Goal: Task Accomplishment & Management: Use online tool/utility

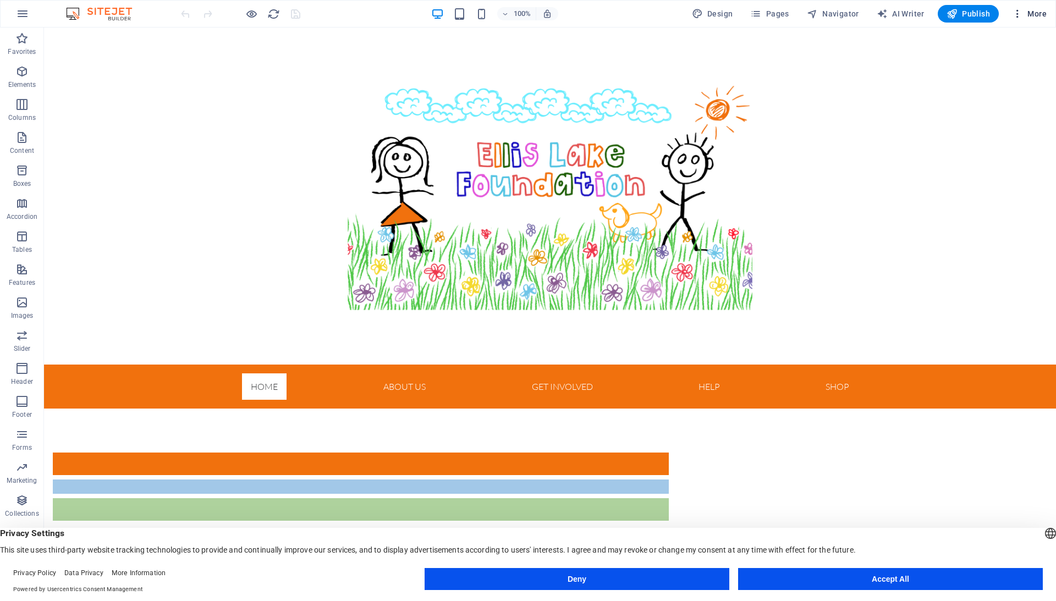
click at [1020, 14] on icon "button" at bounding box center [1017, 13] width 11 height 11
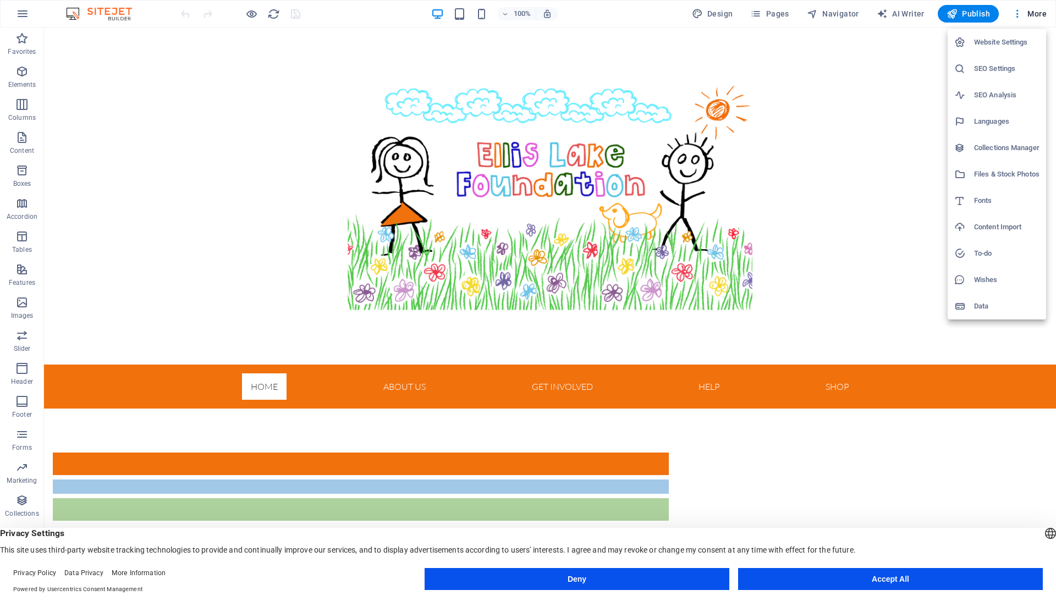
click at [775, 20] on div at bounding box center [528, 300] width 1056 height 601
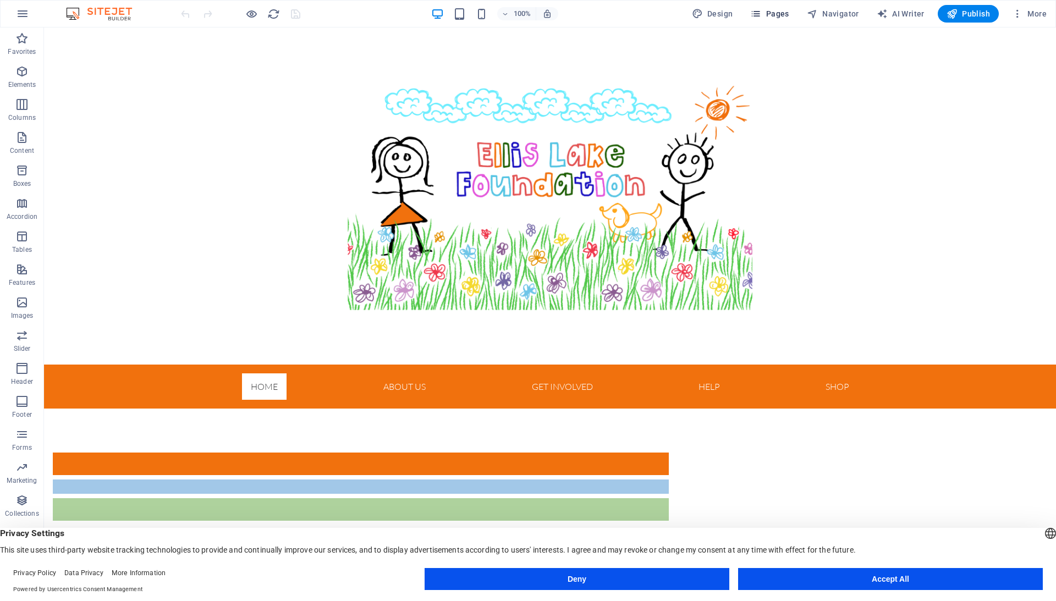
click at [772, 12] on span "Pages" at bounding box center [769, 13] width 38 height 11
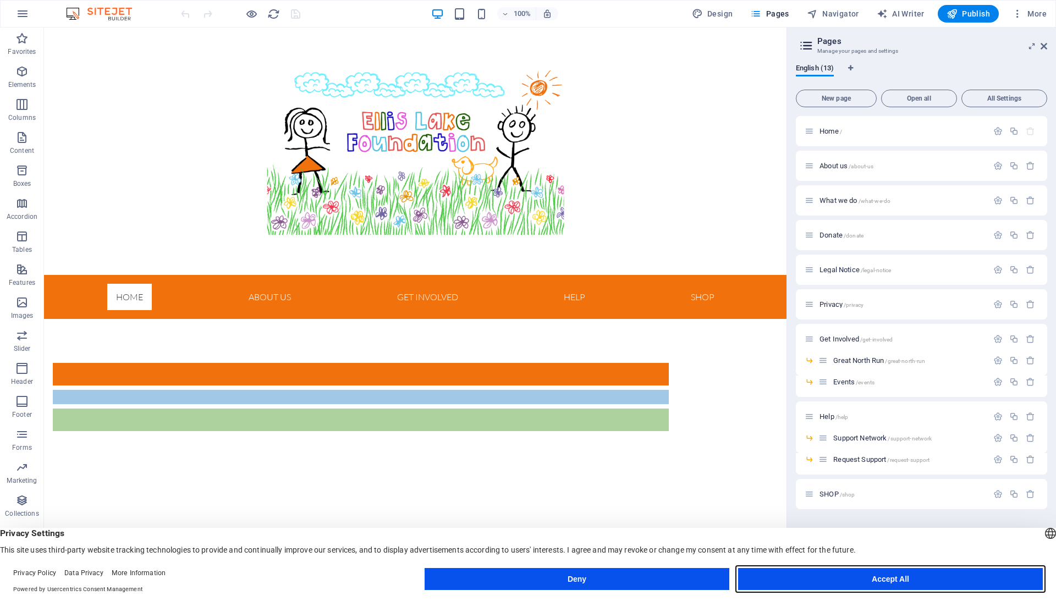
click at [951, 576] on button "Accept All" at bounding box center [890, 579] width 305 height 22
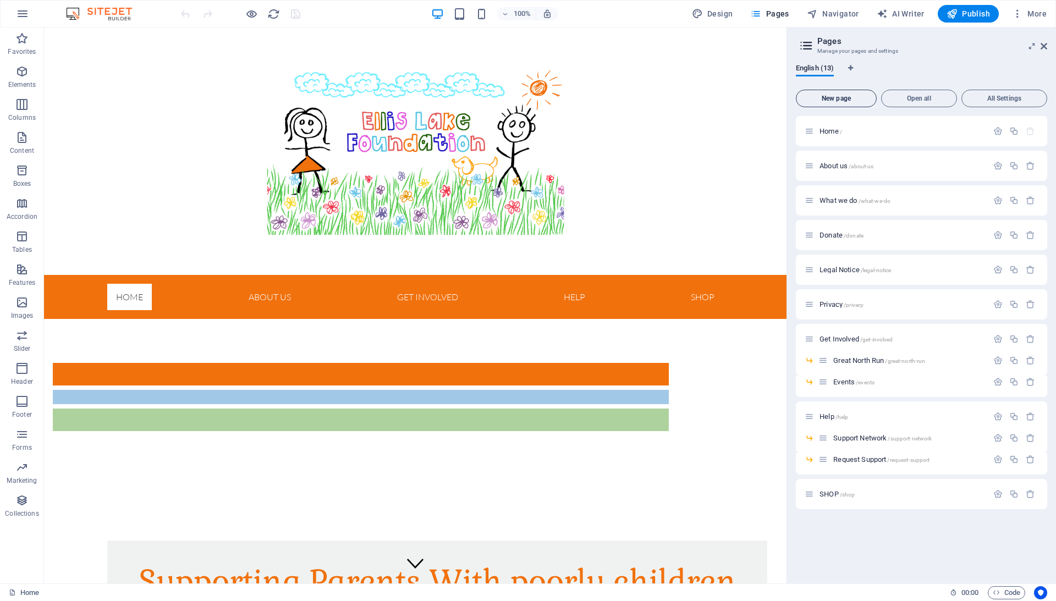
click at [843, 99] on span "New page" at bounding box center [836, 98] width 71 height 7
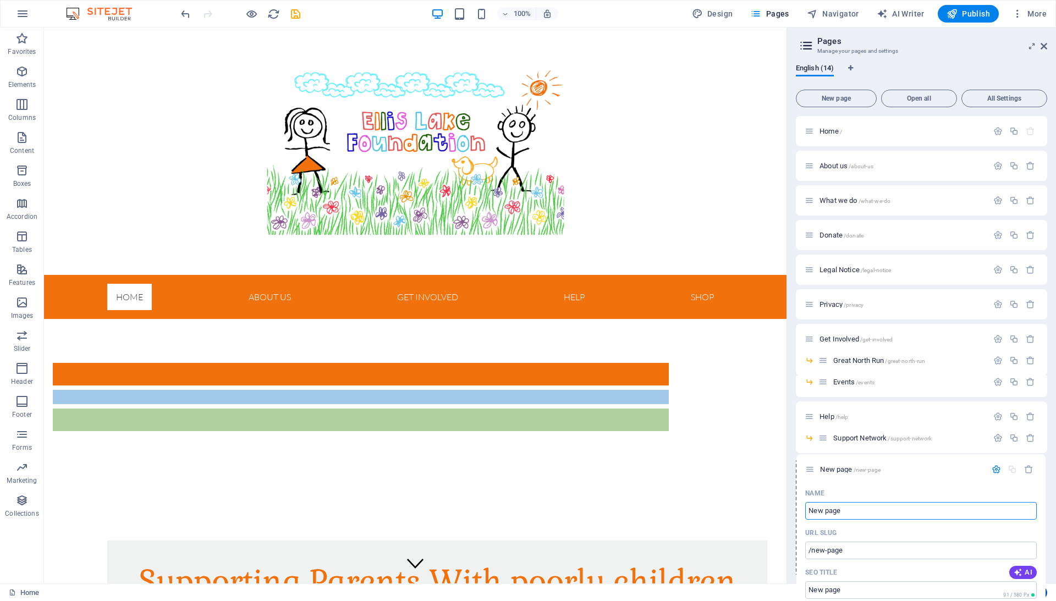
drag, startPoint x: 807, startPoint y: 529, endPoint x: 808, endPoint y: 465, distance: 64.4
click at [808, 465] on div "Home / About us /about-us What we do /what-we-do Donate /donate Legal Notice /l…" at bounding box center [921, 522] width 251 height 812
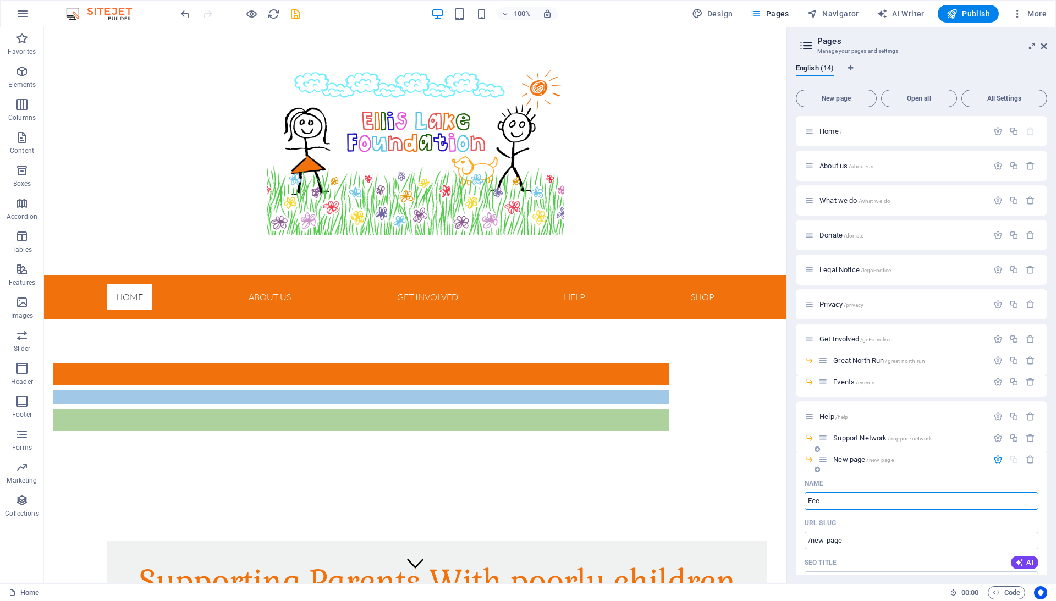
type input "Fee"
type input "/fee"
type input "Feedback"
type input "/feedback"
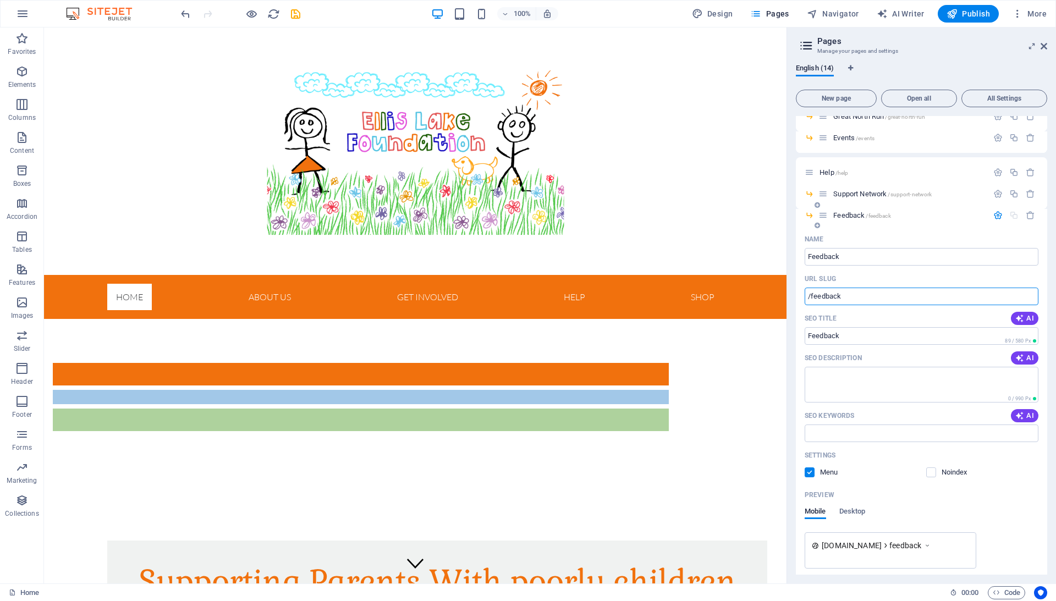
scroll to position [243, 0]
click at [845, 216] on span "Feedback /feedback" at bounding box center [861, 216] width 57 height 8
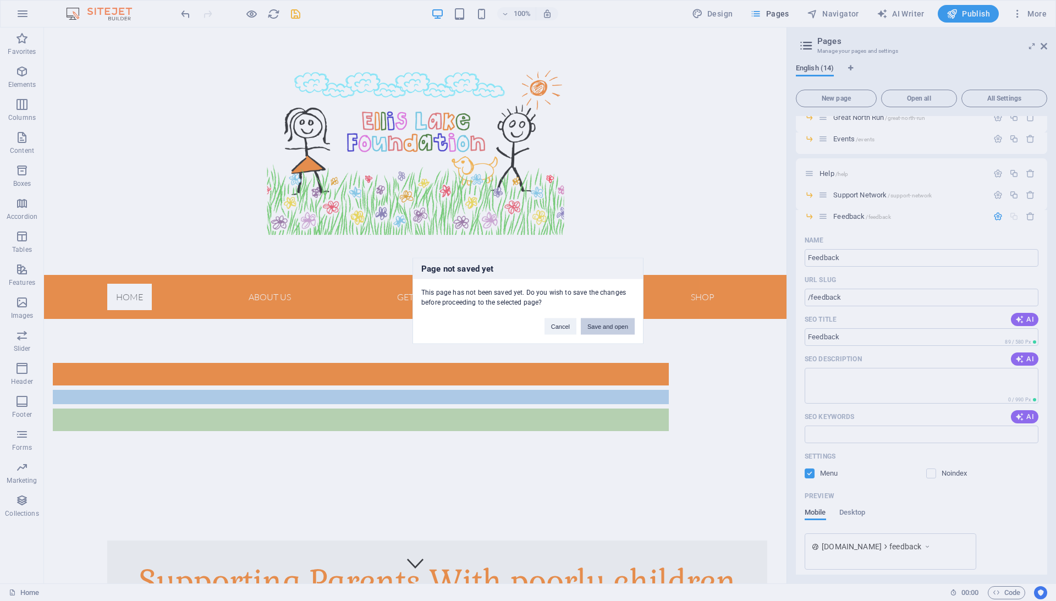
click at [623, 322] on button "Save and open" at bounding box center [608, 326] width 54 height 16
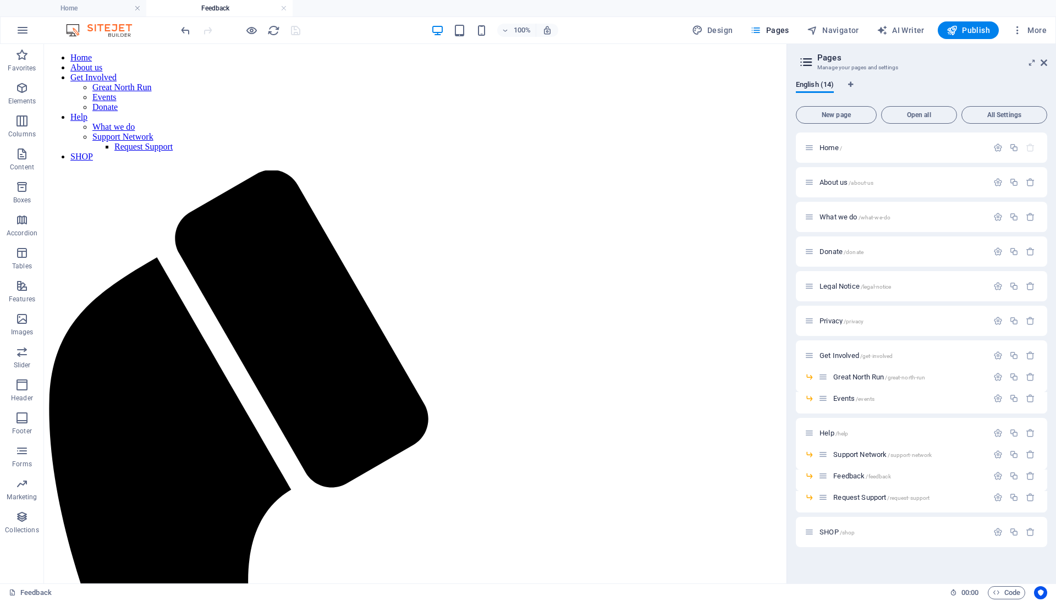
scroll to position [0, 0]
click at [25, 454] on icon "button" at bounding box center [21, 450] width 13 height 13
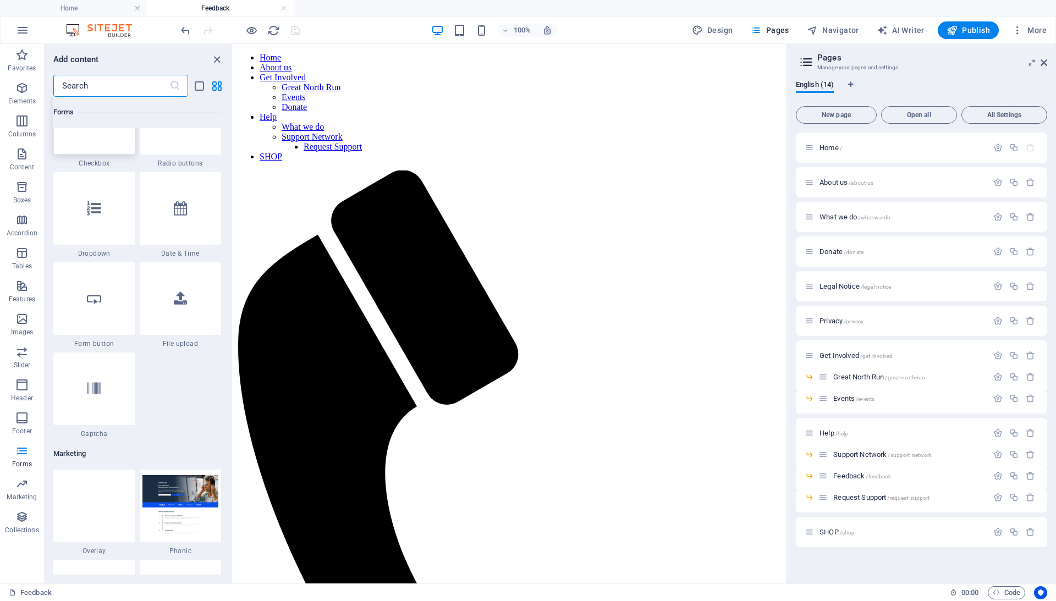
scroll to position [8625, 0]
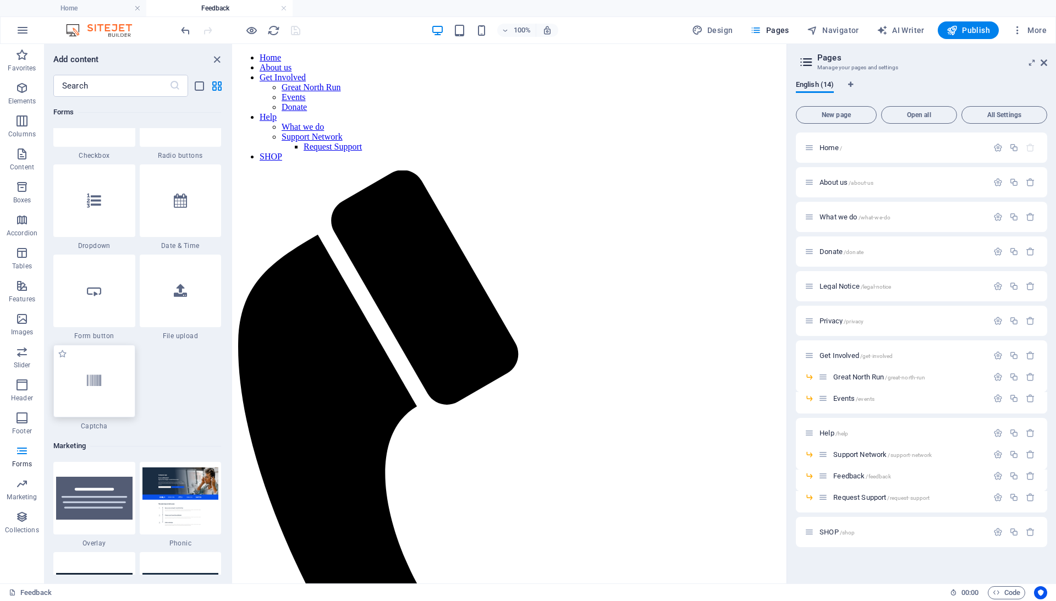
click at [97, 368] on div at bounding box center [94, 381] width 82 height 73
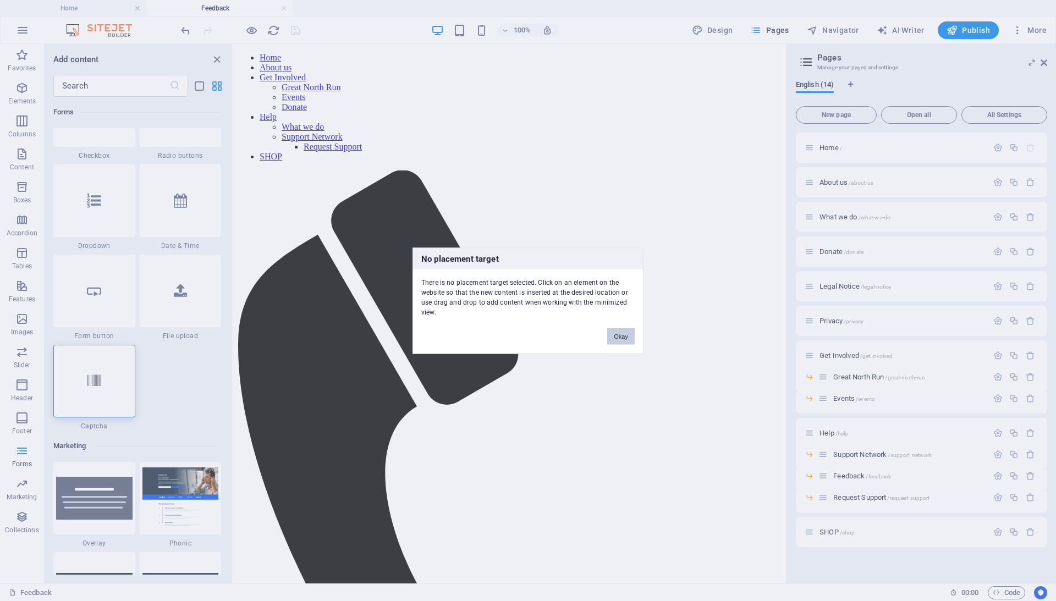
click at [632, 332] on button "Okay" at bounding box center [620, 336] width 27 height 16
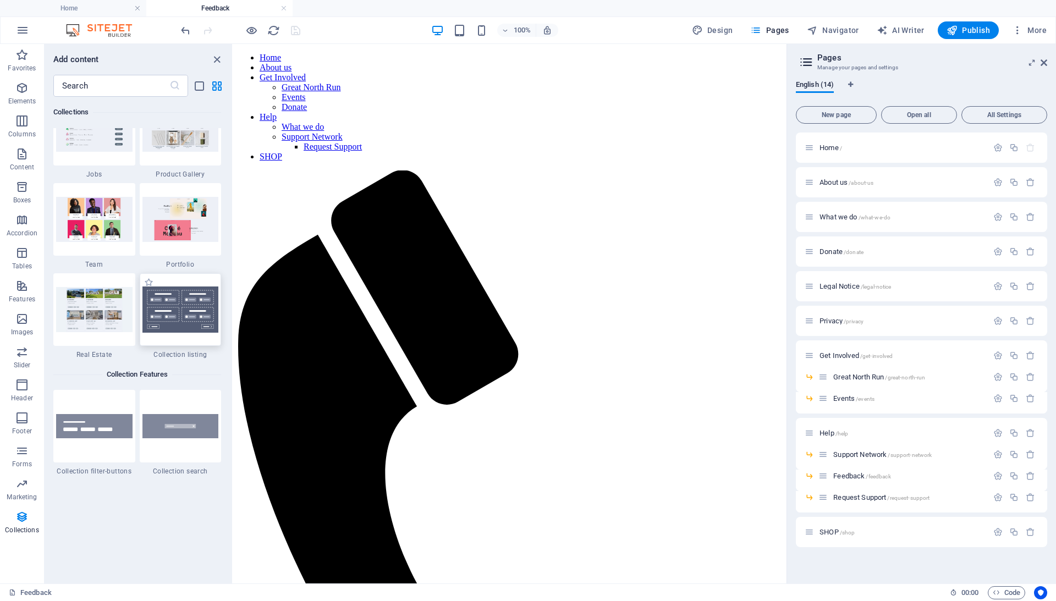
scroll to position [10222, 0]
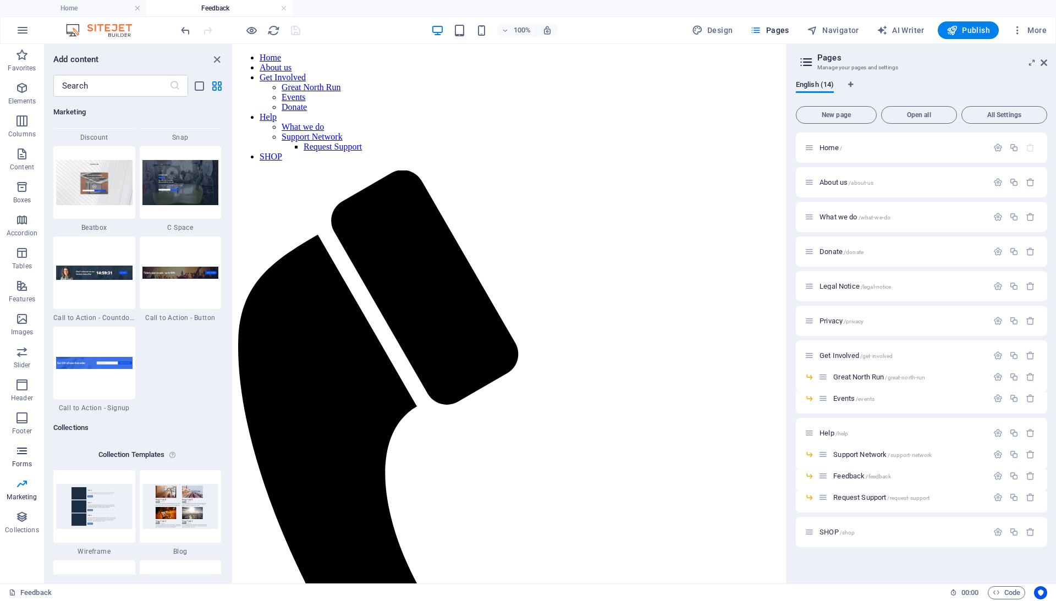
click at [21, 452] on icon "button" at bounding box center [21, 450] width 13 height 13
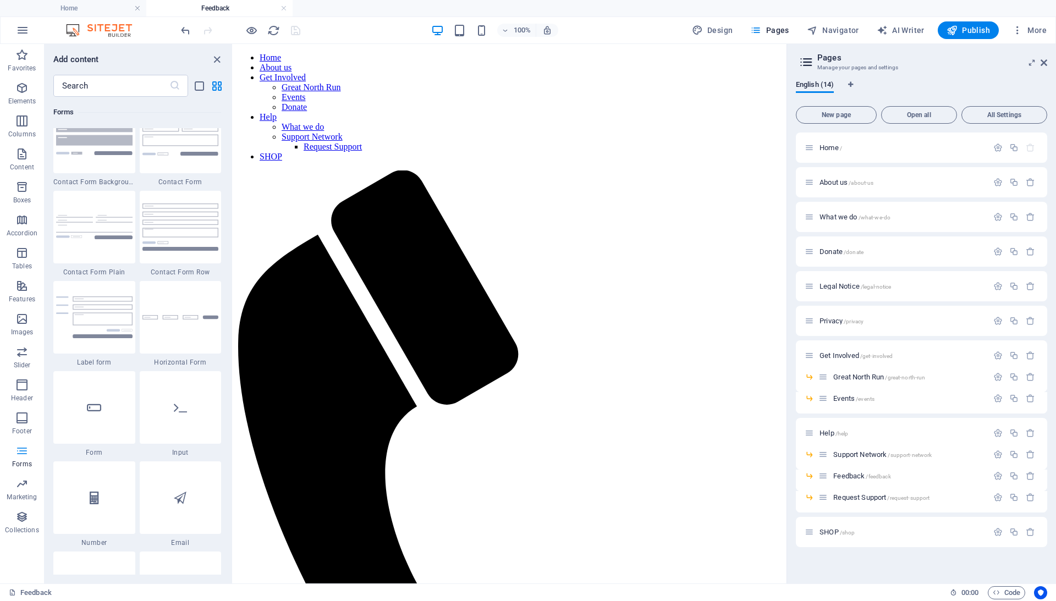
scroll to position [8030, 0]
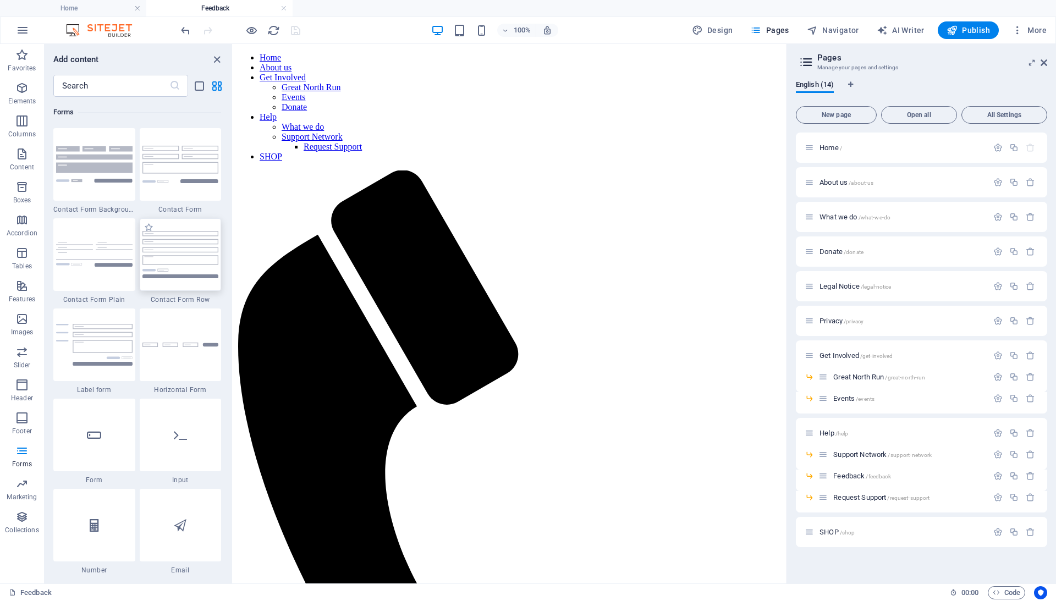
click at [194, 265] on img at bounding box center [180, 254] width 76 height 47
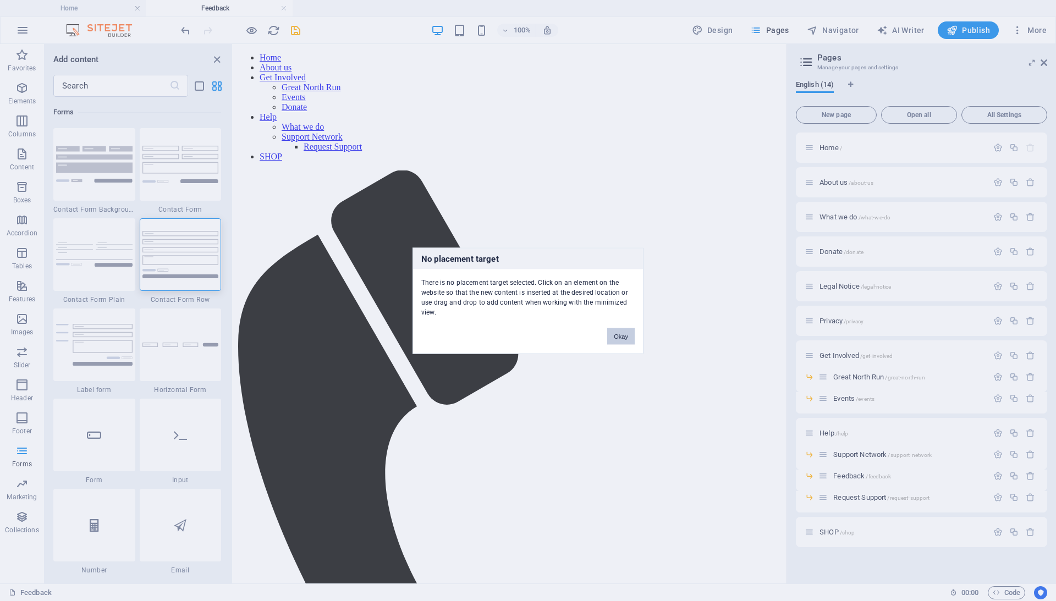
click at [608, 330] on button "Okay" at bounding box center [620, 336] width 27 height 16
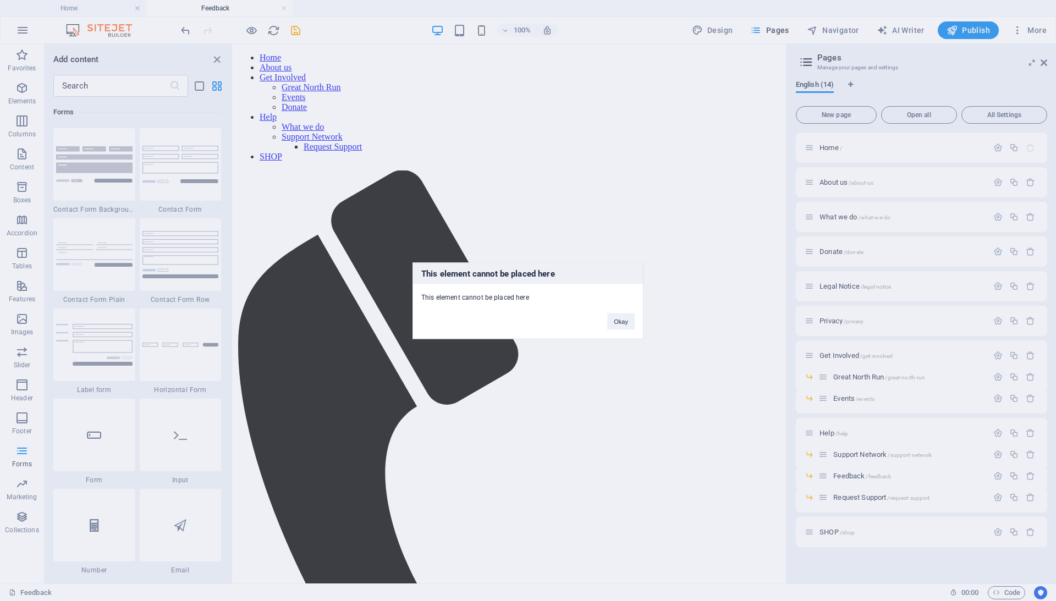
click at [621, 309] on div "Okay" at bounding box center [621, 316] width 44 height 28
click at [621, 313] on button "Okay" at bounding box center [620, 321] width 27 height 16
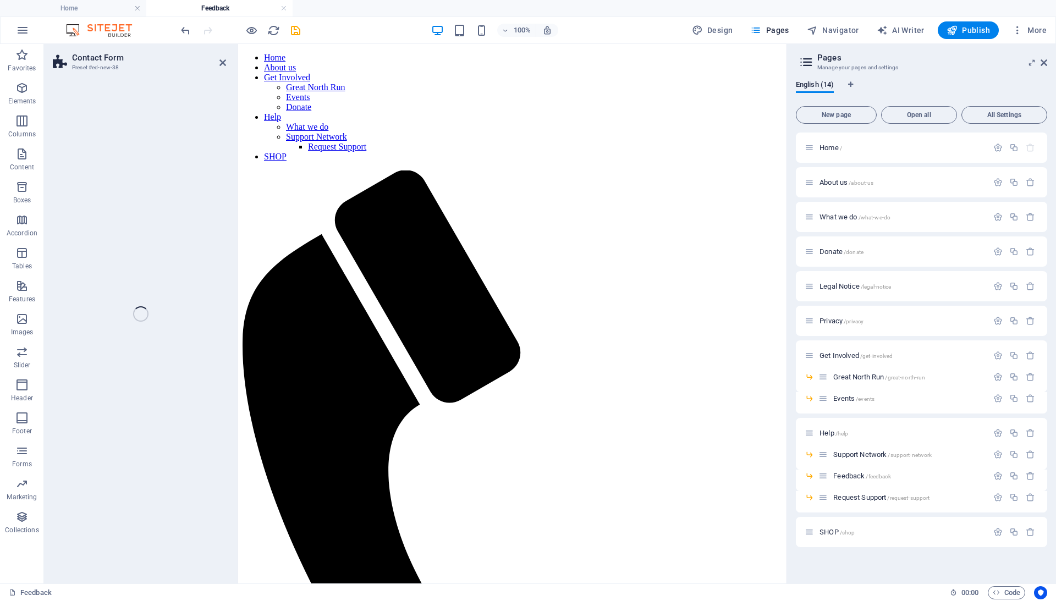
select select "rem"
select select "preset-contact-form-v3-row"
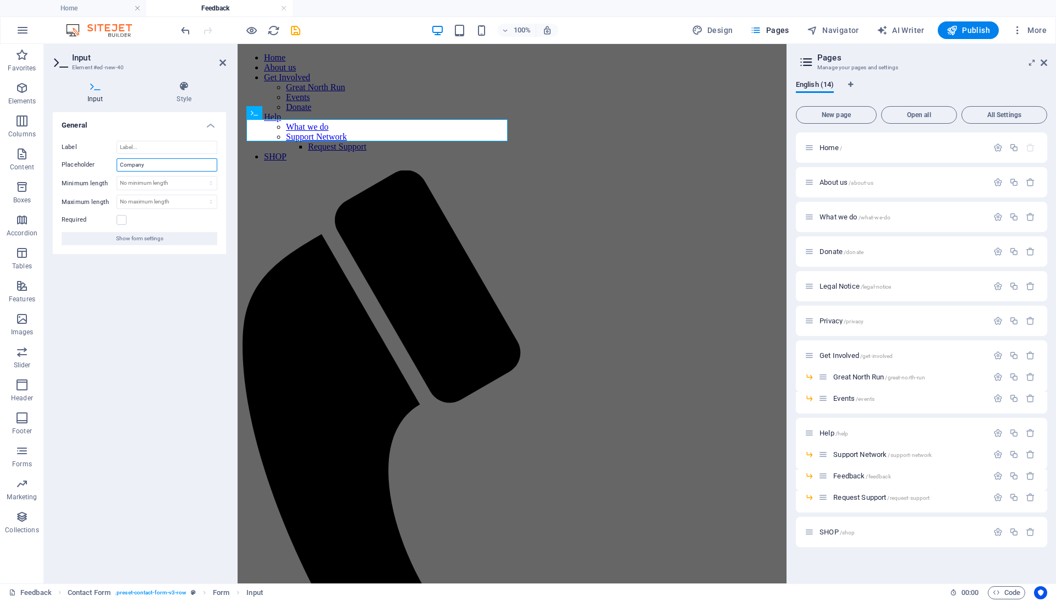
click at [167, 164] on input "Company" at bounding box center [167, 164] width 101 height 13
type input "Hospital"
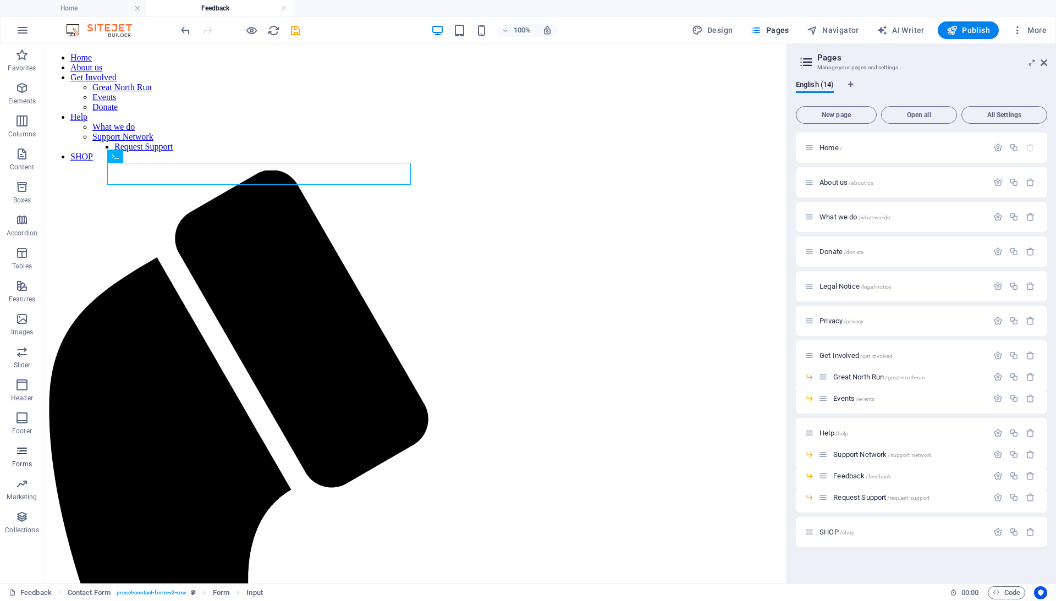
click at [21, 450] on icon "button" at bounding box center [21, 450] width 13 height 13
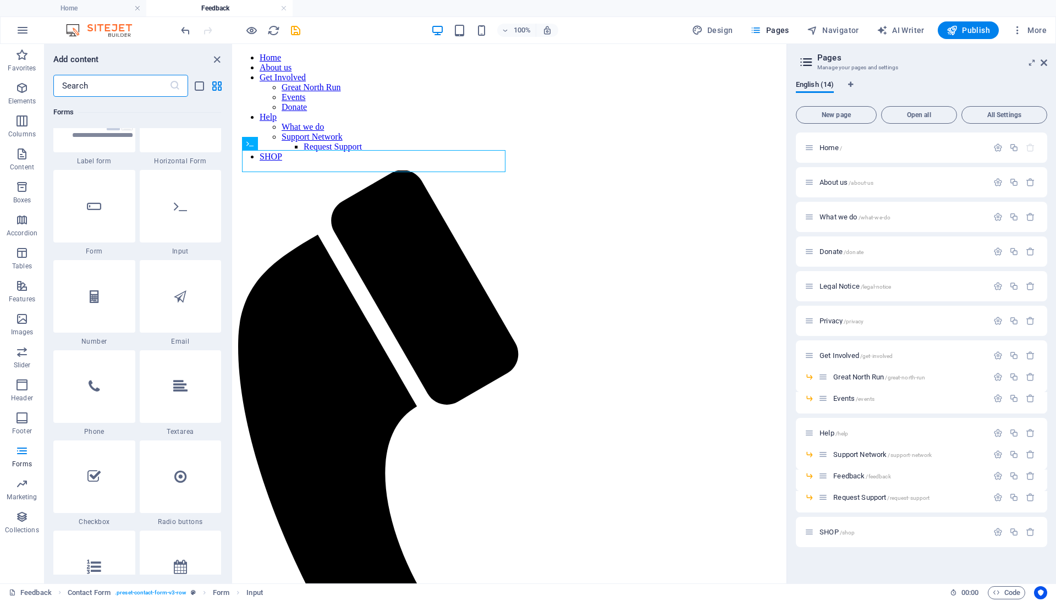
scroll to position [8259, 0]
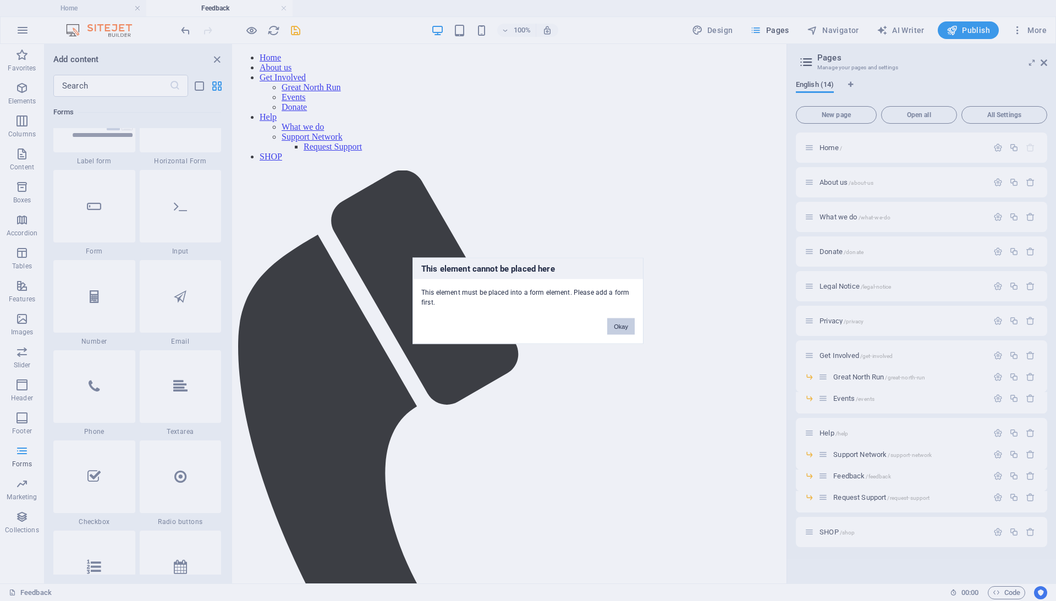
click at [614, 323] on button "Okay" at bounding box center [620, 326] width 27 height 16
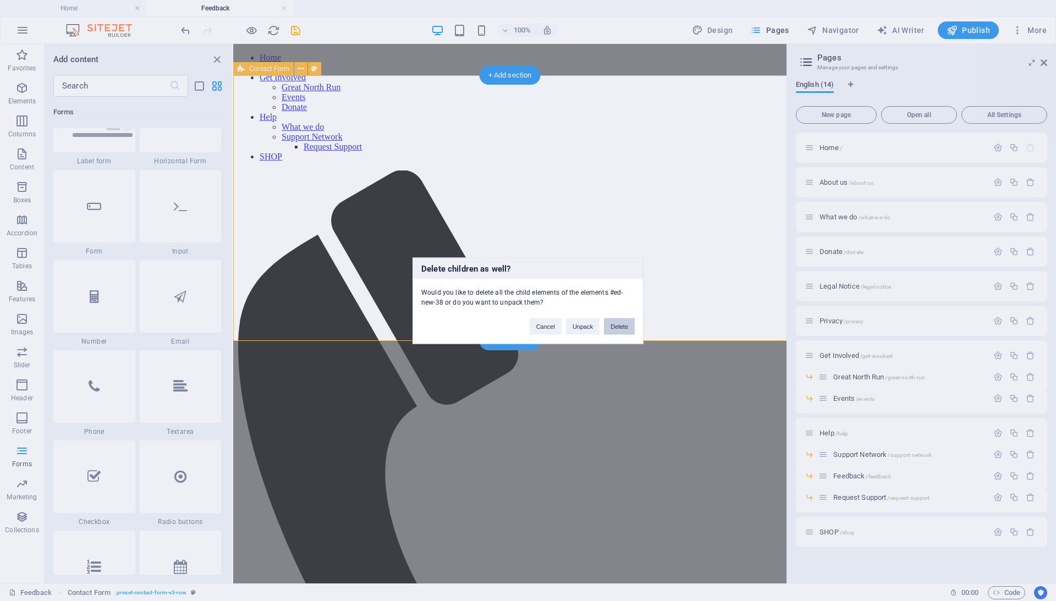
click at [617, 322] on button "Delete" at bounding box center [619, 326] width 31 height 16
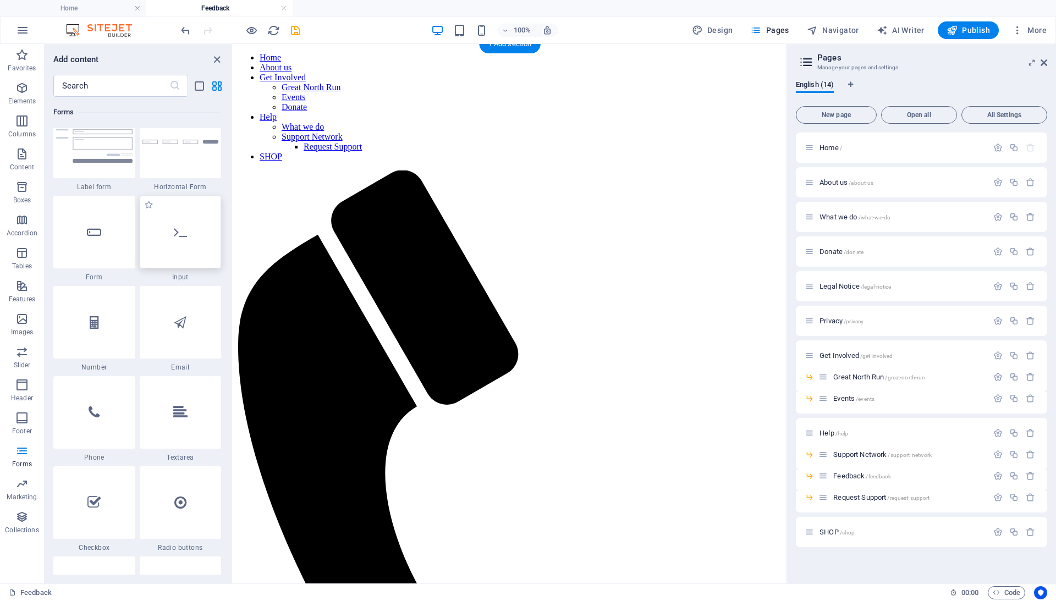
scroll to position [8222, 0]
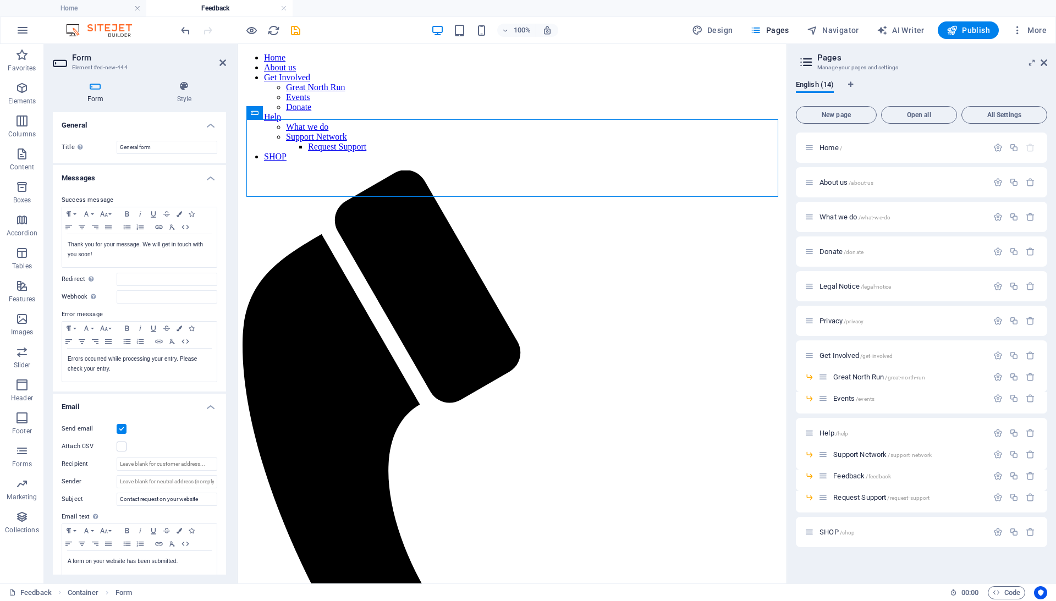
click at [227, 60] on aside "Form Element #ed-new-444 Form Style General Title Define a name for the form. G…" at bounding box center [141, 314] width 194 height 540
click at [224, 62] on icon at bounding box center [222, 62] width 7 height 9
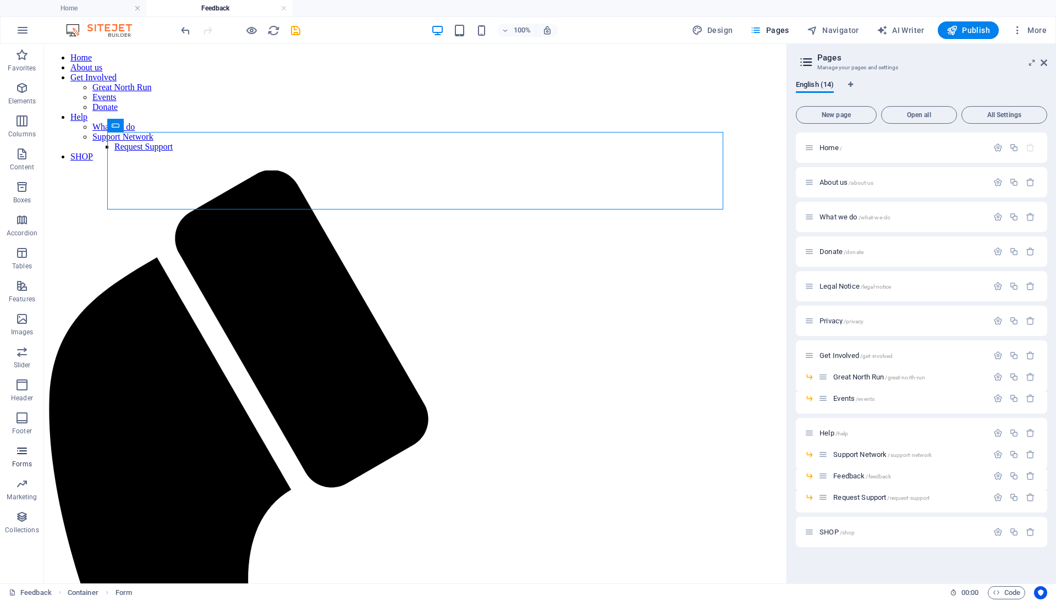
click at [21, 452] on icon "button" at bounding box center [21, 450] width 13 height 13
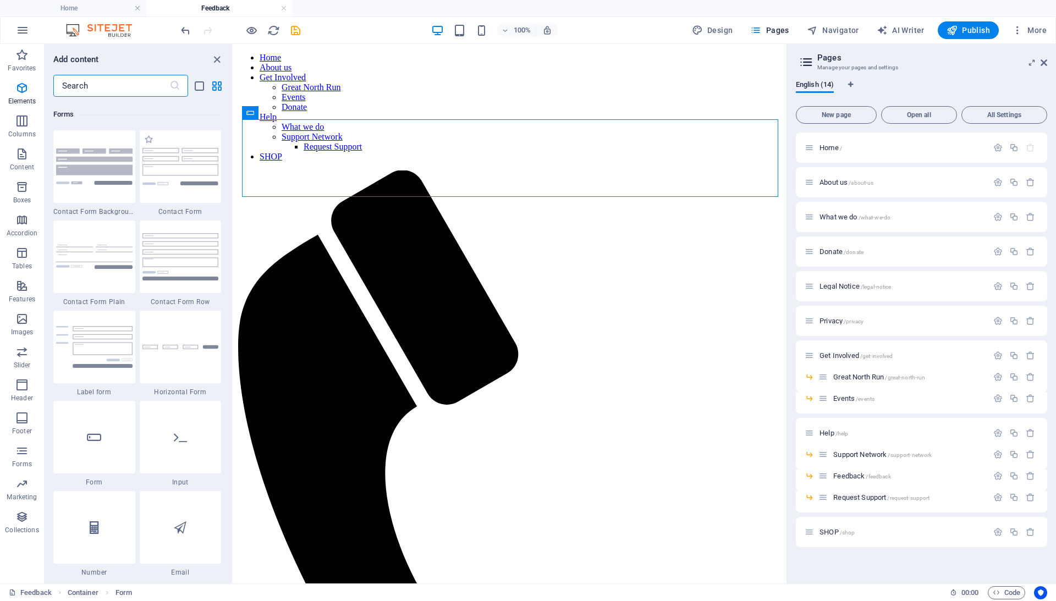
scroll to position [8030, 0]
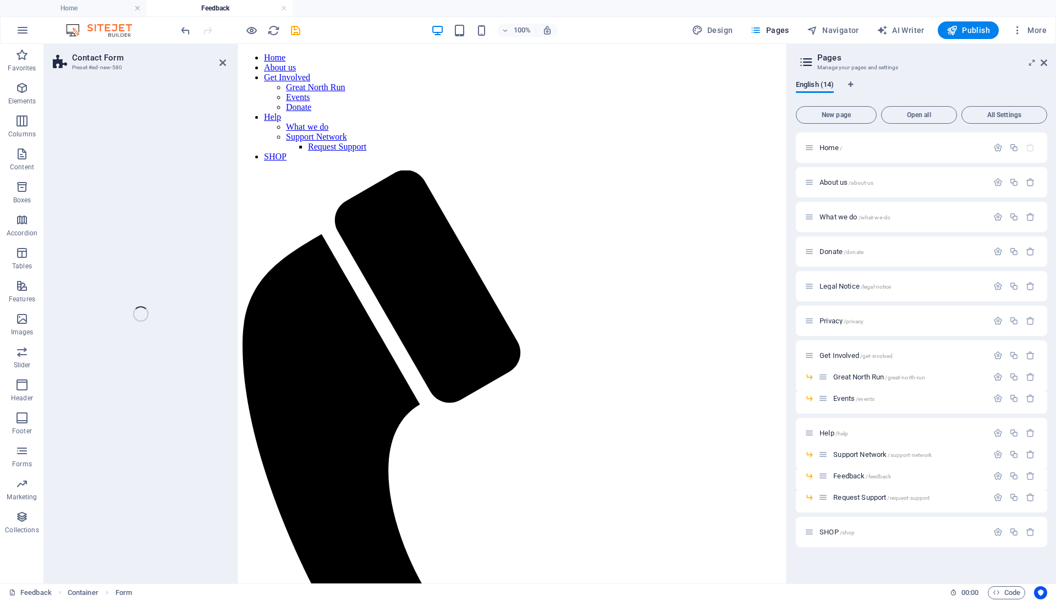
select select "rem"
select select "preset-contact-form-v3-default"
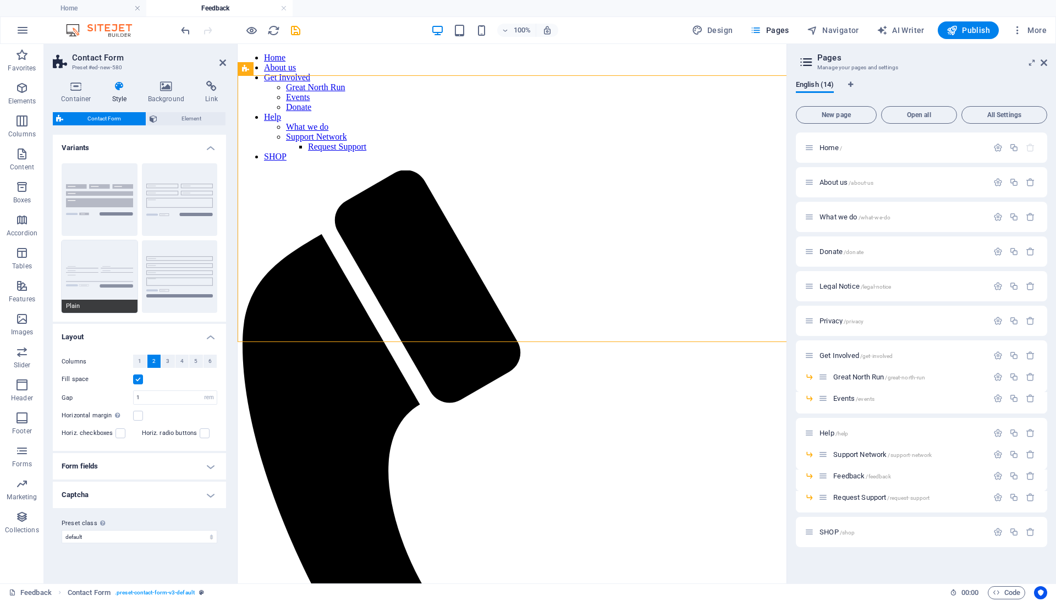
click at [121, 261] on button "Plain" at bounding box center [100, 276] width 76 height 73
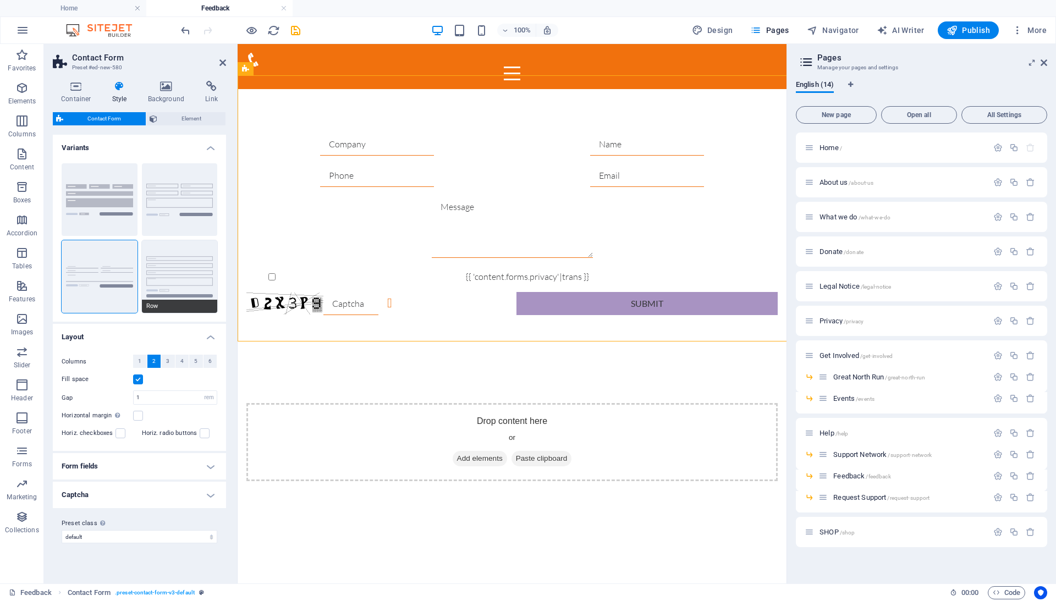
click at [181, 272] on button "Row" at bounding box center [180, 276] width 76 height 73
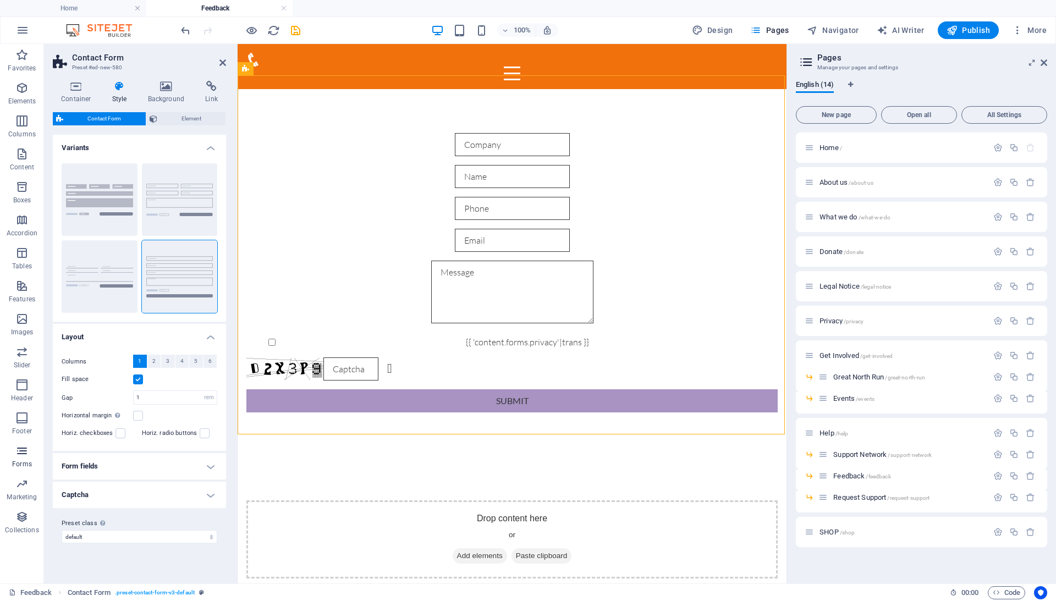
click at [20, 458] on span "Forms" at bounding box center [22, 457] width 44 height 26
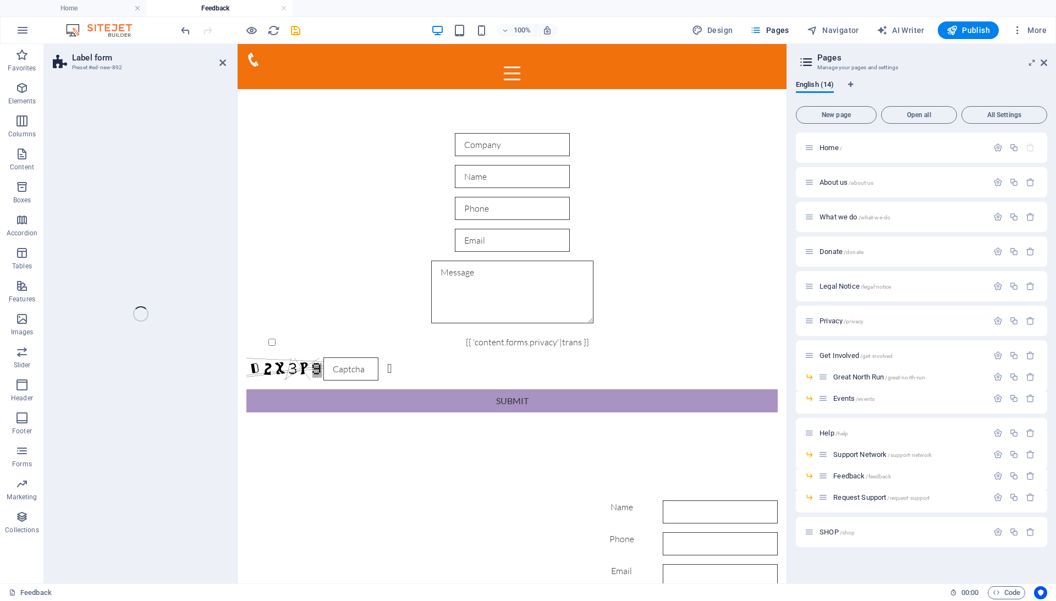
select select "rem"
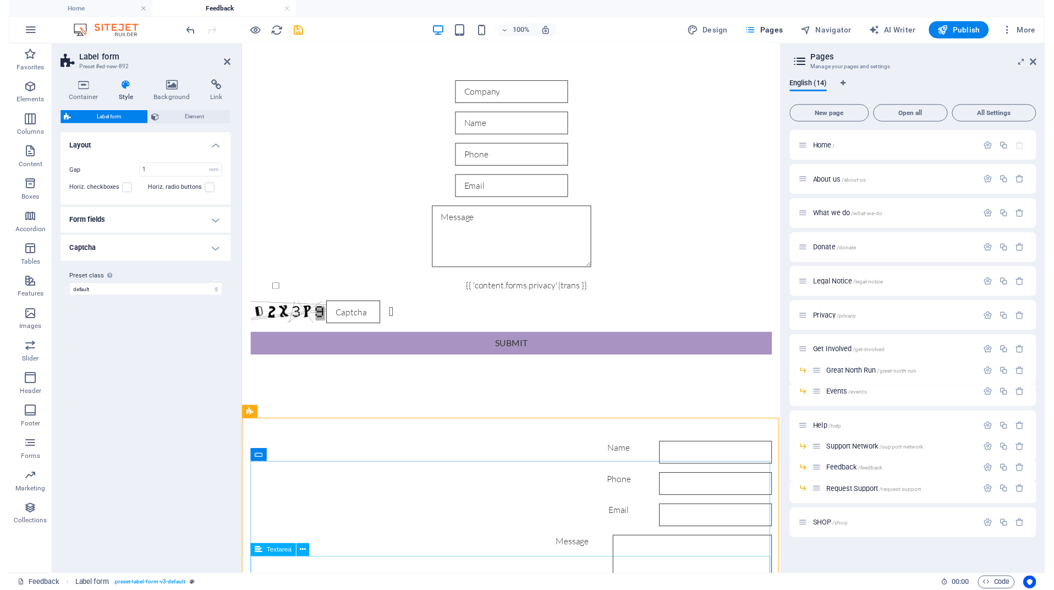
scroll to position [0, 0]
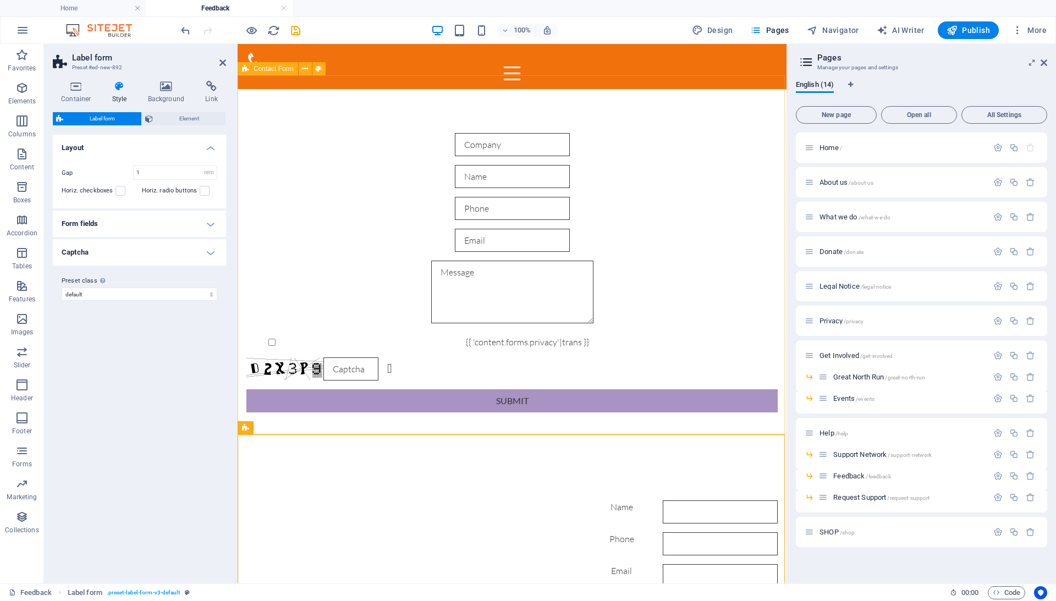
click at [702, 104] on div "{{ 'content.forms.privacy'|trans }} Unreadable? Regenerate Submit" at bounding box center [512, 272] width 549 height 367
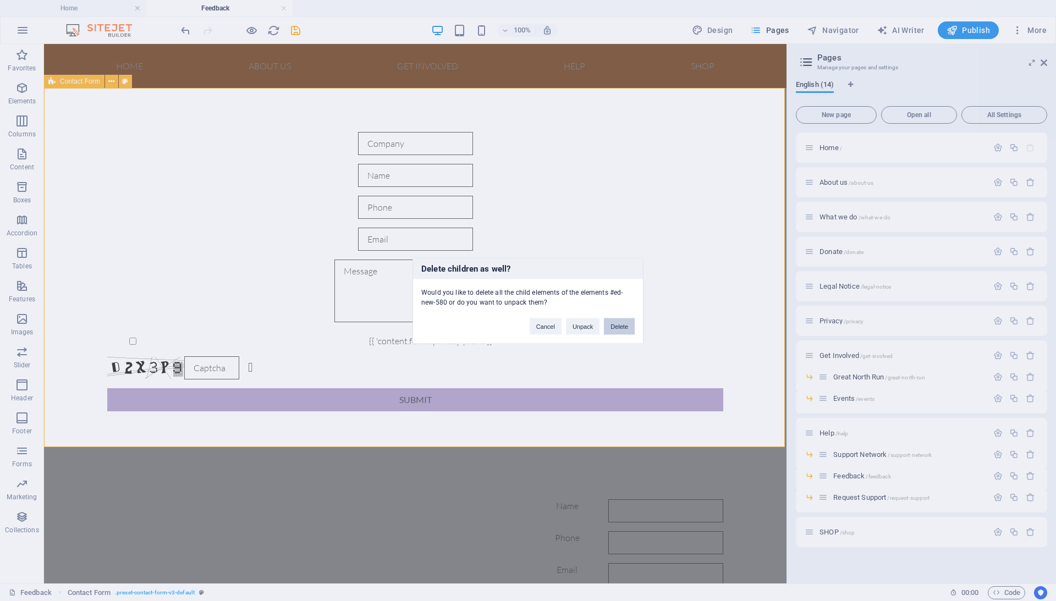
click at [608, 328] on button "Delete" at bounding box center [619, 326] width 31 height 16
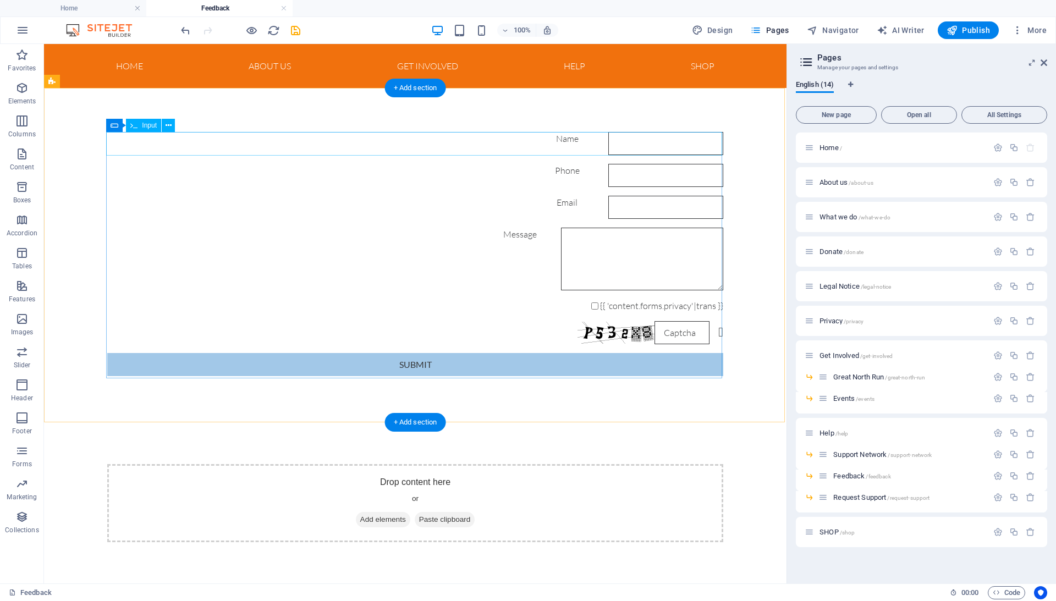
click at [147, 125] on span "Input" at bounding box center [149, 125] width 15 height 7
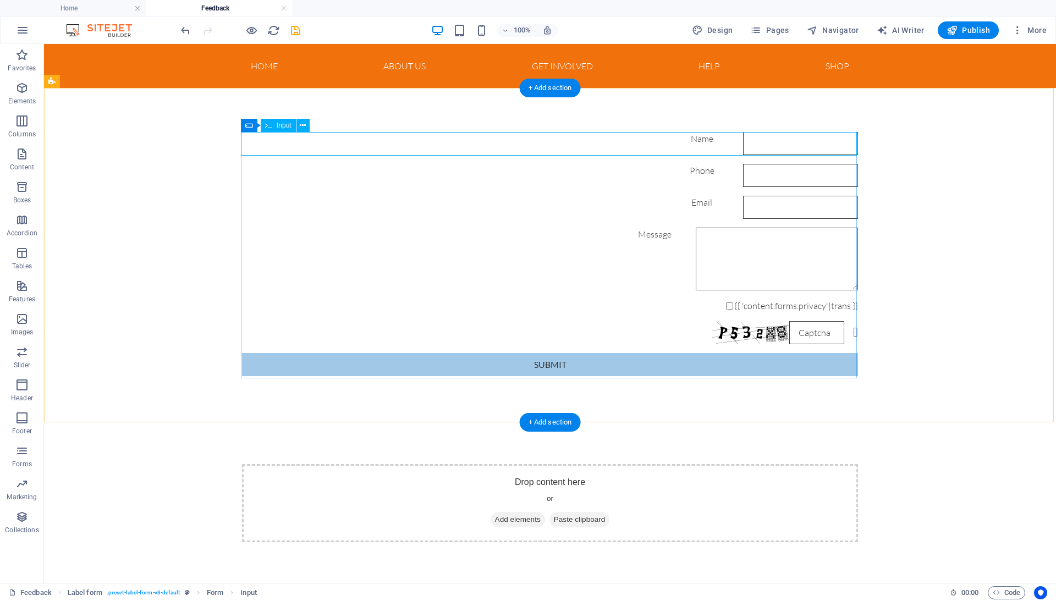
click at [285, 141] on div "Name" at bounding box center [550, 143] width 616 height 23
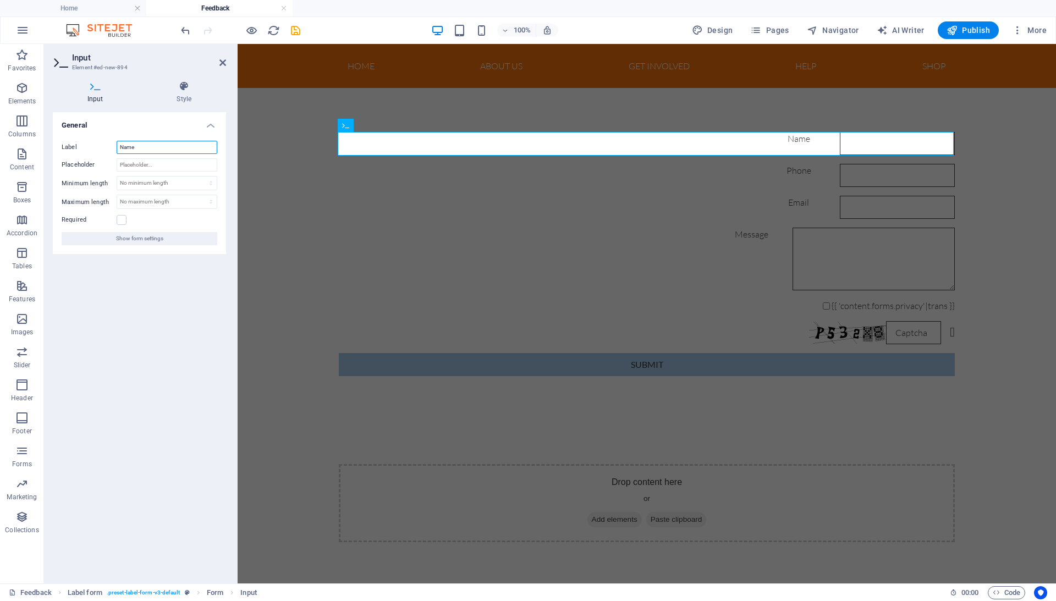
click at [153, 146] on input "Name" at bounding box center [167, 147] width 101 height 13
type input "Hospital Name"
click at [291, 291] on div "Hospital Name Phone Email Message {{ 'content.forms.privacy'|trans }} Nicht les…" at bounding box center [647, 254] width 818 height 332
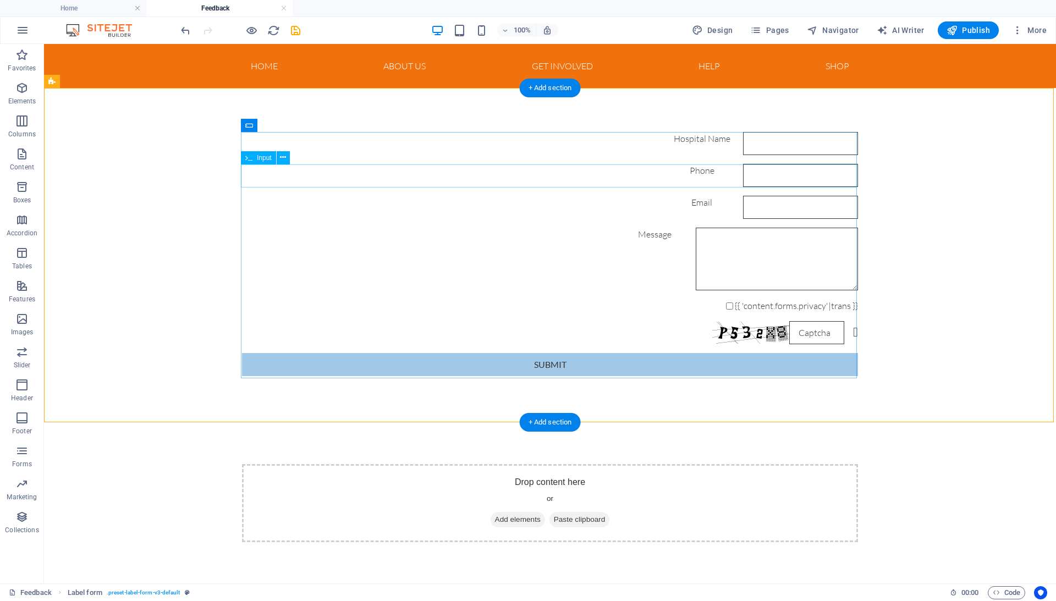
click at [288, 173] on div "Phone" at bounding box center [550, 175] width 616 height 23
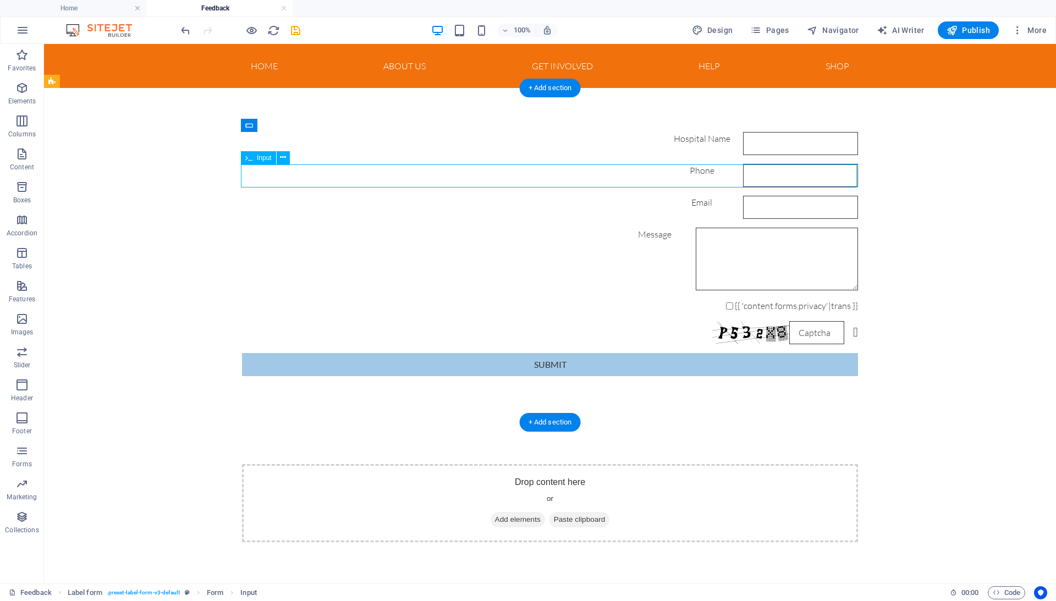
click at [288, 173] on div "Phone" at bounding box center [550, 175] width 616 height 23
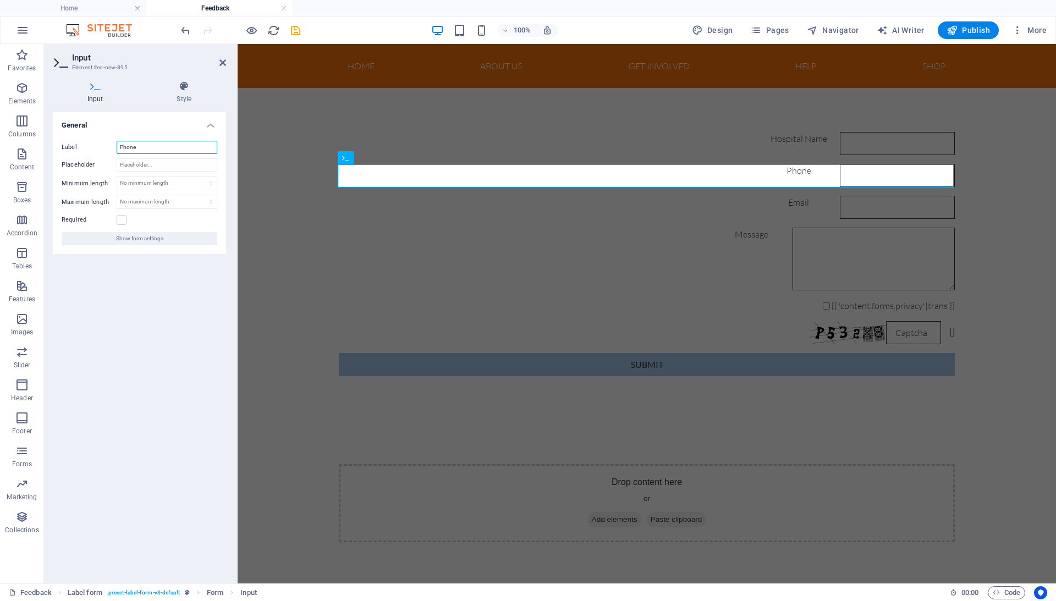
click at [142, 147] on input "Phone" at bounding box center [167, 147] width 101 height 13
type input "Name"
click at [283, 260] on div "Hospital Name Name Email Message {{ 'content.forms.privacy'|trans }} Nicht lesb…" at bounding box center [647, 254] width 818 height 332
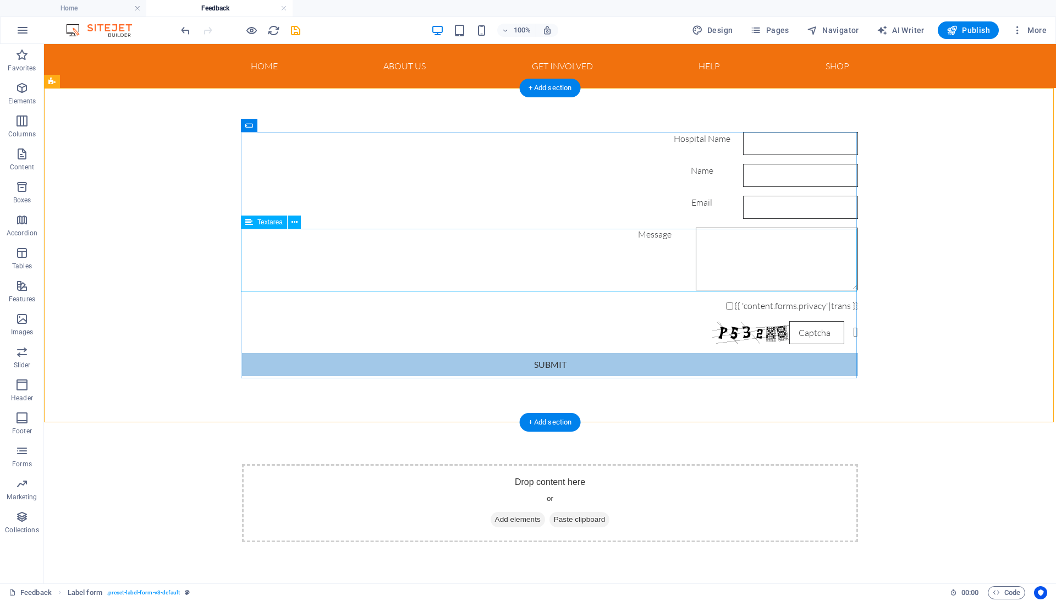
click at [289, 234] on div "Message" at bounding box center [550, 259] width 616 height 63
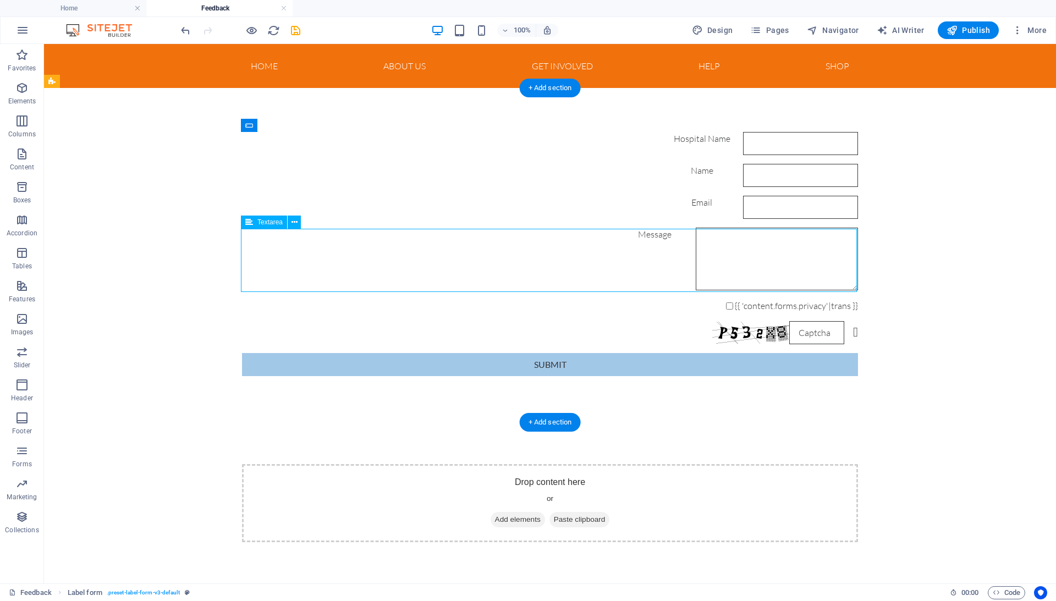
click at [289, 234] on div "Message" at bounding box center [550, 259] width 616 height 63
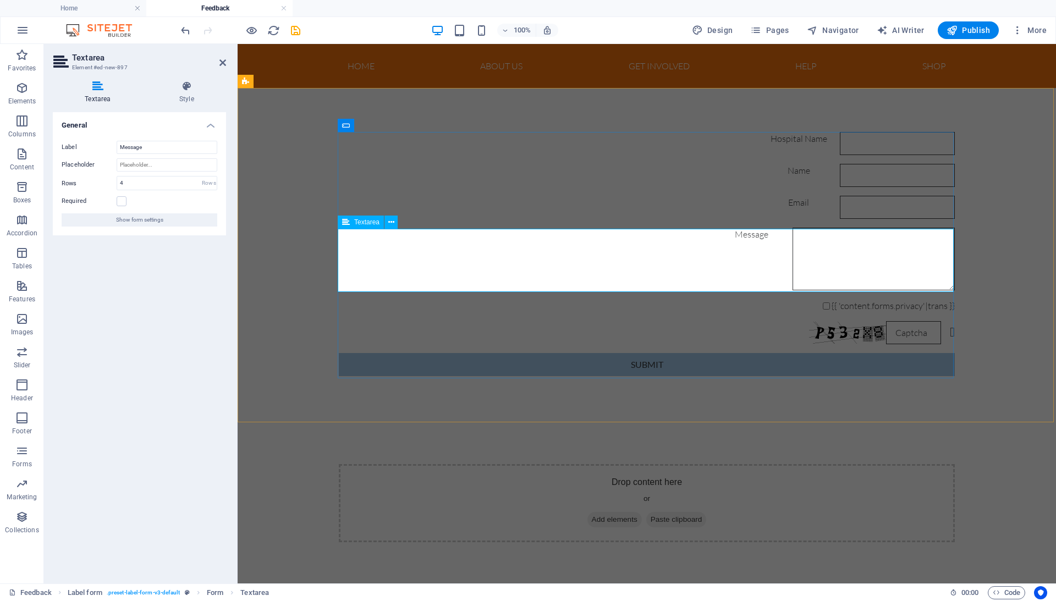
click at [386, 236] on div "Message" at bounding box center [647, 259] width 616 height 63
click at [168, 148] on input "Message" at bounding box center [167, 147] width 101 height 13
type input "Feedback"
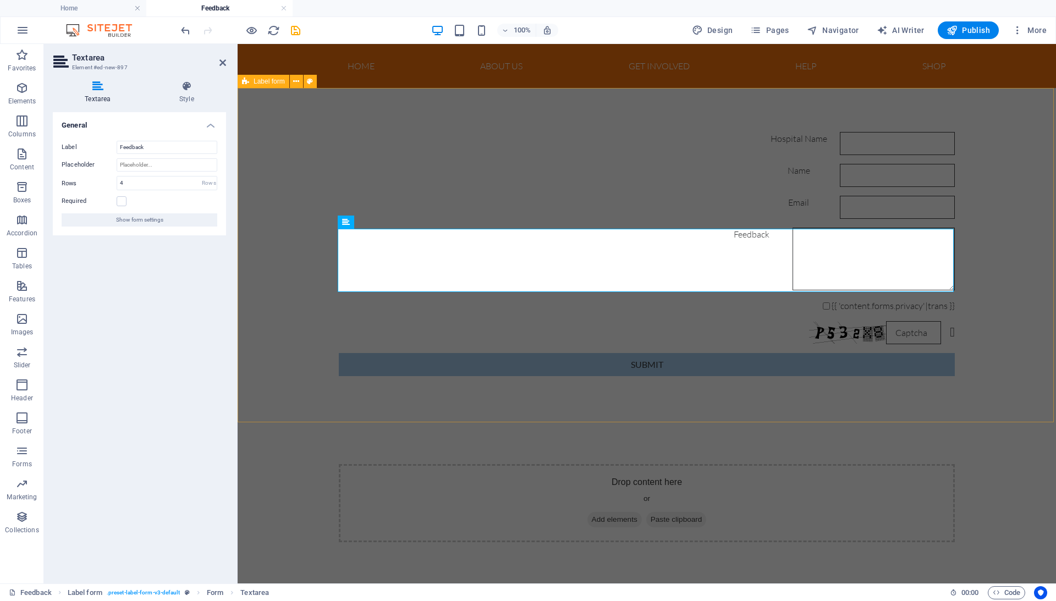
click at [319, 296] on div "Hospital Name Name Email Feedback {{ 'content.forms.privacy'|trans }} Nicht les…" at bounding box center [647, 254] width 818 height 332
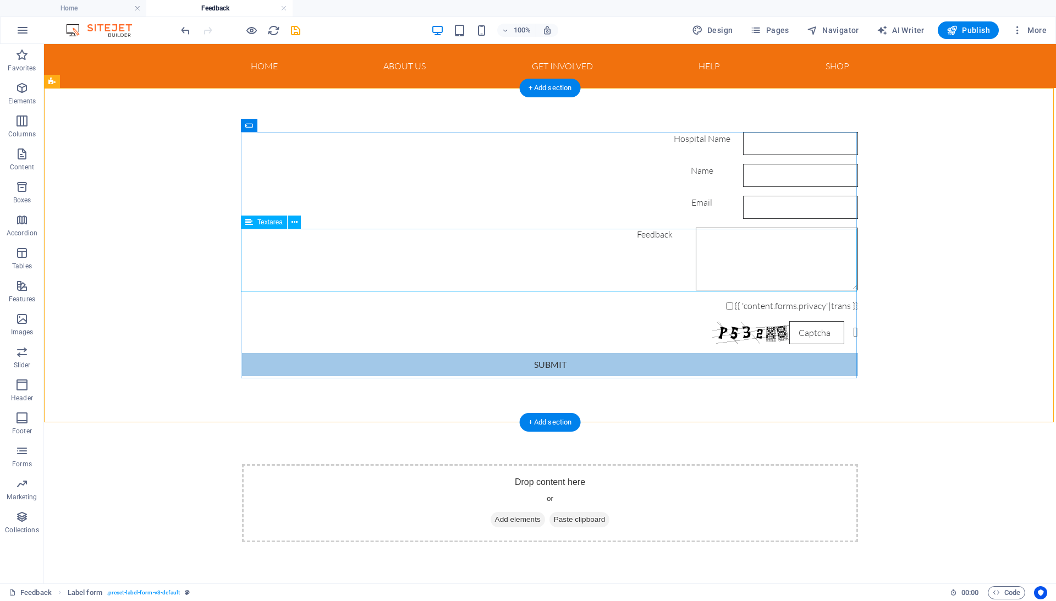
click at [288, 235] on div "Feedback" at bounding box center [550, 259] width 616 height 63
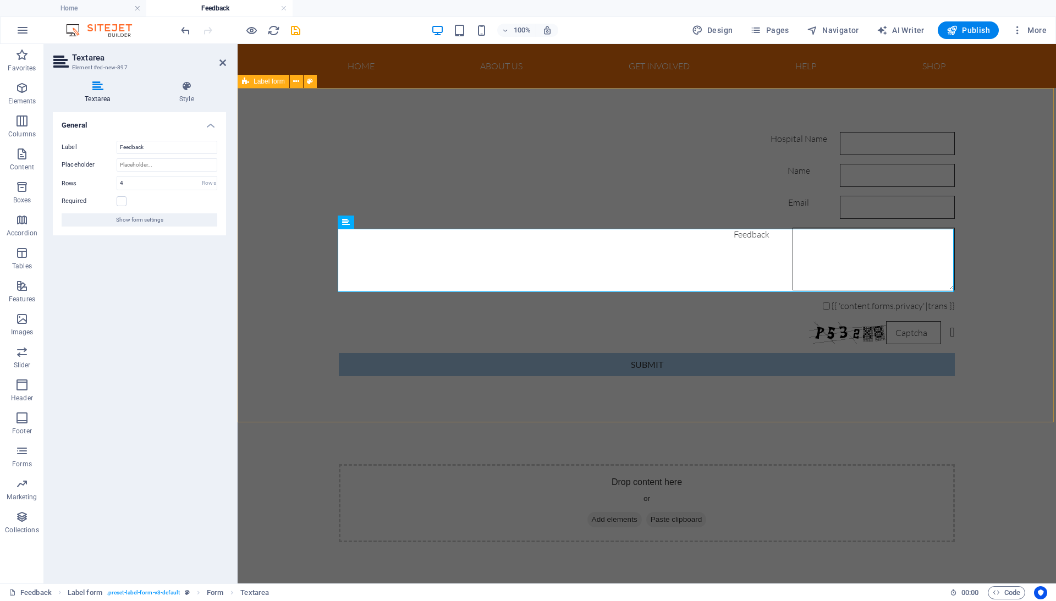
click at [293, 350] on div "Hospital Name Name Email Feedback {{ 'content.forms.privacy'|trans }} Nicht les…" at bounding box center [647, 254] width 818 height 332
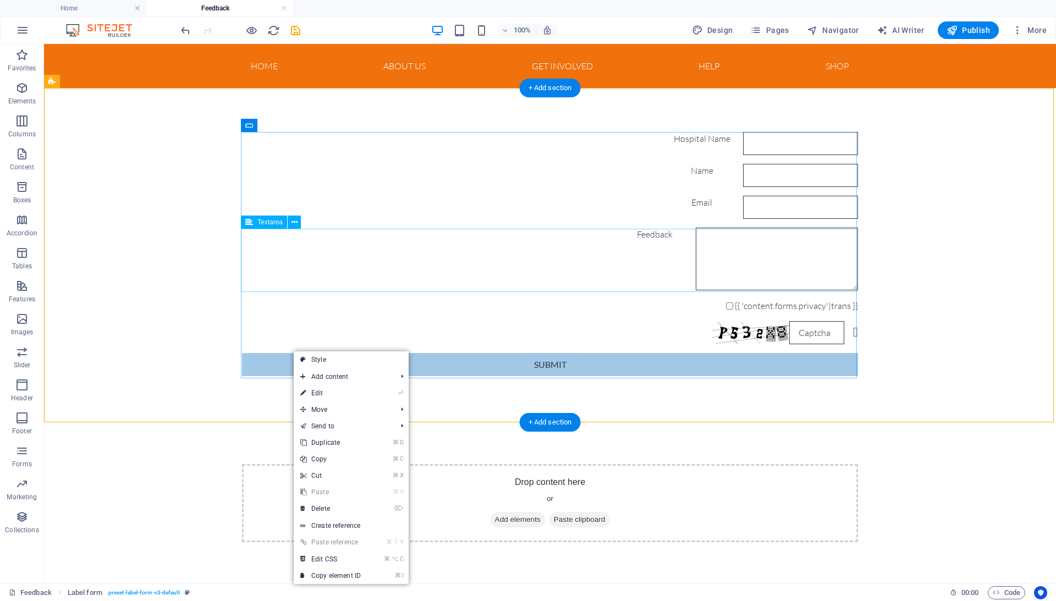
click at [382, 282] on div "Feedback" at bounding box center [550, 259] width 616 height 63
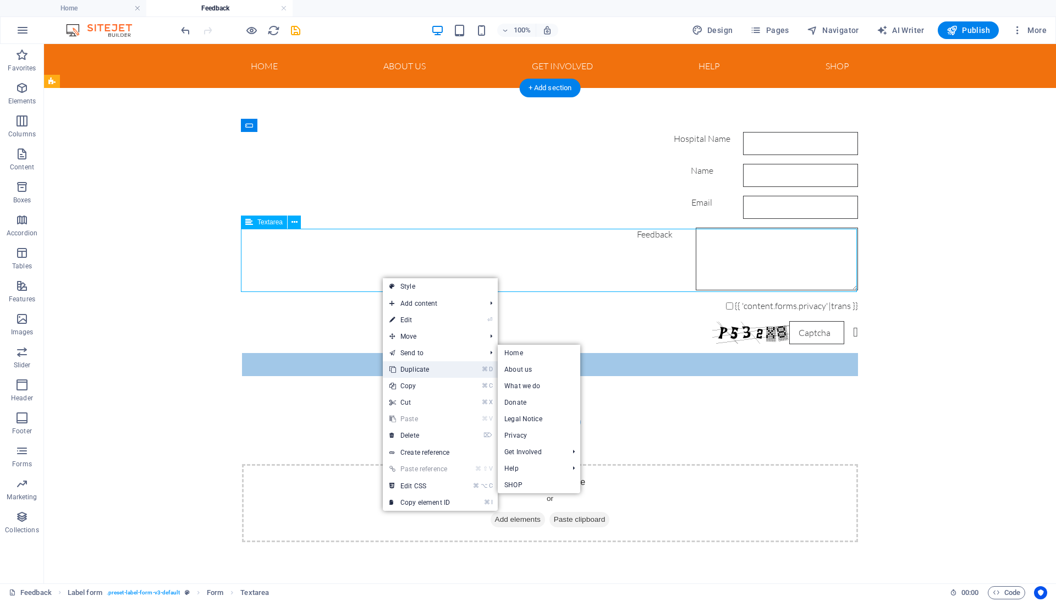
click at [442, 366] on link "⌘ D Duplicate" at bounding box center [420, 369] width 74 height 16
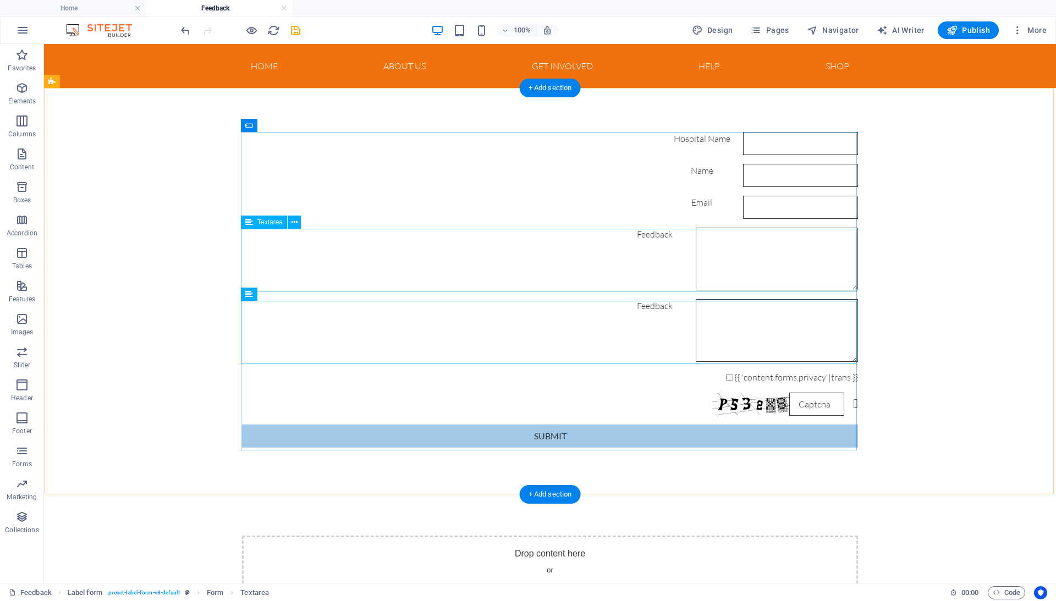
click at [287, 233] on div "Feedback" at bounding box center [550, 259] width 616 height 63
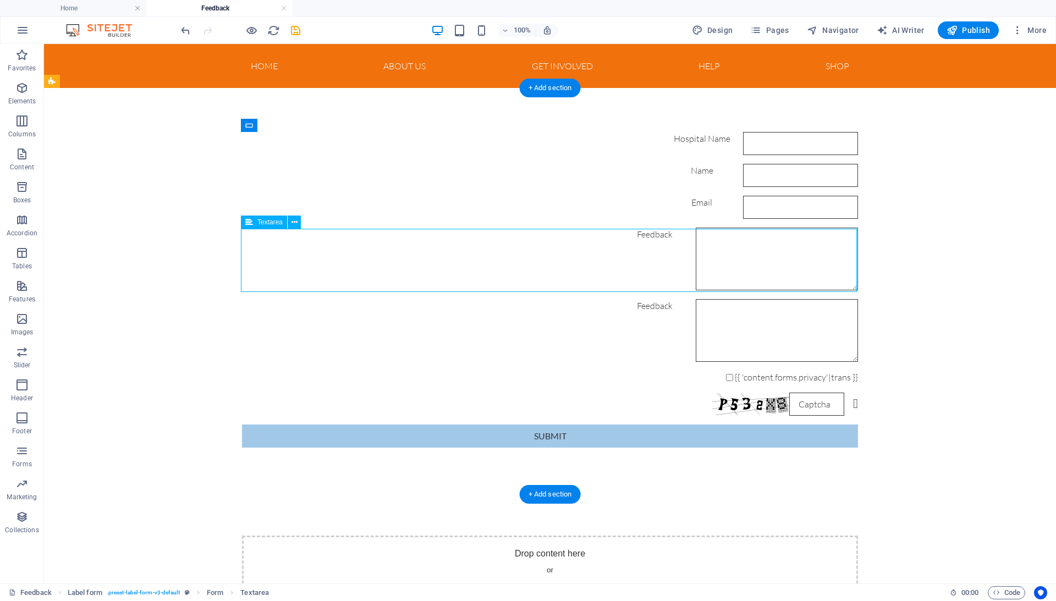
click at [287, 233] on div "Feedback" at bounding box center [550, 259] width 616 height 63
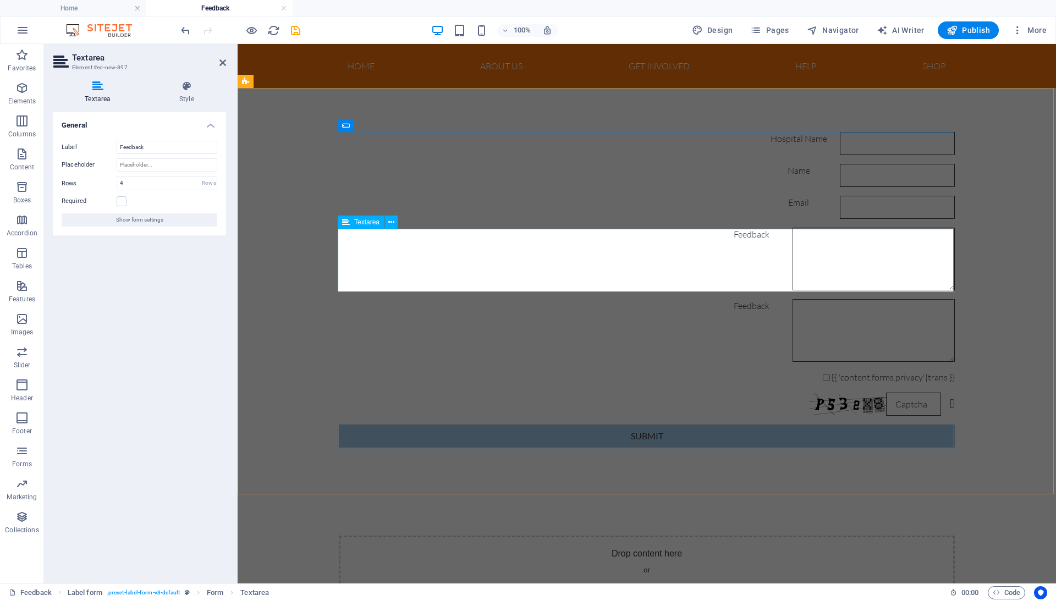
click at [394, 234] on div "Feedback" at bounding box center [647, 259] width 616 height 63
click at [140, 147] on input "Feedback" at bounding box center [167, 147] width 101 height 13
type input "Postive Feedback"
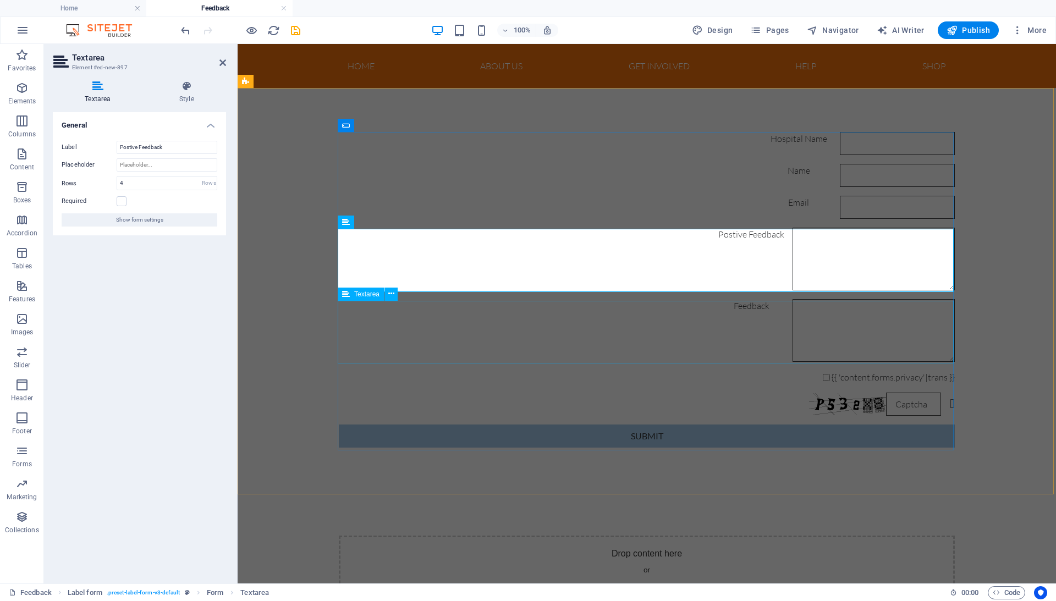
click at [383, 357] on div "Feedback" at bounding box center [647, 330] width 616 height 63
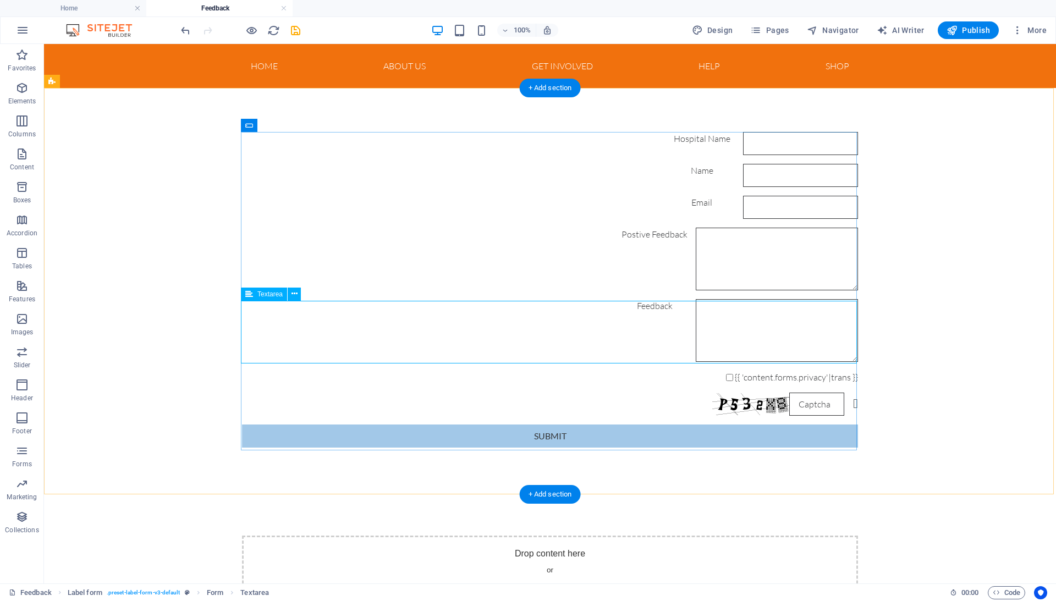
click at [287, 307] on div "Feedback" at bounding box center [550, 330] width 616 height 63
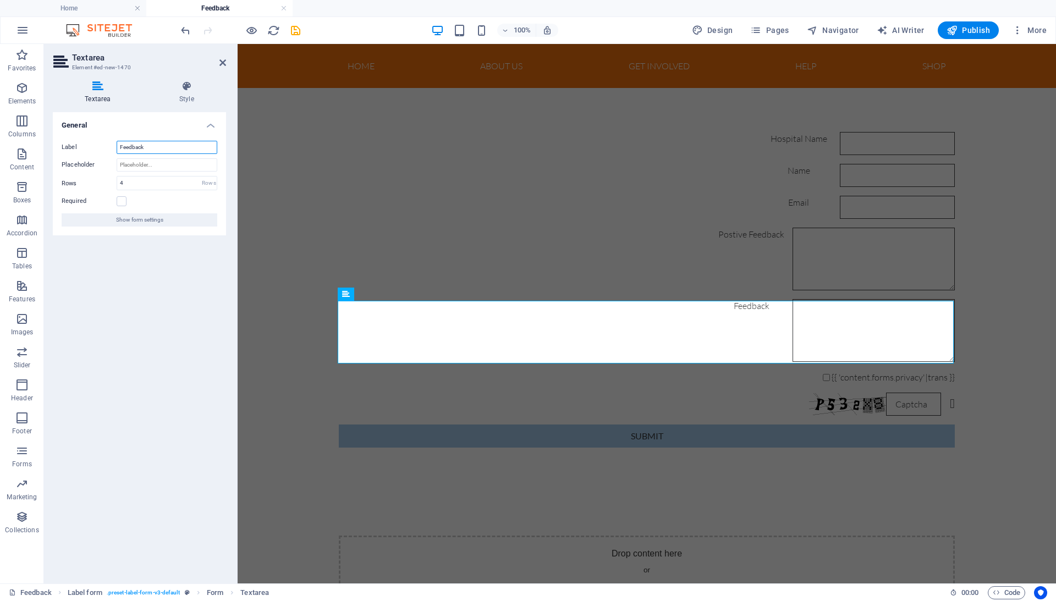
click at [165, 142] on input "Feedback" at bounding box center [167, 147] width 101 height 13
type input "Negative Feedback"
click at [293, 412] on div "Hospital Name Name Email Postive Feedback Negative Feedback {{ 'content.forms.p…" at bounding box center [647, 290] width 818 height 404
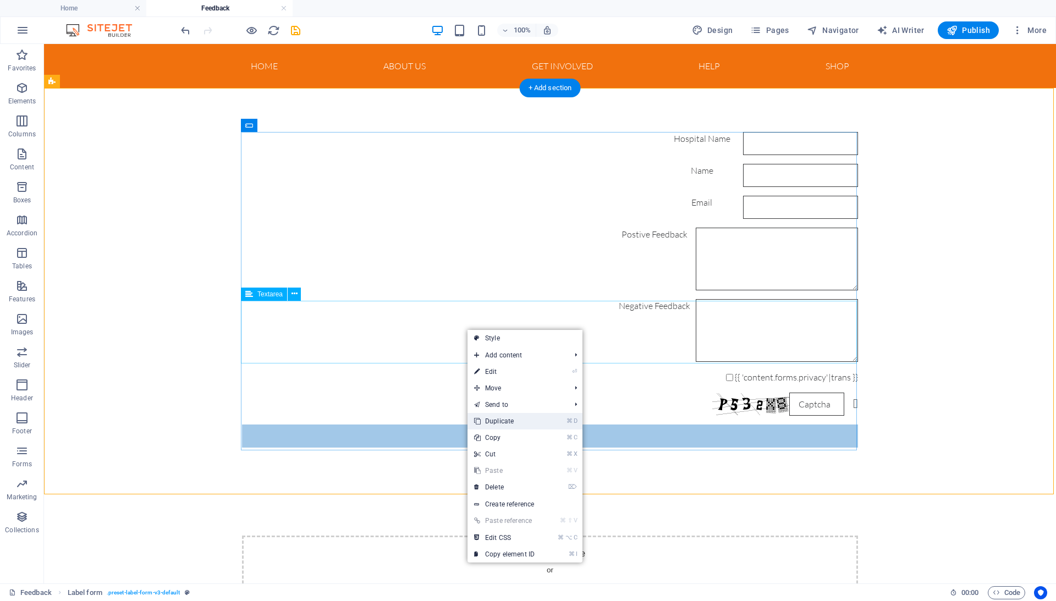
click at [555, 422] on li "⌘ D Duplicate" at bounding box center [524, 421] width 115 height 16
click at [493, 423] on link "⌘ D Duplicate" at bounding box center [504, 421] width 74 height 16
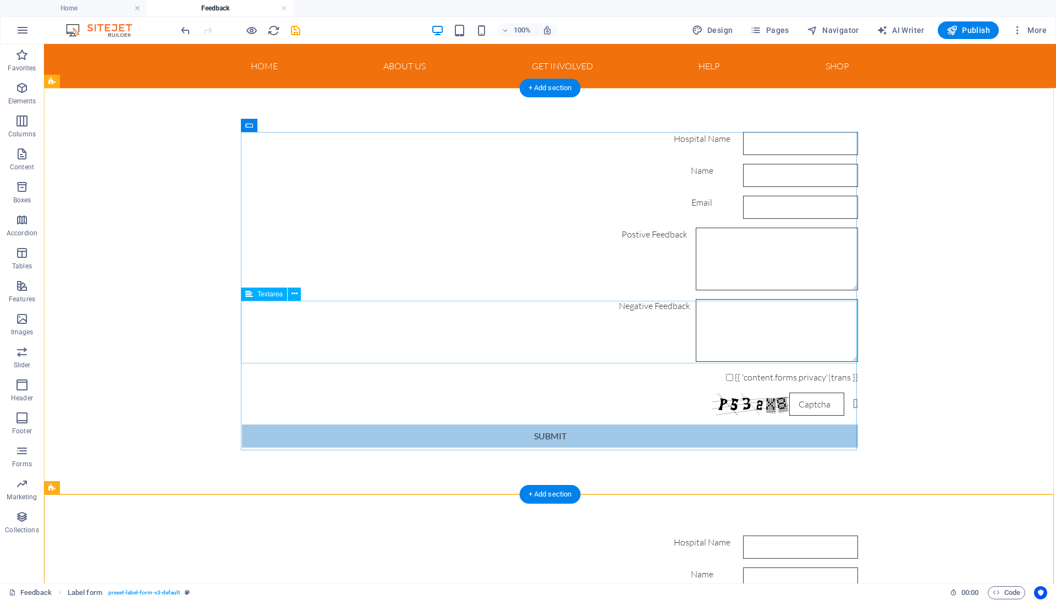
click at [429, 321] on div "Negative Feedback" at bounding box center [550, 330] width 616 height 63
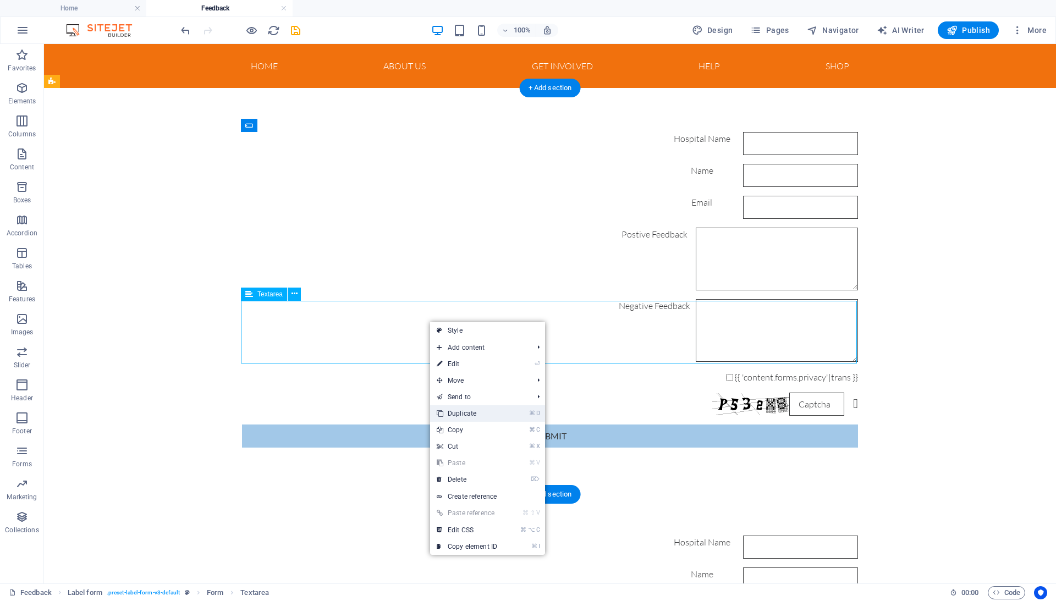
click at [482, 417] on link "⌘ D Duplicate" at bounding box center [467, 413] width 74 height 16
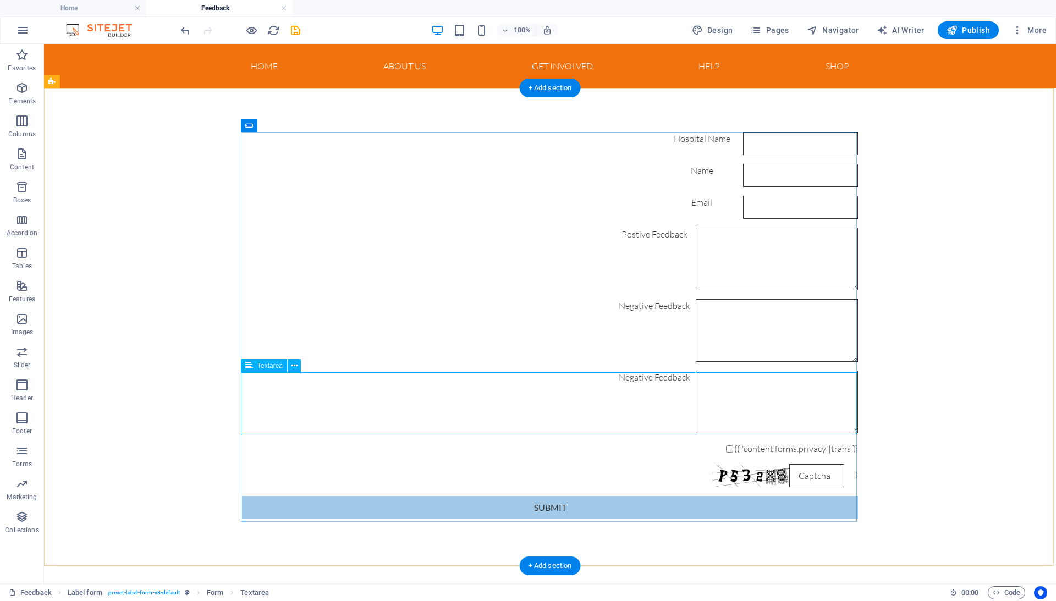
click at [291, 382] on div "Negative Feedback" at bounding box center [550, 402] width 616 height 63
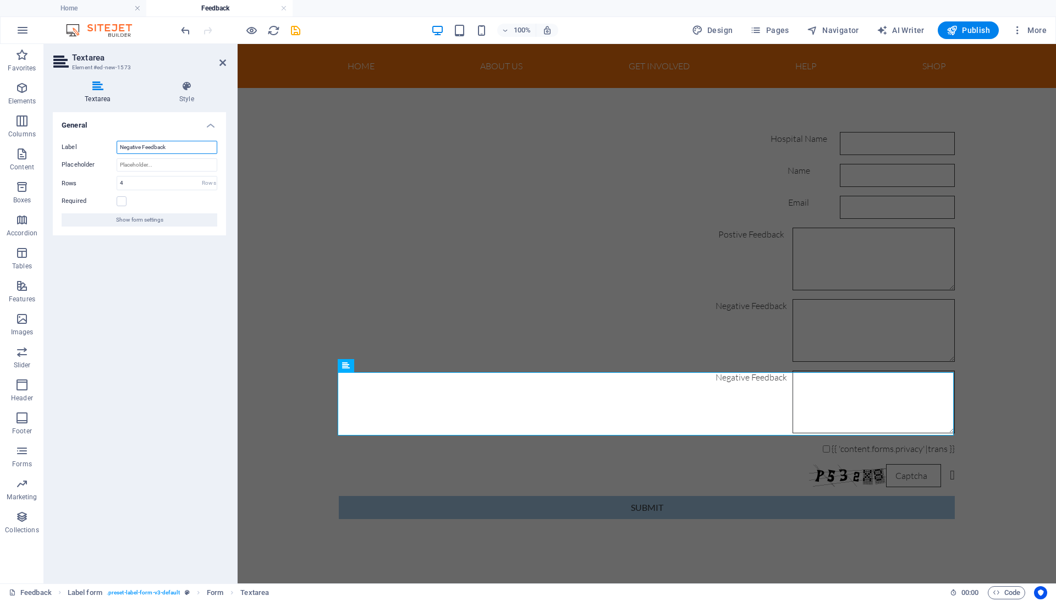
drag, startPoint x: 199, startPoint y: 151, endPoint x: 87, endPoint y: 137, distance: 113.0
click at [87, 137] on div "Label Negative Feedback Placeholder Rows 4 Rows Required Show form settings" at bounding box center [139, 183] width 173 height 103
type input "Anything You Would Change"
click at [132, 166] on input "Placeholder" at bounding box center [167, 164] width 101 height 13
type input "d"
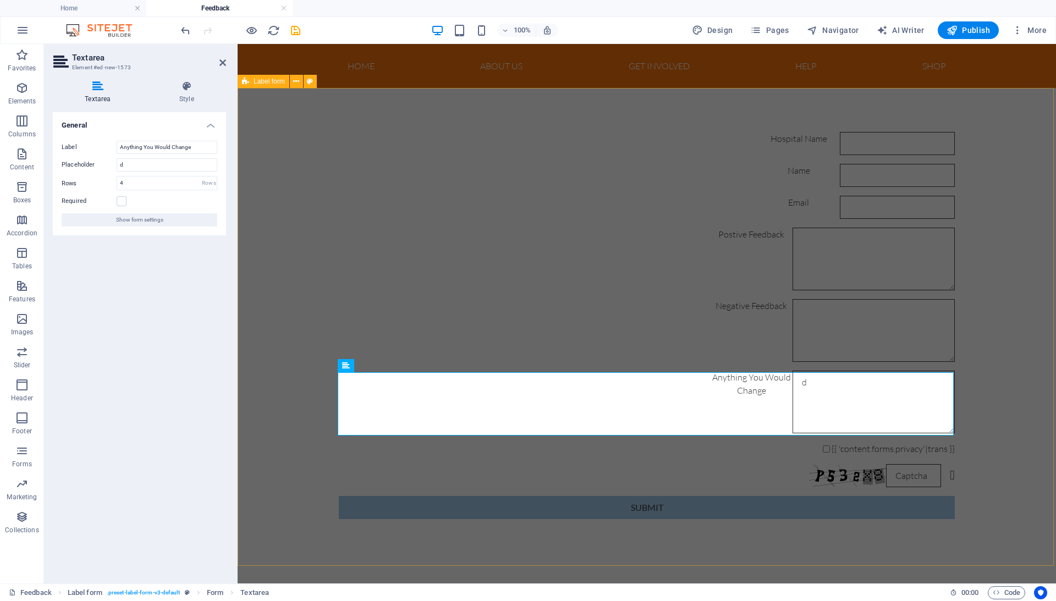
click at [302, 276] on div "Hospital Name Name Email Postive Feedback Negative Feedback Anything You Would …" at bounding box center [647, 325] width 818 height 475
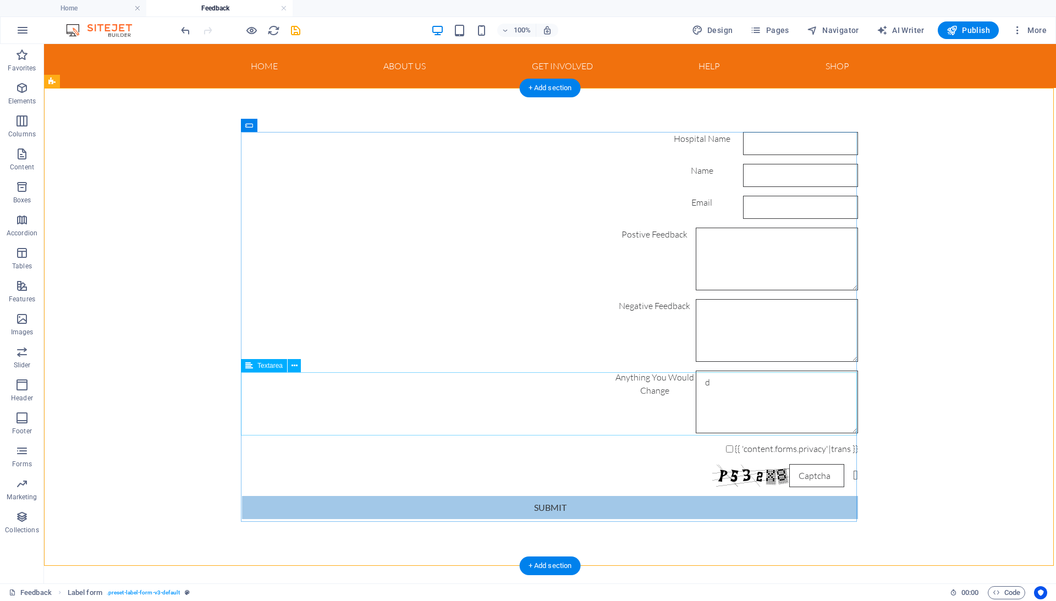
click at [364, 398] on div "Anything You Would Change" at bounding box center [550, 402] width 616 height 63
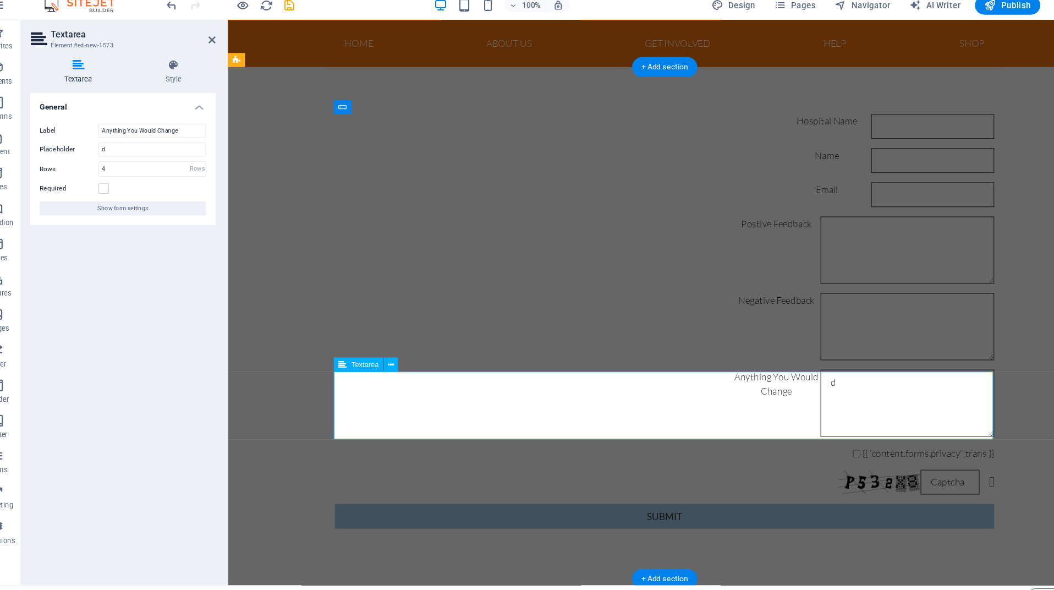
click at [782, 354] on textarea "Postive Feedback" at bounding box center [863, 377] width 162 height 63
type textarea "d"
type textarea "k"
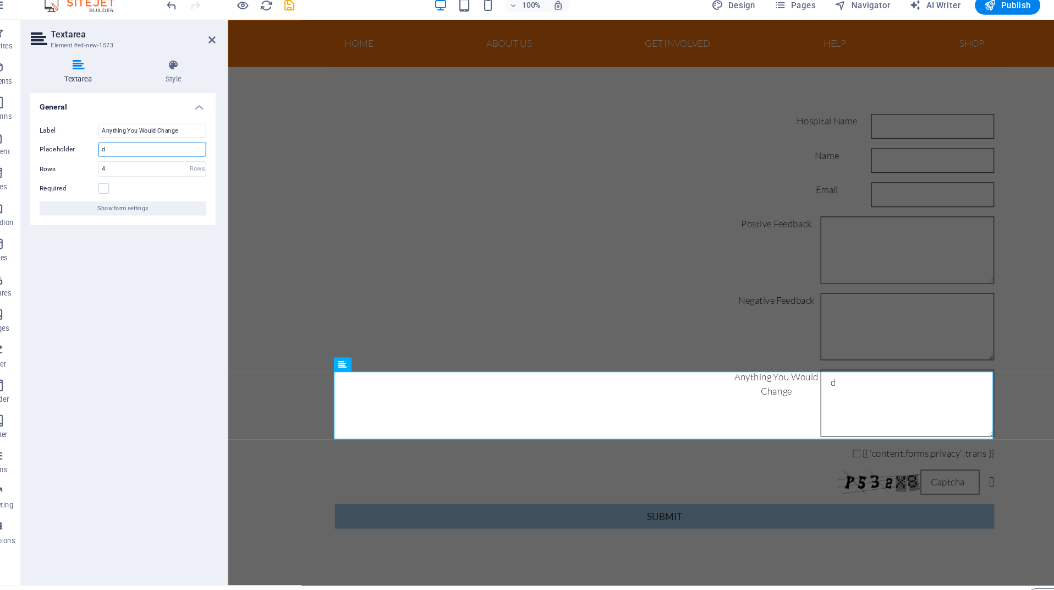
click at [121, 158] on input "d" at bounding box center [167, 164] width 101 height 13
click at [448, 236] on div "Postive Feedback" at bounding box center [636, 234] width 616 height 63
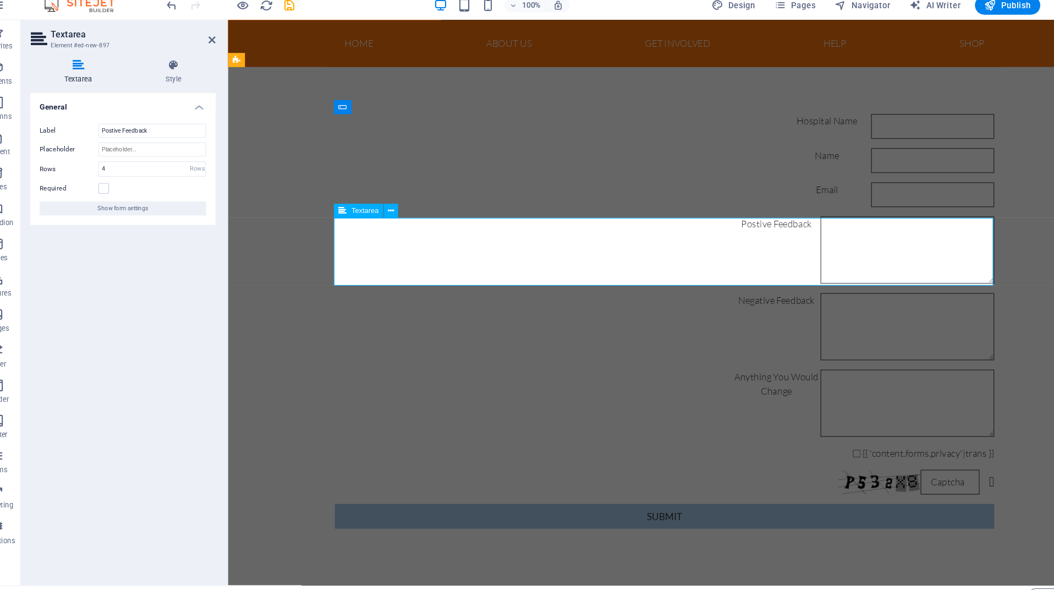
click at [353, 210] on div "Postive Feedback" at bounding box center [636, 234] width 616 height 63
drag, startPoint x: 119, startPoint y: 120, endPoint x: 85, endPoint y: 120, distance: 34.1
click at [85, 141] on div "Label Postive Feedback" at bounding box center [140, 147] width 156 height 13
type input "Feedback"
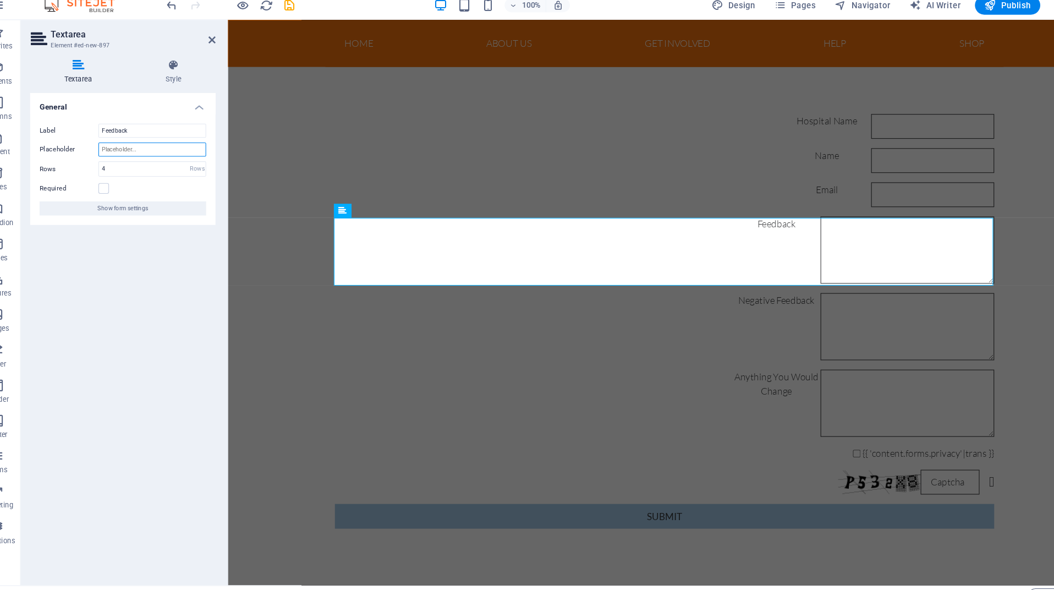
click at [129, 158] on input "Placeholder" at bounding box center [167, 164] width 101 height 13
type input "How did you find the hygiene pack?"
click at [272, 224] on div "Hospital Name Name Email Feedback Negative Feedback Anything You Would Change {…" at bounding box center [636, 301] width 816 height 475
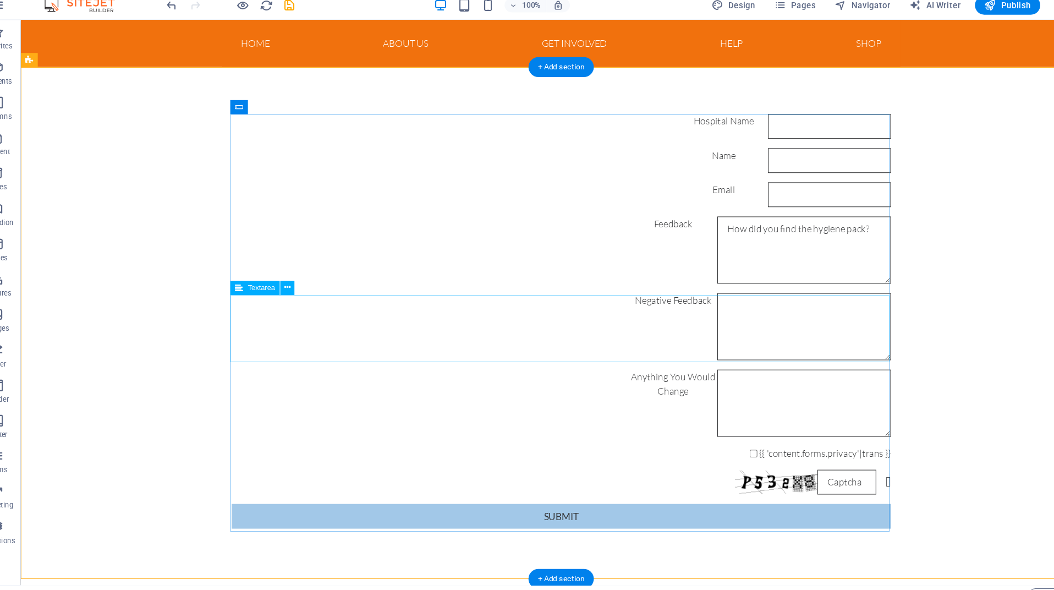
click at [356, 313] on div "Negative Feedback" at bounding box center [525, 306] width 616 height 63
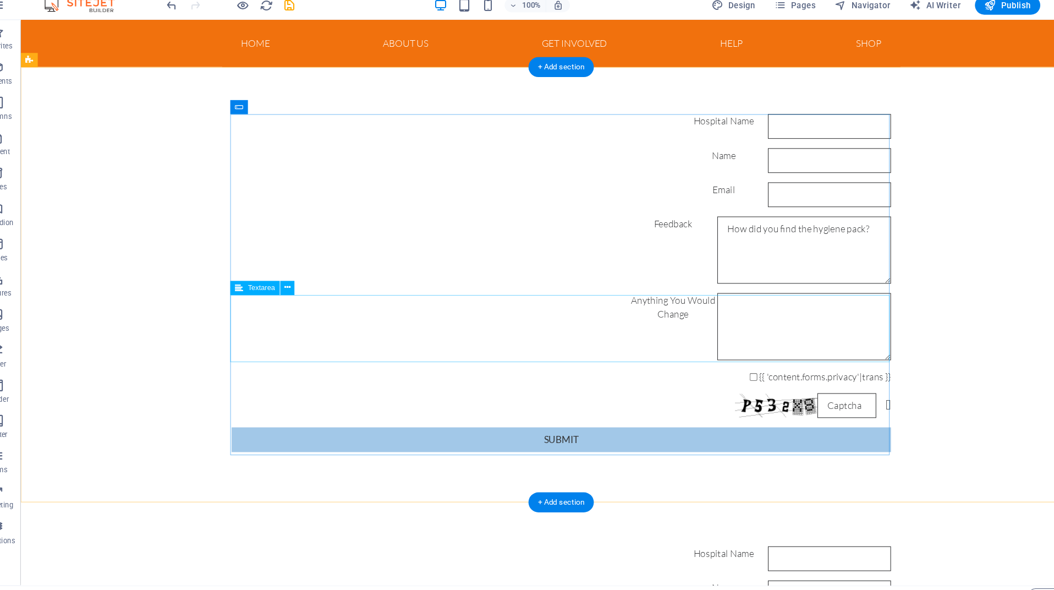
click at [274, 294] on div "Anything You Would Change" at bounding box center [525, 306] width 616 height 63
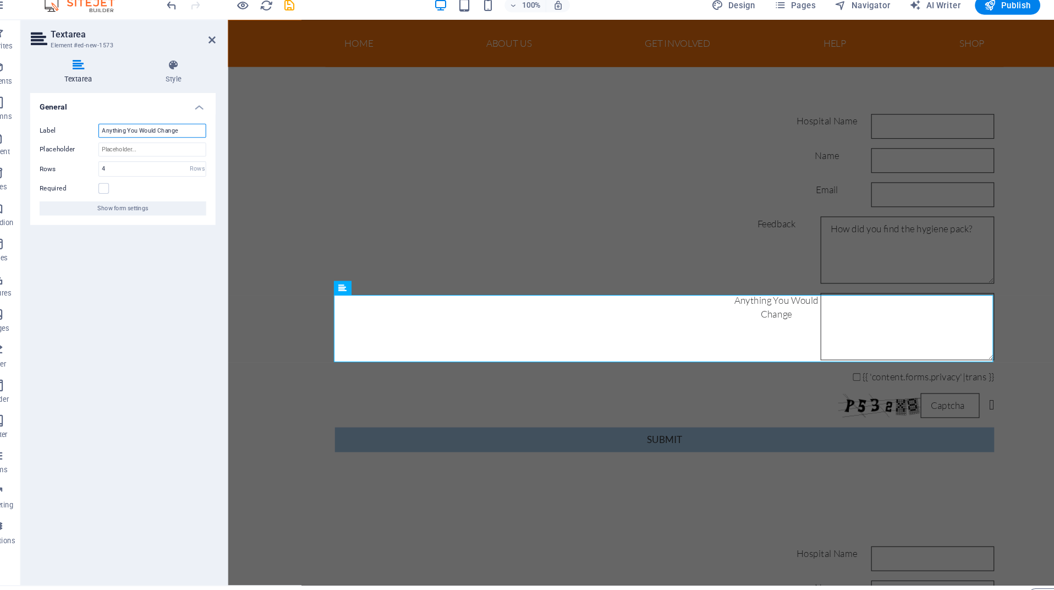
drag, startPoint x: 183, startPoint y: 123, endPoint x: 71, endPoint y: 119, distance: 111.2
click at [71, 141] on div "Label Anything You Would Change" at bounding box center [140, 147] width 156 height 13
type input "Change"
click at [782, 301] on textarea "Feedback" at bounding box center [863, 306] width 162 height 63
click at [117, 158] on input "Placeholder" at bounding box center [167, 164] width 101 height 13
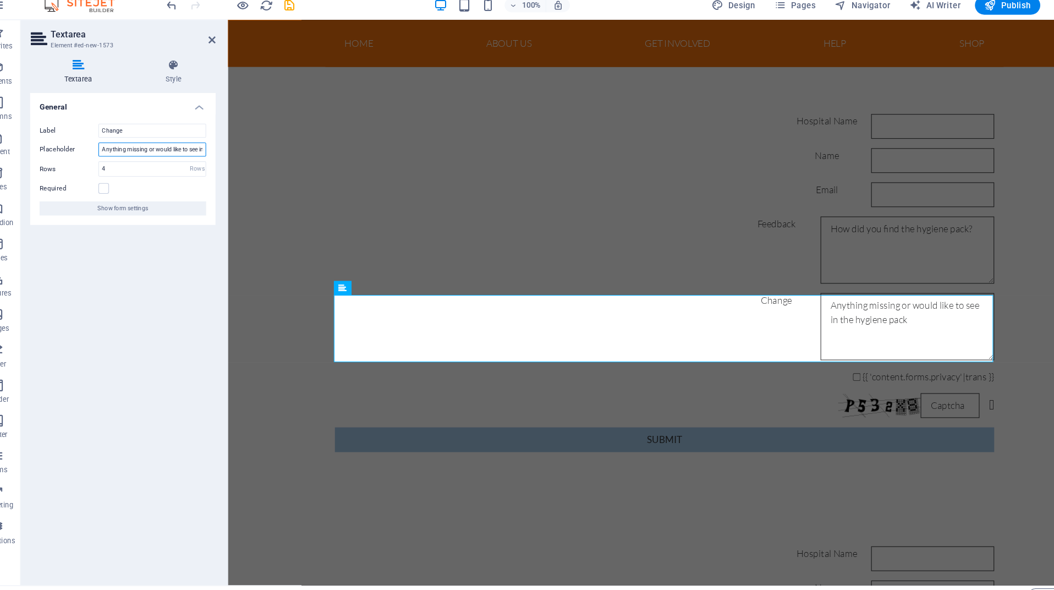
type input "Anything missing or would like to see in the hygiene pack?"
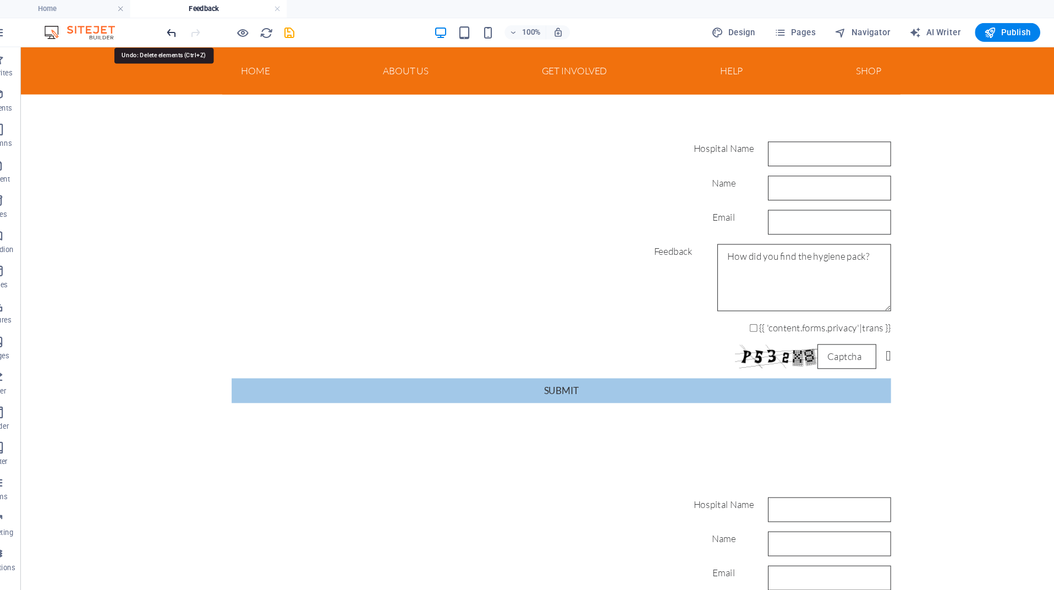
click at [179, 32] on icon "undo" at bounding box center [185, 30] width 13 height 13
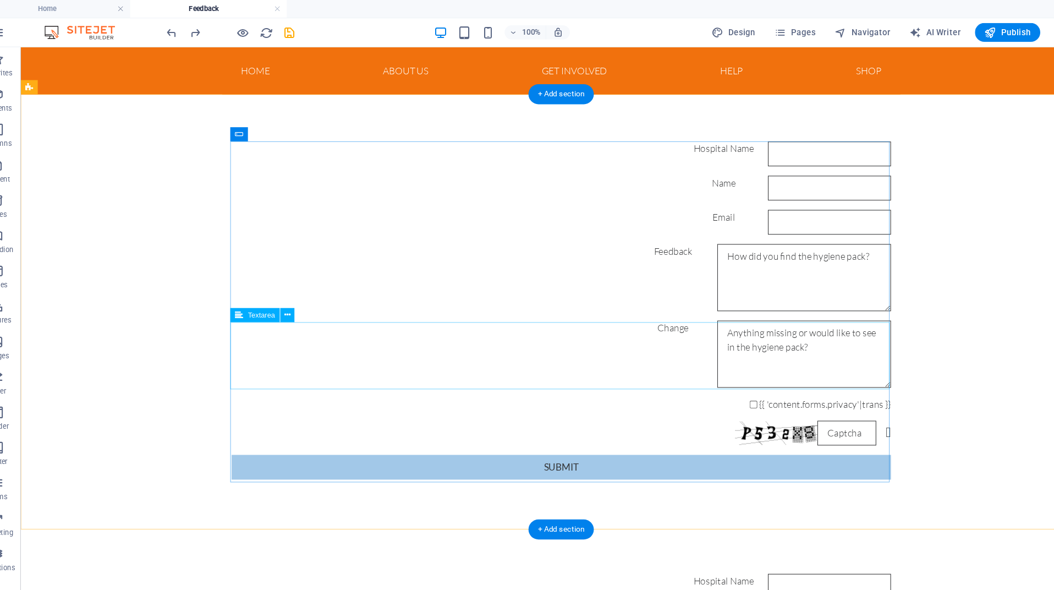
click at [439, 336] on div "Change" at bounding box center [525, 333] width 616 height 63
click at [437, 316] on div "Change" at bounding box center [525, 333] width 616 height 63
click at [433, 324] on div "Change" at bounding box center [525, 333] width 616 height 63
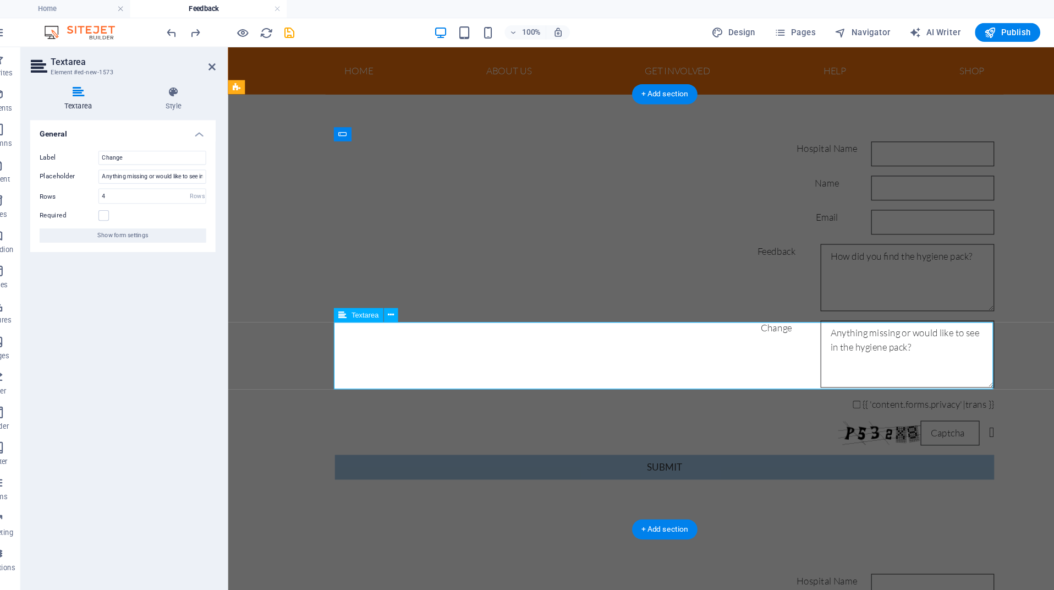
click at [782, 317] on textarea "Feedback" at bounding box center [863, 333] width 162 height 63
click at [247, 202] on div "Hospital Name Name Email Feedback Change {{ 'content.forms.privacy'|trans }} Ni…" at bounding box center [636, 293] width 816 height 404
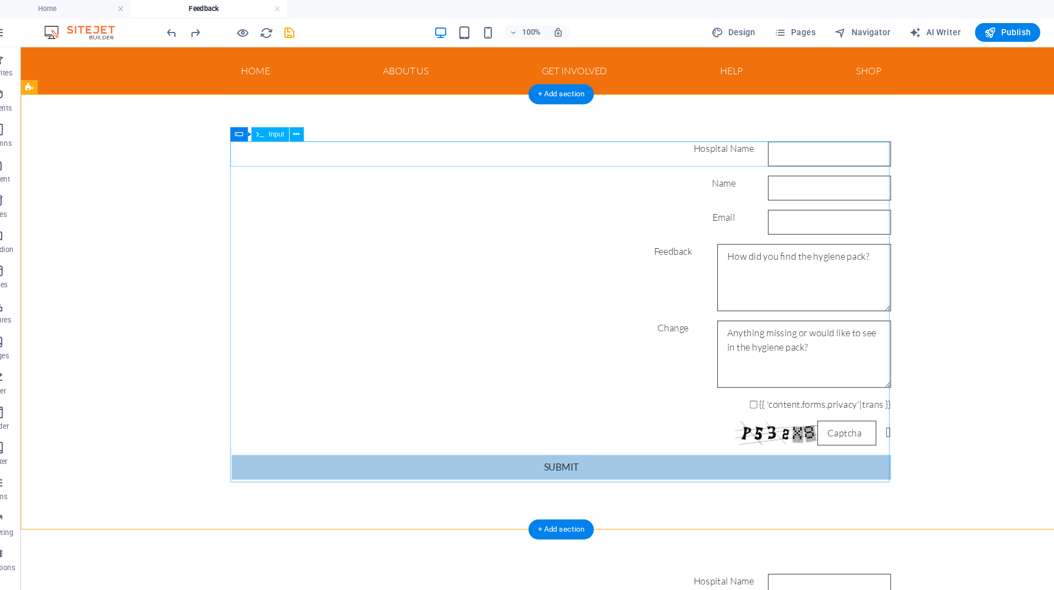
click at [355, 144] on div "Hospital Name" at bounding box center [525, 146] width 616 height 23
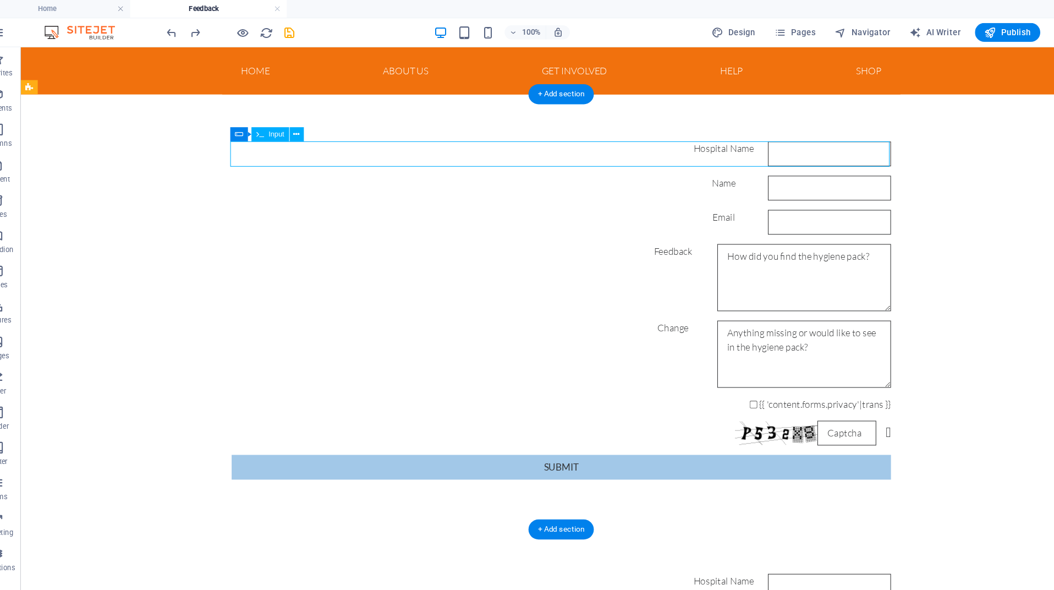
click at [355, 144] on div "Hospital Name" at bounding box center [525, 146] width 616 height 23
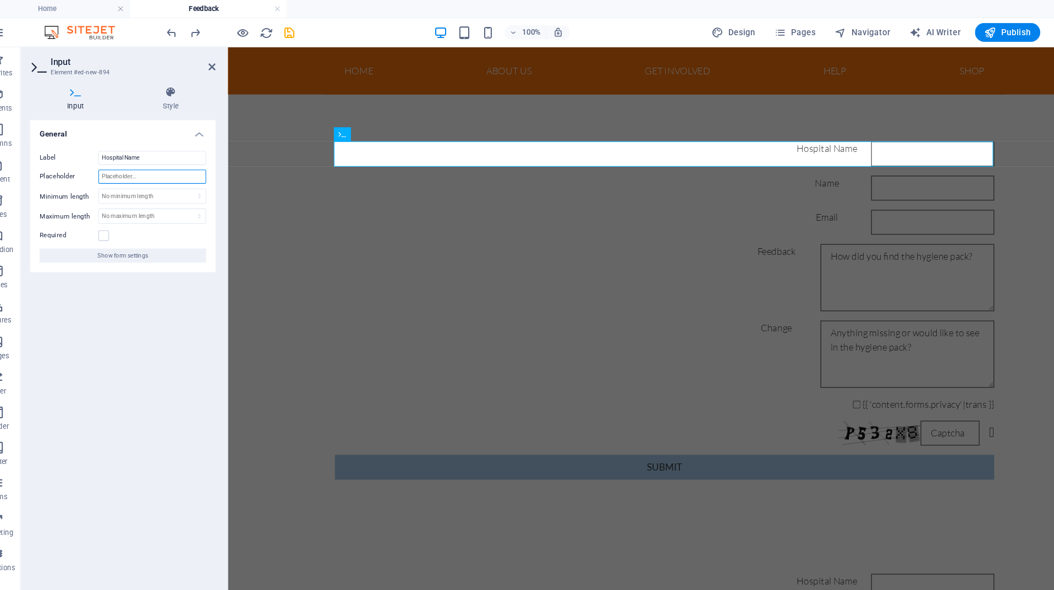
click at [177, 160] on input "Placeholder" at bounding box center [167, 164] width 101 height 13
type input "Hospital where the hygiene pack was supplied ."
click at [263, 254] on div "Hospital Name Name Email Feedback Change {{ 'content.forms.privacy'|trans }} Ni…" at bounding box center [636, 293] width 816 height 404
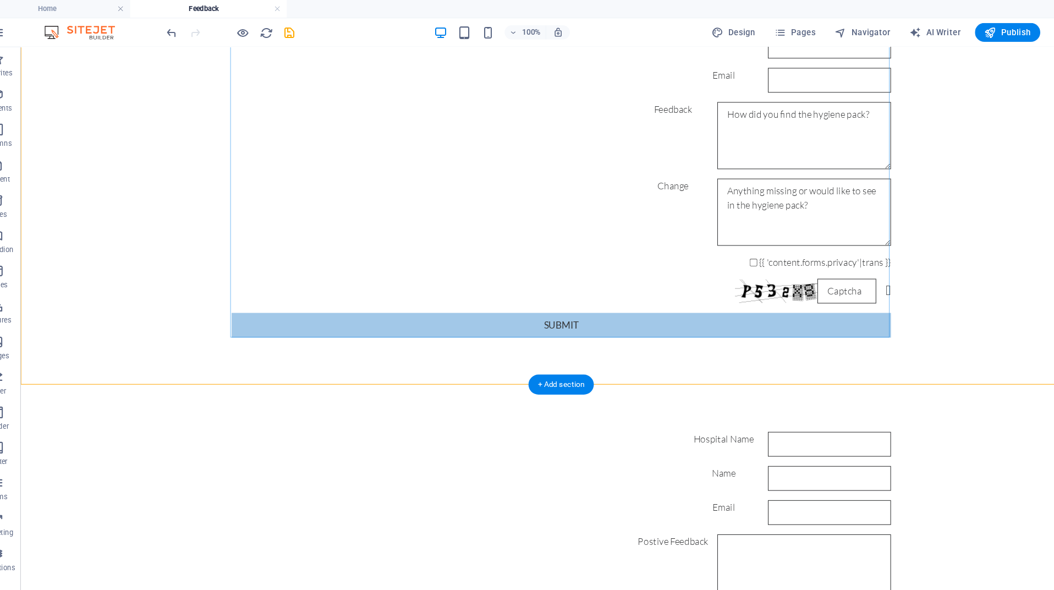
scroll to position [135, 0]
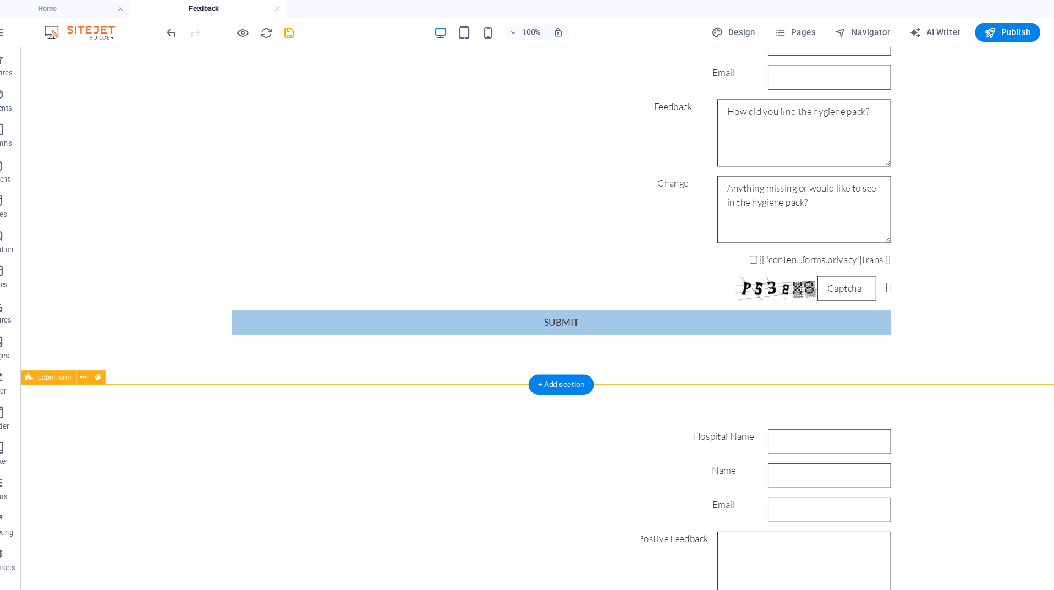
click at [361, 398] on div "Hospital Name Name Email Postive Feedback Negative Feedback {{ 'content.forms.p…" at bounding box center [525, 562] width 1010 height 404
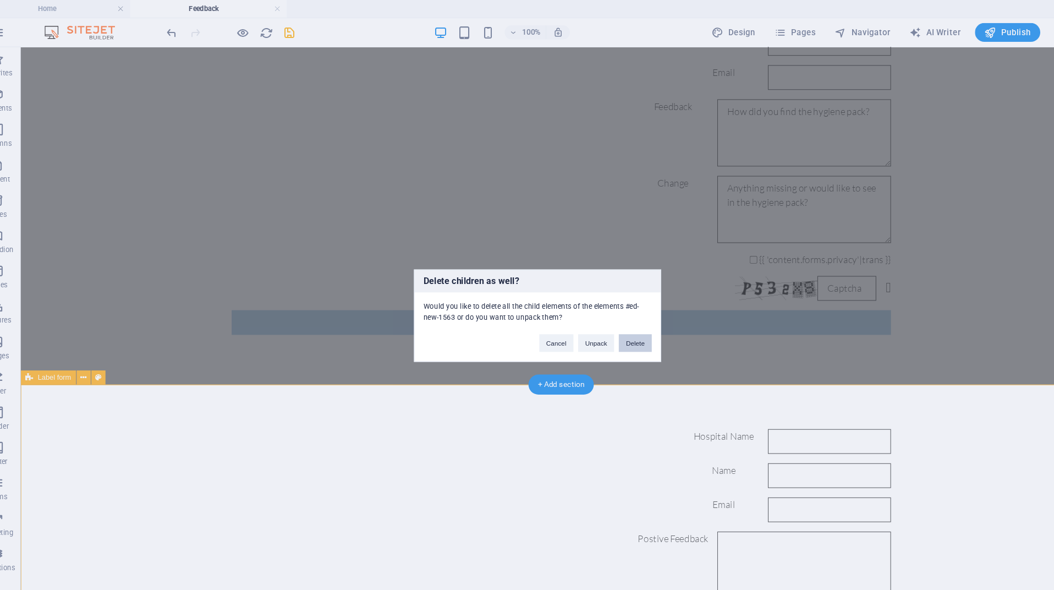
click at [603, 318] on button "Delete" at bounding box center [618, 320] width 31 height 16
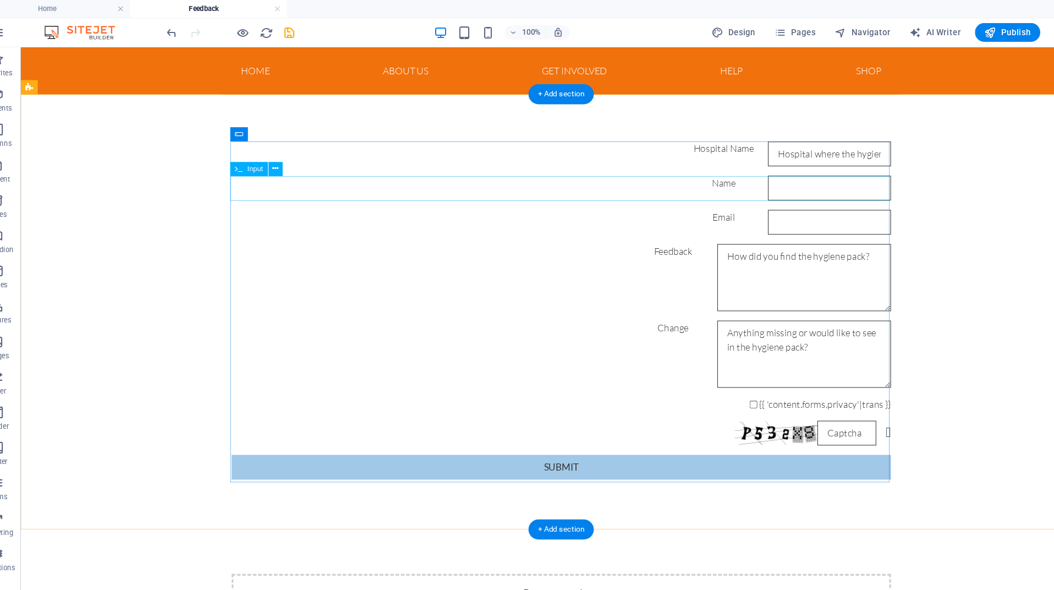
scroll to position [0, 0]
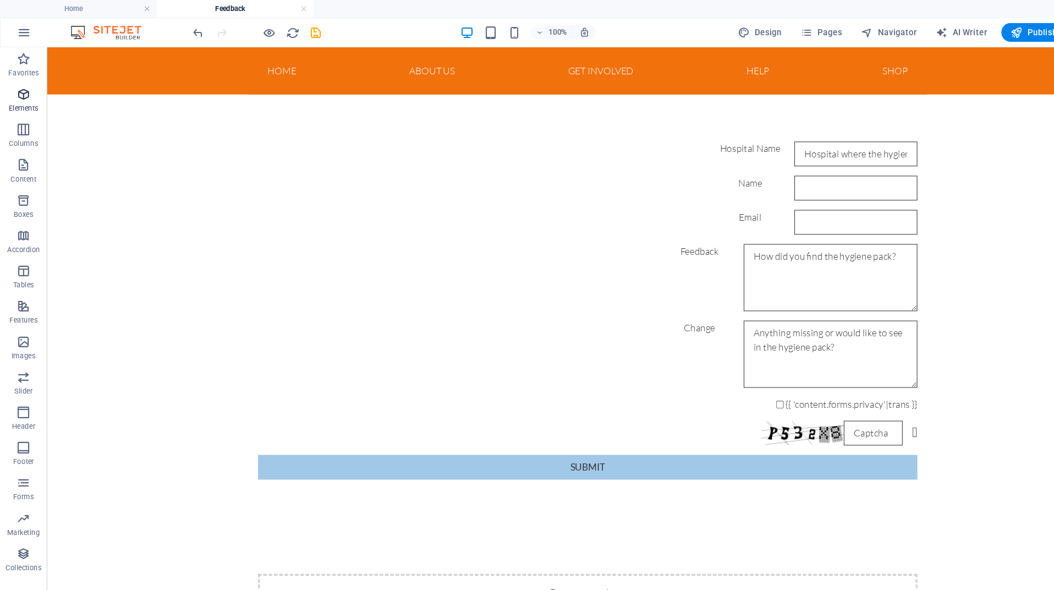
click at [23, 87] on icon "button" at bounding box center [21, 87] width 13 height 13
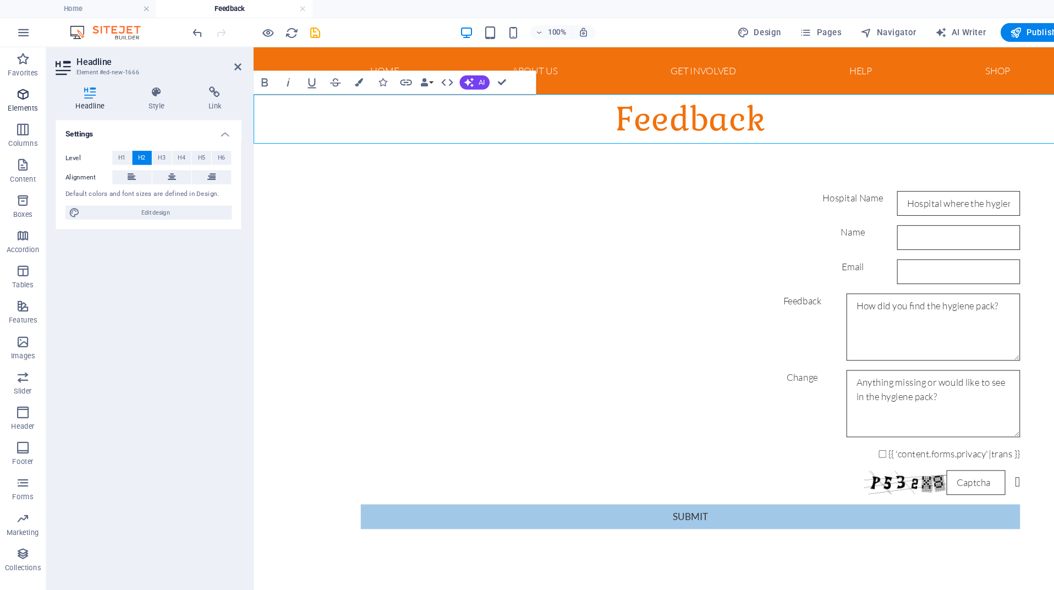
click at [24, 97] on p "Elements" at bounding box center [22, 101] width 28 height 9
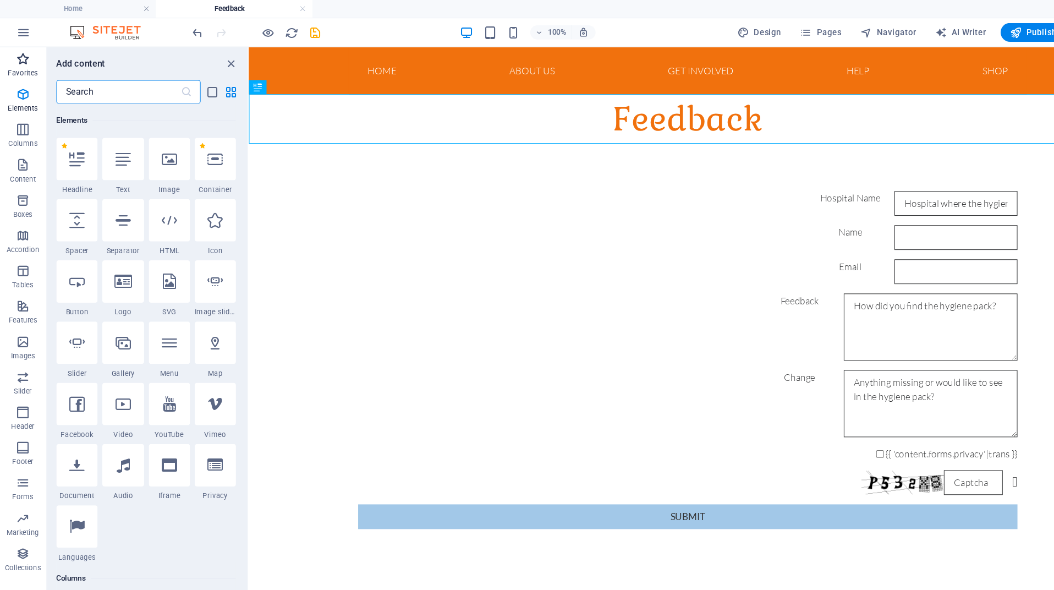
click at [21, 59] on icon "button" at bounding box center [21, 54] width 13 height 13
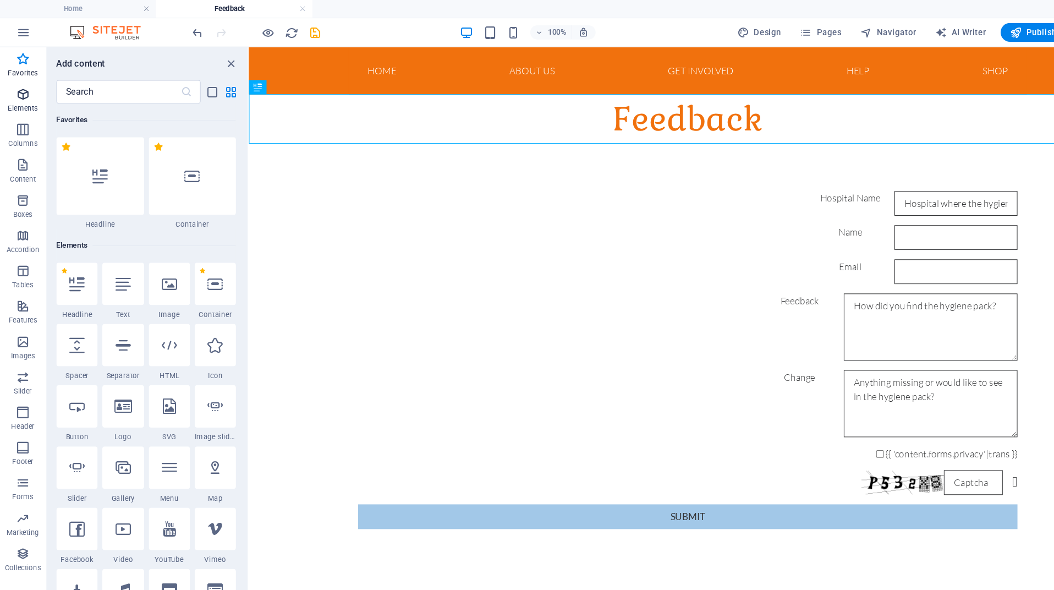
click at [28, 102] on p "Elements" at bounding box center [22, 101] width 28 height 9
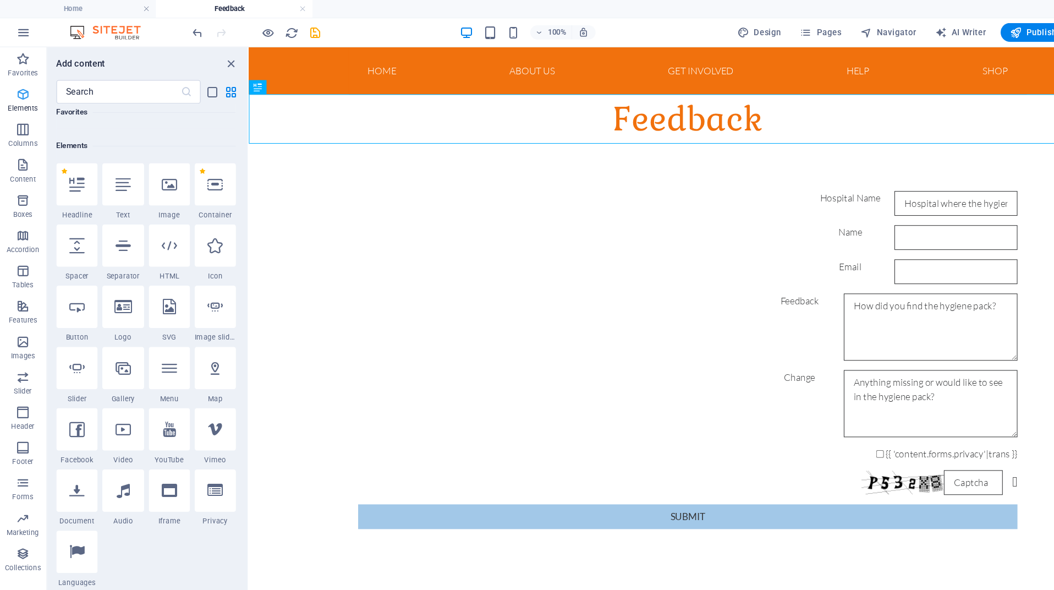
scroll to position [117, 0]
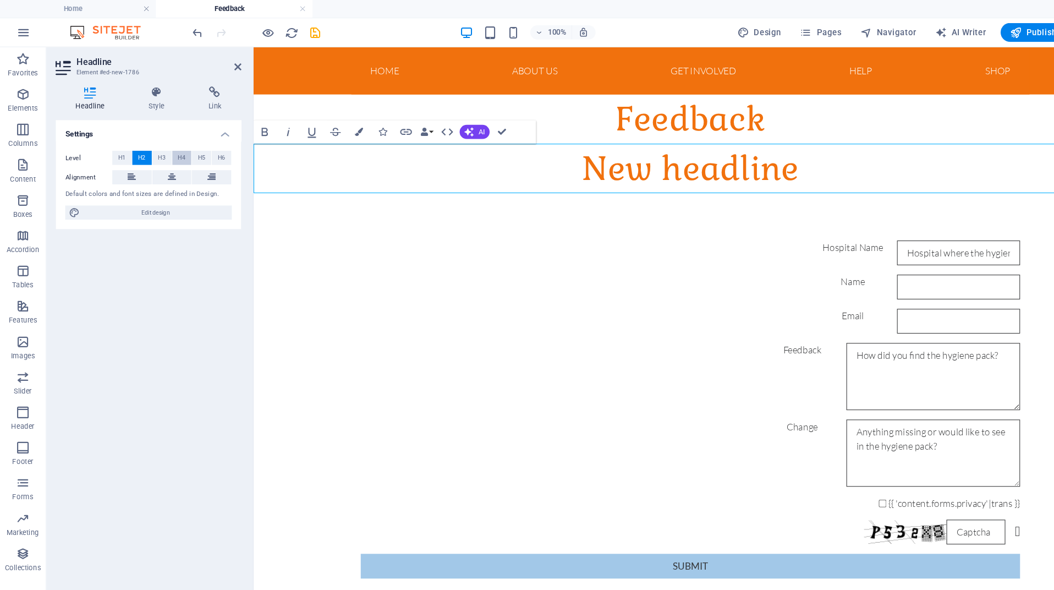
click at [170, 148] on span "H4" at bounding box center [170, 147] width 7 height 13
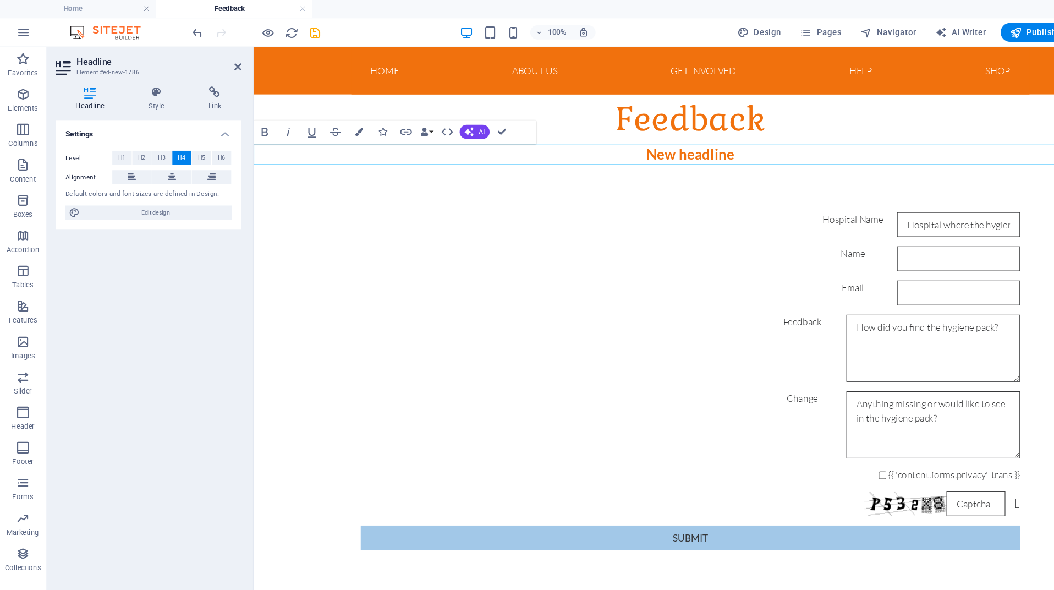
click at [348, 146] on h4 "New headline" at bounding box center [661, 147] width 816 height 20
click at [341, 189] on div "Hospital Name Name Email Feedback Change {{ 'content.forms.privacy'|trans }} Ni…" at bounding box center [661, 359] width 816 height 404
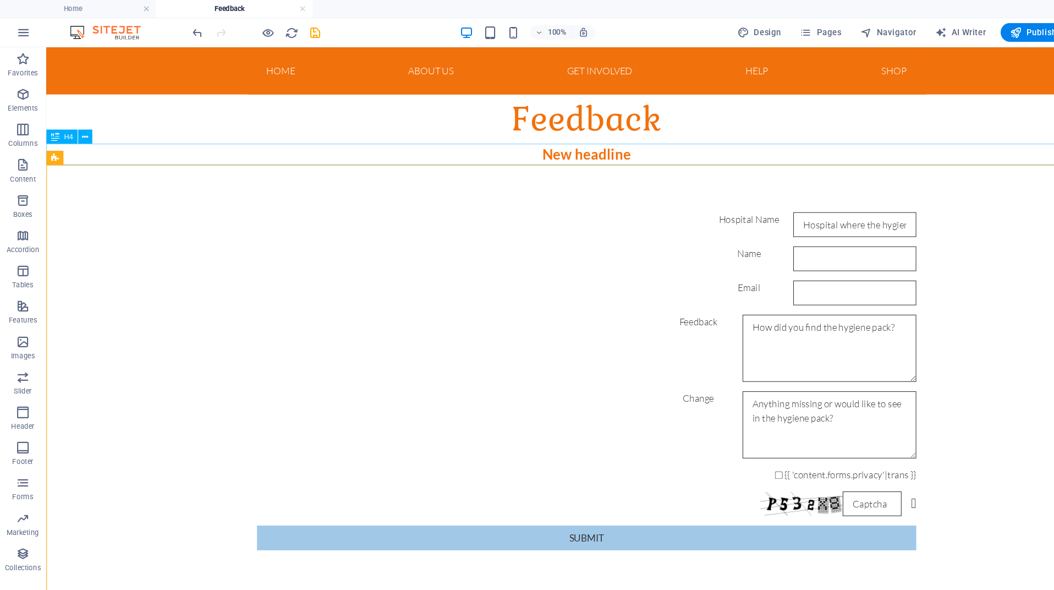
click at [405, 151] on div "New headline" at bounding box center [551, 147] width 1010 height 20
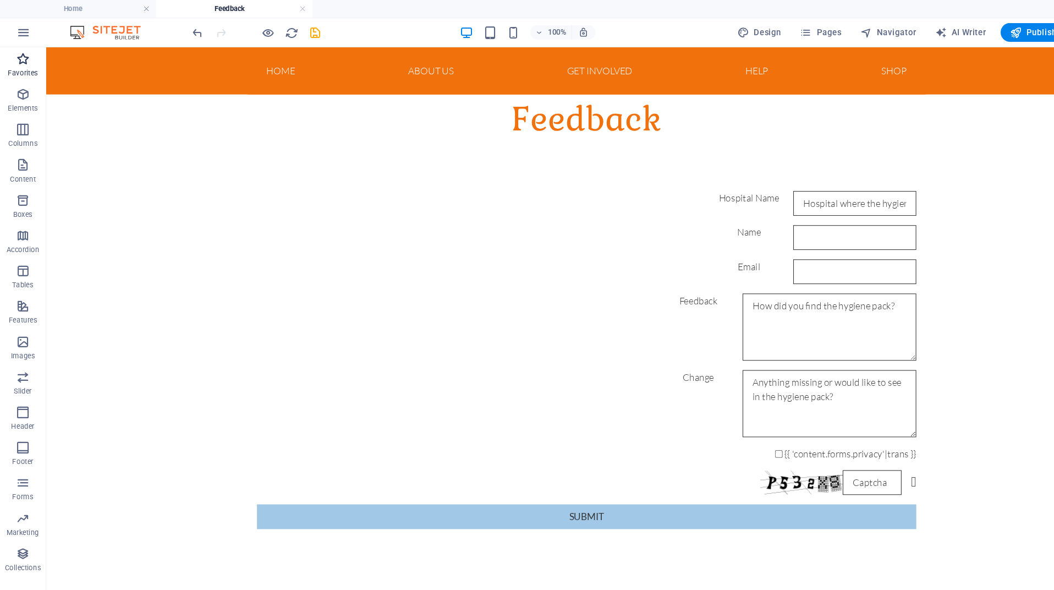
click at [25, 63] on span "Favorites" at bounding box center [22, 61] width 44 height 26
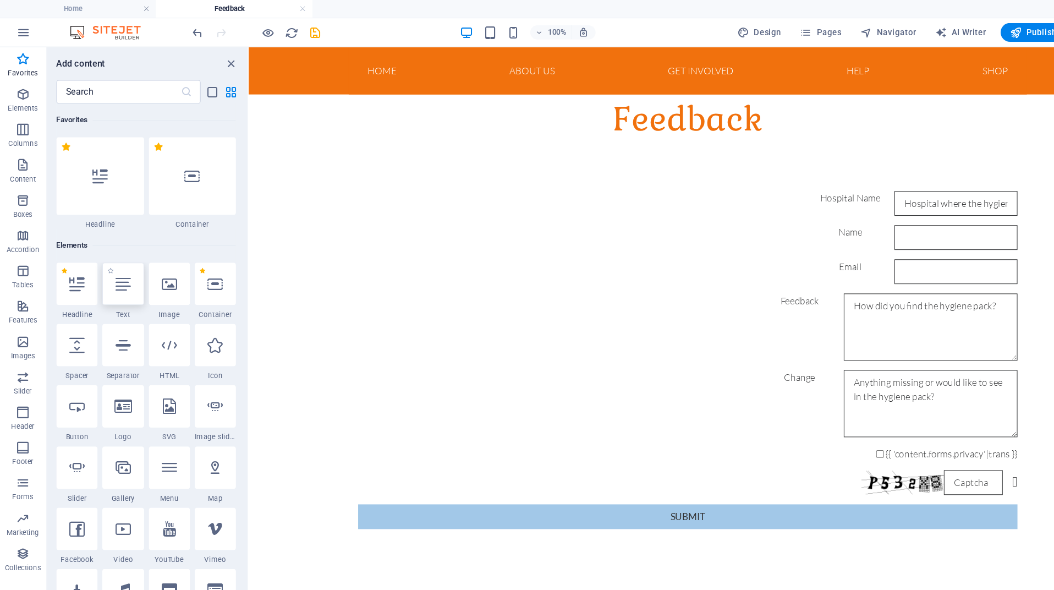
click at [126, 272] on div at bounding box center [115, 265] width 38 height 40
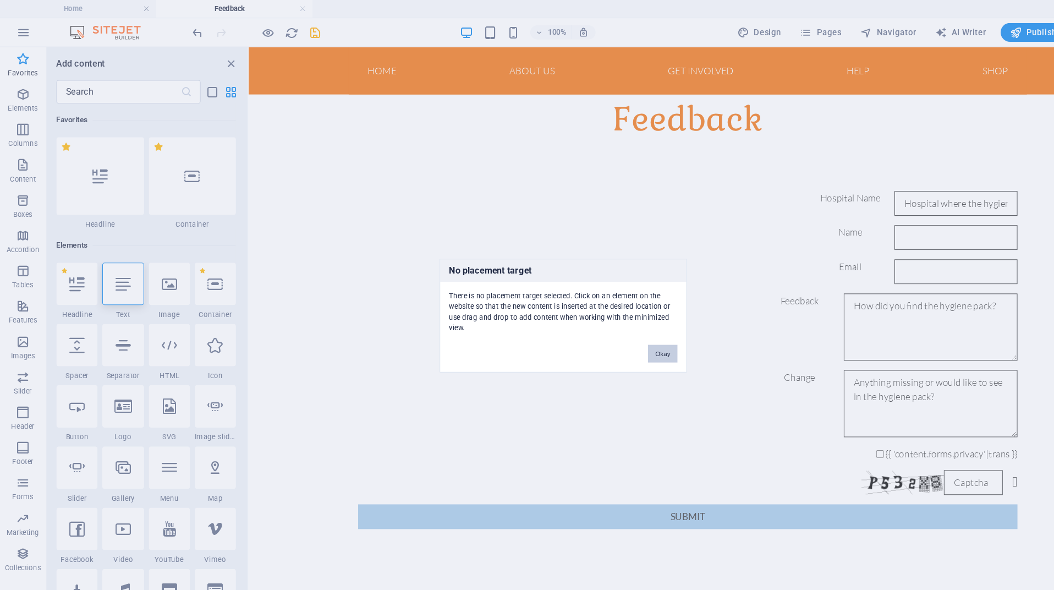
click at [625, 323] on button "Okay" at bounding box center [619, 330] width 27 height 16
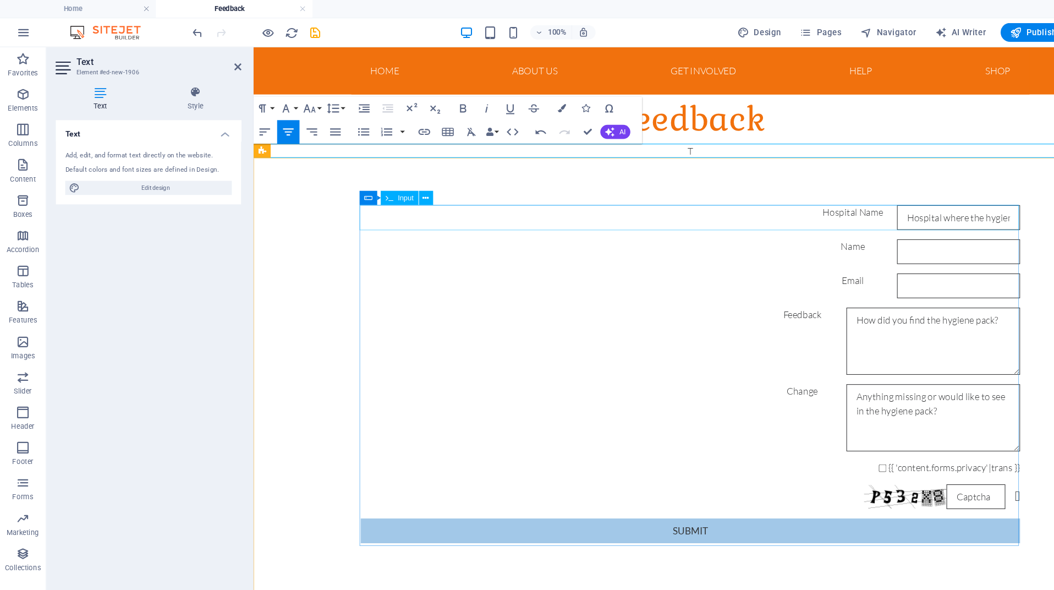
scroll to position [0, 0]
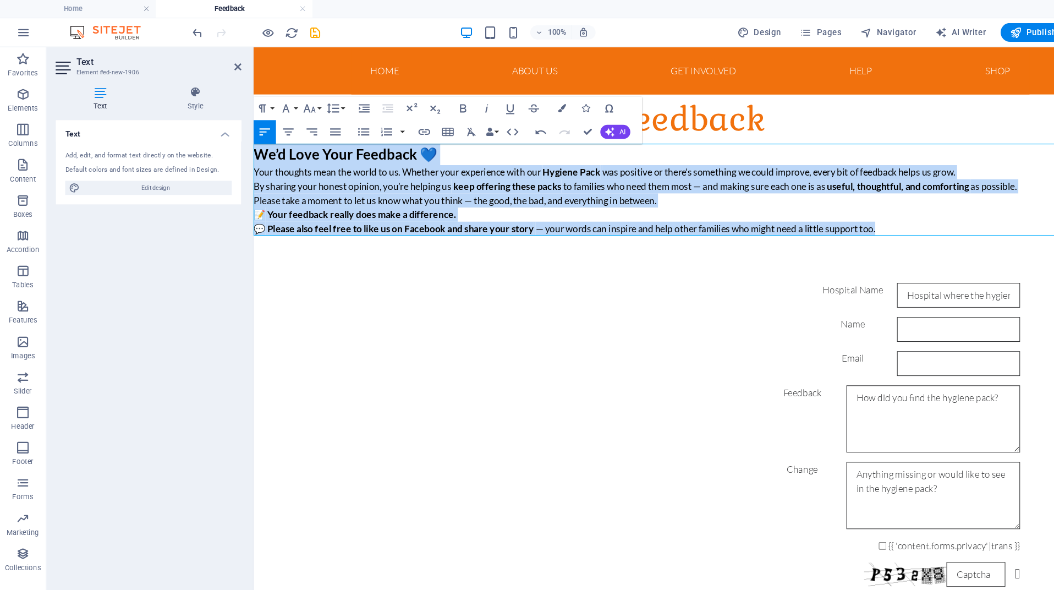
drag, startPoint x: 851, startPoint y: 216, endPoint x: 219, endPoint y: 144, distance: 636.1
click at [253, 144] on html "Home About us Get Involved Great North Run Events Donate Help What we do Suppor…" at bounding box center [661, 424] width 816 height 755
click at [277, 125] on button "Align Center" at bounding box center [270, 123] width 21 height 22
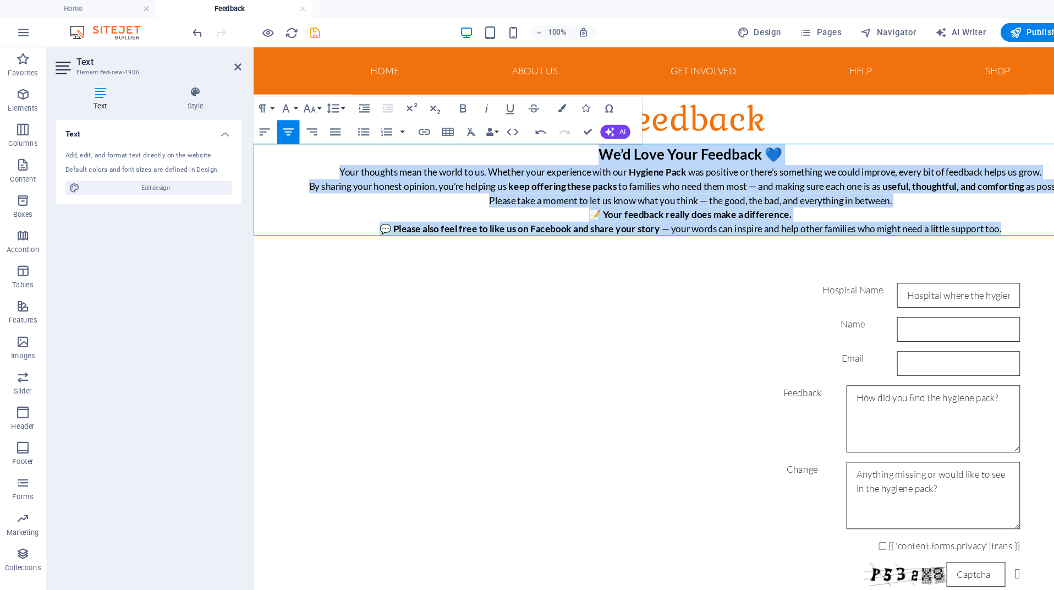
click at [799, 142] on h3 "We’d Love Your Feedback 💙" at bounding box center [661, 147] width 816 height 20
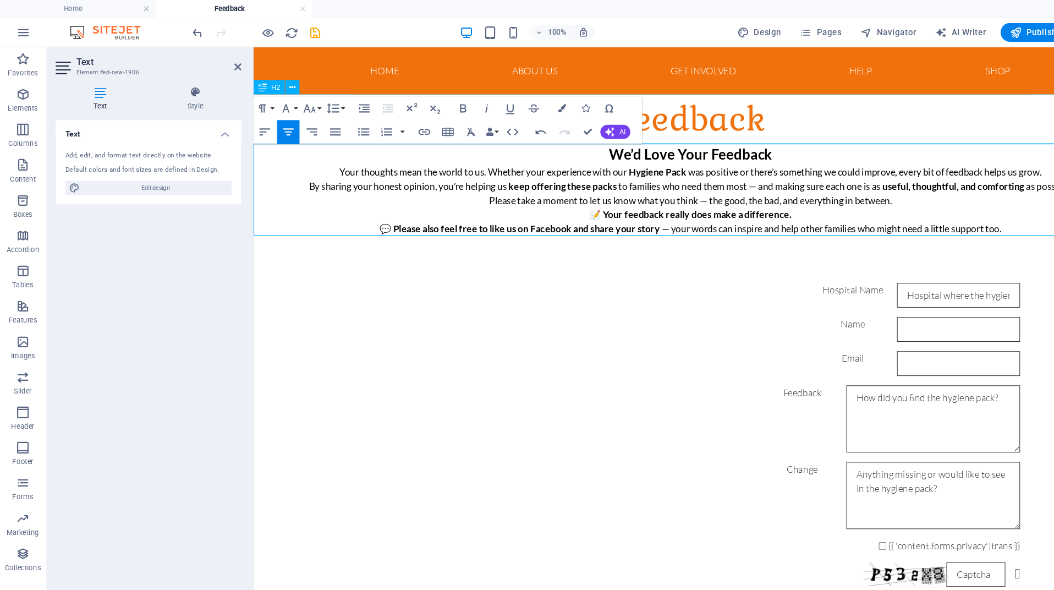
click at [735, 117] on div "Feedback" at bounding box center [661, 114] width 816 height 46
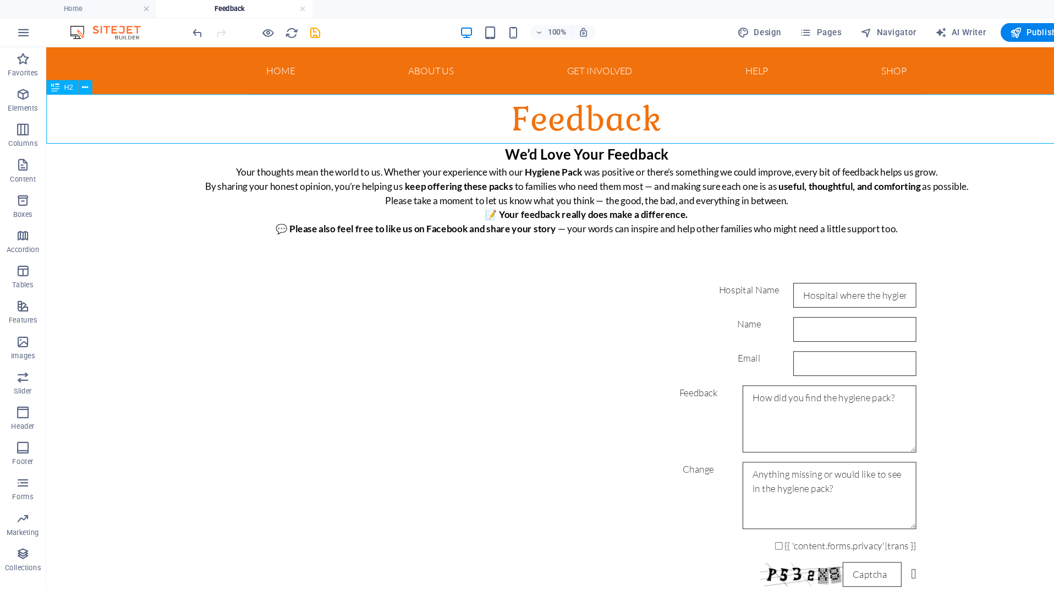
click at [597, 113] on div "Feedback" at bounding box center [551, 114] width 1010 height 46
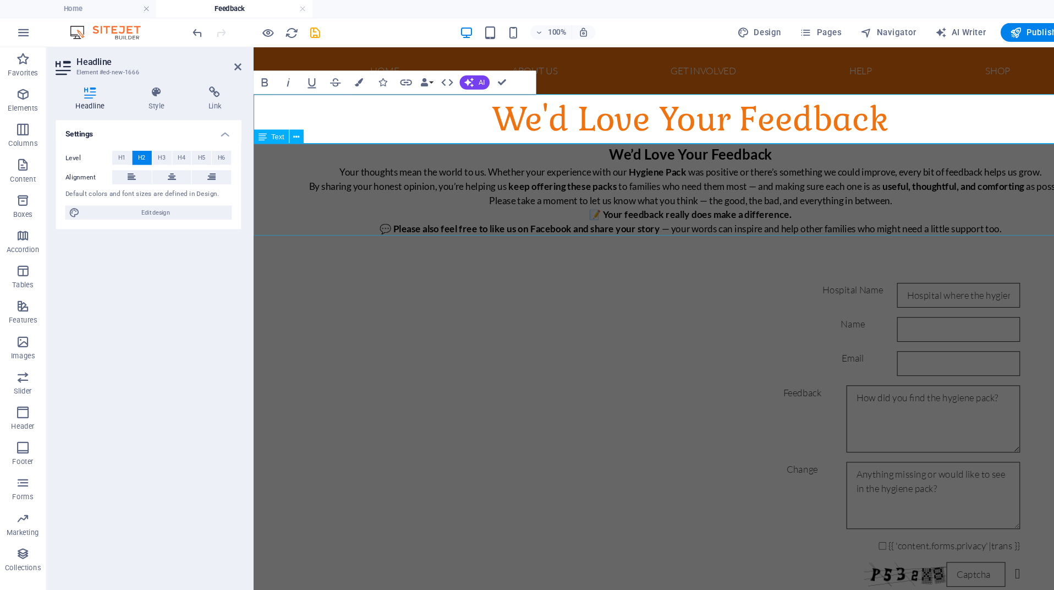
click at [639, 160] on div "We’d Love Your Feedback Your thoughts mean the world to us. Whether your experi…" at bounding box center [661, 180] width 816 height 86
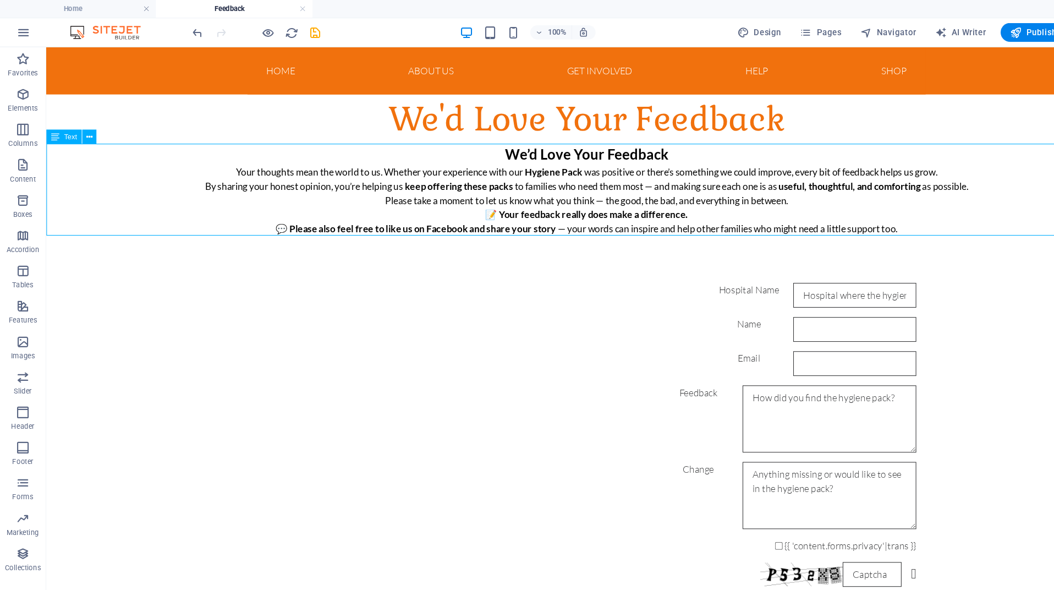
click at [635, 151] on div "We’d Love Your Feedback Your thoughts mean the world to us. Whether your experi…" at bounding box center [551, 180] width 1010 height 86
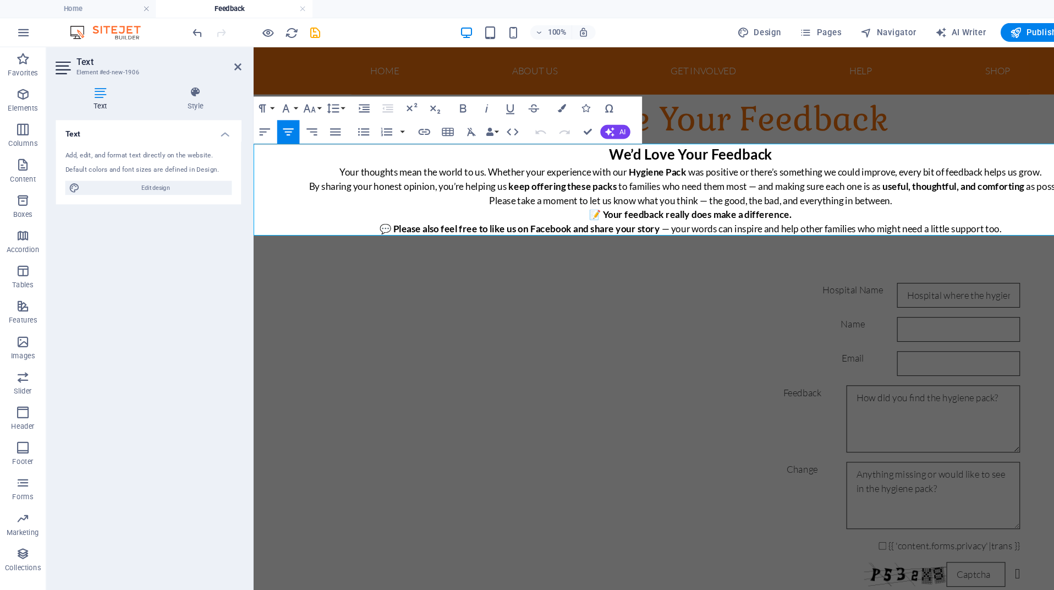
click at [638, 142] on h3 "We’d Love Your Feedback" at bounding box center [661, 147] width 816 height 20
click at [401, 269] on div "Hospital Name" at bounding box center [661, 278] width 616 height 23
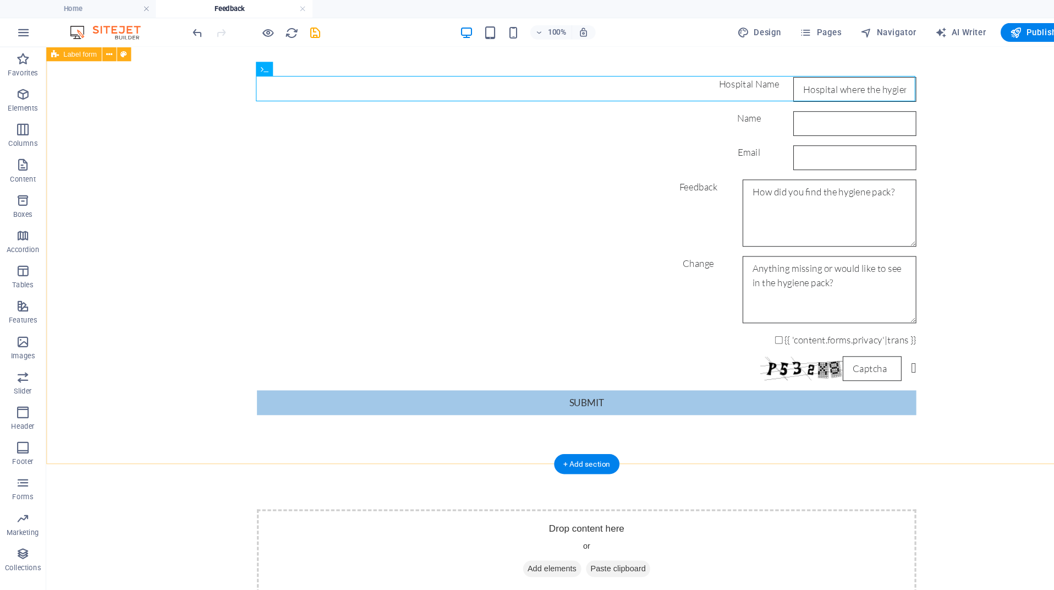
scroll to position [194, 0]
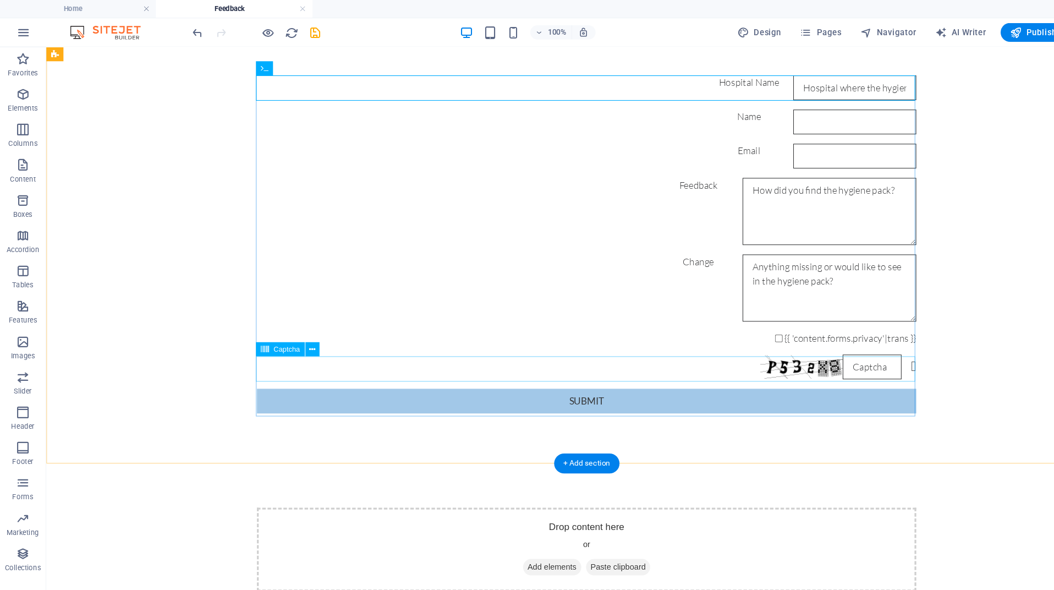
click at [584, 347] on div "Nicht lesbar? Neu generieren" at bounding box center [551, 345] width 616 height 23
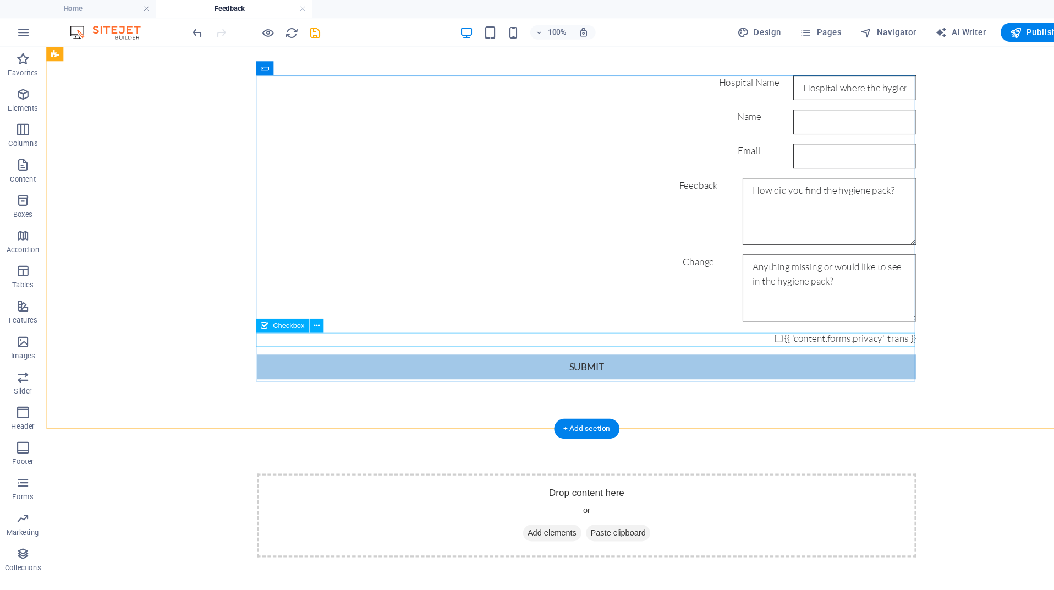
click at [674, 322] on div "{{ 'content.forms.privacy'|trans }}" at bounding box center [551, 318] width 616 height 13
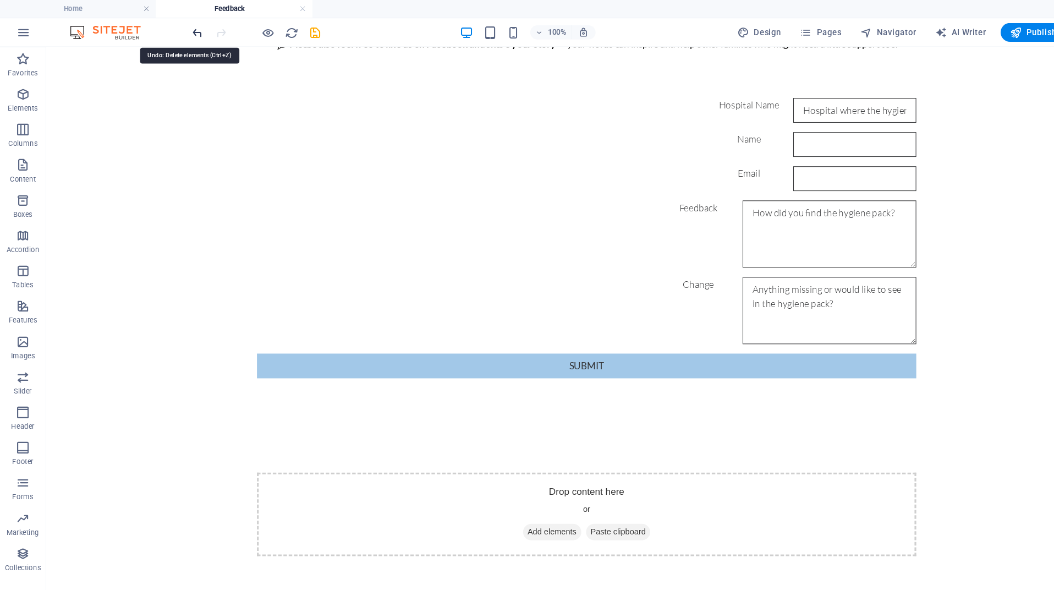
click at [181, 31] on icon "undo" at bounding box center [185, 30] width 13 height 13
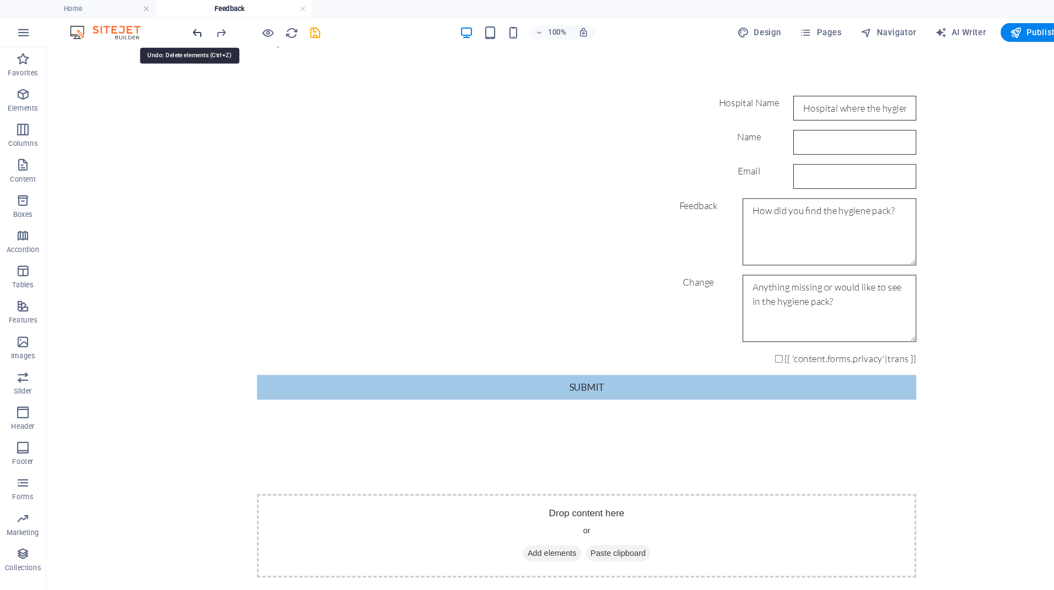
click at [181, 31] on icon "undo" at bounding box center [185, 30] width 13 height 13
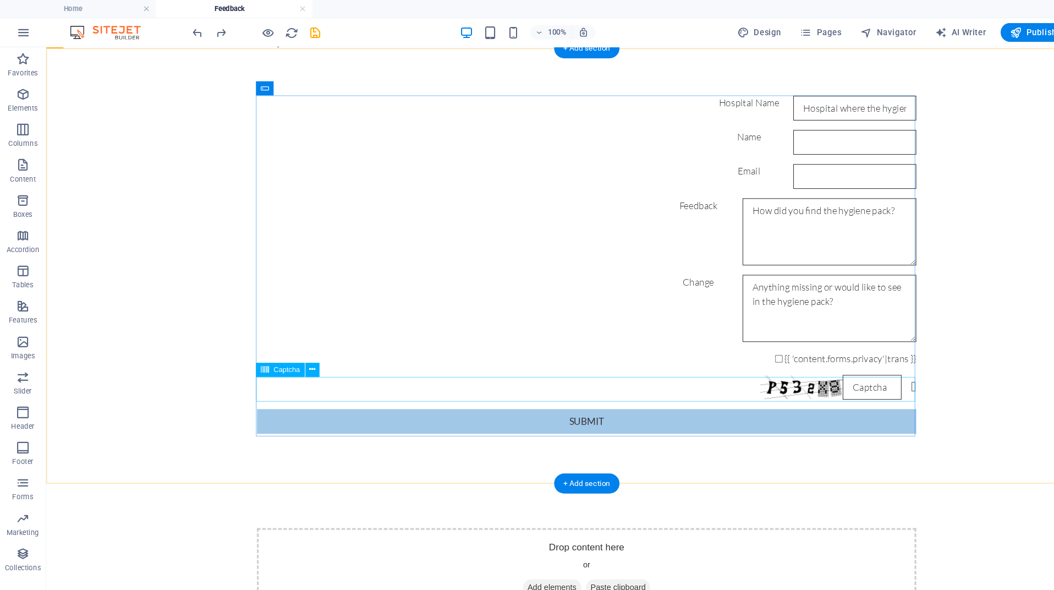
click at [645, 373] on div "Nicht lesbar? Neu generieren" at bounding box center [551, 364] width 616 height 23
click at [294, 345] on icon at bounding box center [292, 345] width 6 height 12
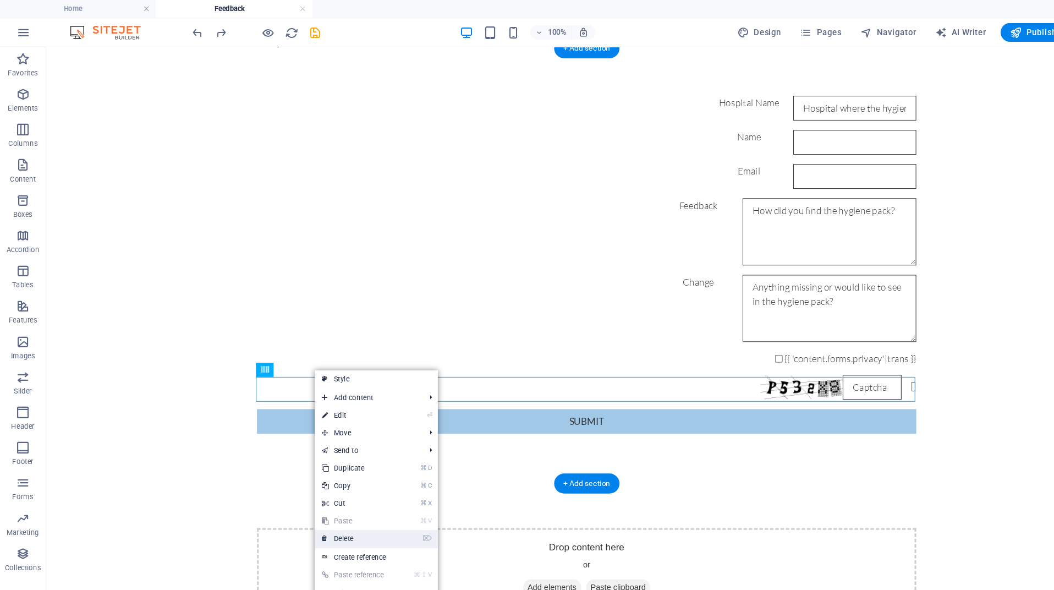
click at [346, 508] on link "⌦ Delete" at bounding box center [332, 503] width 74 height 16
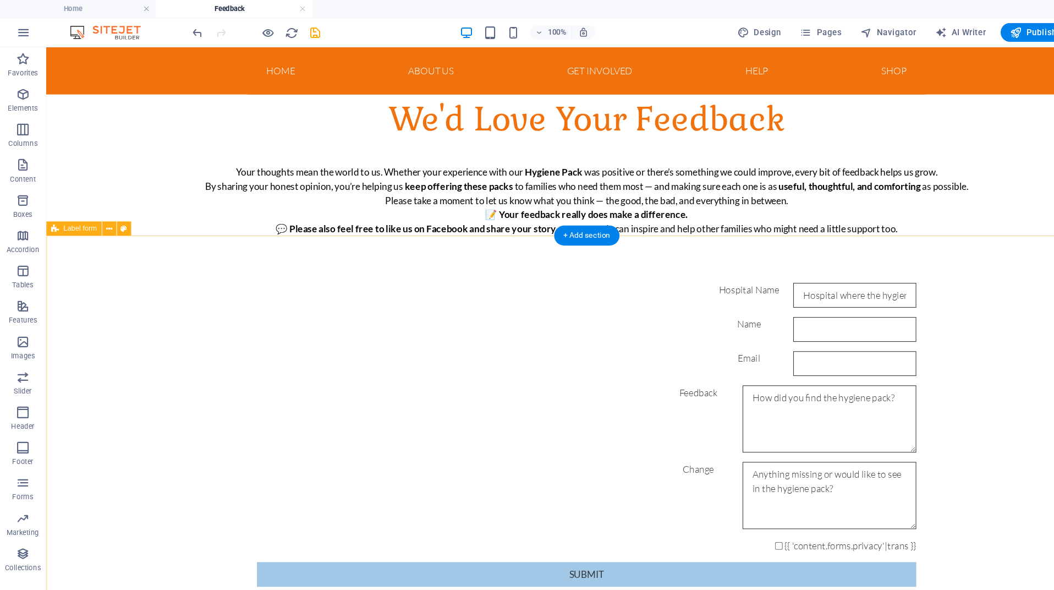
scroll to position [0, 0]
click at [961, 29] on span "Publish" at bounding box center [965, 30] width 43 height 11
checkbox input "false"
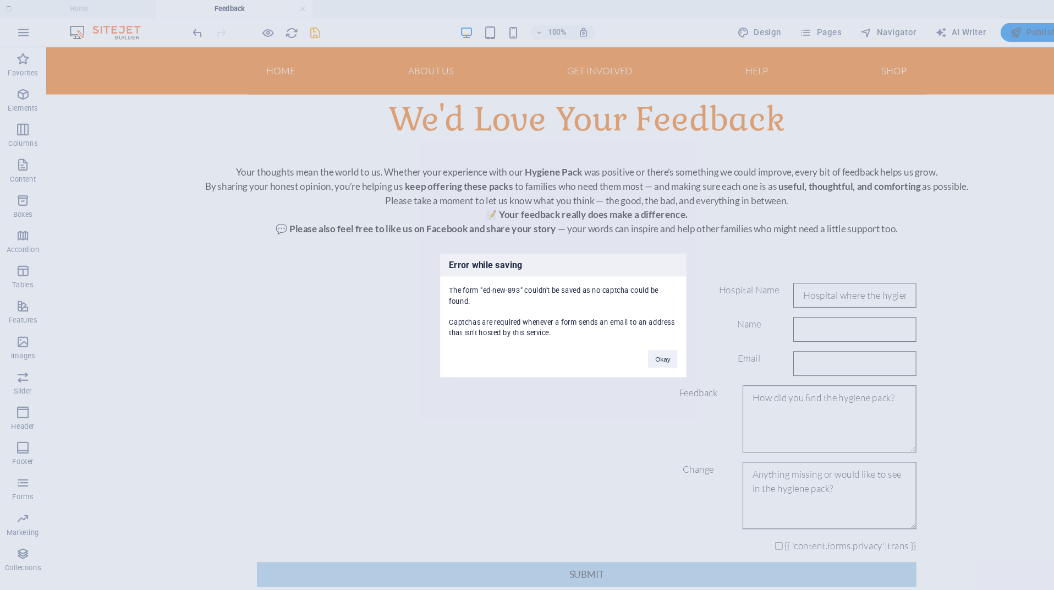
scroll to position [196, 0]
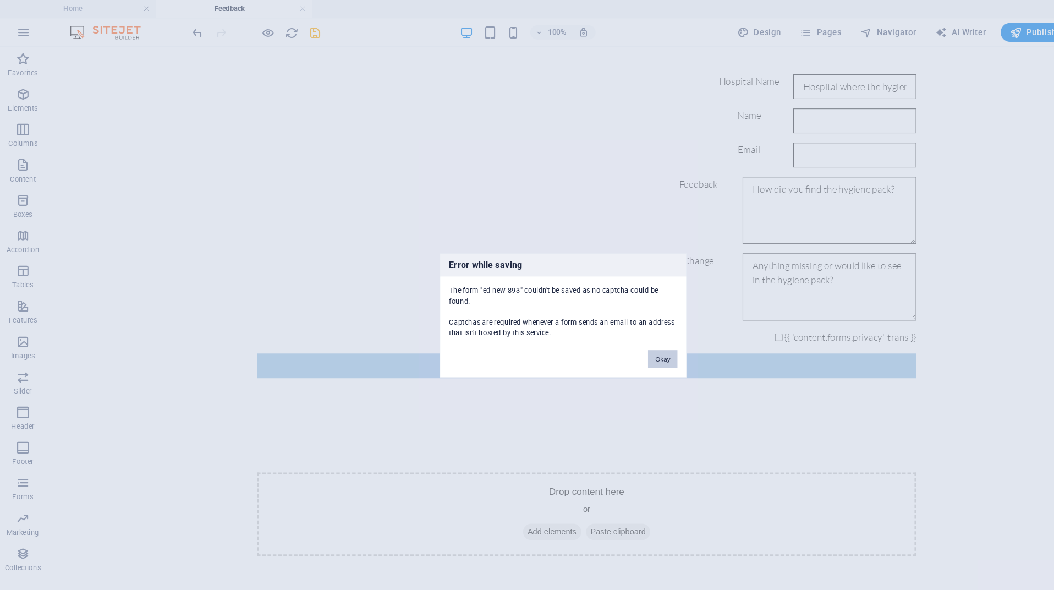
click at [623, 335] on button "Okay" at bounding box center [619, 335] width 27 height 16
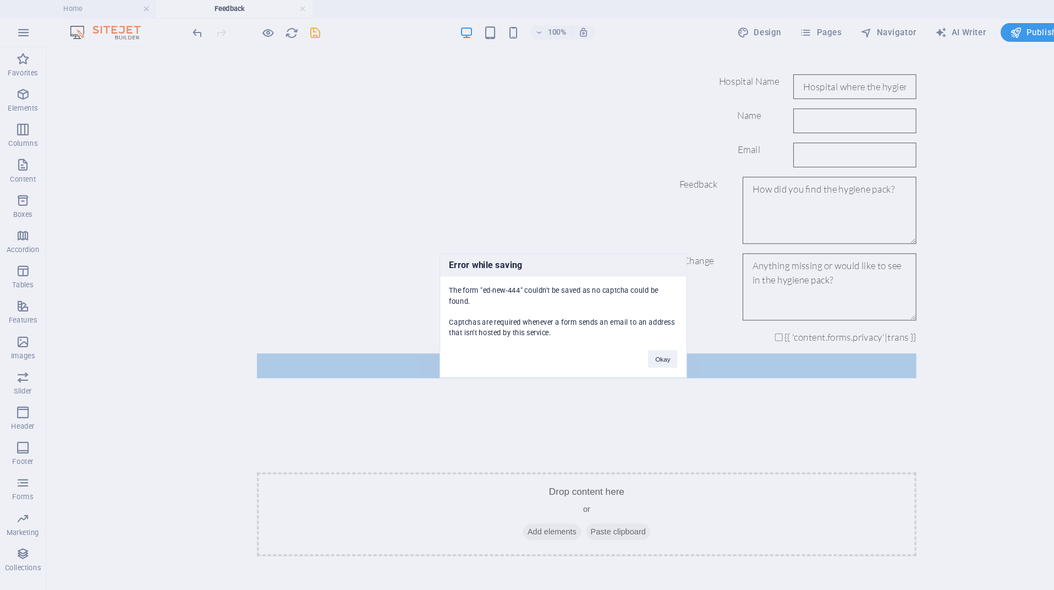
scroll to position [0, 0]
click at [623, 335] on button "Okay" at bounding box center [619, 335] width 27 height 16
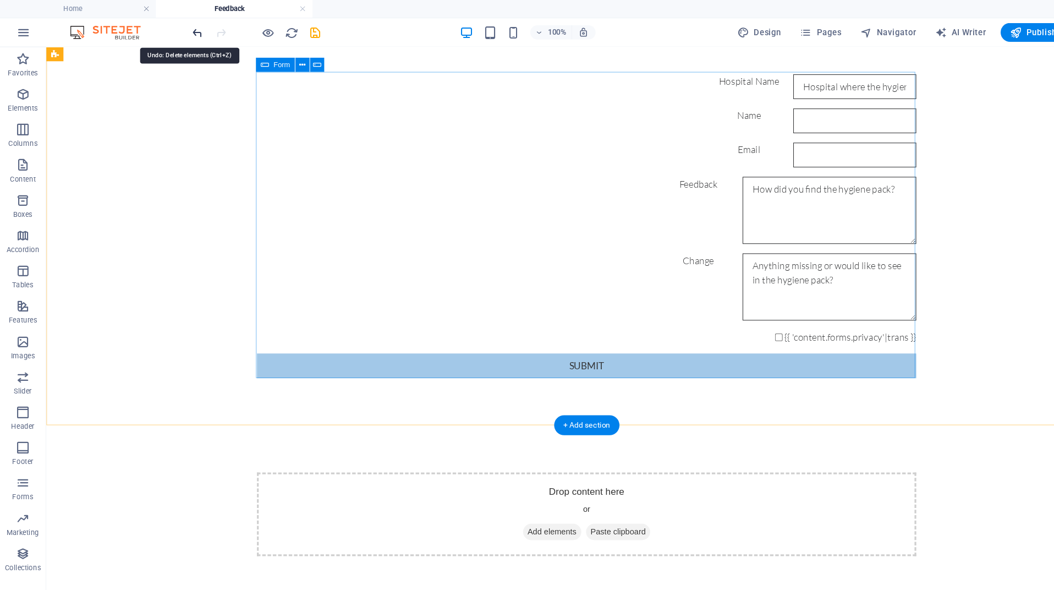
click at [184, 34] on icon "undo" at bounding box center [185, 30] width 13 height 13
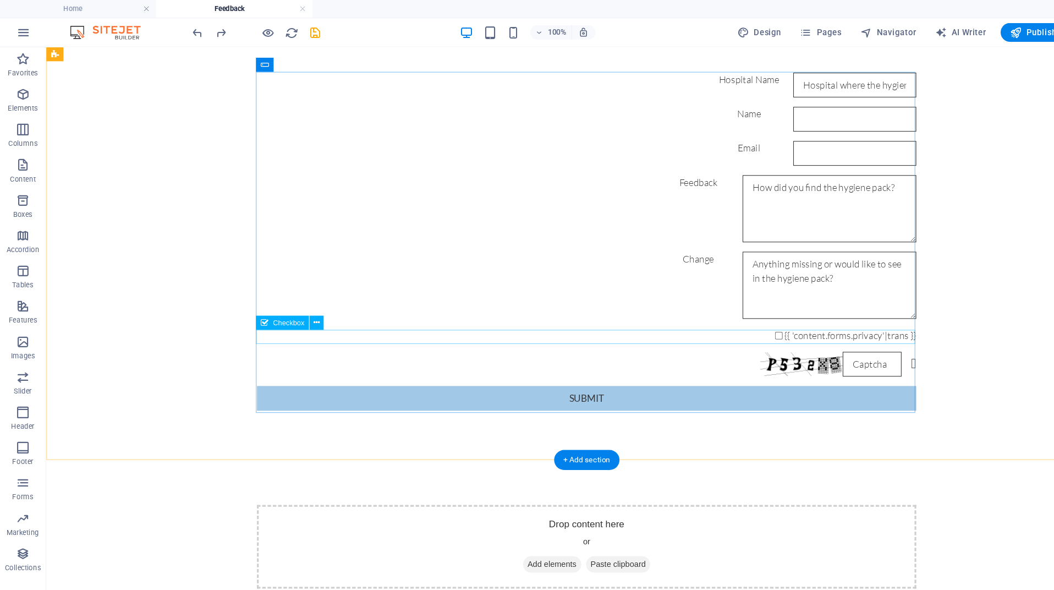
click at [474, 313] on div "{{ 'content.forms.privacy'|trans }}" at bounding box center [551, 315] width 616 height 13
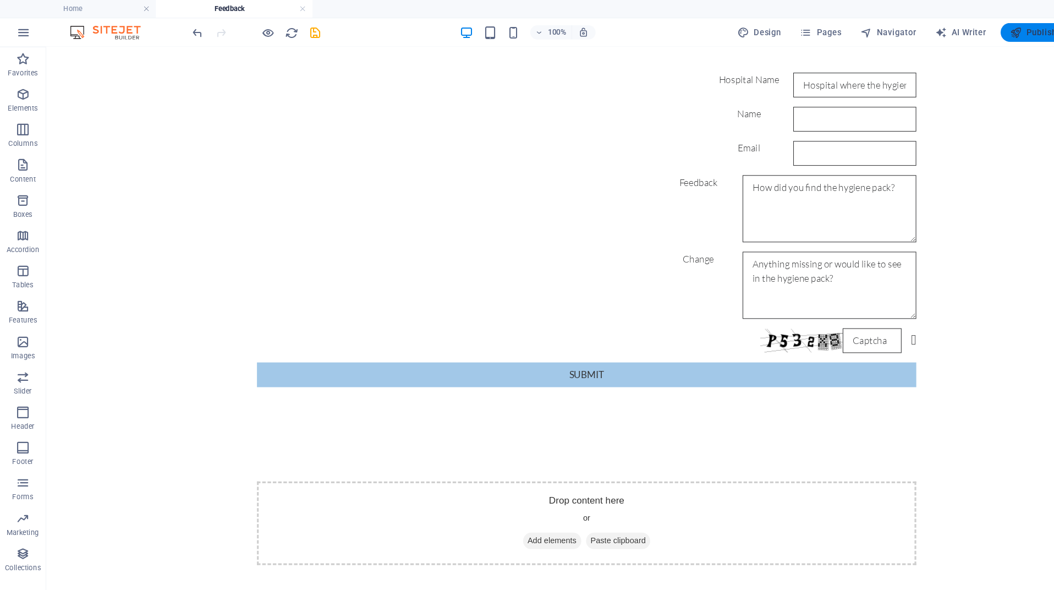
click at [966, 27] on span "Publish" at bounding box center [965, 30] width 43 height 11
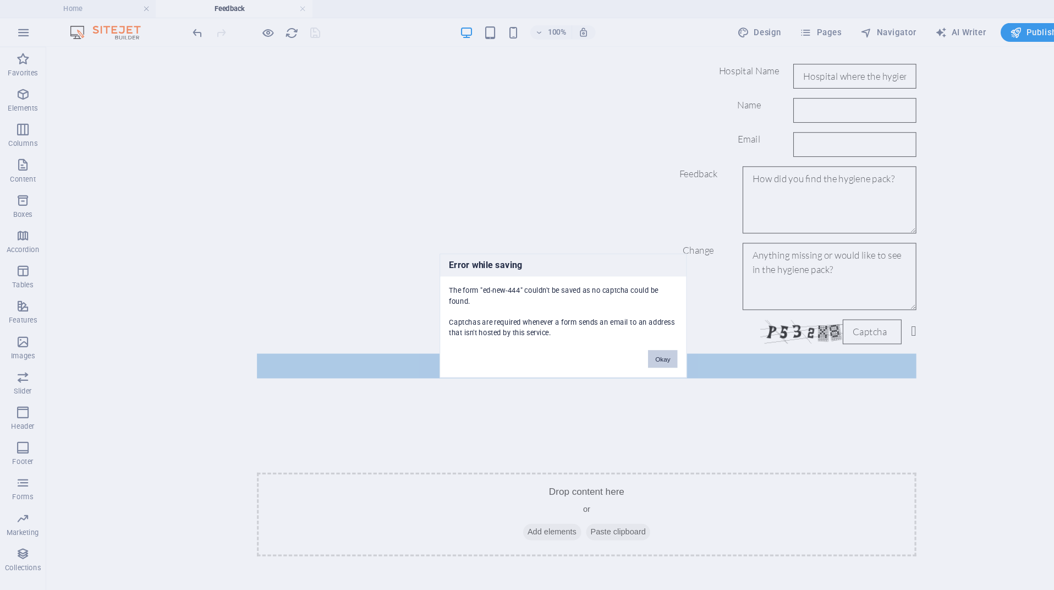
click at [614, 335] on button "Okay" at bounding box center [619, 335] width 27 height 16
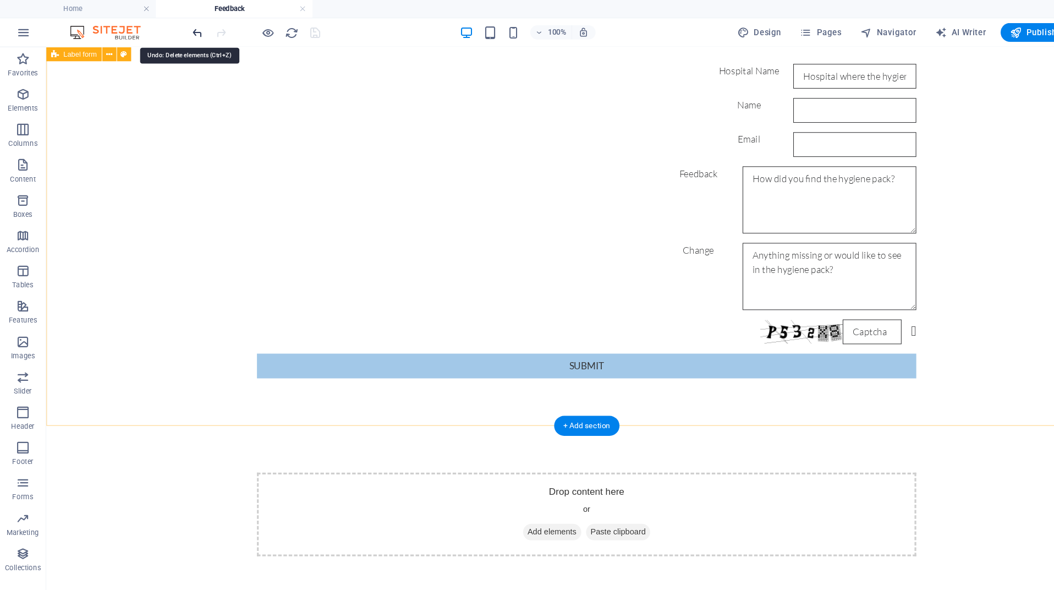
click at [179, 31] on icon "undo" at bounding box center [185, 30] width 13 height 13
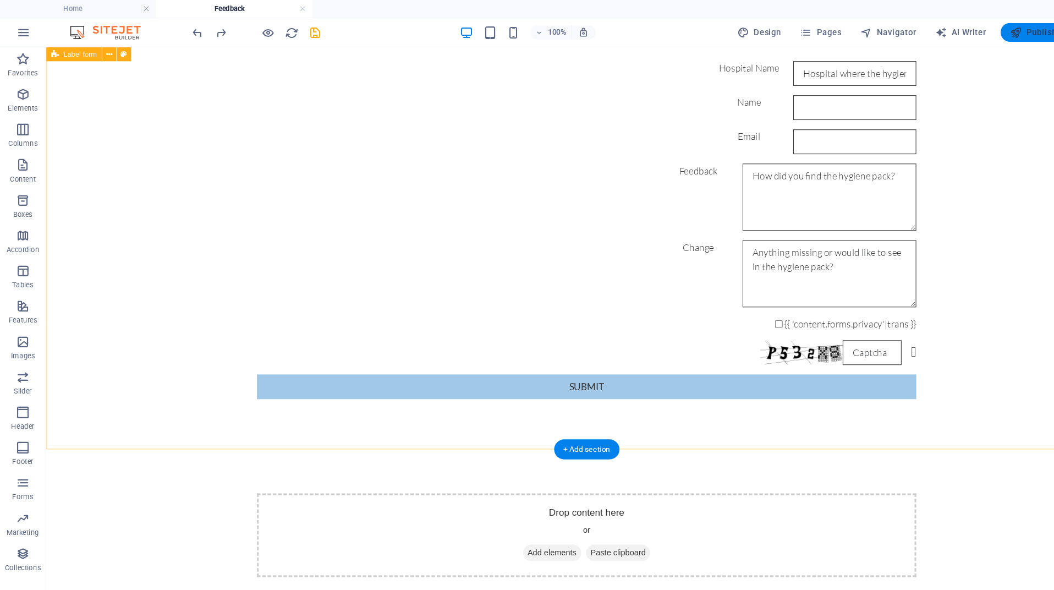
click at [962, 31] on span "Publish" at bounding box center [965, 30] width 43 height 11
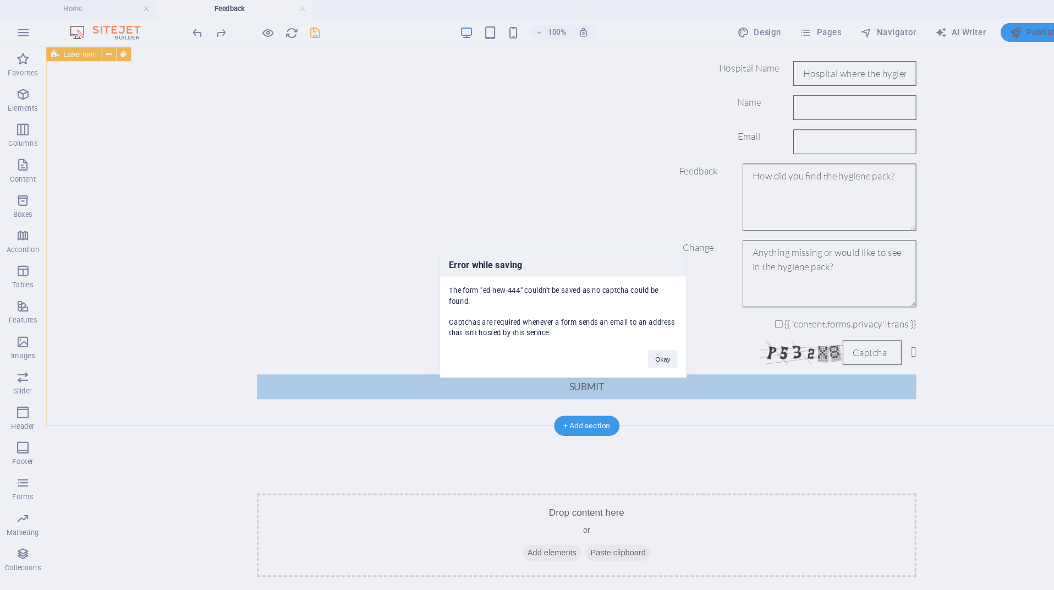
scroll to position [229, 0]
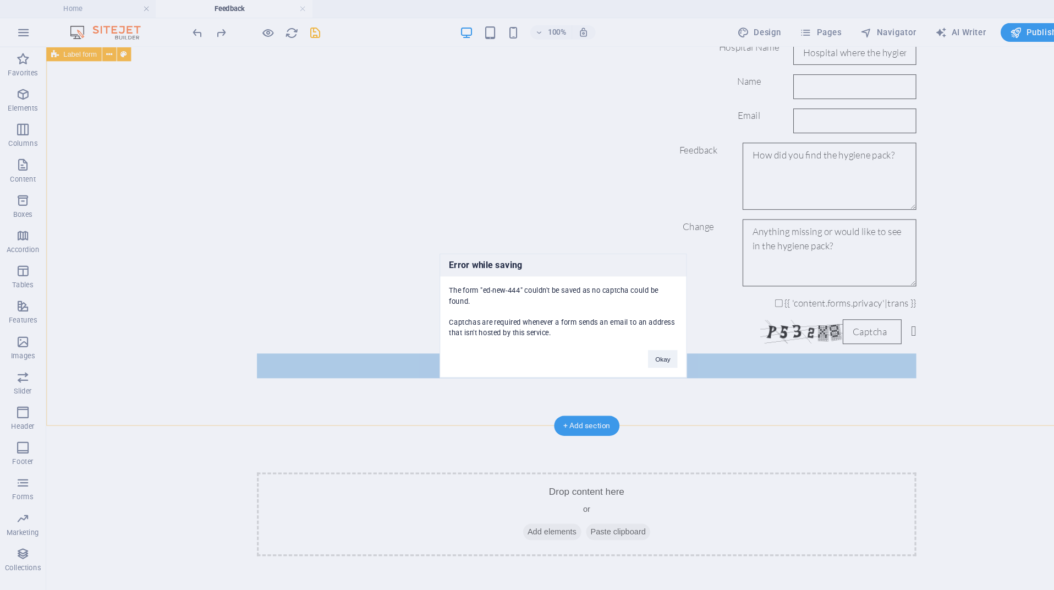
click at [623, 343] on div "Error while saving The form "ed-new-444" couldn't be saved as no captcha could …" at bounding box center [526, 295] width 231 height 116
click at [620, 338] on button "Okay" at bounding box center [619, 335] width 27 height 16
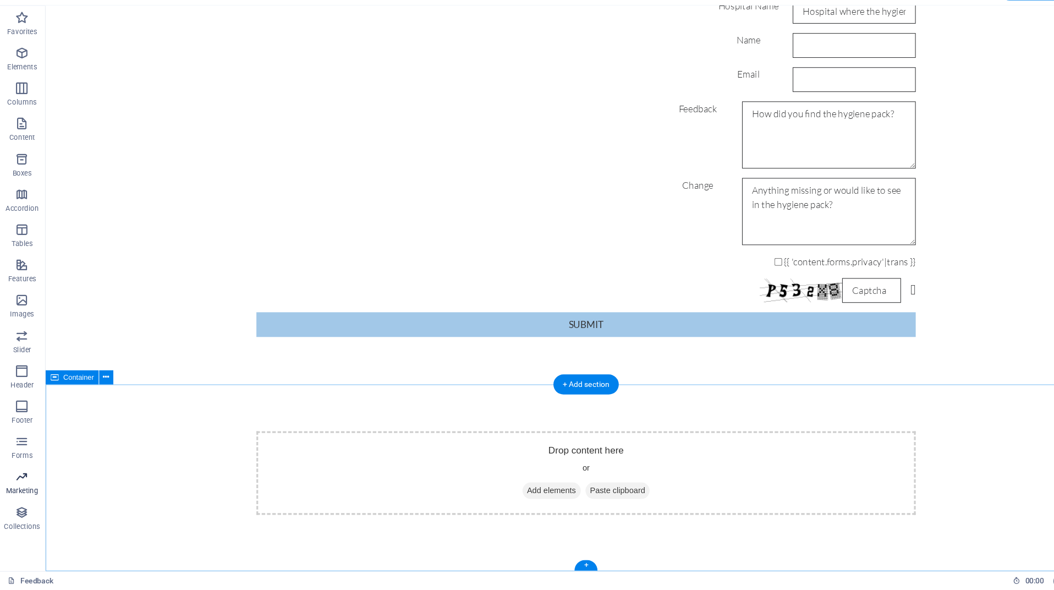
scroll to position [0, 0]
click at [21, 48] on icon "button" at bounding box center [21, 54] width 13 height 13
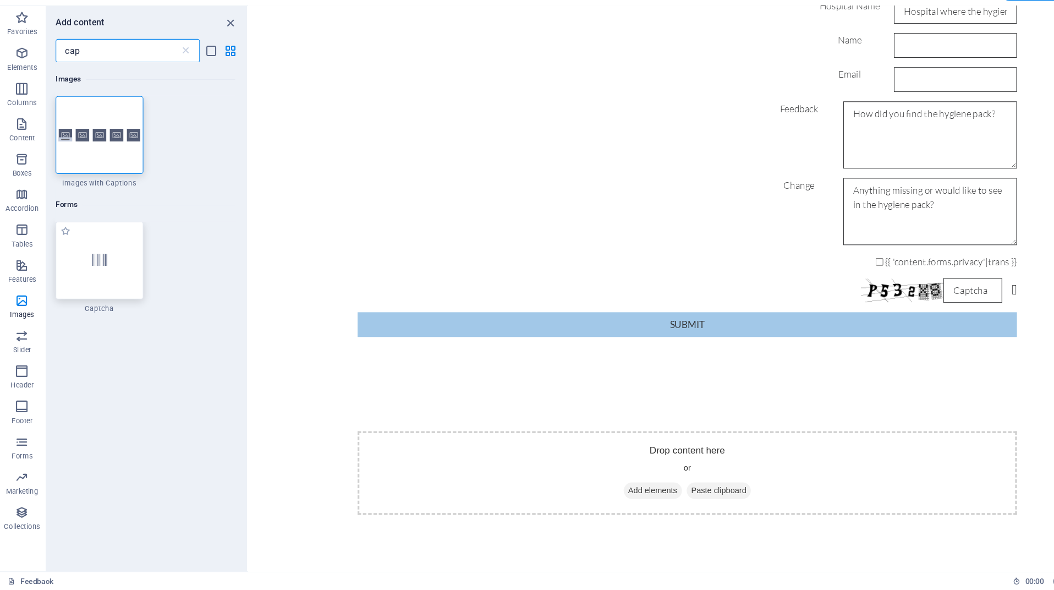
type input "cap"
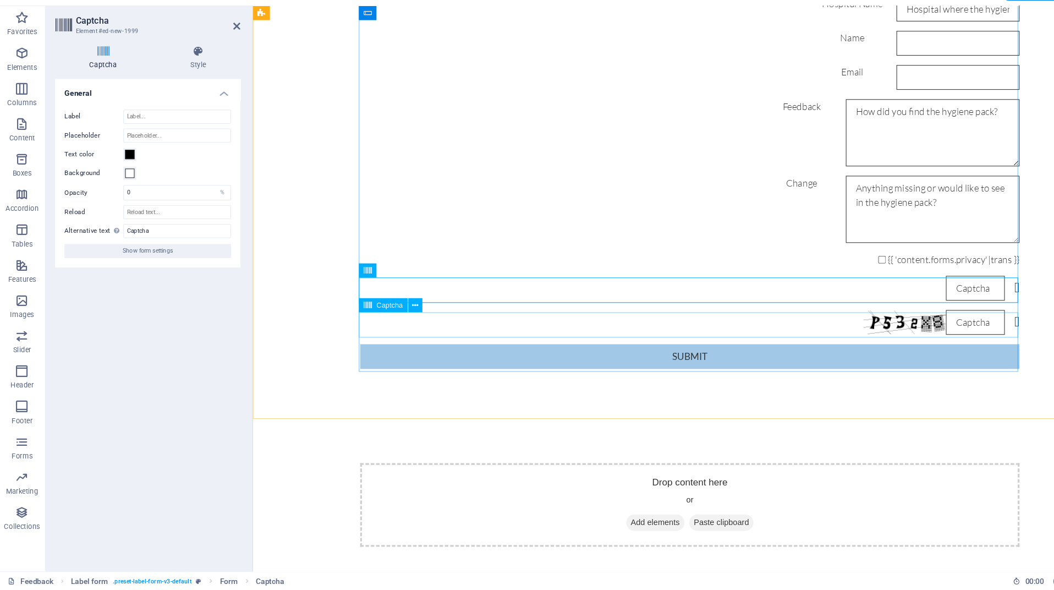
click at [534, 302] on div "Nicht lesbar? Neu generieren" at bounding box center [661, 300] width 616 height 23
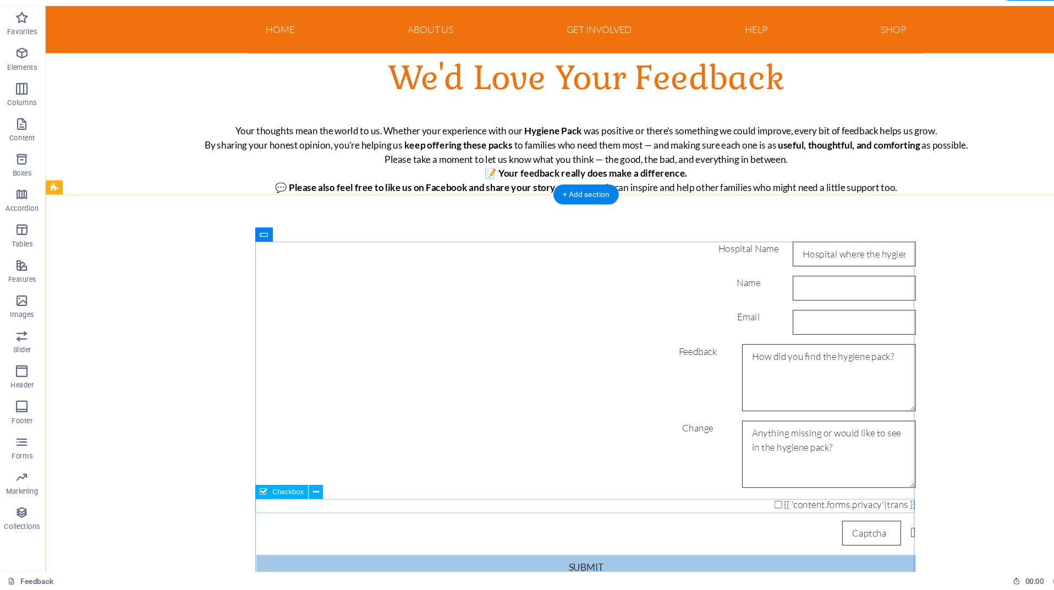
click at [615, 469] on div "{{ 'content.forms.privacy'|trans }}" at bounding box center [550, 470] width 616 height 13
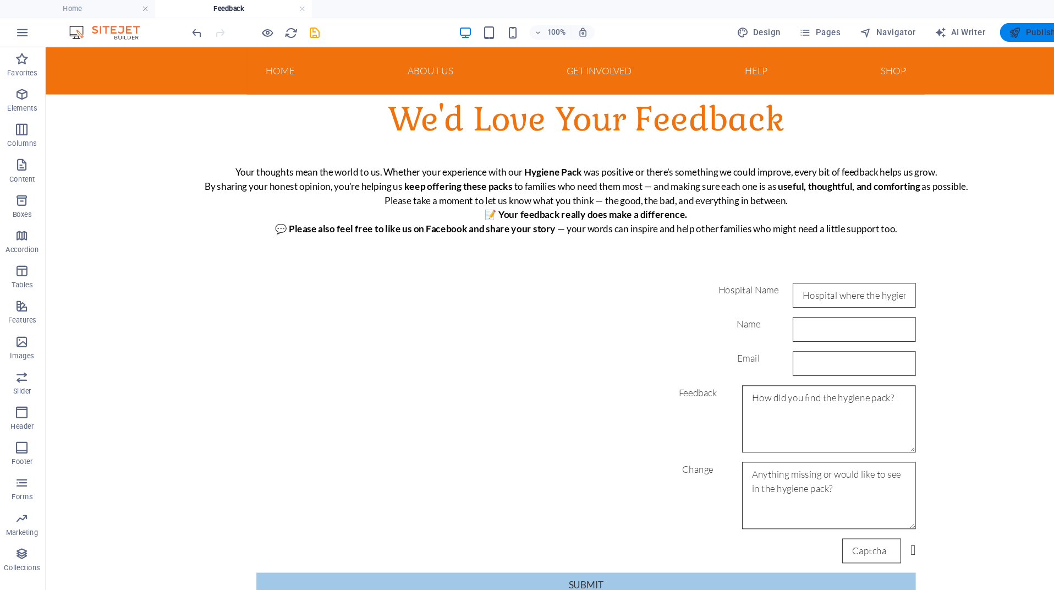
click at [949, 24] on button "Publish" at bounding box center [966, 30] width 61 height 18
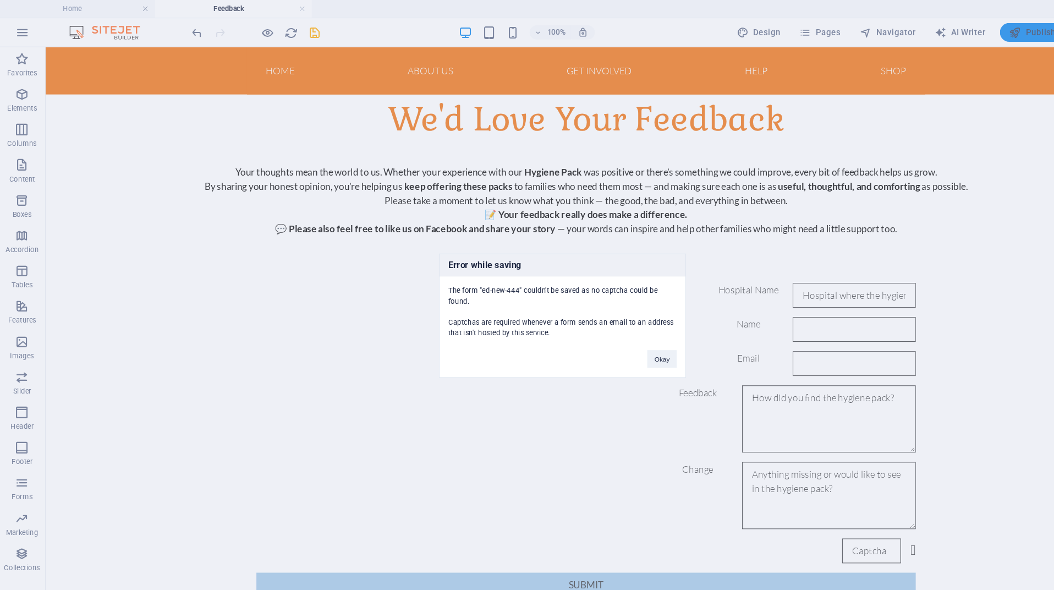
scroll to position [207, 0]
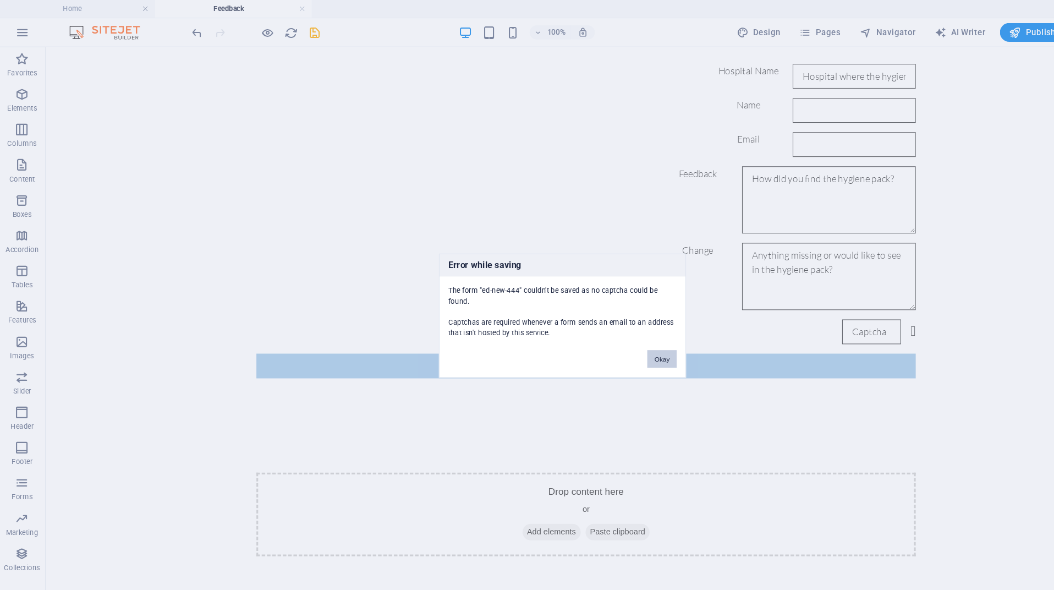
click at [623, 332] on button "Okay" at bounding box center [619, 335] width 27 height 16
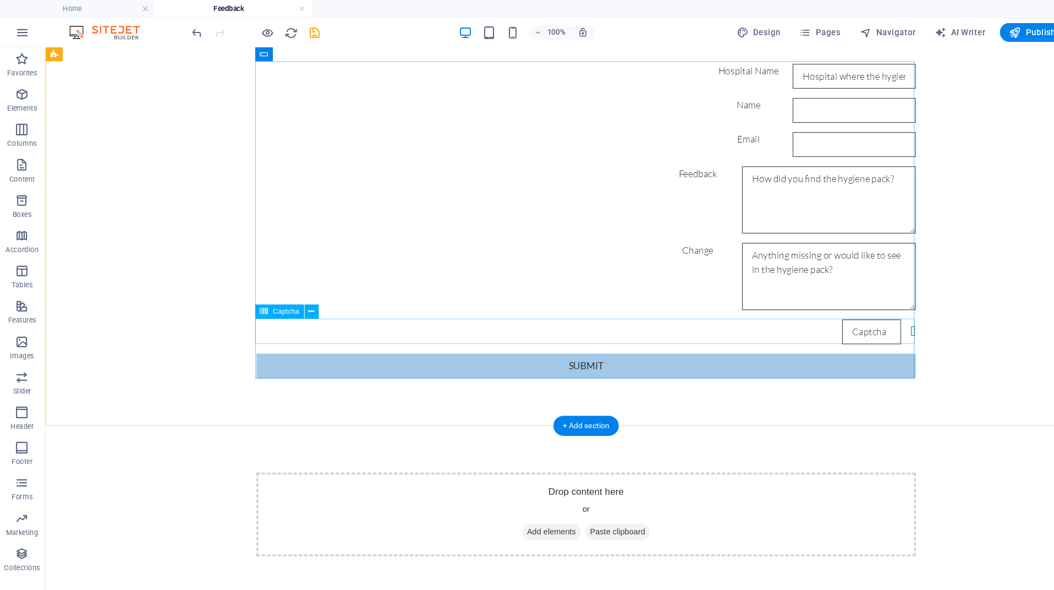
click at [646, 311] on div "Unreadable? Load new" at bounding box center [550, 312] width 616 height 23
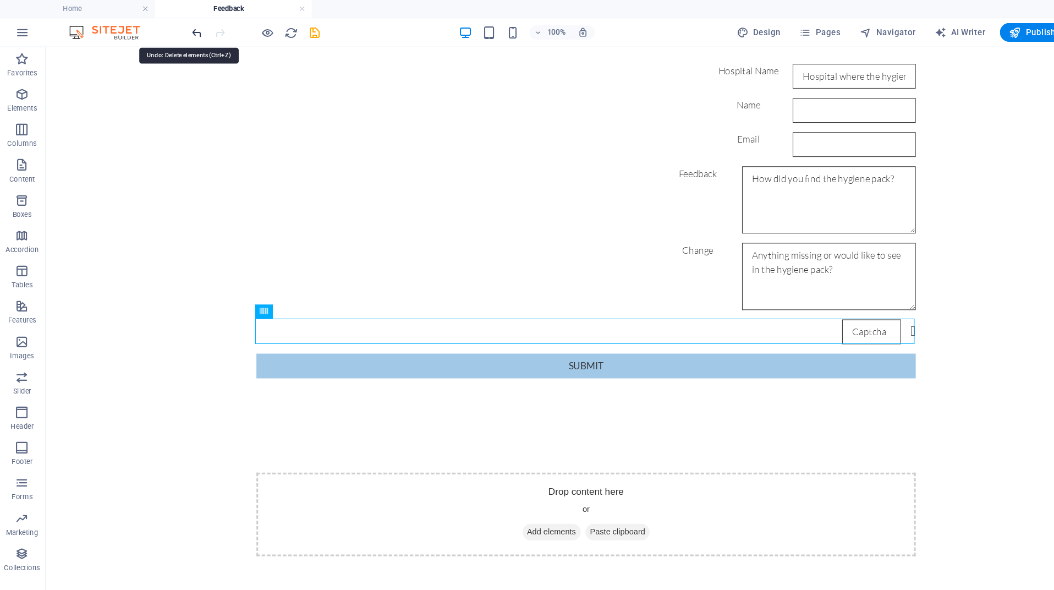
click at [179, 27] on icon "undo" at bounding box center [185, 30] width 13 height 13
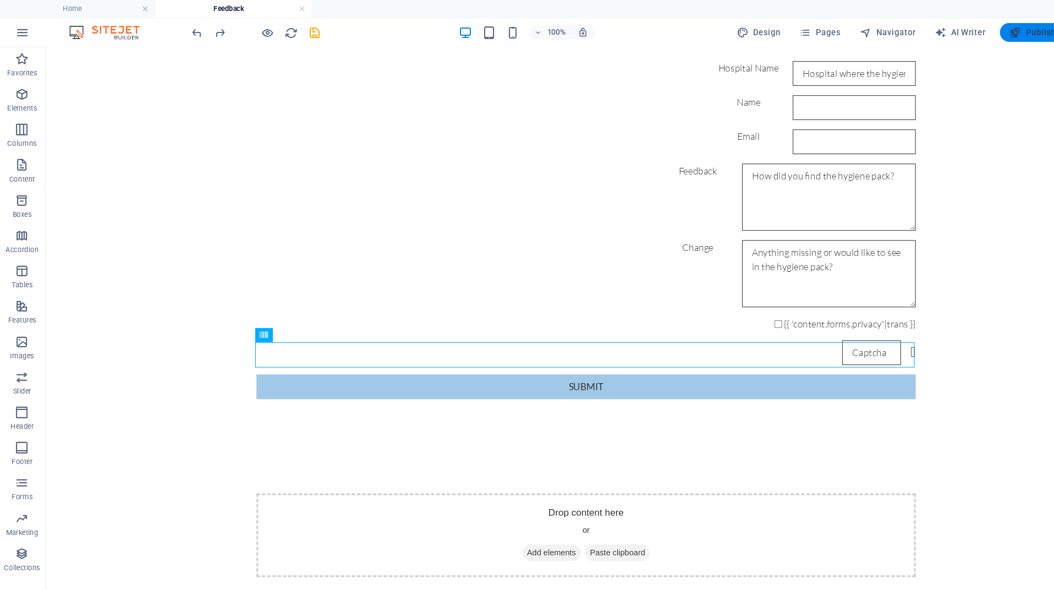
click at [948, 29] on icon "button" at bounding box center [949, 30] width 11 height 11
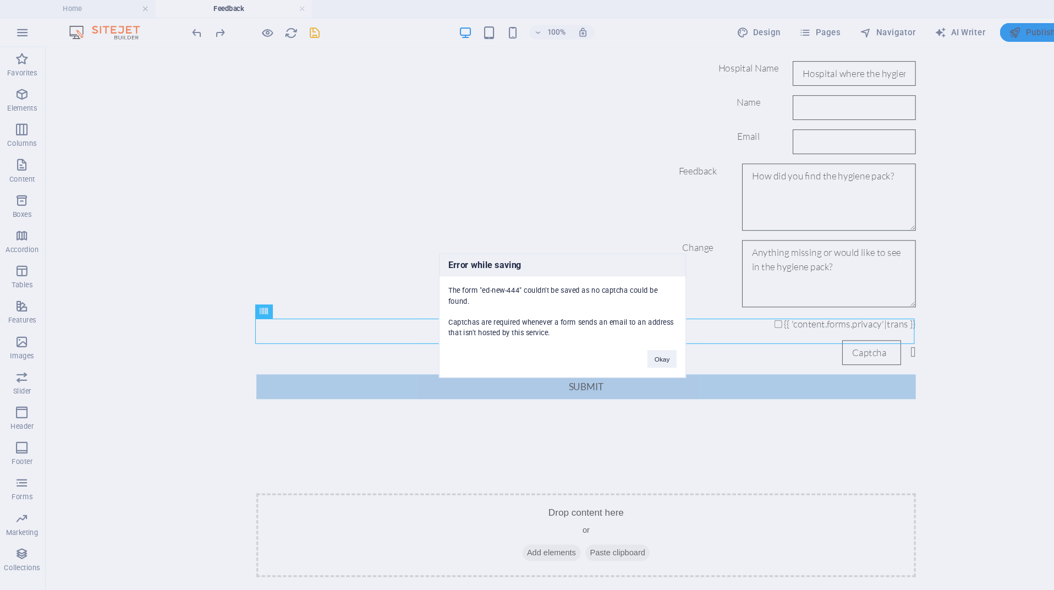
scroll to position [229, 0]
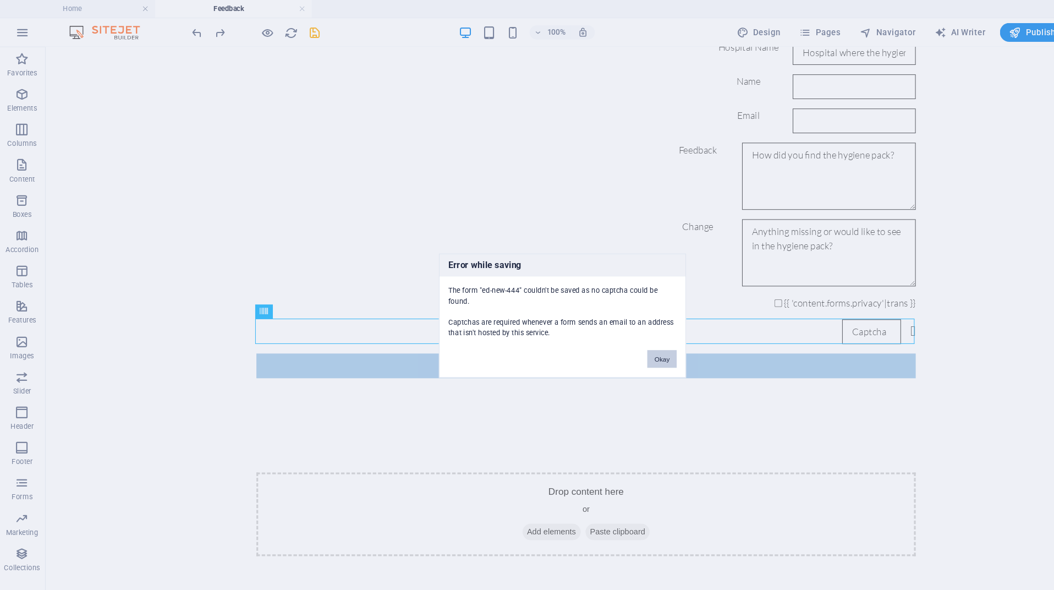
click at [611, 329] on button "Okay" at bounding box center [619, 335] width 27 height 16
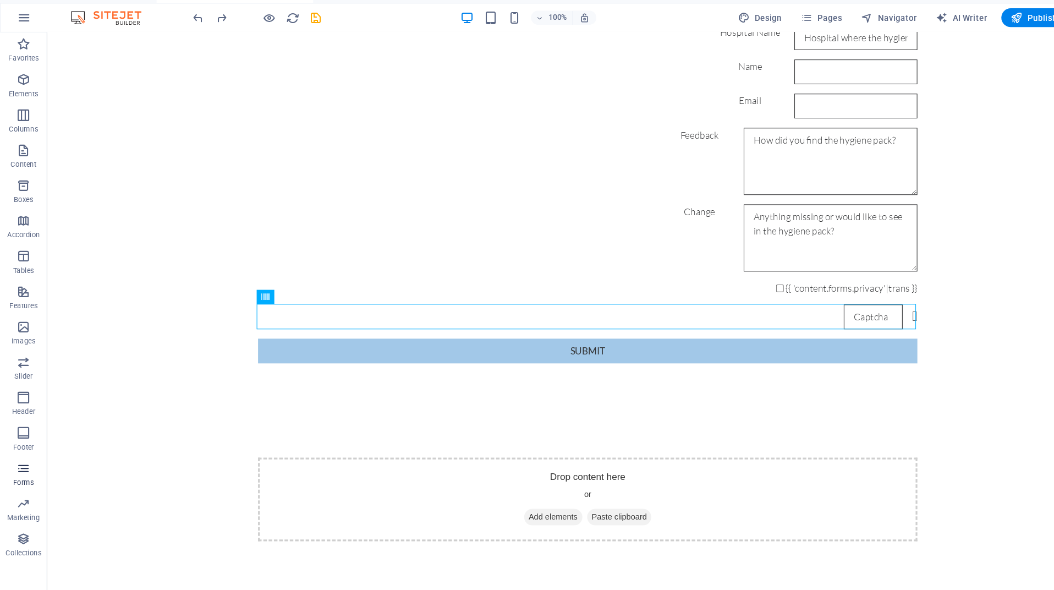
click at [19, 460] on p "Forms" at bounding box center [22, 464] width 20 height 9
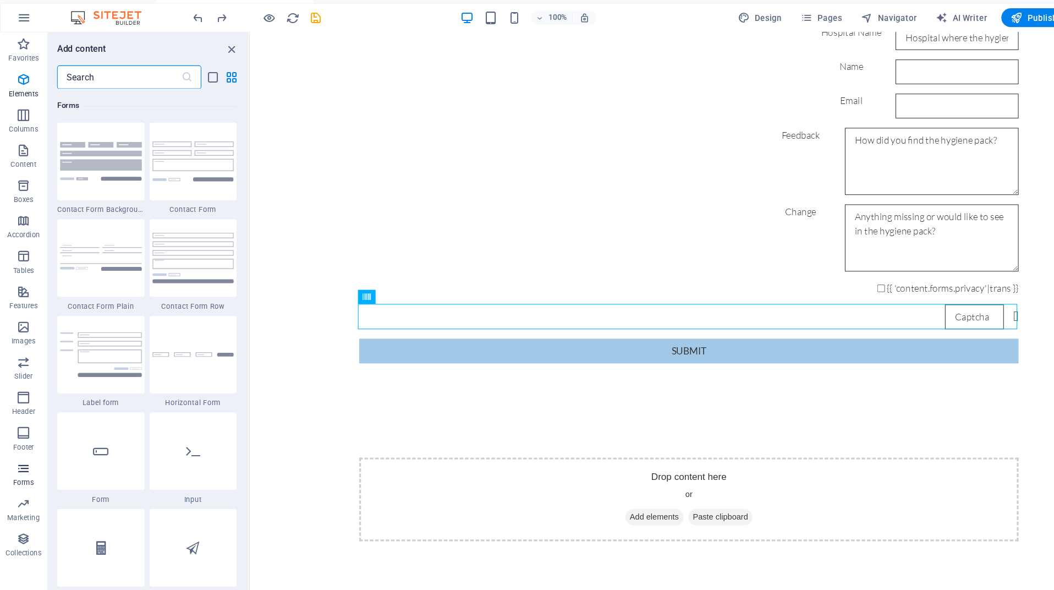
scroll to position [8030, 0]
click at [191, 231] on img at bounding box center [180, 254] width 76 height 47
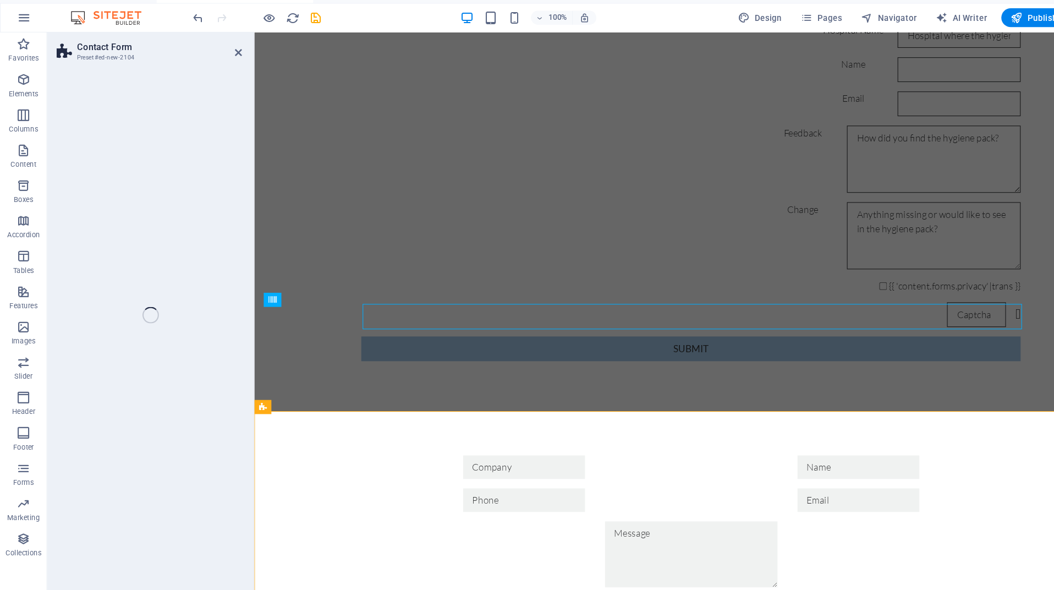
select select "rem"
select select "preset-contact-form-v3-row"
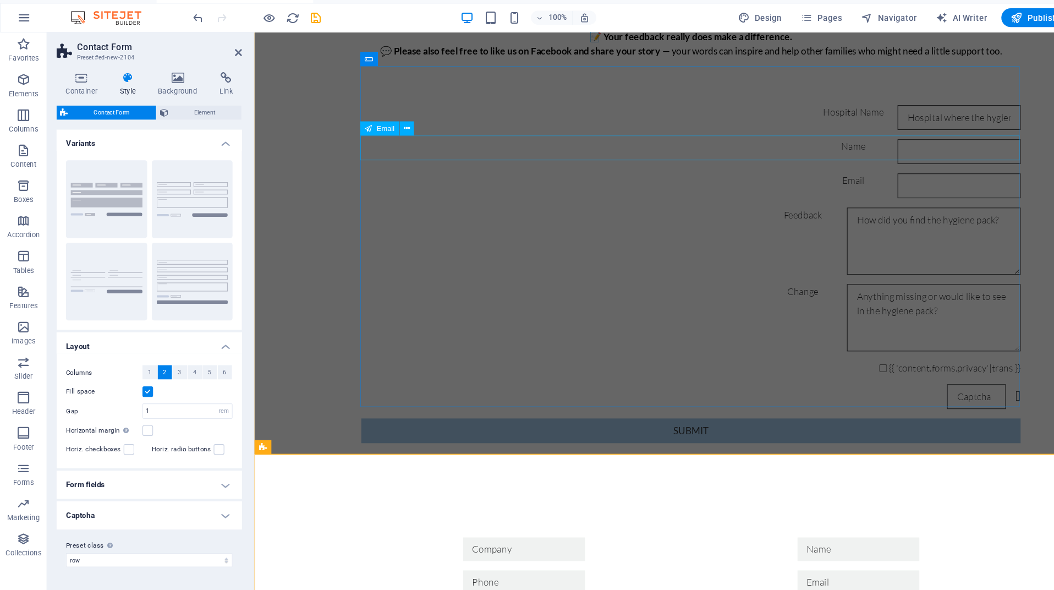
scroll to position [344, 0]
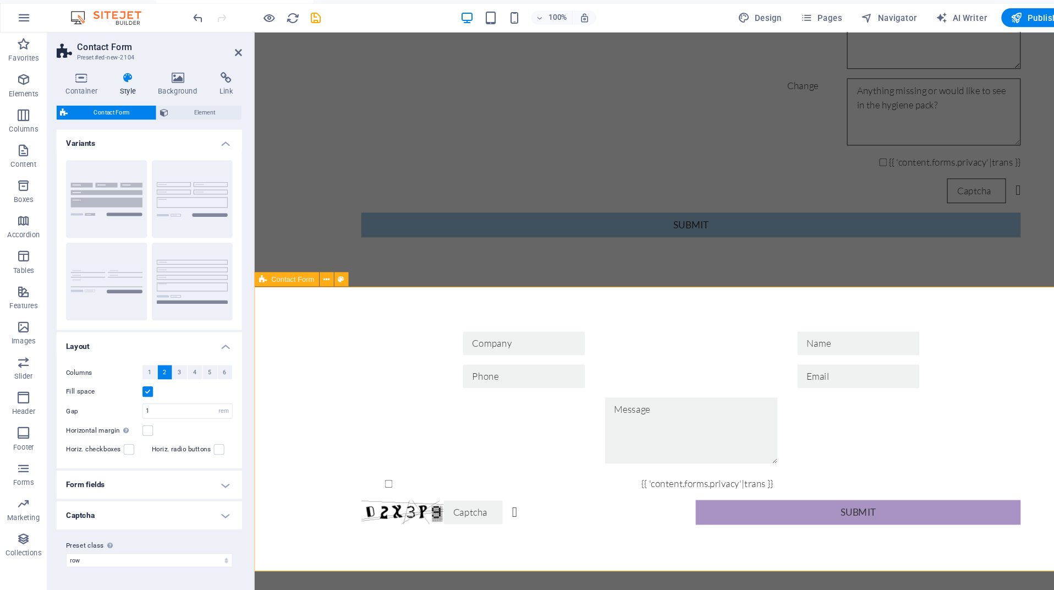
click at [607, 292] on div "{{ 'content.forms.privacy'|trans }} Unreadable? Regenerate Submit" at bounding box center [662, 401] width 816 height 268
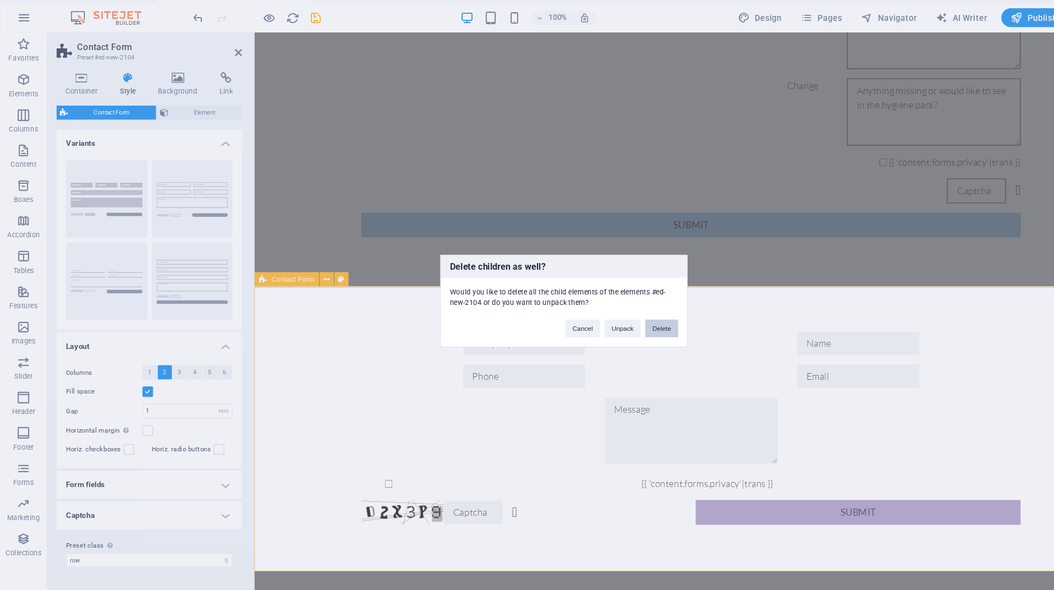
click at [608, 312] on button "Delete" at bounding box center [618, 320] width 31 height 16
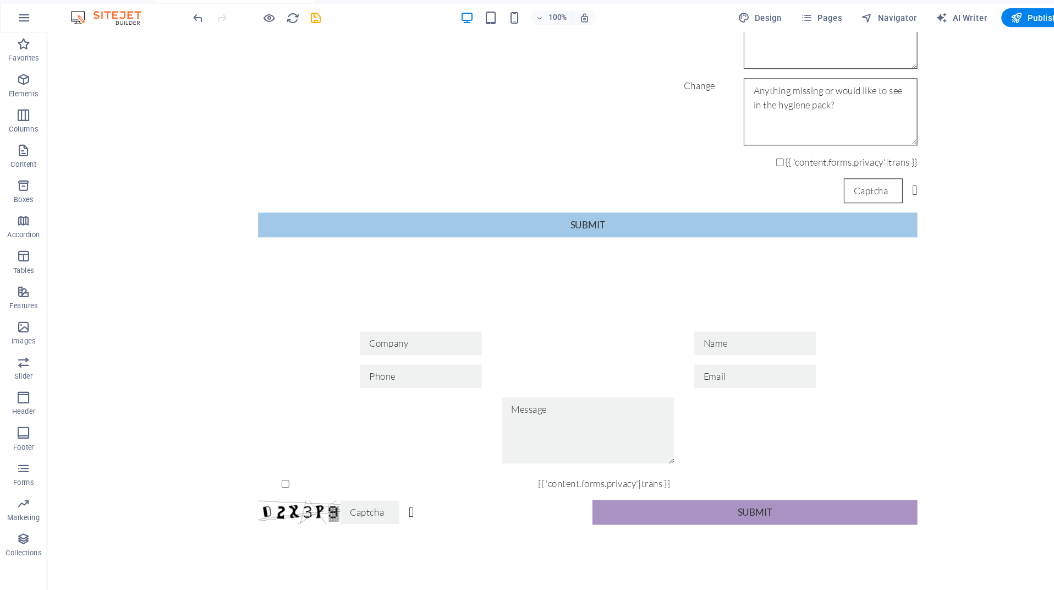
scroll to position [229, 0]
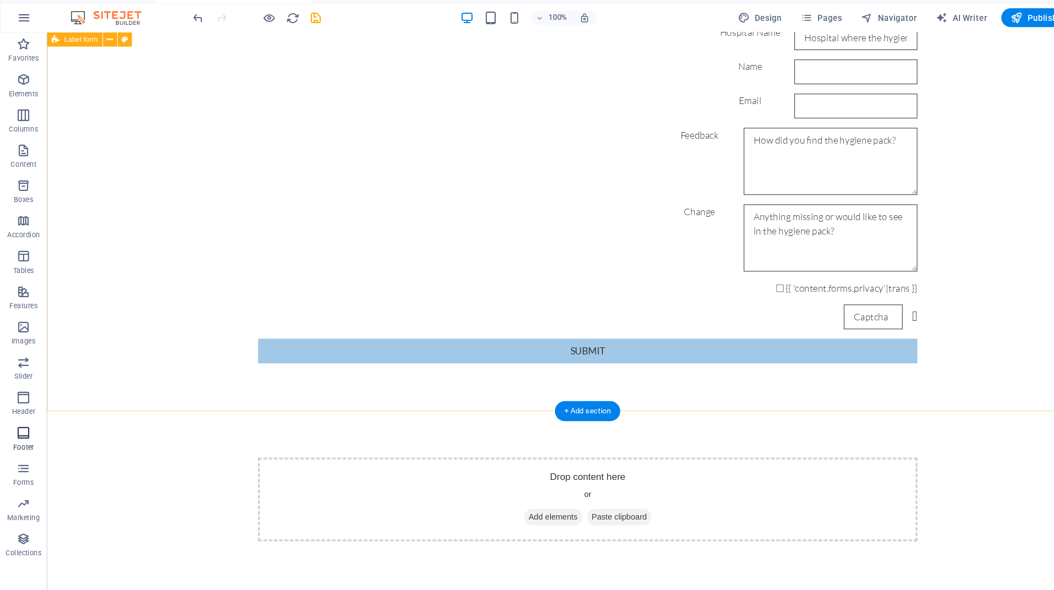
click at [24, 411] on icon "button" at bounding box center [21, 417] width 13 height 13
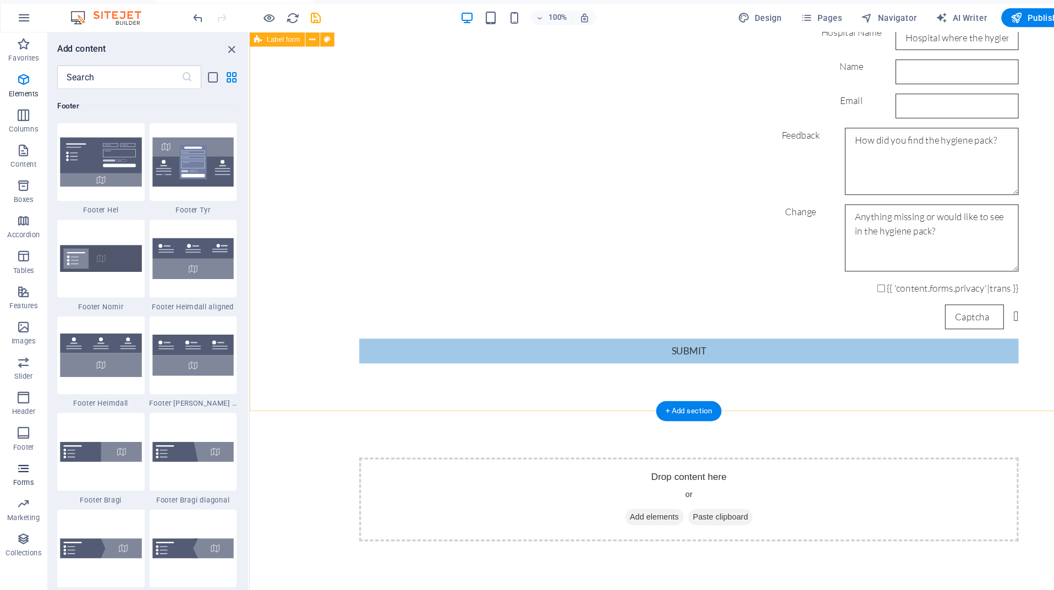
click at [27, 444] on icon "button" at bounding box center [21, 450] width 13 height 13
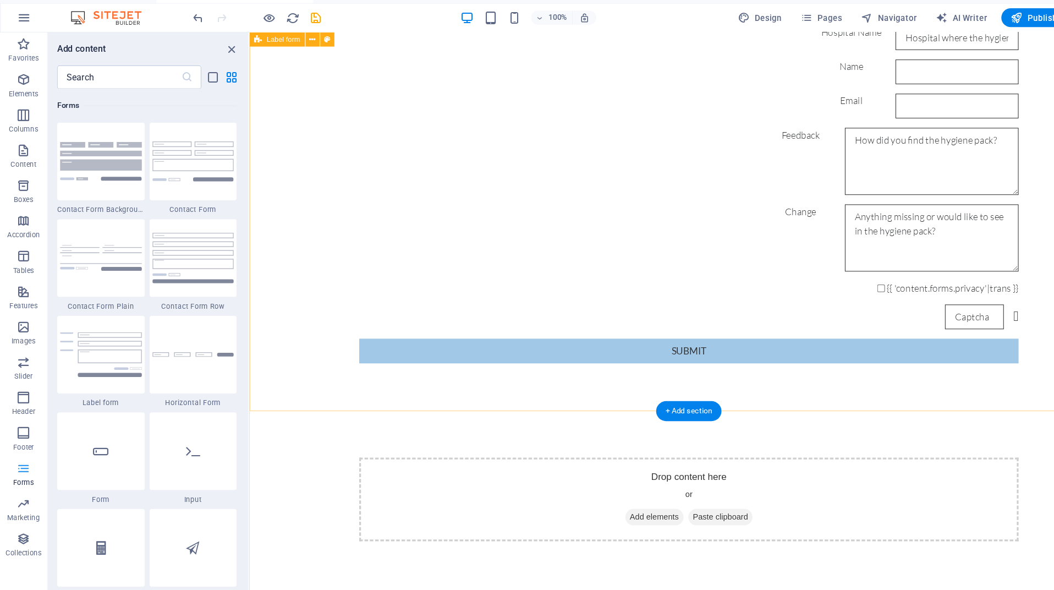
scroll to position [8030, 0]
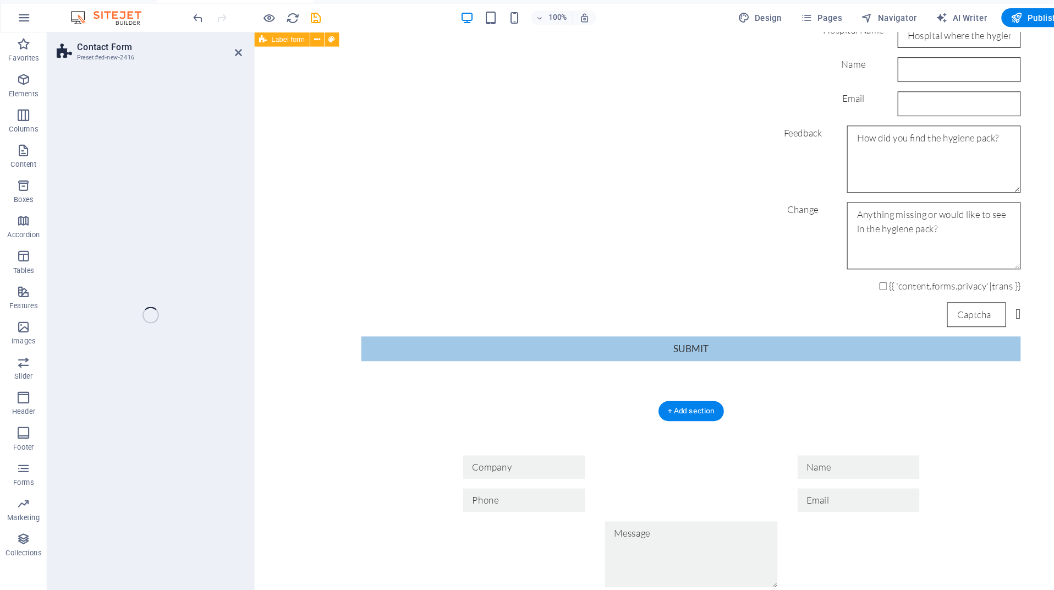
select select "rem"
select select "preset-contact-form-v3-row"
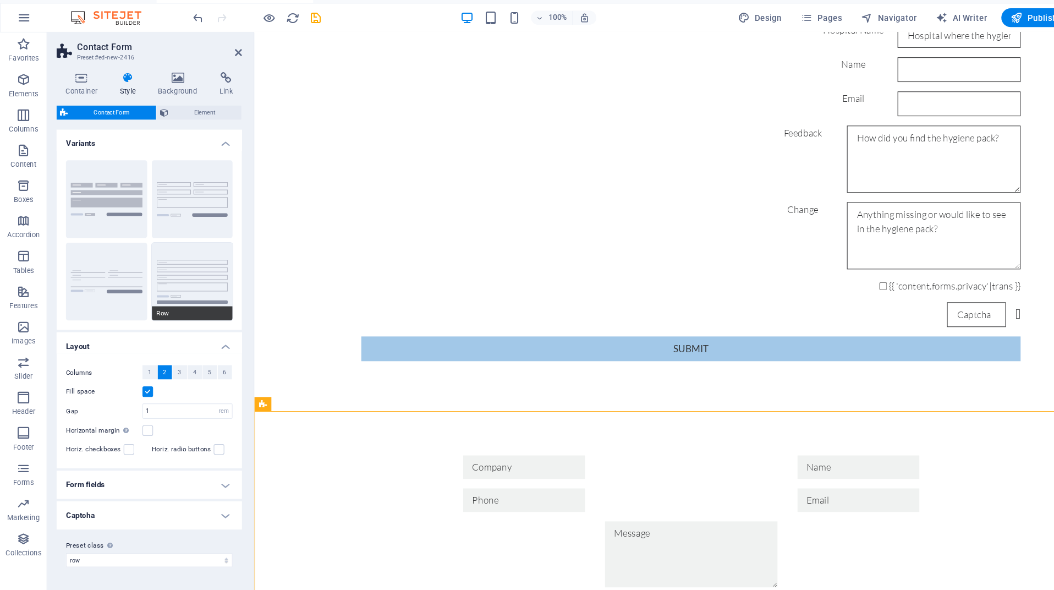
click at [201, 240] on button "Row" at bounding box center [180, 276] width 76 height 73
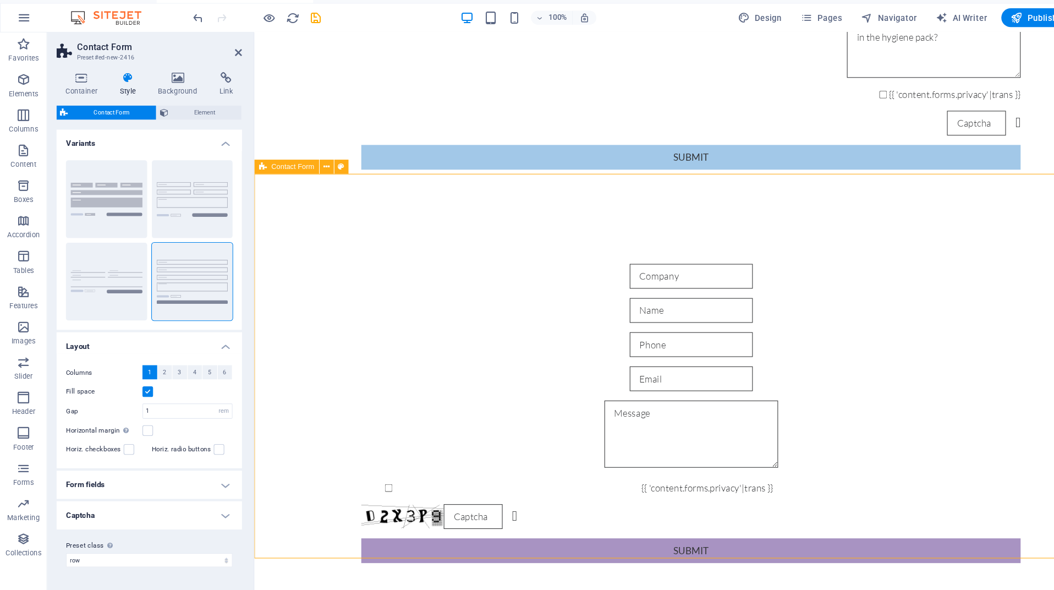
scroll to position [458, 0]
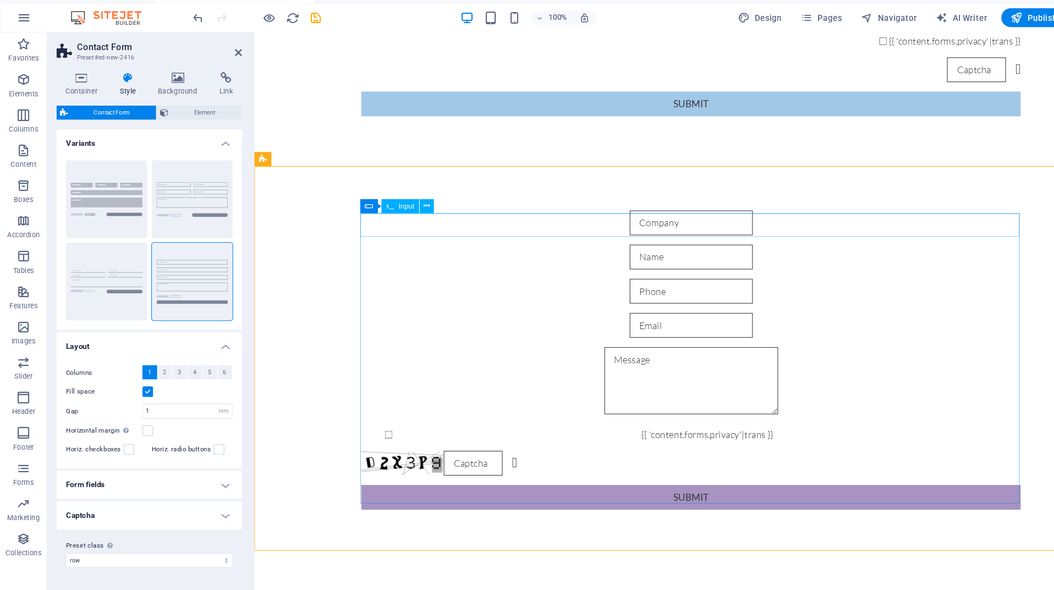
click at [605, 216] on input "text" at bounding box center [662, 209] width 115 height 23
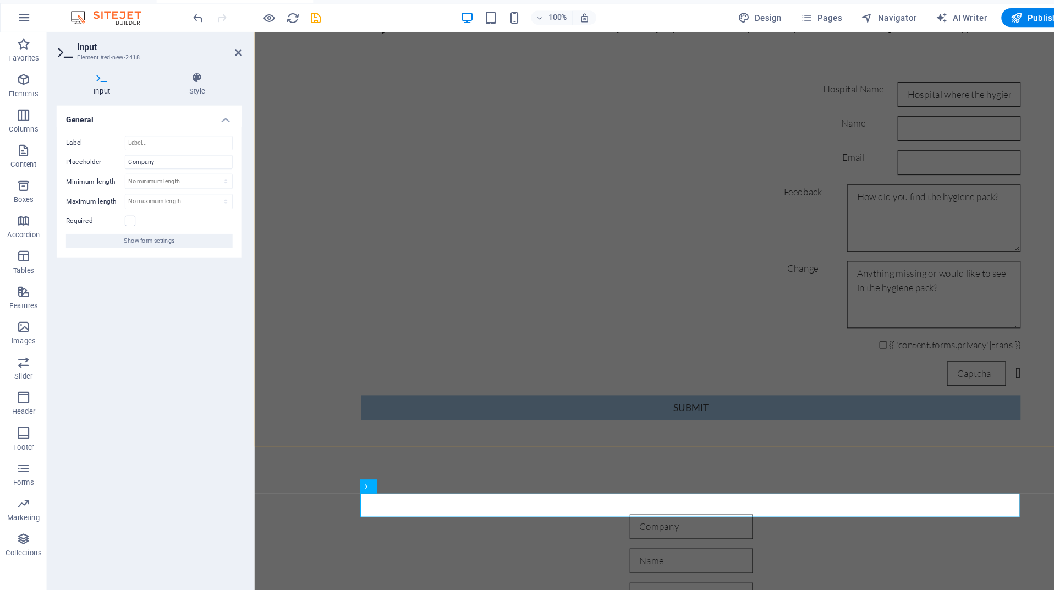
scroll to position [212, 0]
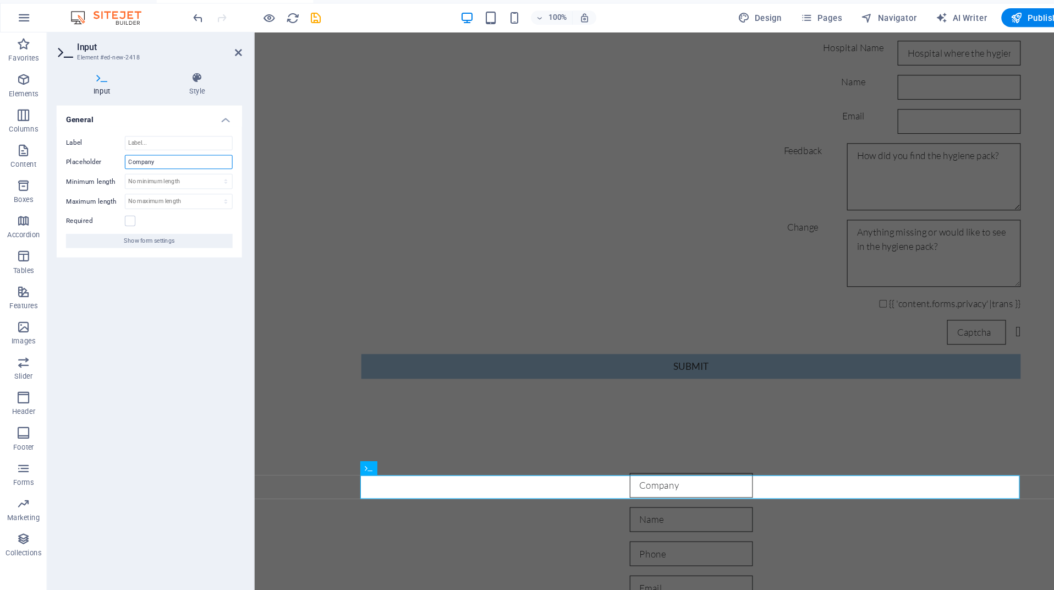
click at [175, 158] on input "Company" at bounding box center [167, 164] width 101 height 13
type input "Hospital Name"
click at [278, 176] on div "Hospital Name Name Email Feedback Change {{ 'content.forms.privacy'|trans }} Un…" at bounding box center [662, 198] width 816 height 404
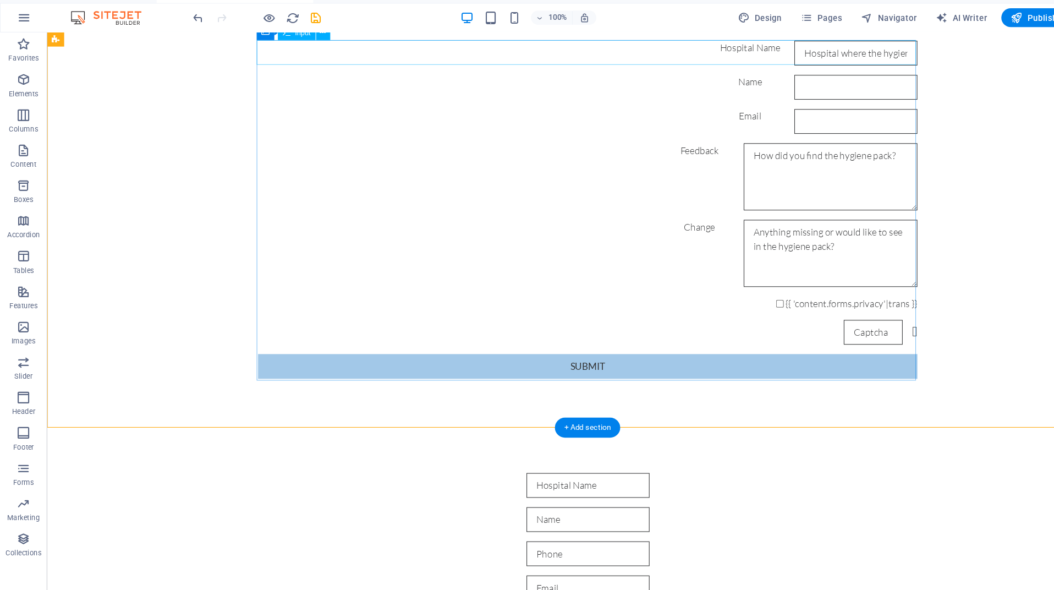
click at [522, 51] on div "Hospital Name" at bounding box center [552, 51] width 616 height 23
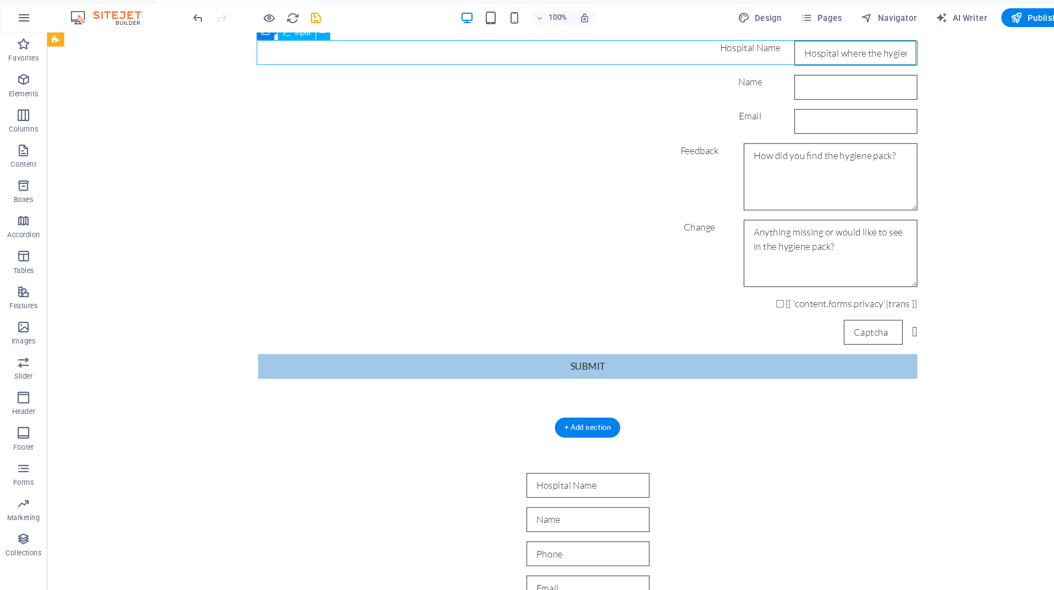
click at [522, 51] on div "Hospital Name" at bounding box center [552, 51] width 616 height 23
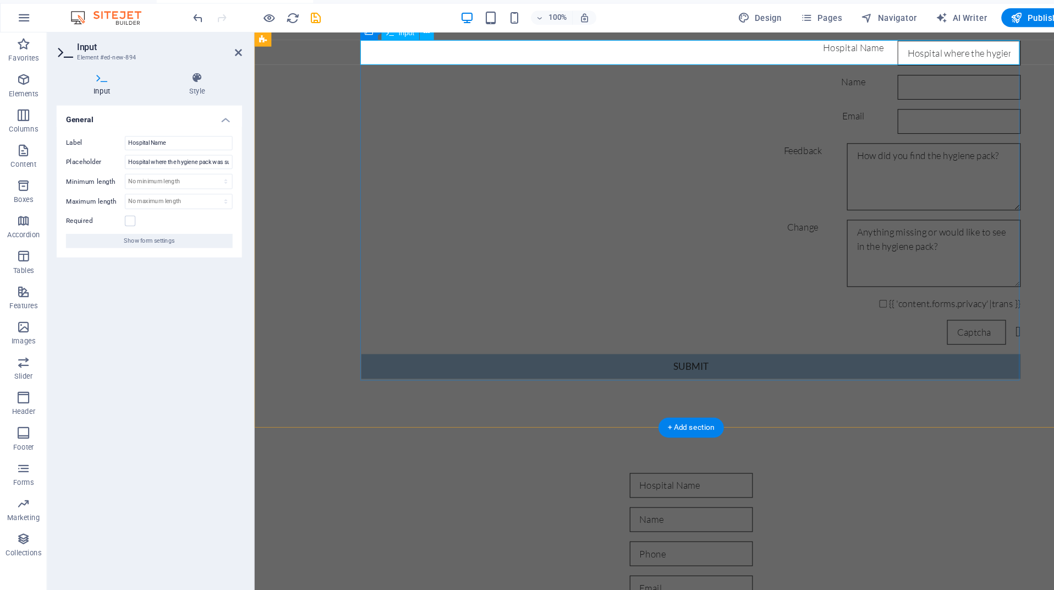
click at [855, 52] on input "Hospital Name" at bounding box center [912, 51] width 115 height 23
click at [179, 158] on input "Hospital where the hygiene pack was supplied ." at bounding box center [167, 164] width 101 height 13
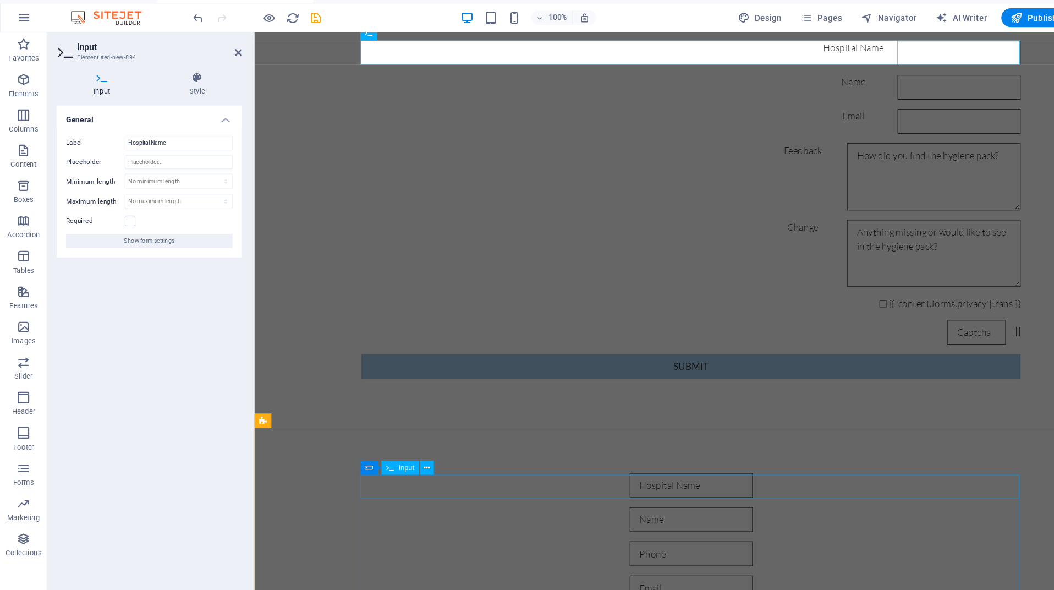
click at [399, 452] on div at bounding box center [662, 454] width 616 height 23
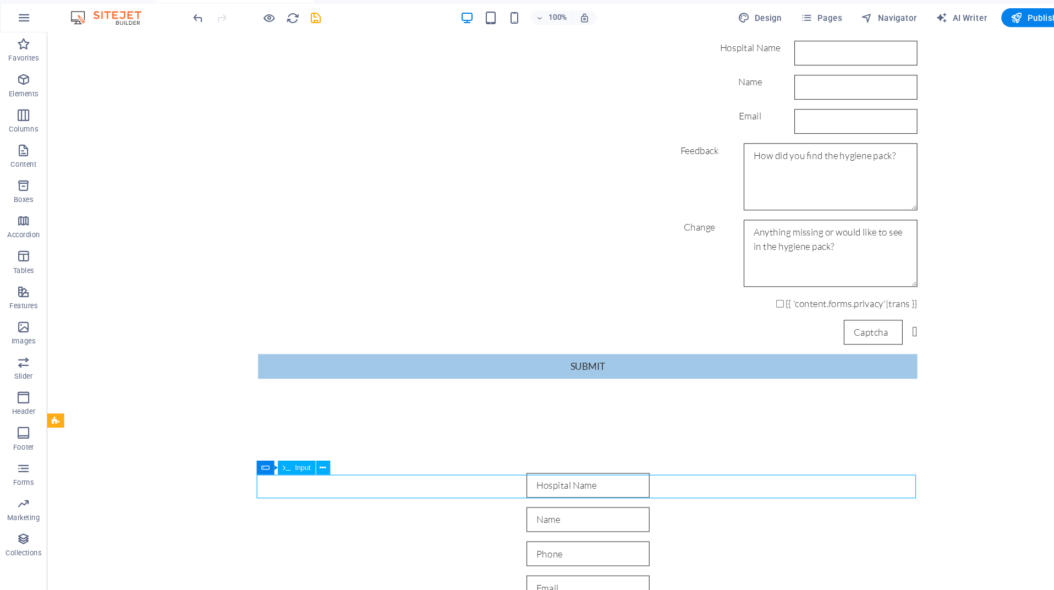
click at [386, 452] on div at bounding box center [552, 454] width 616 height 23
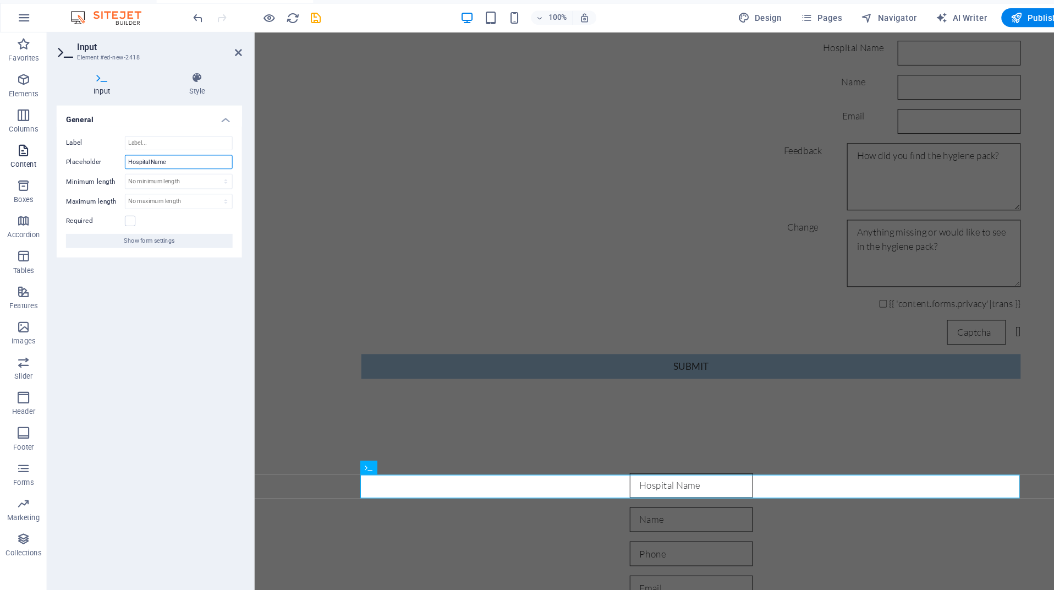
drag, startPoint x: 180, startPoint y: 151, endPoint x: 16, endPoint y: 145, distance: 164.0
click at [16, 145] on section "Favorites Elements Columns Content Boxes Accordion Tables Features Images Slide…" at bounding box center [527, 308] width 1054 height 528
paste input "where the hygiene pack was supplied ."
type input "Hospital where the hygiene pack was supplied ."
click at [130, 141] on input "Label" at bounding box center [167, 147] width 101 height 13
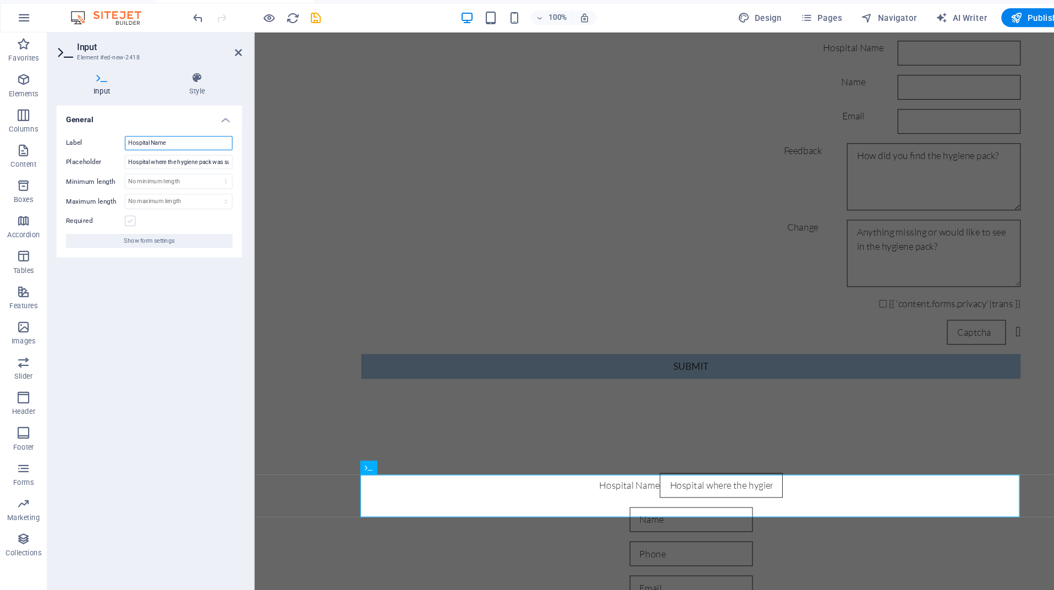
type input "Hospital Name"
click at [122, 215] on label at bounding box center [122, 220] width 10 height 10
click at [0, 0] on input "Required" at bounding box center [0, 0] width 0 height 0
click at [122, 215] on label at bounding box center [122, 220] width 10 height 10
click at [0, 0] on input "Required" at bounding box center [0, 0] width 0 height 0
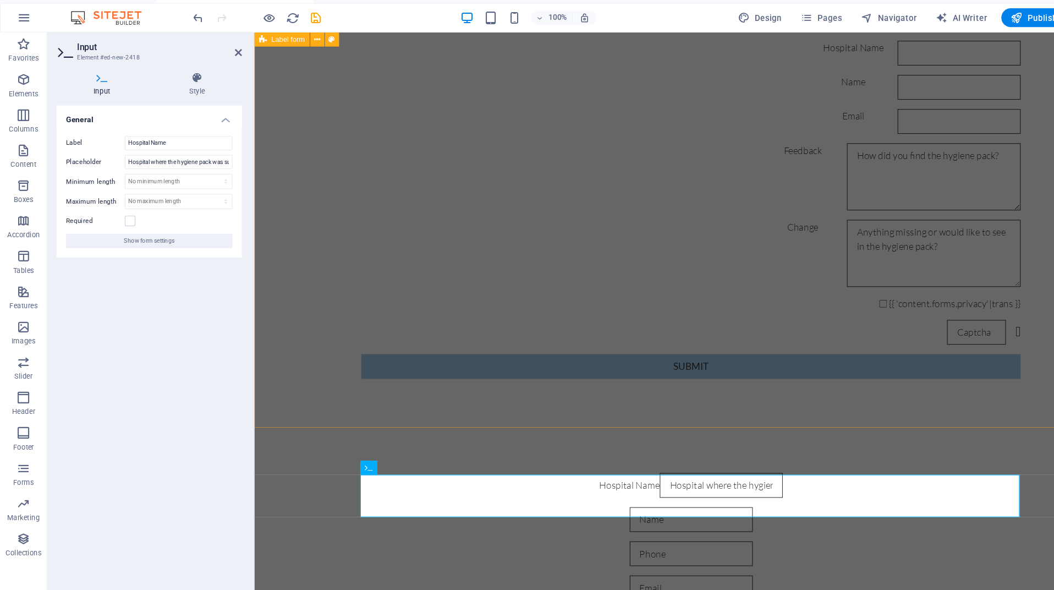
click at [303, 348] on div "Hospital Name Name Email Feedback Change {{ 'content.forms.privacy'|trans }} Un…" at bounding box center [662, 198] width 816 height 404
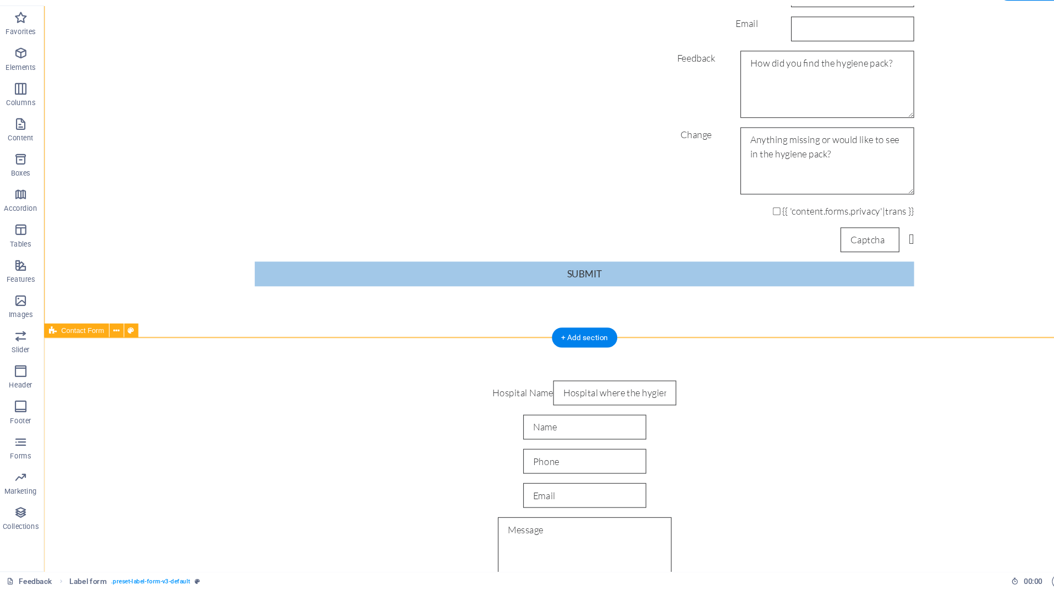
scroll to position [277, 0]
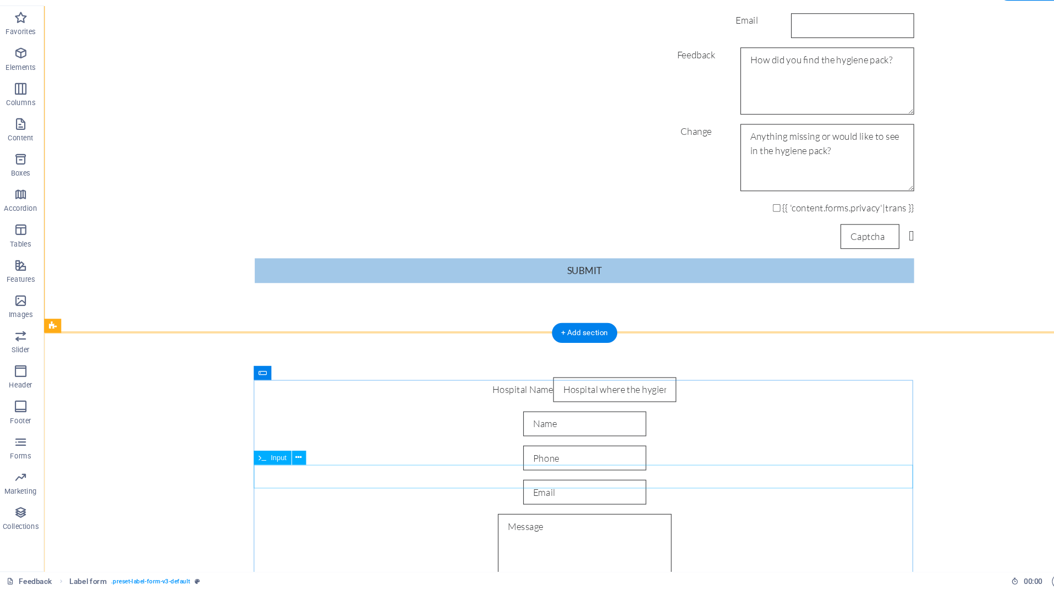
click at [265, 439] on div at bounding box center [549, 427] width 616 height 23
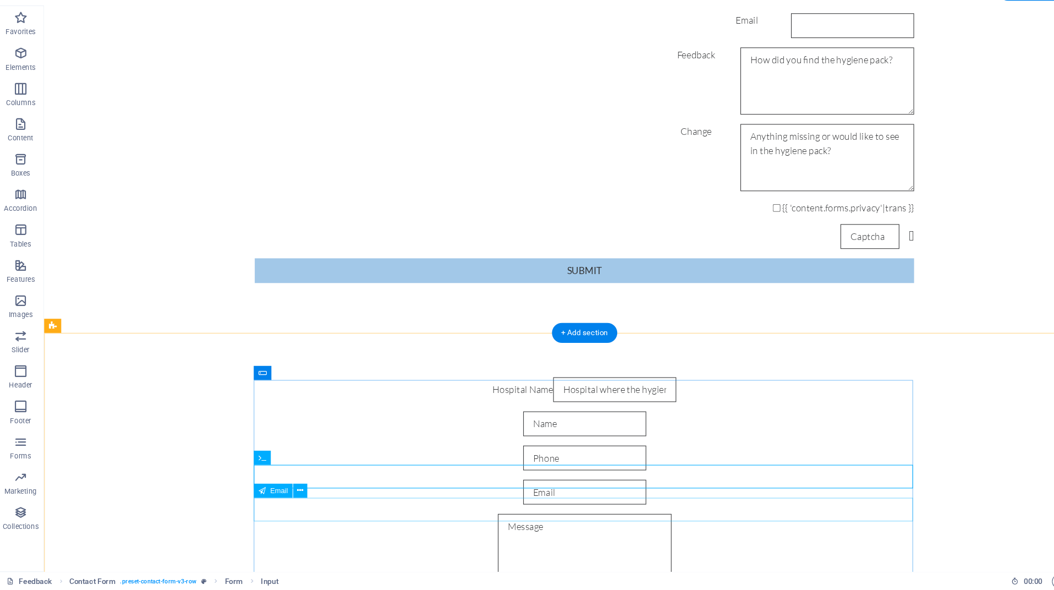
click at [284, 471] on div at bounding box center [549, 459] width 616 height 23
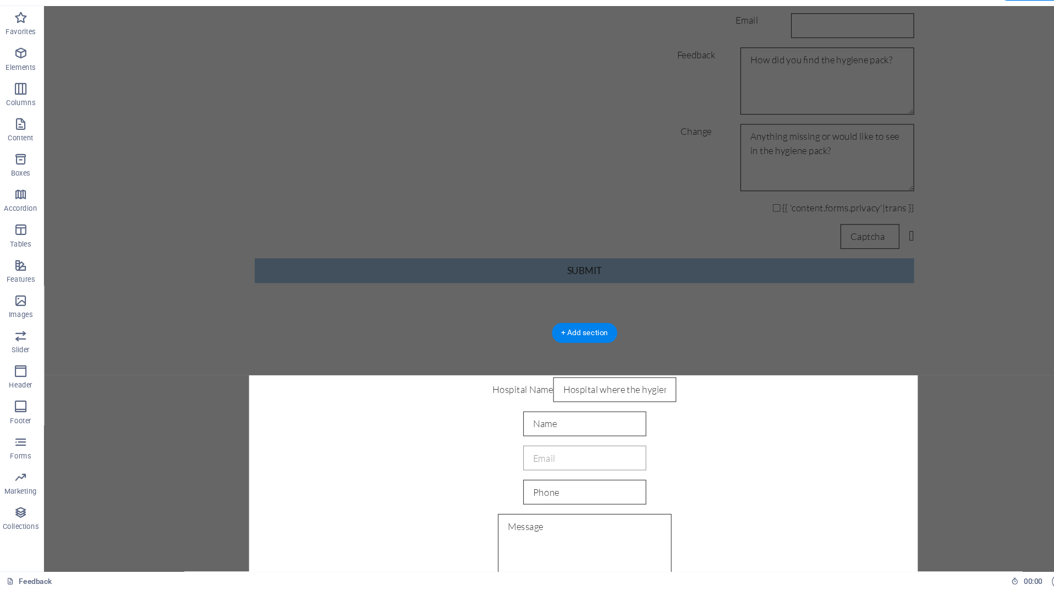
drag, startPoint x: 284, startPoint y: 471, endPoint x: 287, endPoint y: 437, distance: 33.7
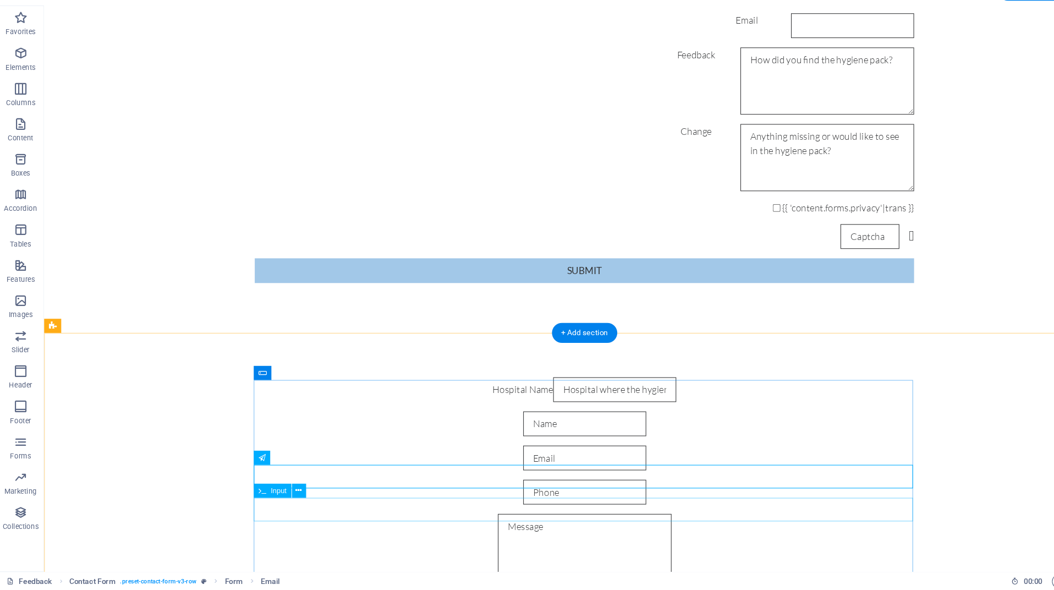
click at [264, 471] on div at bounding box center [549, 459] width 616 height 23
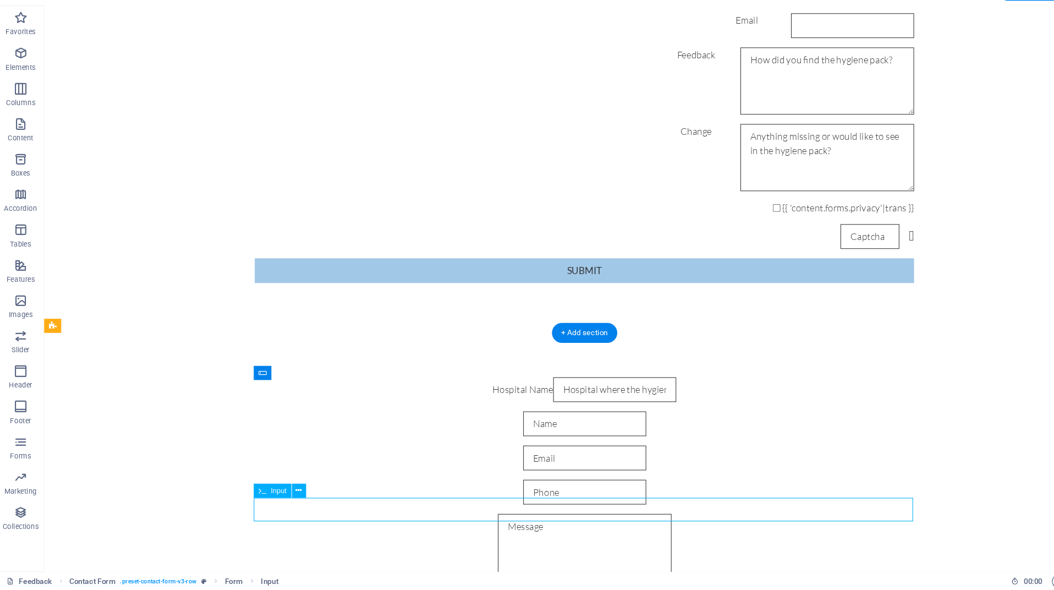
click at [264, 471] on div at bounding box center [549, 459] width 616 height 23
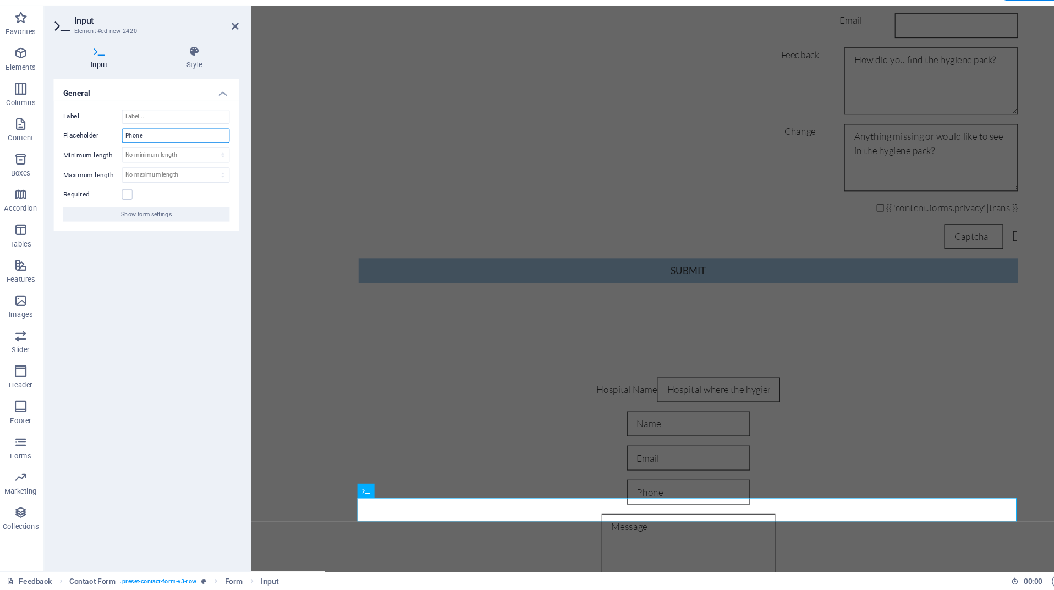
click at [139, 158] on input "Phone" at bounding box center [167, 164] width 101 height 13
type input "D"
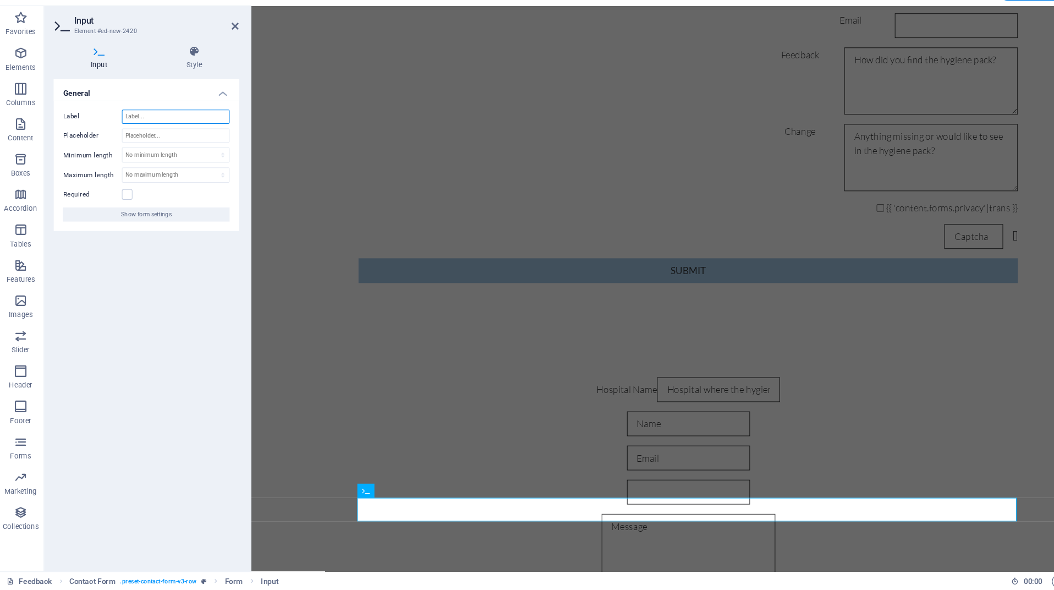
click at [162, 141] on input "Label" at bounding box center [167, 147] width 101 height 13
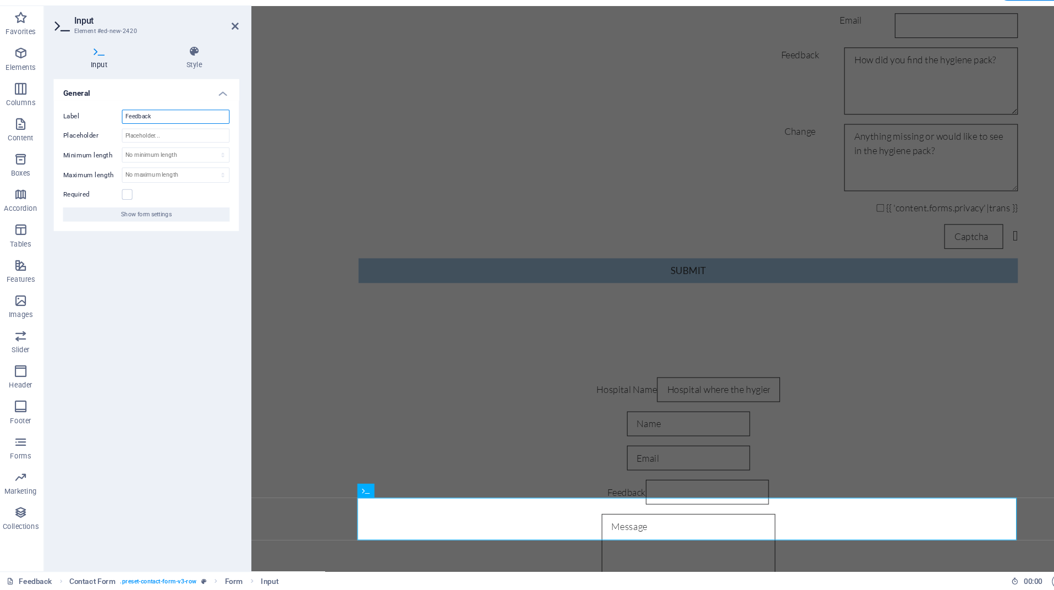
type input "Feedback"
click at [174, 252] on div "General Label Feedback Placeholder Minimum length No minimum length chars Maxim…" at bounding box center [139, 337] width 173 height 451
click at [179, 158] on input "Placeholder" at bounding box center [167, 164] width 101 height 13
click at [445, 87] on div "Feedback" at bounding box center [659, 75] width 616 height 63
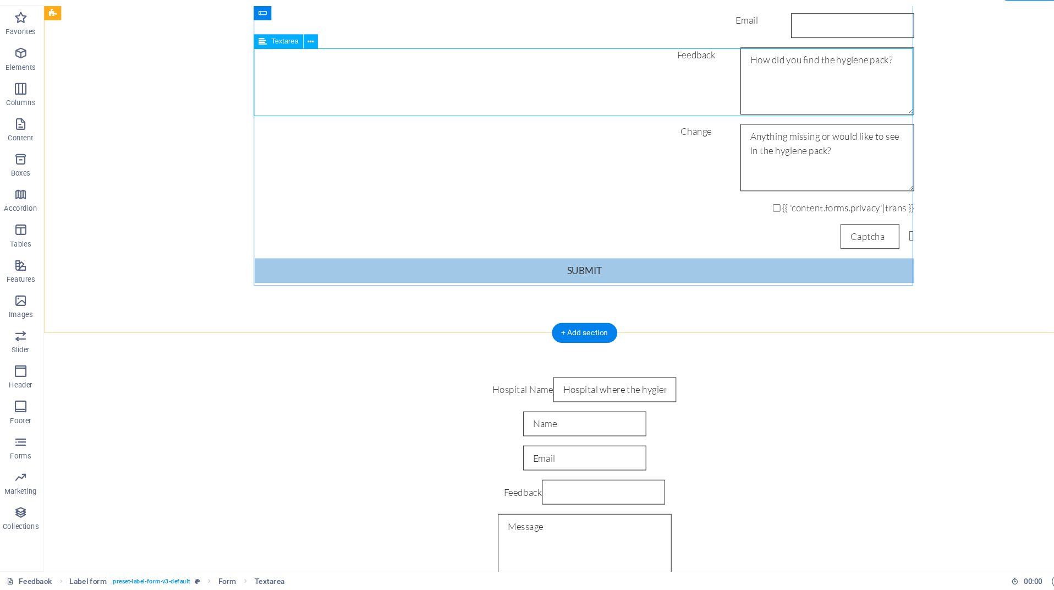
click at [476, 57] on div "Feedback" at bounding box center [549, 75] width 616 height 63
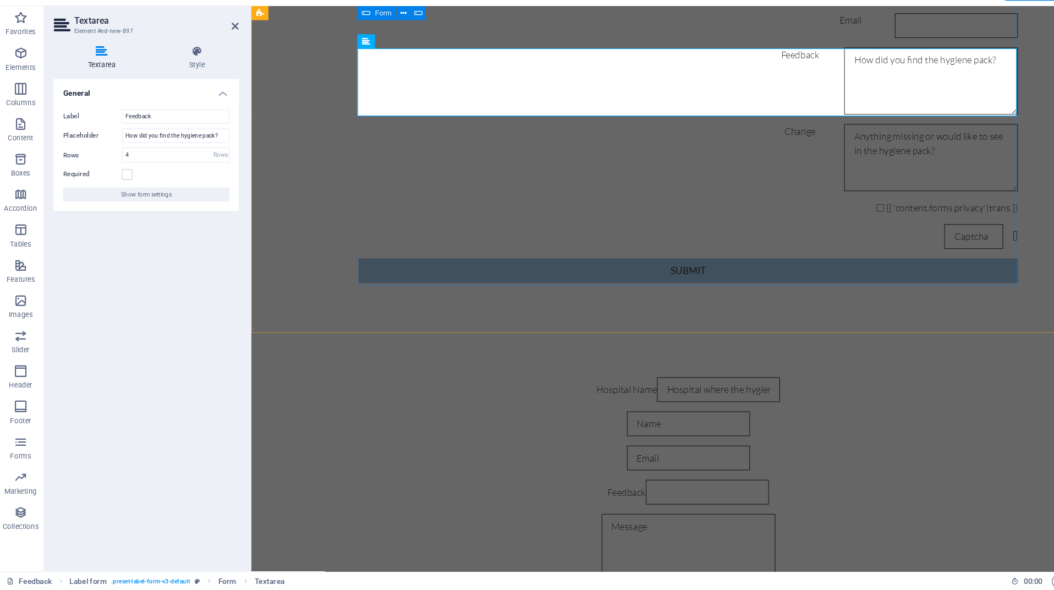
drag, startPoint x: 575, startPoint y: 56, endPoint x: 411, endPoint y: 42, distance: 164.0
click at [411, 42] on div "Hospital Name Name Email Feedback Change {{ 'content.forms.privacy'|trans }} Un…" at bounding box center [659, 106] width 616 height 324
click at [198, 158] on input "How did you find the hygiene pack?" at bounding box center [167, 164] width 101 height 13
click at [439, 471] on div "Feedback" at bounding box center [659, 459] width 616 height 23
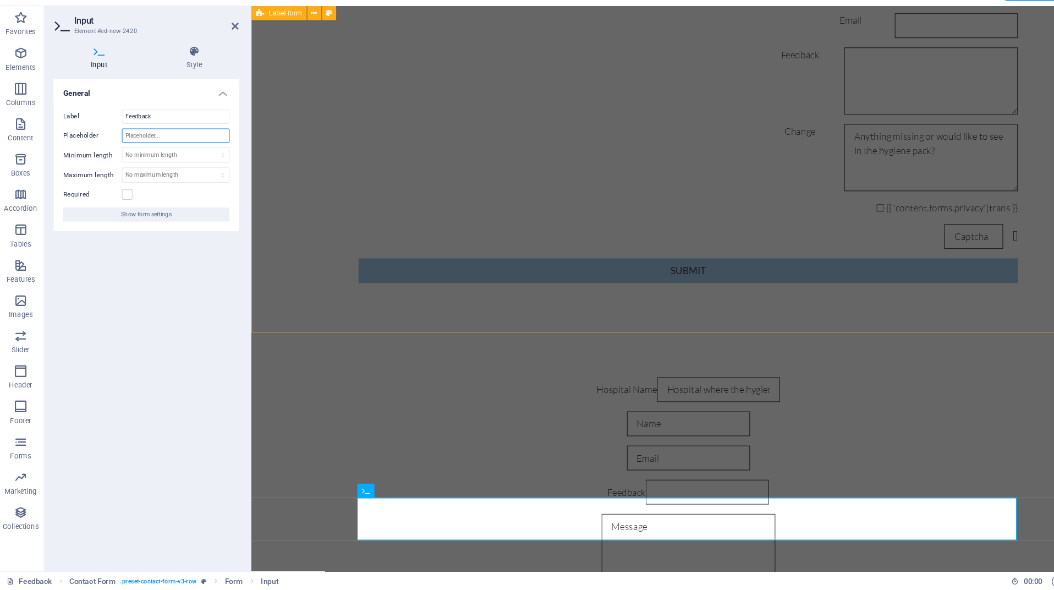
click at [155, 158] on input "Placeholder" at bounding box center [167, 164] width 101 height 13
paste input "How did you find the hygiene pack?"
type input "How did you find the hygiene pack?"
click at [293, 249] on div "Hospital Name Name Email Feedback Change {{ 'content.forms.privacy'|trans }} Un…" at bounding box center [659, 106] width 816 height 404
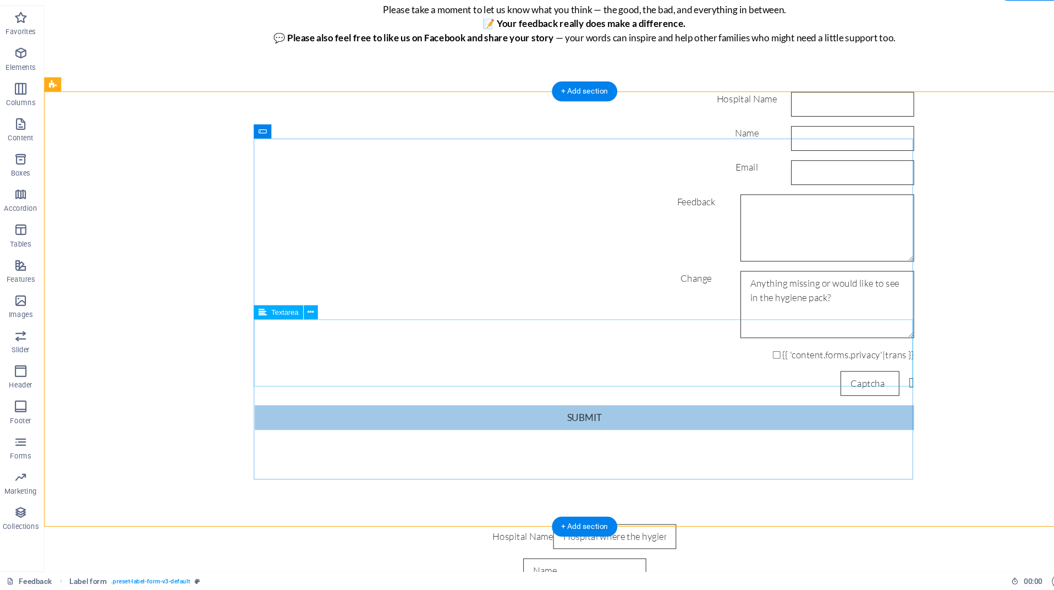
scroll to position [146, 0]
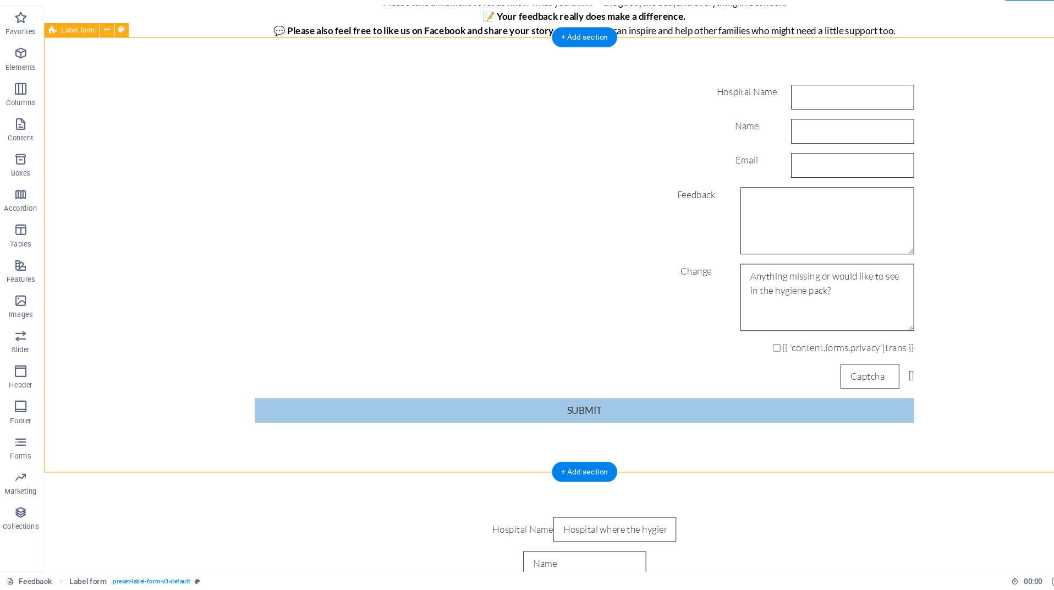
click at [184, 301] on div "Hospital Name Name Email Feedback Change {{ 'content.forms.privacy'|trans }} Un…" at bounding box center [549, 237] width 1010 height 404
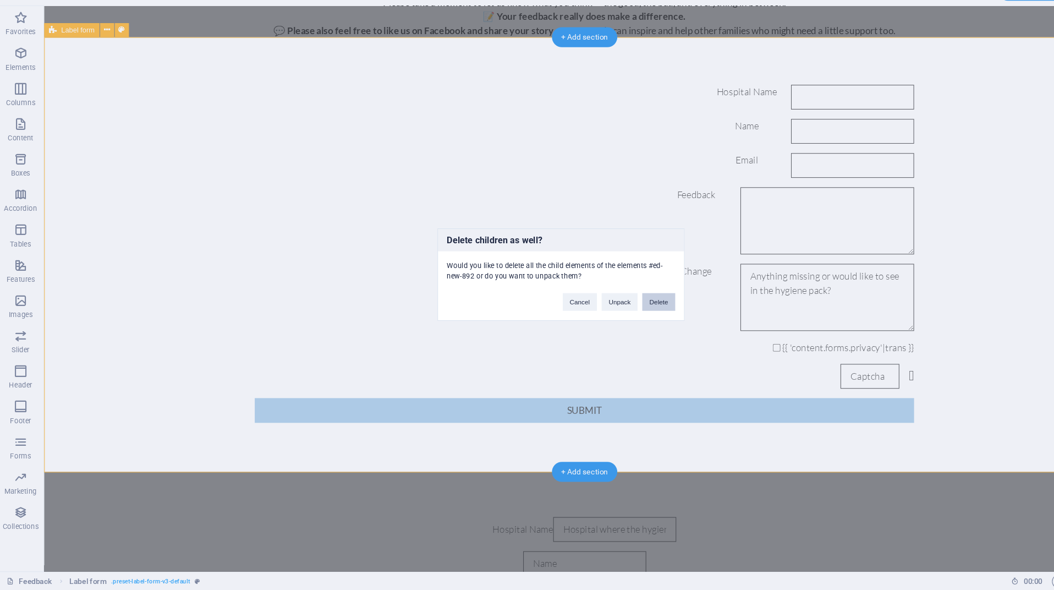
click at [611, 312] on button "Delete" at bounding box center [618, 320] width 31 height 16
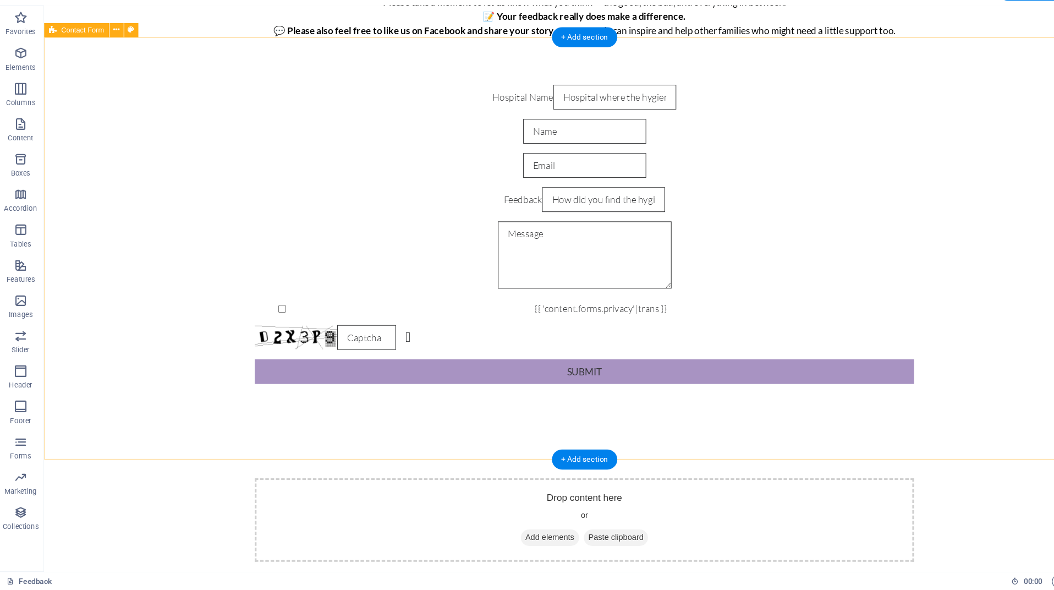
click at [143, 280] on div "Hospital Name Feedback {{ 'content.forms.privacy'|trans }} Unreadable? Regenera…" at bounding box center [549, 218] width 1010 height 367
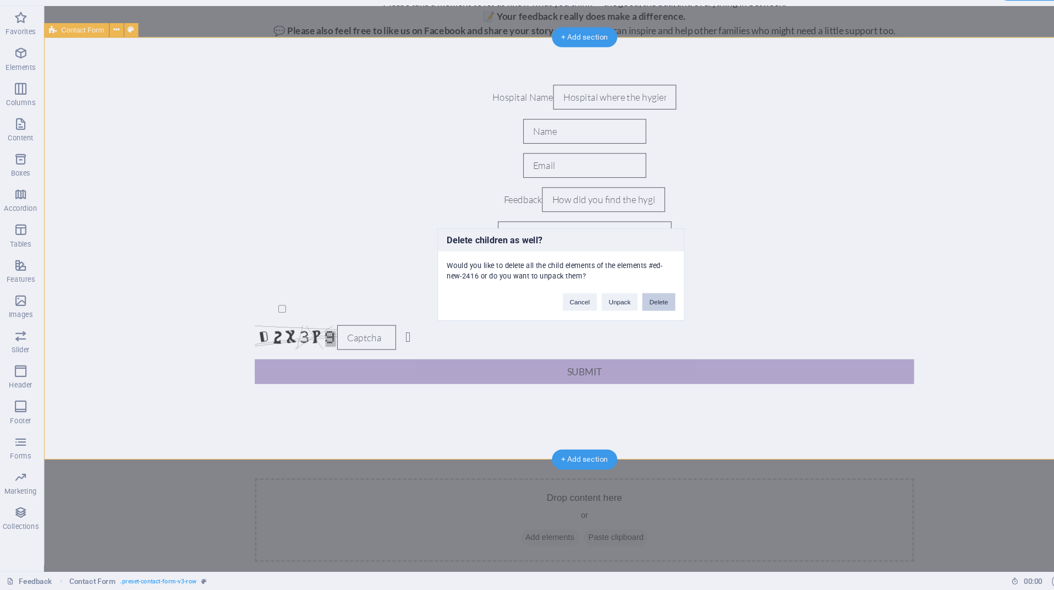
click at [615, 312] on button "Delete" at bounding box center [618, 320] width 31 height 16
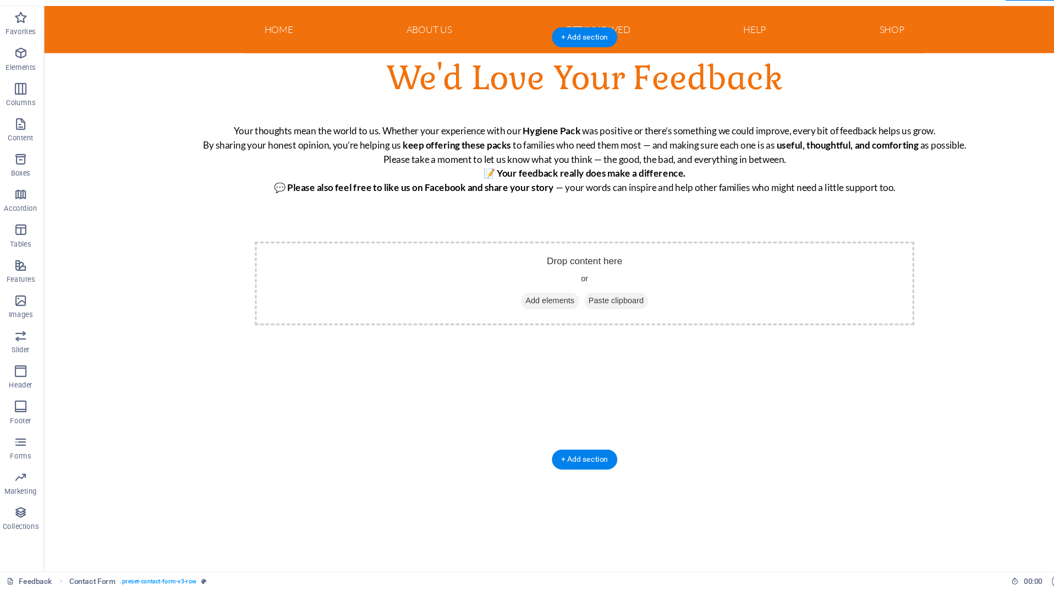
scroll to position [0, 0]
click at [21, 444] on span "Forms" at bounding box center [22, 457] width 44 height 26
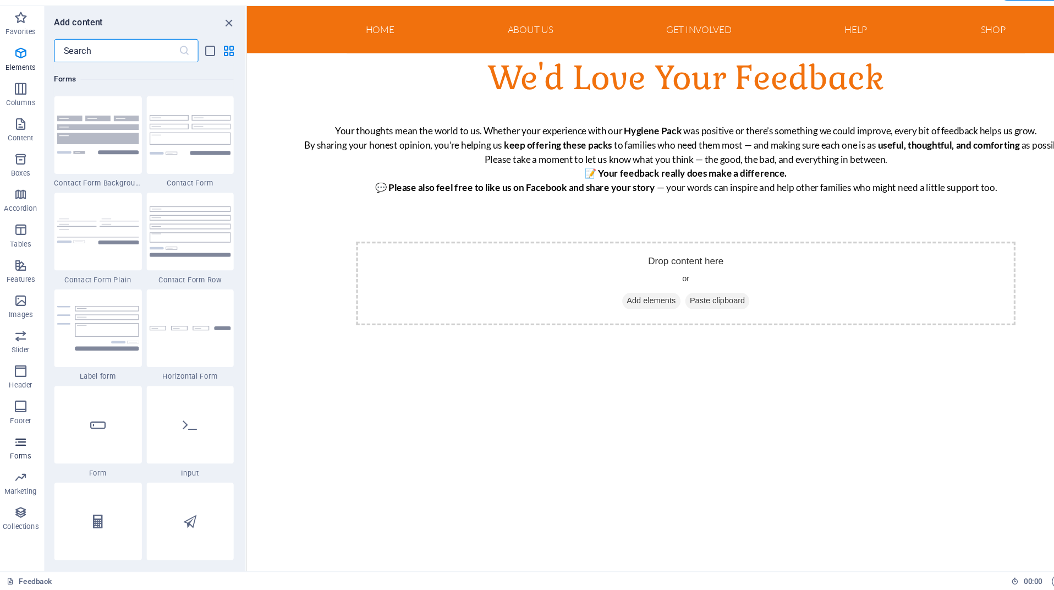
scroll to position [8030, 0]
click at [119, 324] on img at bounding box center [94, 345] width 76 height 42
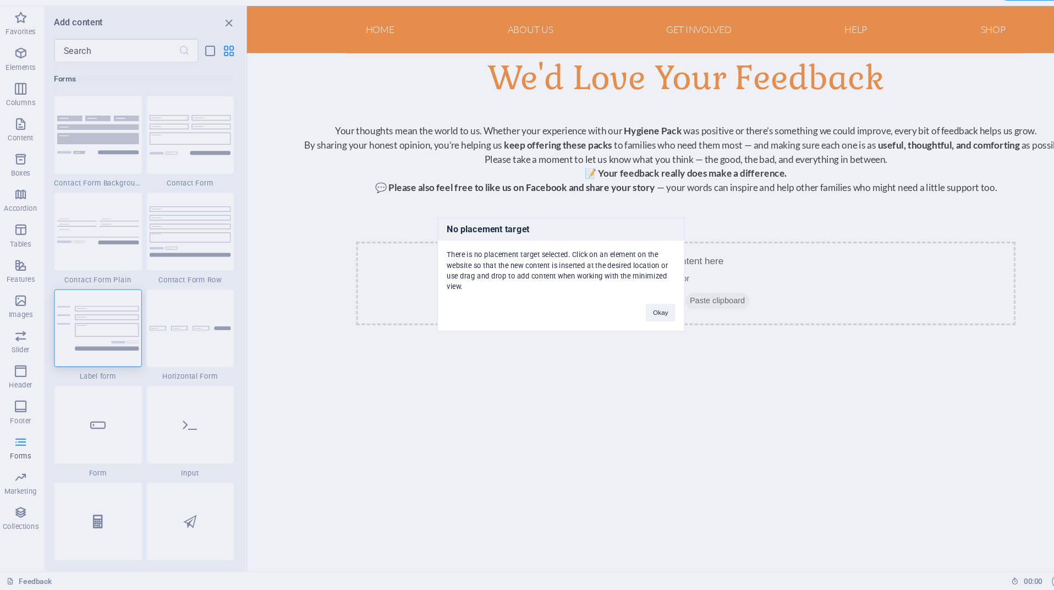
click at [87, 284] on div "No placement target There is no placement target selected. Click on an element …" at bounding box center [527, 295] width 1054 height 590
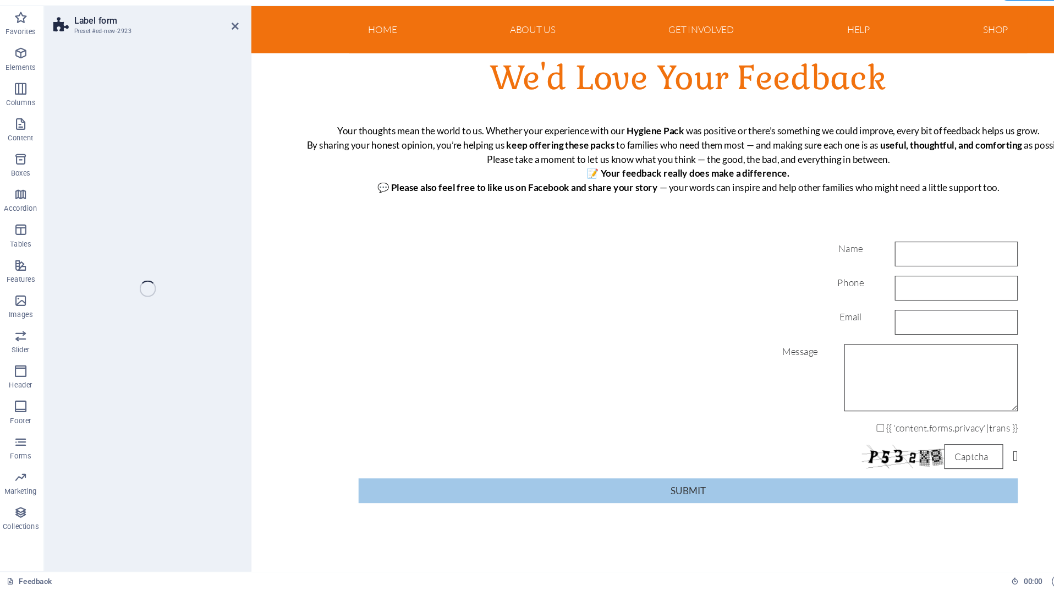
select select "rem"
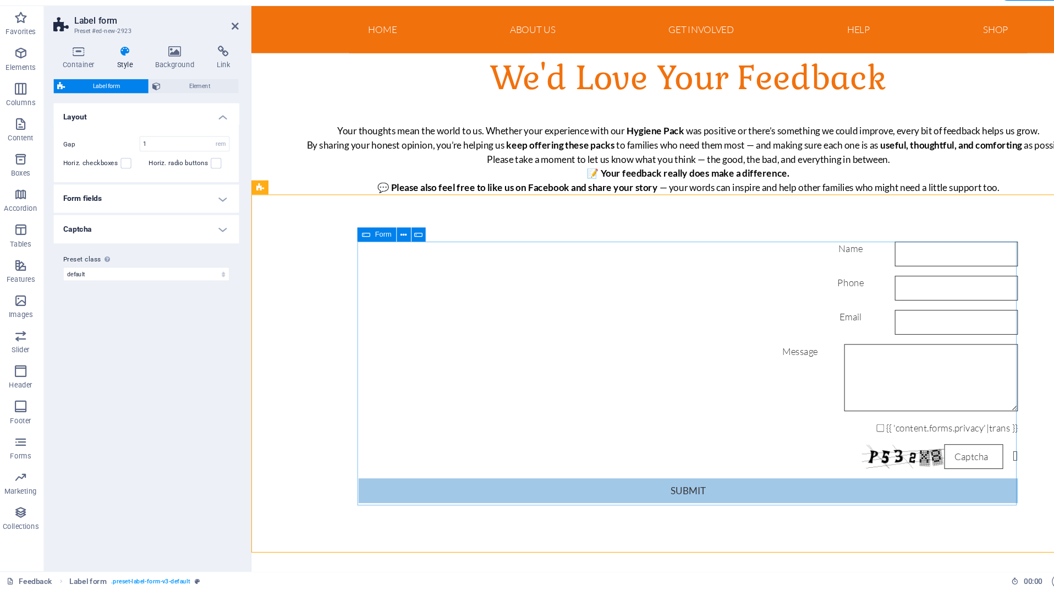
drag, startPoint x: 478, startPoint y: 299, endPoint x: 477, endPoint y: 255, distance: 43.5
click at [414, 293] on div "Email" at bounding box center [659, 300] width 616 height 23
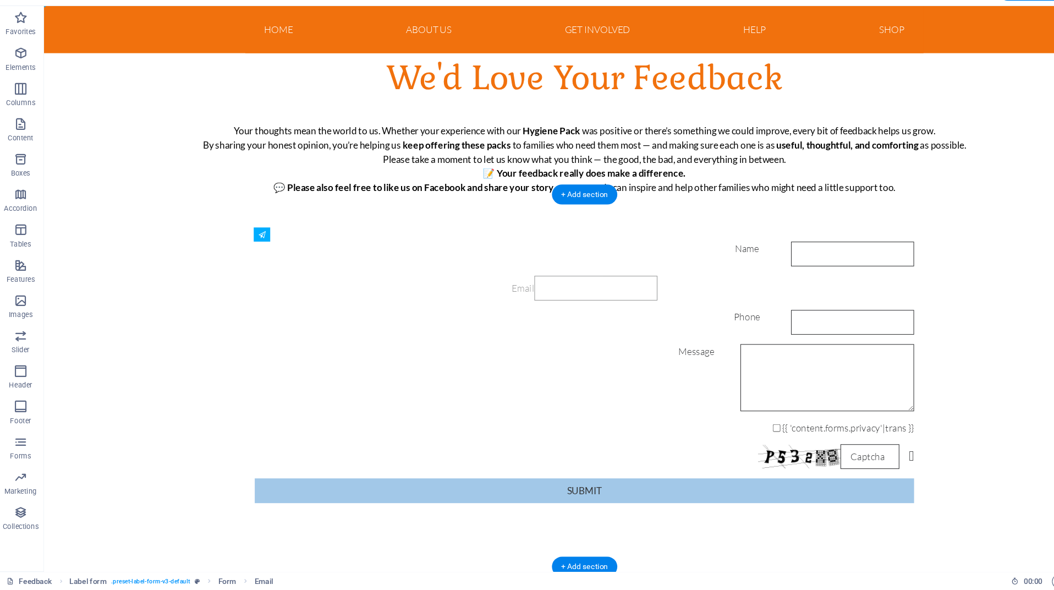
drag, startPoint x: 207, startPoint y: 293, endPoint x: 403, endPoint y: 259, distance: 198.7
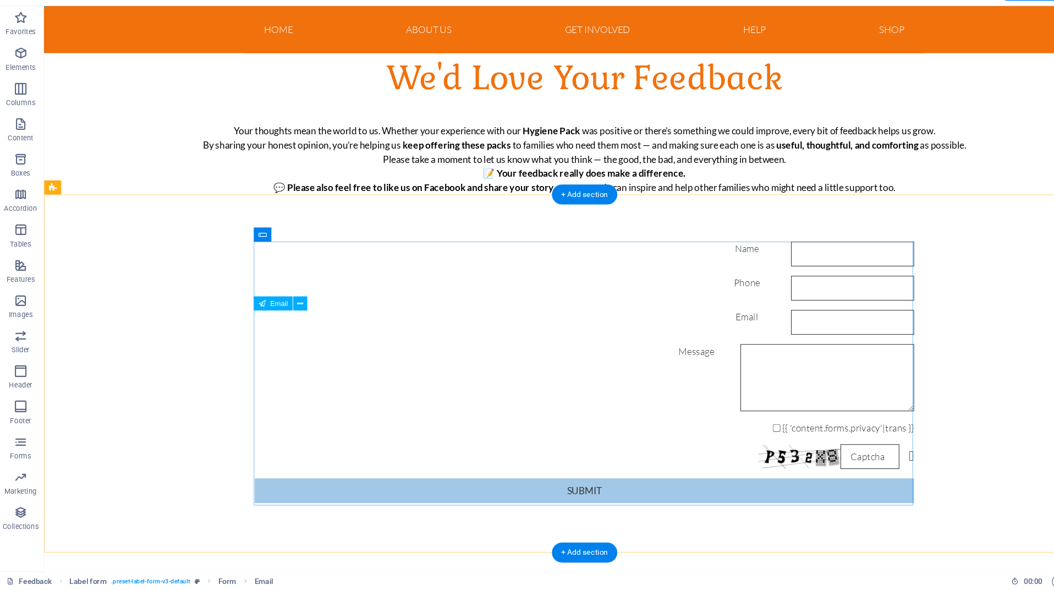
click at [301, 303] on div "Email" at bounding box center [549, 300] width 616 height 23
click at [338, 294] on div "Email" at bounding box center [549, 300] width 616 height 23
click at [311, 298] on div "Email" at bounding box center [549, 300] width 616 height 23
click at [340, 299] on div "Email" at bounding box center [549, 300] width 616 height 23
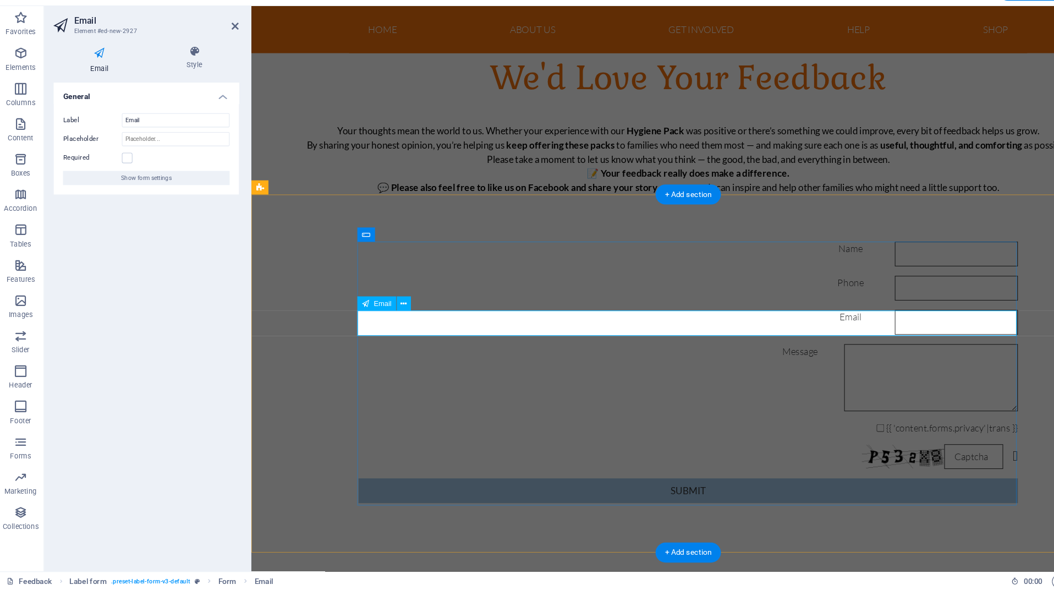
click at [421, 307] on div "Email" at bounding box center [659, 300] width 616 height 23
click at [852, 301] on input "Email" at bounding box center [909, 300] width 115 height 23
click at [405, 333] on div "Message" at bounding box center [659, 352] width 616 height 63
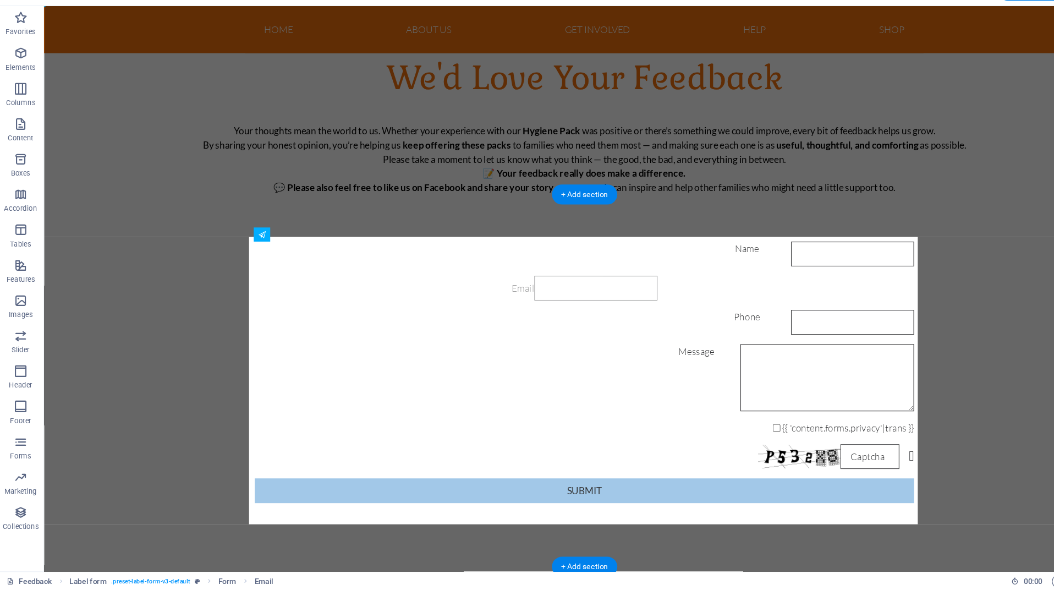
drag, startPoint x: 410, startPoint y: 301, endPoint x: 412, endPoint y: 263, distance: 38.0
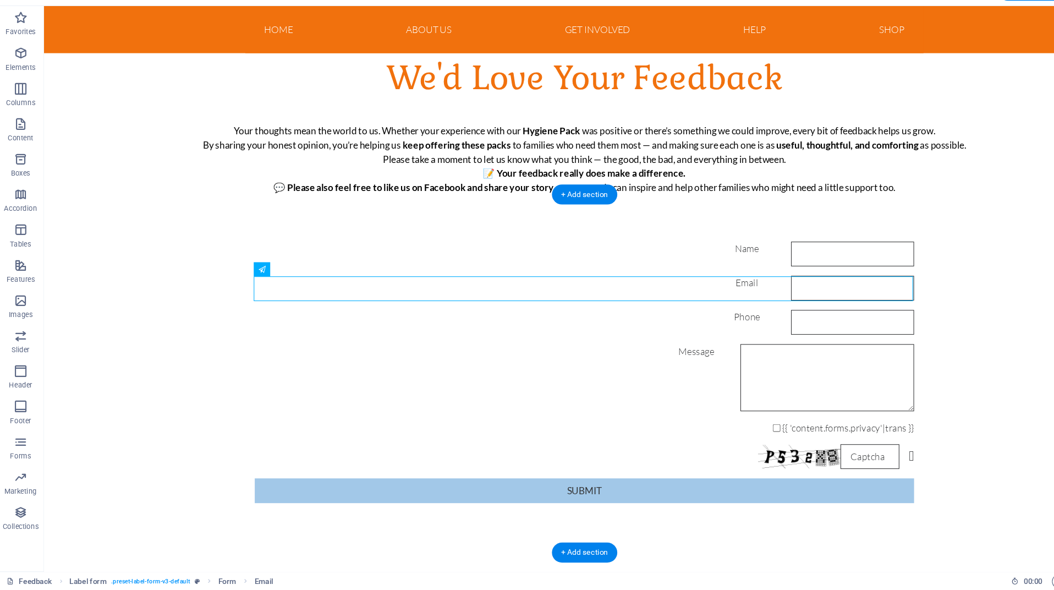
click at [312, 301] on div "Phone" at bounding box center [549, 300] width 616 height 23
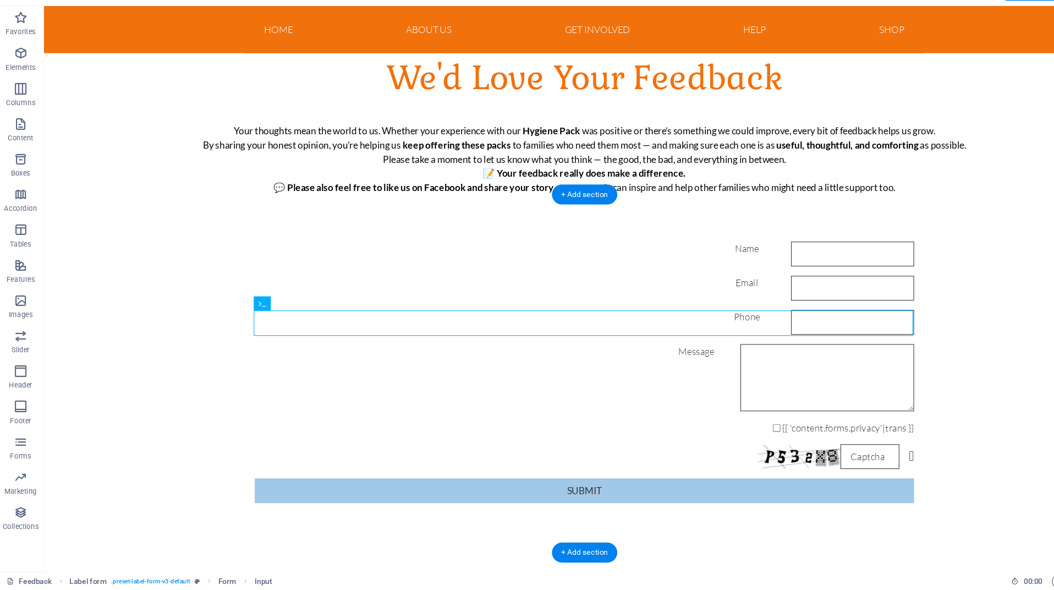
click at [312, 301] on div "Phone" at bounding box center [549, 300] width 616 height 23
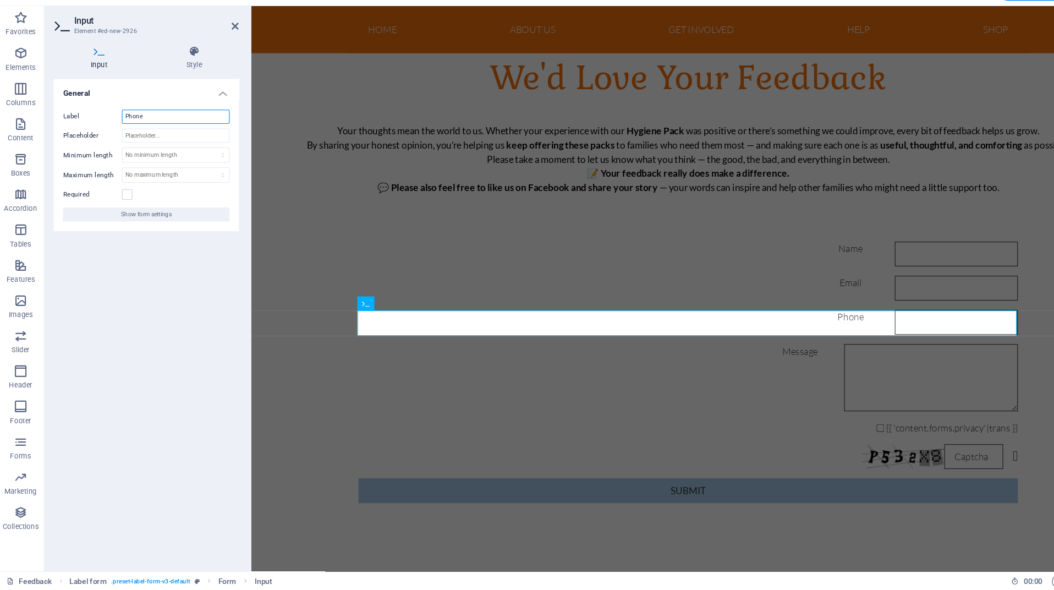
click at [151, 141] on input "Phone" at bounding box center [167, 147] width 101 height 13
type input "F"
click at [379, 330] on div "Message" at bounding box center [659, 352] width 616 height 63
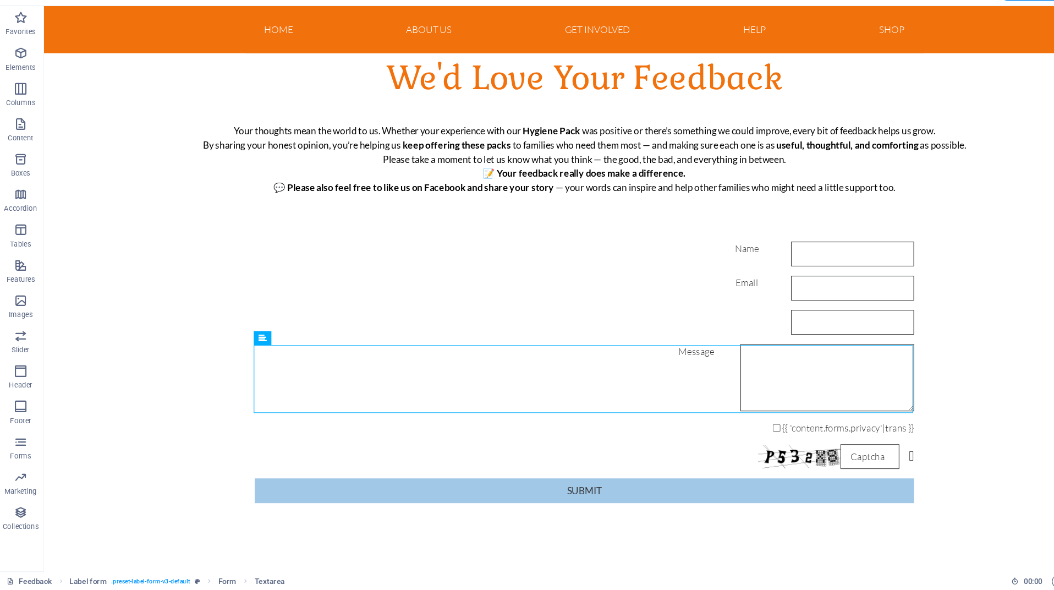
click at [278, 332] on div "Message" at bounding box center [549, 352] width 616 height 63
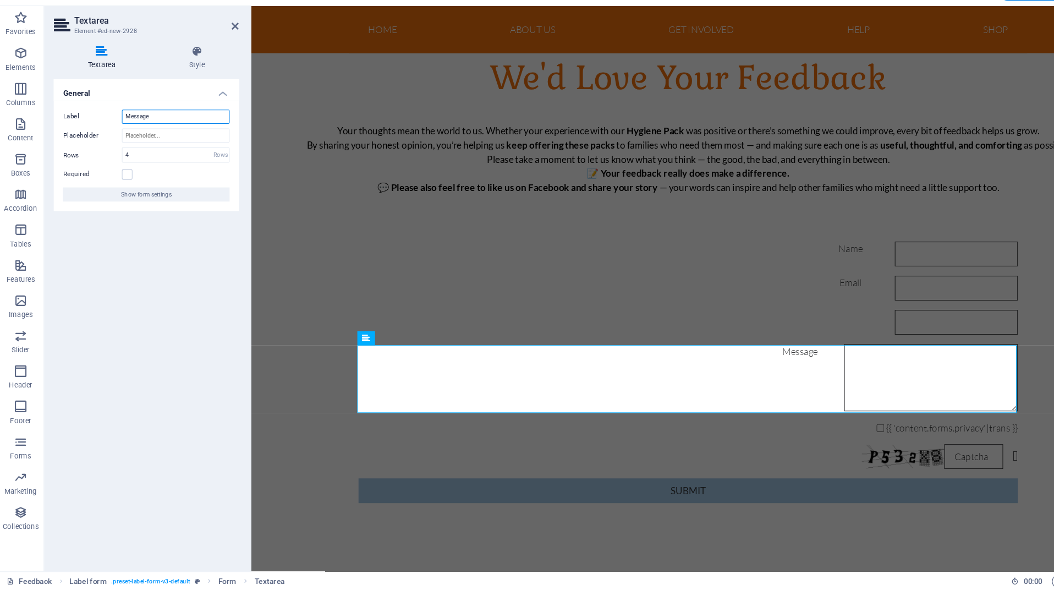
click at [163, 141] on input "Message" at bounding box center [167, 147] width 101 height 13
type input "Feedback"
type input "Did you find the hygiene pack useful? Would you like to see anything extra in t…"
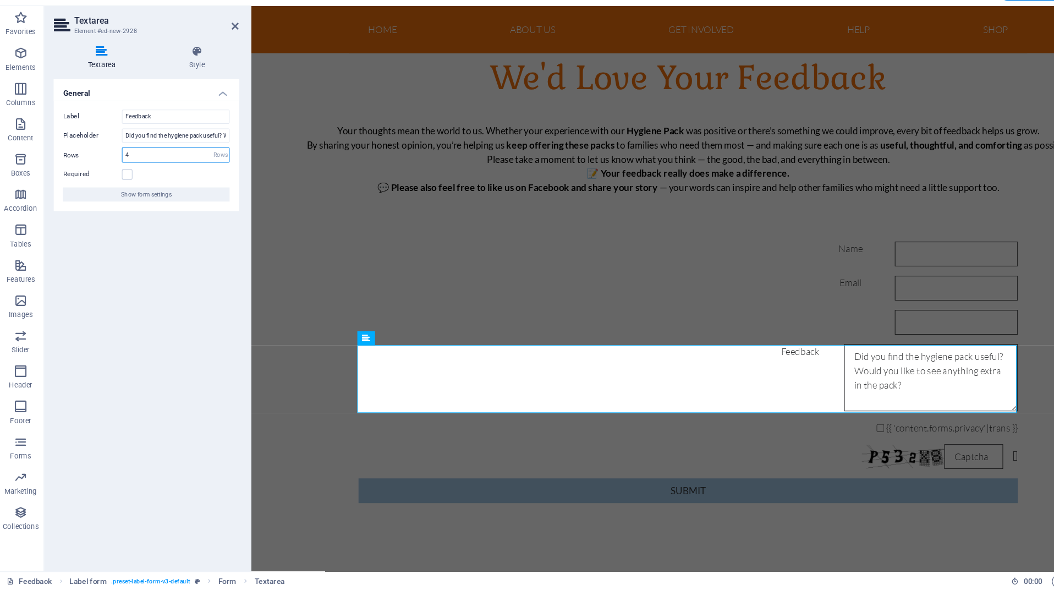
click at [140, 177] on input "4" at bounding box center [167, 183] width 100 height 13
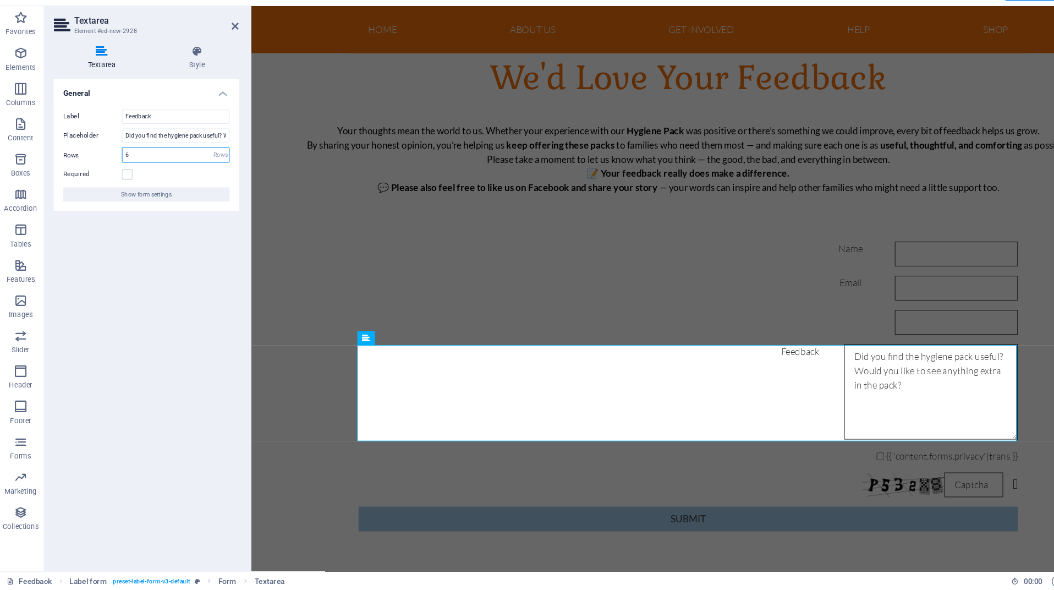
type input "6"
click at [163, 252] on div "General Label Feedback Placeholder Did you find the hygiene pack useful? Would …" at bounding box center [139, 337] width 173 height 451
click at [337, 246] on div "Name Email Feedback {{ 'content.forms.privacy'|trans }} Nicht lesbar? Neu gener…" at bounding box center [659, 360] width 816 height 359
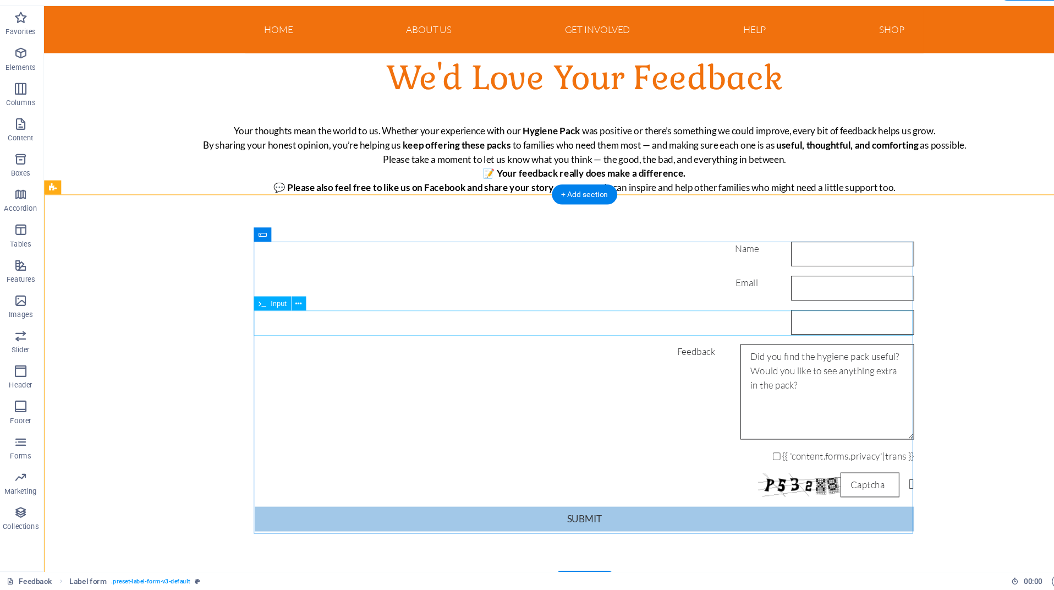
click at [298, 299] on div at bounding box center [549, 300] width 616 height 23
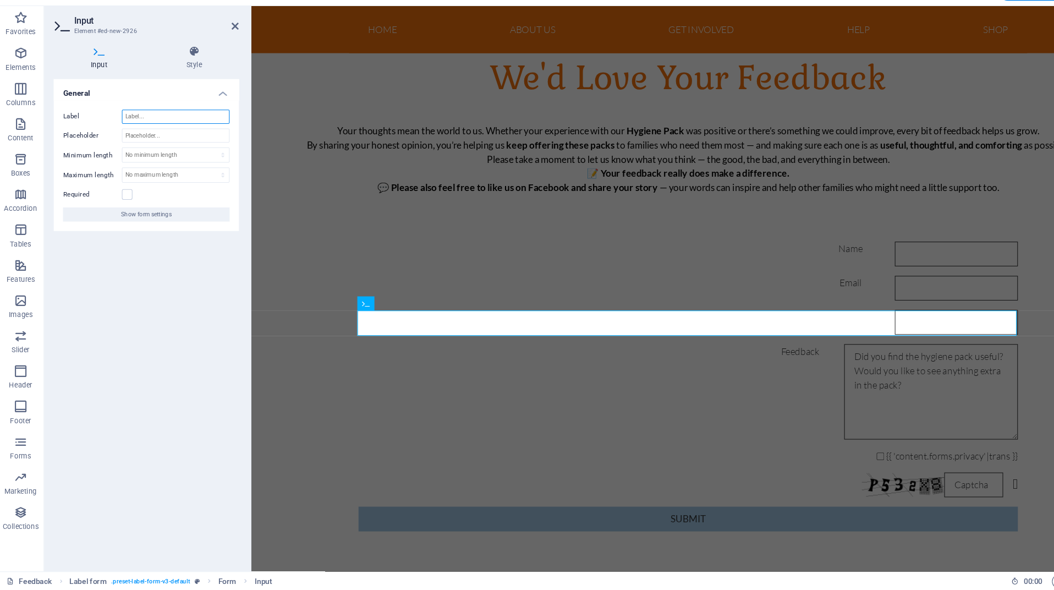
click at [155, 141] on input "Label" at bounding box center [167, 147] width 101 height 13
type input "Hospital Name"
click at [155, 158] on input "Placeholder" at bounding box center [167, 164] width 101 height 13
type input "H"
type input "Hospital you received the hygiene pack."
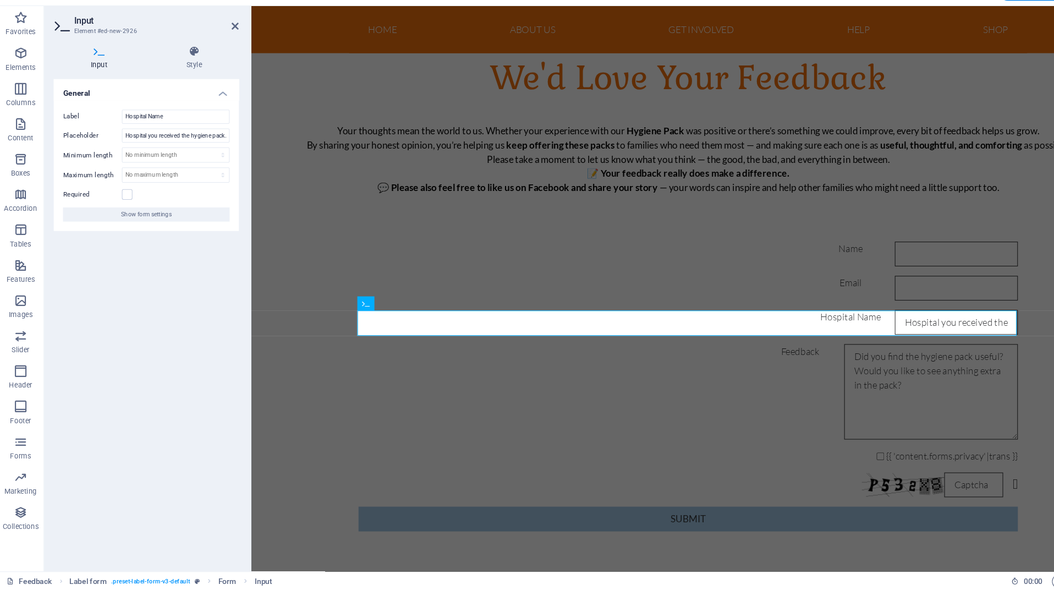
click at [141, 260] on div "General Label Hospital Name Placeholder Hospital you received the hygiene pack.…" at bounding box center [139, 337] width 173 height 451
click at [117, 215] on label at bounding box center [122, 220] width 10 height 10
click at [0, 0] on input "Required" at bounding box center [0, 0] width 0 height 0
click at [294, 230] on div "Name Email Hospital Name Feedback {{ 'content.forms.privacy'|trans }} Nicht les…" at bounding box center [659, 360] width 816 height 359
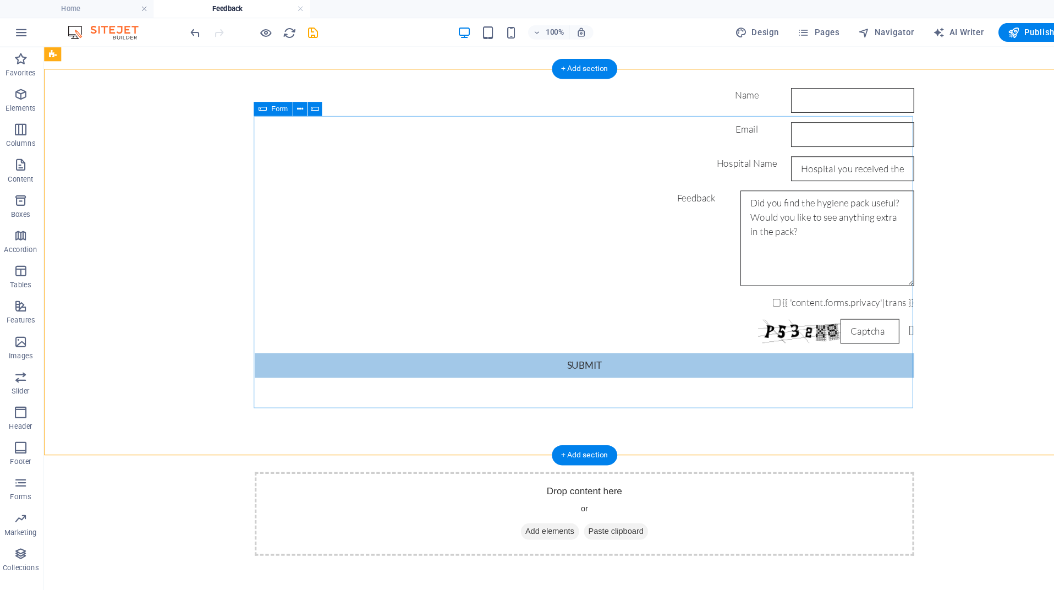
scroll to position [58, 0]
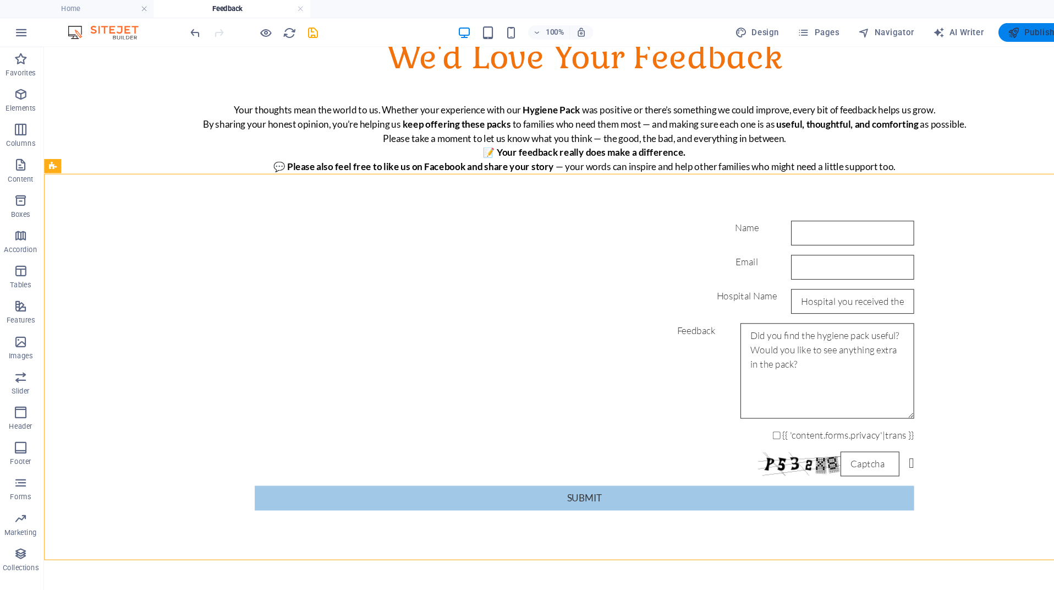
click at [974, 32] on span "Publish" at bounding box center [965, 30] width 43 height 11
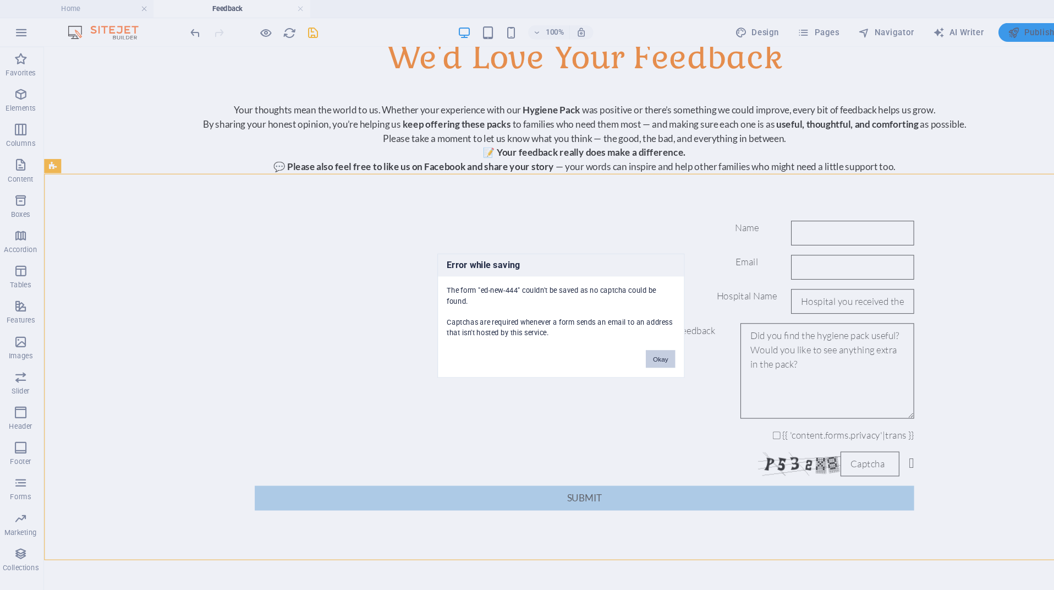
scroll to position [183, 0]
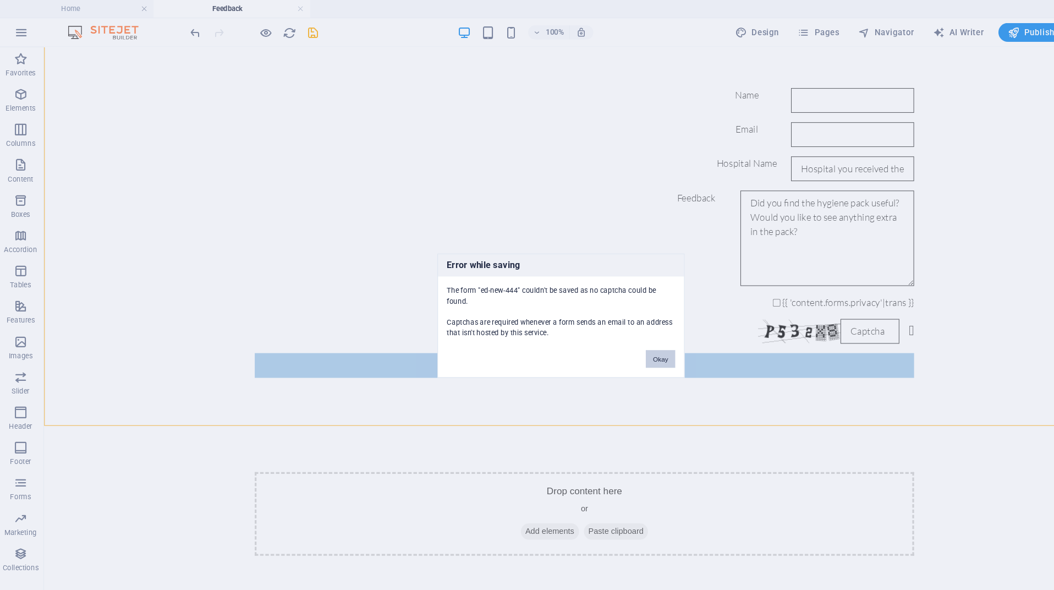
click at [617, 333] on button "Okay" at bounding box center [619, 335] width 27 height 16
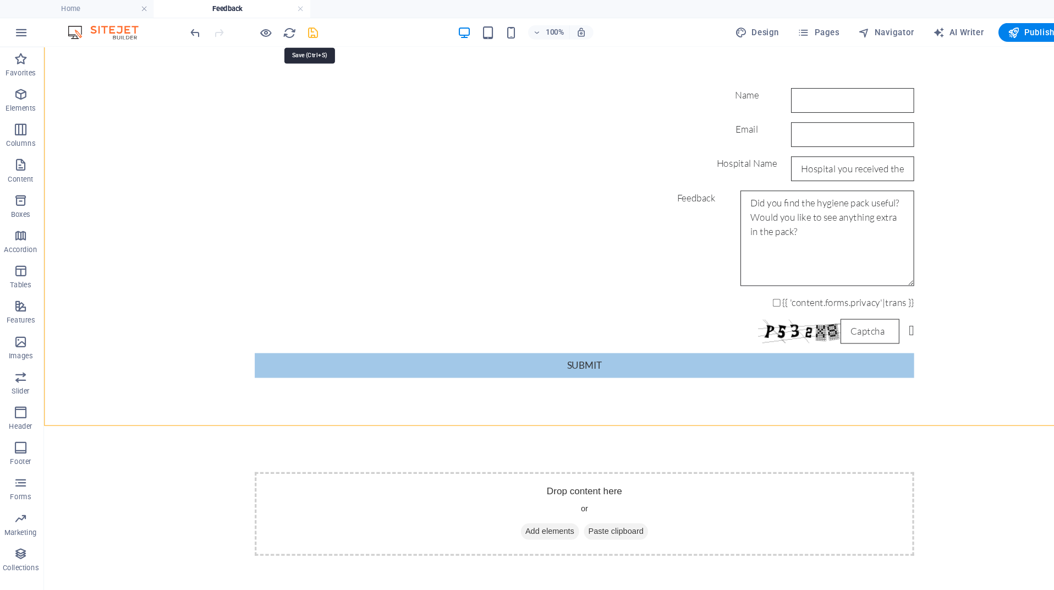
click at [289, 32] on icon "save" at bounding box center [295, 30] width 13 height 13
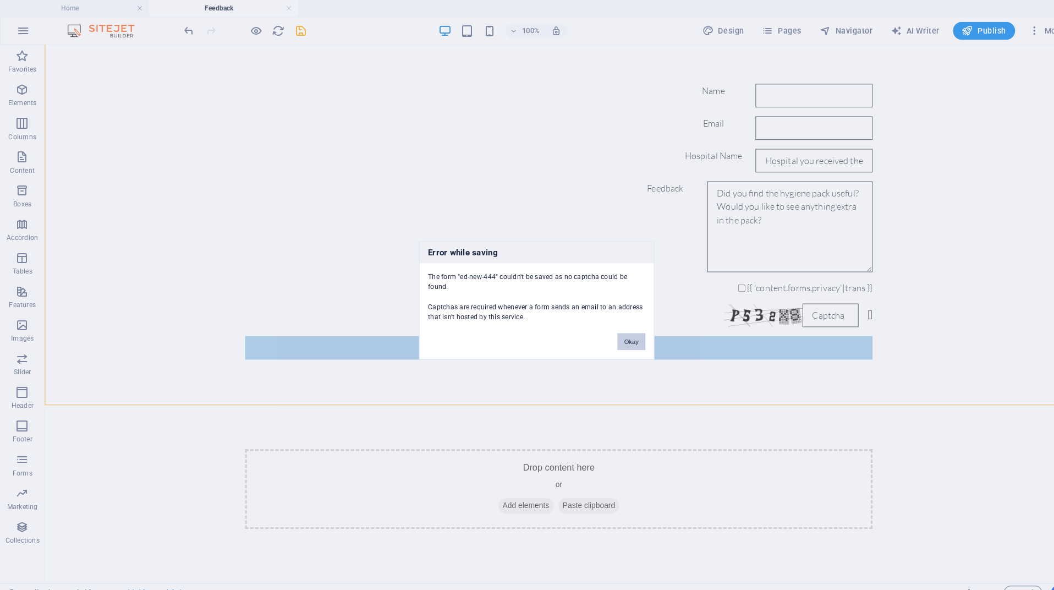
click at [618, 333] on button "Okay" at bounding box center [619, 335] width 27 height 16
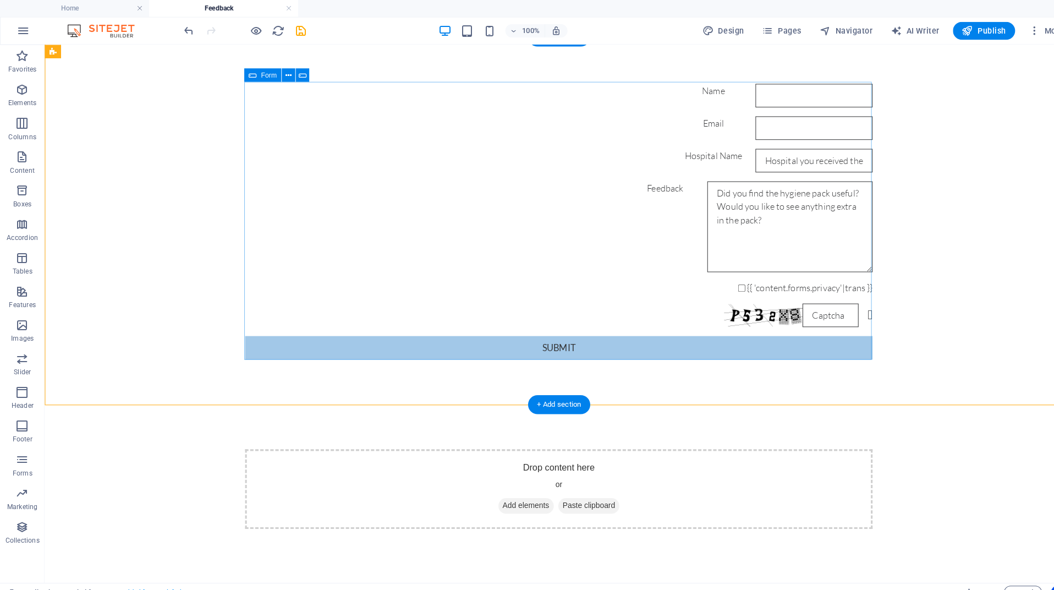
click at [590, 296] on div "Name Email Hospital Name Feedback {{ 'content.forms.privacy'|trans }} Nicht les…" at bounding box center [549, 218] width 616 height 279
click at [592, 307] on div "Nicht lesbar? Neu generieren" at bounding box center [549, 310] width 616 height 23
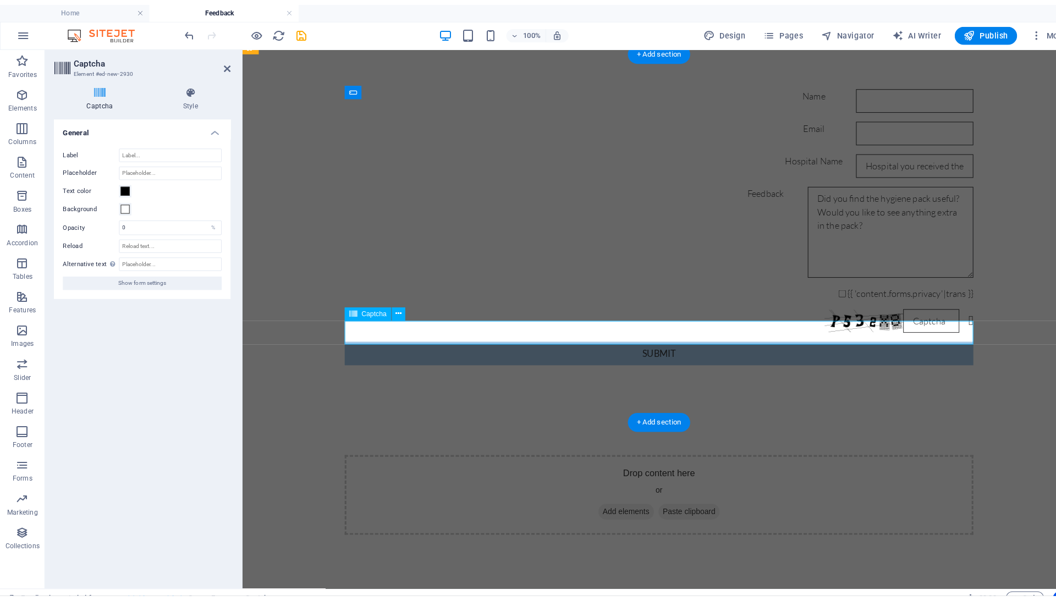
scroll to position [172, 0]
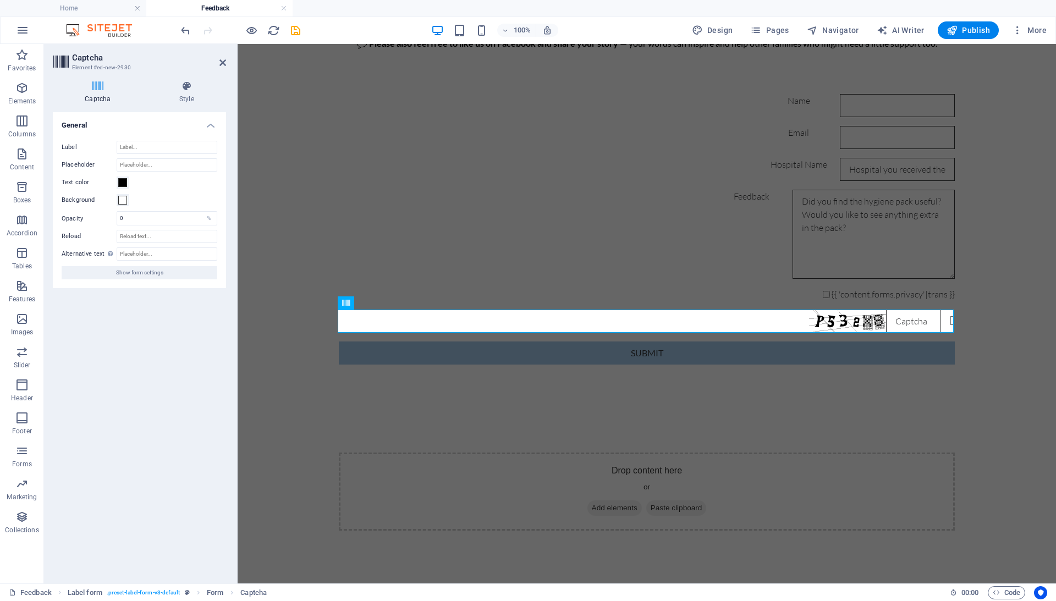
click at [227, 59] on aside "Captcha Element #ed-new-2930 Captcha Style Turnstile Turnstile by Cloudfare is …" at bounding box center [141, 314] width 194 height 540
click at [223, 62] on icon at bounding box center [222, 62] width 7 height 9
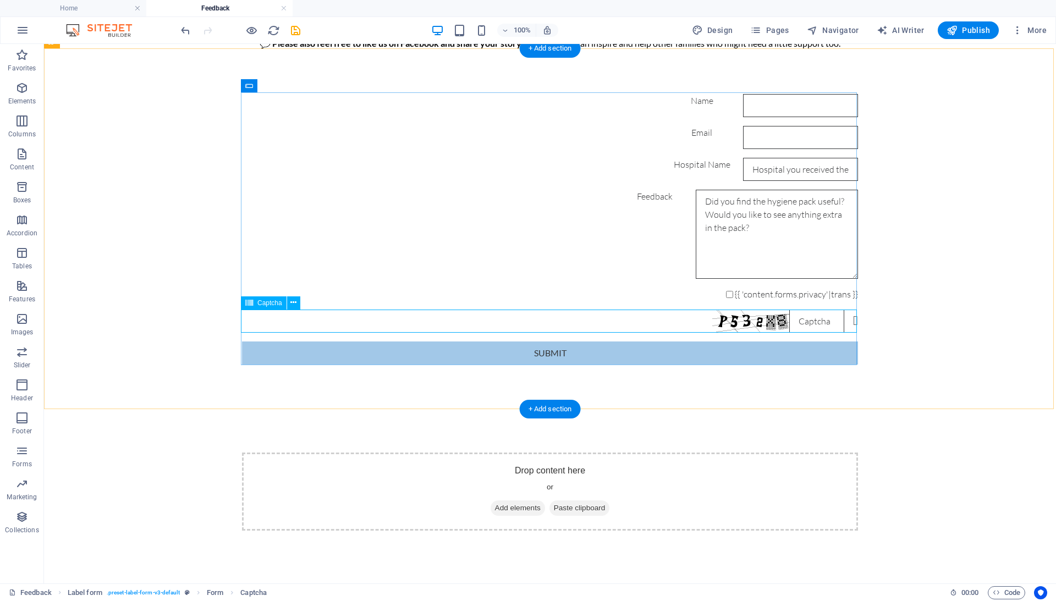
click at [847, 322] on div "Nicht lesbar? Neu generieren" at bounding box center [550, 321] width 616 height 23
click at [806, 322] on div "Nicht lesbar? Neu generieren" at bounding box center [550, 321] width 616 height 23
click at [801, 317] on div "Nicht lesbar? Neu generieren" at bounding box center [550, 321] width 616 height 23
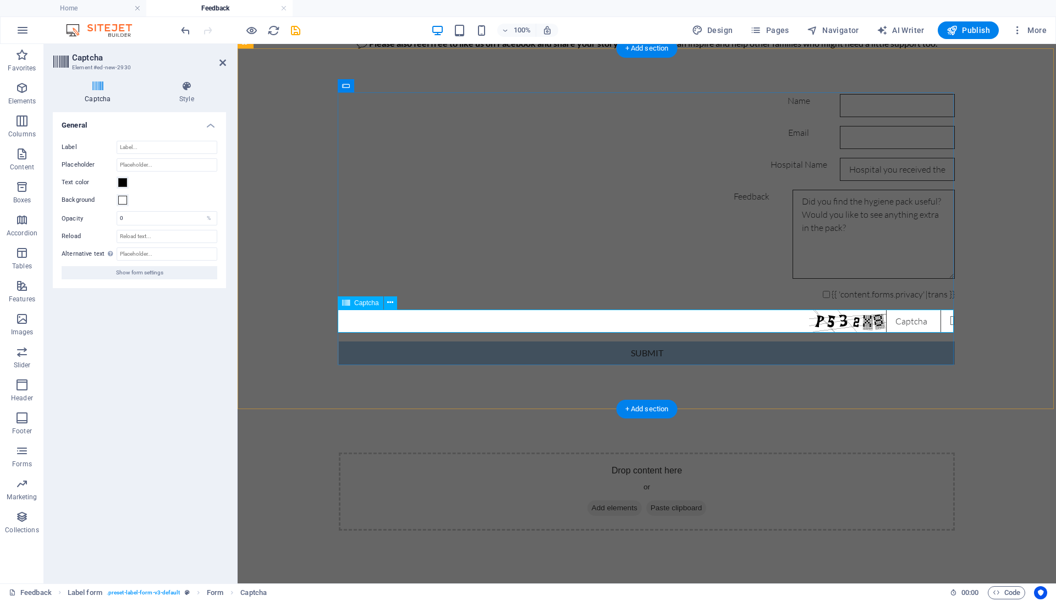
click at [913, 320] on input "text" at bounding box center [913, 321] width 55 height 23
click at [986, 278] on div "Name Email Hospital Name Feedback {{ 'content.forms.privacy'|trans }} Nicht les…" at bounding box center [647, 229] width 818 height 359
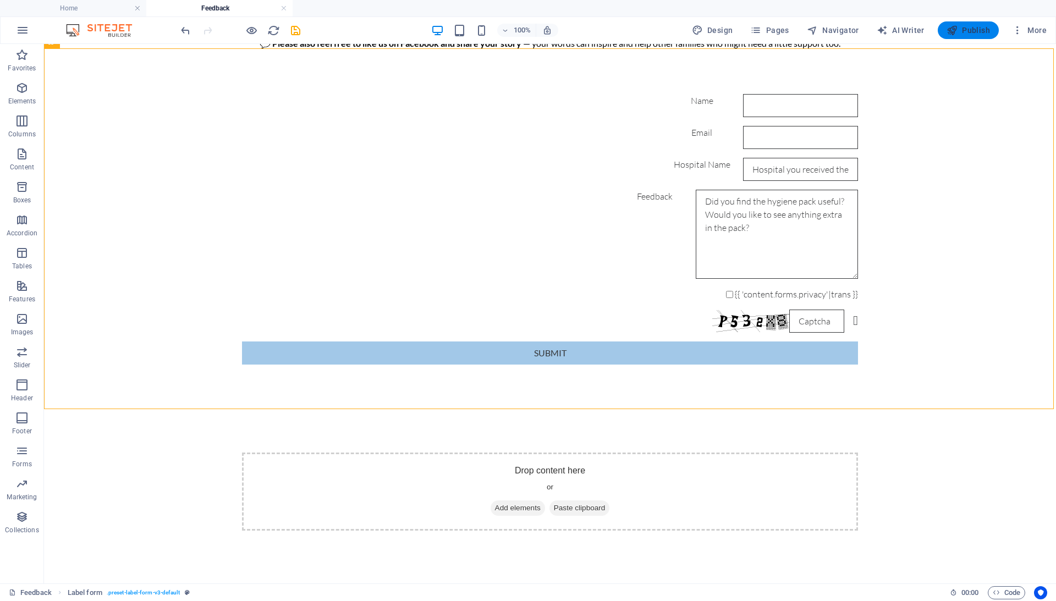
click at [977, 27] on span "Publish" at bounding box center [968, 30] width 43 height 11
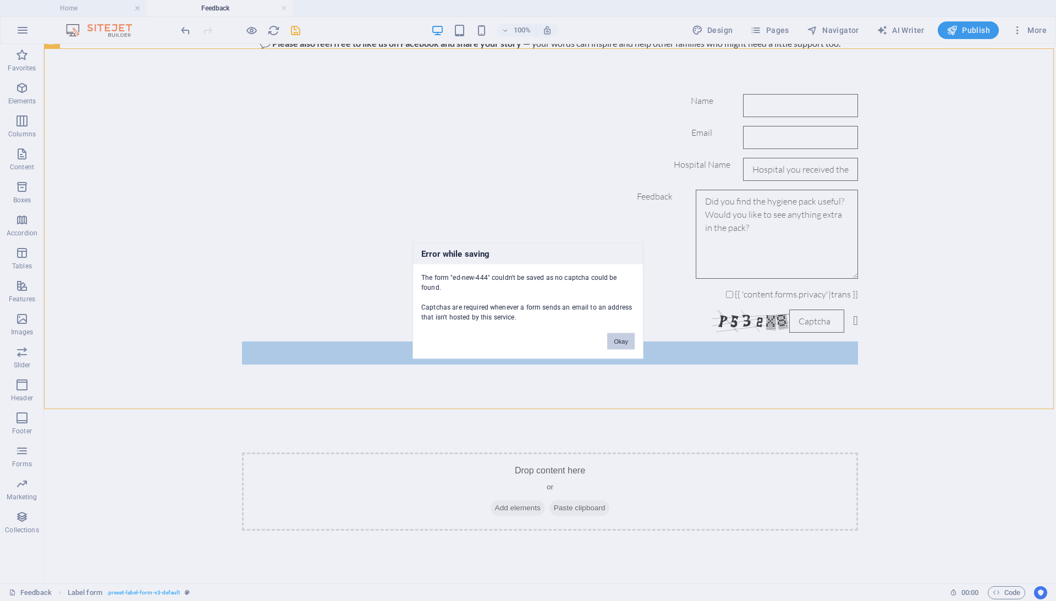
click at [620, 339] on button "Okay" at bounding box center [620, 341] width 27 height 16
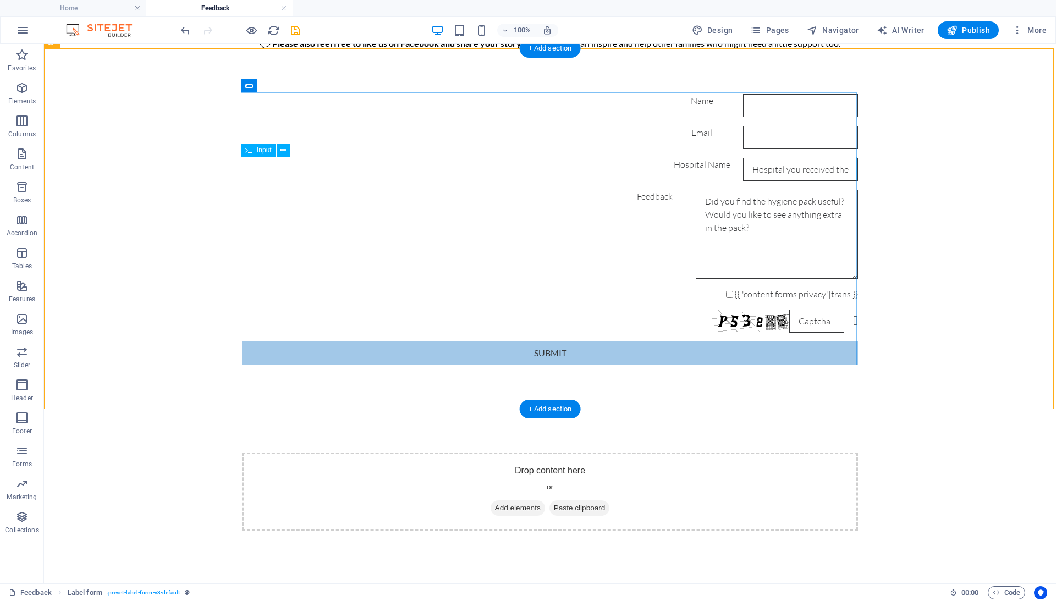
click at [486, 165] on div "Hospital Name" at bounding box center [550, 169] width 616 height 23
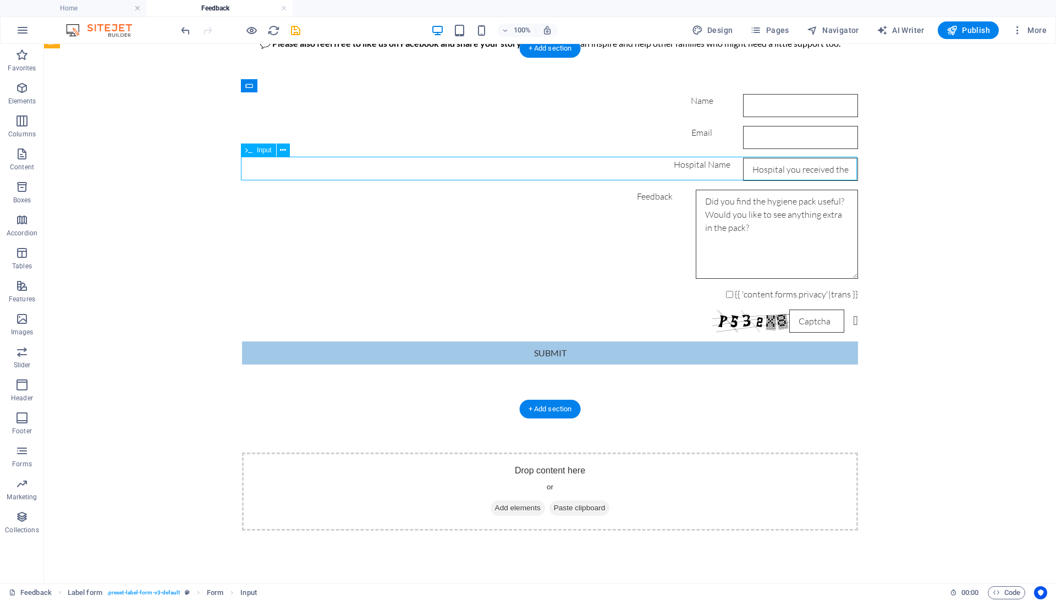
click at [486, 165] on div "Hospital Name" at bounding box center [550, 169] width 616 height 23
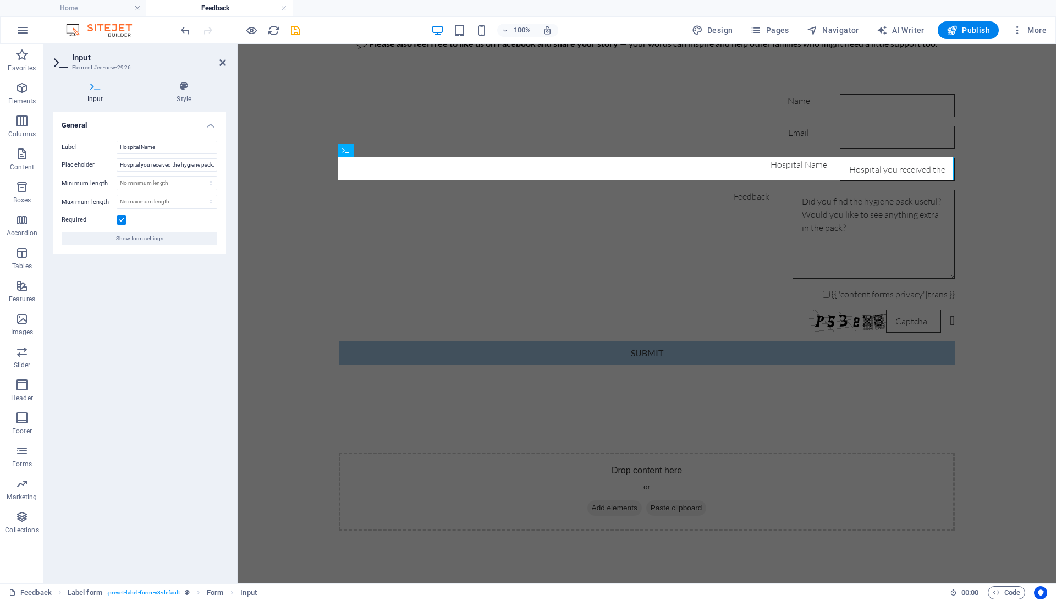
click at [100, 89] on icon at bounding box center [95, 86] width 85 height 11
click at [186, 88] on icon at bounding box center [184, 86] width 84 height 11
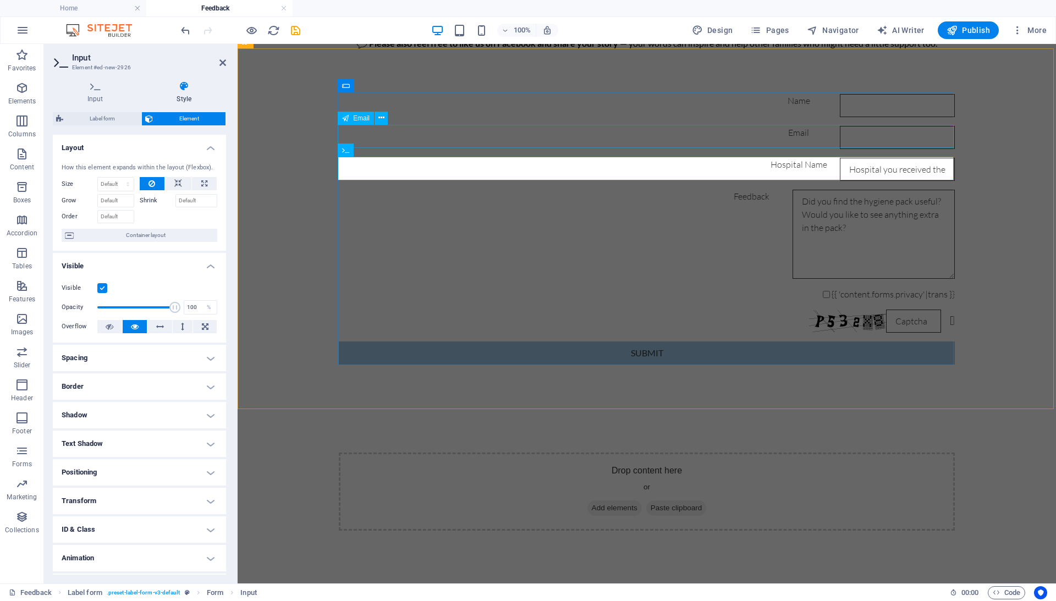
click at [452, 131] on div "Email" at bounding box center [647, 137] width 616 height 23
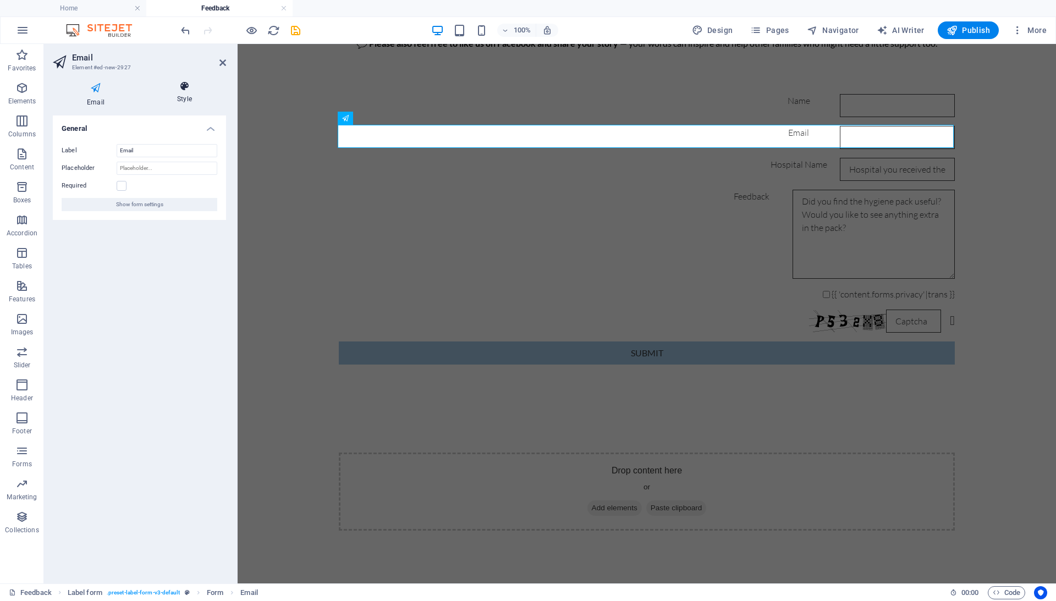
click at [181, 87] on icon at bounding box center [184, 86] width 83 height 11
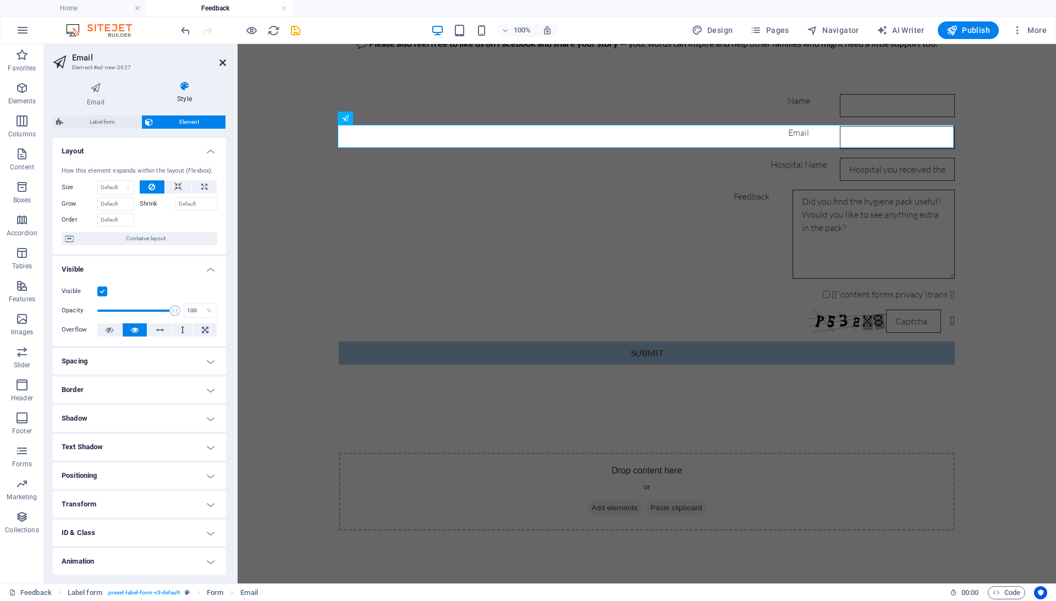
click at [223, 60] on icon at bounding box center [222, 62] width 7 height 9
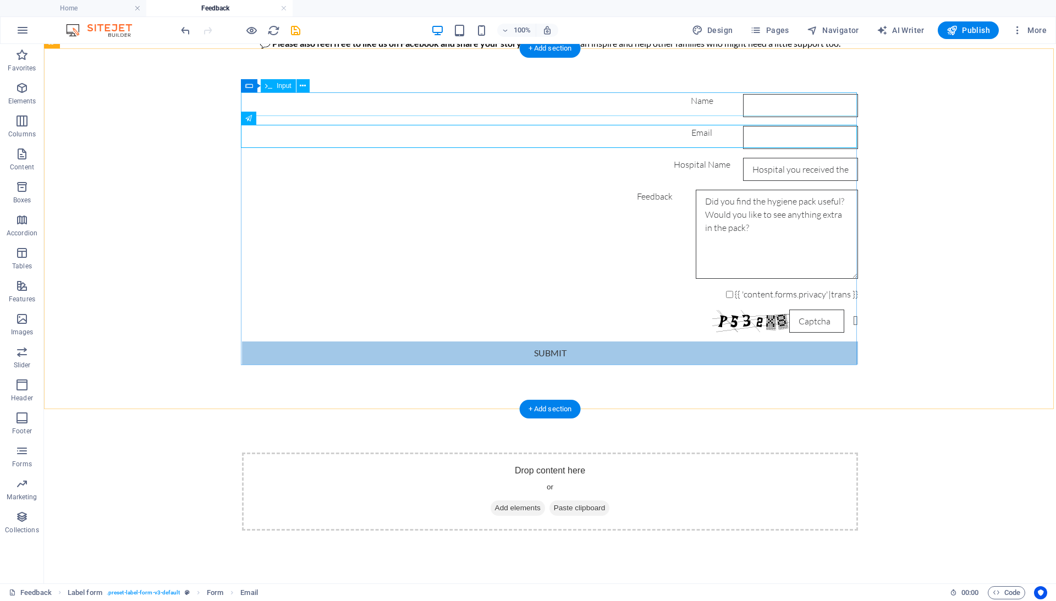
click at [465, 101] on div "Name" at bounding box center [550, 105] width 616 height 23
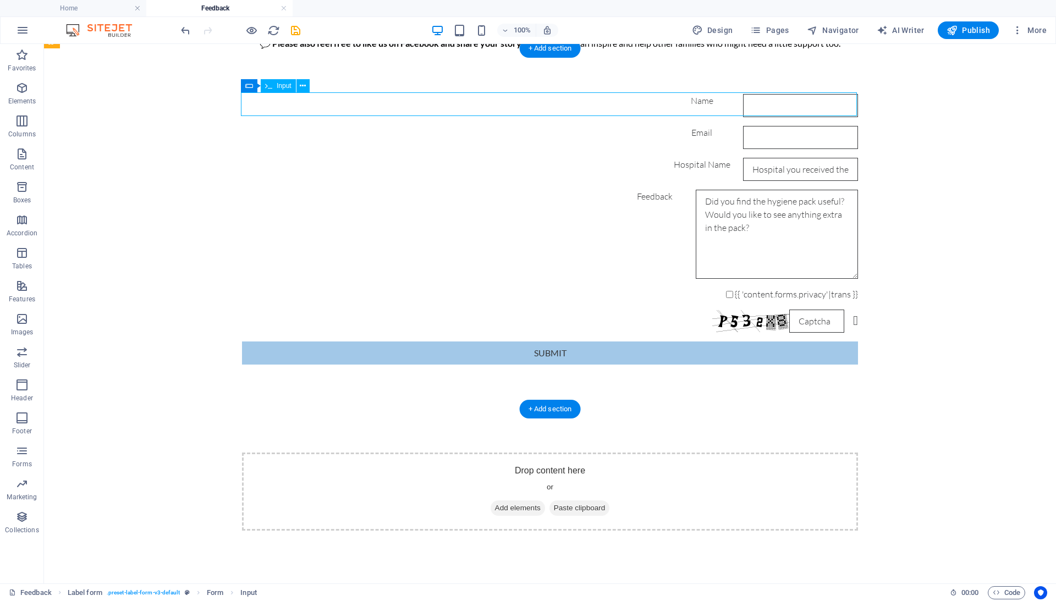
click at [465, 101] on div "Name" at bounding box center [550, 105] width 616 height 23
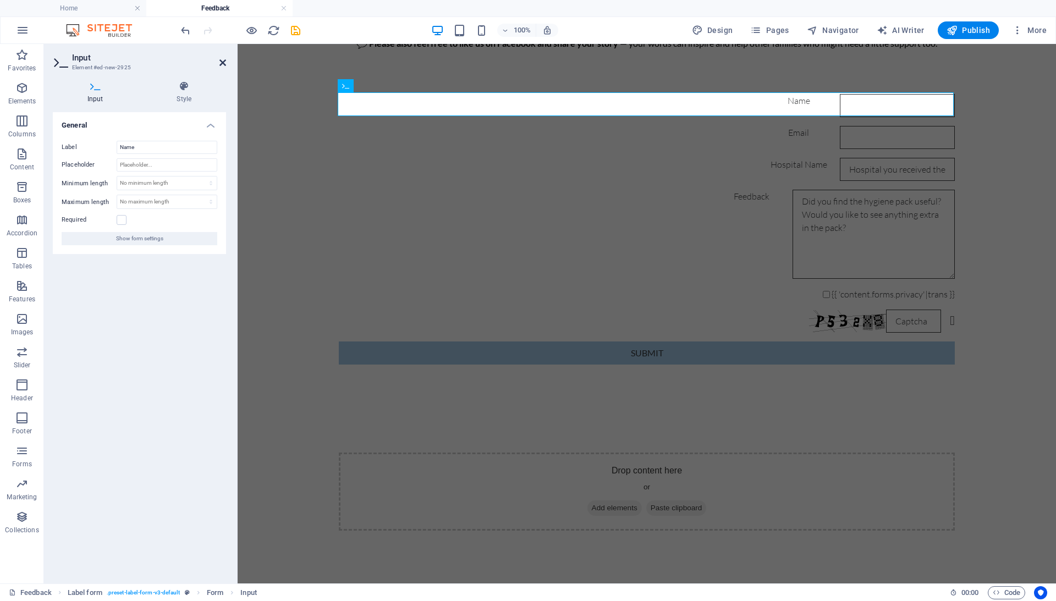
click at [221, 65] on icon at bounding box center [222, 62] width 7 height 9
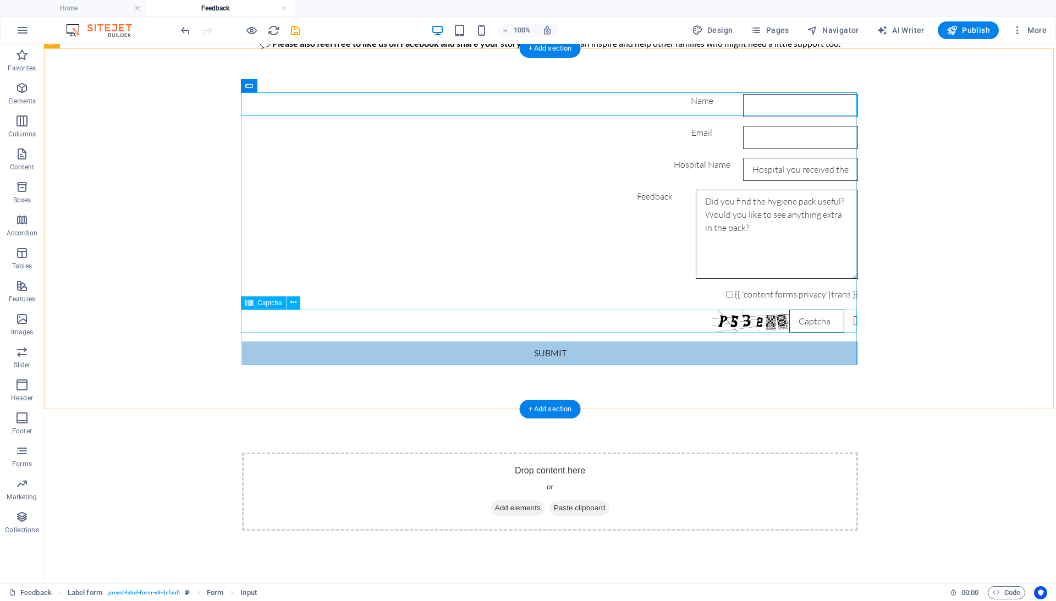
click at [520, 328] on div "Nicht lesbar? Neu generieren" at bounding box center [550, 321] width 616 height 23
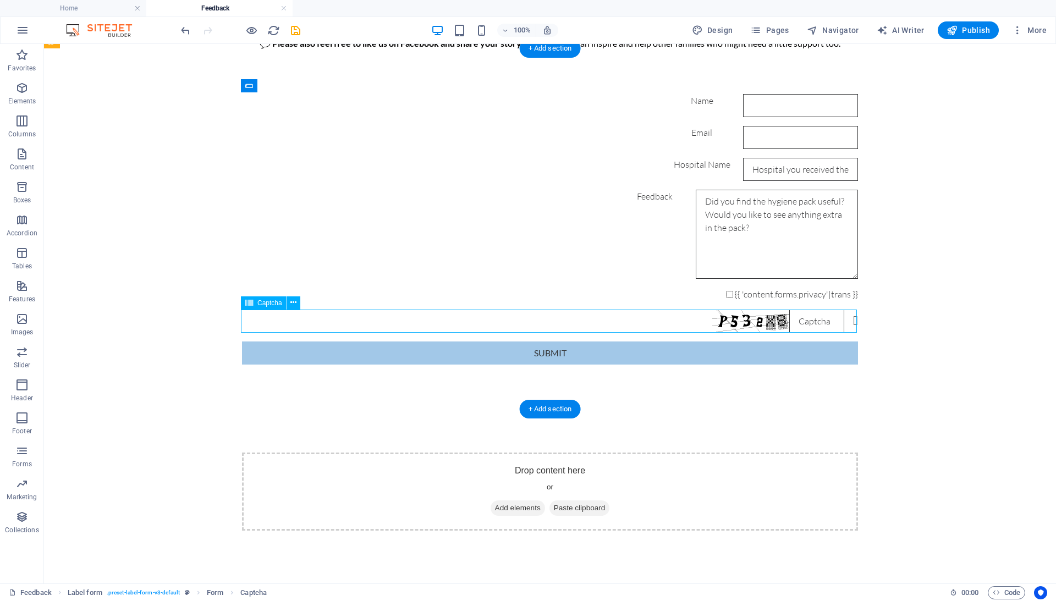
click at [520, 328] on div "Nicht lesbar? Neu generieren" at bounding box center [550, 321] width 616 height 23
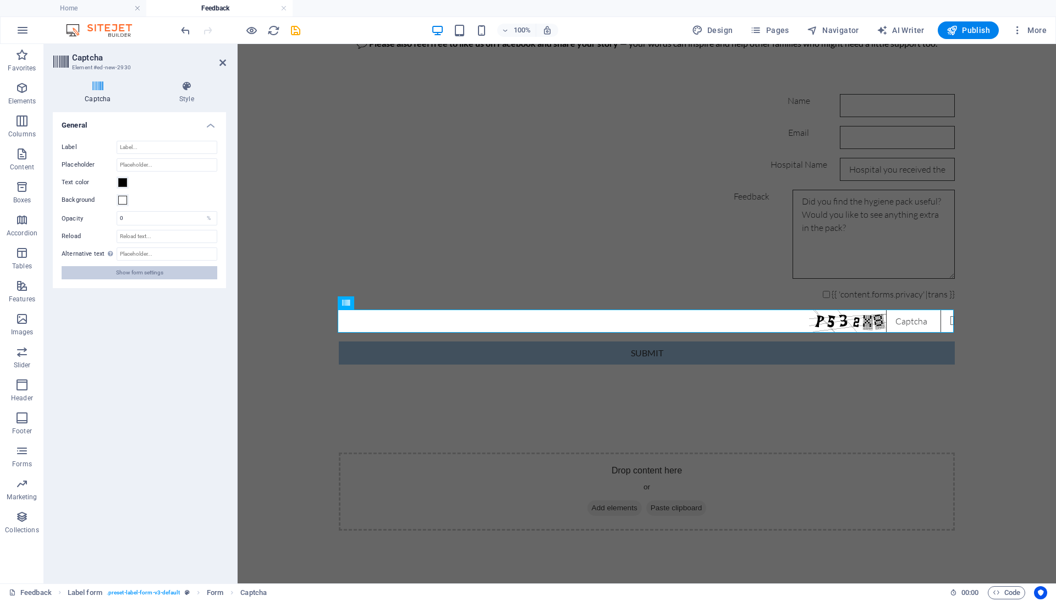
click at [187, 273] on button "Show form settings" at bounding box center [140, 272] width 156 height 13
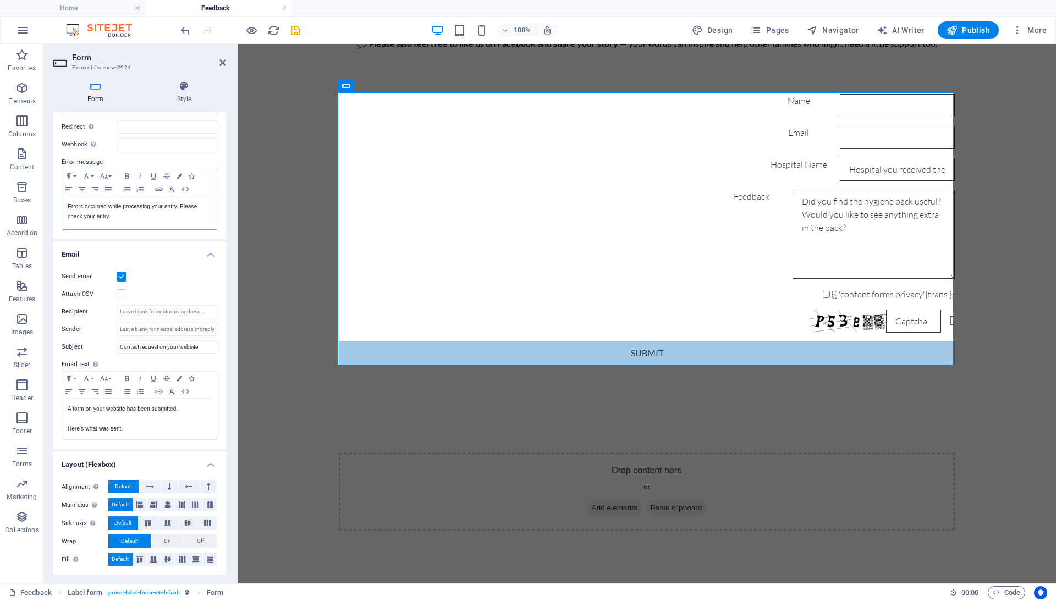
scroll to position [152, 0]
click at [982, 36] on button "Publish" at bounding box center [968, 30] width 61 height 18
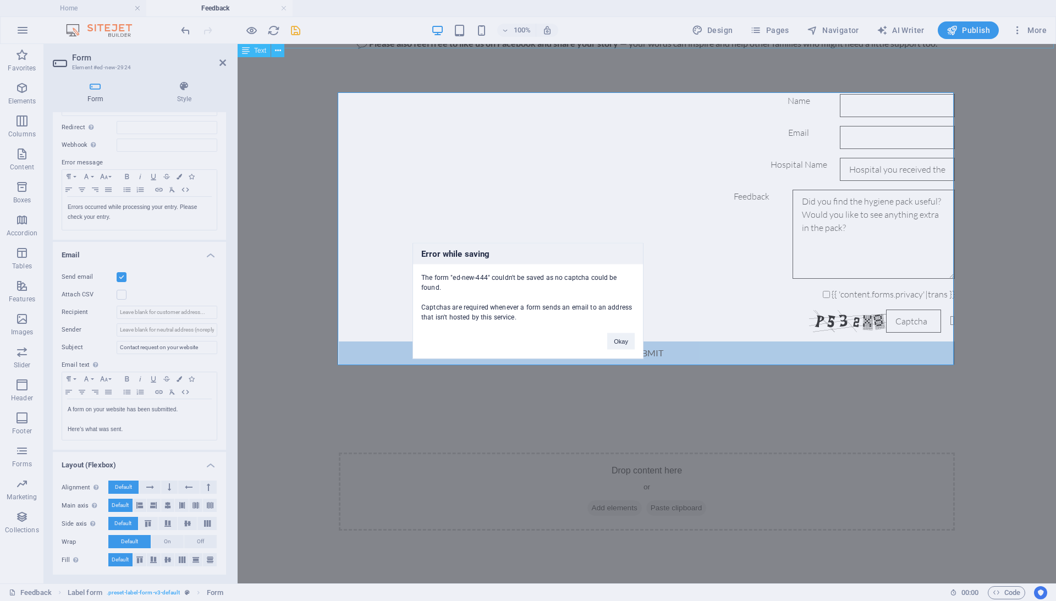
drag, startPoint x: 524, startPoint y: 320, endPoint x: 416, endPoint y: 250, distance: 128.8
click at [416, 250] on div "Error while saving The form "ed-new-444" couldn't be saved as no captcha could …" at bounding box center [527, 301] width 231 height 116
copy div "Error while saving The form "ed-new-444" couldn't be saved as no captcha could …"
click at [782, 280] on div "Error while saving The form "ed-new-444" couldn't be saved as no captcha could …" at bounding box center [528, 300] width 1056 height 601
click at [779, 295] on div "Error while saving The form "ed-new-444" couldn't be saved as no captcha could …" at bounding box center [528, 300] width 1056 height 601
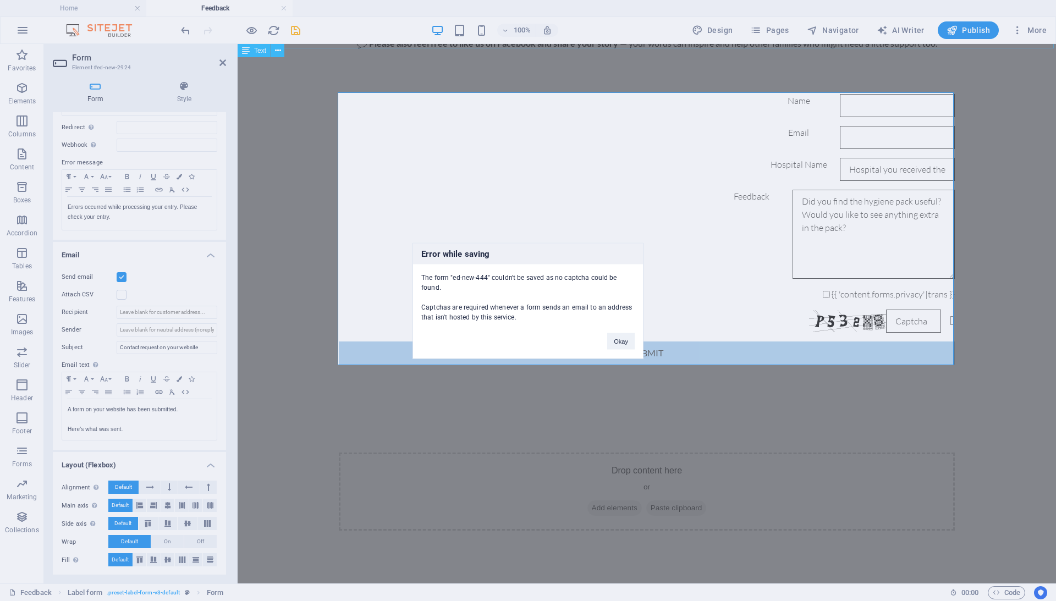
click at [779, 295] on div "Error while saving The form "ed-new-444" couldn't be saved as no captcha could …" at bounding box center [528, 300] width 1056 height 601
click at [829, 293] on div "Error while saving The form "ed-new-444" couldn't be saved as no captcha could …" at bounding box center [528, 300] width 1056 height 601
click at [634, 337] on button "Okay" at bounding box center [620, 341] width 27 height 16
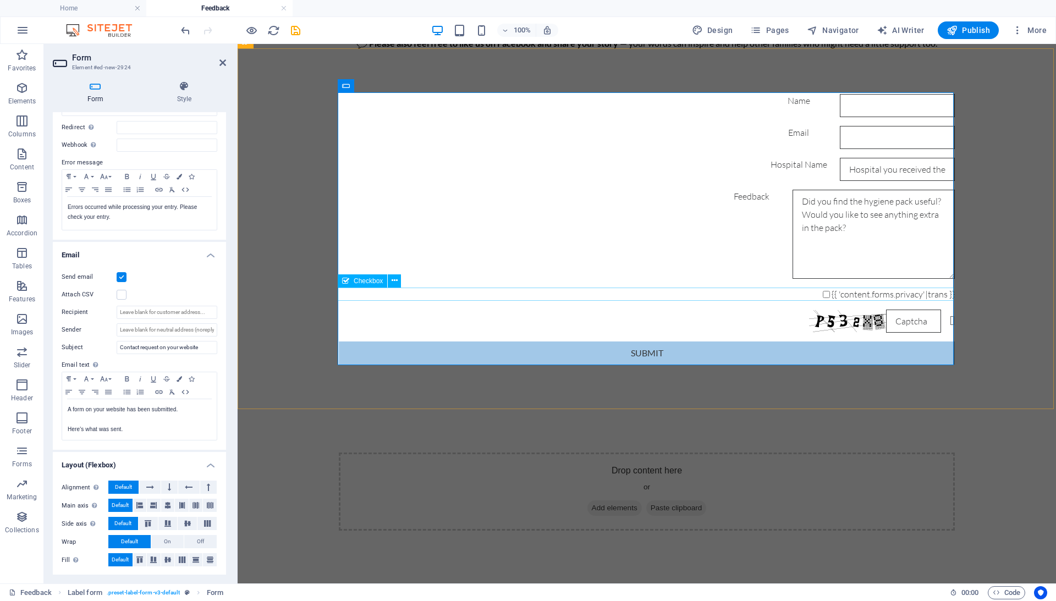
click at [827, 295] on input "{{ 'content.forms.privacy'|trans }}" at bounding box center [826, 294] width 7 height 7
click at [978, 27] on span "Publish" at bounding box center [968, 30] width 43 height 11
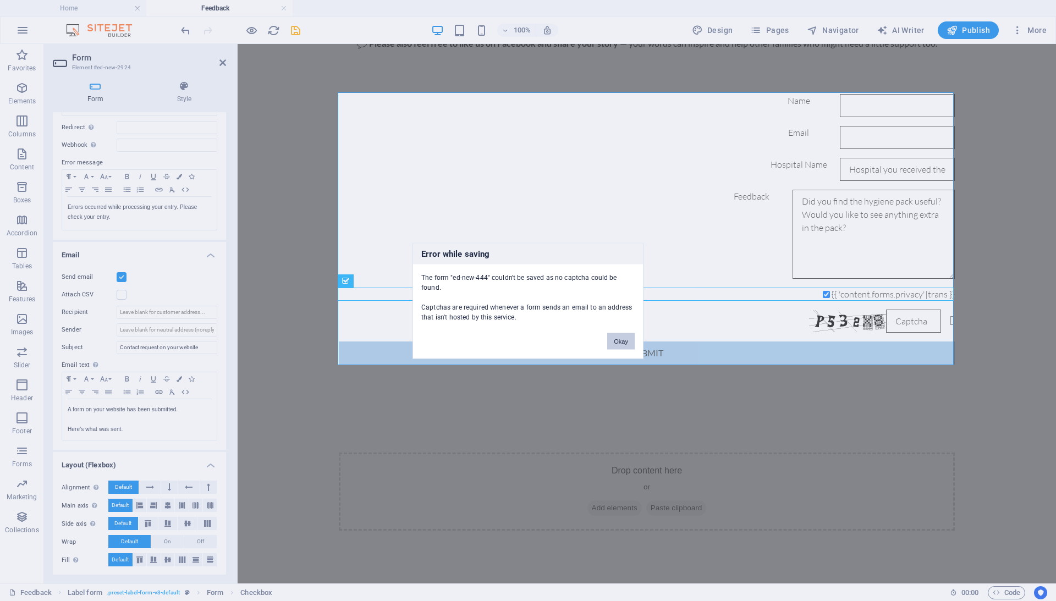
click at [634, 339] on button "Okay" at bounding box center [620, 341] width 27 height 16
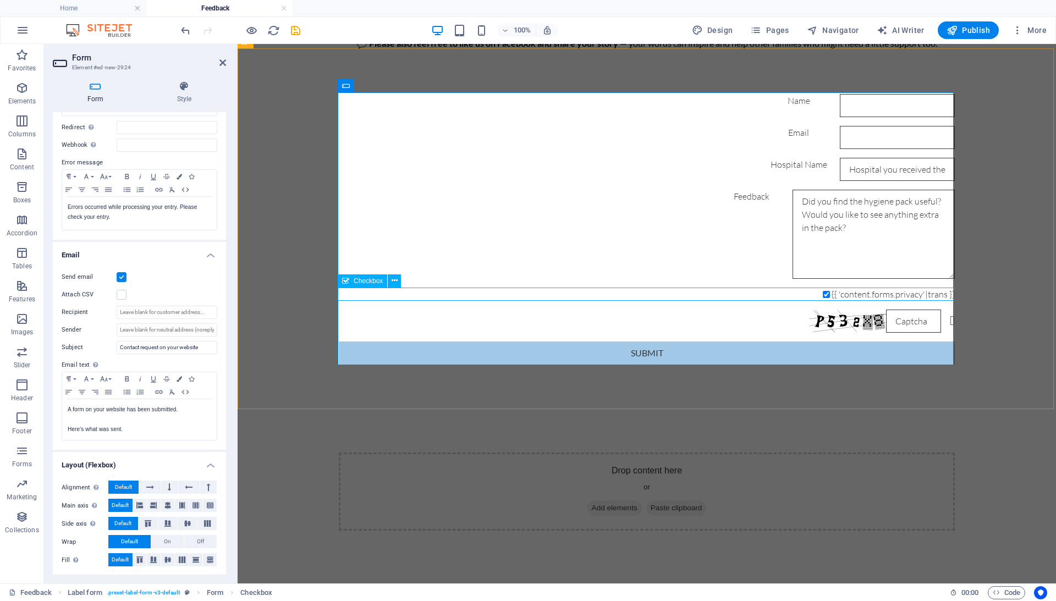
click at [830, 295] on input "{{ 'content.forms.privacy'|trans }}" at bounding box center [826, 294] width 7 height 7
checkbox input "false"
click at [817, 294] on div "{{ 'content.forms.privacy'|trans }}" at bounding box center [647, 294] width 616 height 13
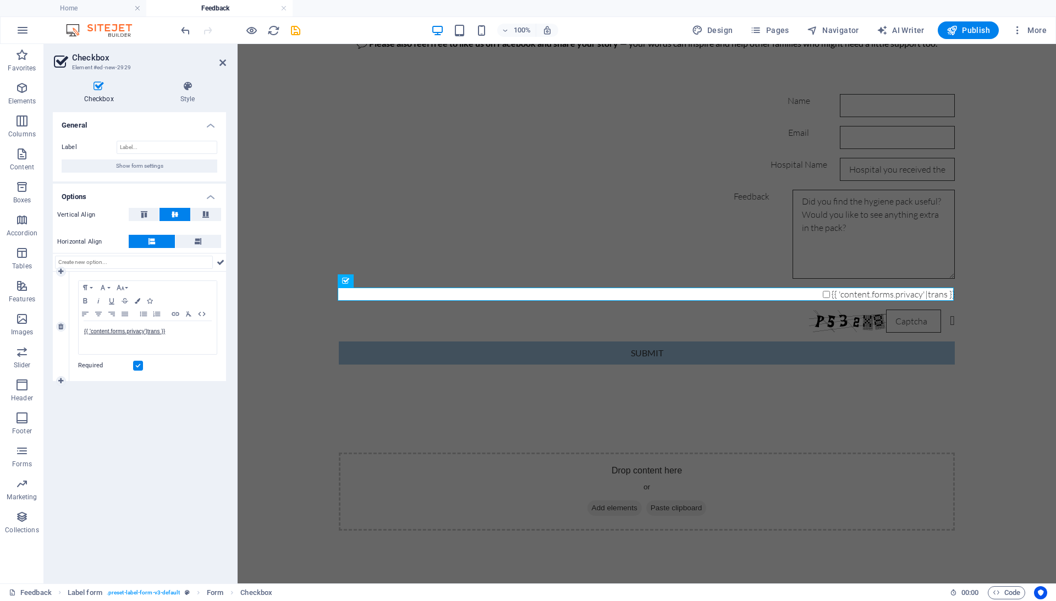
click at [137, 372] on div "Required" at bounding box center [147, 365] width 139 height 13
click at [136, 363] on label at bounding box center [138, 366] width 10 height 10
click at [0, 0] on input "Required" at bounding box center [0, 0] width 0 height 0
click at [136, 363] on label at bounding box center [138, 366] width 10 height 10
click at [0, 0] on input "Required" at bounding box center [0, 0] width 0 height 0
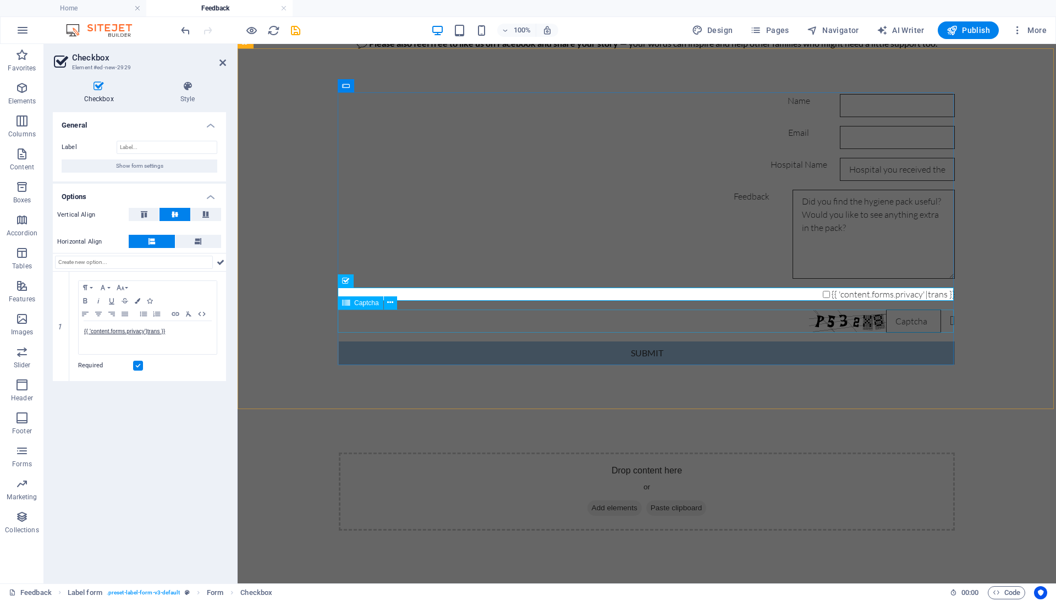
click at [747, 331] on div "Nicht lesbar? Neu generieren" at bounding box center [647, 321] width 616 height 23
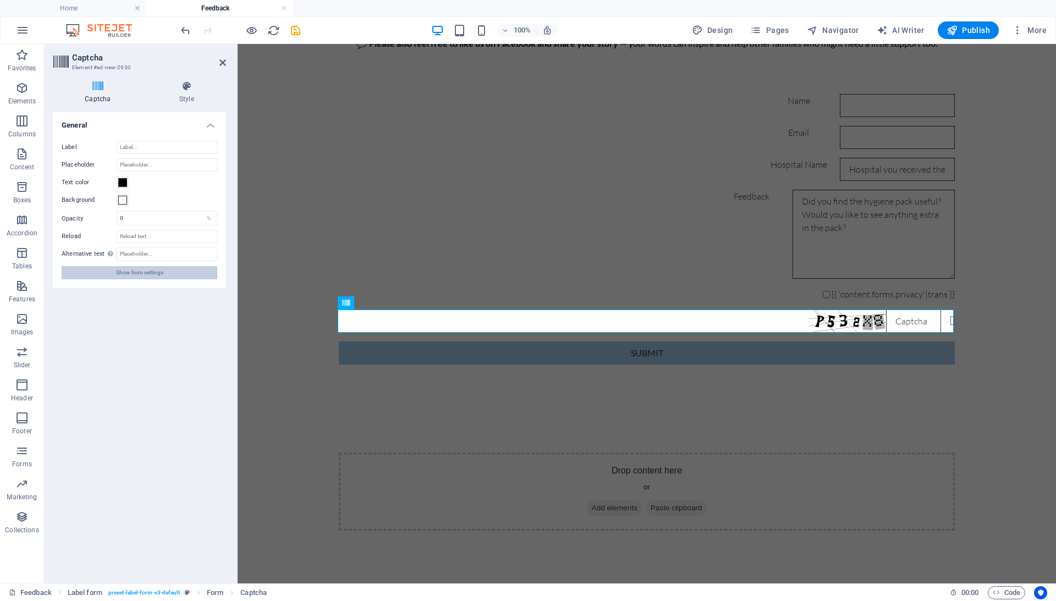
click at [206, 273] on button "Show form settings" at bounding box center [140, 272] width 156 height 13
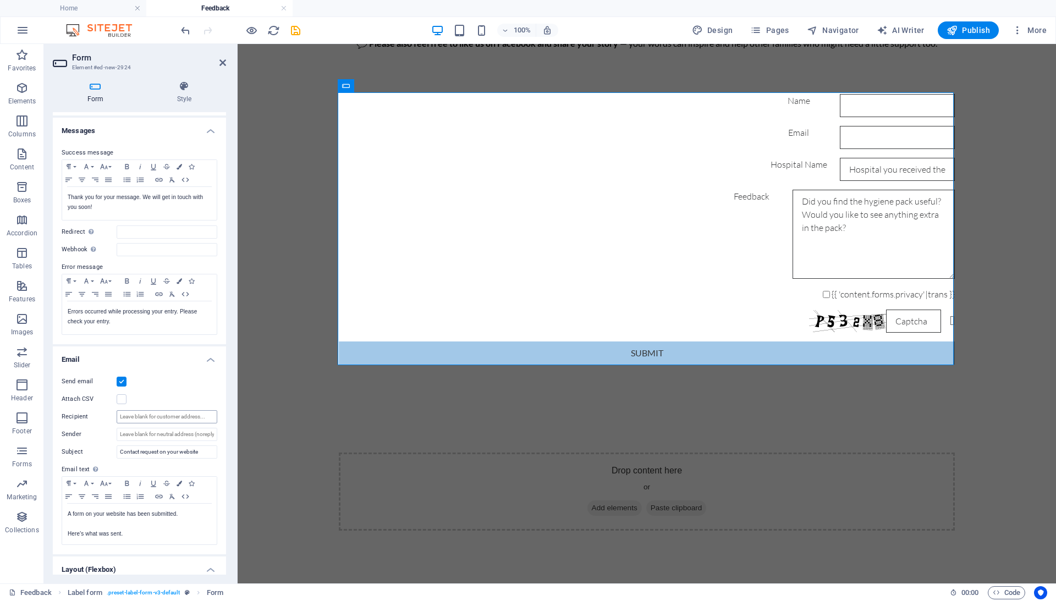
scroll to position [49, 0]
click at [130, 415] on input "Recipient" at bounding box center [167, 414] width 101 height 13
type input "[EMAIL_ADDRESS][DOMAIN_NAME]"
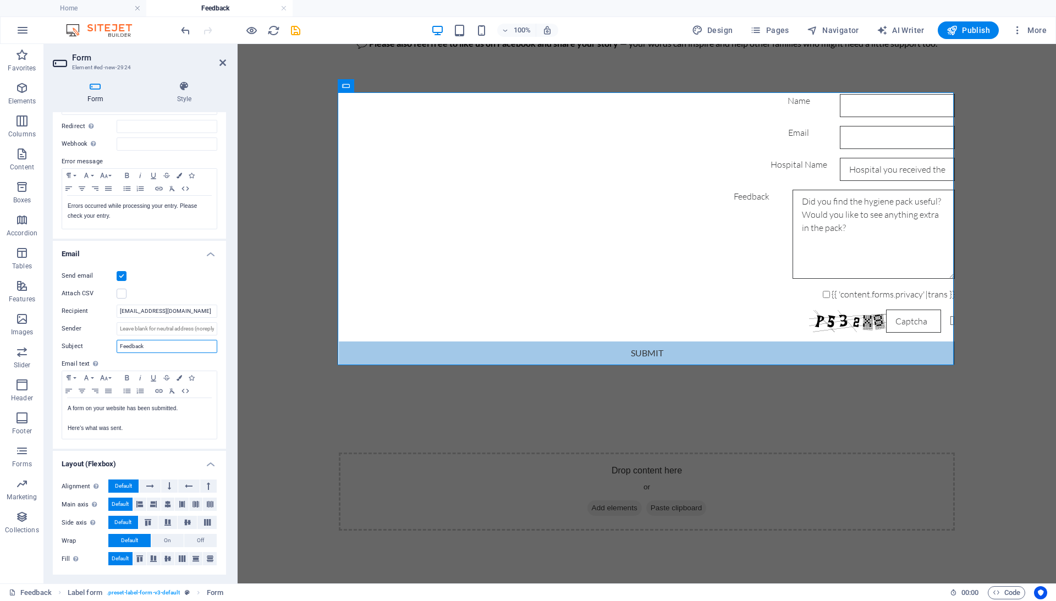
scroll to position [152, 0]
type input "Feedback"
click at [251, 148] on div "Name Email Hospital Name Feedback {{ 'content.forms.privacy'|trans }} Nicht les…" at bounding box center [647, 229] width 818 height 359
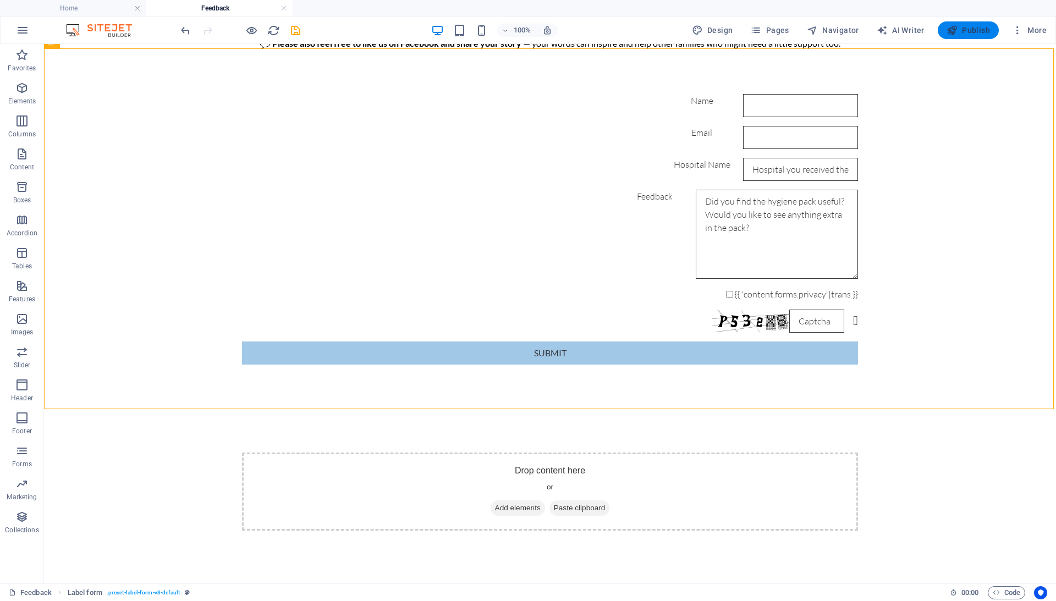
click at [953, 30] on icon "button" at bounding box center [952, 30] width 11 height 11
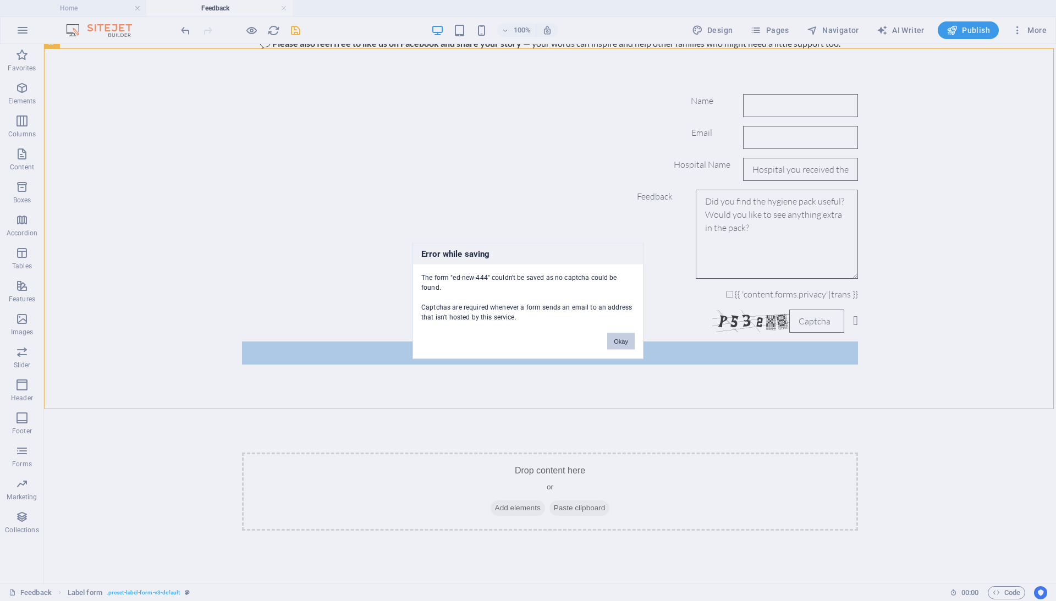
click at [613, 335] on button "Okay" at bounding box center [620, 341] width 27 height 16
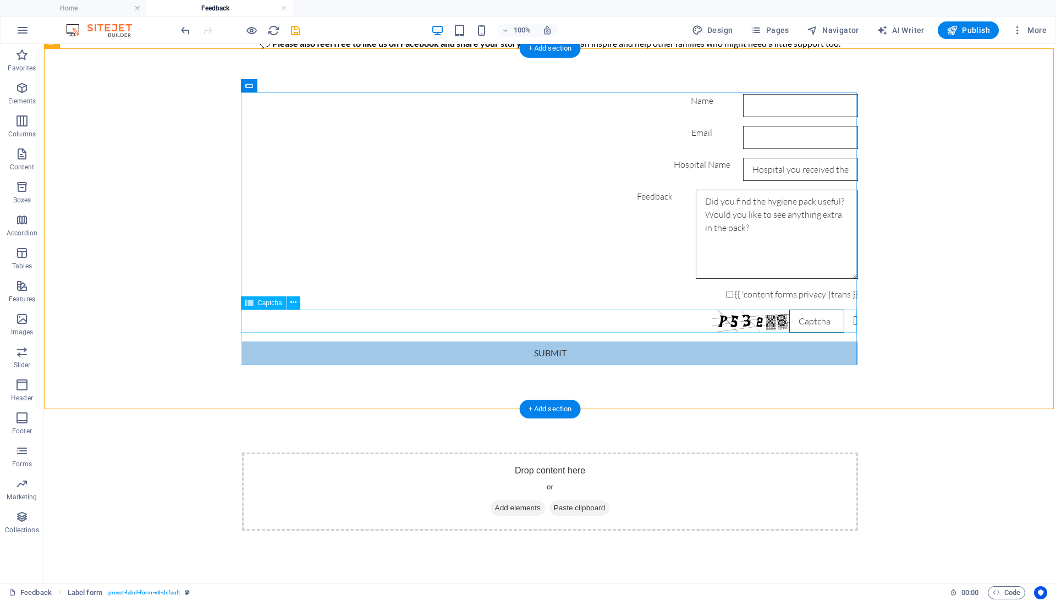
click at [670, 317] on div "Nicht lesbar? Neu generieren" at bounding box center [550, 321] width 616 height 23
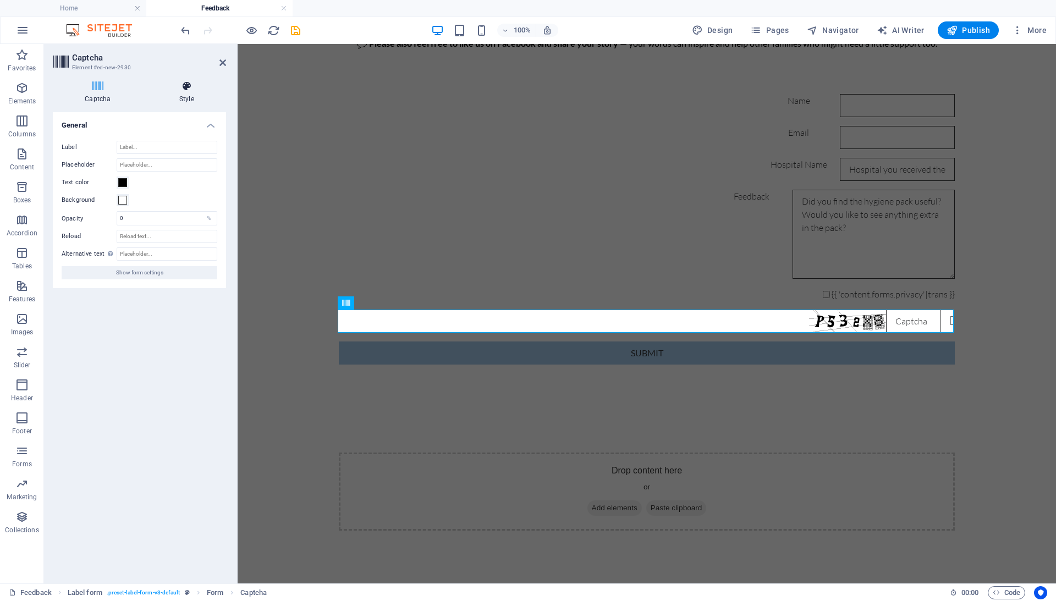
click at [178, 89] on icon at bounding box center [186, 86] width 79 height 11
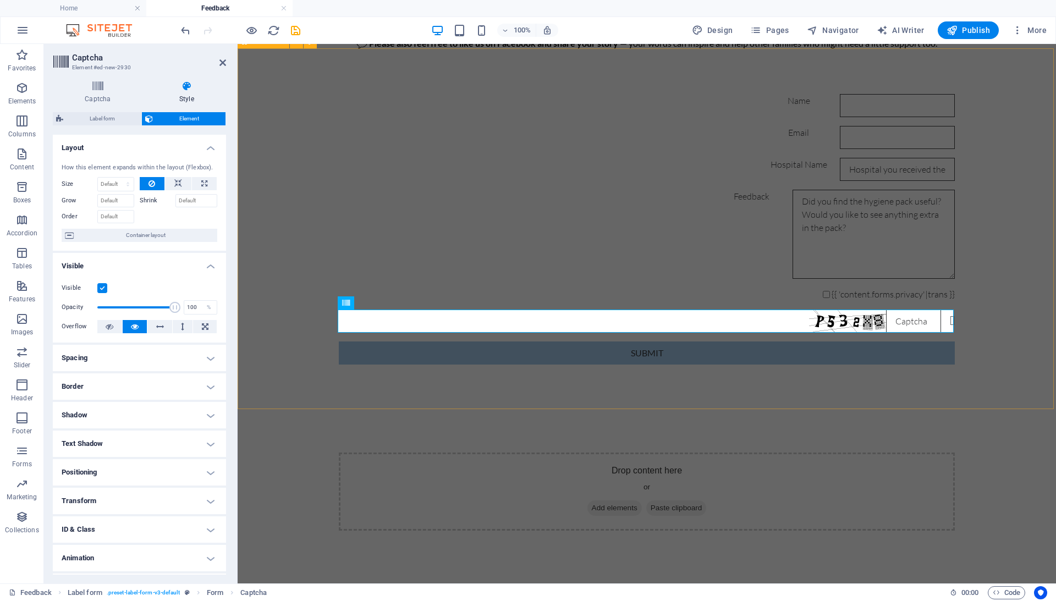
click at [1023, 280] on div "Name Email Hospital Name Feedback {{ 'content.forms.privacy'|trans }} Nicht les…" at bounding box center [647, 229] width 818 height 359
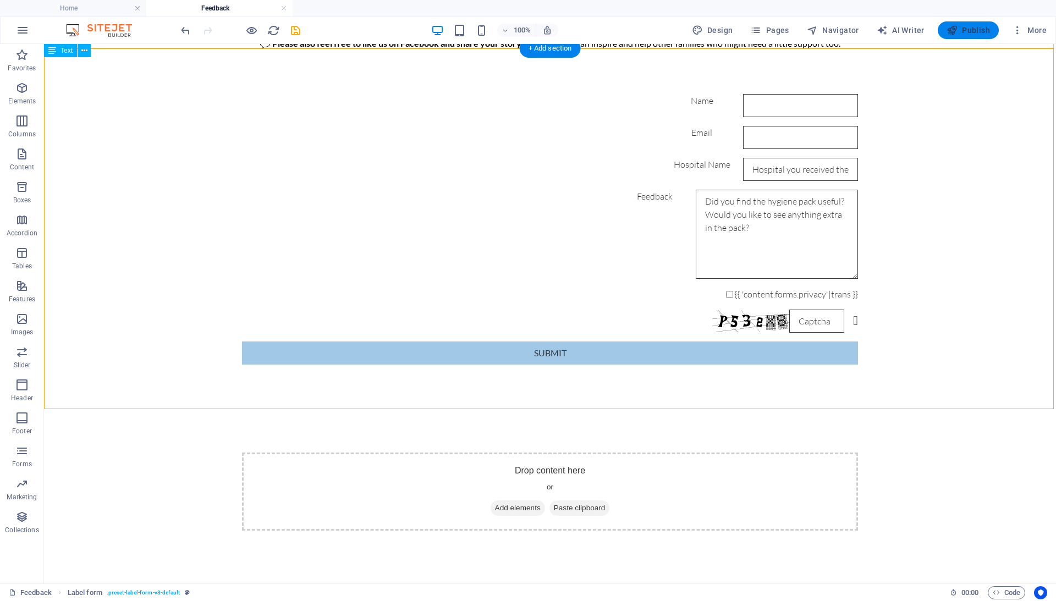
click at [958, 29] on span "Publish" at bounding box center [968, 30] width 43 height 11
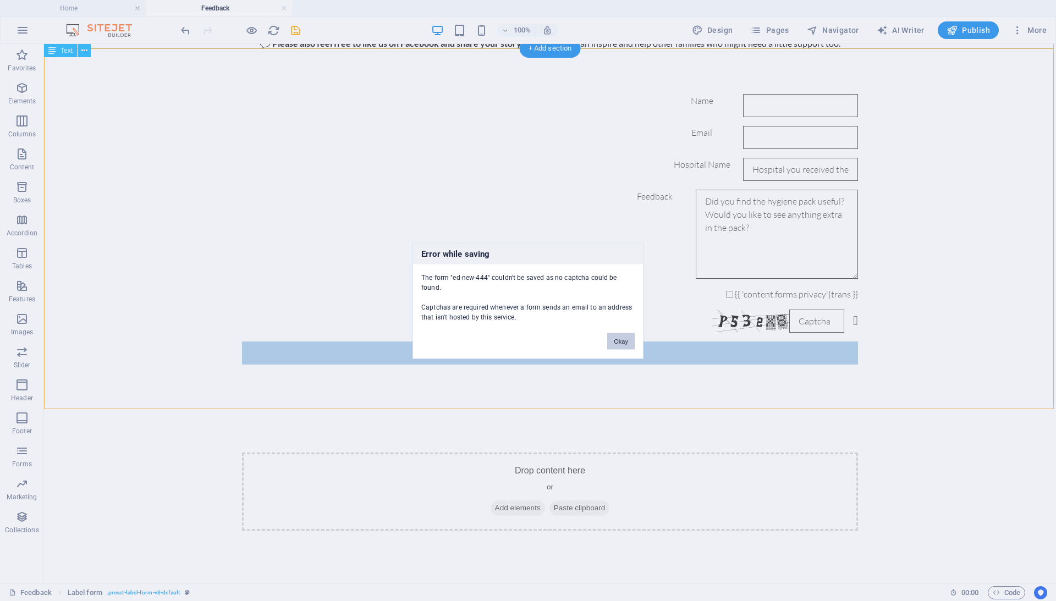
click at [618, 335] on button "Okay" at bounding box center [620, 341] width 27 height 16
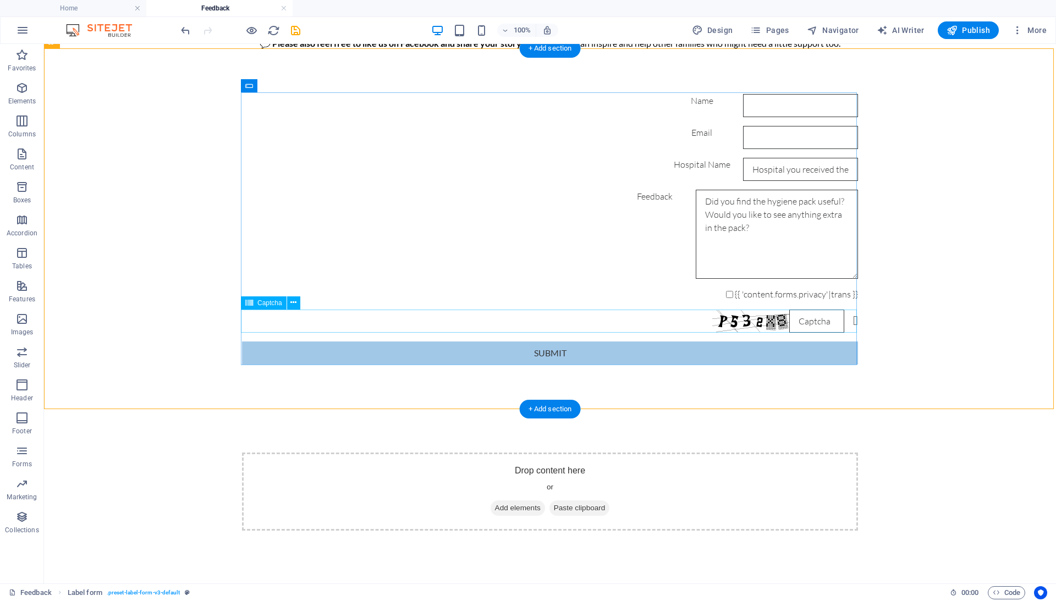
click at [571, 327] on div "Nicht lesbar? Neu generieren" at bounding box center [550, 321] width 616 height 23
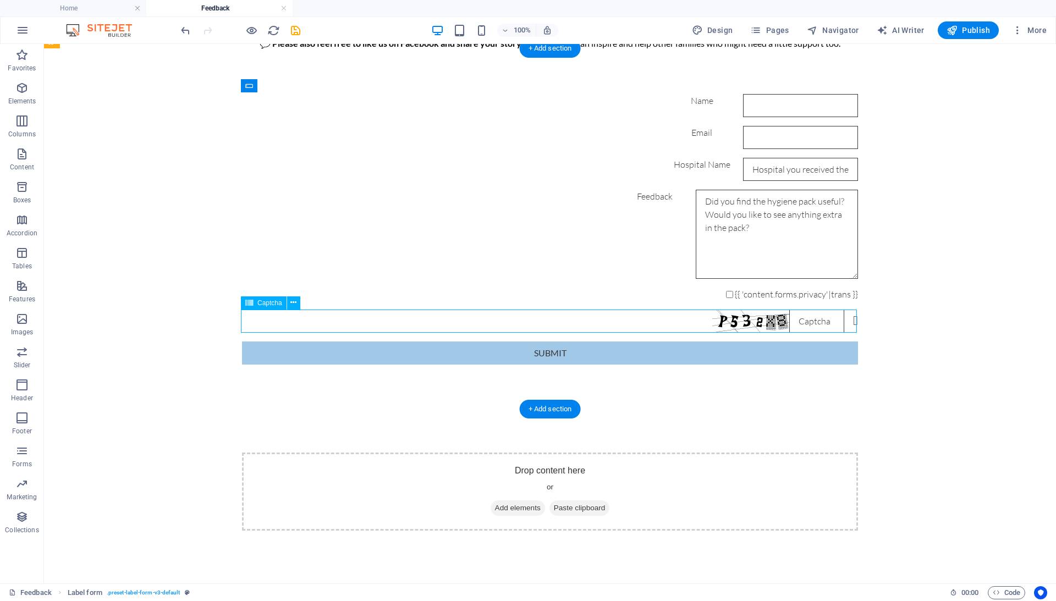
click at [571, 327] on div "Nicht lesbar? Neu generieren" at bounding box center [550, 321] width 616 height 23
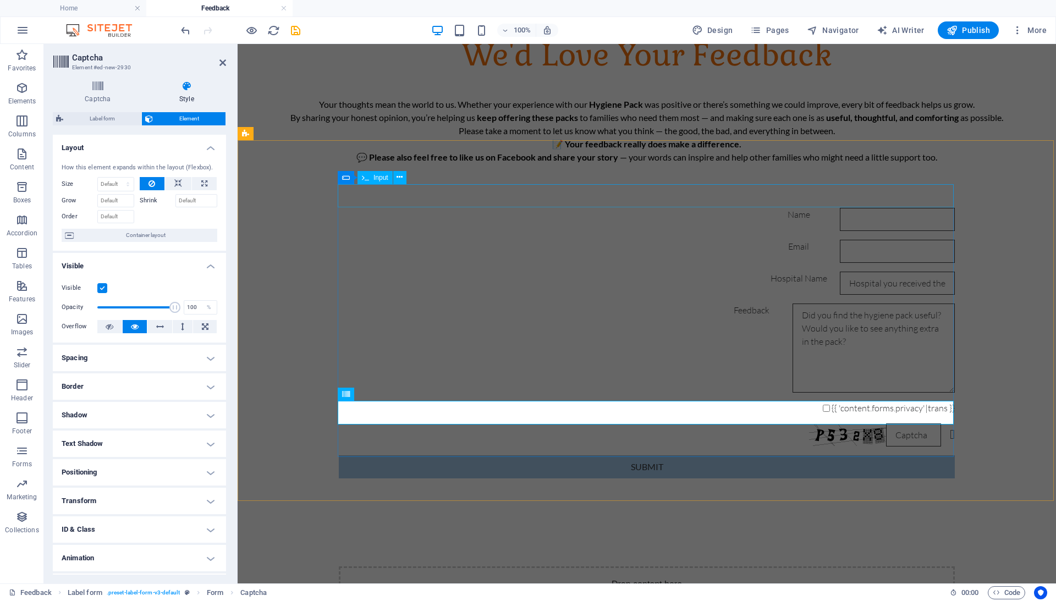
scroll to position [54, 0]
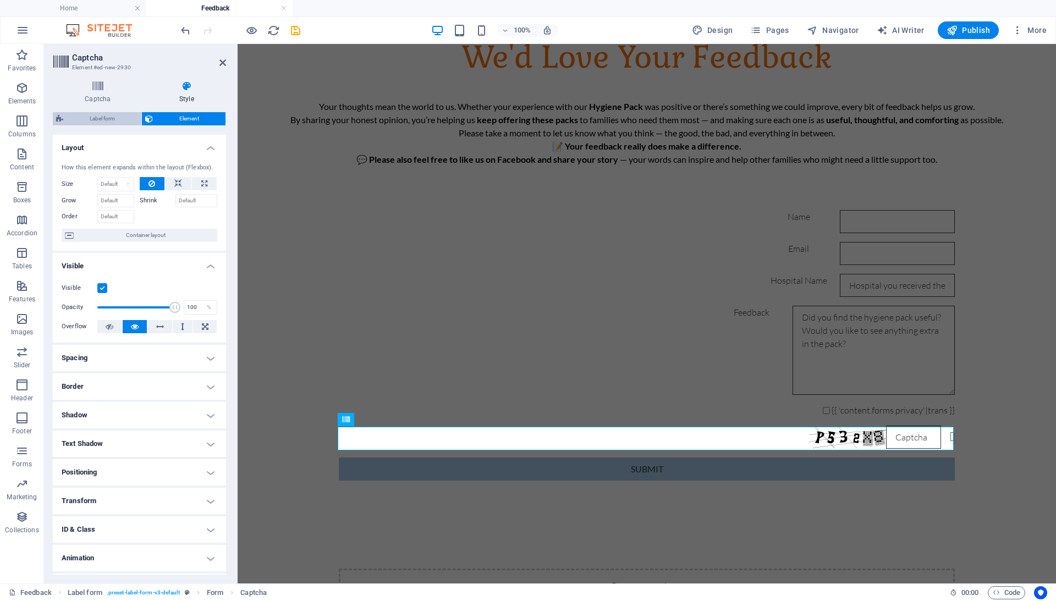
click at [128, 119] on span "Label form" at bounding box center [102, 118] width 71 height 13
select select "rem"
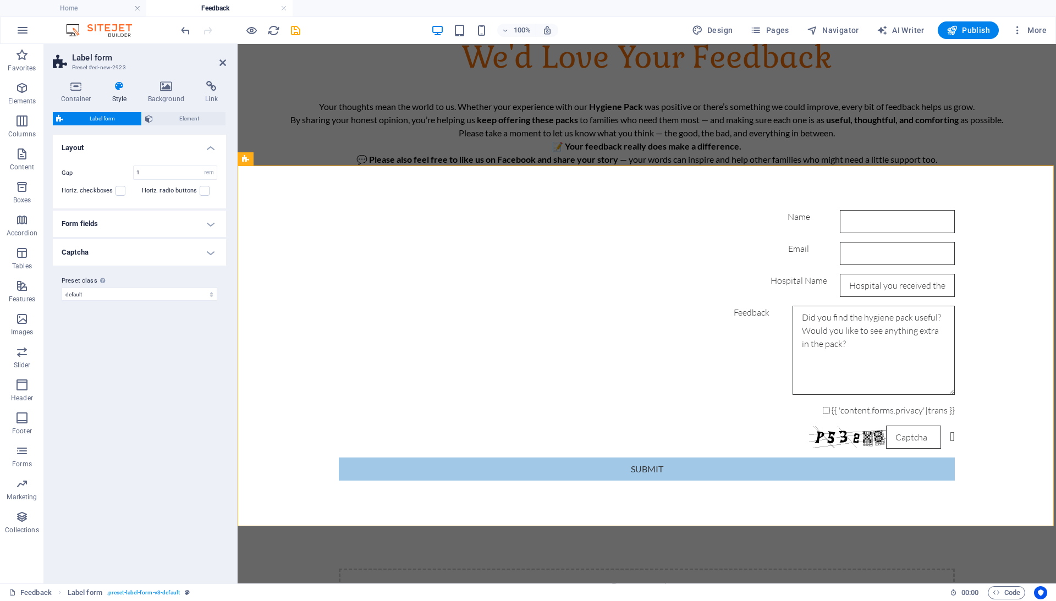
click at [201, 249] on h4 "Captcha" at bounding box center [139, 252] width 173 height 26
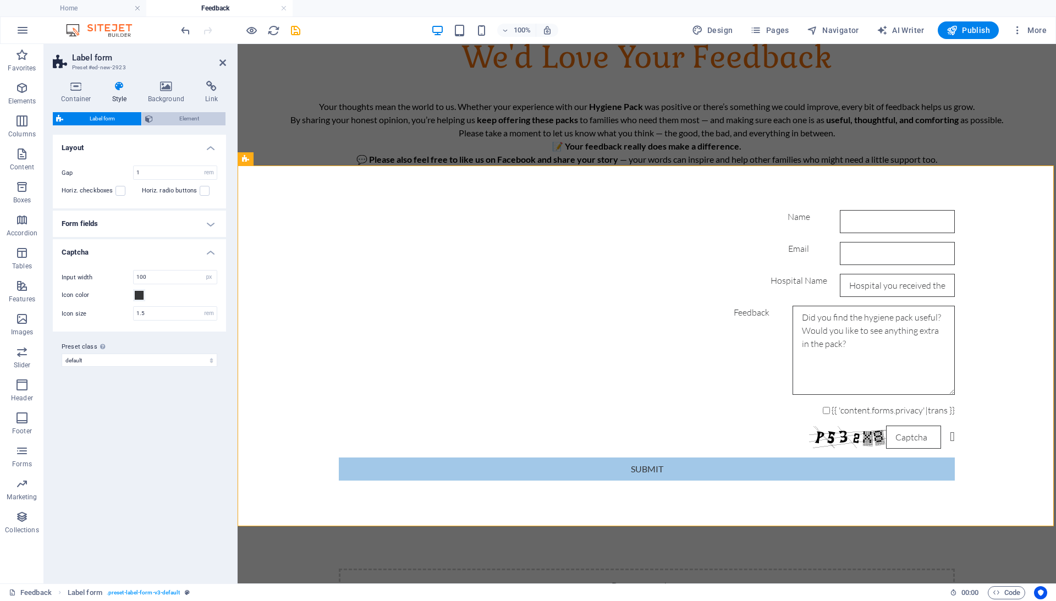
click at [189, 119] on span "Element" at bounding box center [189, 118] width 66 height 13
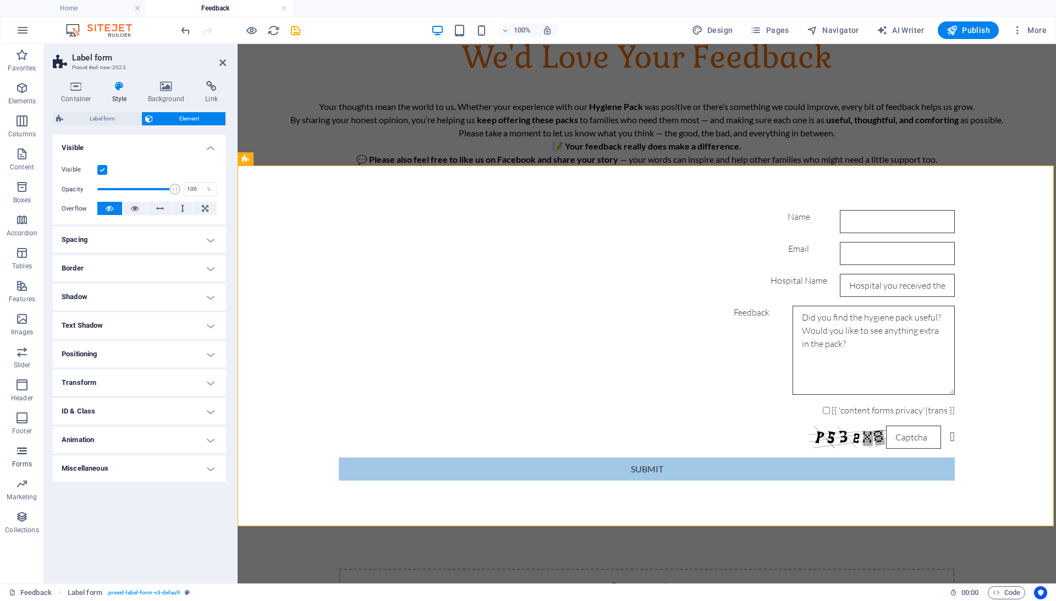
click at [25, 452] on icon "button" at bounding box center [21, 450] width 13 height 13
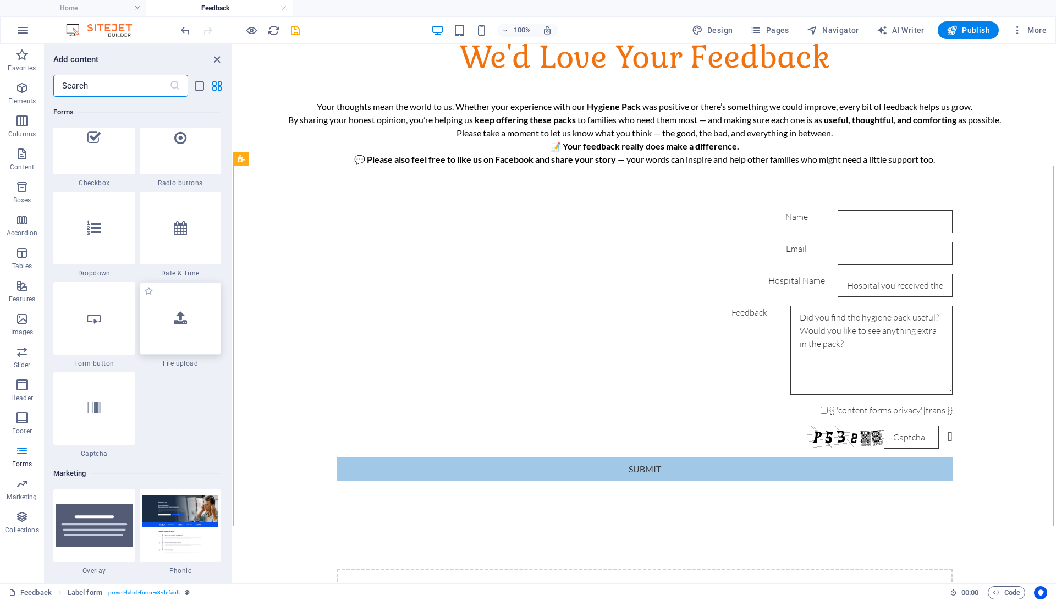
scroll to position [8599, 0]
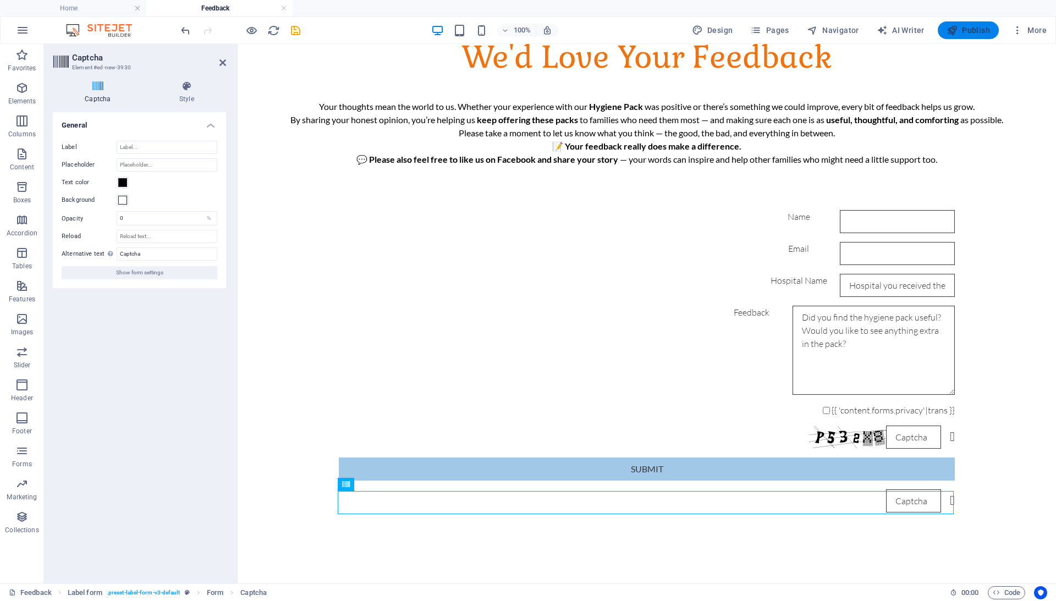
click at [977, 30] on span "Publish" at bounding box center [968, 30] width 43 height 11
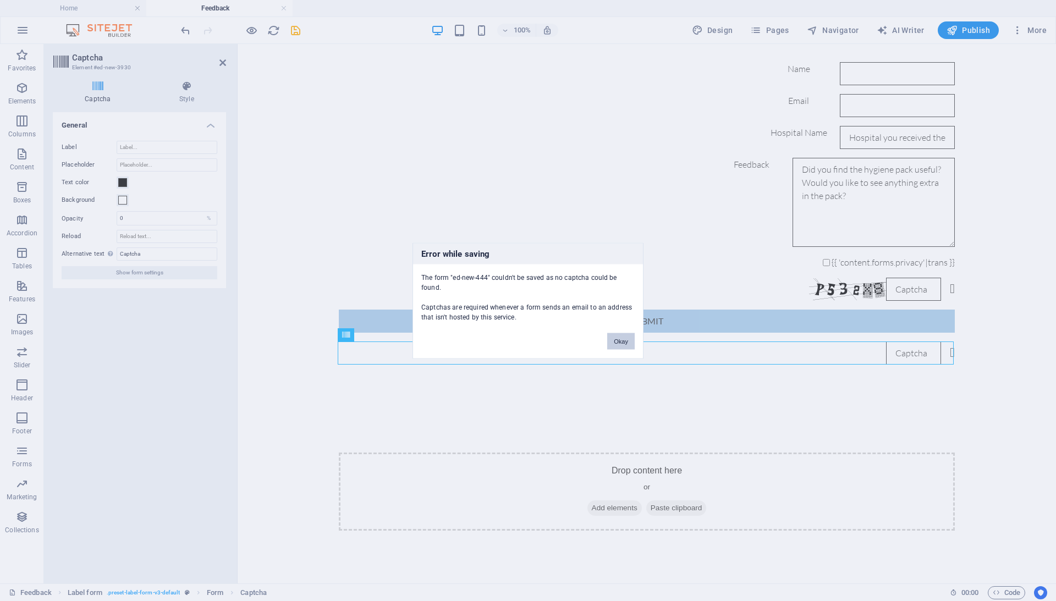
click at [627, 335] on button "Okay" at bounding box center [620, 341] width 27 height 16
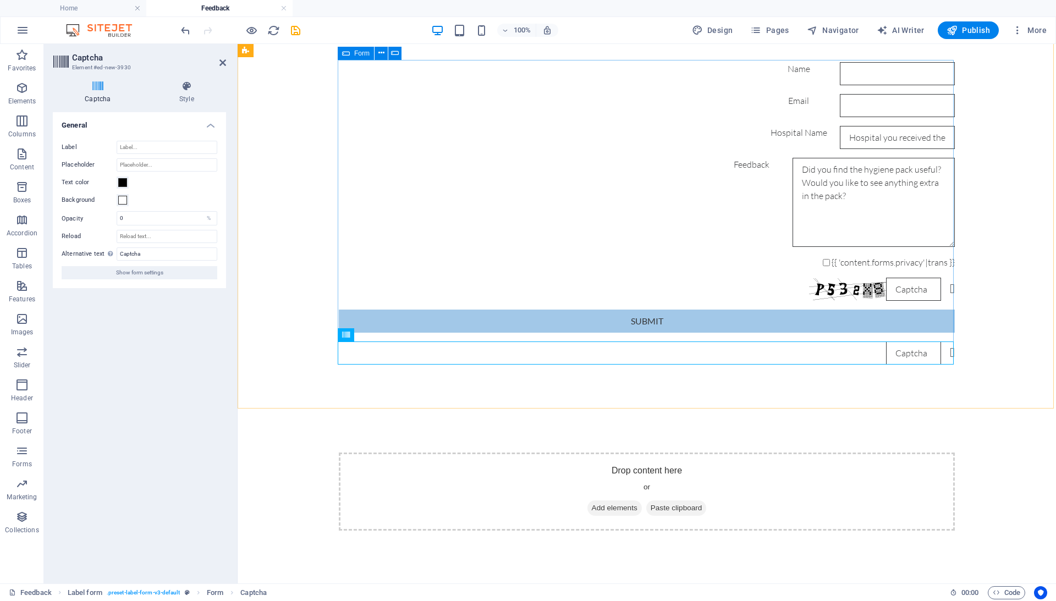
click at [641, 288] on div "Nicht lesbar? Neu generieren" at bounding box center [647, 289] width 616 height 23
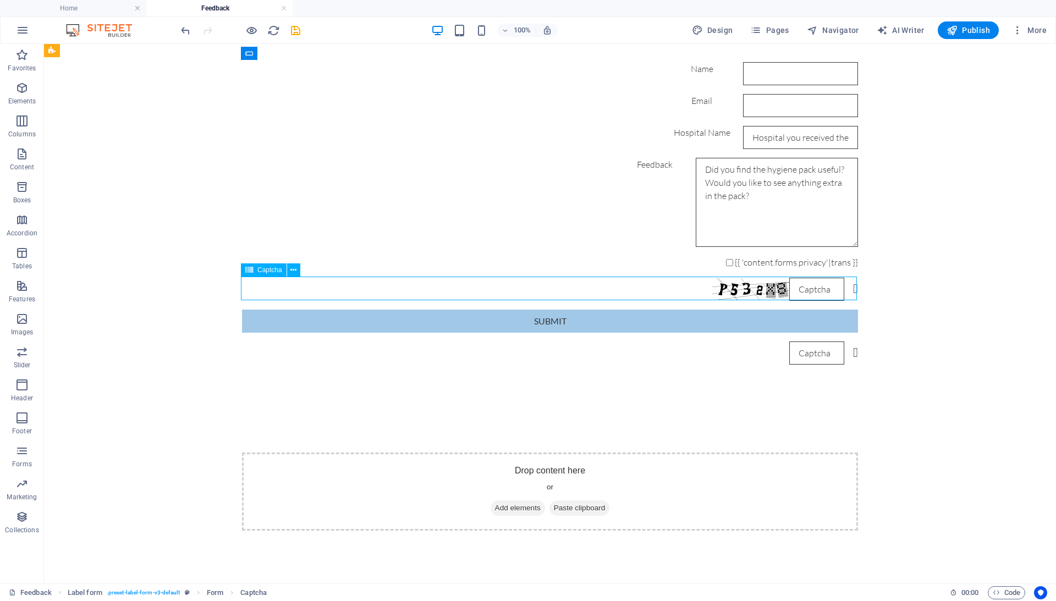
scroll to position [172, 0]
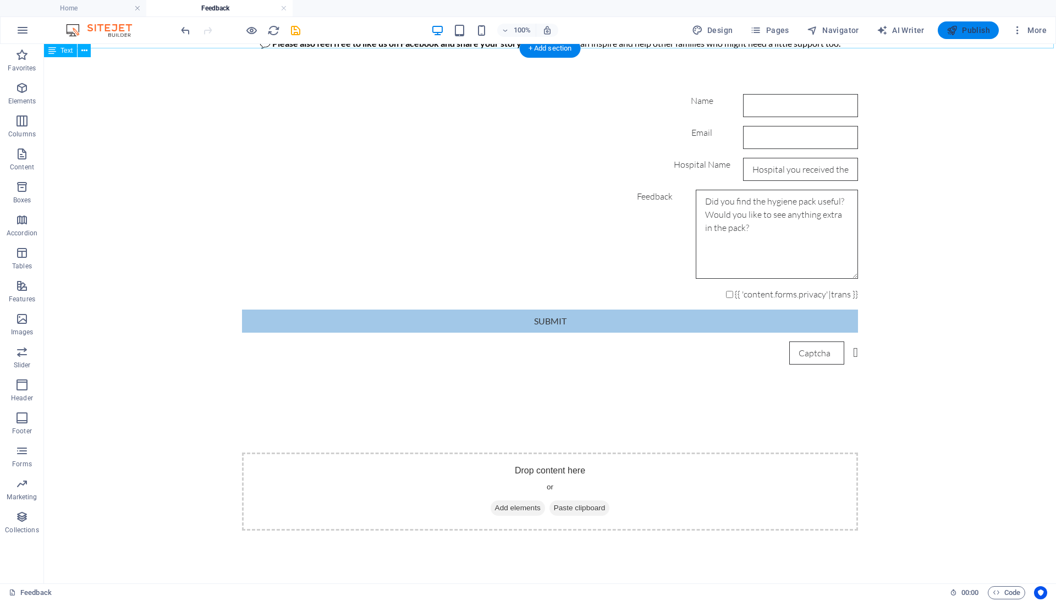
click at [960, 31] on span "Publish" at bounding box center [968, 30] width 43 height 11
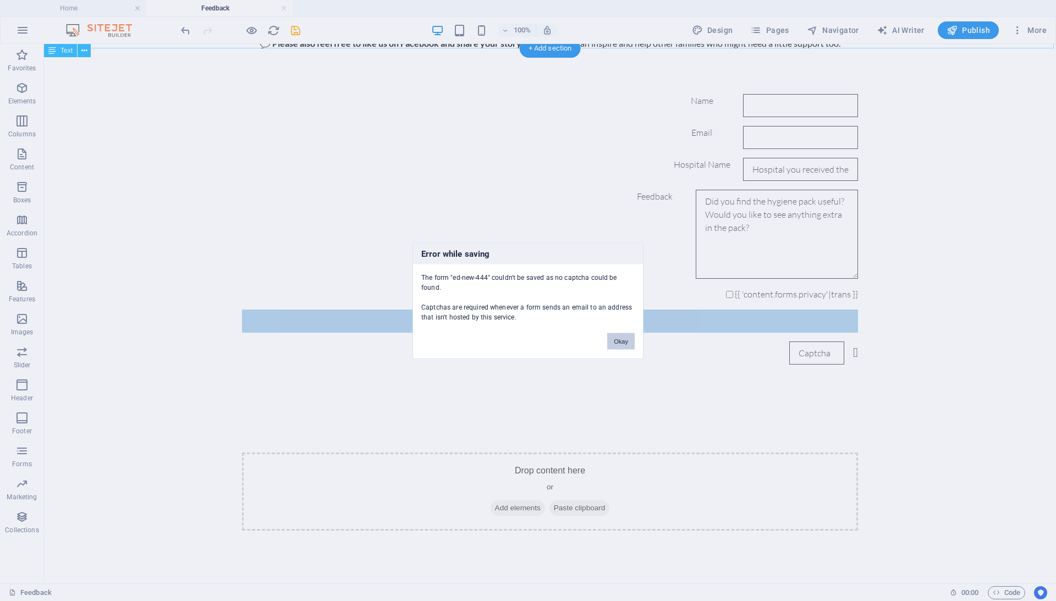
click at [615, 346] on button "Okay" at bounding box center [620, 341] width 27 height 16
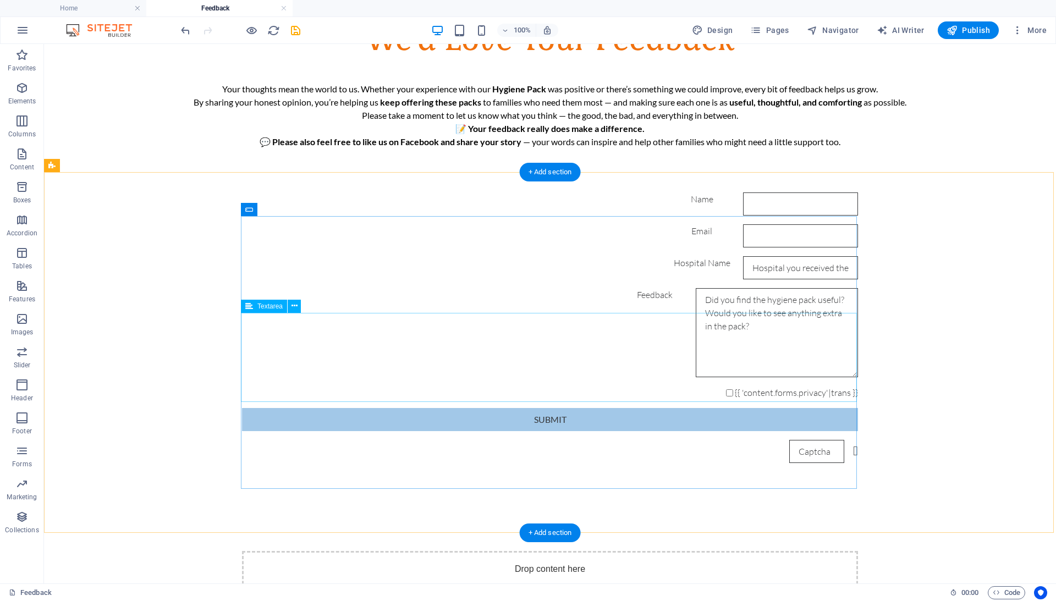
scroll to position [73, 0]
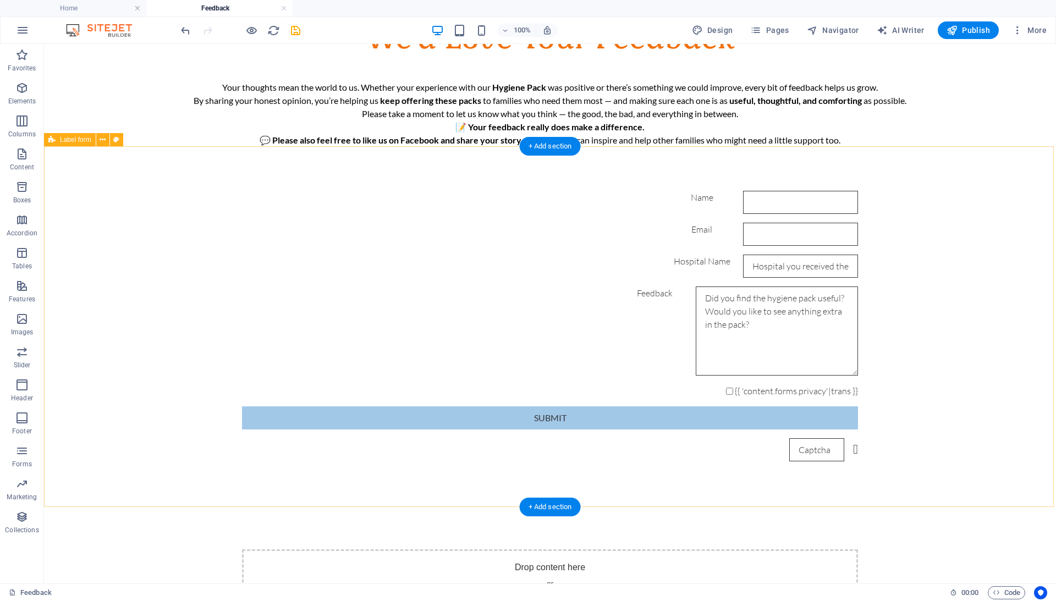
click at [214, 367] on div "Name Email Hospital Name Feedback {{ 'content.forms.privacy'|trans }} Submit Un…" at bounding box center [550, 326] width 1012 height 359
click at [253, 344] on div "Feedback" at bounding box center [550, 331] width 616 height 89
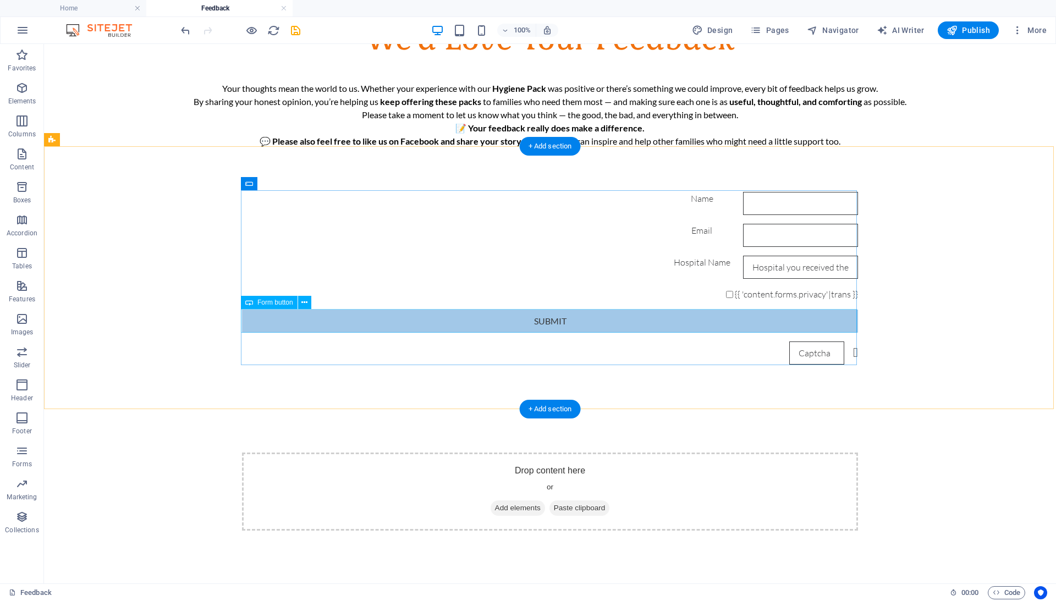
click at [258, 299] on span "Form button" at bounding box center [275, 302] width 36 height 7
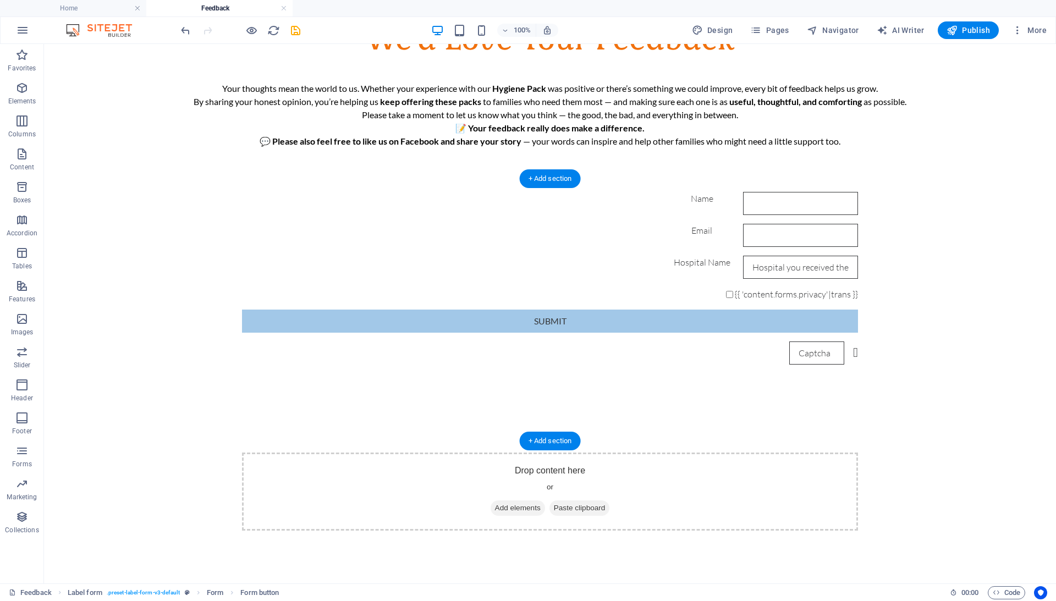
scroll to position [41, 0]
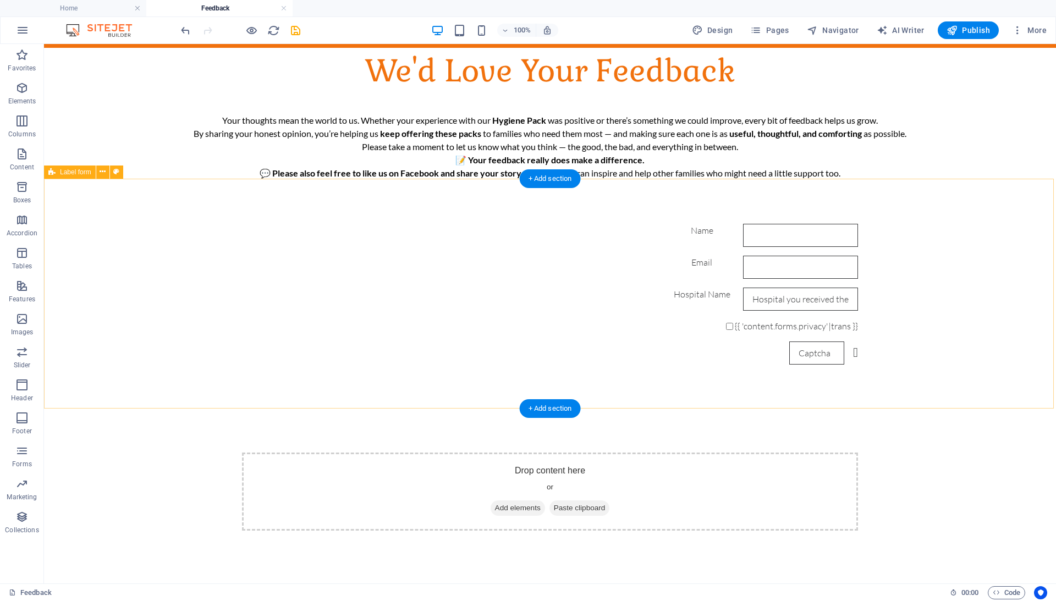
click at [267, 190] on div "Name Email Hospital Name {{ 'content.forms.privacy'|trans }} Unreadable? Load n…" at bounding box center [550, 294] width 1012 height 229
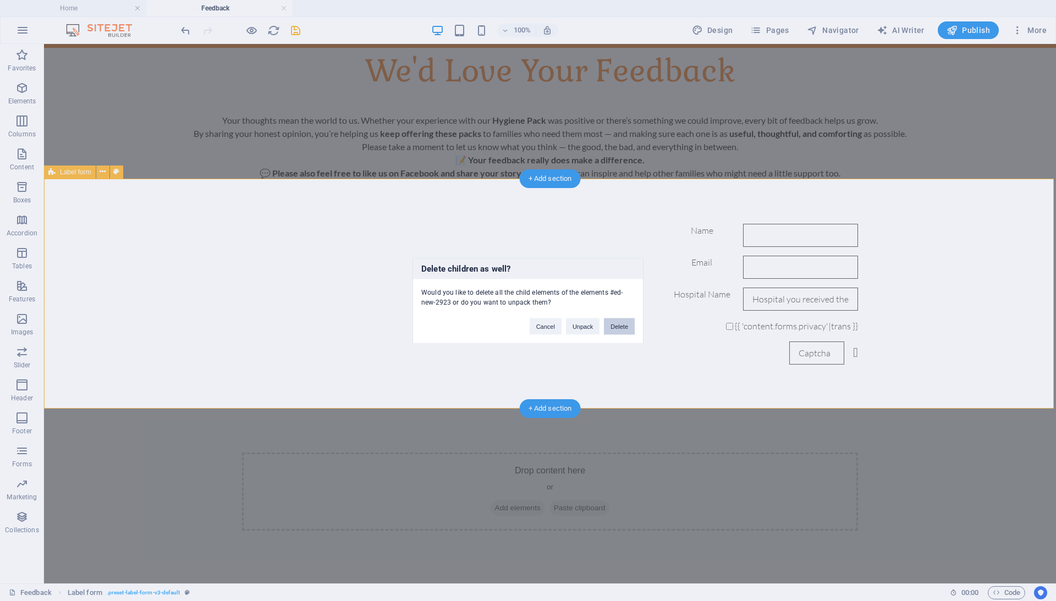
click at [616, 324] on button "Delete" at bounding box center [619, 326] width 31 height 16
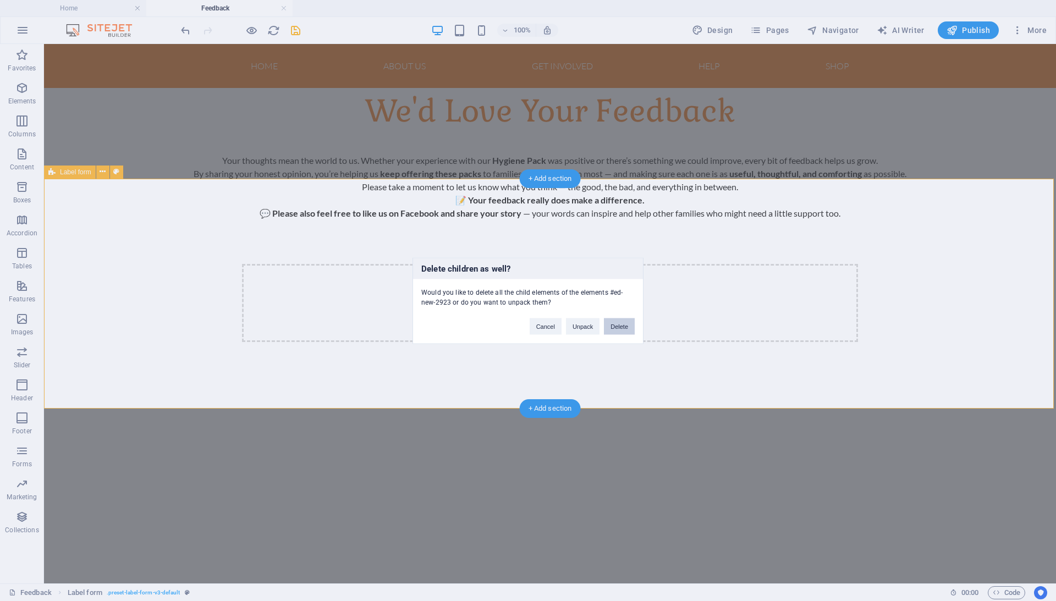
scroll to position [0, 0]
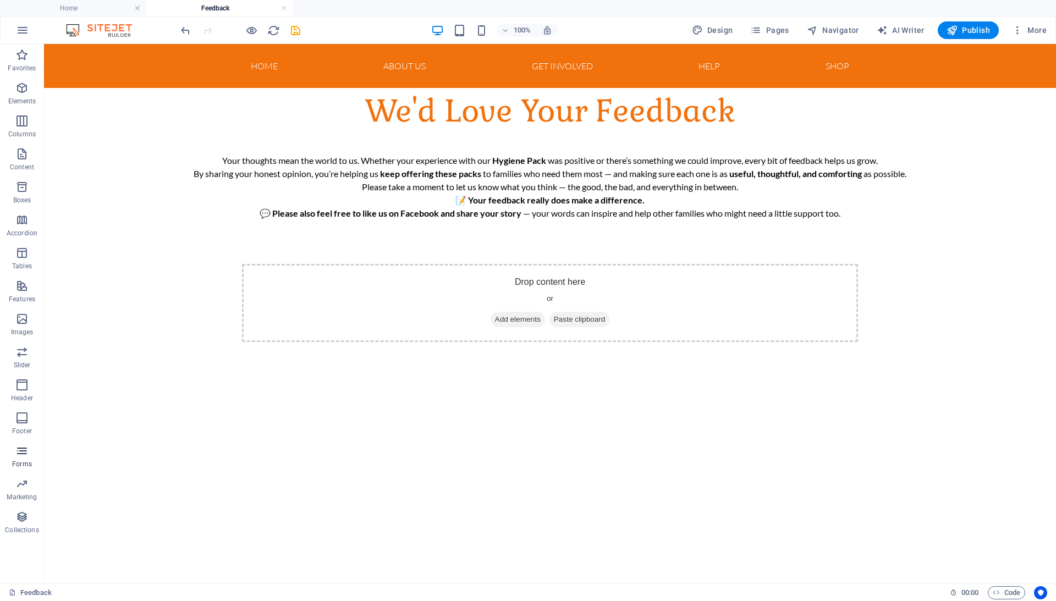
click at [21, 460] on p "Forms" at bounding box center [22, 464] width 20 height 9
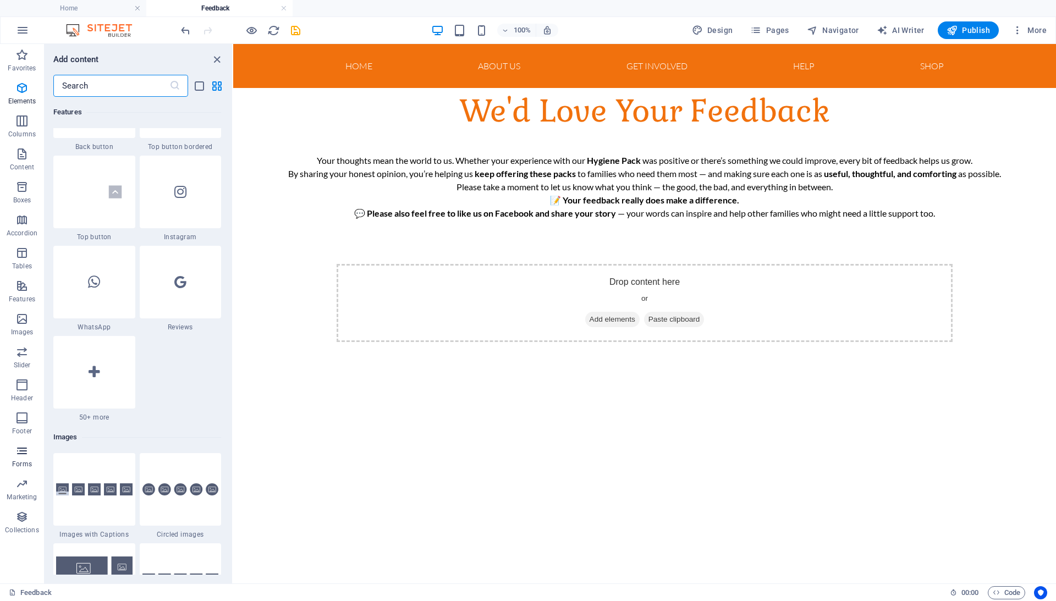
scroll to position [8030, 0]
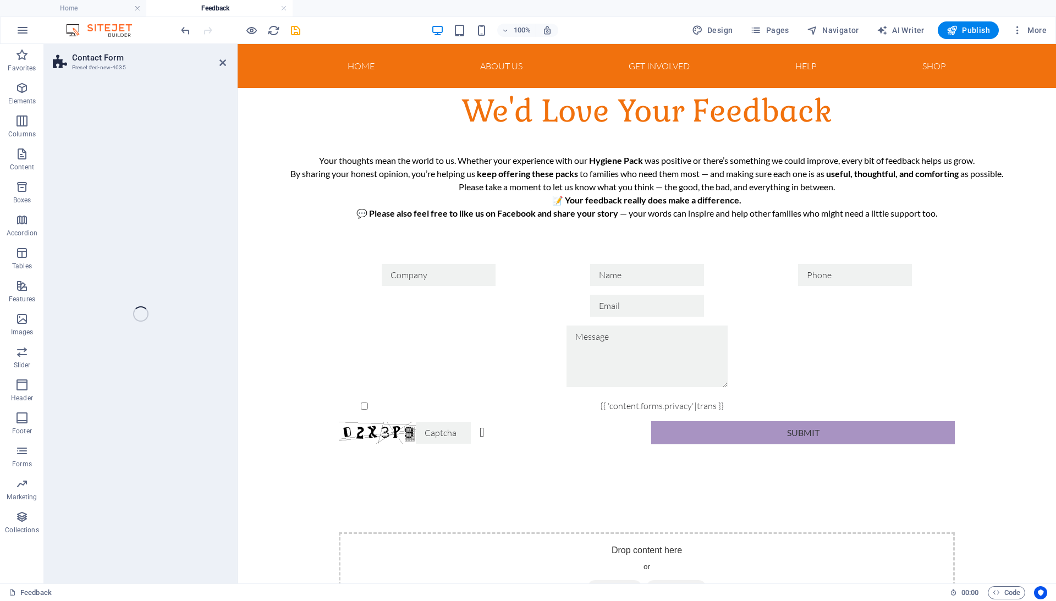
select select "rem"
select select "preset-contact-form-v3-background"
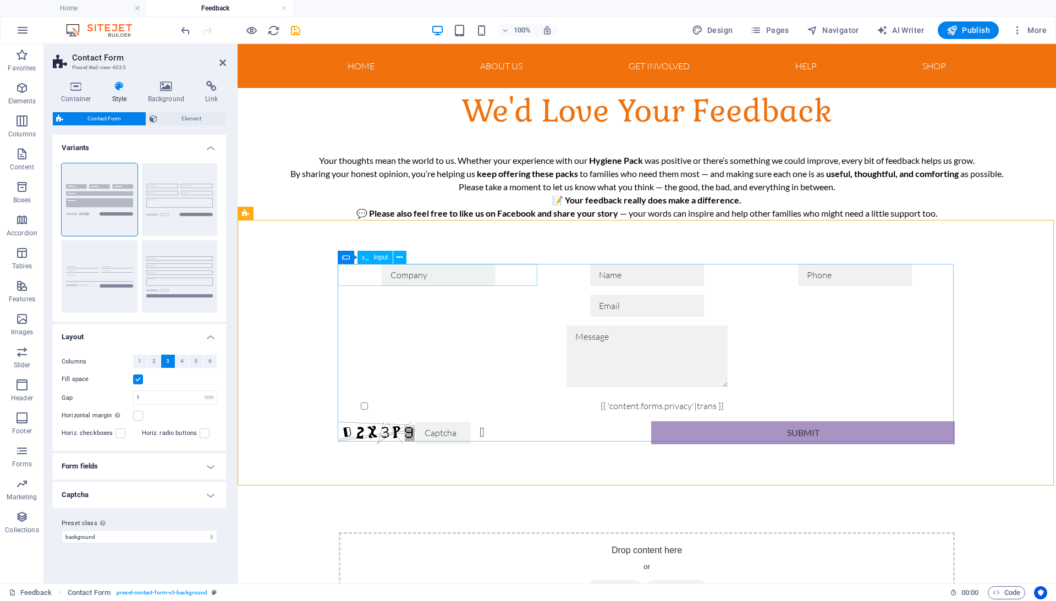
click at [394, 276] on input "text" at bounding box center [439, 275] width 114 height 22
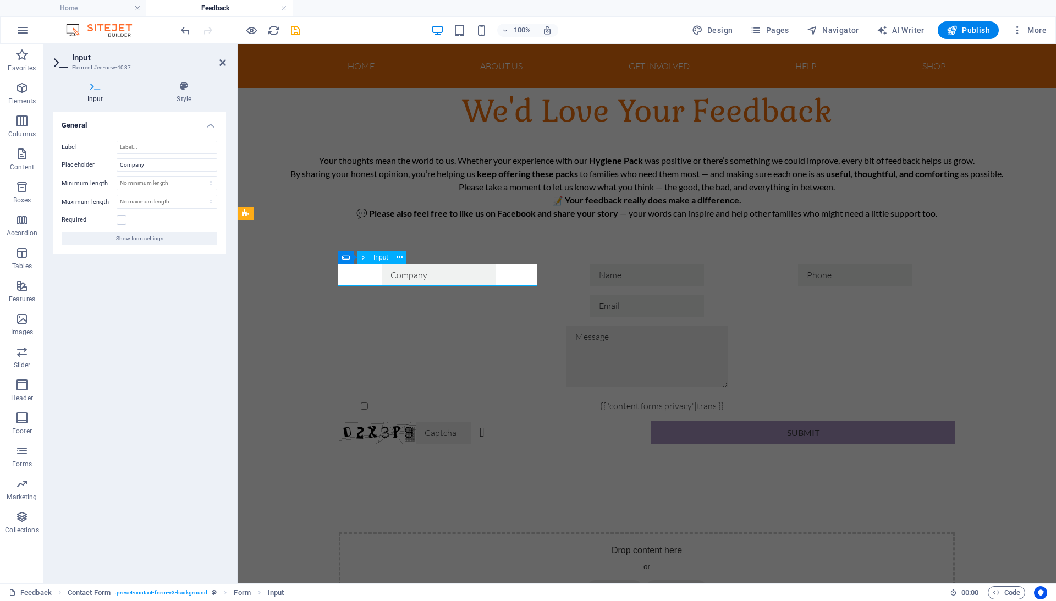
click at [382, 280] on input "text" at bounding box center [439, 275] width 114 height 22
type input "H"
click at [177, 168] on input "Company" at bounding box center [167, 164] width 101 height 13
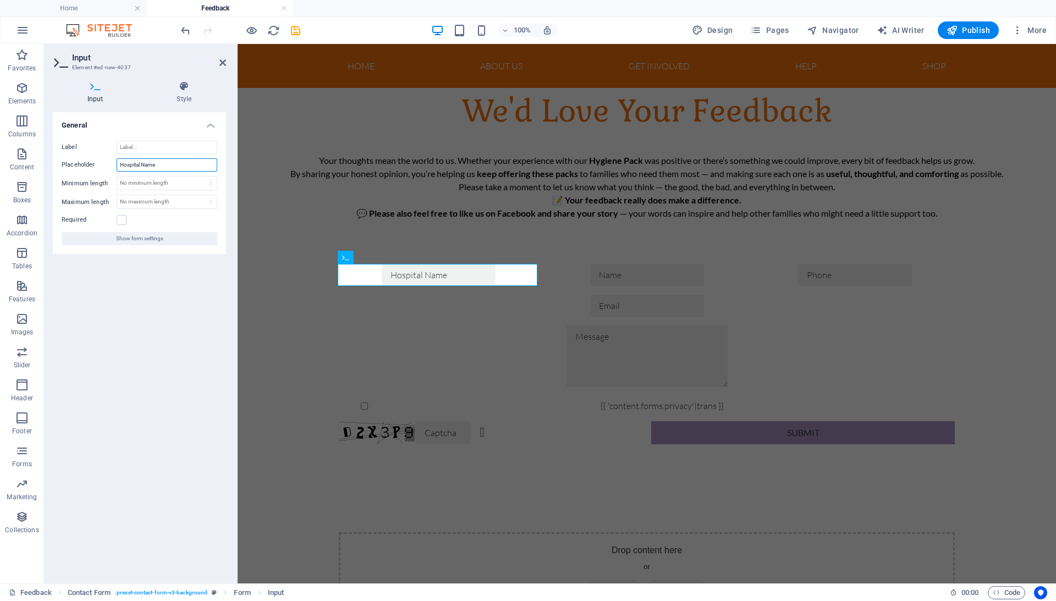
type input "Hospital Name"
click at [191, 319] on div "General Label Placeholder Hospital Name Minimum length No minimum length chars …" at bounding box center [139, 343] width 173 height 463
click at [824, 278] on div at bounding box center [855, 275] width 200 height 22
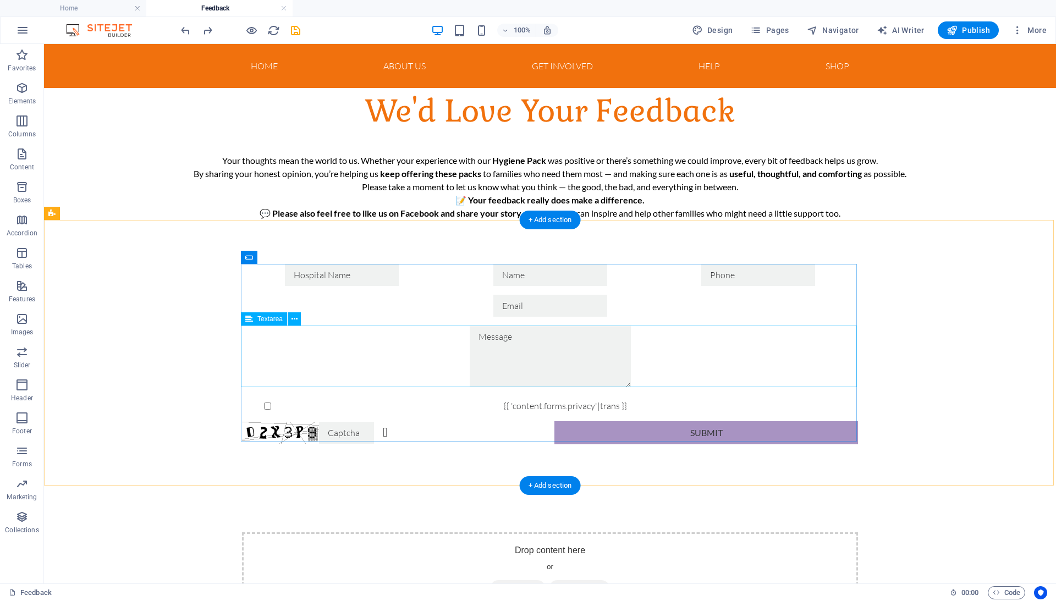
click at [328, 330] on div at bounding box center [550, 358] width 616 height 65
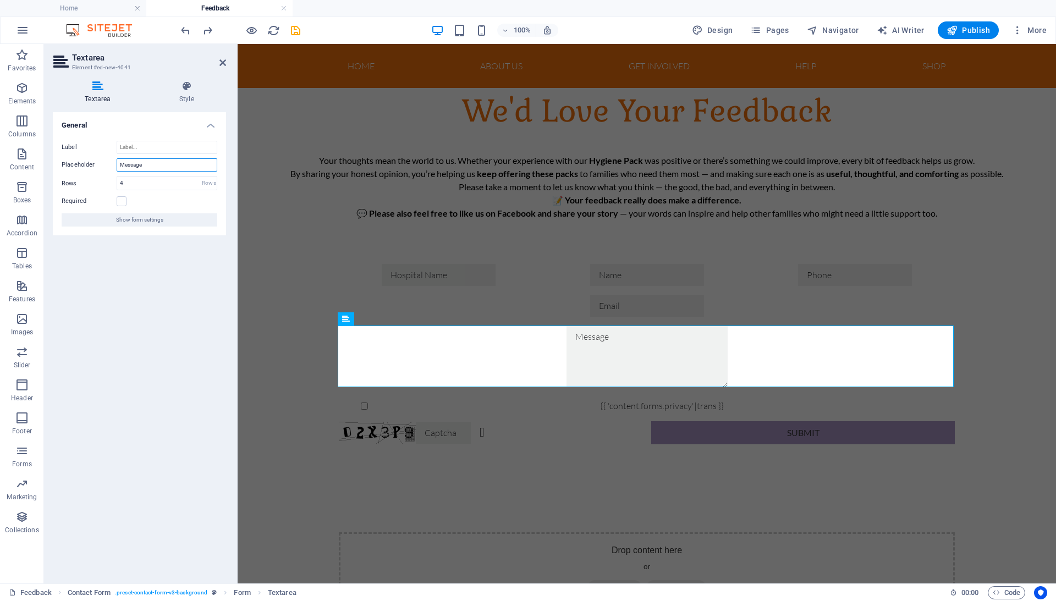
click at [139, 168] on input "Message" at bounding box center [167, 164] width 101 height 13
type input "Feedback"
click at [278, 416] on div "{{ 'content.forms.privacy'|trans }} Unreadable? Regenerate Submit" at bounding box center [647, 354] width 818 height 268
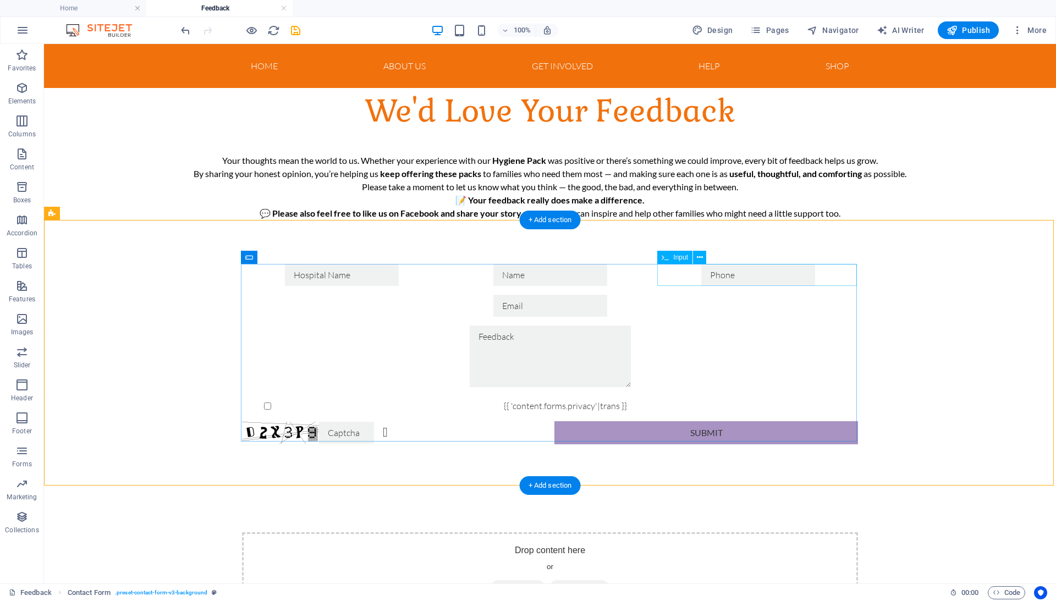
click at [683, 275] on div at bounding box center [758, 275] width 200 height 22
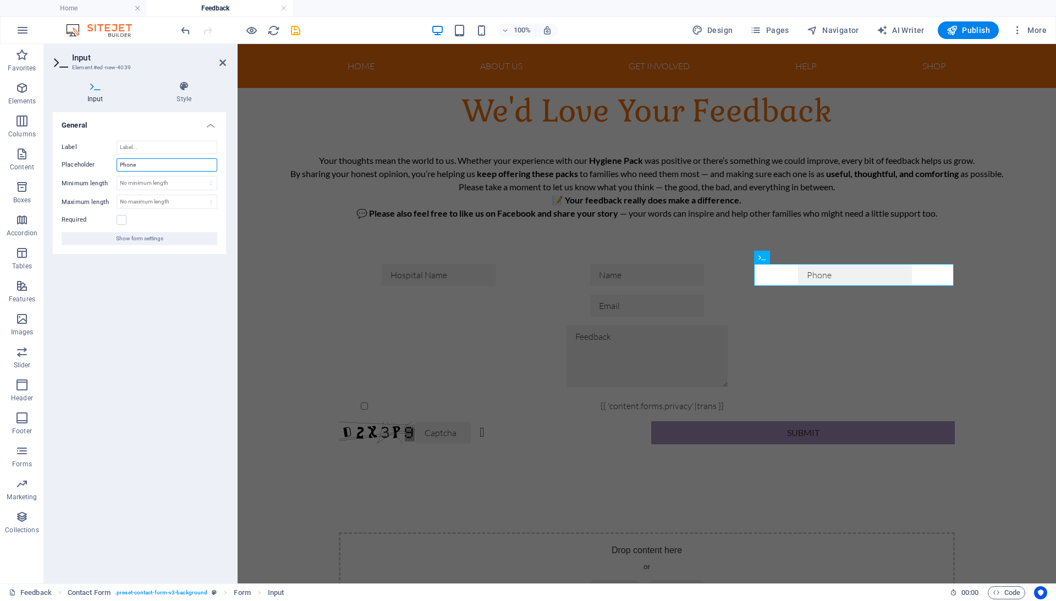
click at [152, 164] on input "Phone" at bounding box center [167, 164] width 101 height 13
click at [152, 166] on input "Find Useful Yes or No" at bounding box center [167, 164] width 101 height 13
type input "Find Useful Yes or No"
click at [301, 249] on div "{{ 'content.forms.privacy'|trans }} Unreadable? Regenerate Submit" at bounding box center [647, 354] width 818 height 268
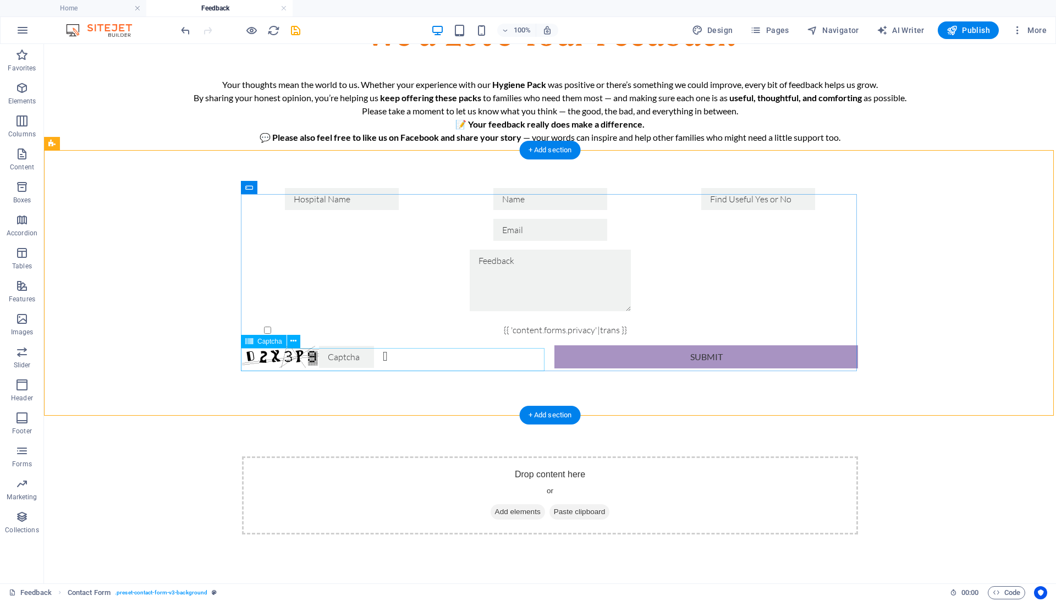
scroll to position [57, 0]
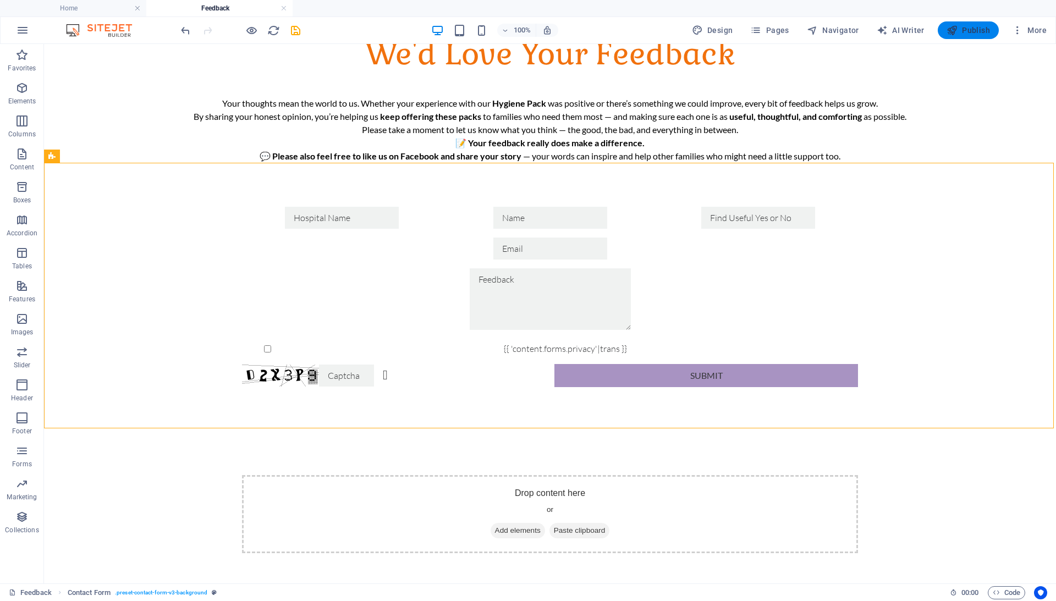
click at [964, 35] on span "Publish" at bounding box center [968, 30] width 43 height 11
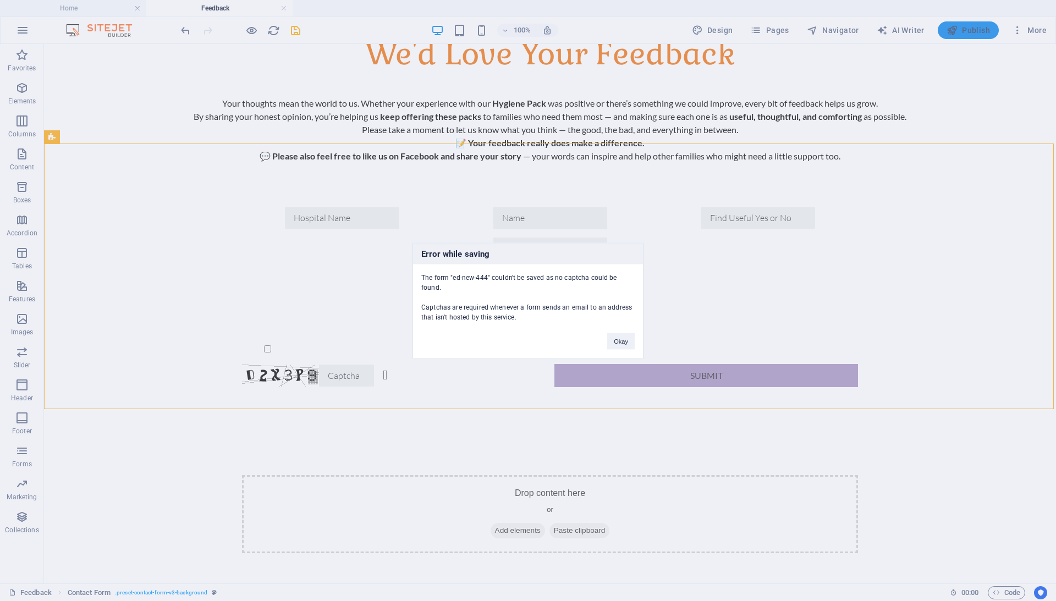
scroll to position [76, 0]
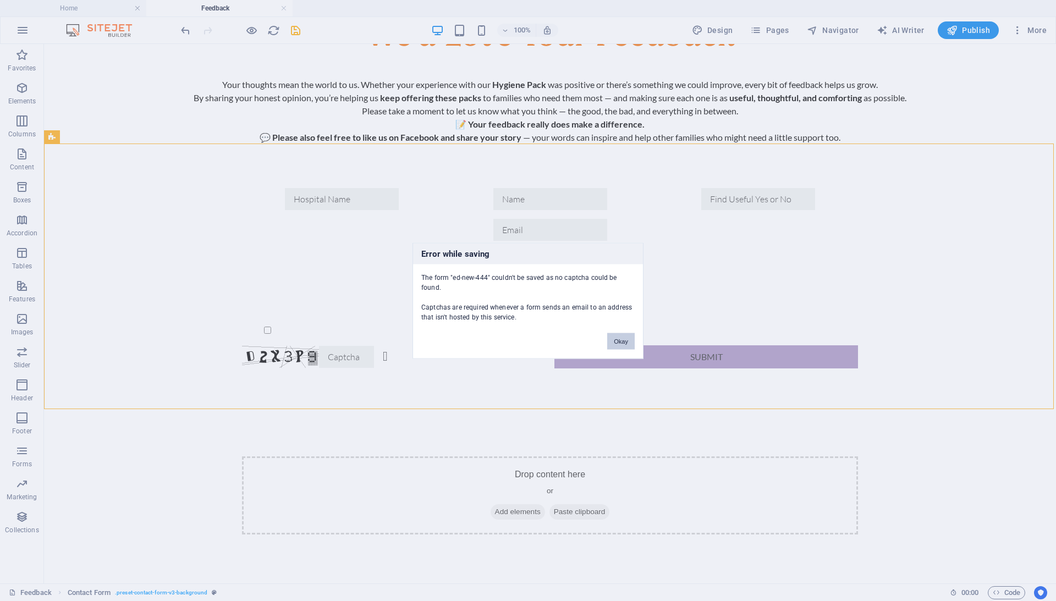
click at [625, 338] on button "Okay" at bounding box center [620, 341] width 27 height 16
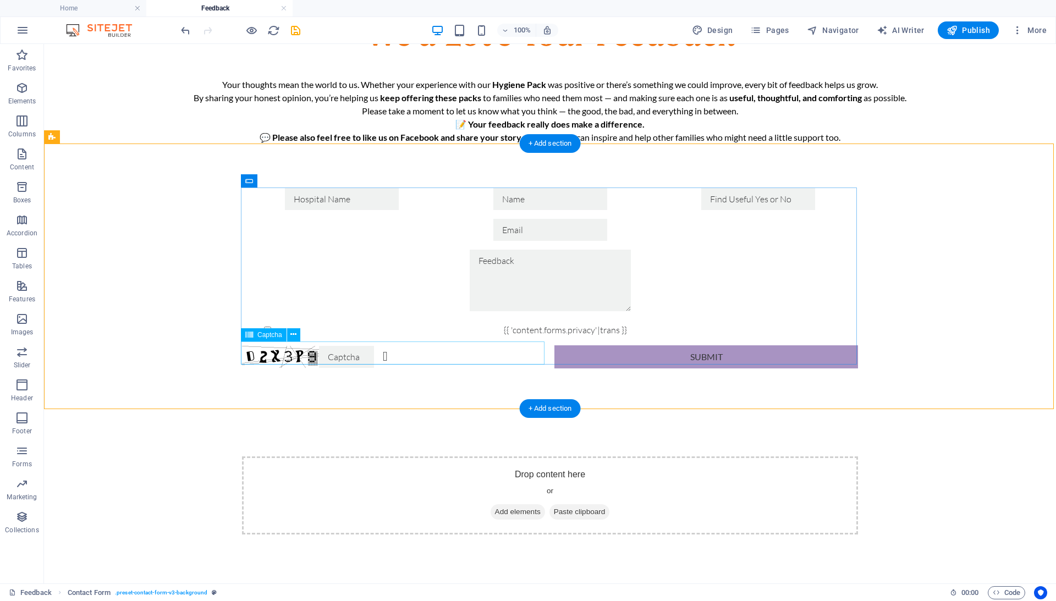
click at [487, 348] on div "Unreadable? Regenerate" at bounding box center [394, 356] width 304 height 23
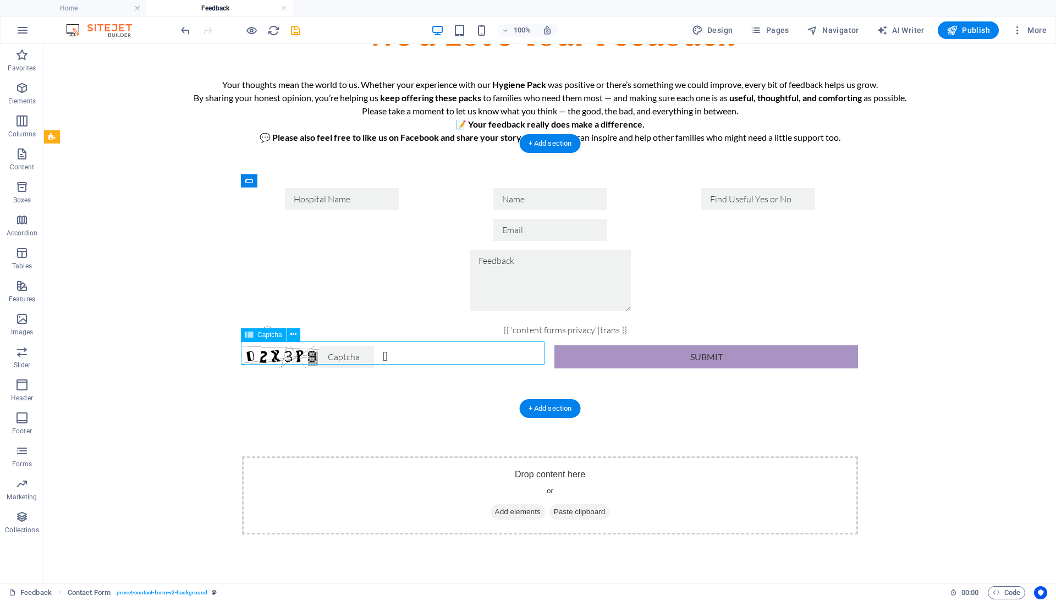
click at [487, 348] on div "Unreadable? Regenerate" at bounding box center [394, 356] width 304 height 23
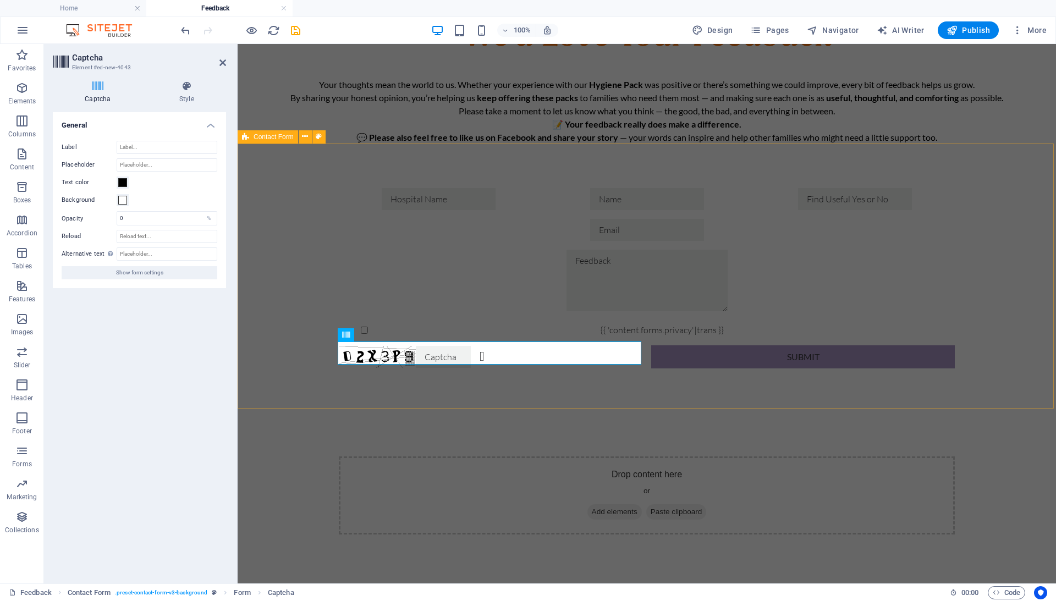
click at [1001, 223] on div "{{ 'content.forms.privacy'|trans }} Unreadable? Regenerate Submit" at bounding box center [647, 278] width 818 height 268
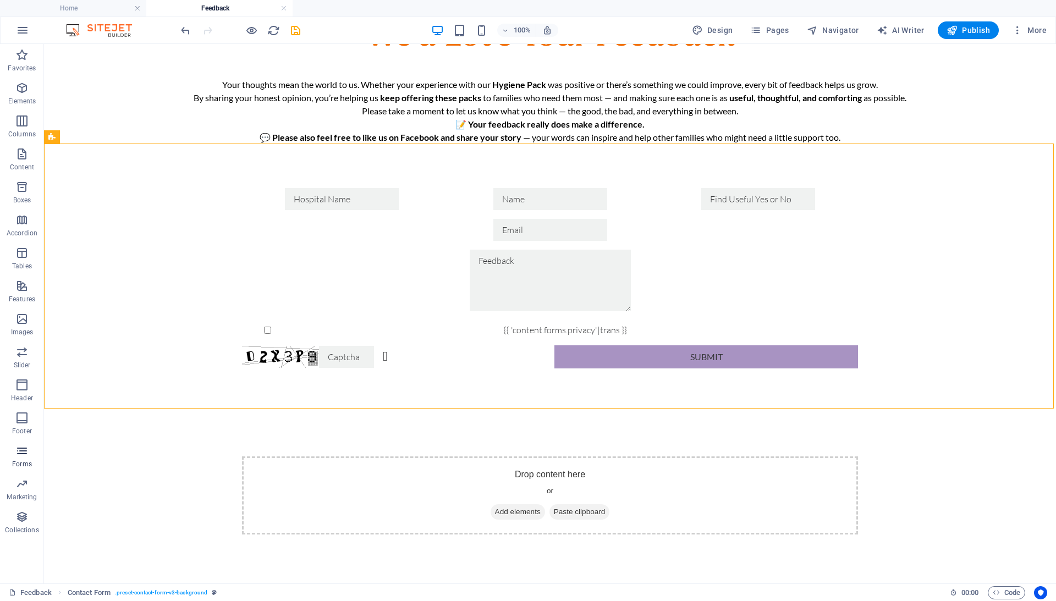
click at [24, 454] on icon "button" at bounding box center [21, 450] width 13 height 13
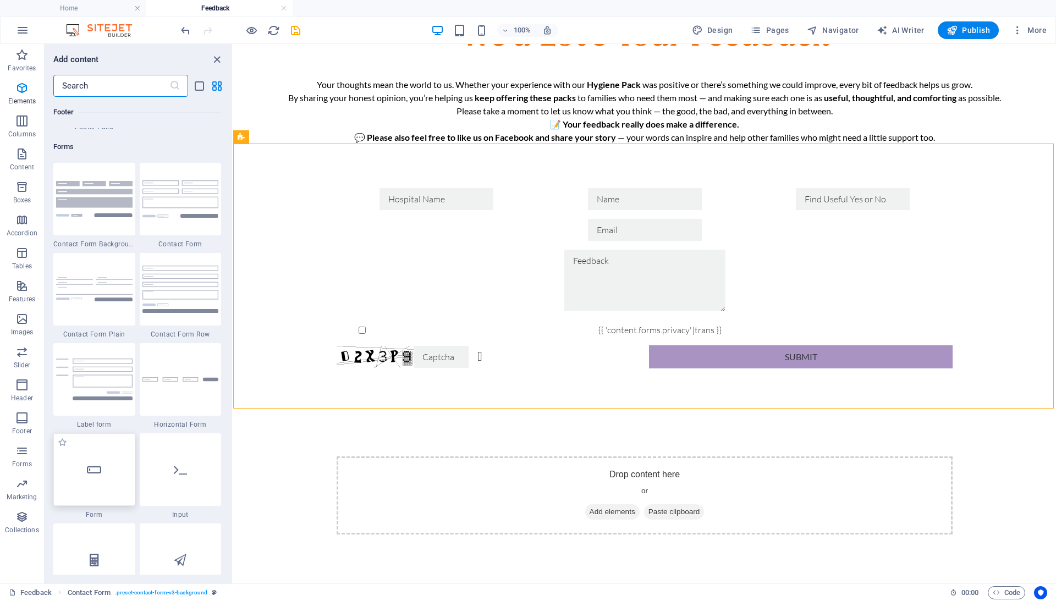
scroll to position [8030, 0]
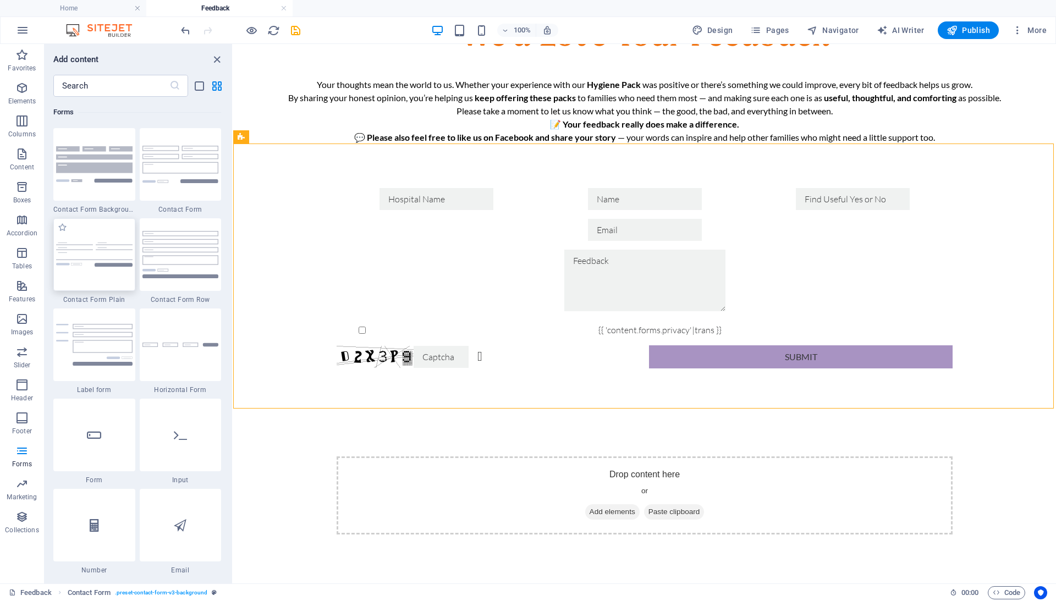
click at [111, 250] on img at bounding box center [94, 255] width 76 height 24
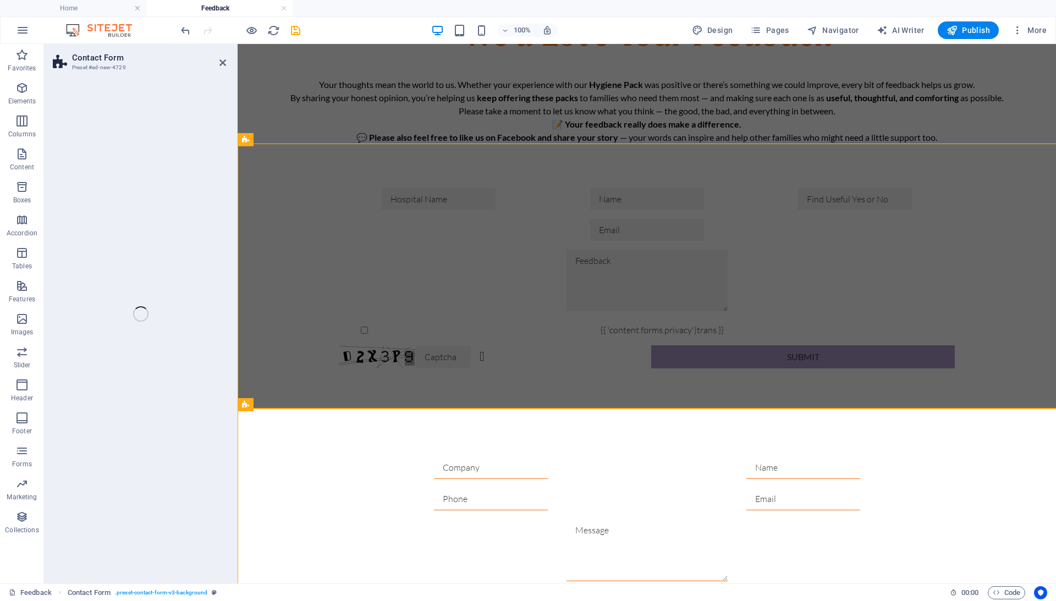
select select "rem"
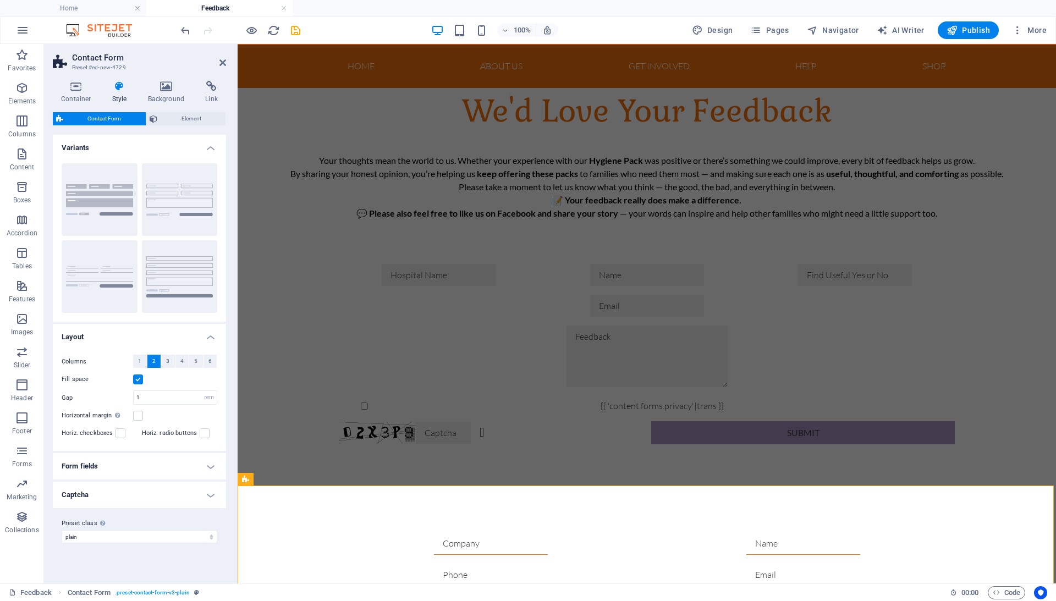
scroll to position [0, 0]
click at [964, 33] on span "Publish" at bounding box center [968, 30] width 43 height 11
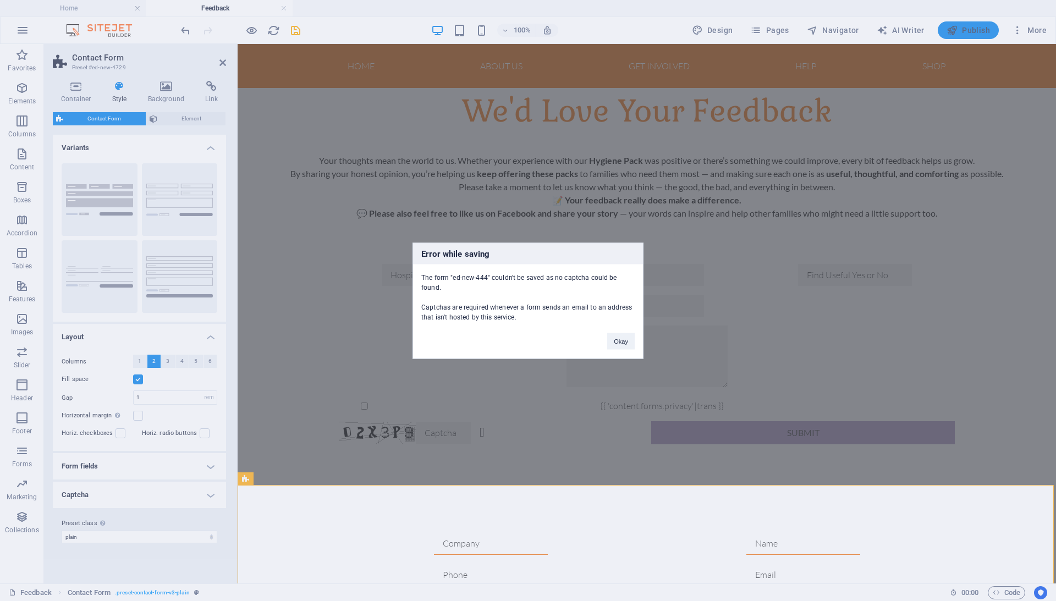
scroll to position [342, 0]
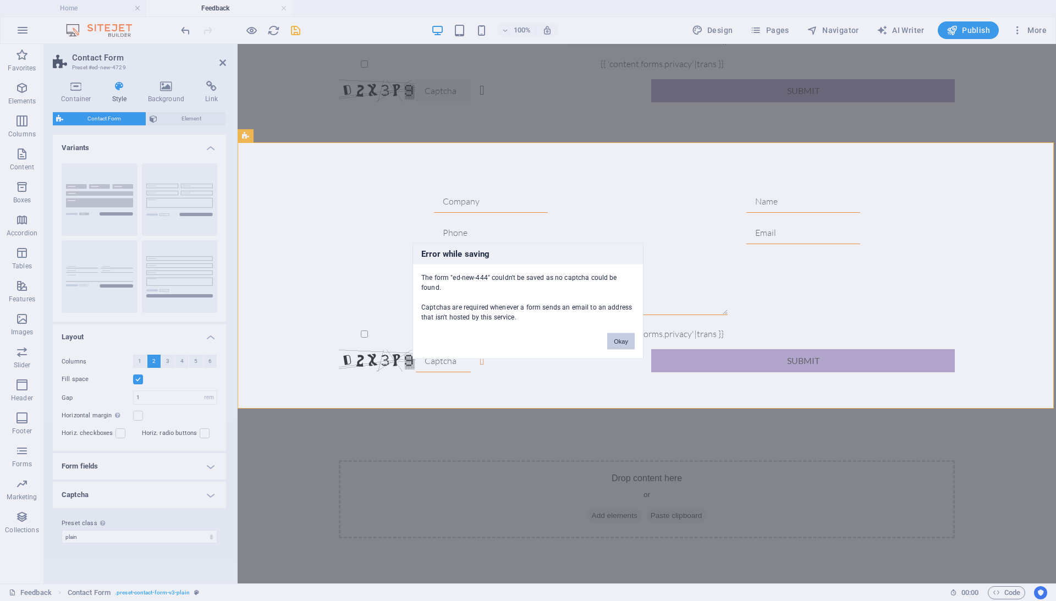
click at [623, 344] on button "Okay" at bounding box center [620, 341] width 27 height 16
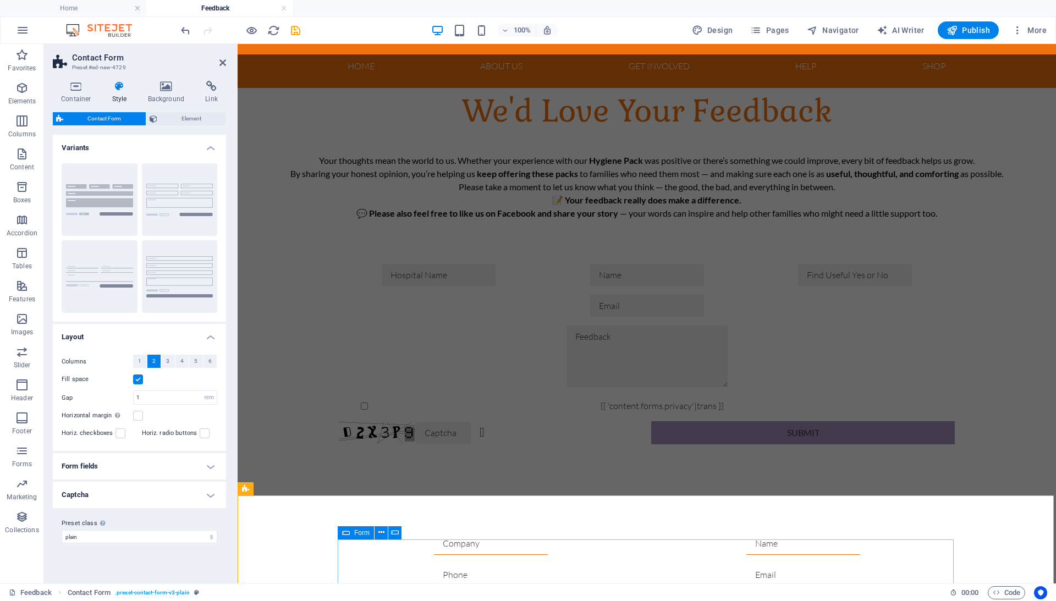
scroll to position [-3, 0]
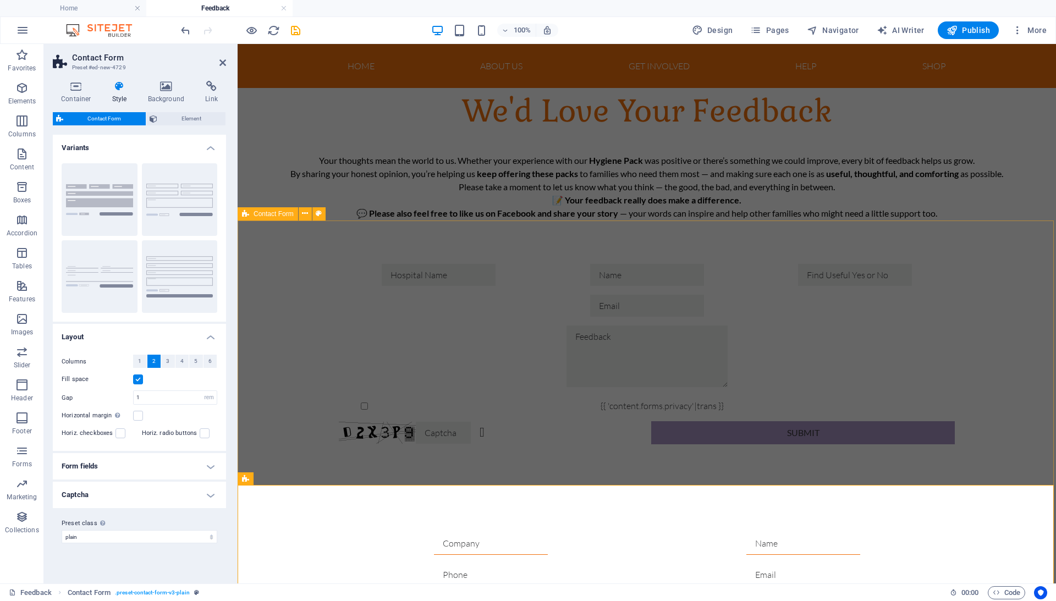
click at [310, 307] on div "{{ 'content.forms.privacy'|trans }} Unreadable? Regenerate Submit" at bounding box center [647, 354] width 818 height 268
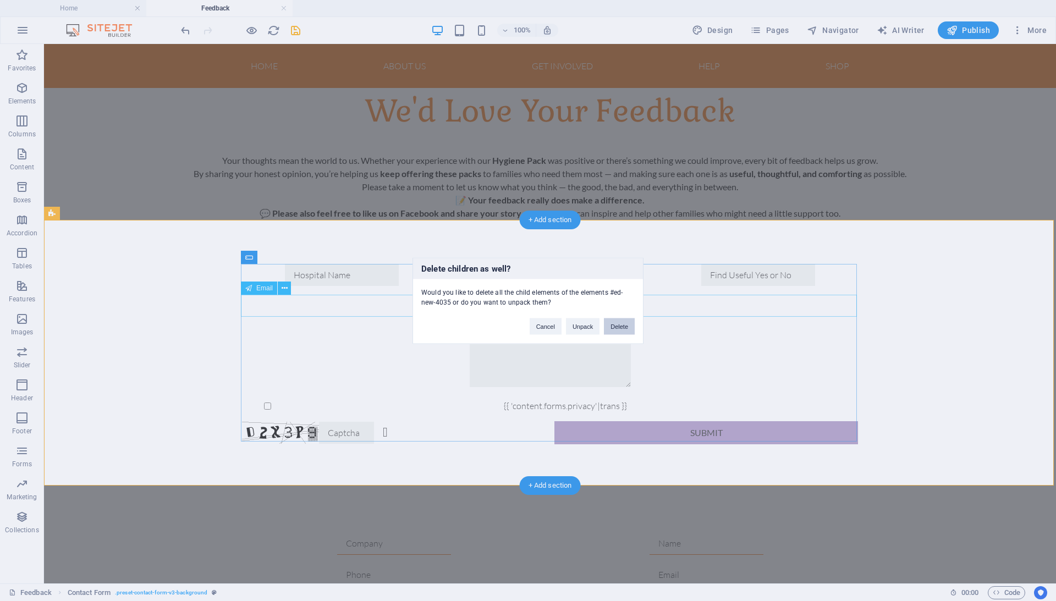
click at [625, 327] on button "Delete" at bounding box center [619, 326] width 31 height 16
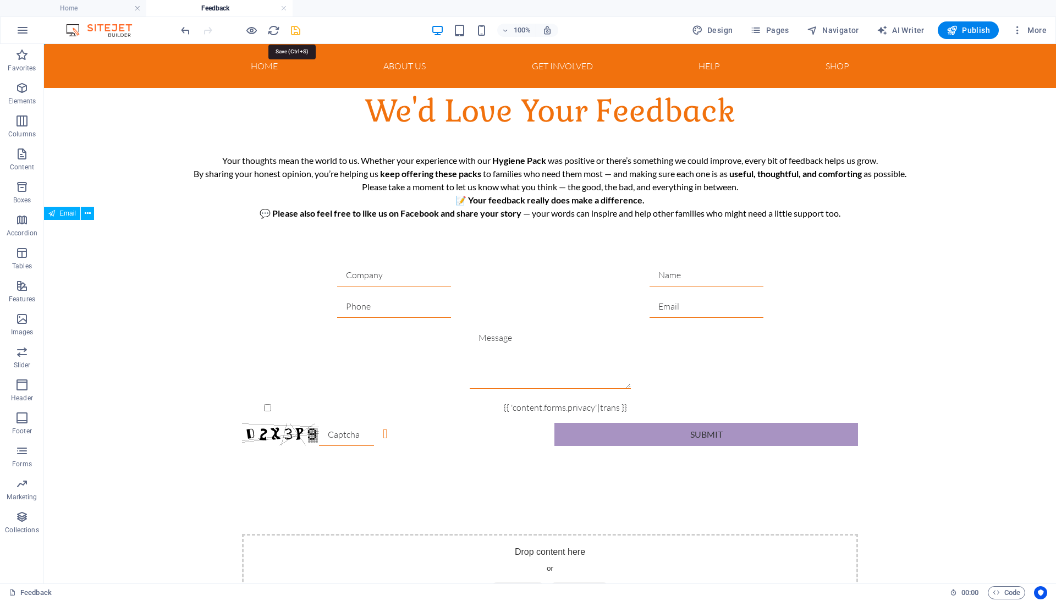
click at [299, 32] on icon "save" at bounding box center [295, 30] width 13 height 13
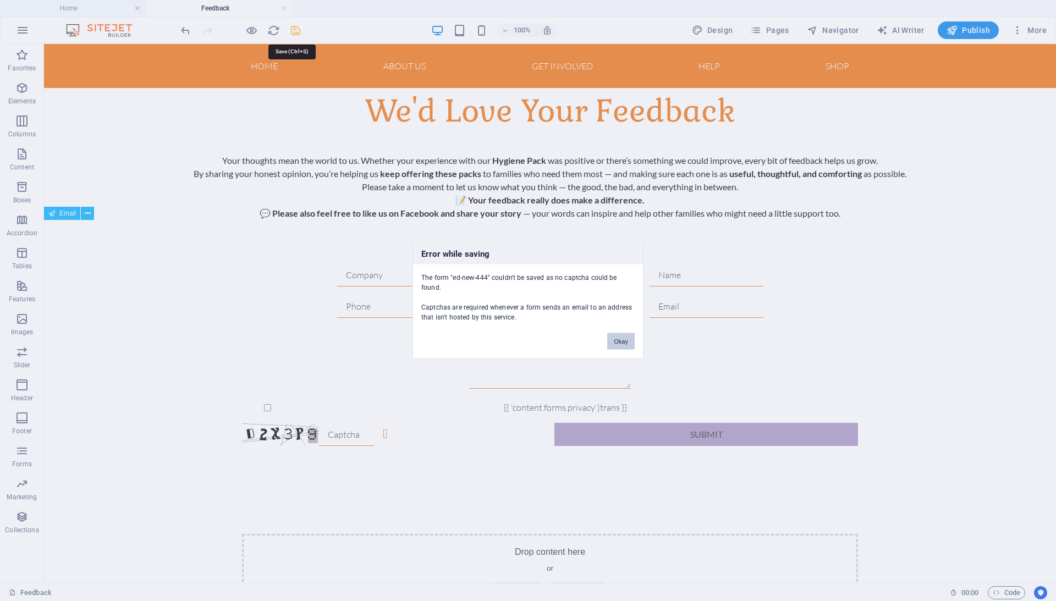
scroll to position [77, 0]
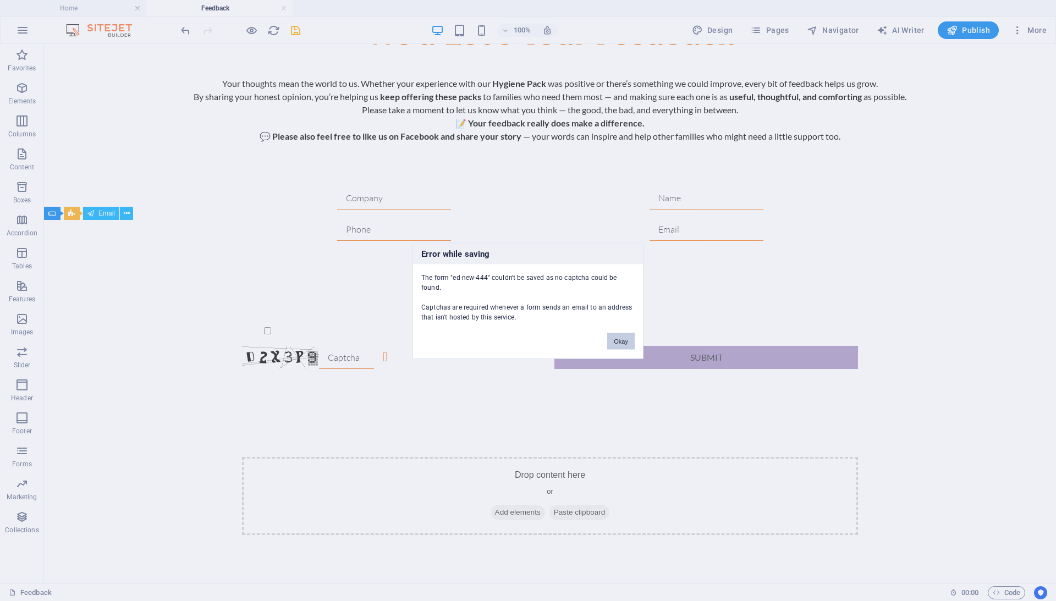
click at [616, 334] on button "Okay" at bounding box center [620, 341] width 27 height 16
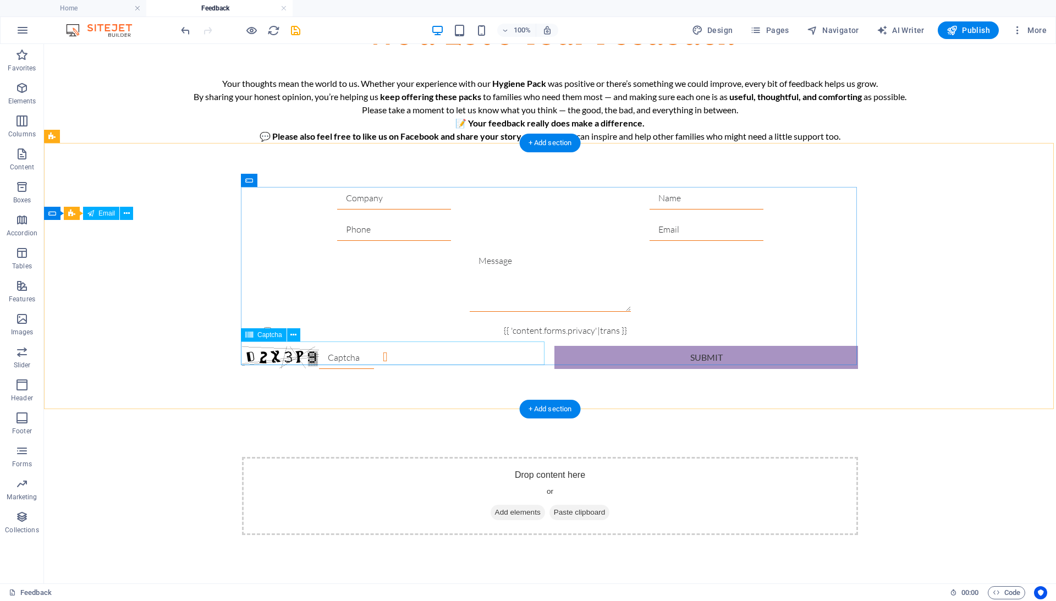
click at [403, 354] on div "Unreadable? Regenerate" at bounding box center [394, 357] width 304 height 23
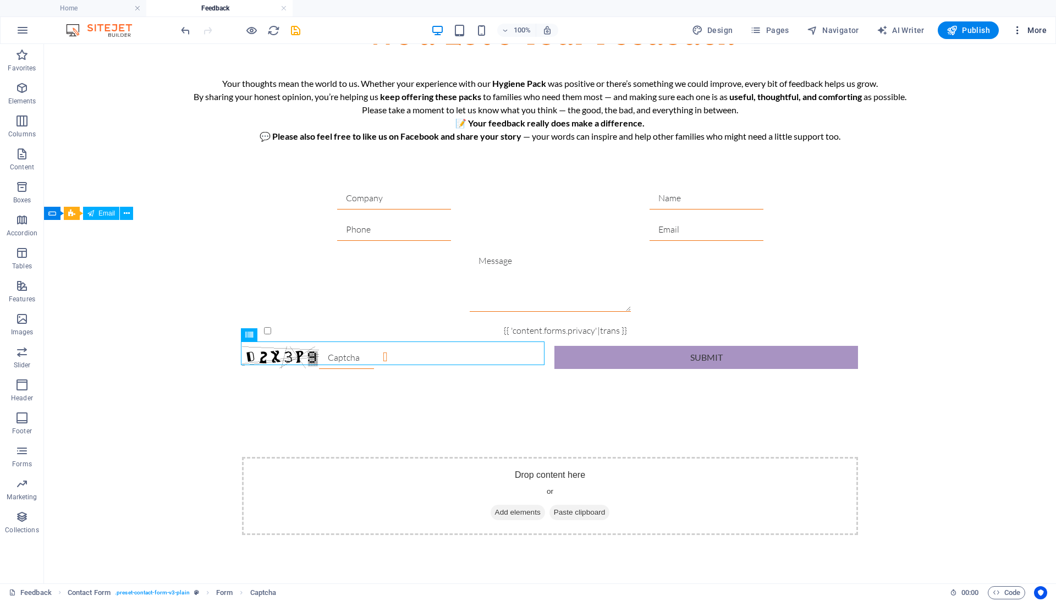
click at [1019, 26] on icon "button" at bounding box center [1017, 30] width 11 height 11
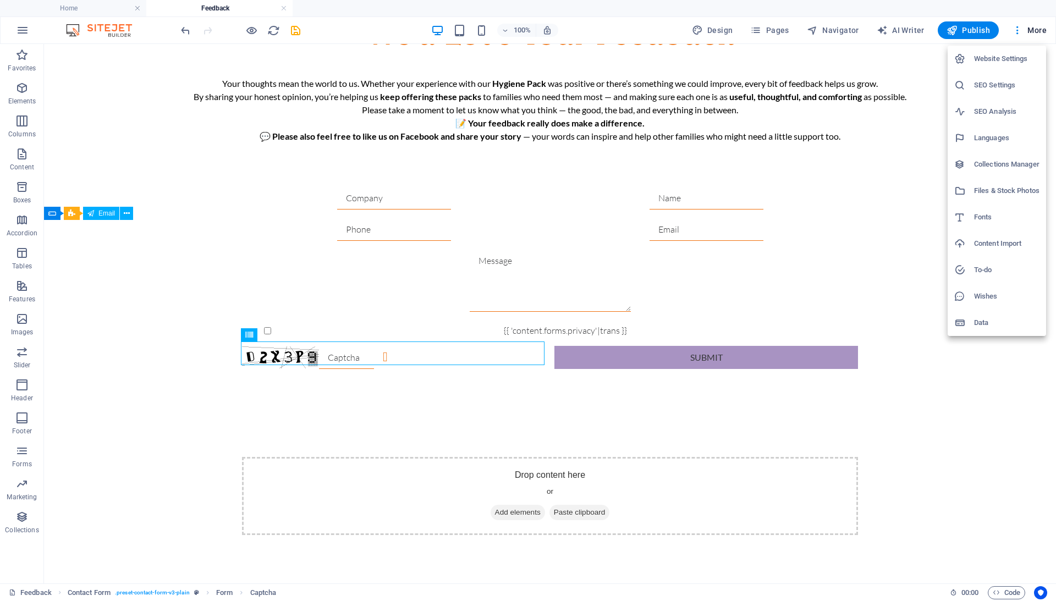
click at [764, 33] on div at bounding box center [528, 300] width 1056 height 601
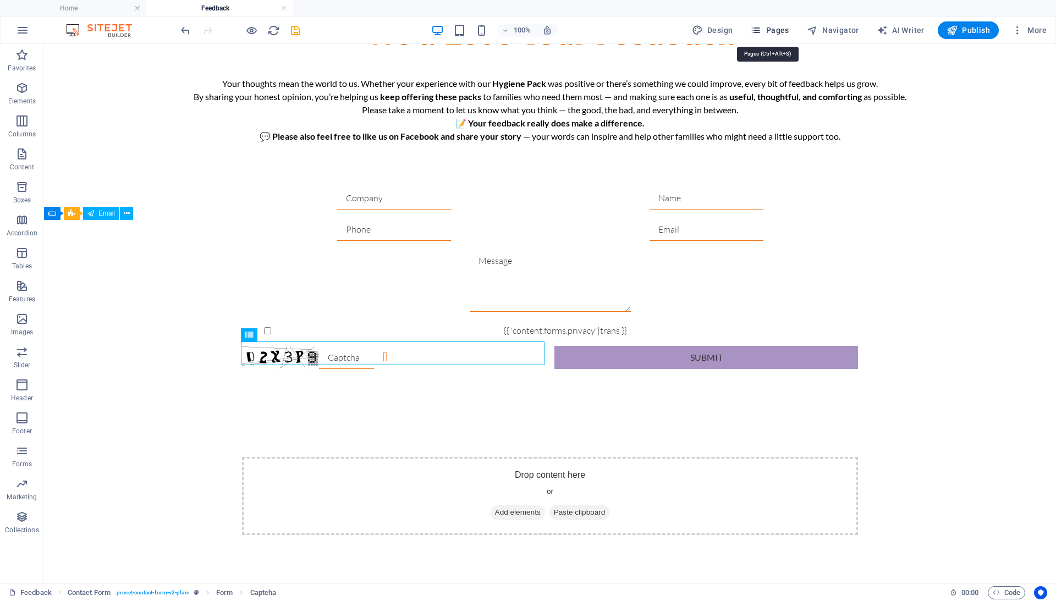
click at [761, 27] on icon "button" at bounding box center [755, 30] width 11 height 11
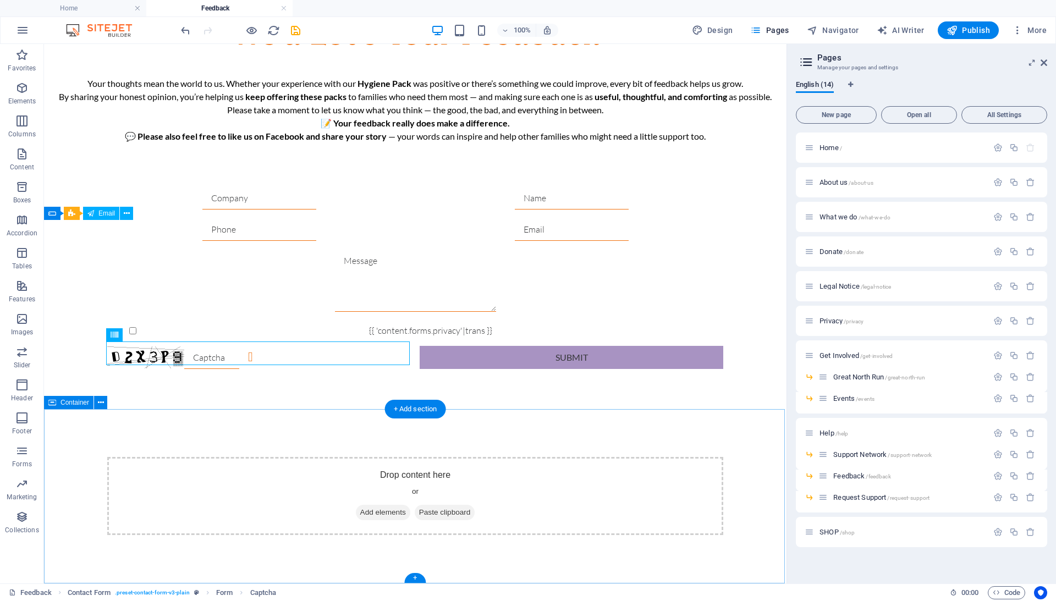
click at [737, 392] on div "{{ 'content.forms.privacy'|trans }} Unreadable? Regenerate Submit" at bounding box center [415, 278] width 742 height 270
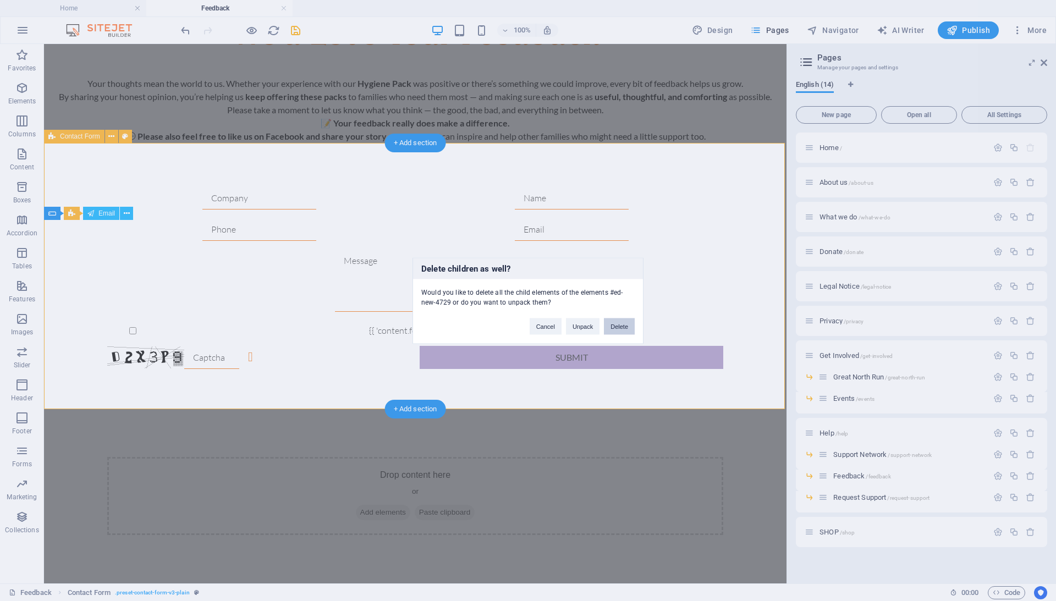
click at [614, 324] on button "Delete" at bounding box center [619, 326] width 31 height 16
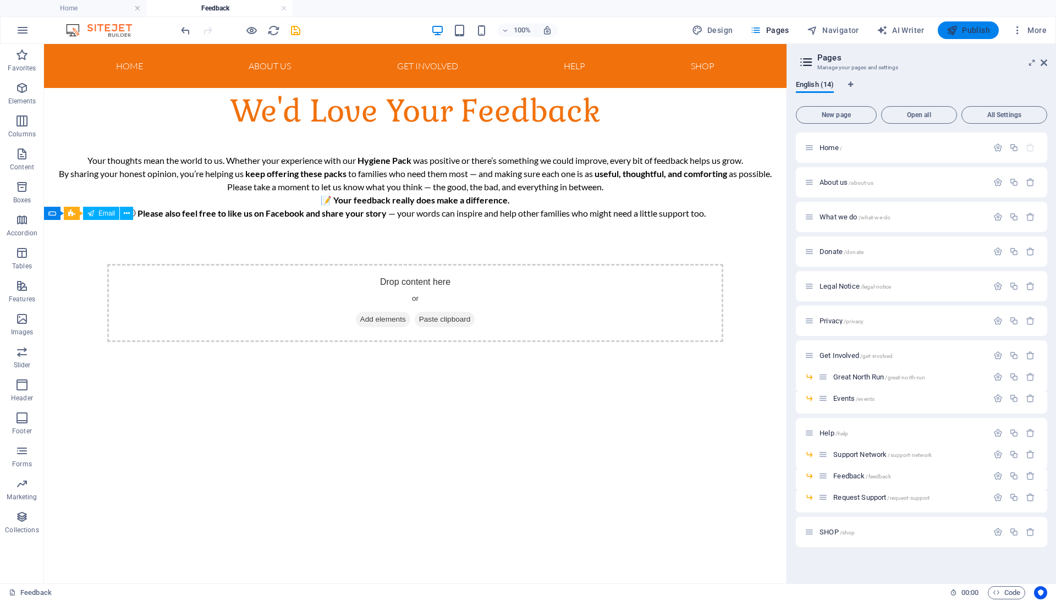
click at [971, 29] on span "Publish" at bounding box center [968, 30] width 43 height 11
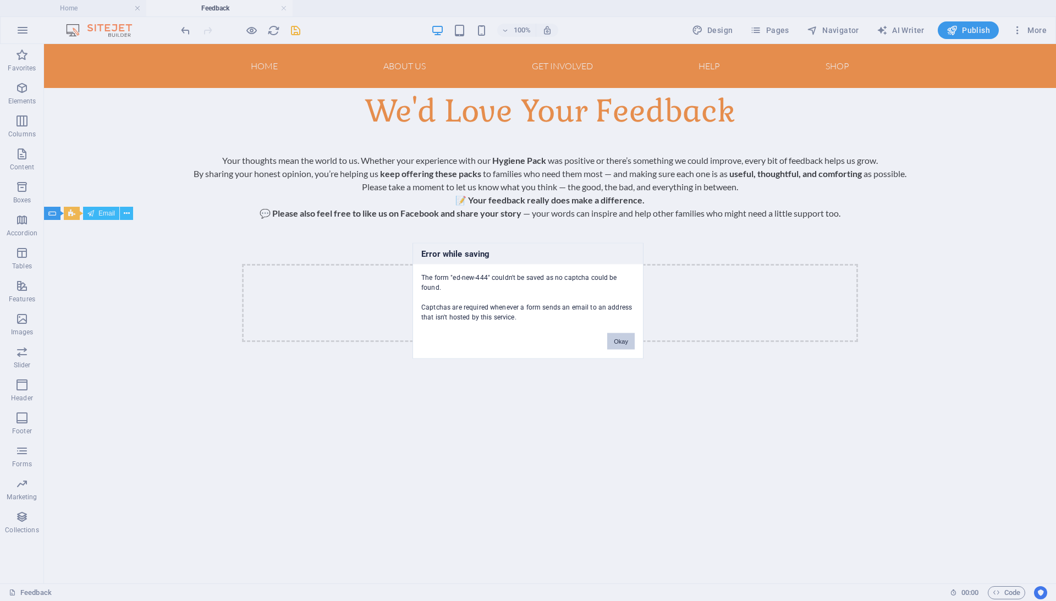
click at [630, 346] on button "Okay" at bounding box center [620, 341] width 27 height 16
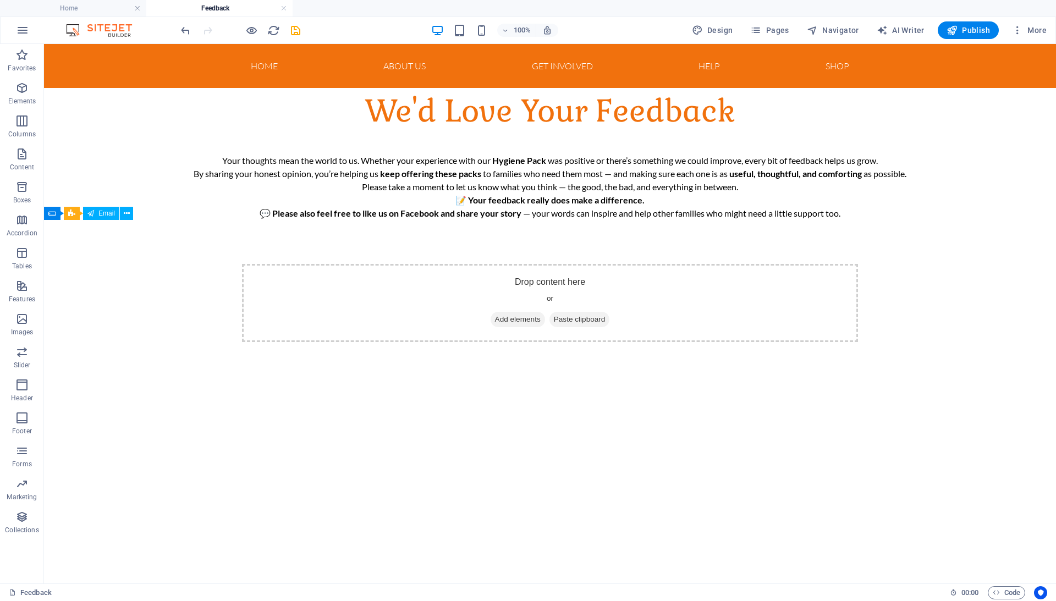
click at [630, 395] on html "Home About us Get Involved Great North Run Events Donate Help What we do Suppor…" at bounding box center [550, 219] width 1012 height 351
click at [104, 24] on img at bounding box center [104, 30] width 82 height 13
click at [111, 27] on img at bounding box center [104, 30] width 82 height 13
click at [297, 29] on icon "save" at bounding box center [295, 30] width 13 height 13
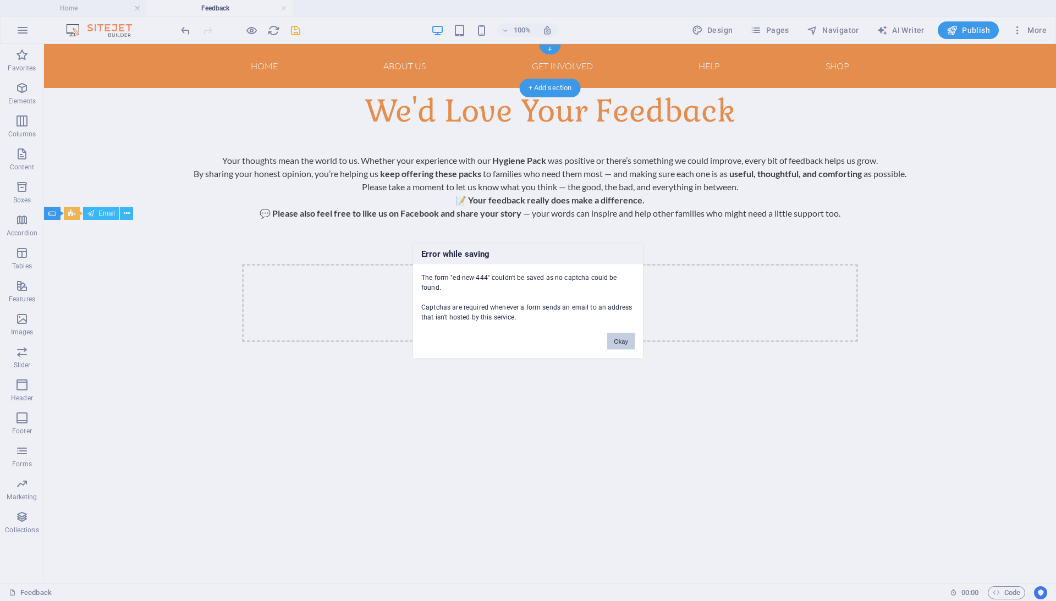
click at [621, 340] on button "Okay" at bounding box center [620, 341] width 27 height 16
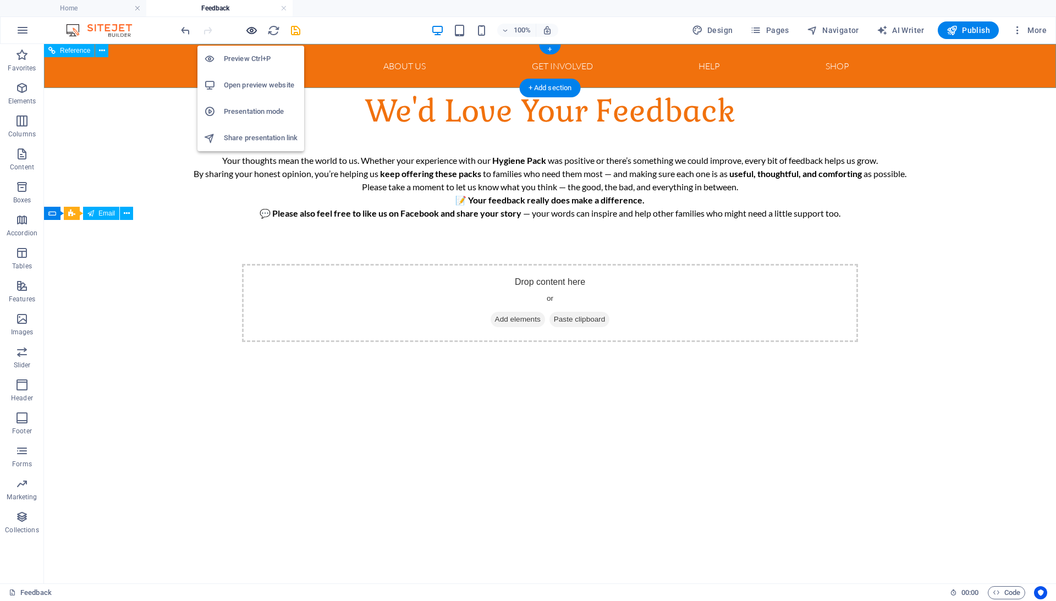
click at [249, 27] on icon "button" at bounding box center [251, 30] width 13 height 13
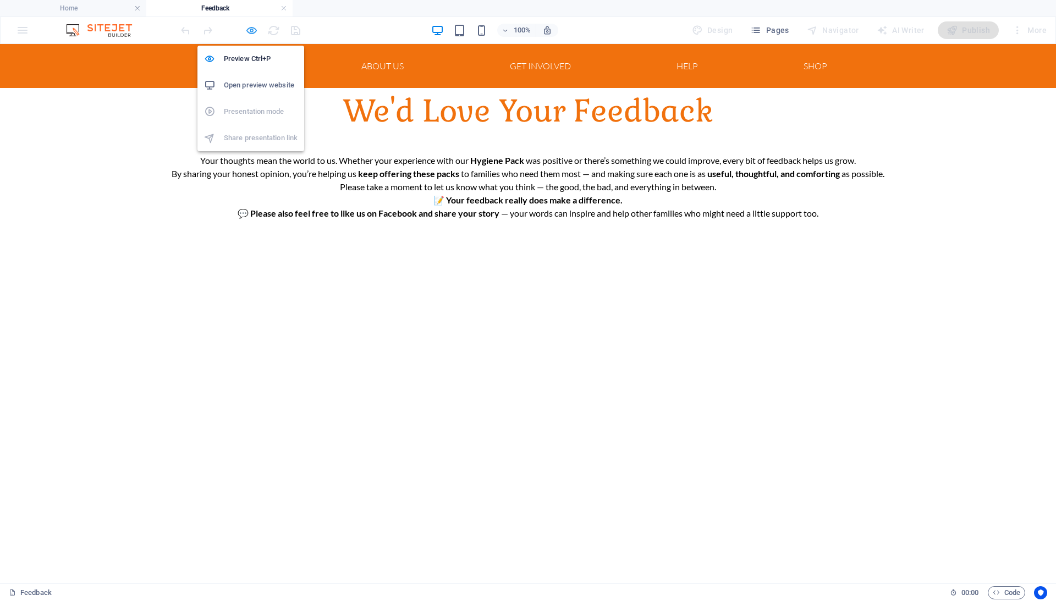
click at [249, 27] on icon "button" at bounding box center [251, 30] width 13 height 13
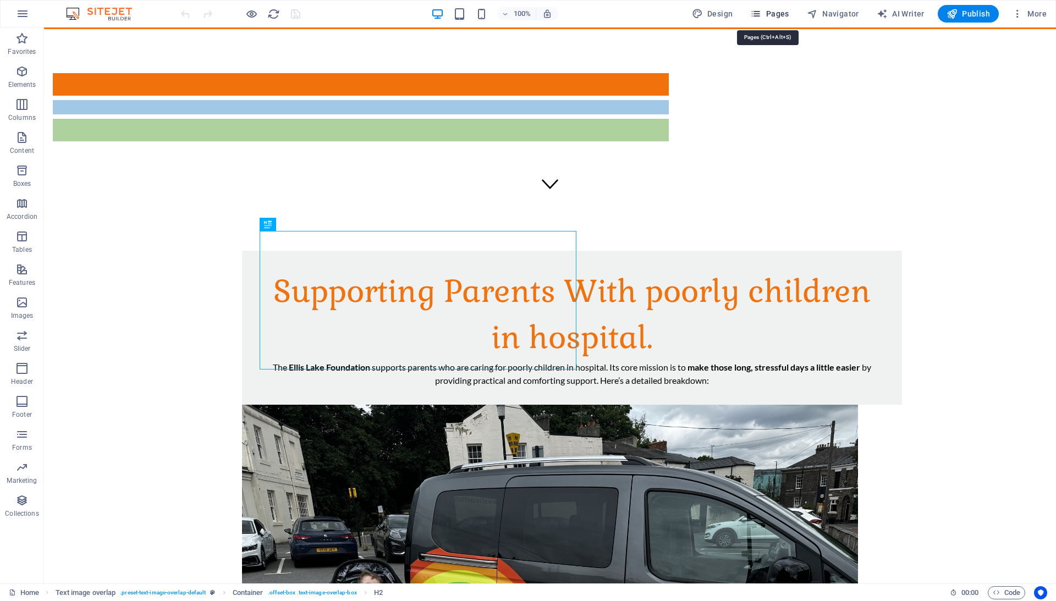
click at [767, 14] on span "Pages" at bounding box center [769, 13] width 38 height 11
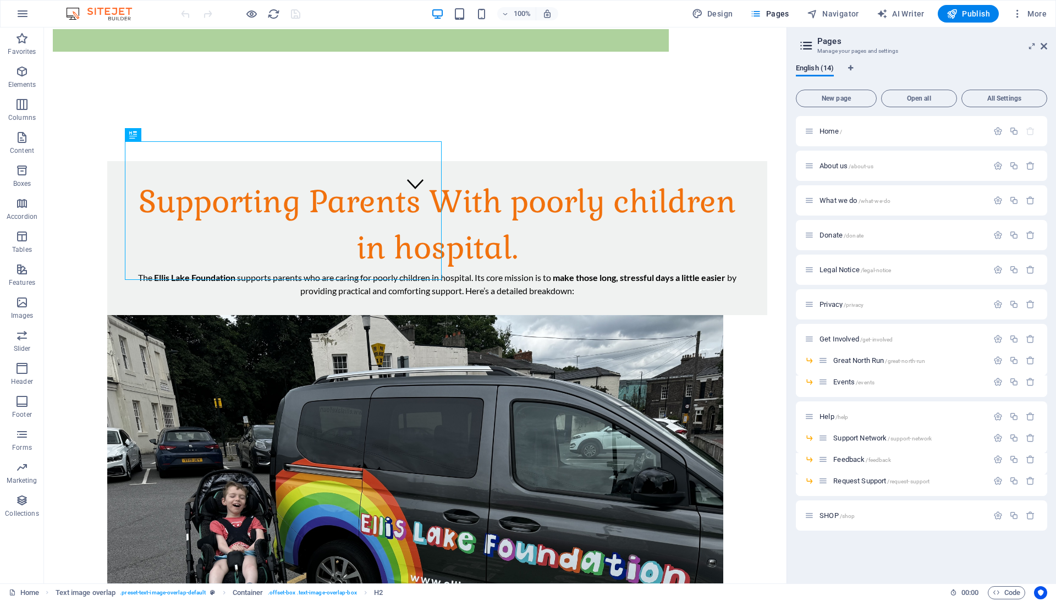
click at [294, 13] on div at bounding box center [240, 14] width 123 height 18
click at [949, 16] on icon "button" at bounding box center [952, 13] width 11 height 11
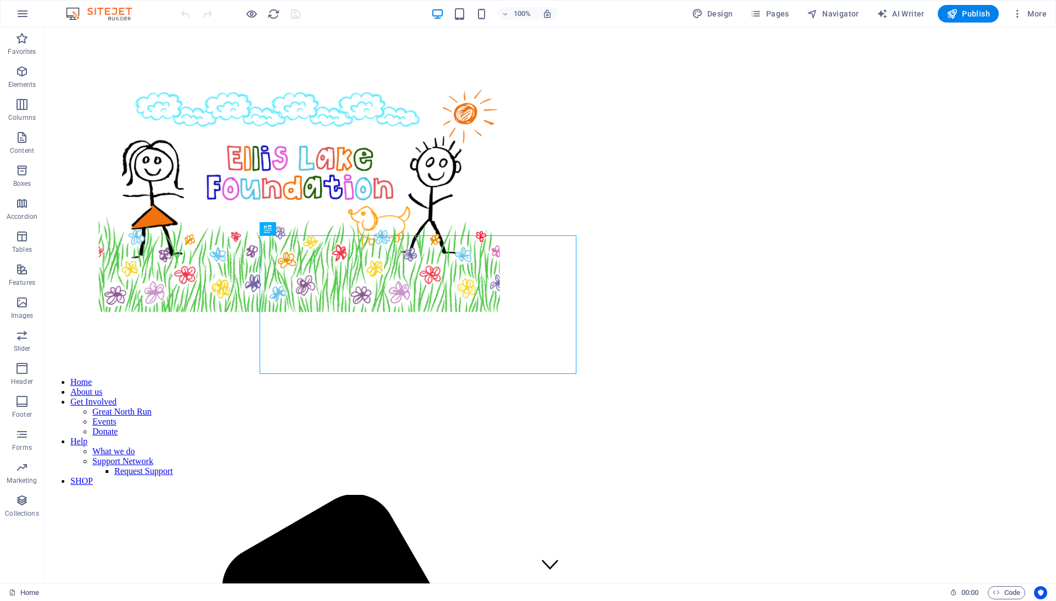
scroll to position [379, 0]
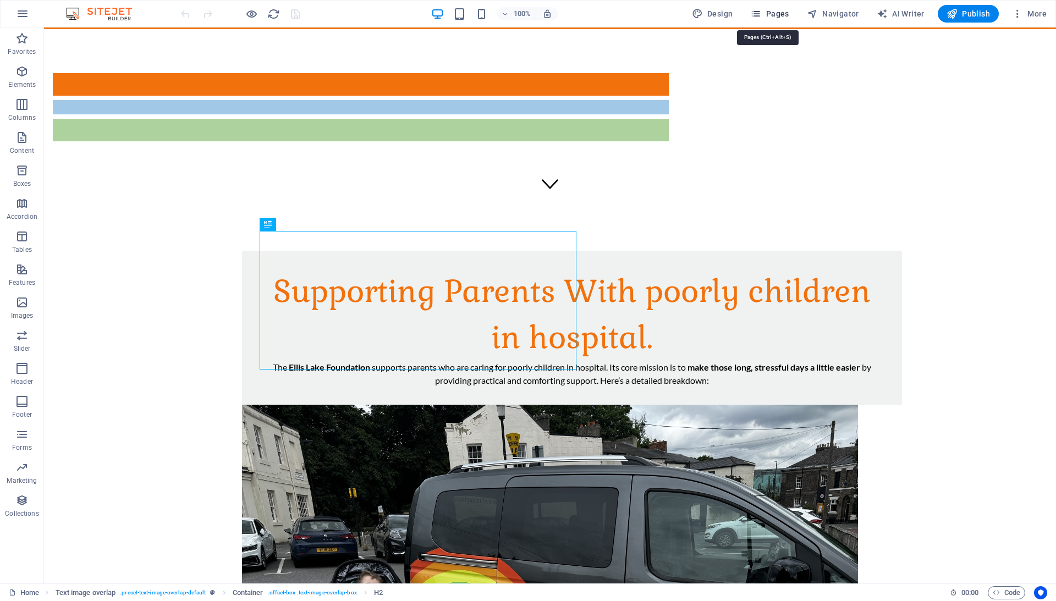
click at [771, 13] on span "Pages" at bounding box center [769, 13] width 38 height 11
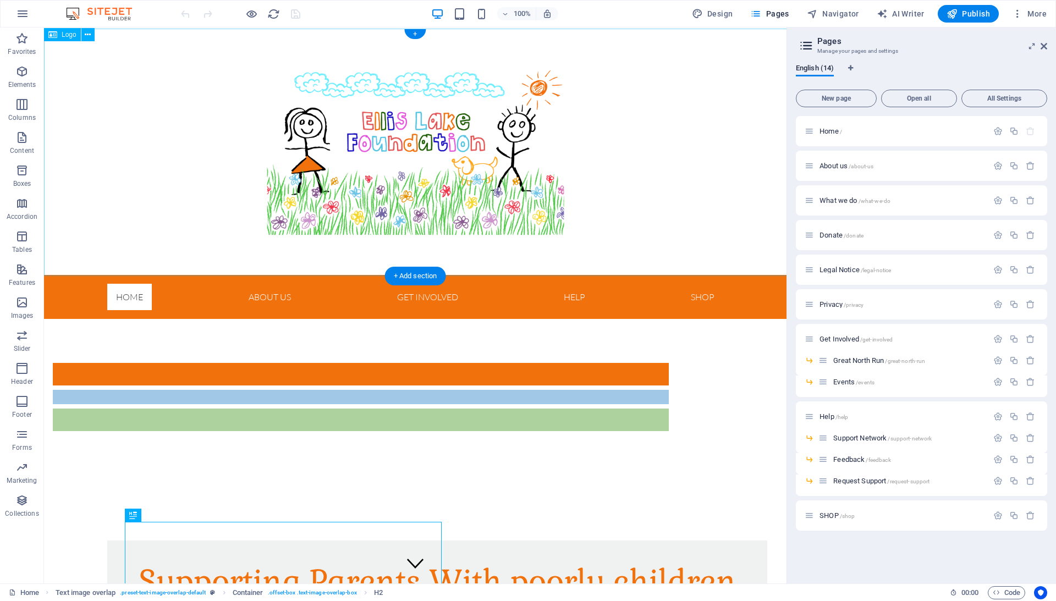
scroll to position [0, 0]
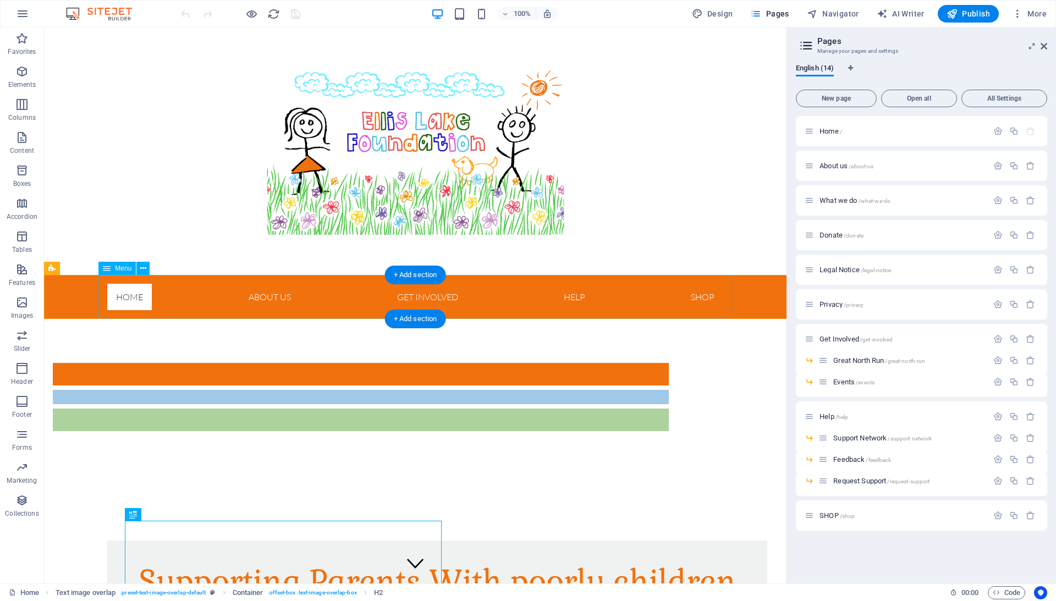
click at [179, 294] on nav "Home About us Get Involved Great North Run Events Donate Help What we do Suppor…" at bounding box center [415, 297] width 634 height 44
select select
select select "1"
select select
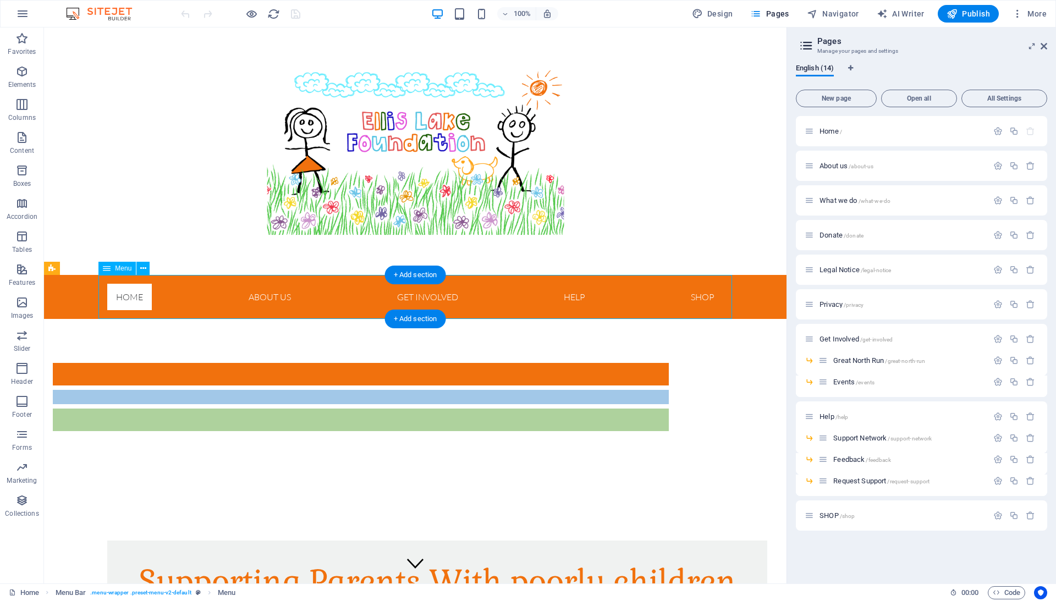
select select "6"
select select
select select "7"
select select
select select "8"
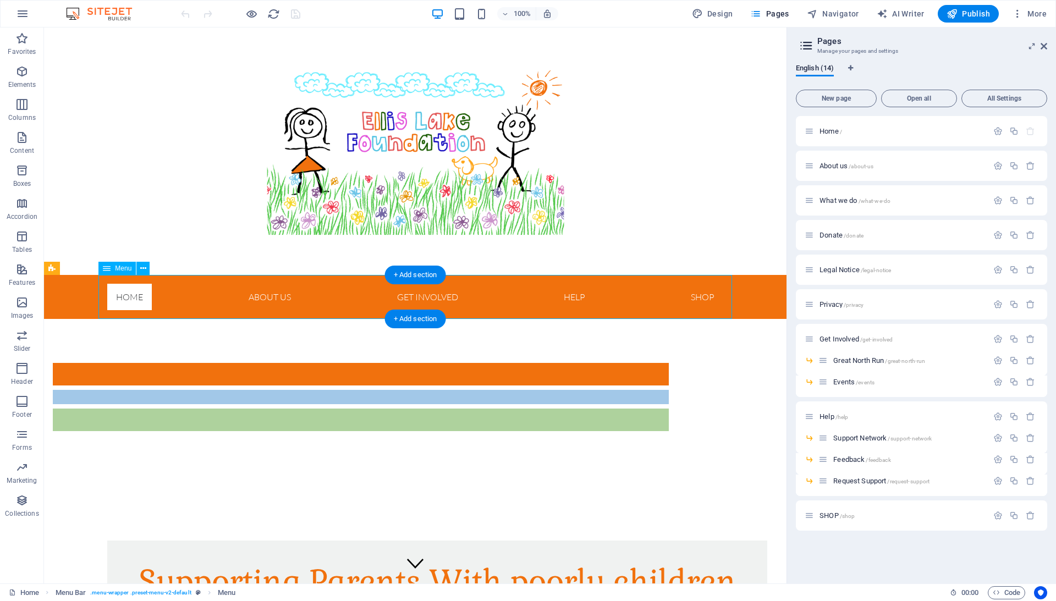
select select
select select "3"
select select
select select "2"
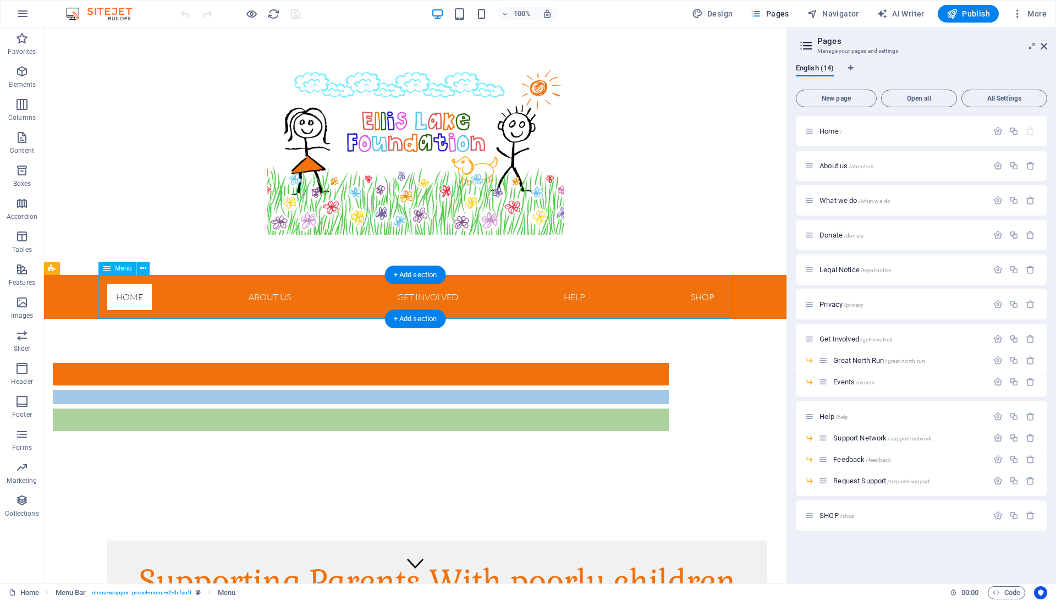
select select
select select "10"
select select
select select "12"
select select
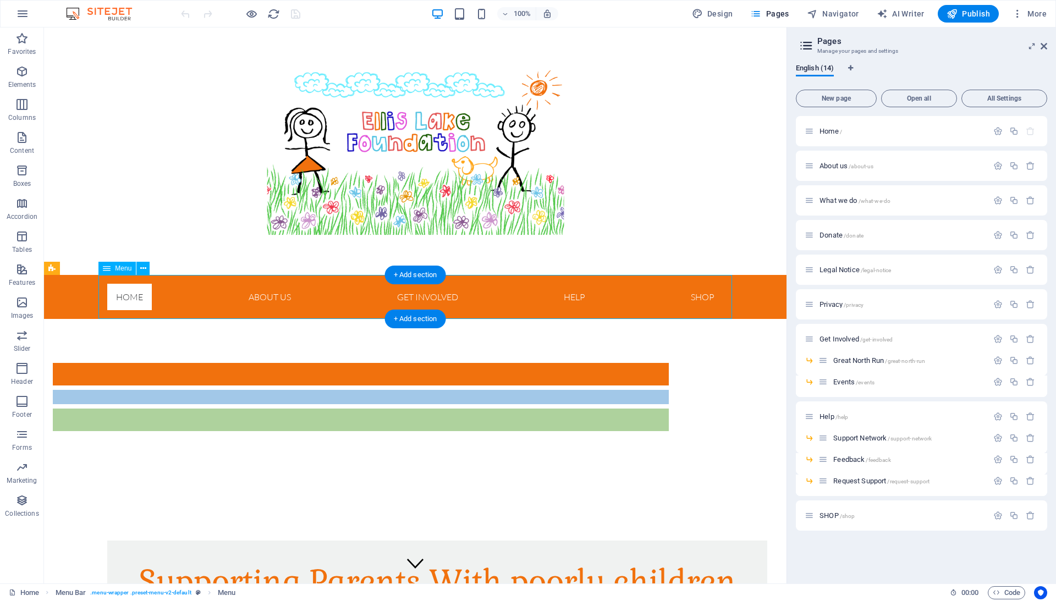
select select "13"
select select
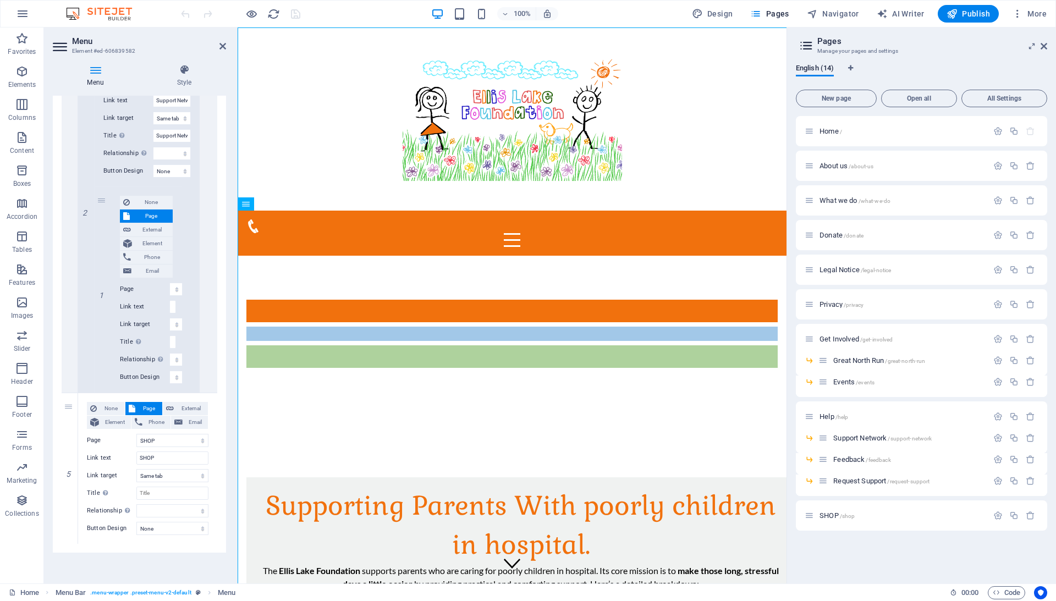
scroll to position [1475, 0]
click at [69, 540] on icon at bounding box center [70, 544] width 6 height 8
select select
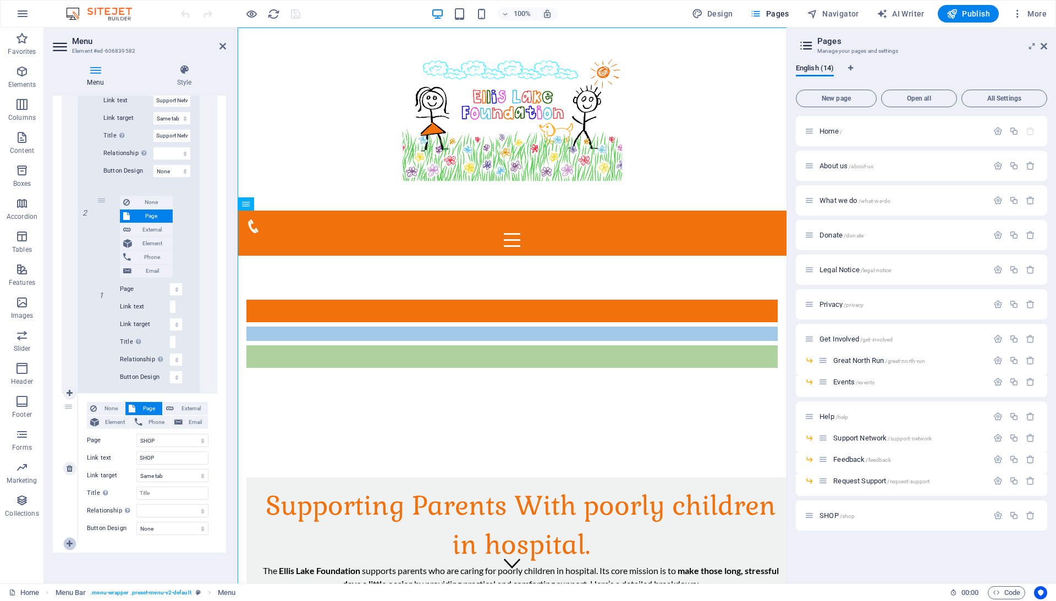
select select
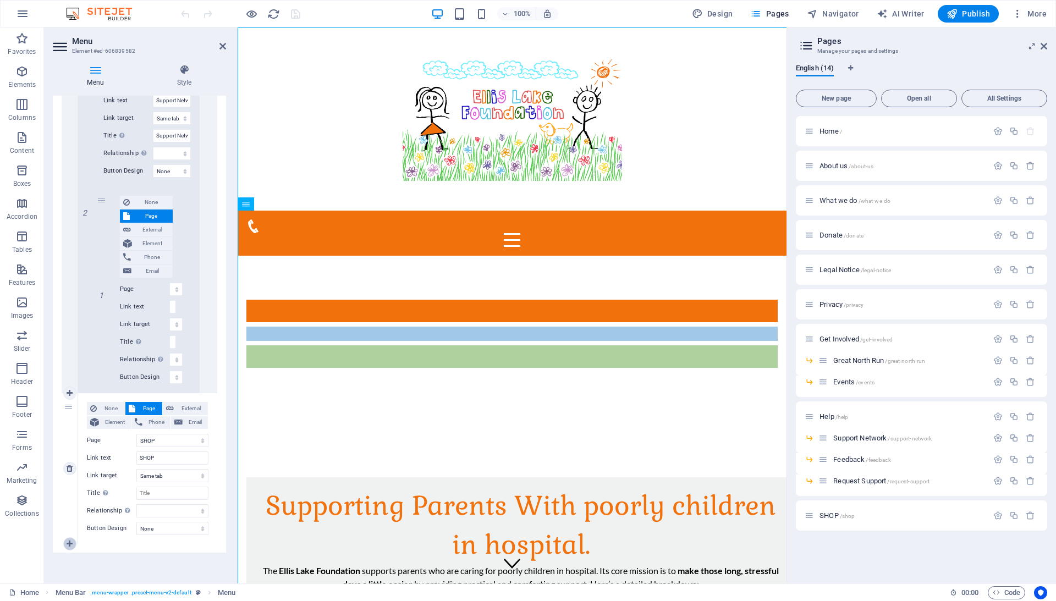
select select
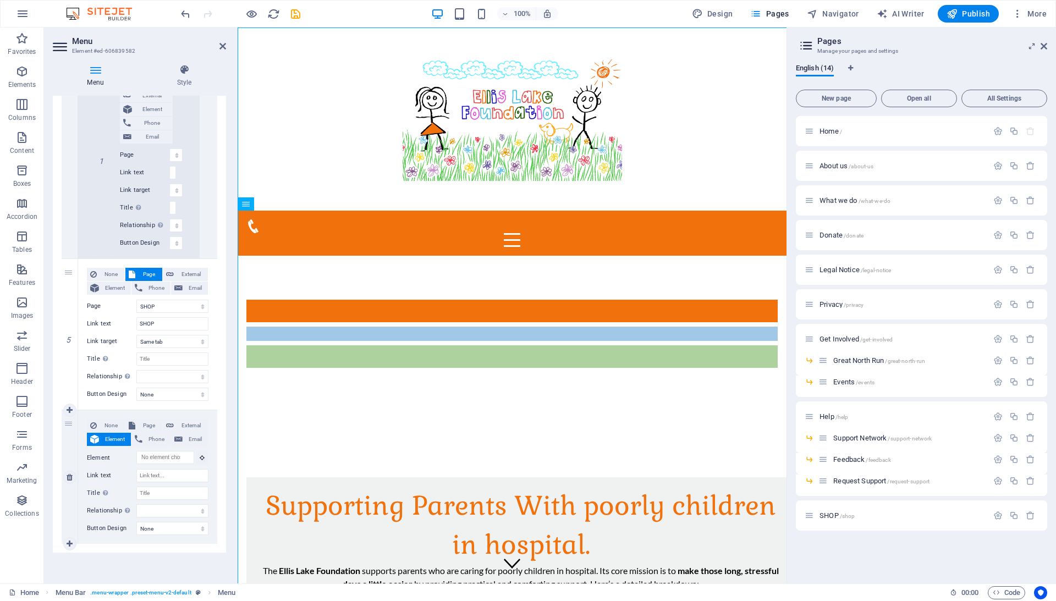
scroll to position [1609, 0]
click at [166, 469] on input "Link text" at bounding box center [172, 475] width 72 height 13
click at [167, 451] on input "Element" at bounding box center [165, 457] width 58 height 13
click at [150, 419] on span "Page" at bounding box center [149, 425] width 20 height 13
select select
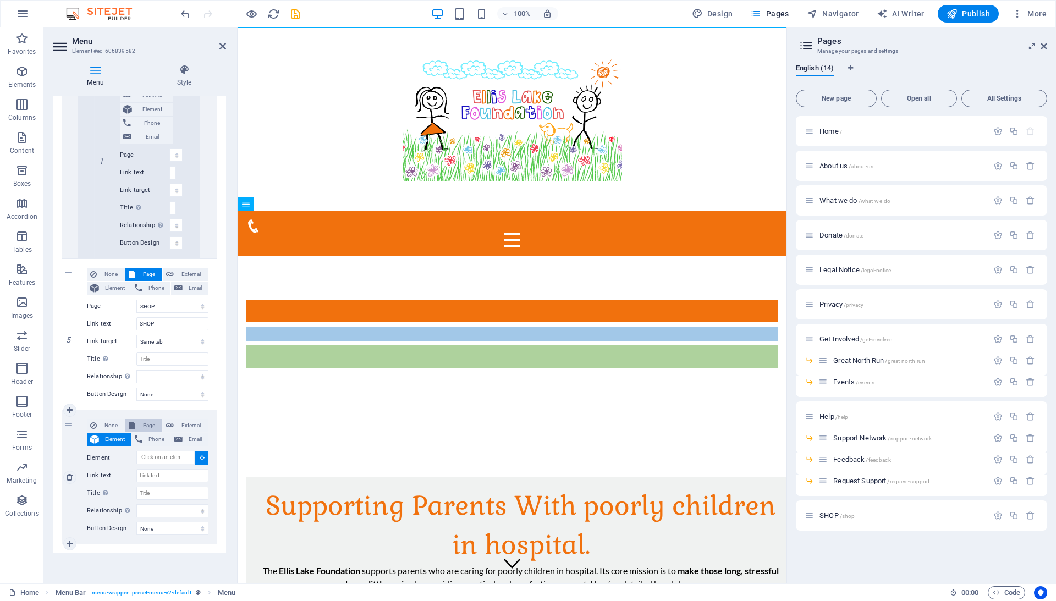
select select
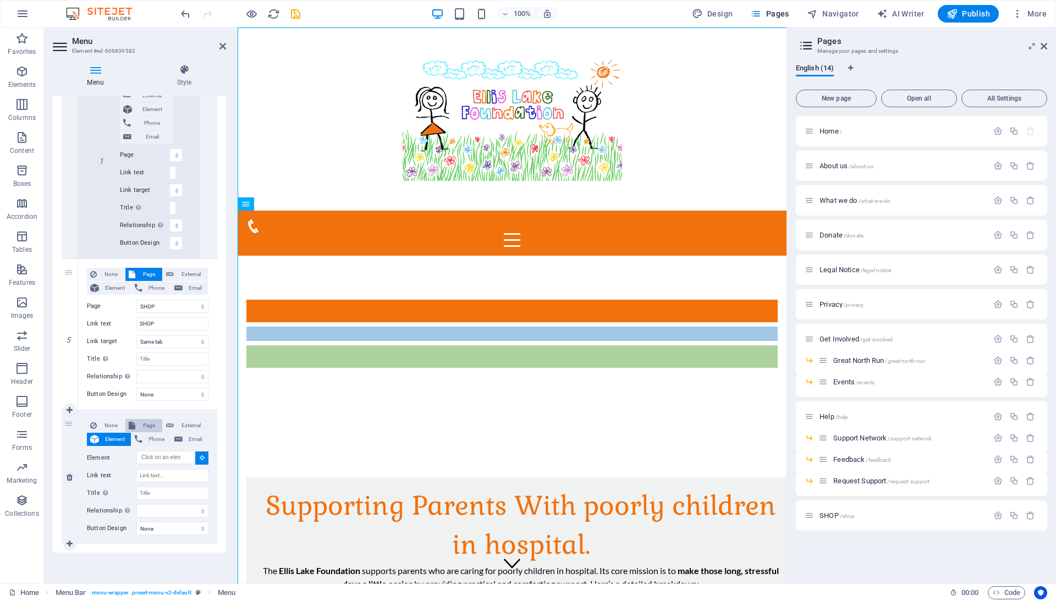
select select
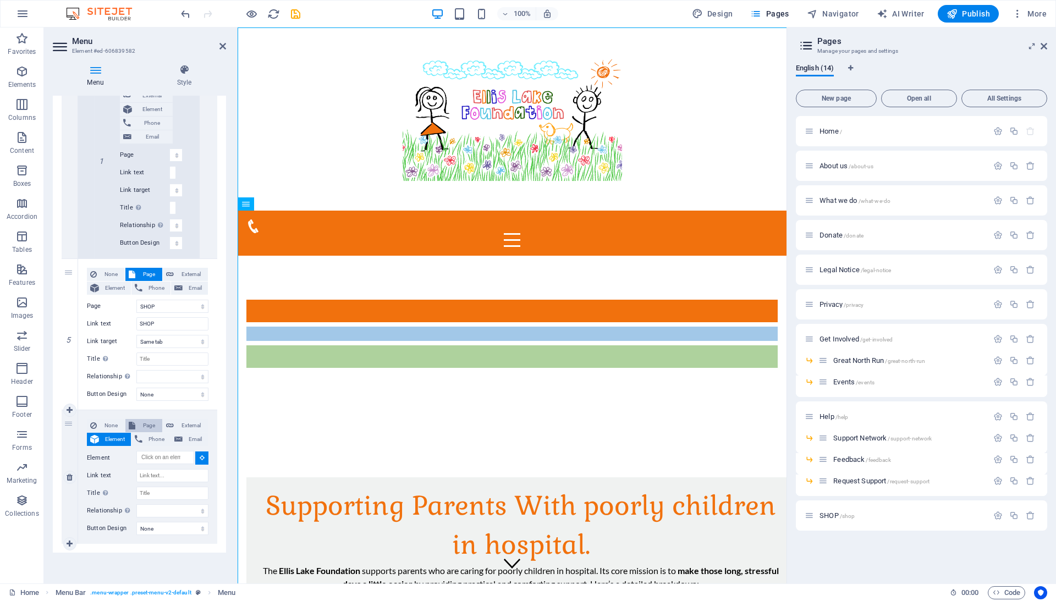
select select
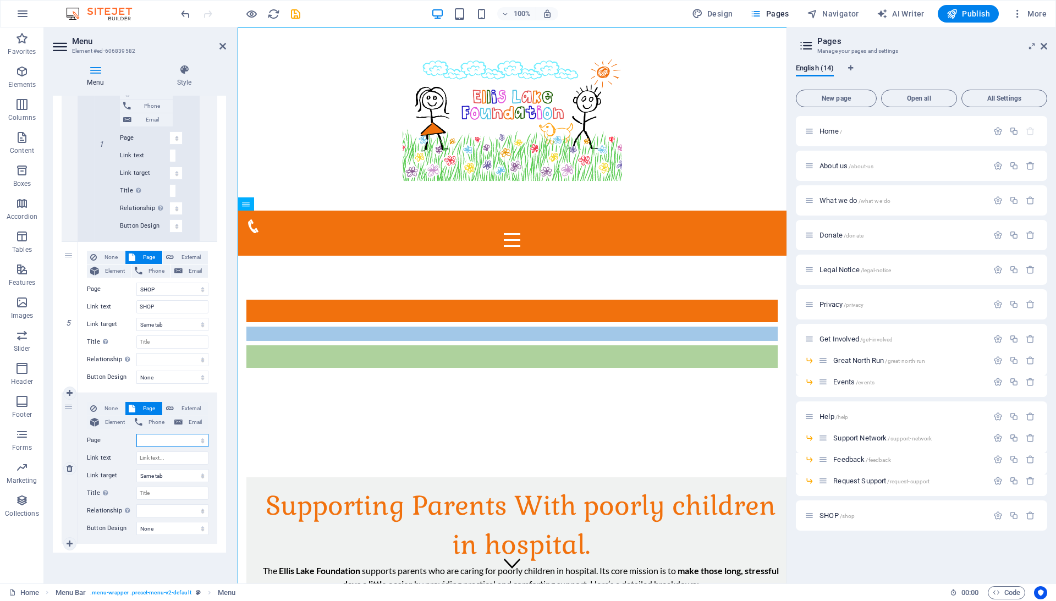
select select "11"
select select
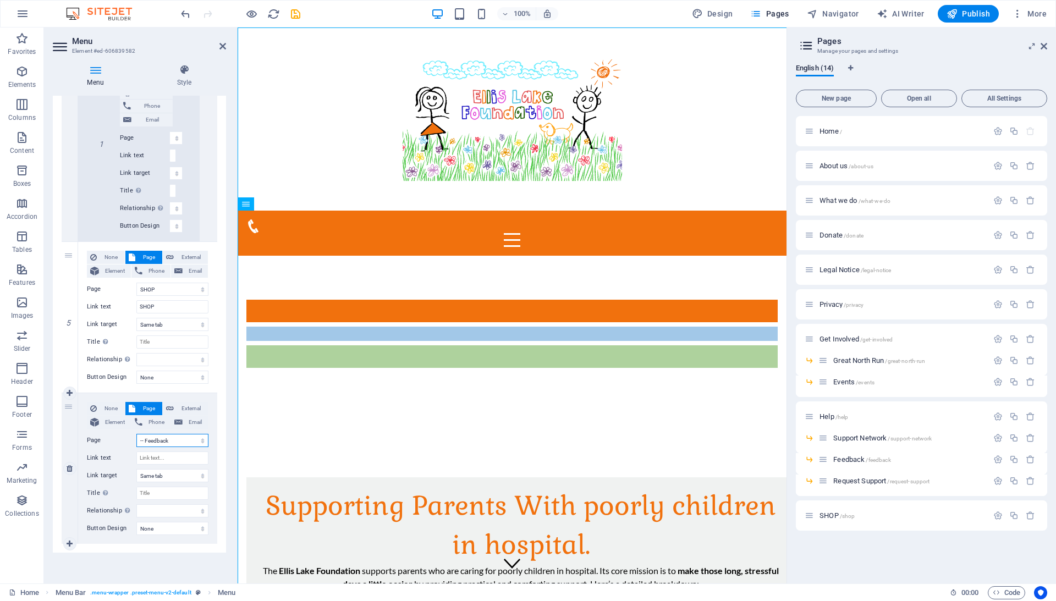
select select
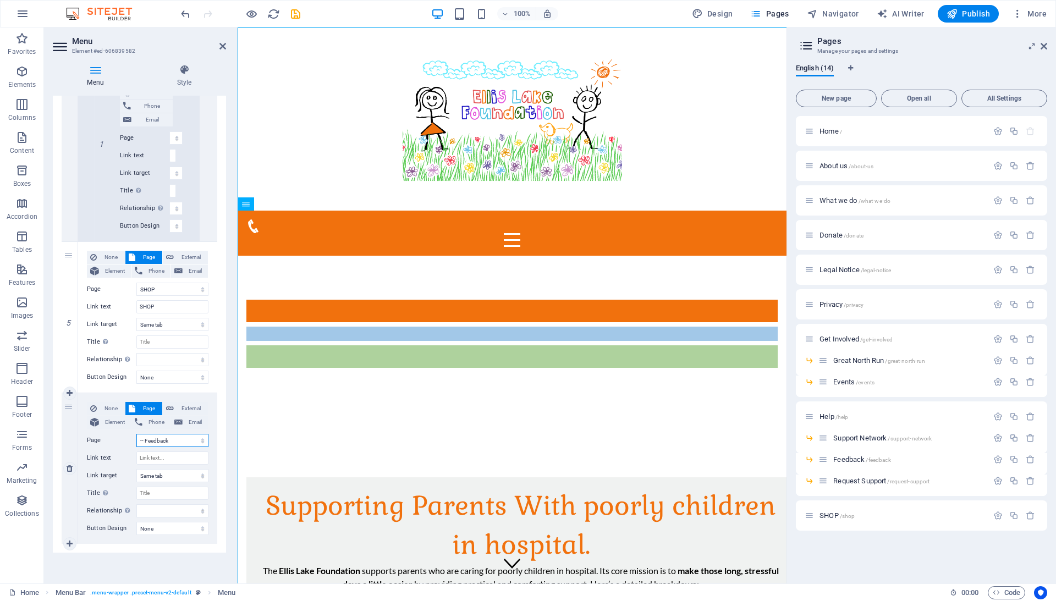
select select
click at [183, 557] on div "Menu Auto Custom Create custom menu items for this menu. Recommended for one-pa…" at bounding box center [139, 335] width 173 height 479
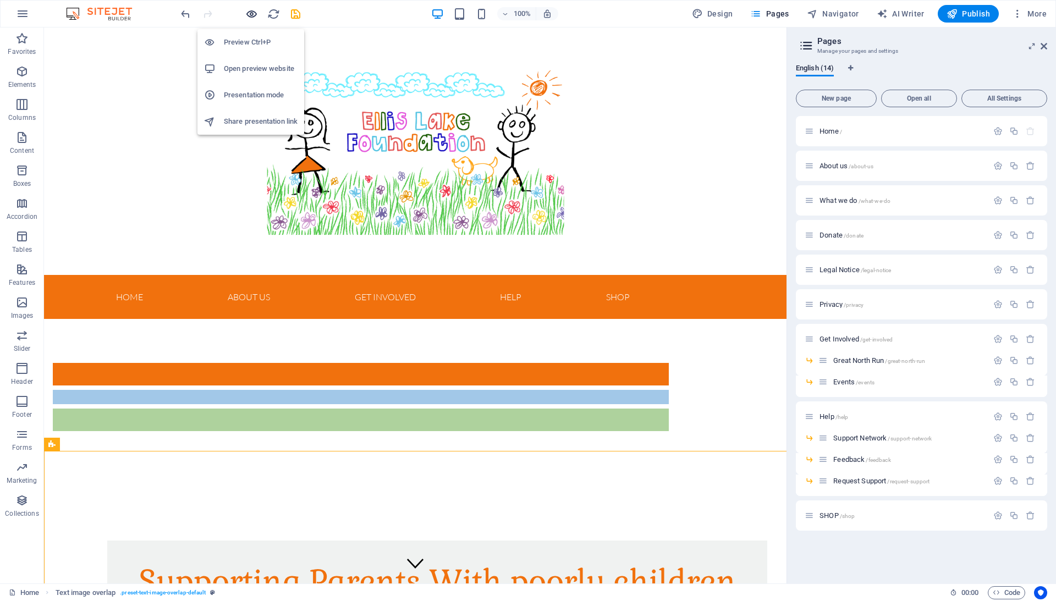
click at [251, 20] on icon "button" at bounding box center [251, 14] width 13 height 13
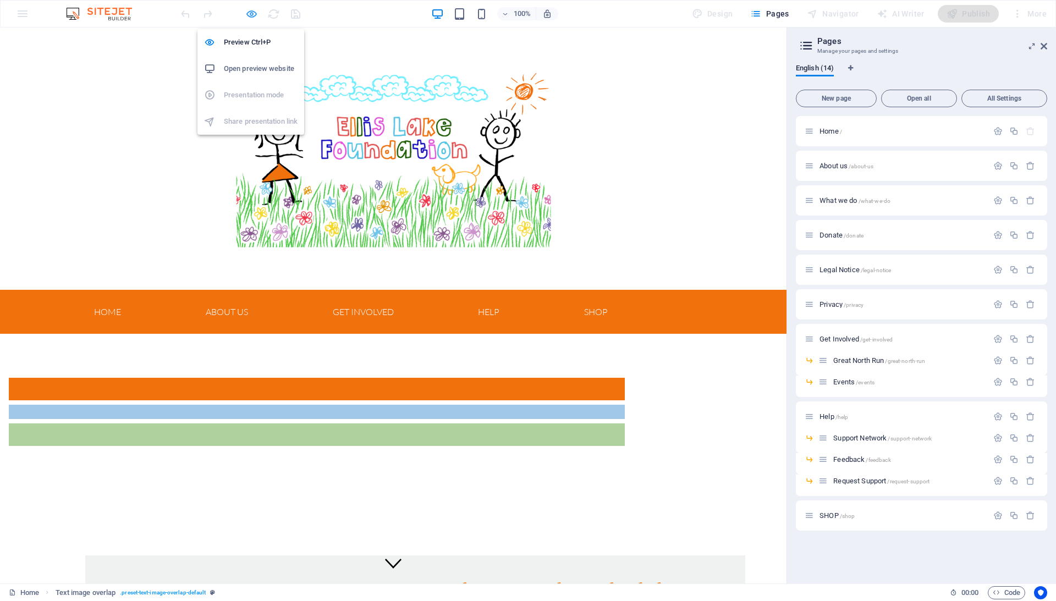
click at [254, 13] on icon "button" at bounding box center [251, 14] width 13 height 13
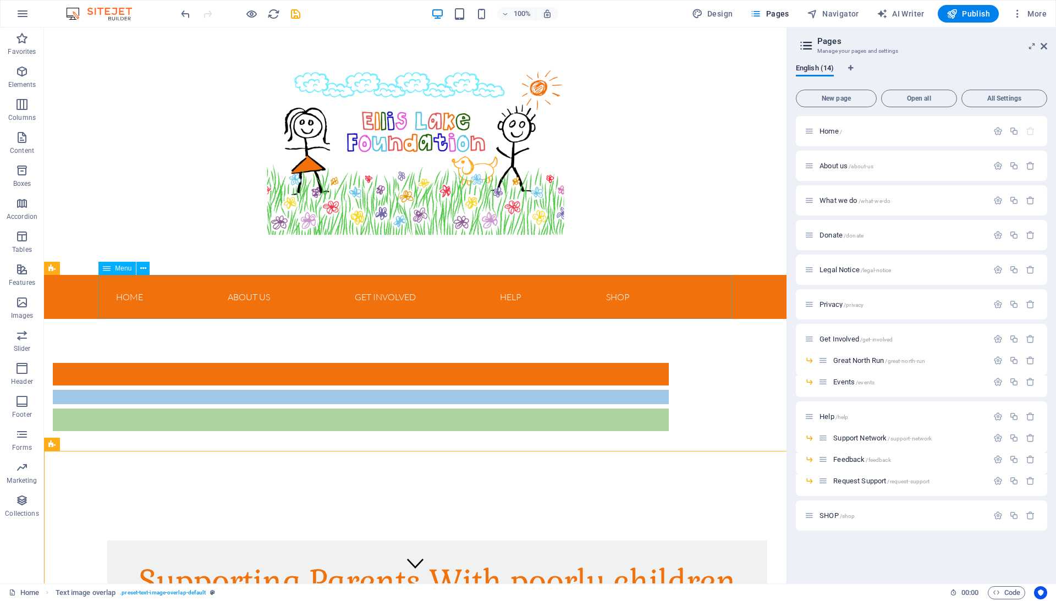
click at [166, 307] on nav "Home About us Get Involved Great North Run Events Donate Help What we do Suppor…" at bounding box center [415, 297] width 634 height 44
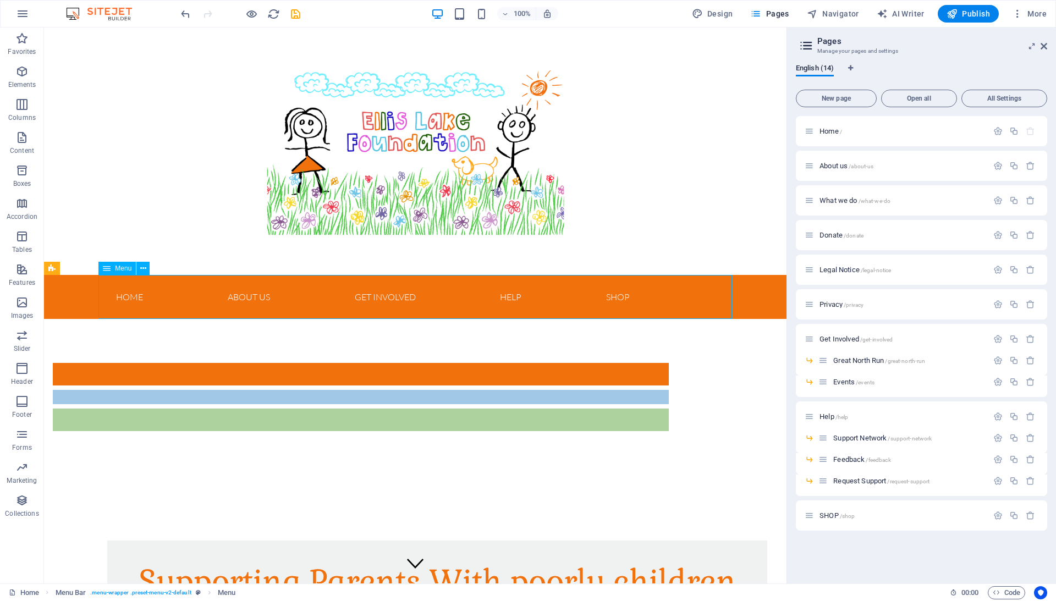
click at [166, 307] on nav "Home About us Get Involved Great North Run Events Donate Help What we do Suppor…" at bounding box center [415, 297] width 634 height 44
select select
select select "1"
select select
select select "6"
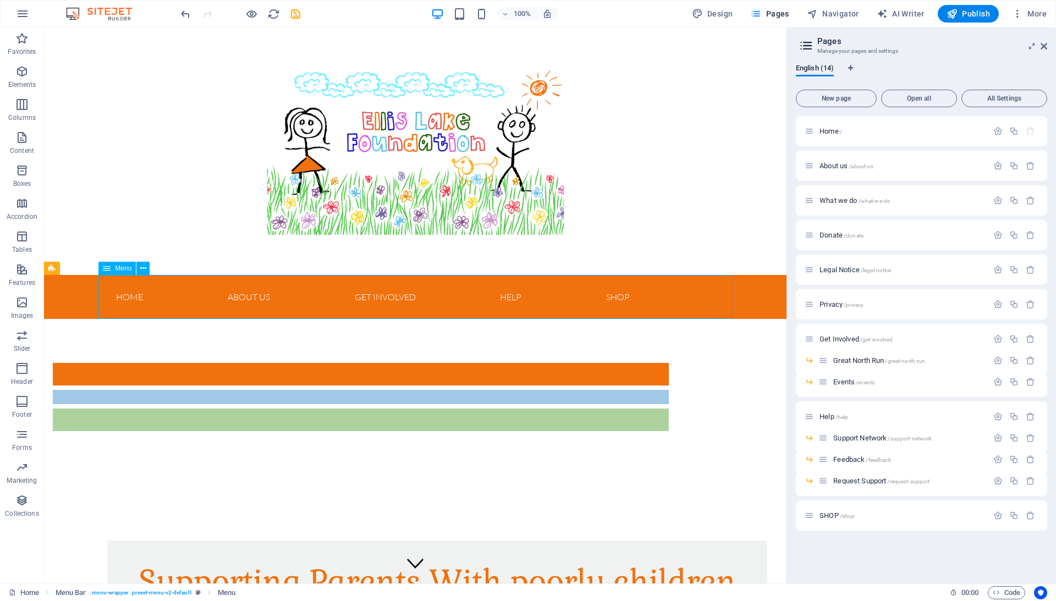
select select
select select "7"
select select
select select "8"
select select
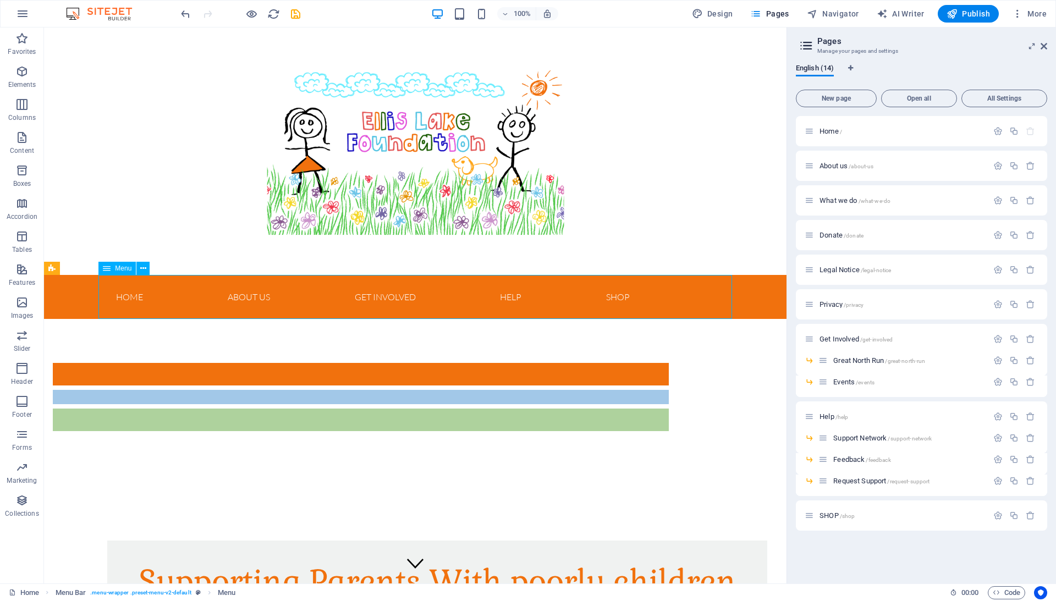
select select "3"
select select
select select "2"
select select
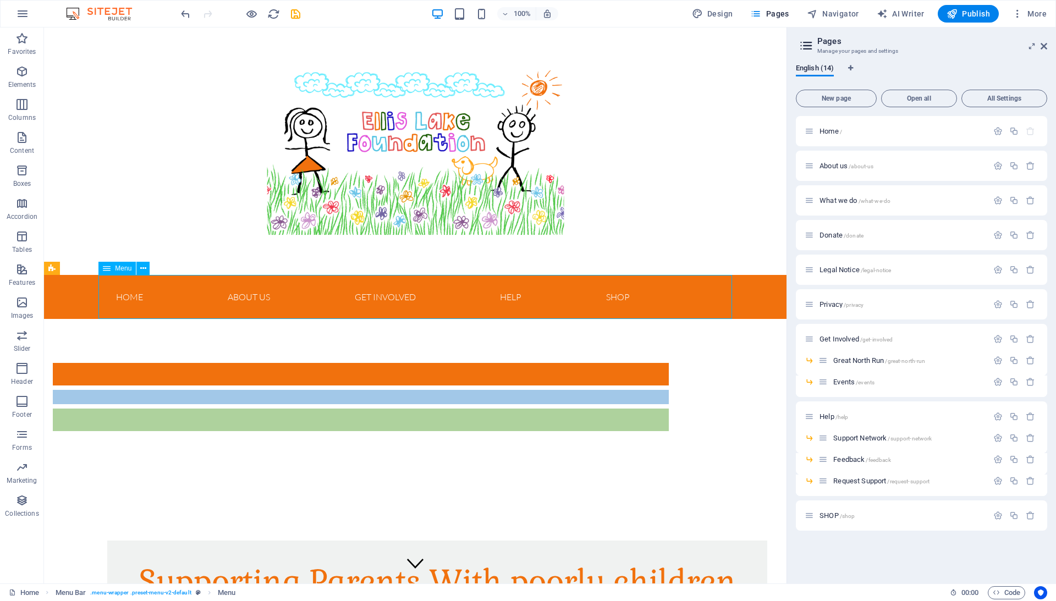
select select "10"
select select
select select "12"
select select
select select "13"
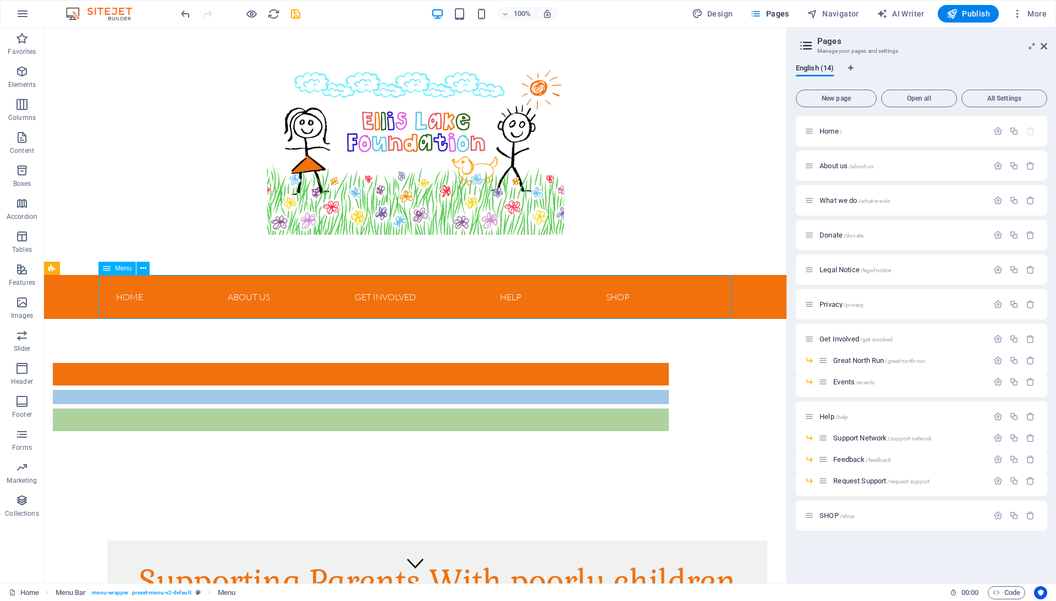
select select
select select "11"
select select
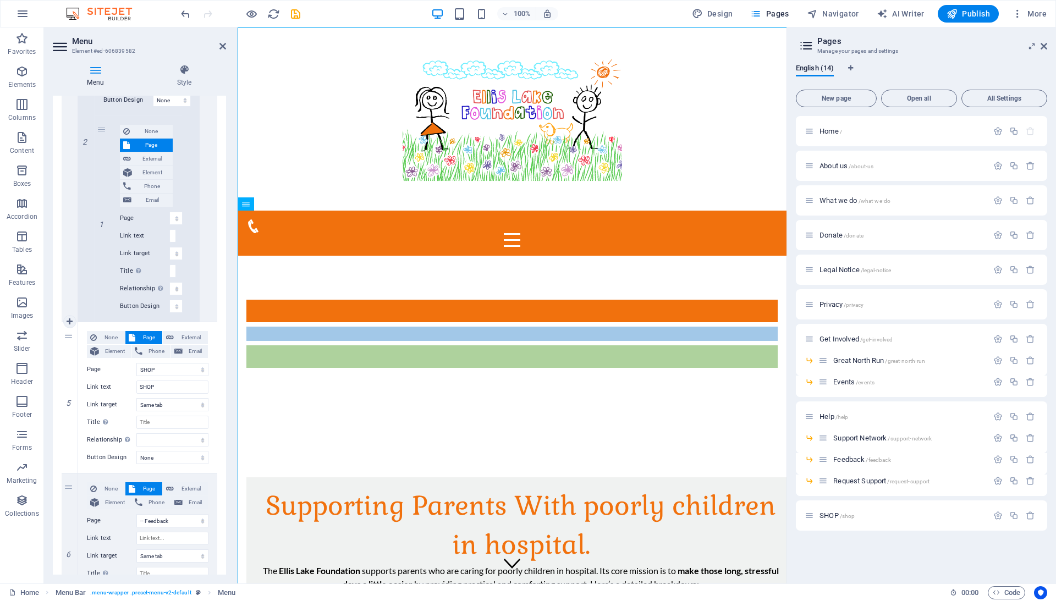
scroll to position [1515, 0]
drag, startPoint x: 69, startPoint y: 509, endPoint x: 104, endPoint y: 333, distance: 179.9
select select
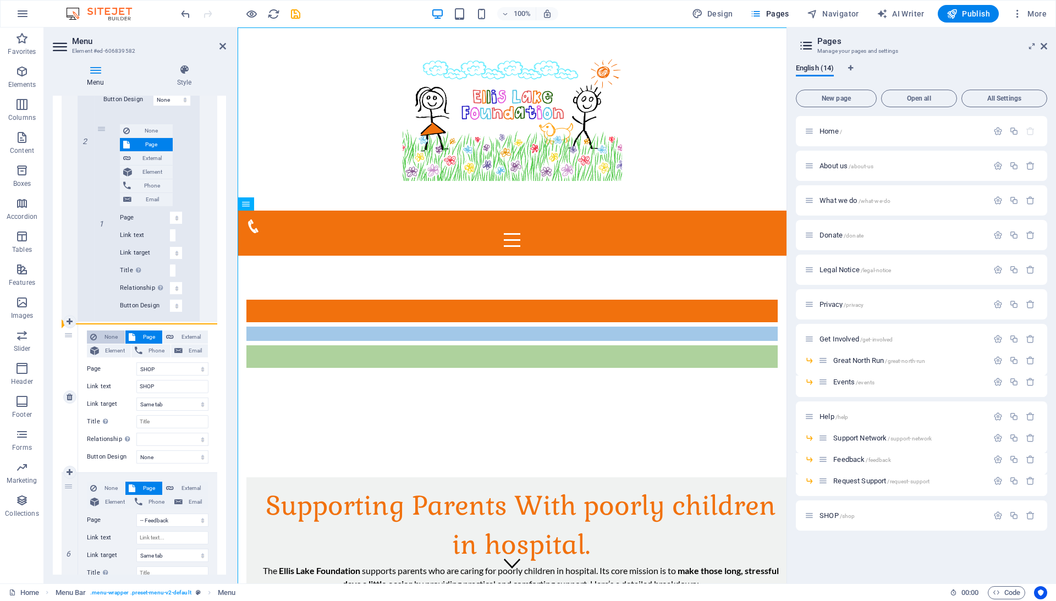
select select
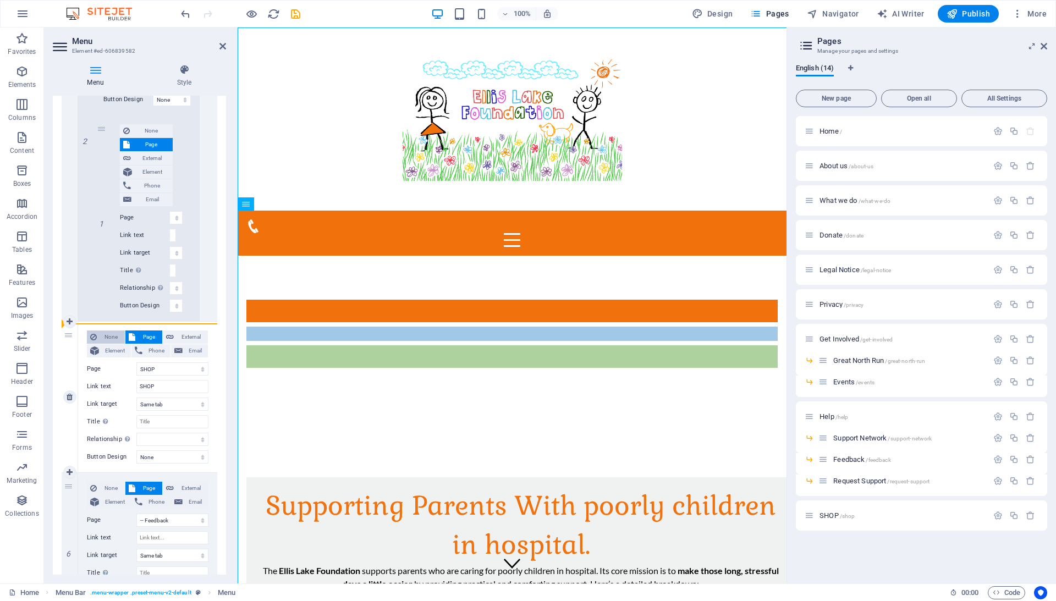
select select
select select "11"
select select
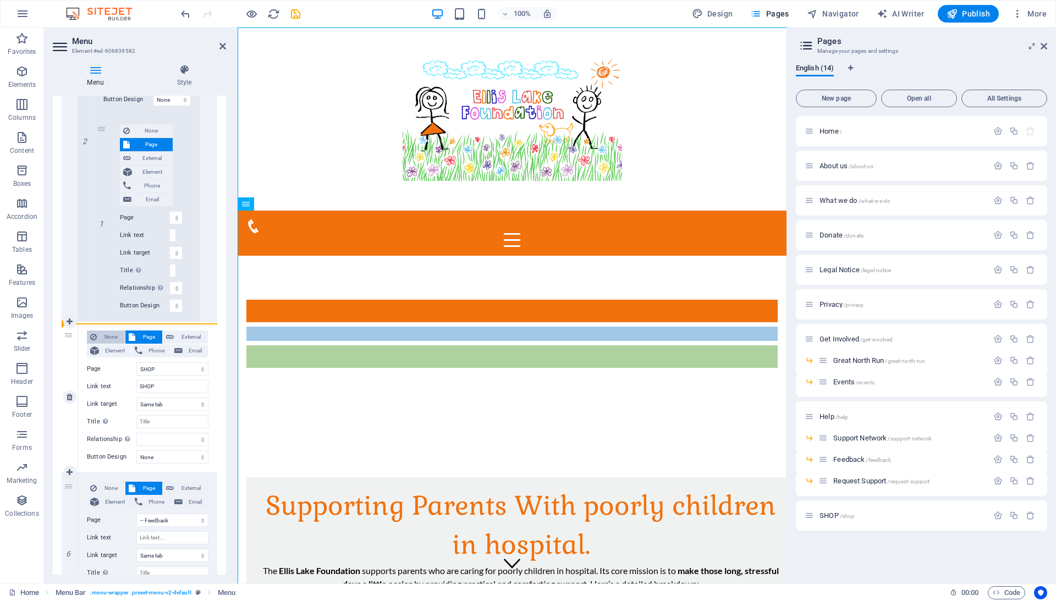
select select "13"
type input "SHOP"
select select
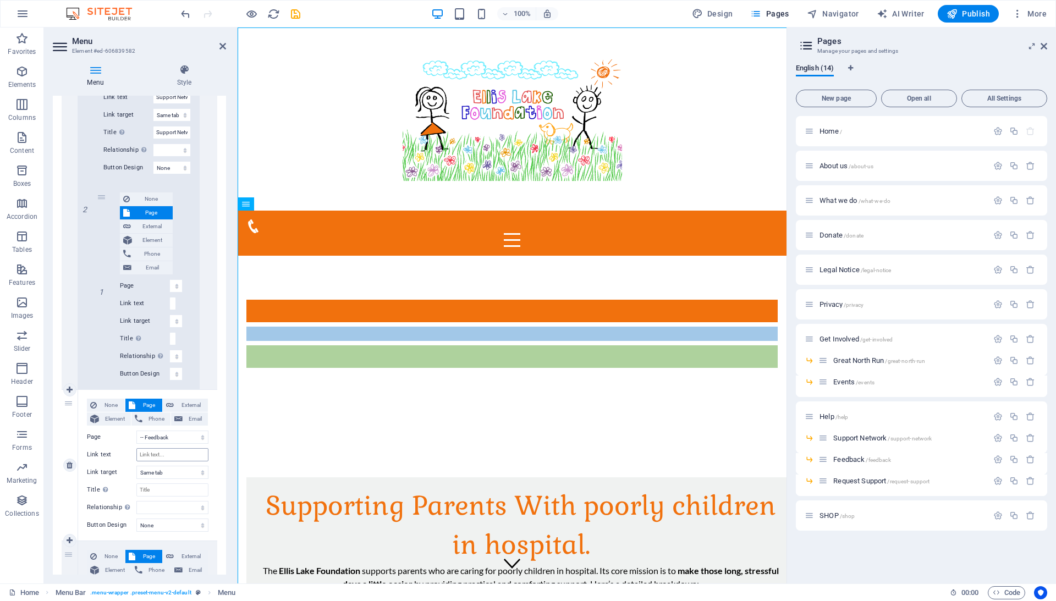
scroll to position [1442, 0]
drag, startPoint x: 70, startPoint y: 420, endPoint x: 128, endPoint y: 382, distance: 69.4
select select
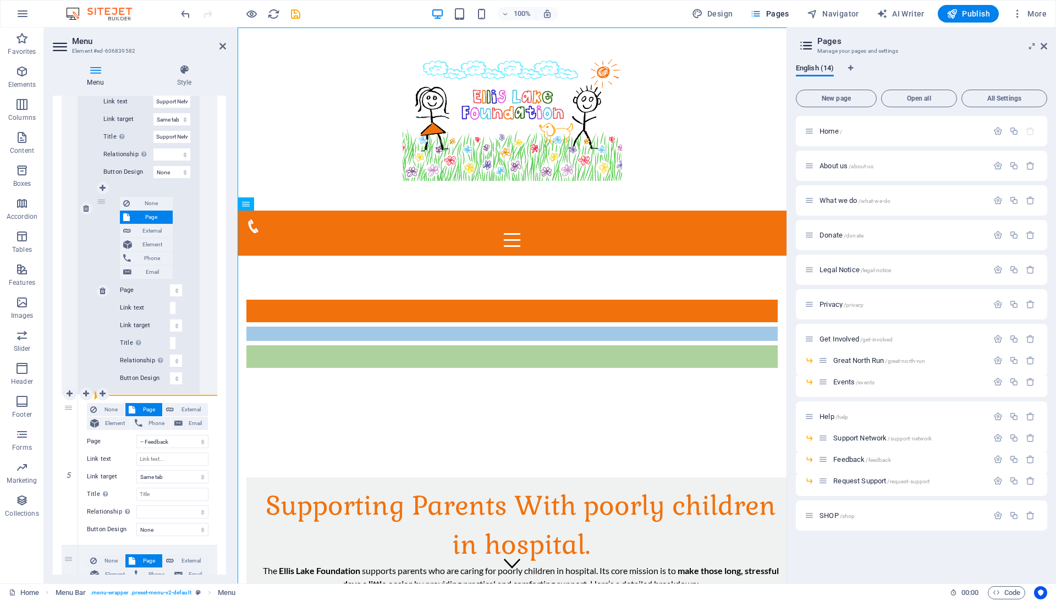
select select
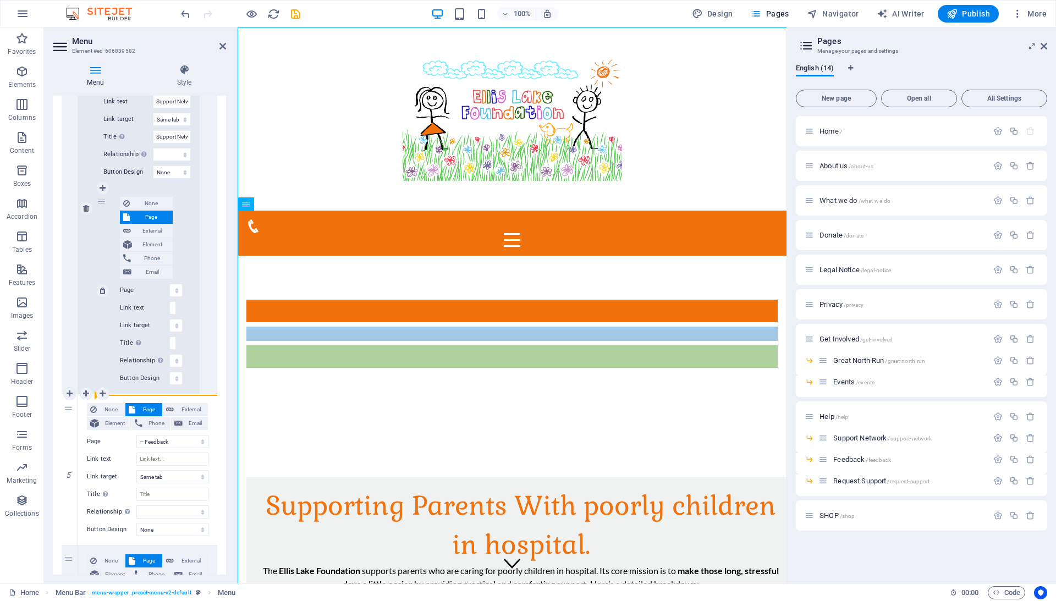
select select
select select "13"
type input "SHOP"
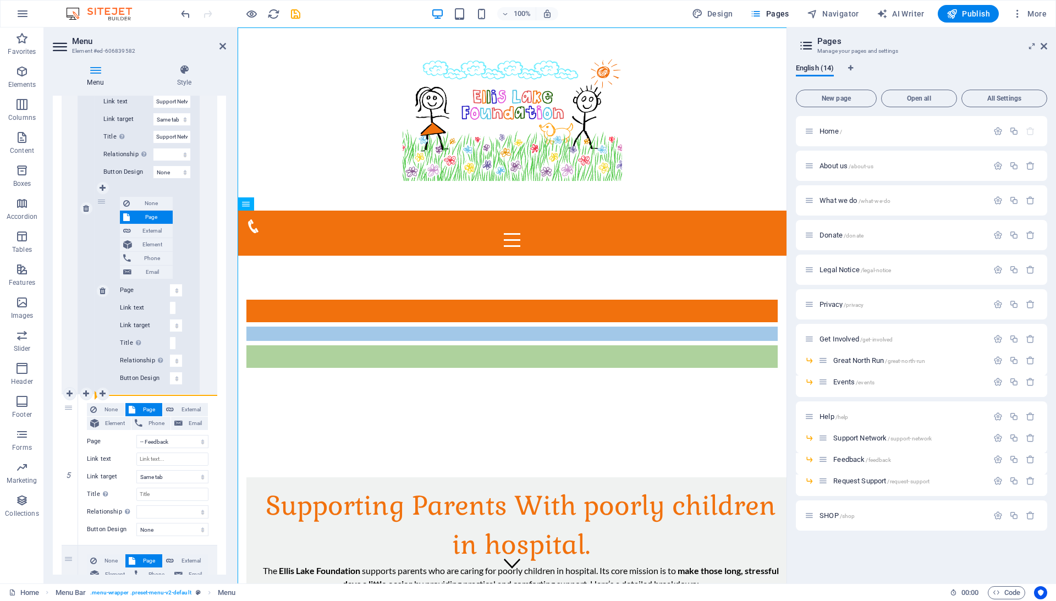
select select
select select "11"
select select
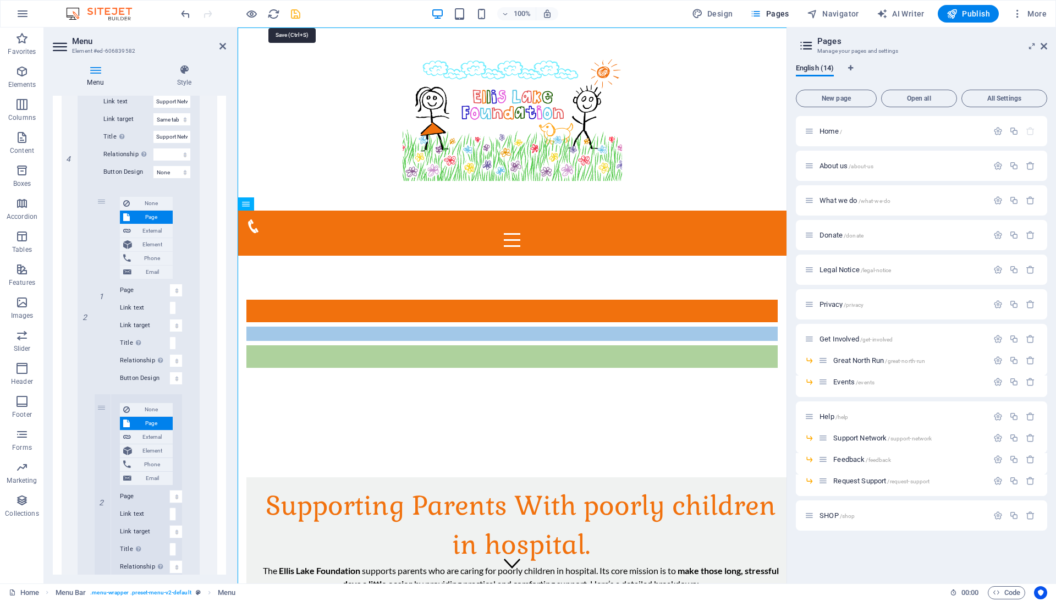
click at [296, 15] on icon "save" at bounding box center [295, 14] width 13 height 13
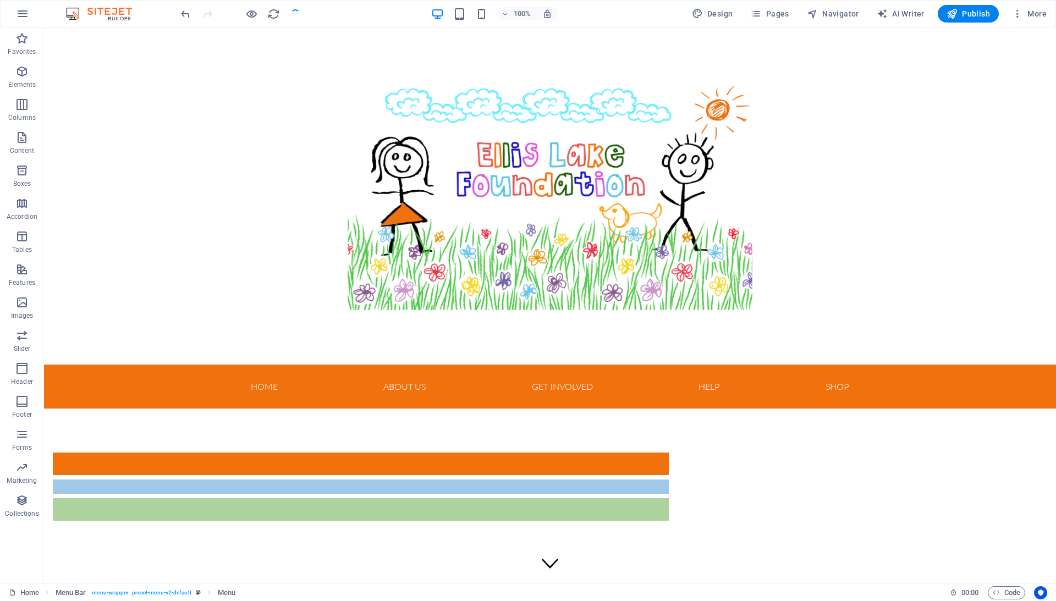
checkbox input "false"
click at [249, 14] on icon "button" at bounding box center [251, 14] width 13 height 13
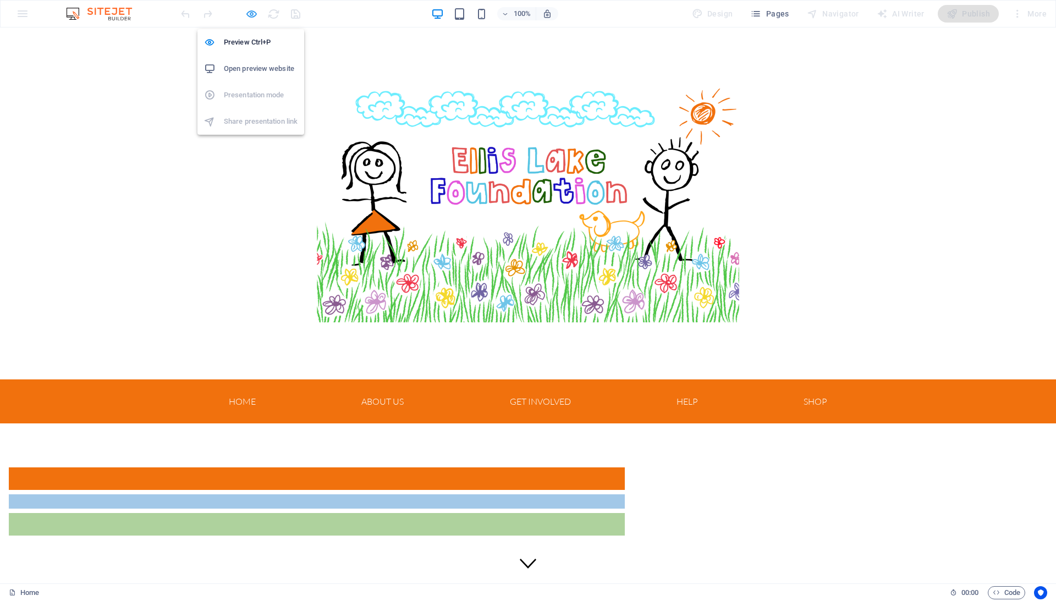
click at [256, 13] on icon "button" at bounding box center [251, 14] width 13 height 13
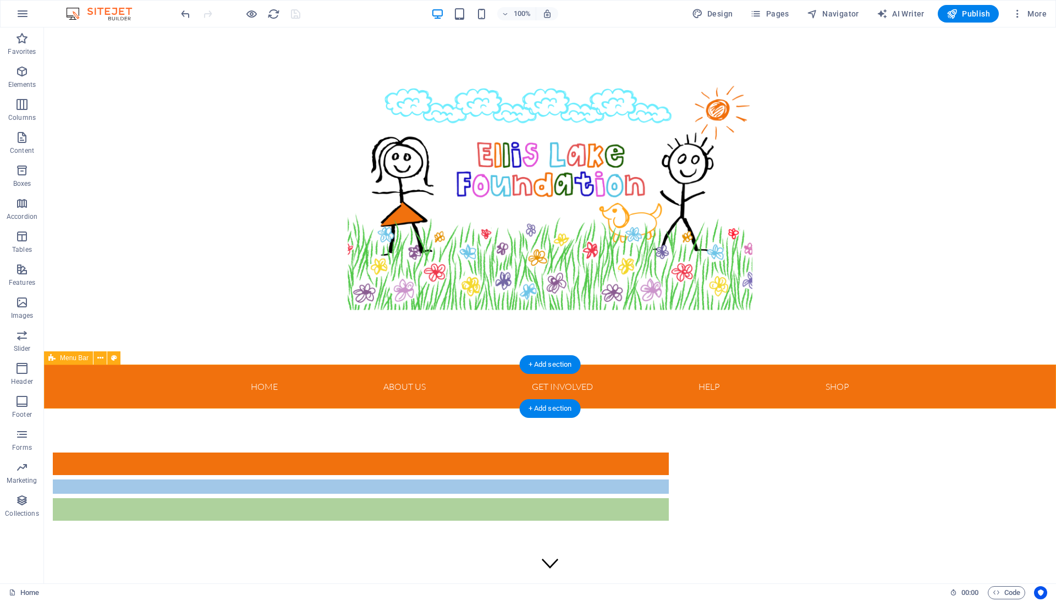
click at [230, 381] on div "Home About us Get Involved Great North Run Events Donate Help What we do Suppor…" at bounding box center [550, 387] width 1012 height 44
click at [246, 384] on nav "Home About us Get Involved Great North Run Events Donate Help What we do Suppor…" at bounding box center [550, 387] width 634 height 44
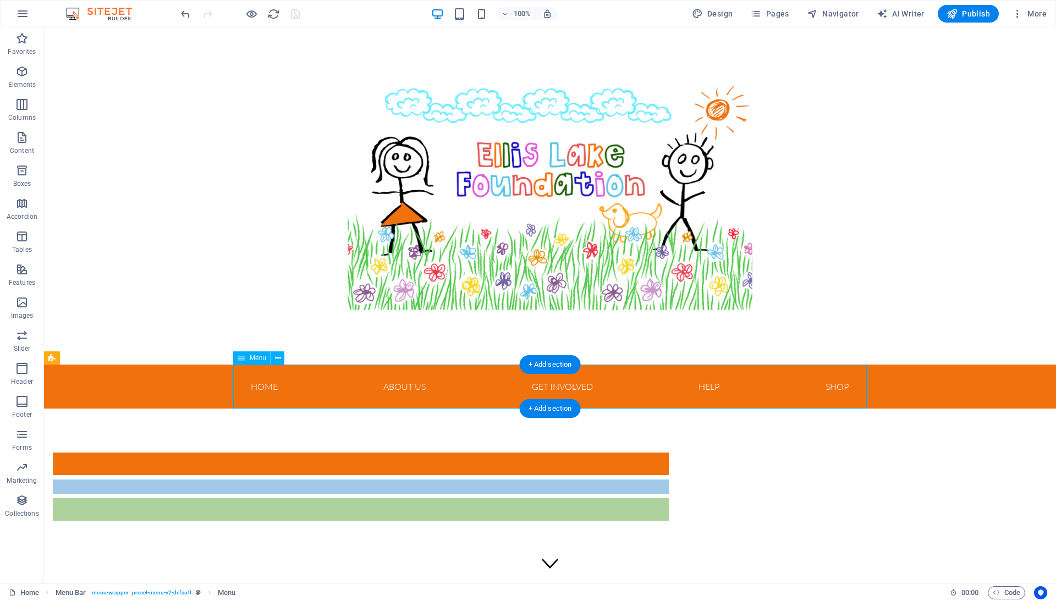
click at [246, 384] on nav "Home About us Get Involved Great North Run Events Donate Help What we do Suppor…" at bounding box center [550, 387] width 634 height 44
select select
select select "1"
select select
select select "6"
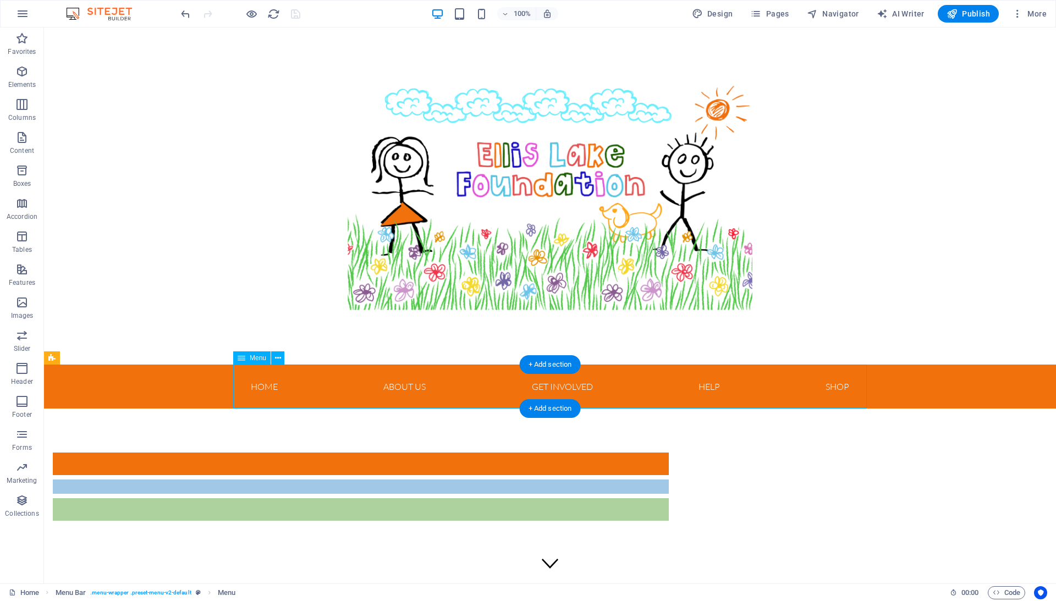
select select
select select "7"
select select
select select "8"
select select
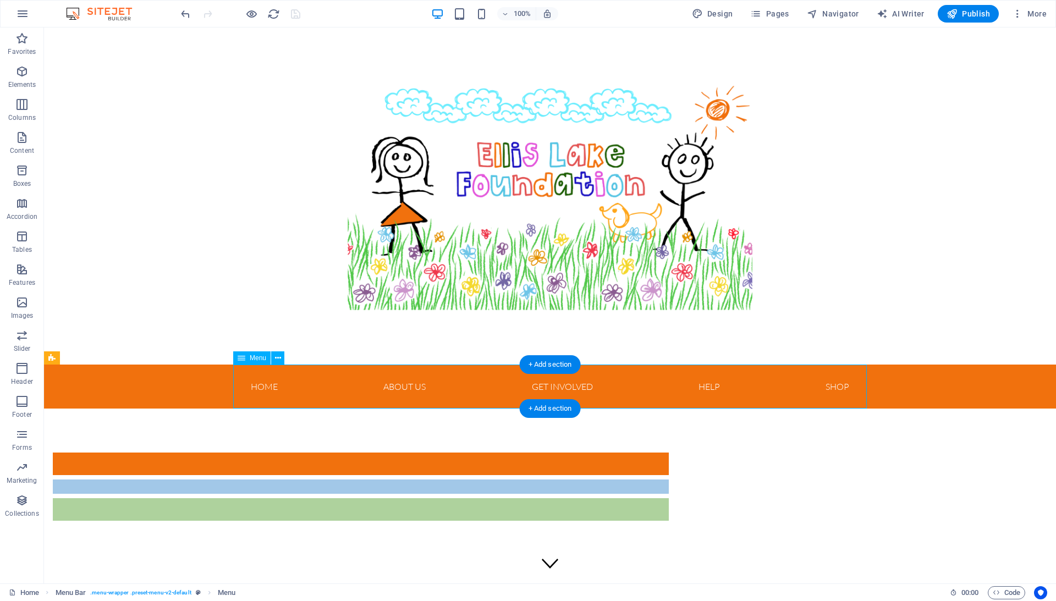
select select "3"
select select
select select "2"
select select
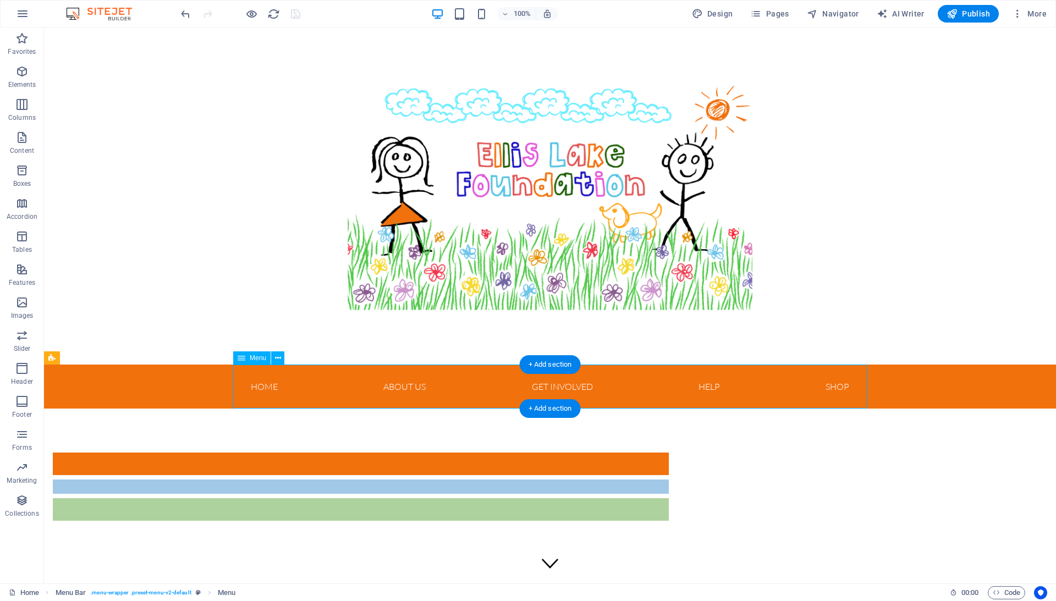
select select "10"
select select
select select "12"
select select
select select "11"
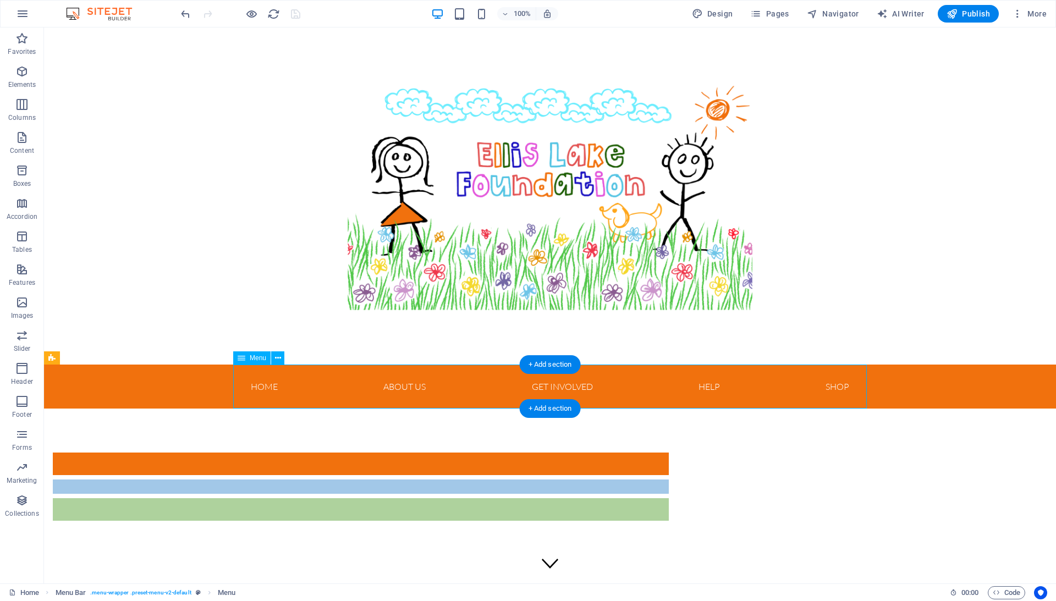
select select
select select "13"
select select
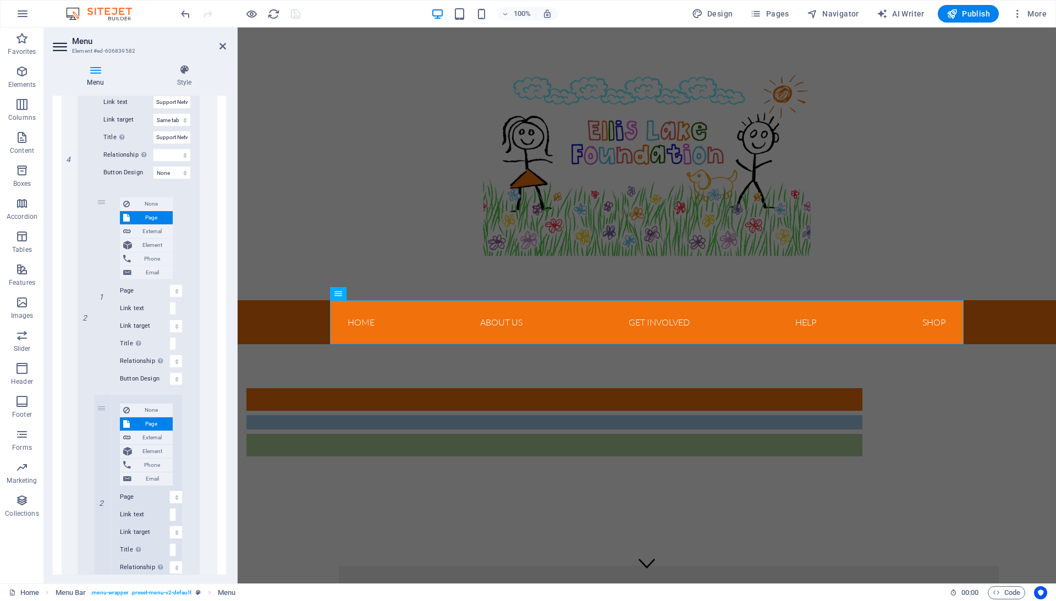
scroll to position [1439, 0]
drag, startPoint x: 102, startPoint y: 449, endPoint x: 96, endPoint y: 430, distance: 19.8
select select
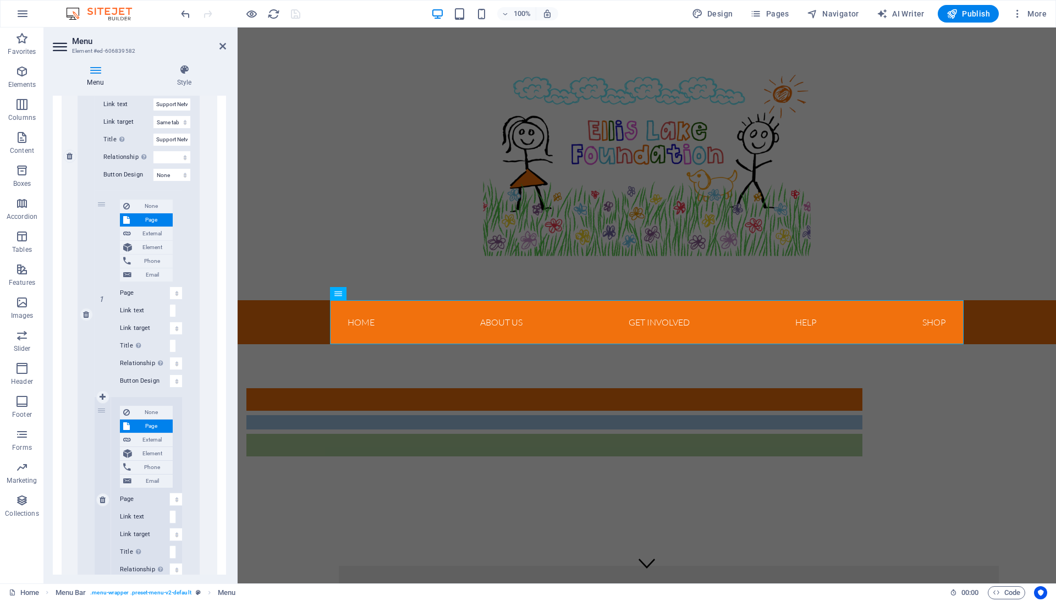
select select
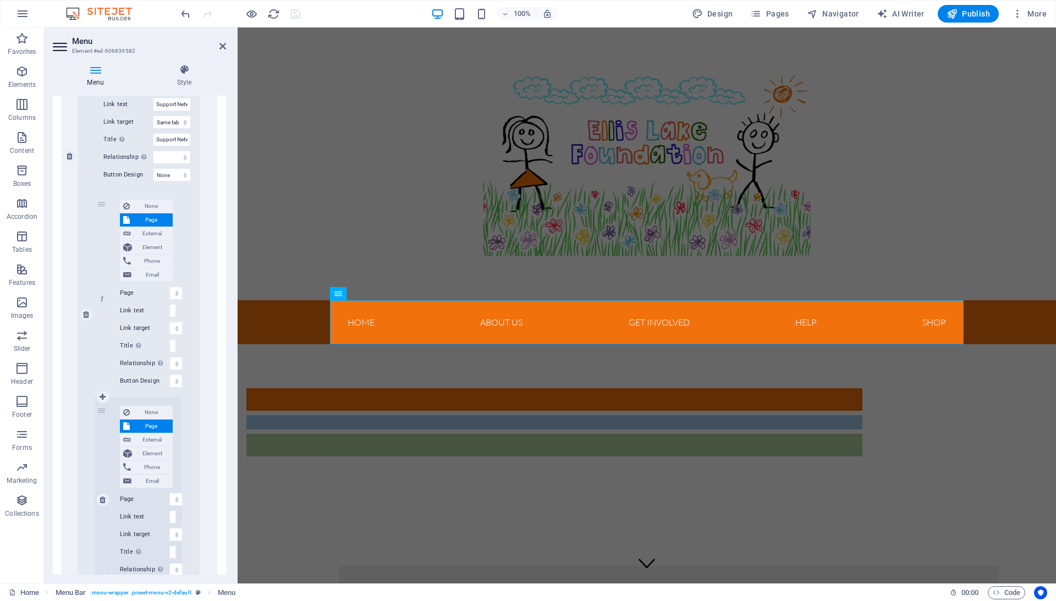
select select
select select "11"
select select
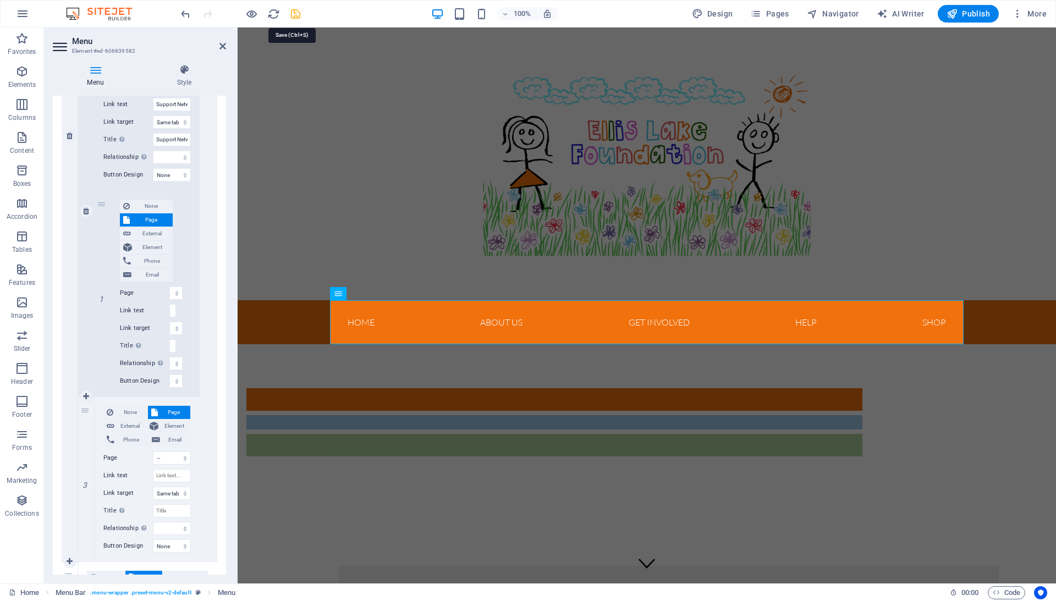
click at [295, 12] on icon "save" at bounding box center [295, 14] width 13 height 13
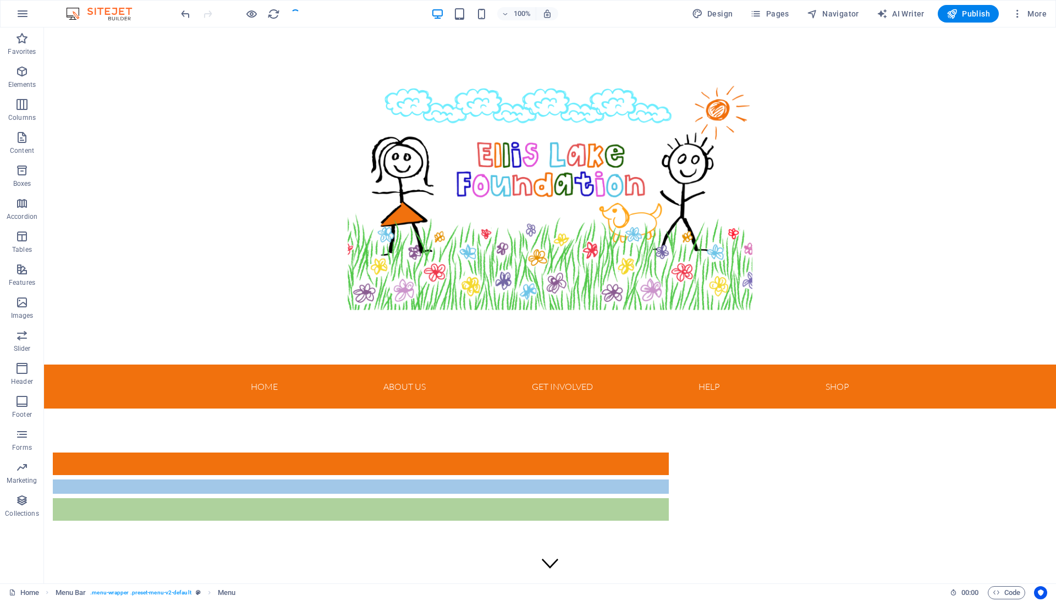
checkbox input "false"
click at [249, 16] on icon "button" at bounding box center [251, 14] width 13 height 13
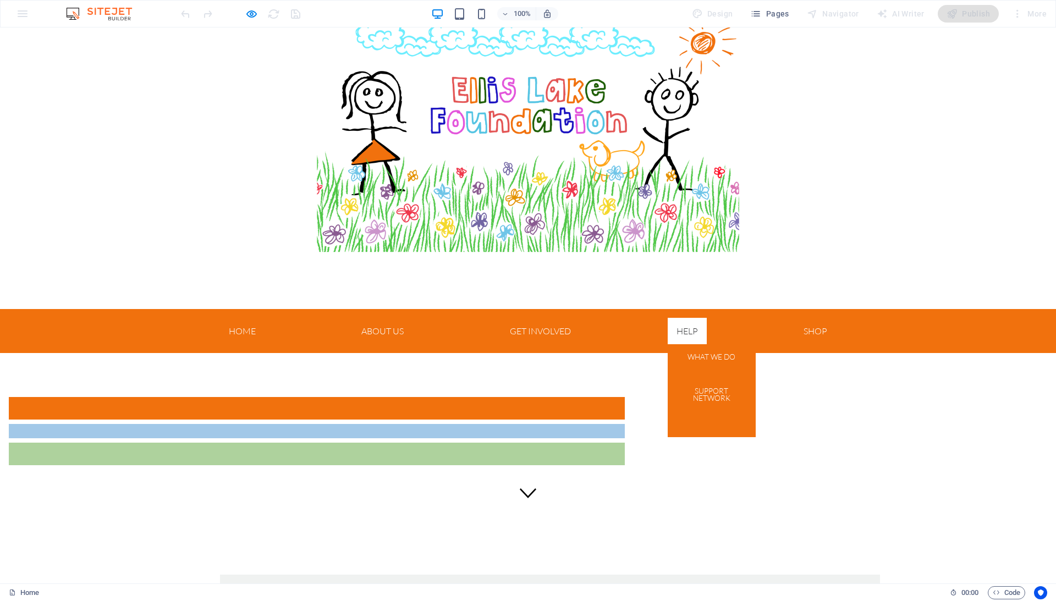
scroll to position [73, 0]
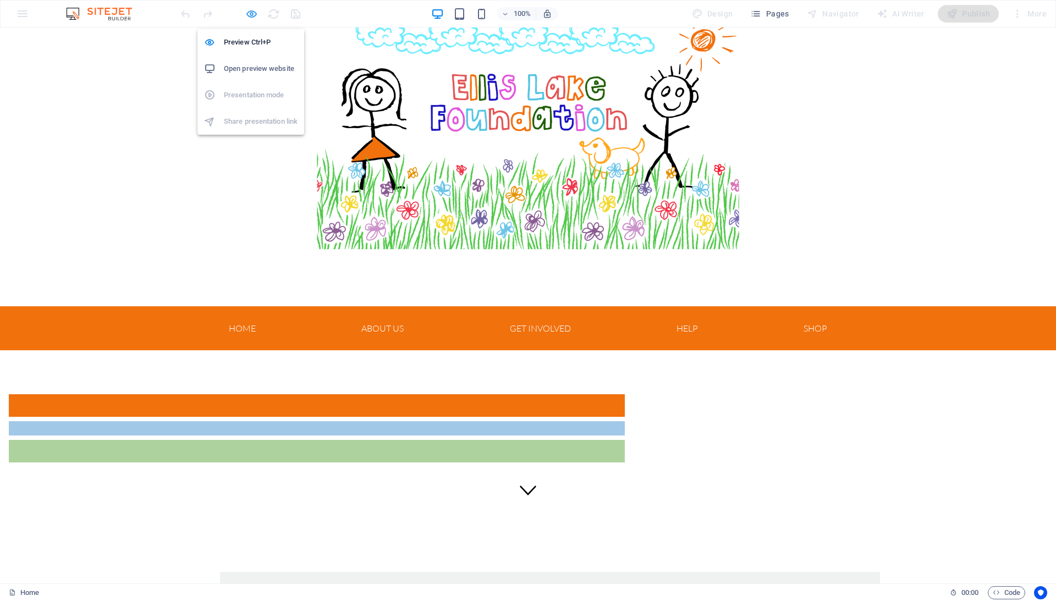
click at [250, 13] on icon "button" at bounding box center [251, 14] width 13 height 13
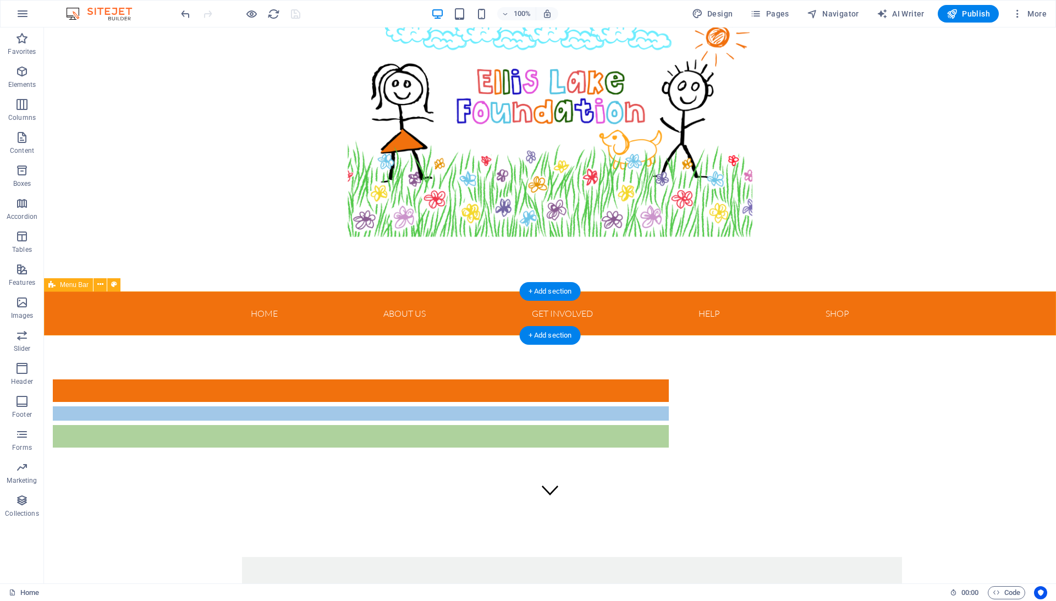
click at [231, 314] on div "Home About us Get Involved Great North Run Events Donate Help What we do Suppor…" at bounding box center [550, 313] width 1012 height 44
select select "%"
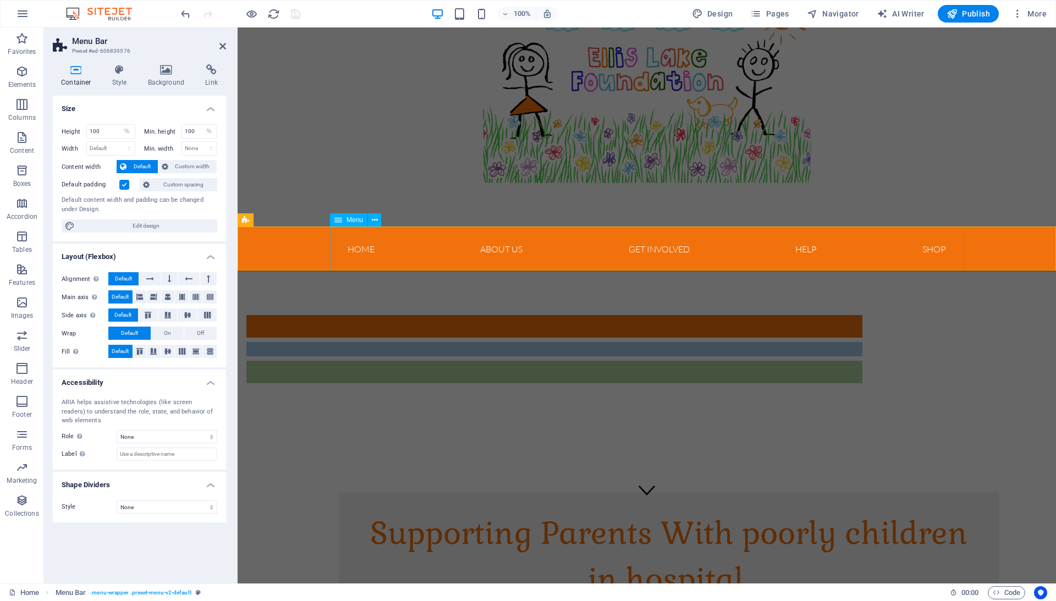
click at [412, 255] on nav "Home About us Get Involved Great North Run Events Donate Help What we do Suppor…" at bounding box center [647, 249] width 634 height 44
select select
select select "1"
select select
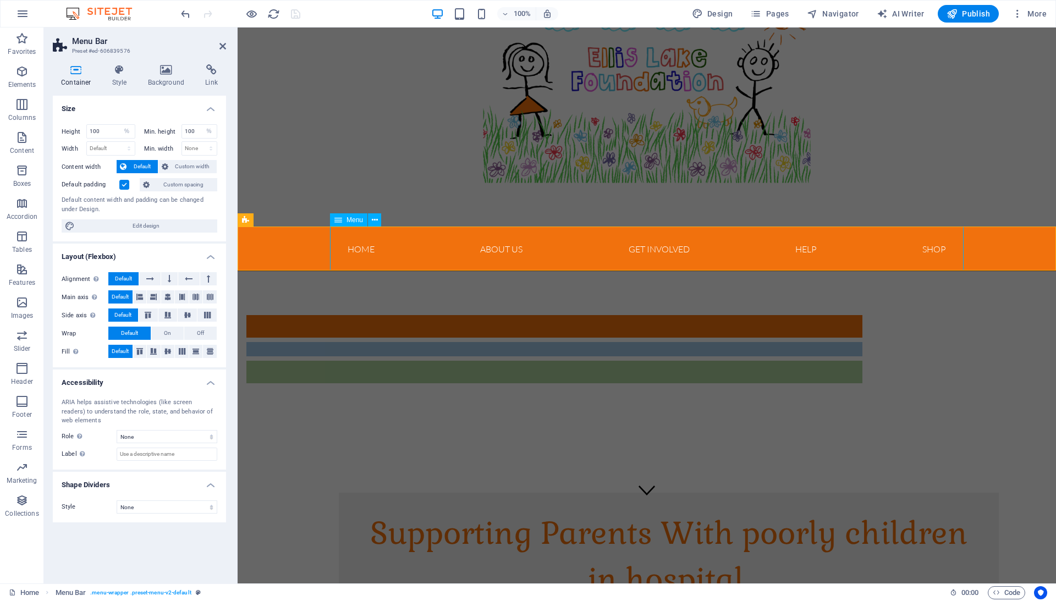
select select "6"
select select
select select "7"
select select
select select "8"
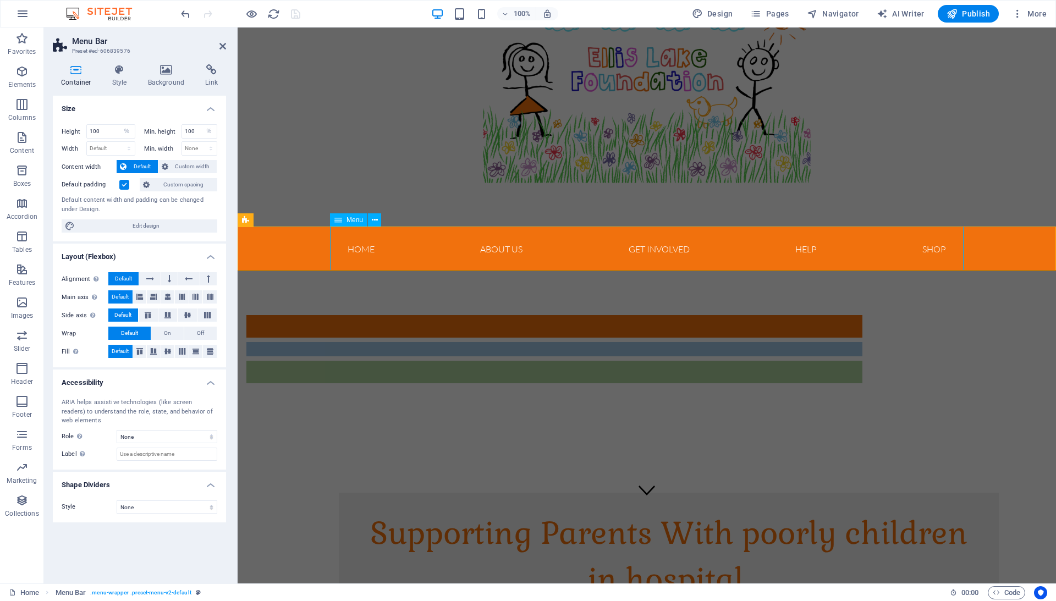
select select
select select "3"
select select
select select "2"
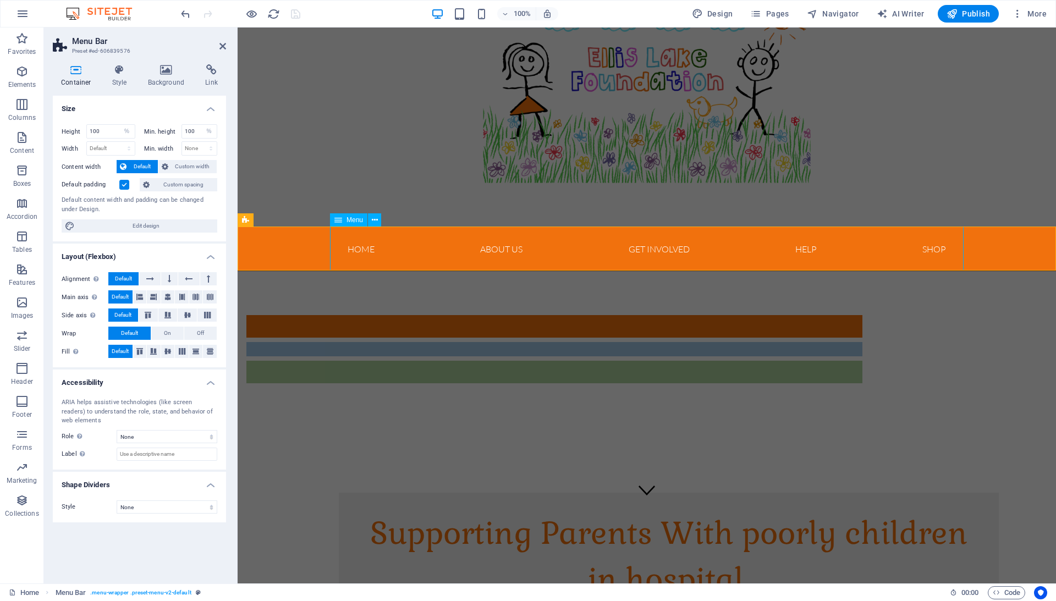
select select
select select "10"
select select
select select "12"
select select
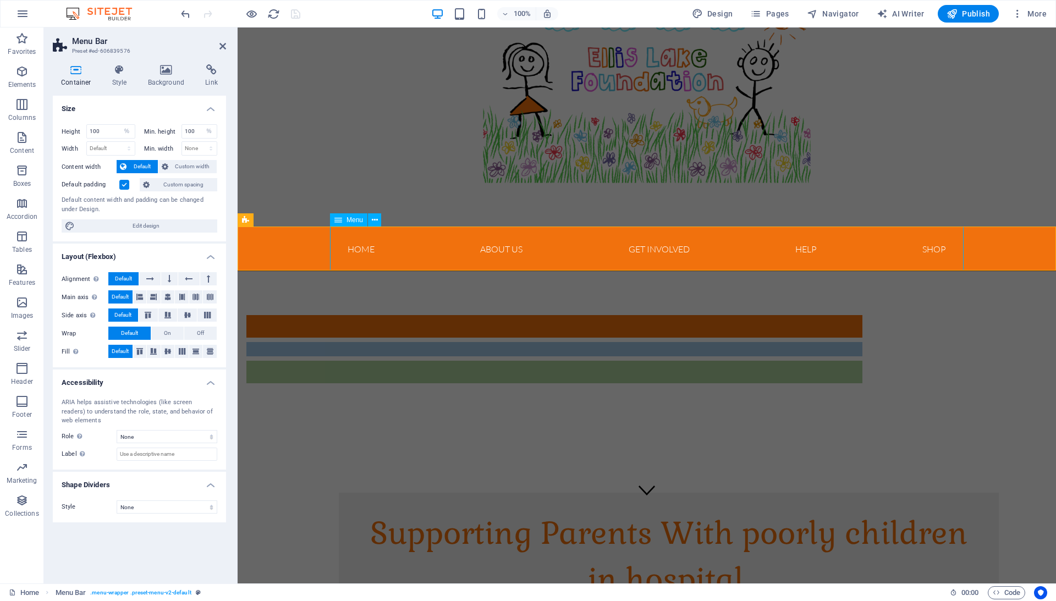
select select "11"
select select
select select "13"
select select
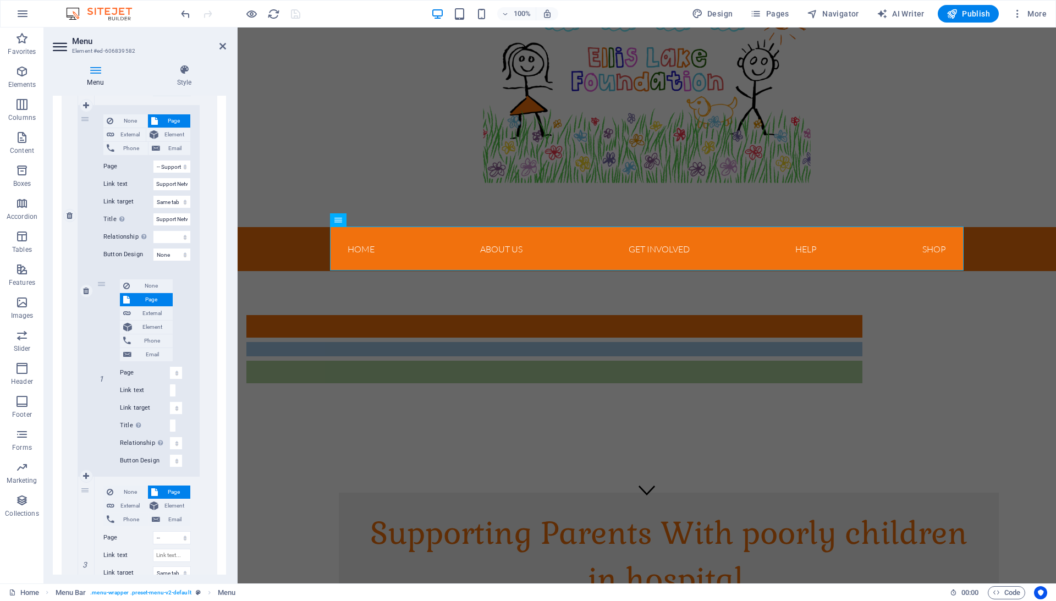
scroll to position [1358, 0]
drag, startPoint x: 101, startPoint y: 405, endPoint x: 71, endPoint y: 405, distance: 29.7
select select
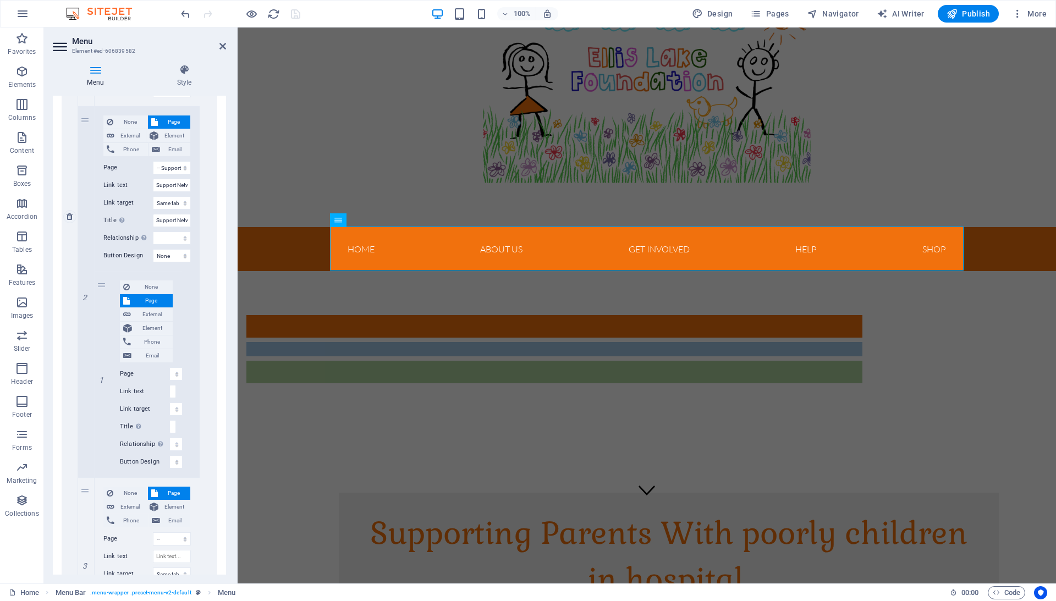
select select
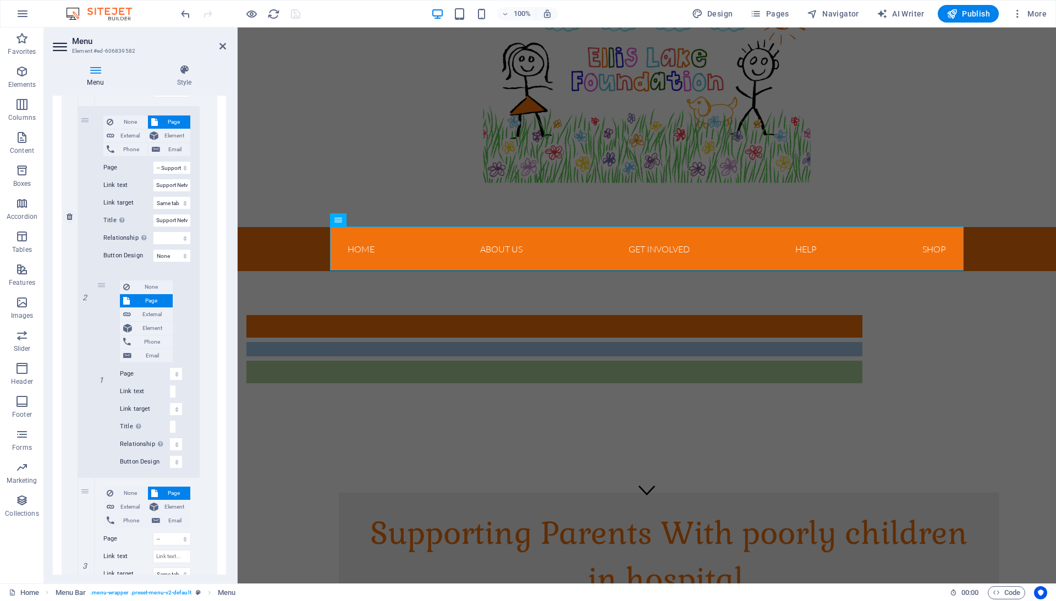
select select
select select "12"
type input "Request Support"
select select
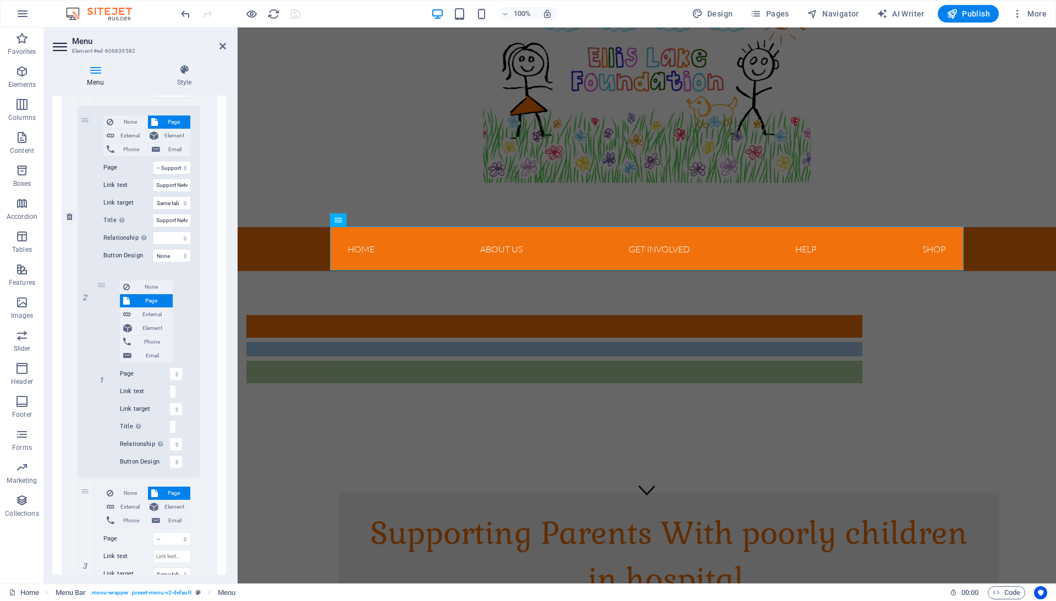
select select "13"
select select
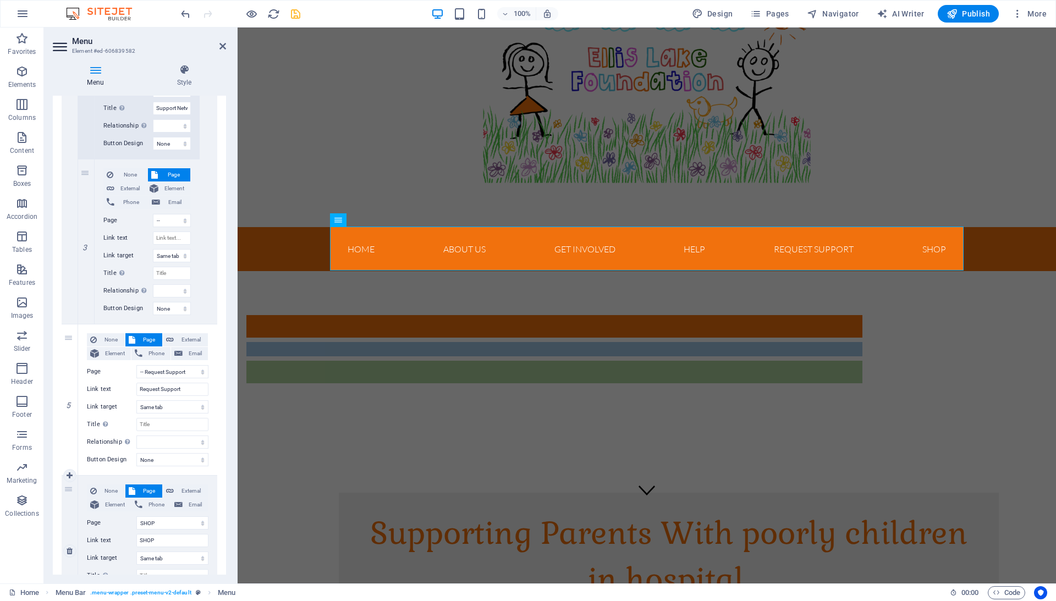
scroll to position [1445, 0]
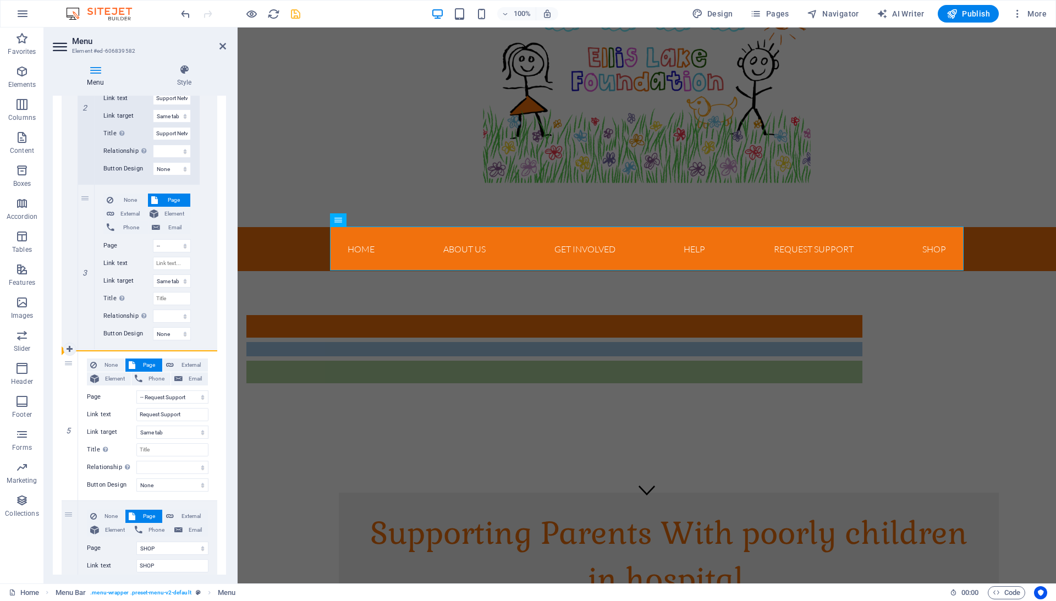
drag, startPoint x: 71, startPoint y: 449, endPoint x: 75, endPoint y: 339, distance: 110.6
select select
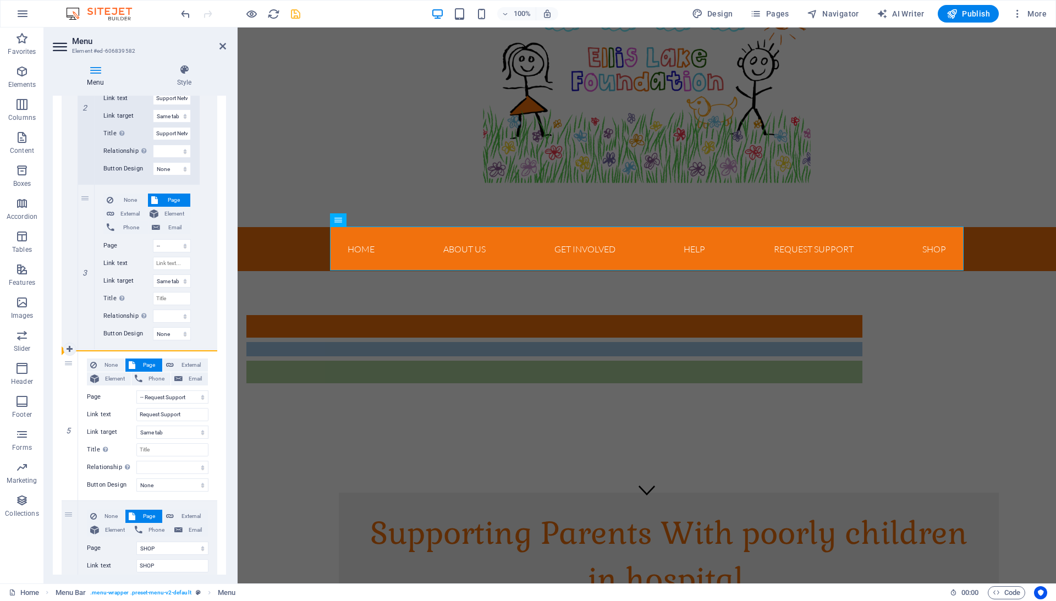
select select
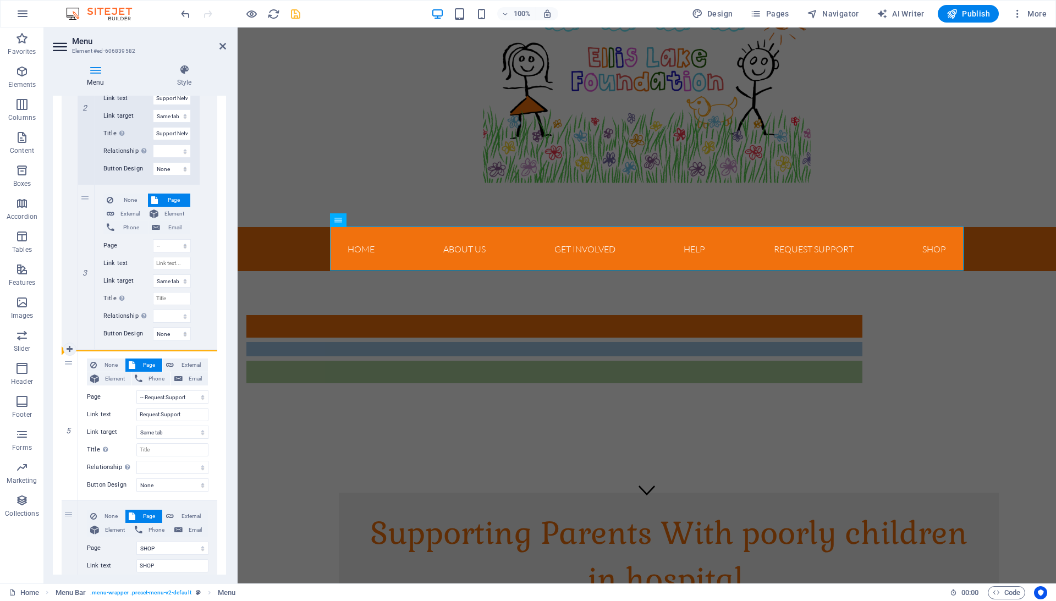
select select
drag, startPoint x: 84, startPoint y: 426, endPoint x: 92, endPoint y: 346, distance: 79.6
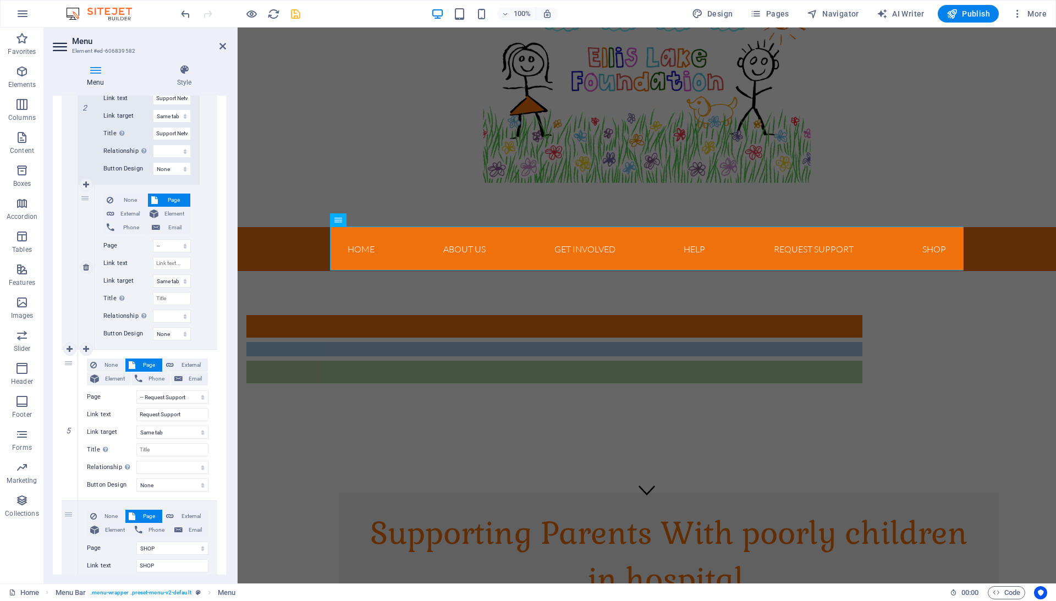
drag, startPoint x: 73, startPoint y: 372, endPoint x: 73, endPoint y: 320, distance: 52.2
select select
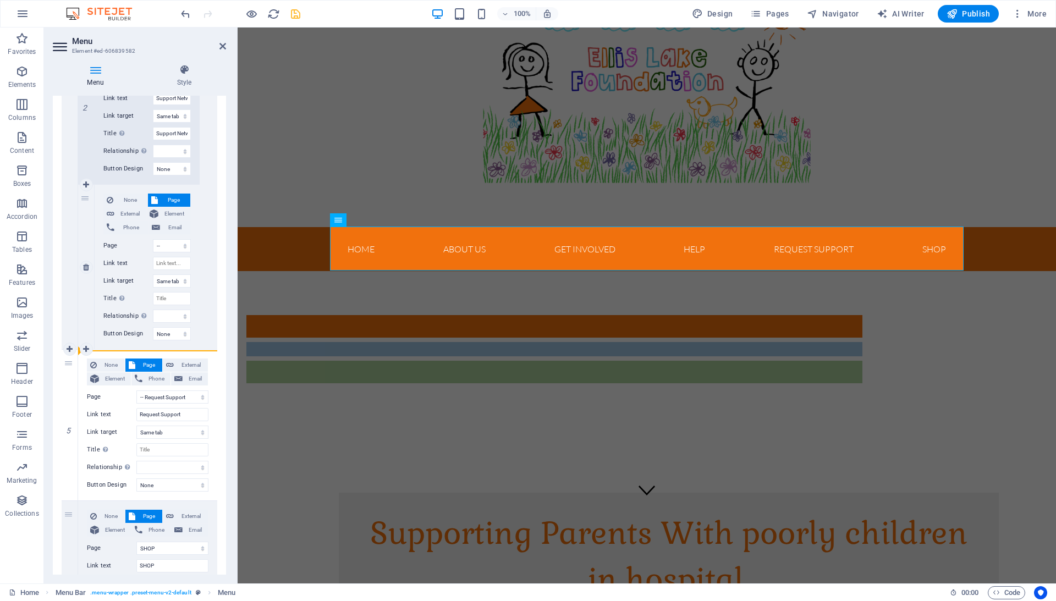
drag, startPoint x: 73, startPoint y: 376, endPoint x: 87, endPoint y: 317, distance: 61.0
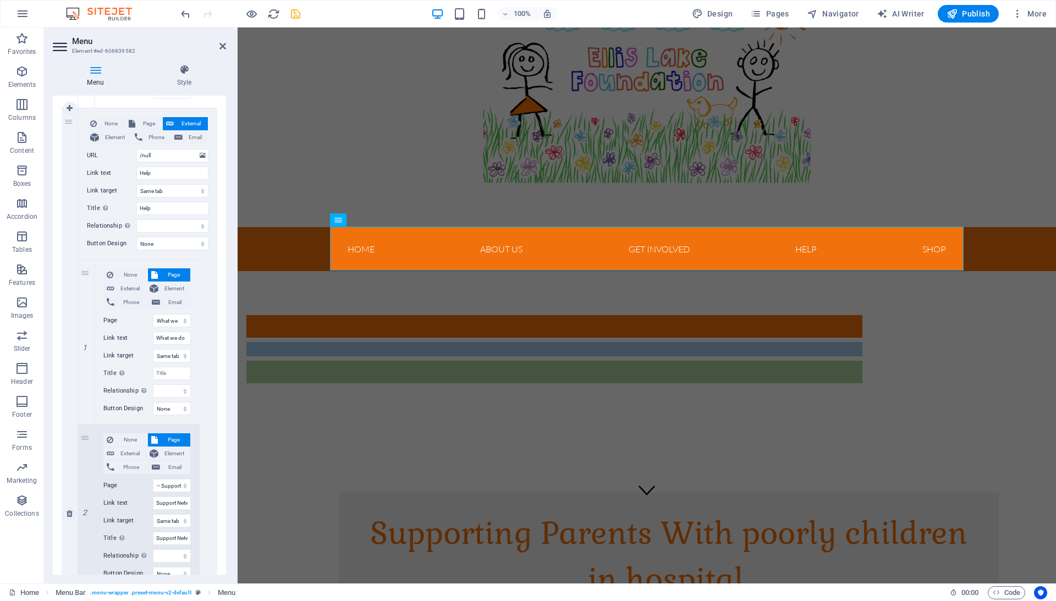
scroll to position [1026, 0]
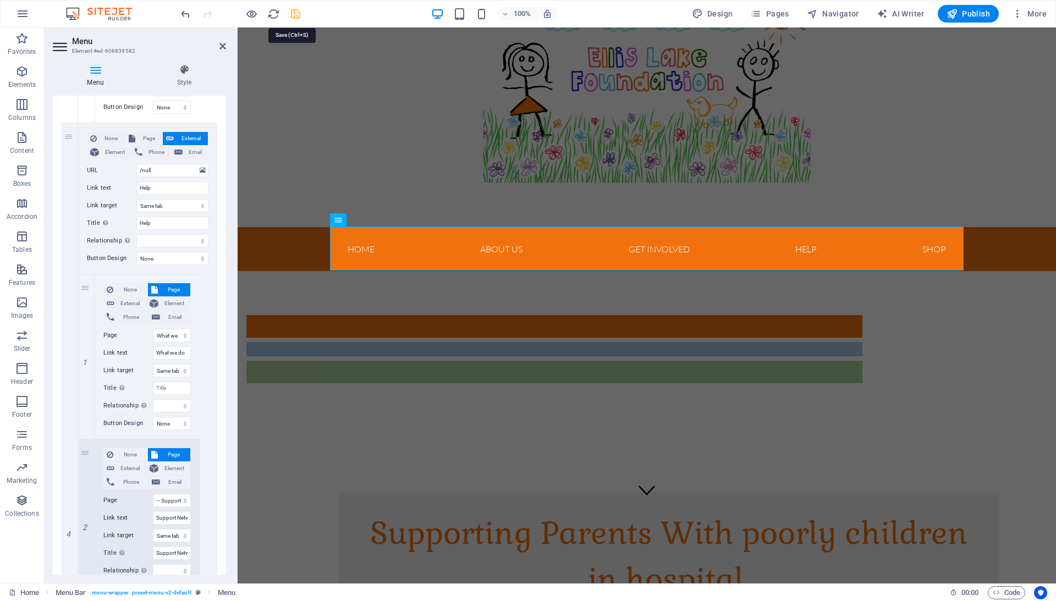
click at [296, 14] on icon "save" at bounding box center [295, 14] width 13 height 13
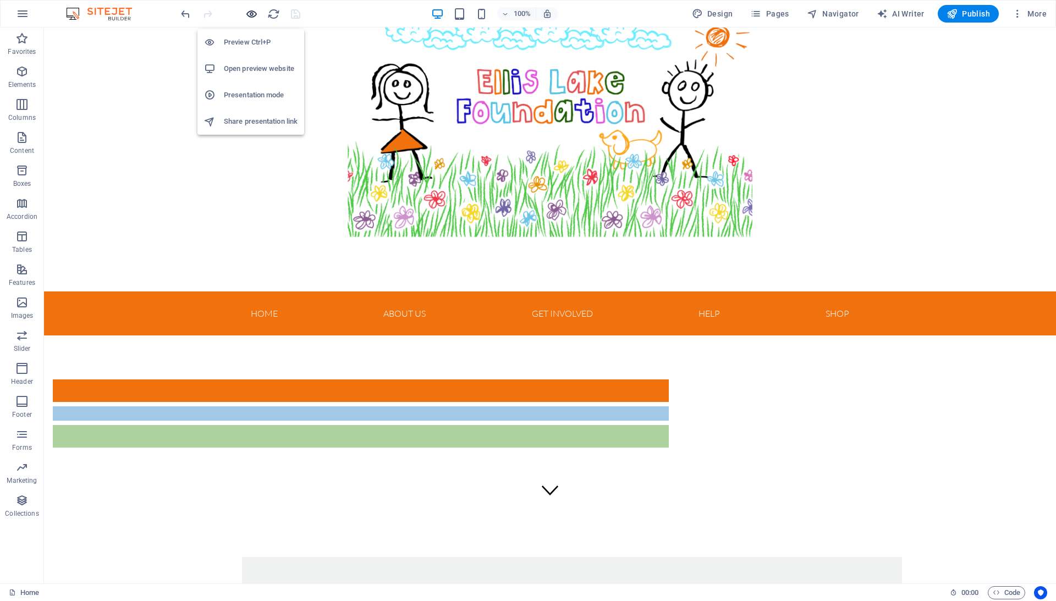
click at [254, 14] on icon "button" at bounding box center [251, 14] width 13 height 13
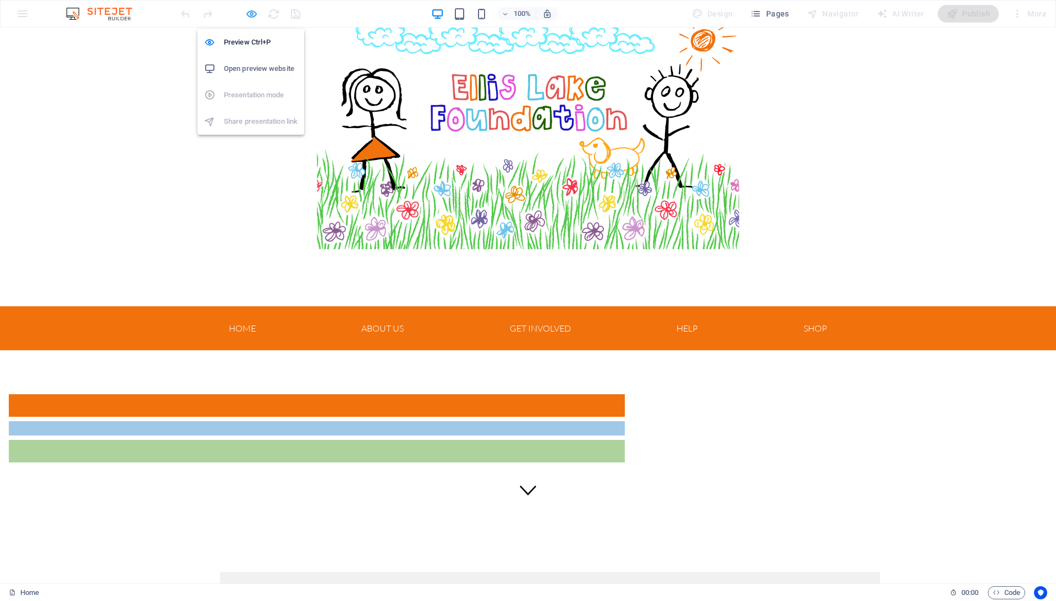
click at [252, 12] on icon "button" at bounding box center [251, 14] width 13 height 13
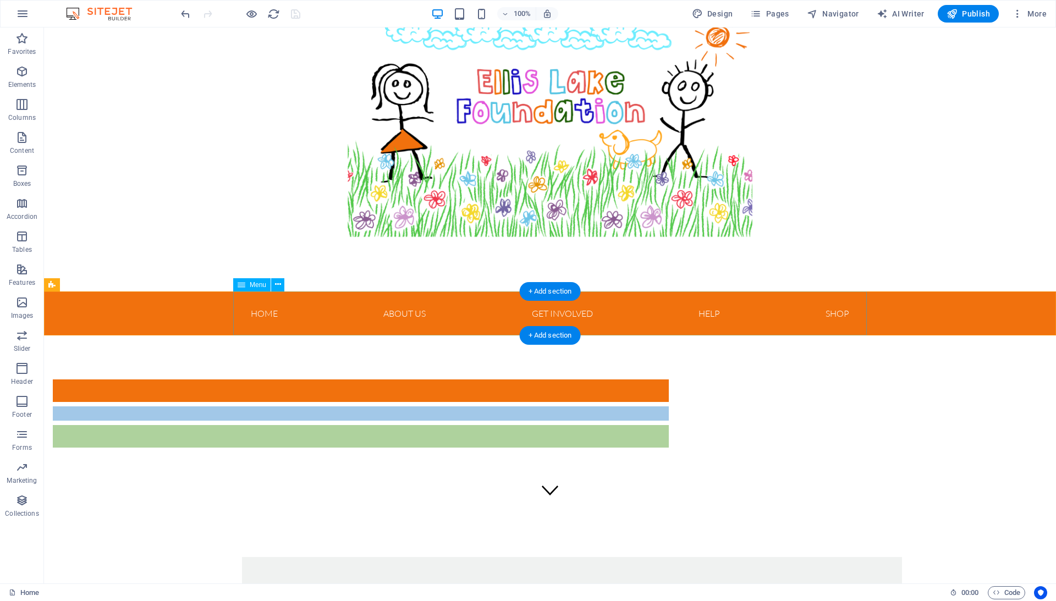
click at [234, 320] on nav "Home About us Get Involved Great North Run Events Donate Help What we do Suppor…" at bounding box center [550, 313] width 634 height 44
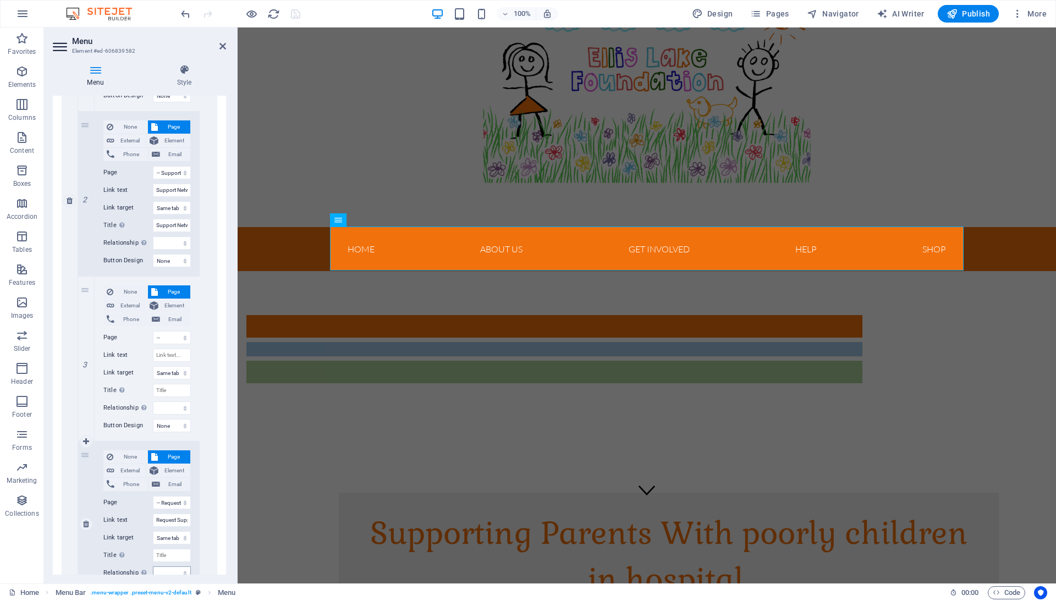
scroll to position [1353, 0]
click at [170, 356] on input "Link text" at bounding box center [172, 355] width 38 height 13
click at [206, 351] on div "None Page External Element Phone Email Page Home About us What we do Donate Leg…" at bounding box center [147, 201] width 139 height 811
click at [295, 9] on icon "save" at bounding box center [295, 14] width 13 height 13
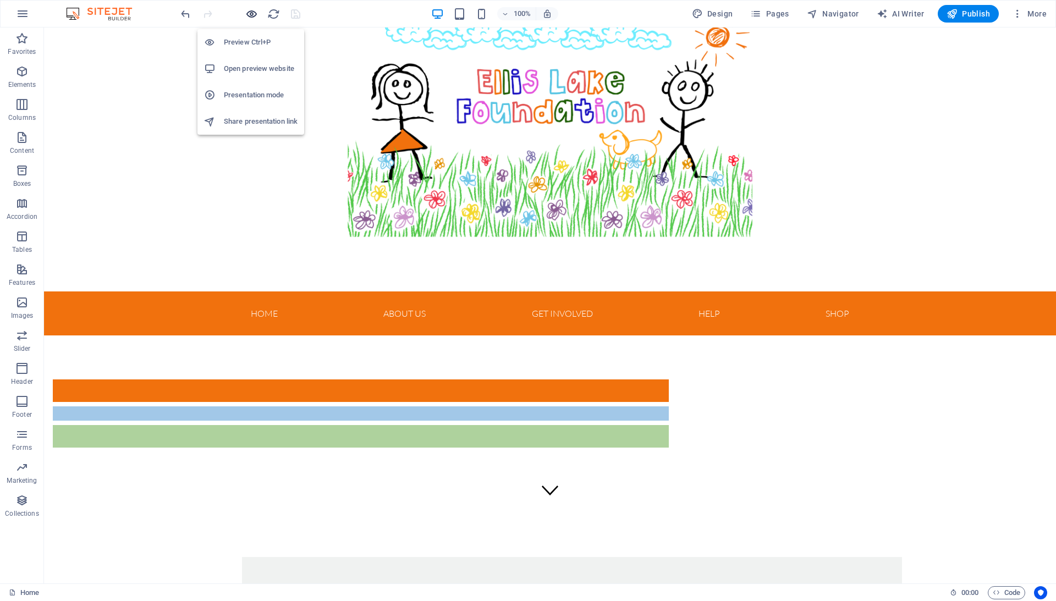
click at [254, 12] on icon "button" at bounding box center [251, 14] width 13 height 13
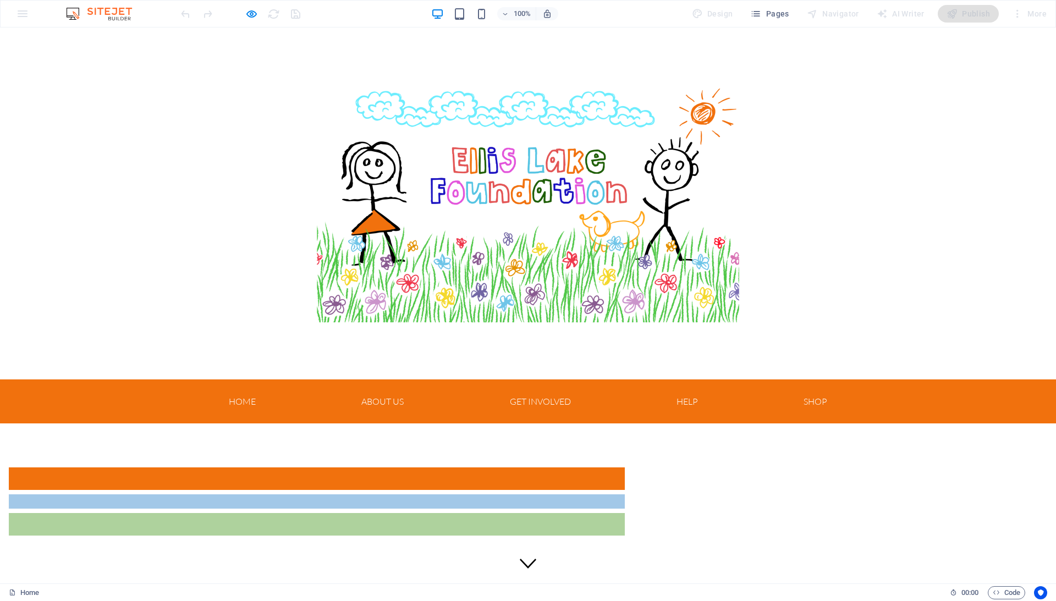
scroll to position [0, 0]
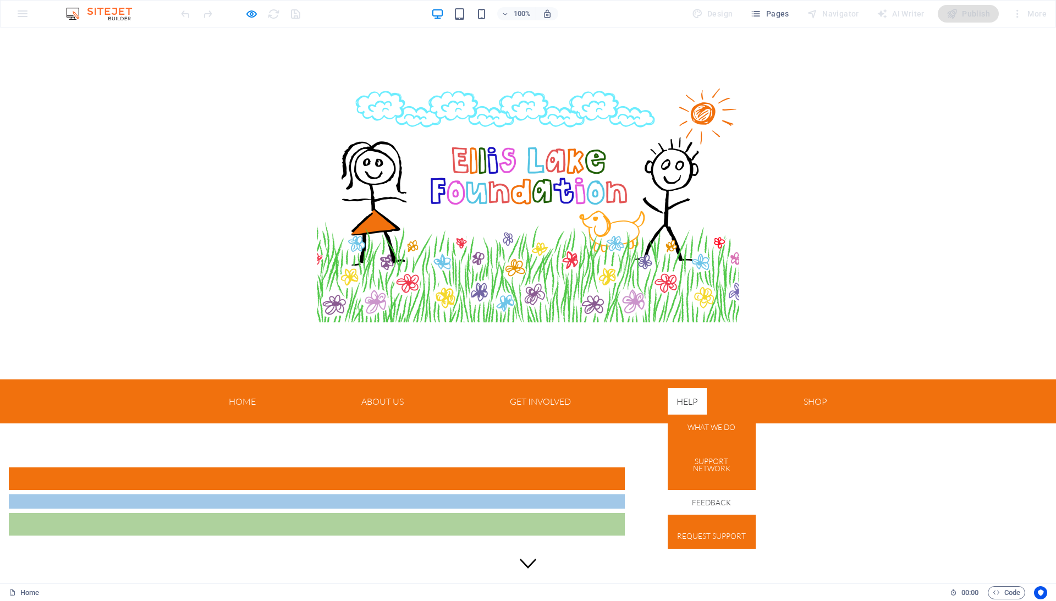
click at [711, 498] on link "Feedback" at bounding box center [712, 502] width 88 height 25
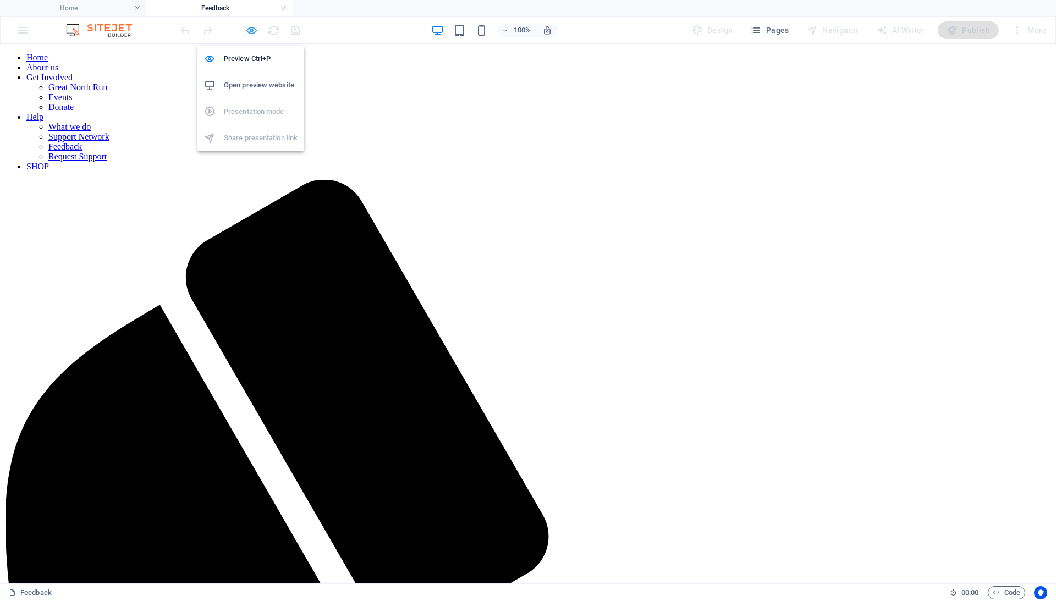
click at [249, 29] on icon "button" at bounding box center [251, 30] width 13 height 13
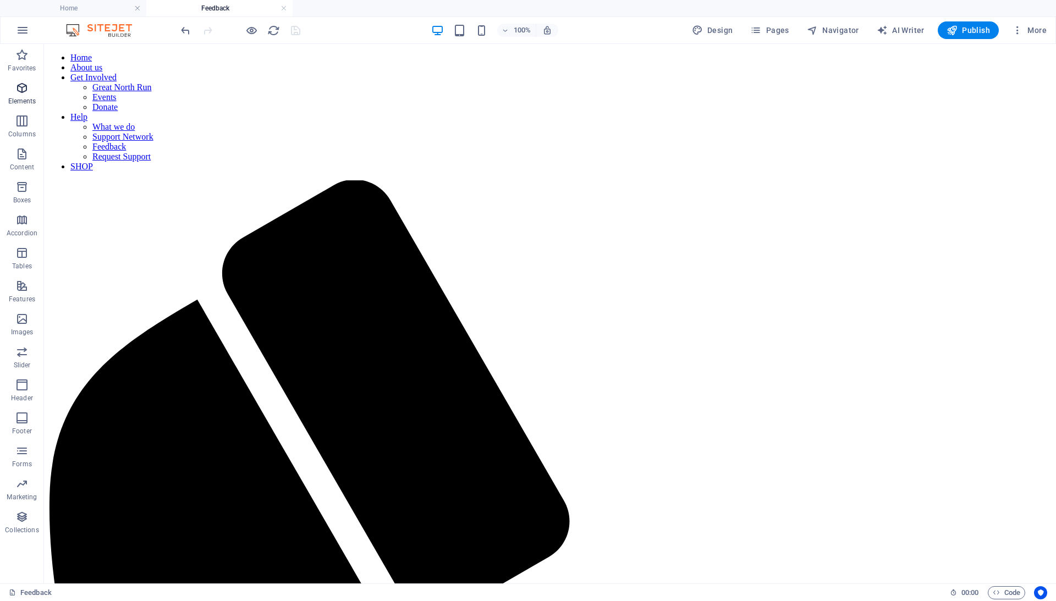
click at [26, 84] on icon "button" at bounding box center [21, 87] width 13 height 13
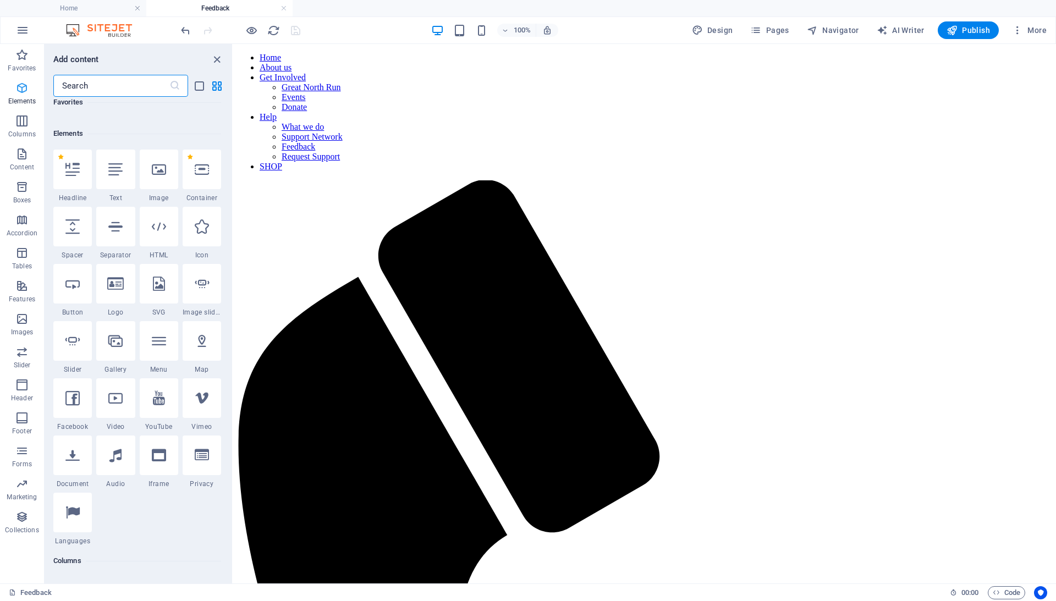
scroll to position [117, 0]
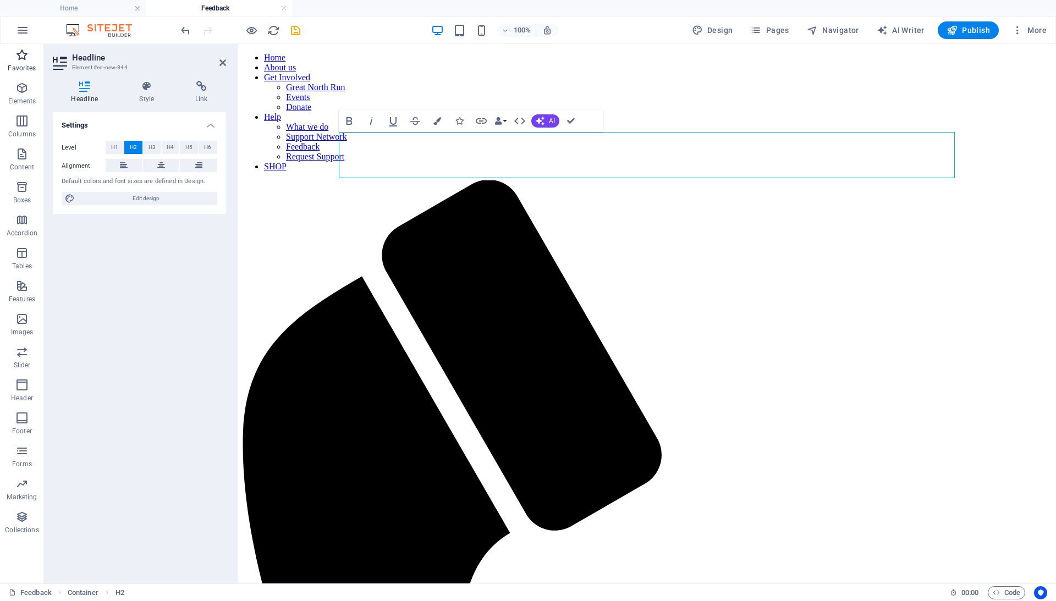
click at [33, 59] on span "Favorites" at bounding box center [22, 61] width 44 height 26
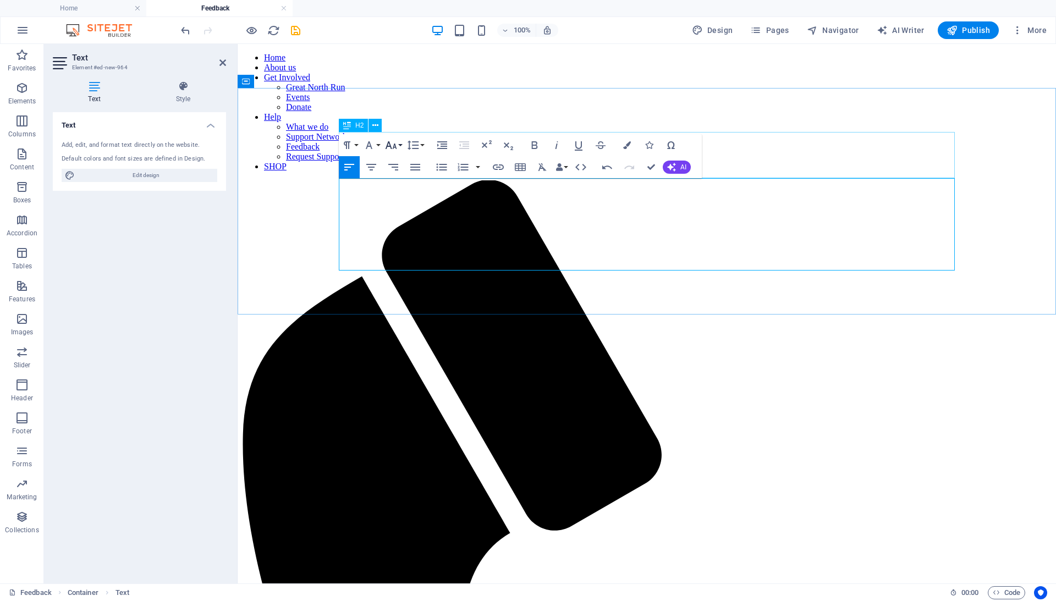
click at [390, 145] on icon "button" at bounding box center [390, 145] width 13 height 13
click at [405, 229] on link "12" at bounding box center [403, 232] width 40 height 16
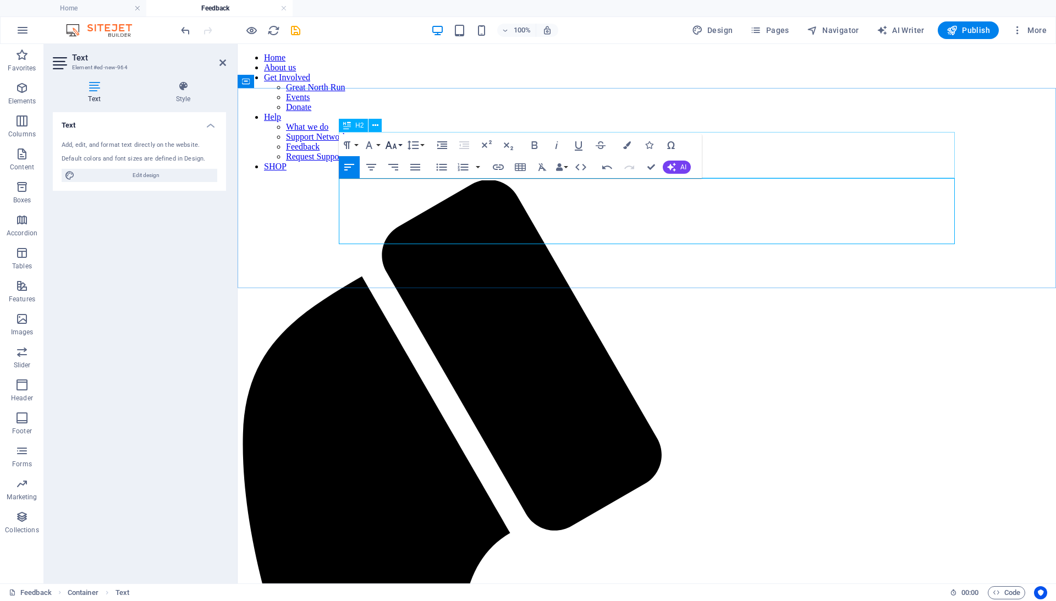
click at [401, 146] on button "Font Size" at bounding box center [393, 145] width 21 height 22
click at [405, 207] on link "24" at bounding box center [403, 205] width 40 height 16
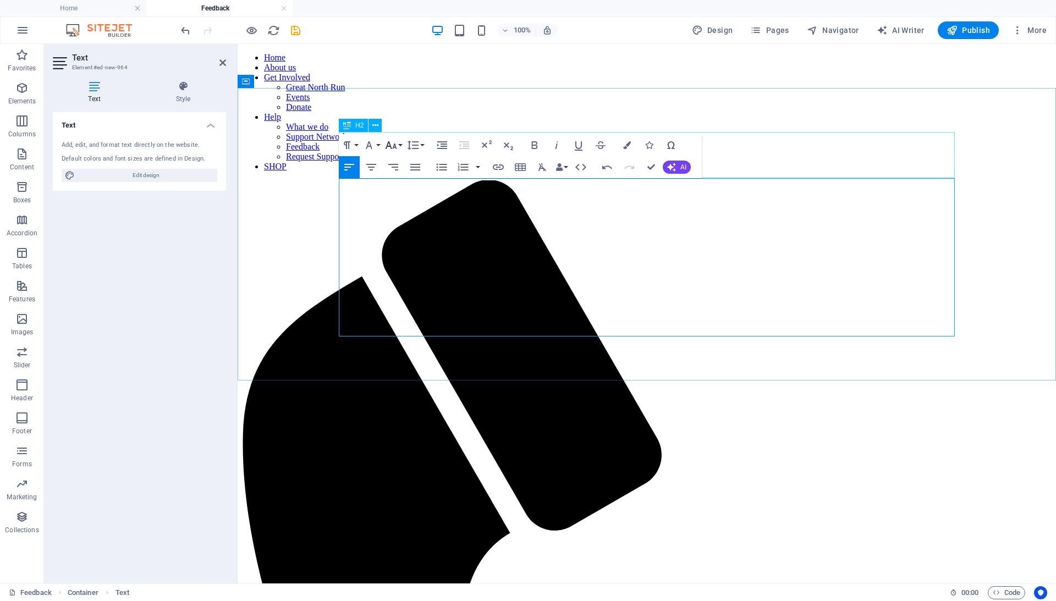
click at [396, 146] on icon "button" at bounding box center [390, 145] width 13 height 13
click at [405, 185] on link "18" at bounding box center [403, 182] width 40 height 16
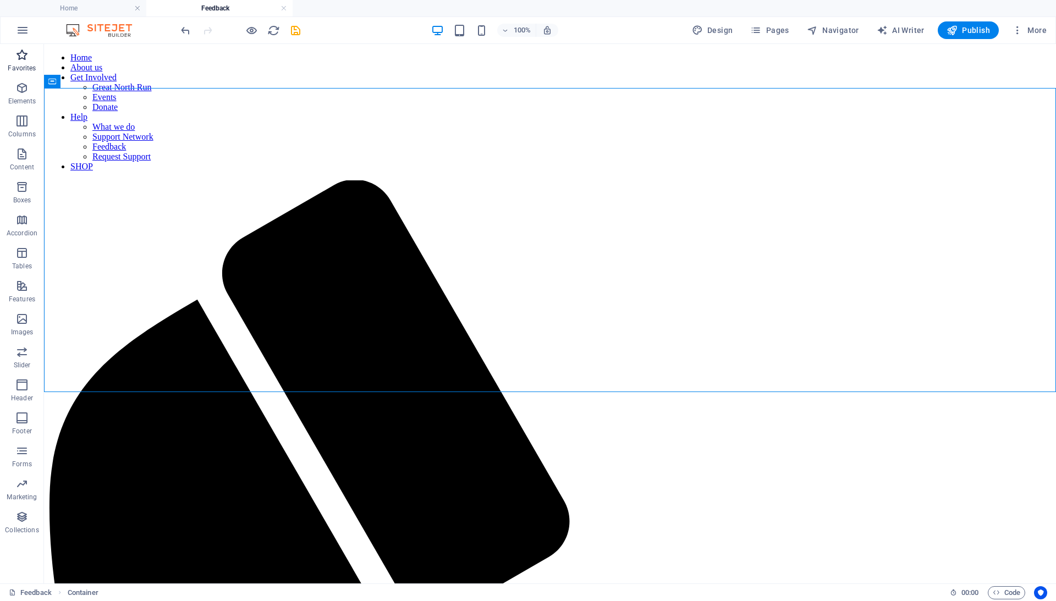
click at [21, 56] on icon "button" at bounding box center [21, 54] width 13 height 13
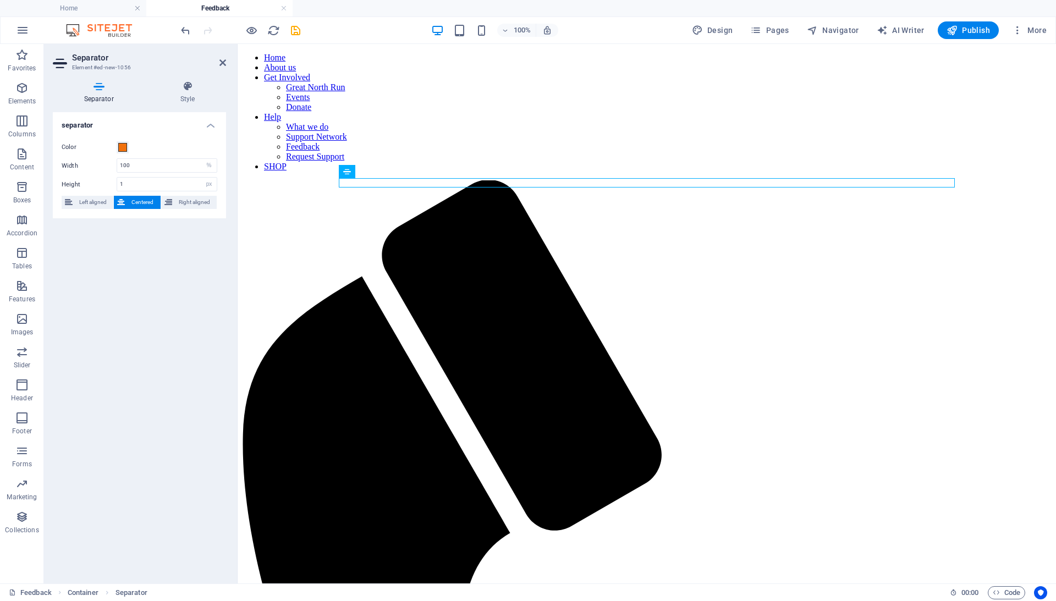
click at [23, 386] on icon "button" at bounding box center [21, 384] width 13 height 13
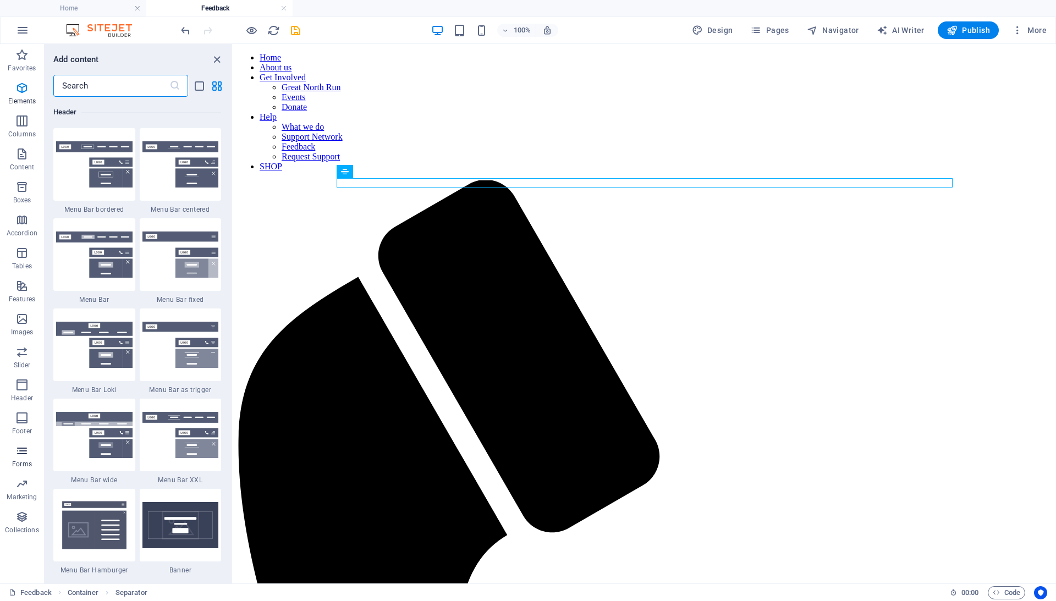
scroll to position [6623, 0]
click at [295, 31] on icon "save" at bounding box center [295, 30] width 13 height 13
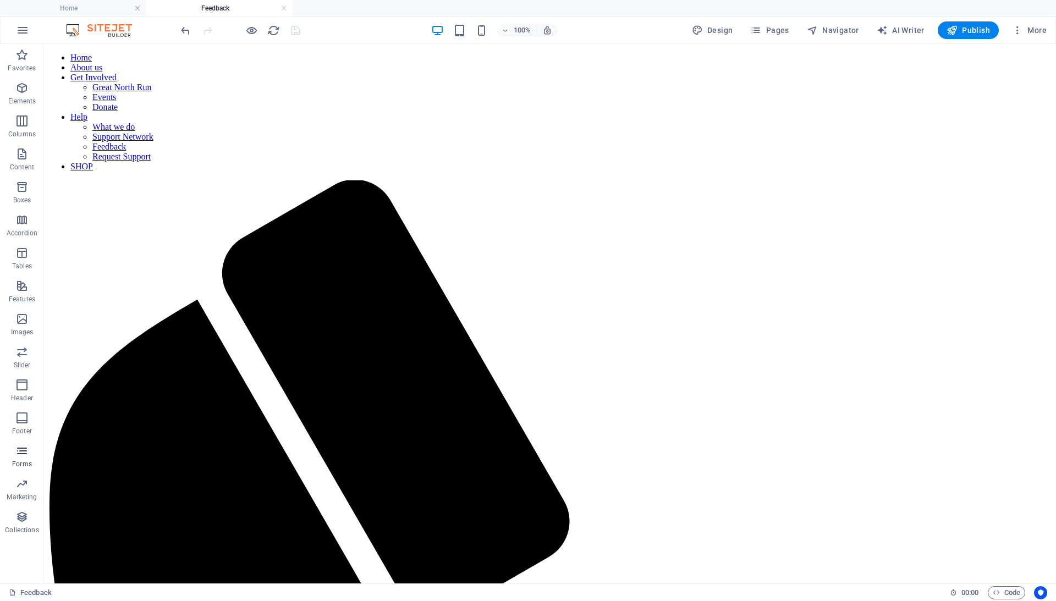
click at [25, 456] on icon "button" at bounding box center [21, 450] width 13 height 13
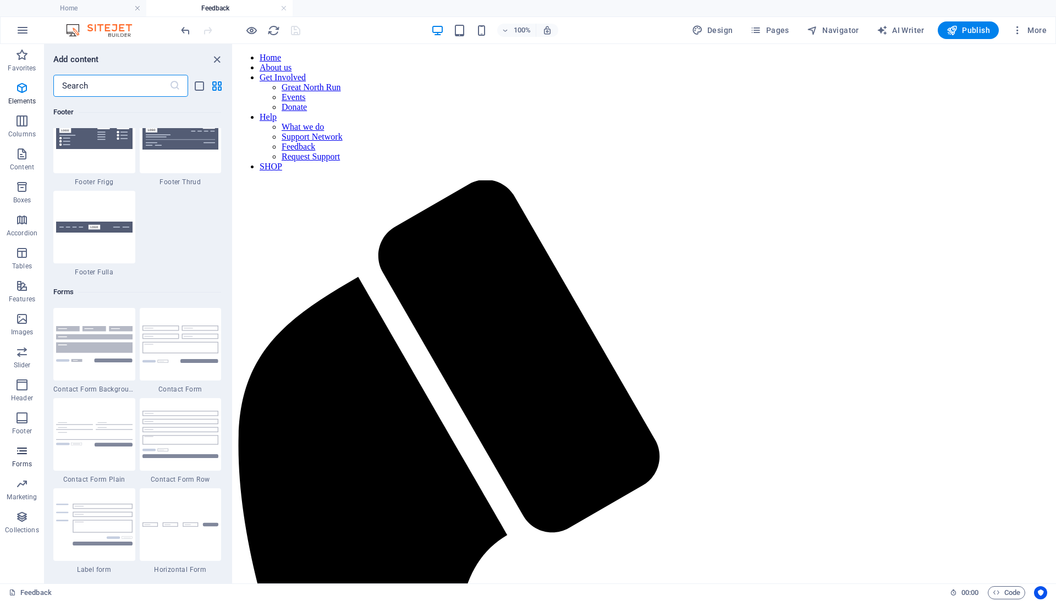
scroll to position [8030, 0]
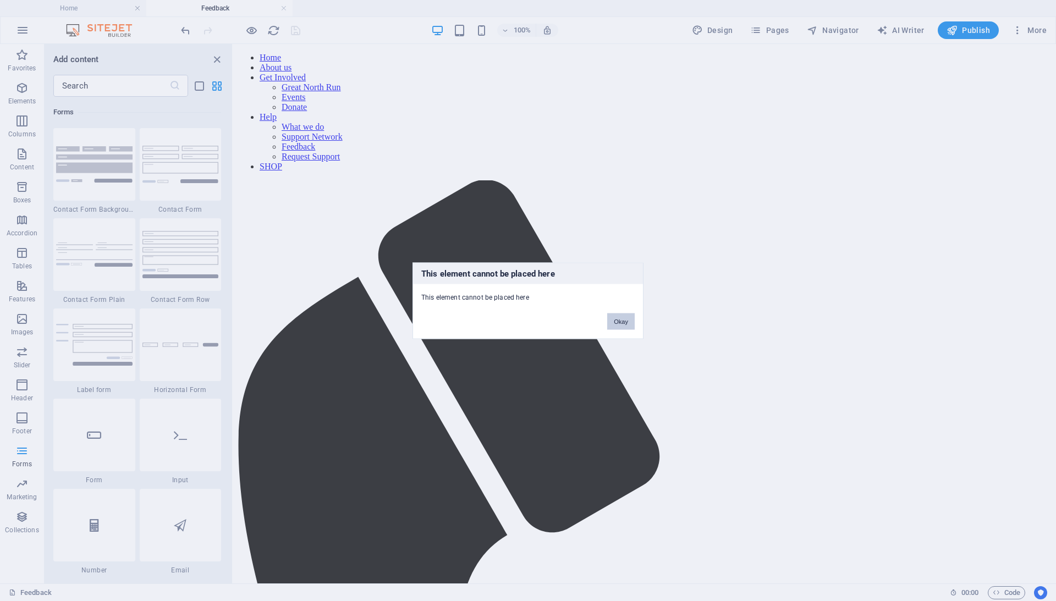
click at [617, 326] on button "Okay" at bounding box center [620, 321] width 27 height 16
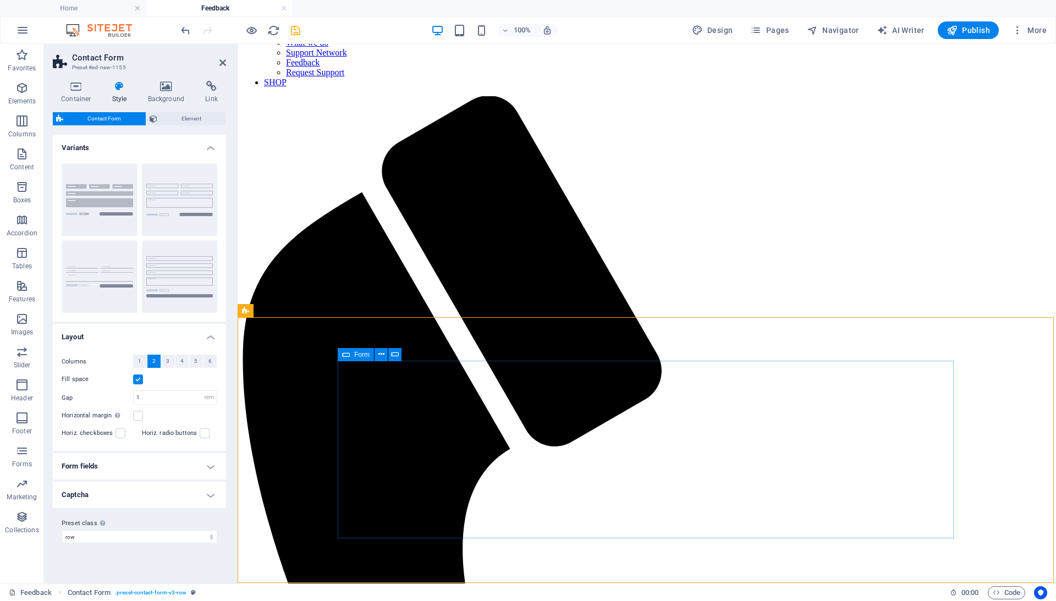
scroll to position [84, 0]
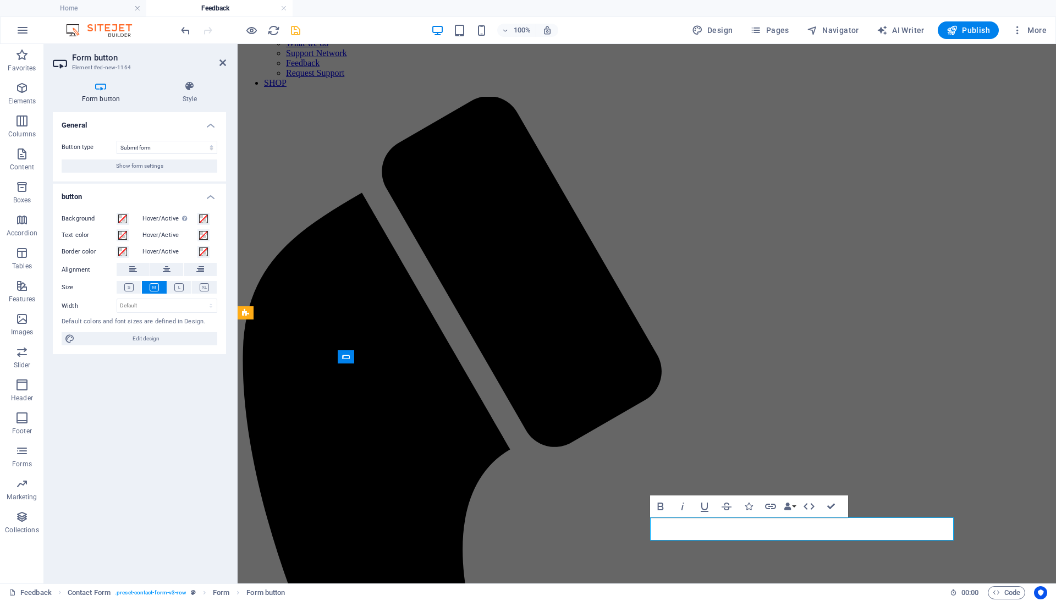
scroll to position [82, 0]
click at [132, 339] on span "Edit design" at bounding box center [146, 338] width 136 height 13
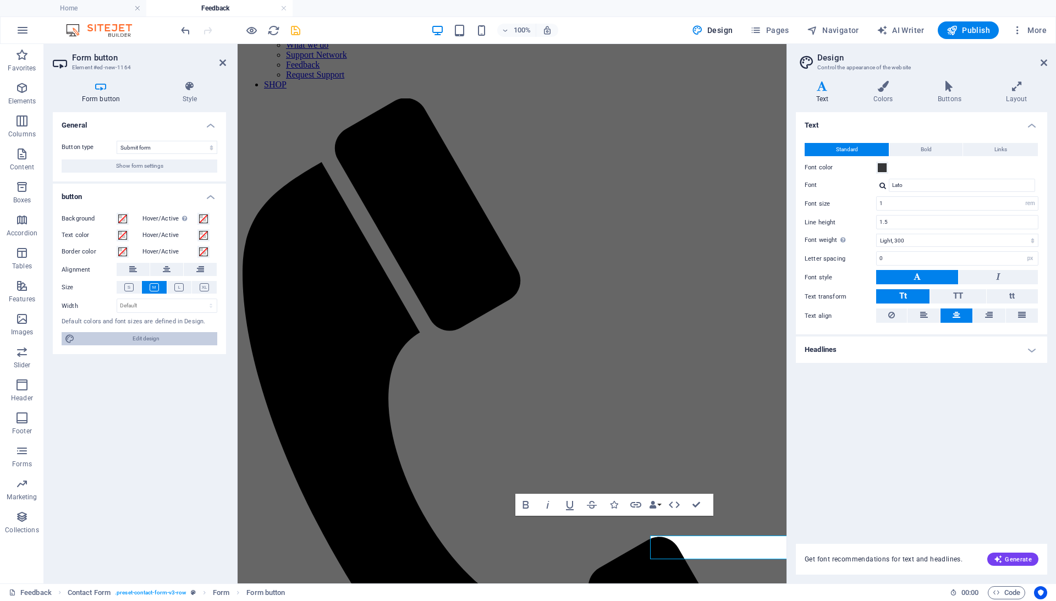
scroll to position [64, 0]
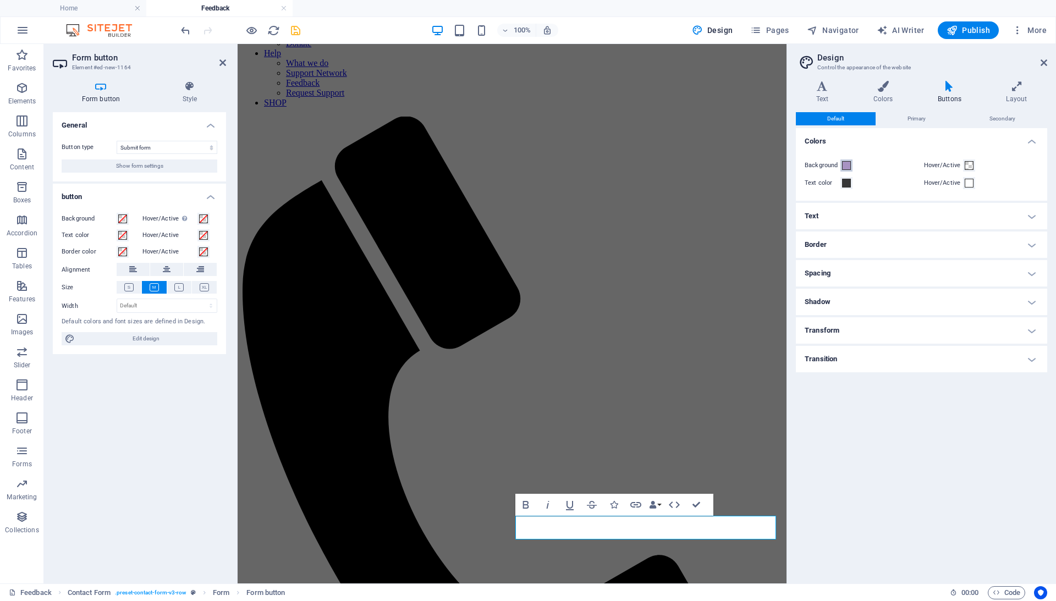
click at [849, 166] on span at bounding box center [846, 165] width 9 height 9
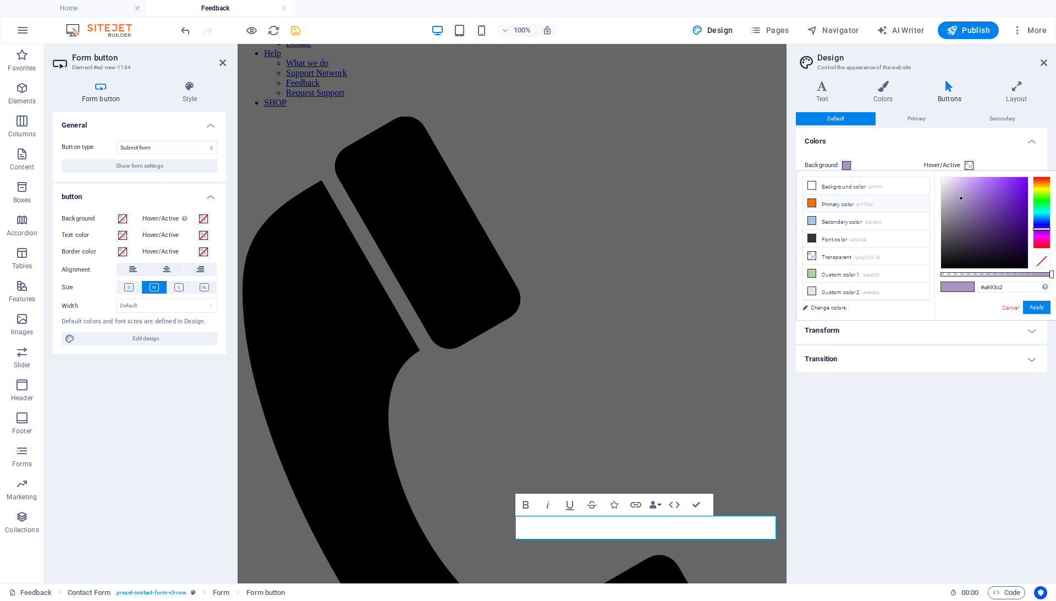
click at [821, 205] on li "Primary color #f1710d" at bounding box center [866, 204] width 126 height 18
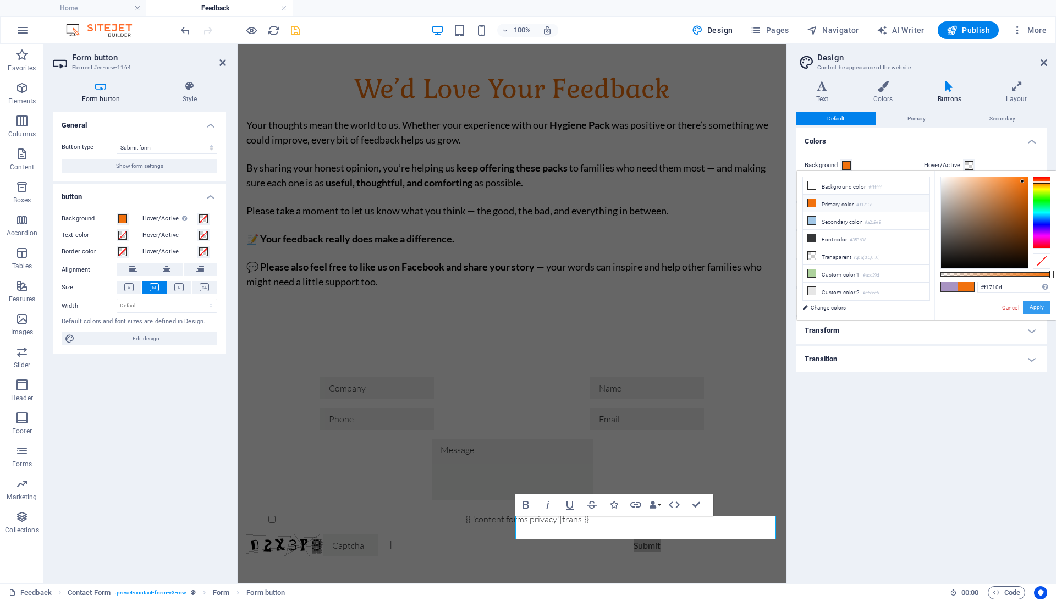
click at [1035, 310] on button "Apply" at bounding box center [1036, 307] width 27 height 13
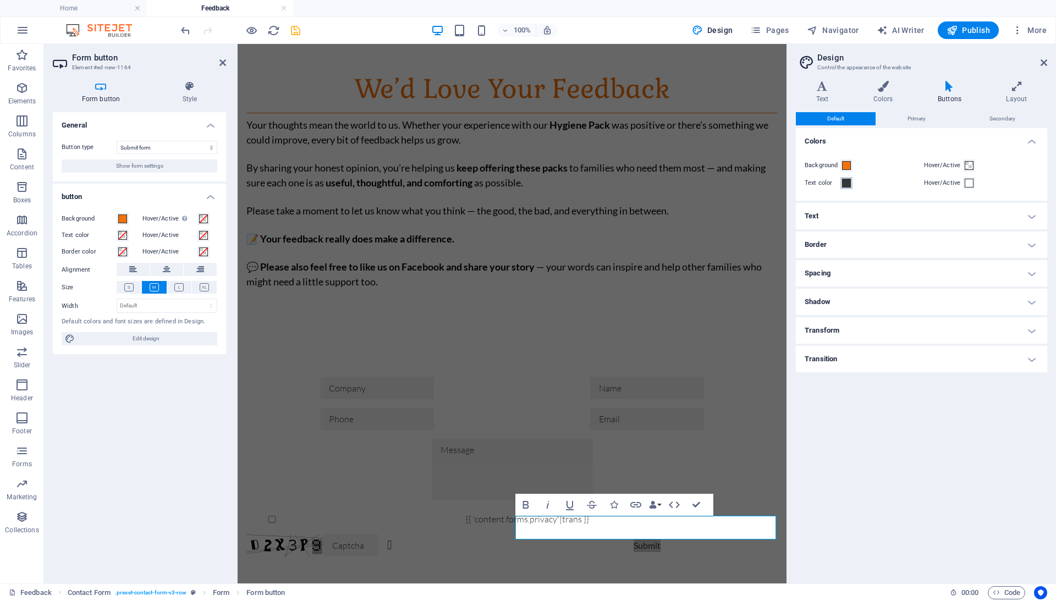
click at [848, 183] on span at bounding box center [846, 183] width 9 height 9
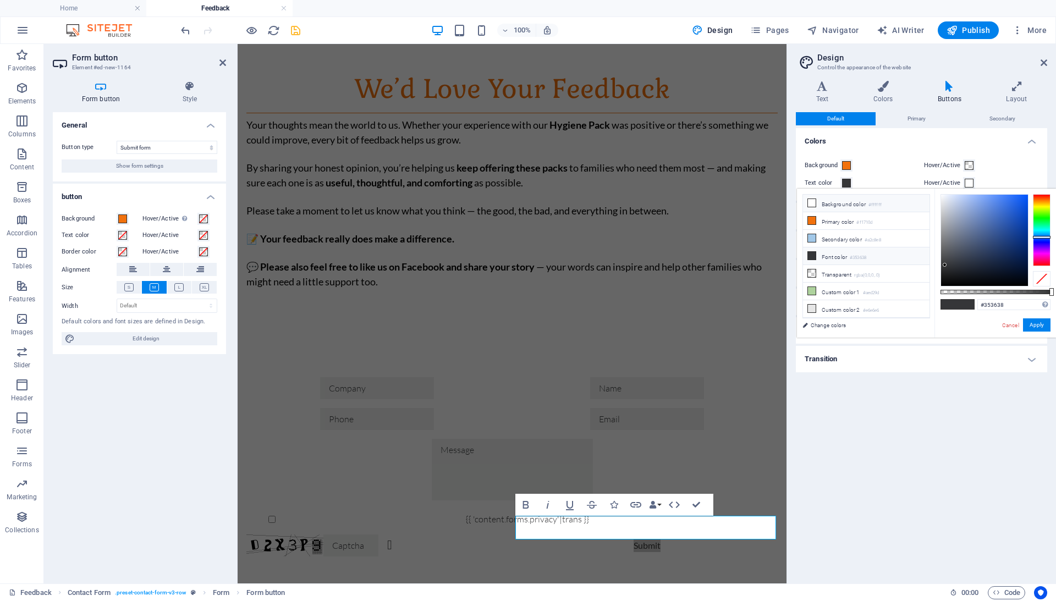
click at [833, 199] on li "Background color #ffffff" at bounding box center [866, 204] width 126 height 18
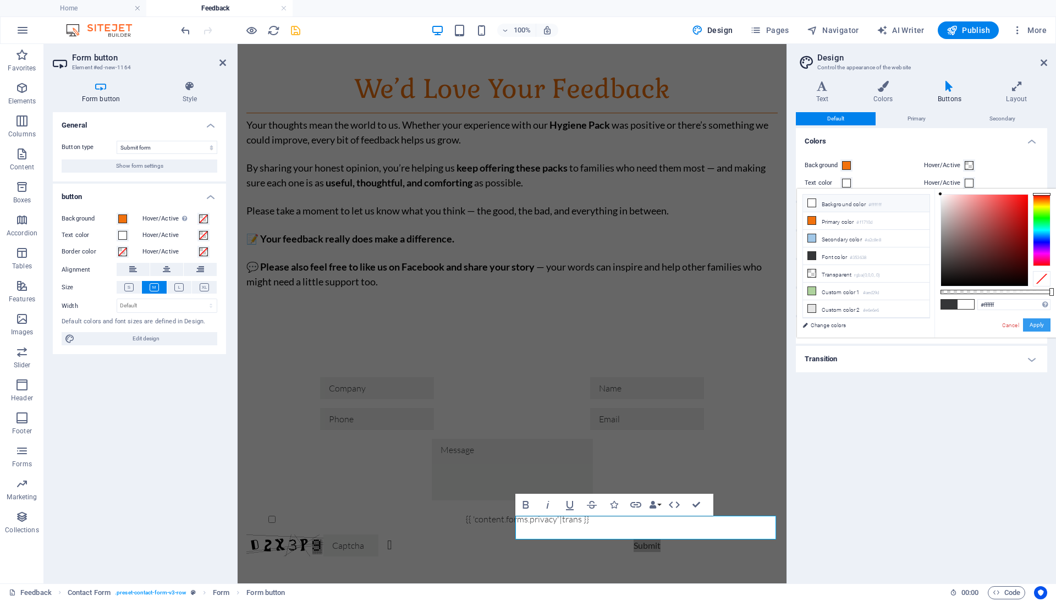
click at [1033, 322] on button "Apply" at bounding box center [1036, 324] width 27 height 13
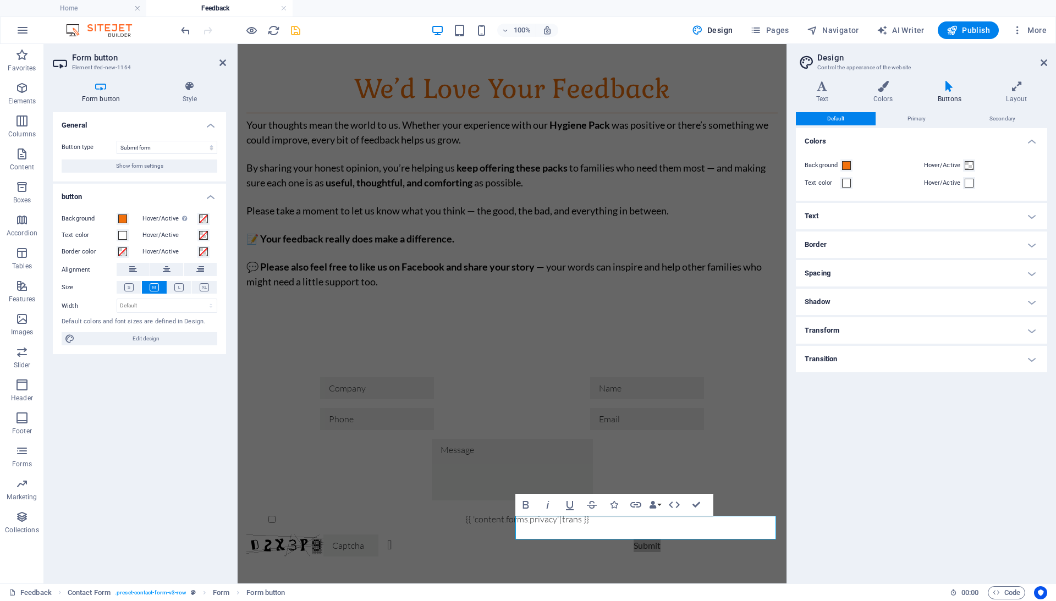
click at [978, 438] on div "Default Primary Secondary Colors Background Hover/Active Text color Hover/Activ…" at bounding box center [921, 343] width 251 height 463
click at [678, 357] on div "{{ 'content.forms.privacy'|trans }} Unreadable? Regenerate Submit" at bounding box center [512, 466] width 549 height 267
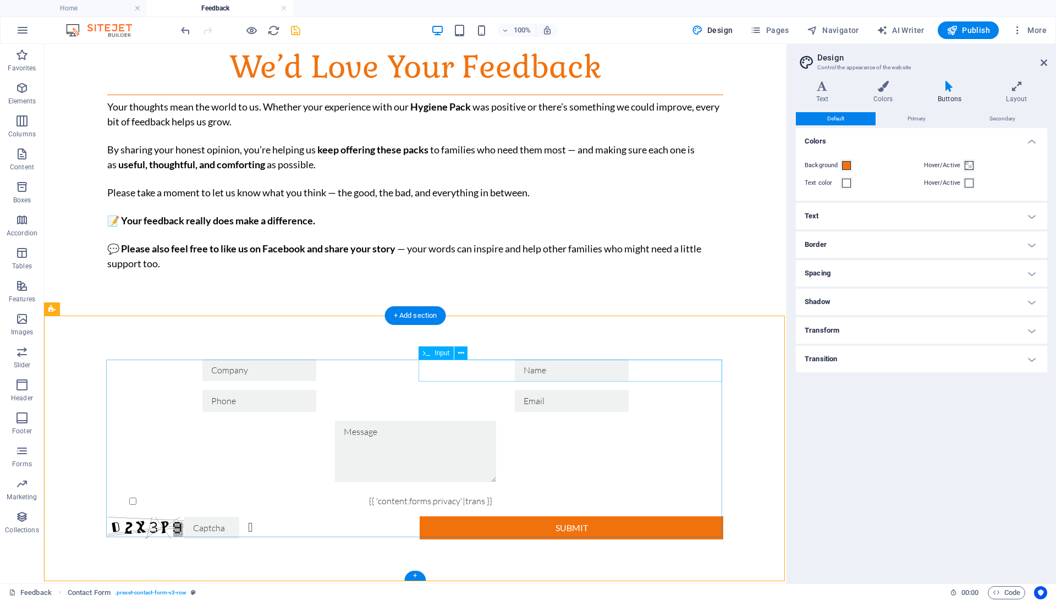
scroll to position [84, 0]
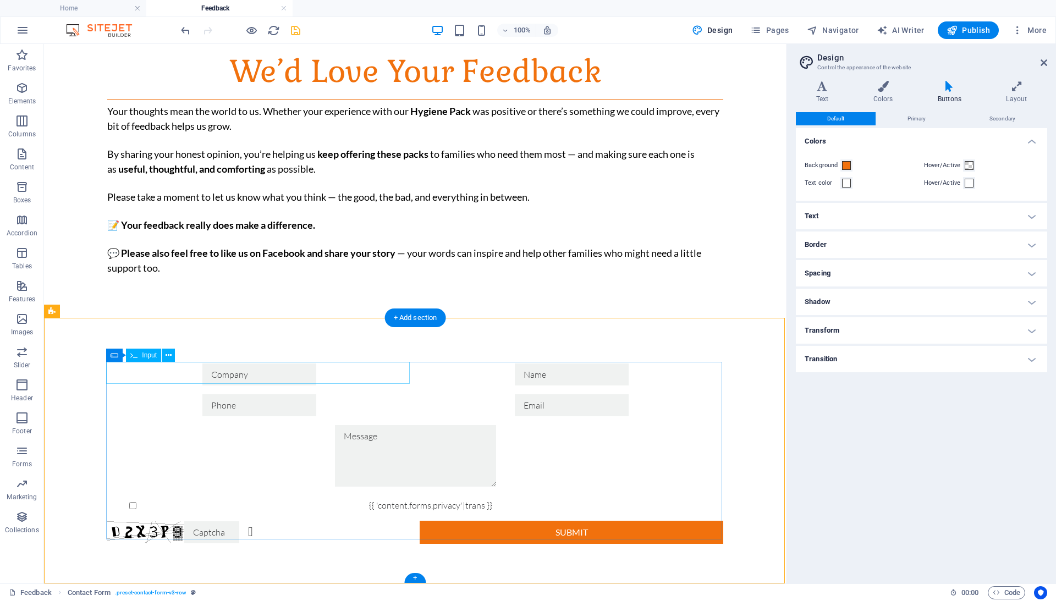
click at [130, 375] on div at bounding box center [259, 375] width 304 height 22
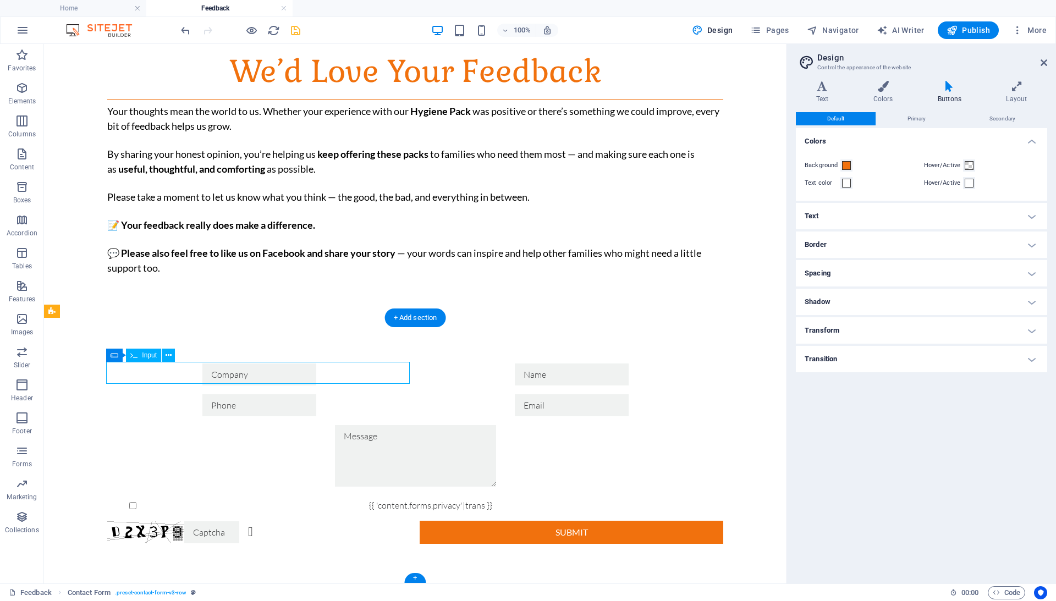
click at [130, 375] on div at bounding box center [259, 375] width 304 height 22
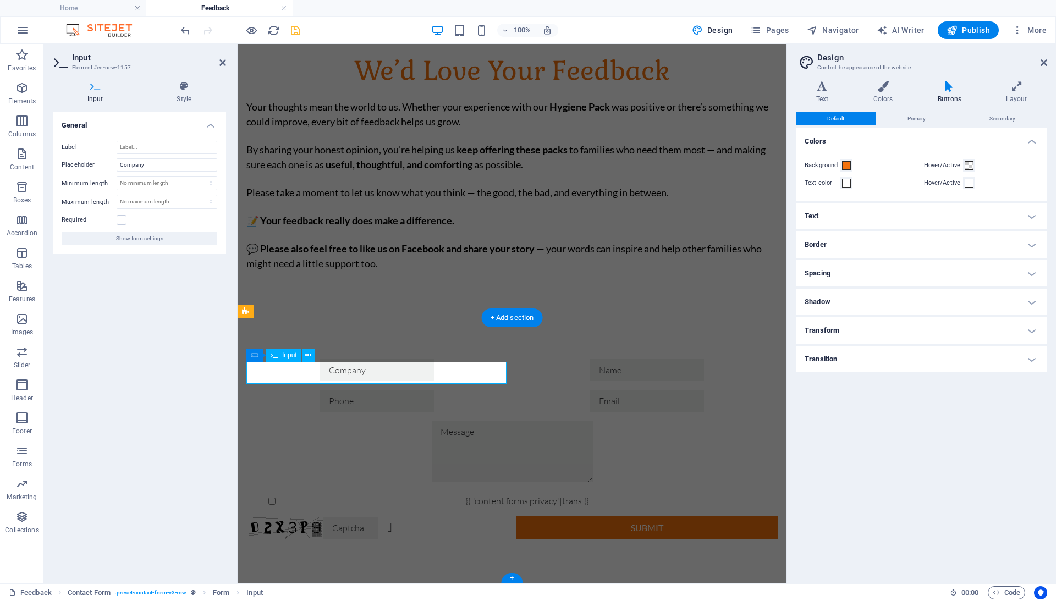
scroll to position [64, 0]
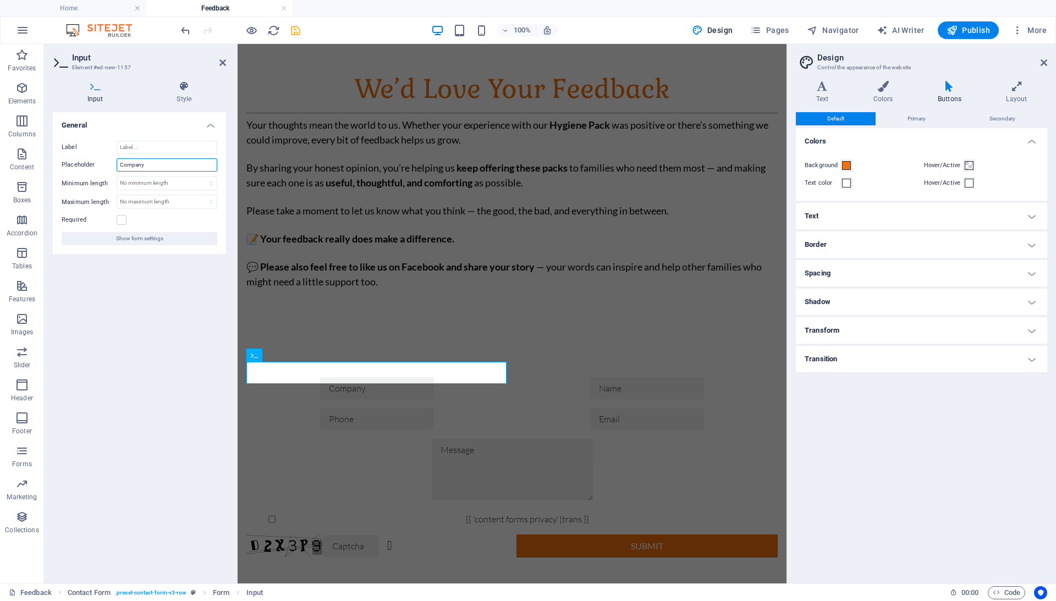
click at [159, 168] on input "Company" at bounding box center [167, 164] width 101 height 13
click at [437, 408] on div at bounding box center [376, 419] width 261 height 22
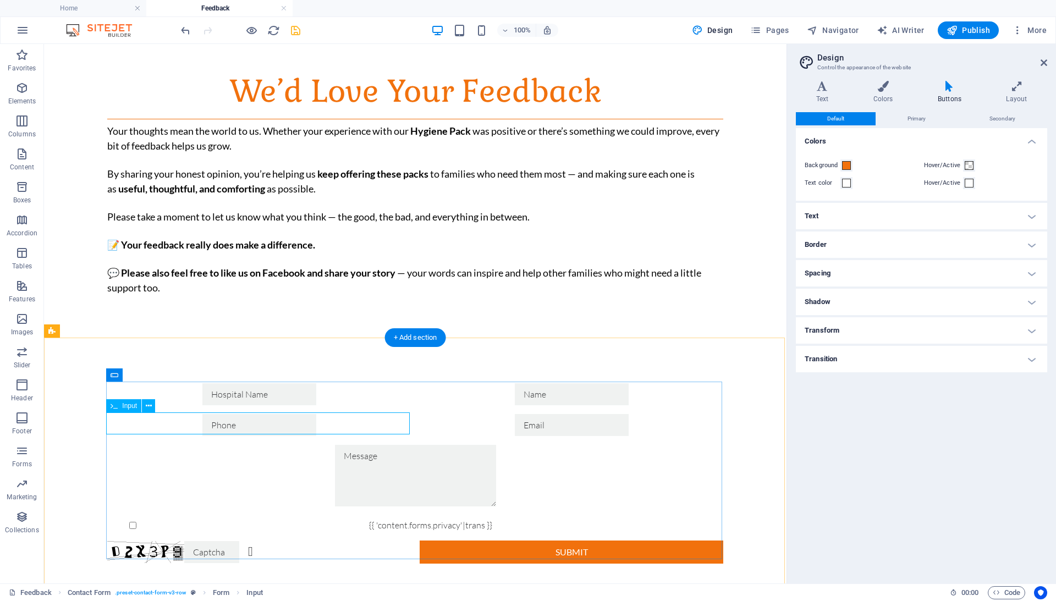
click at [129, 423] on div at bounding box center [259, 425] width 304 height 22
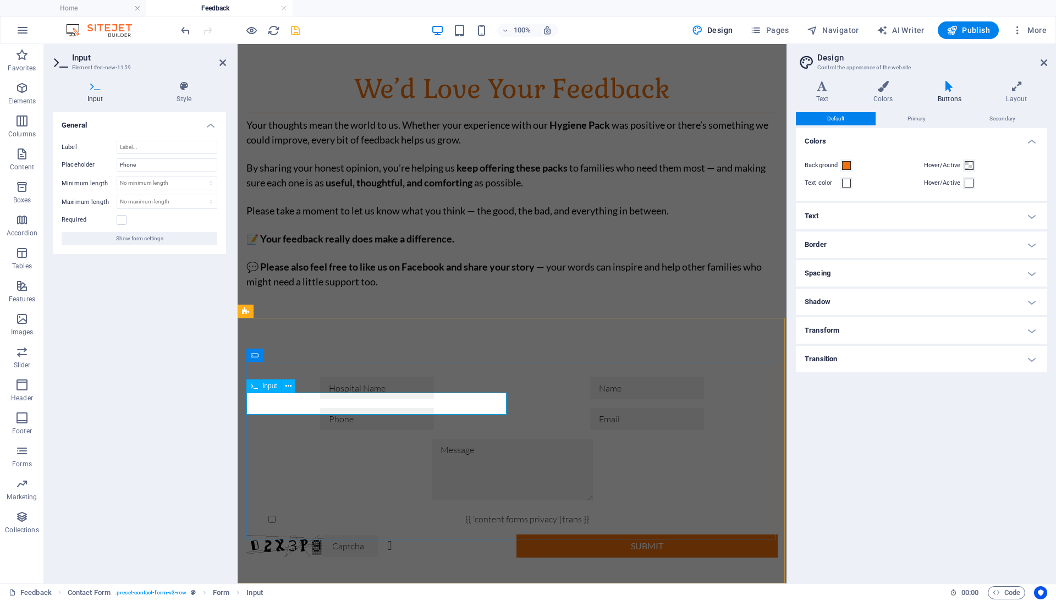
click at [320, 410] on input "text" at bounding box center [377, 419] width 114 height 22
click at [147, 168] on input "Phone" at bounding box center [167, 164] width 101 height 13
click at [374, 291] on div "We’d Love Your Feedback Your thoughts mean the world to [GEOGRAPHIC_DATA]. Whet…" at bounding box center [512, 179] width 549 height 308
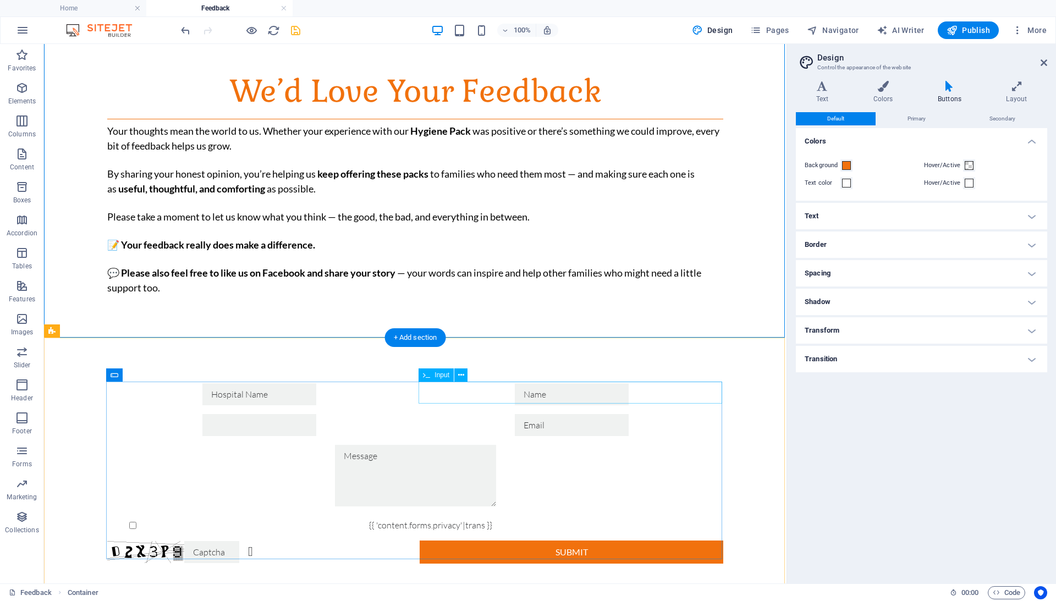
click at [440, 397] on div at bounding box center [572, 394] width 304 height 22
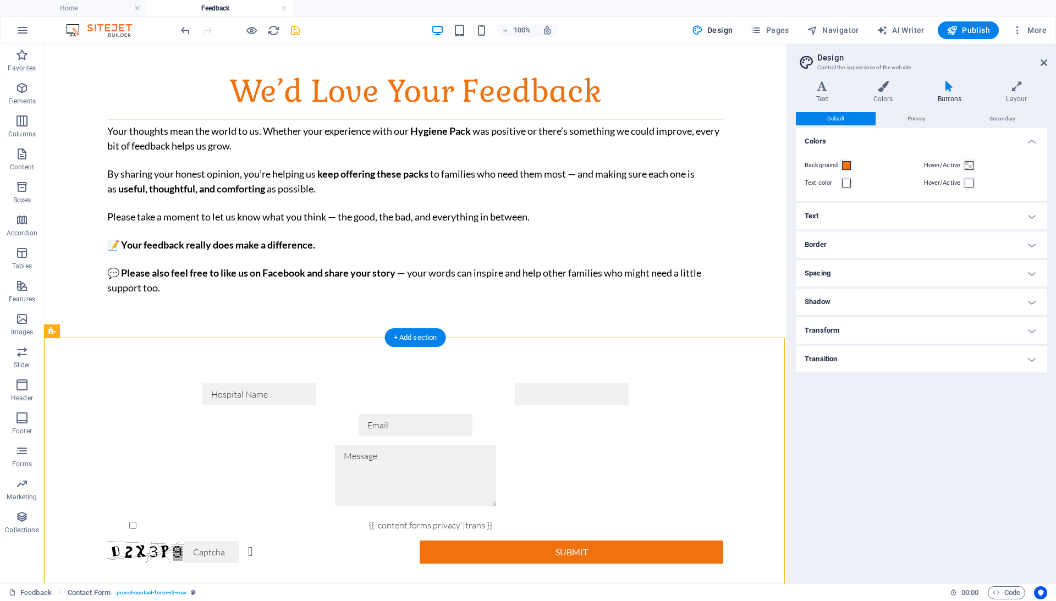
drag, startPoint x: 443, startPoint y: 390, endPoint x: 442, endPoint y: 408, distance: 17.1
click at [442, 409] on div "{{ 'content.forms.privacy'|trans }} Unreadable? Regenerate Submit" at bounding box center [415, 473] width 616 height 189
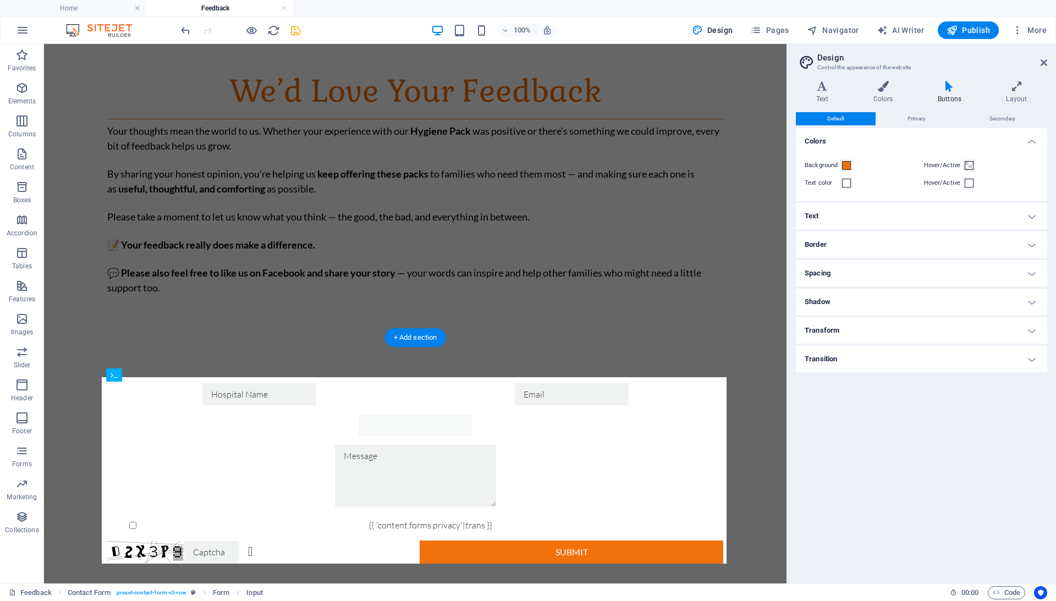
drag, startPoint x: 450, startPoint y: 393, endPoint x: 445, endPoint y: 417, distance: 24.6
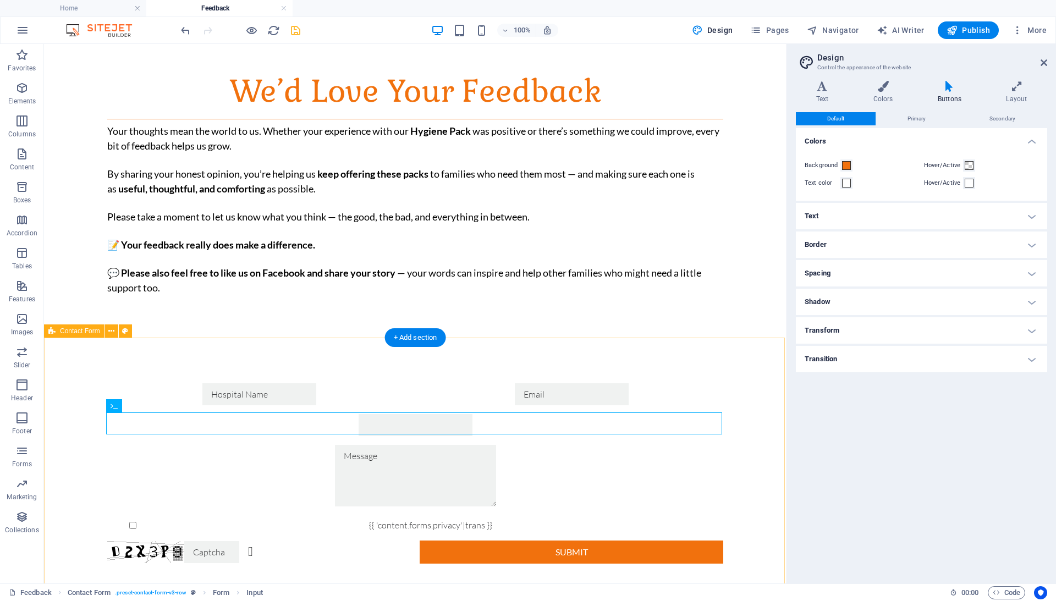
click at [80, 495] on div "{{ 'content.forms.privacy'|trans }} Unreadable? Regenerate Submit" at bounding box center [415, 473] width 742 height 268
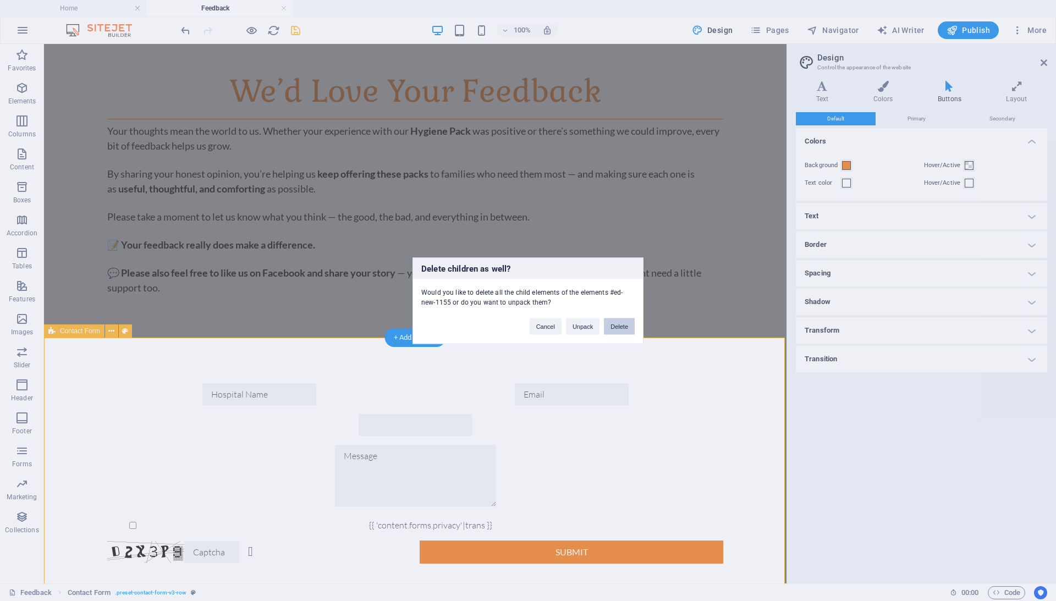
click at [632, 330] on button "Delete" at bounding box center [619, 326] width 31 height 16
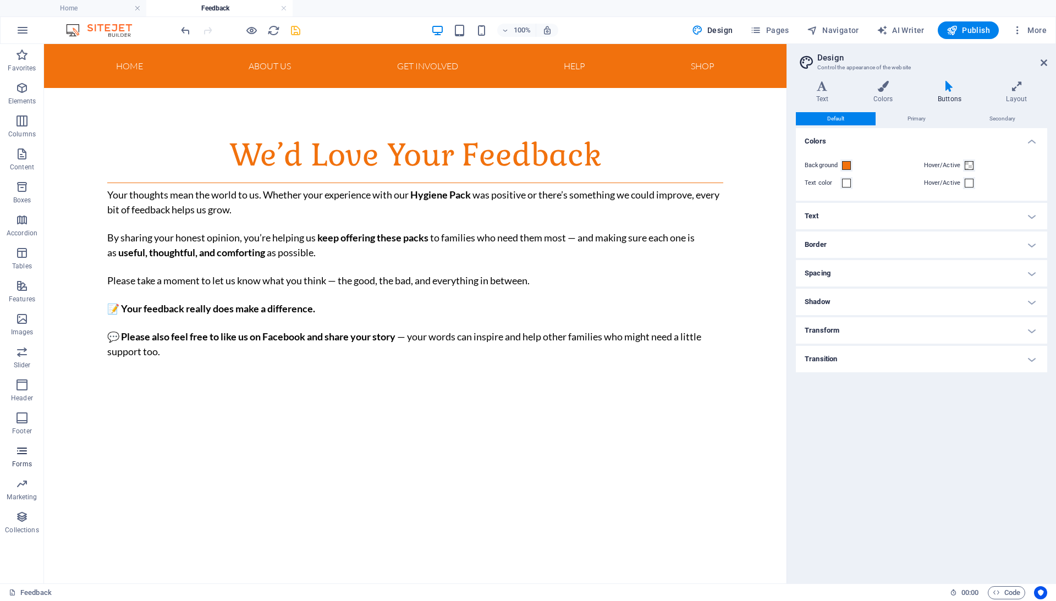
click at [25, 440] on button "Forms" at bounding box center [22, 456] width 44 height 33
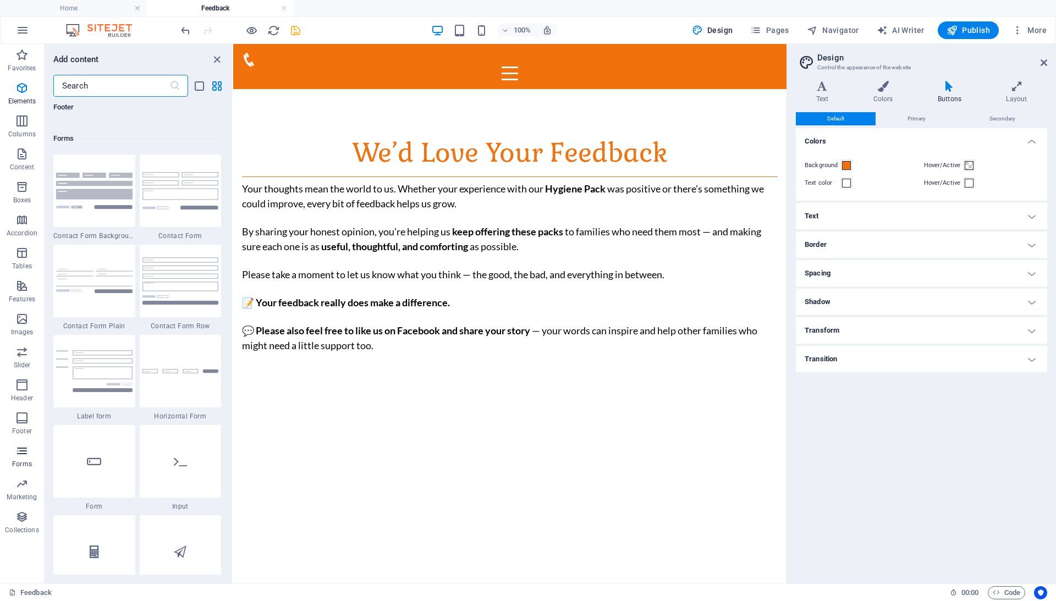
scroll to position [8030, 0]
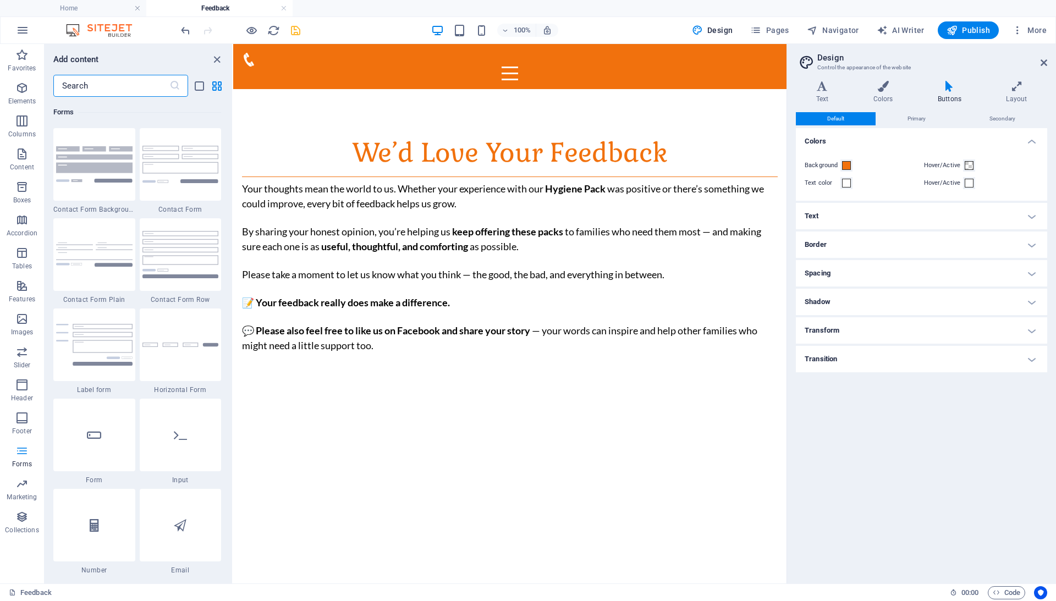
click at [24, 447] on icon "button" at bounding box center [21, 450] width 13 height 13
click at [114, 352] on img at bounding box center [94, 345] width 76 height 42
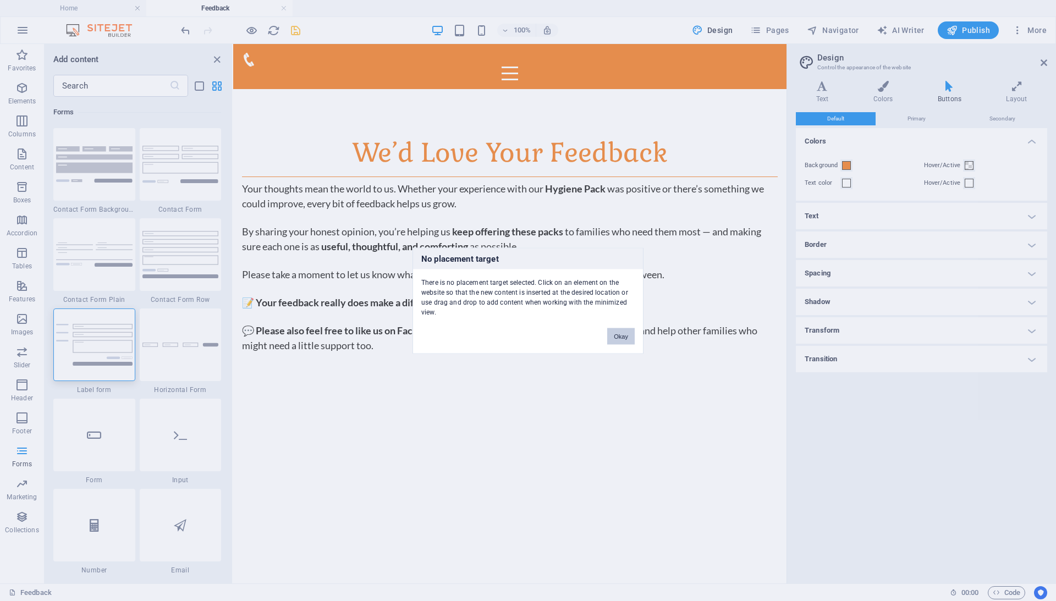
click at [619, 330] on button "Okay" at bounding box center [620, 336] width 27 height 16
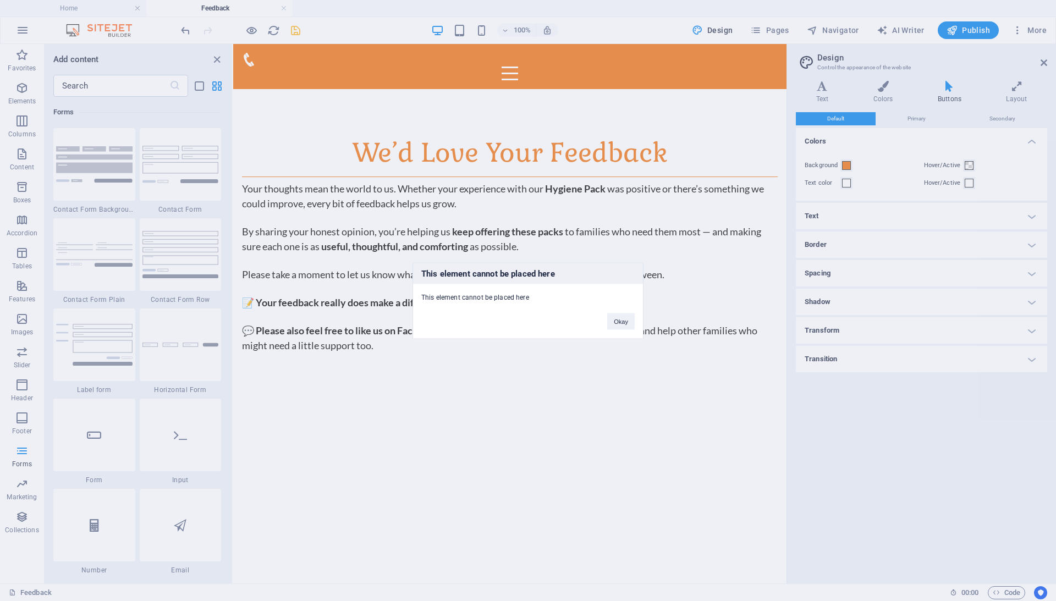
click at [636, 313] on div "Okay" at bounding box center [621, 316] width 44 height 28
click at [623, 321] on button "Okay" at bounding box center [620, 321] width 27 height 16
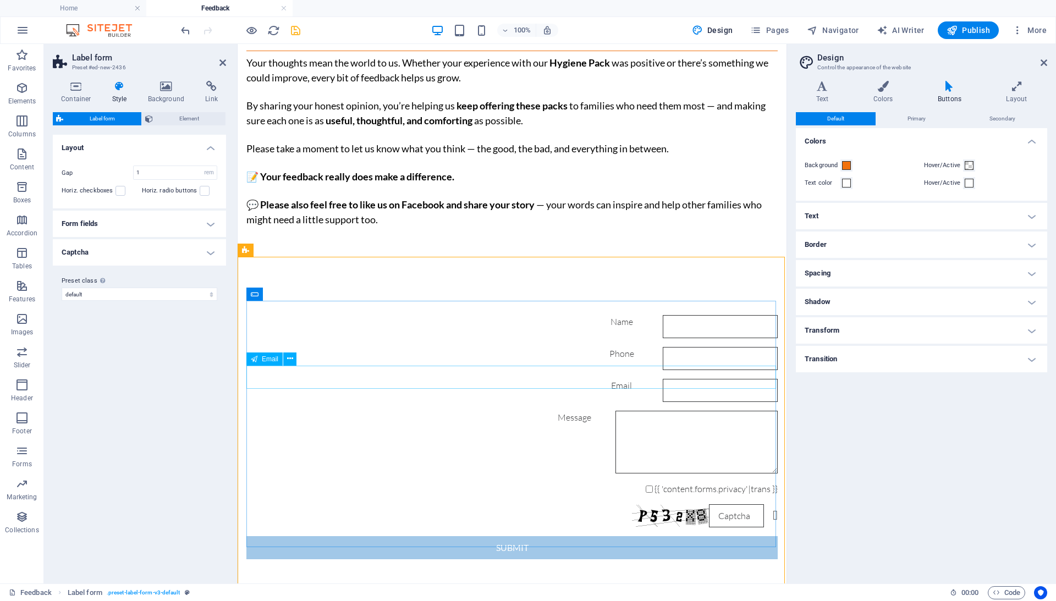
scroll to position [123, 0]
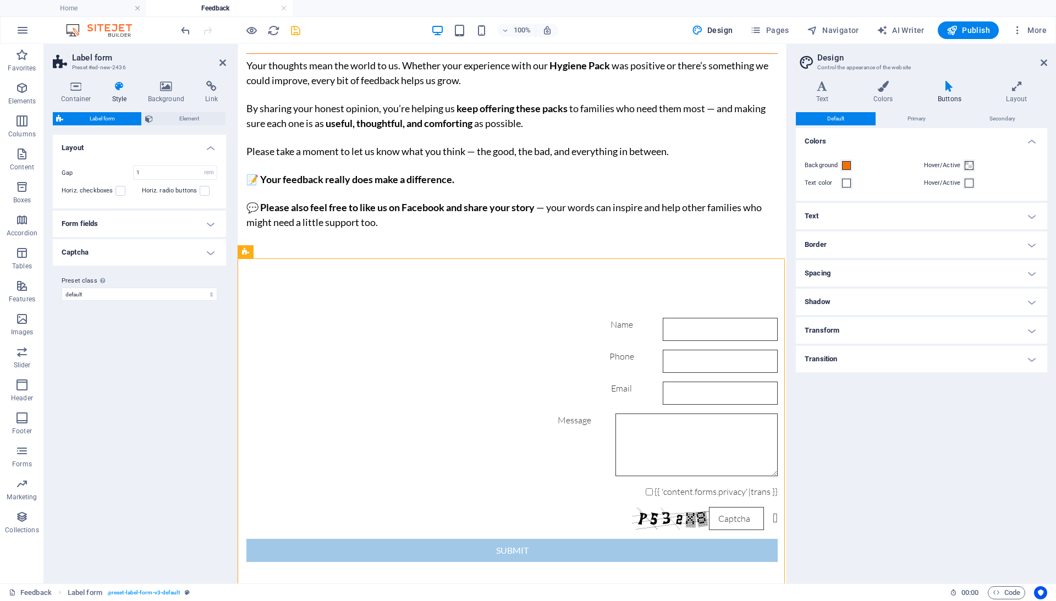
click at [295, 318] on div "Name" at bounding box center [511, 329] width 531 height 23
click at [297, 318] on div "Name" at bounding box center [511, 329] width 531 height 23
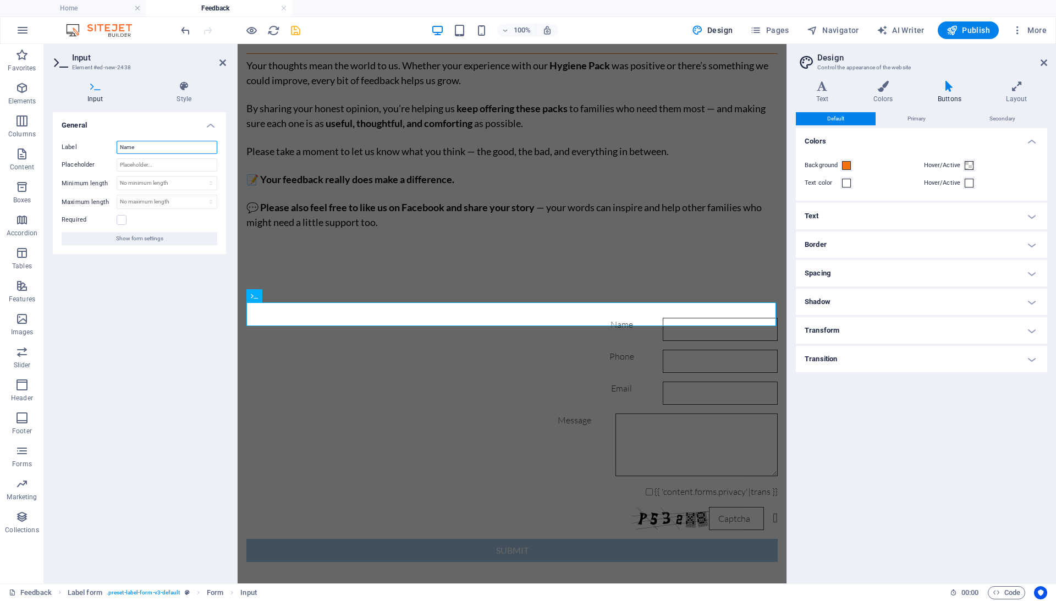
click at [130, 144] on input "Name" at bounding box center [167, 147] width 101 height 13
click at [124, 146] on input "Name" at bounding box center [167, 147] width 101 height 13
click at [282, 350] on div "Phone" at bounding box center [511, 361] width 531 height 23
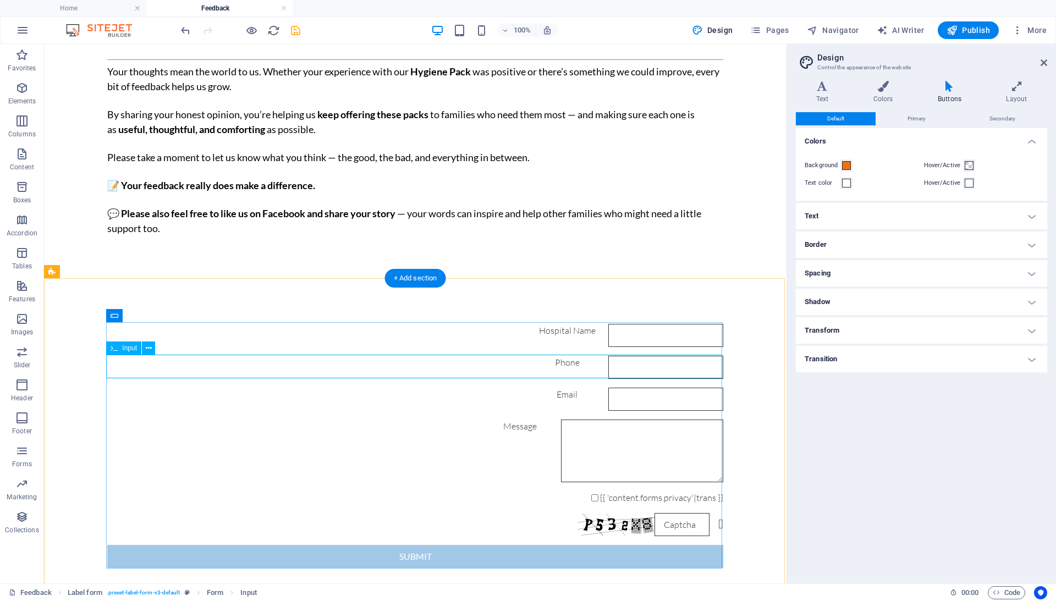
click at [144, 360] on div "Phone" at bounding box center [415, 367] width 616 height 23
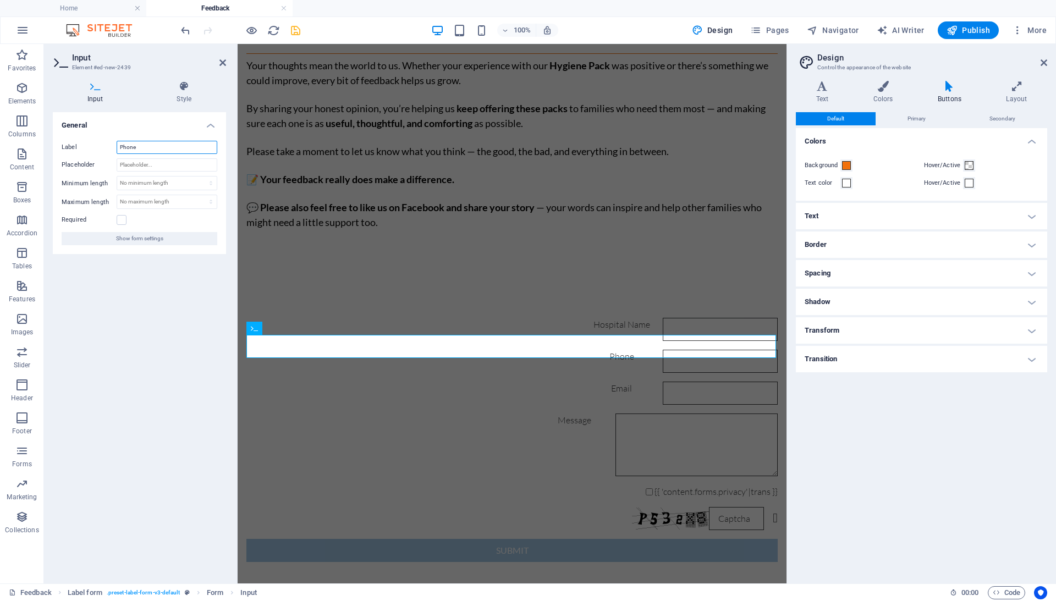
click at [129, 148] on input "Phone" at bounding box center [167, 147] width 101 height 13
click at [170, 342] on div "General Label Email Placeholder Minimum length No minimum length chars Maximum …" at bounding box center [139, 343] width 173 height 463
click at [294, 382] on div "Email" at bounding box center [511, 393] width 531 height 23
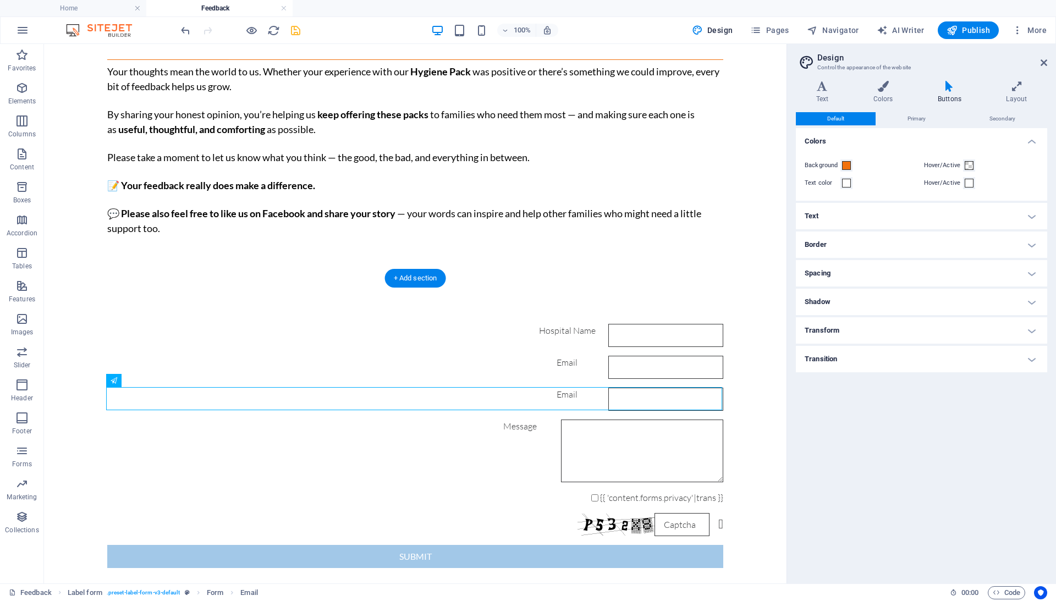
click at [150, 427] on div "Message" at bounding box center [415, 451] width 616 height 63
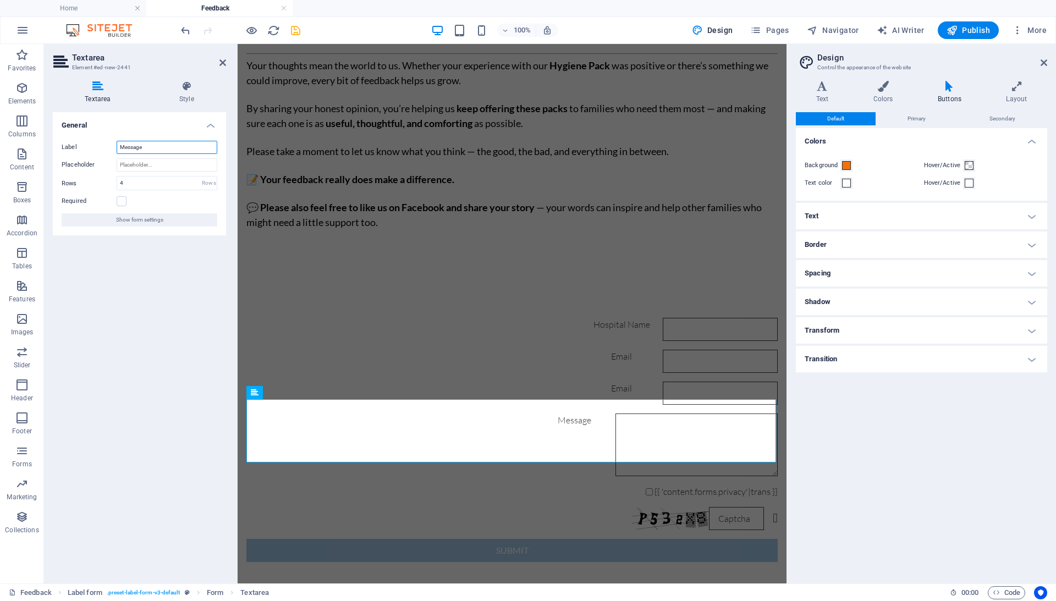
click at [135, 148] on input "Message" at bounding box center [167, 147] width 101 height 13
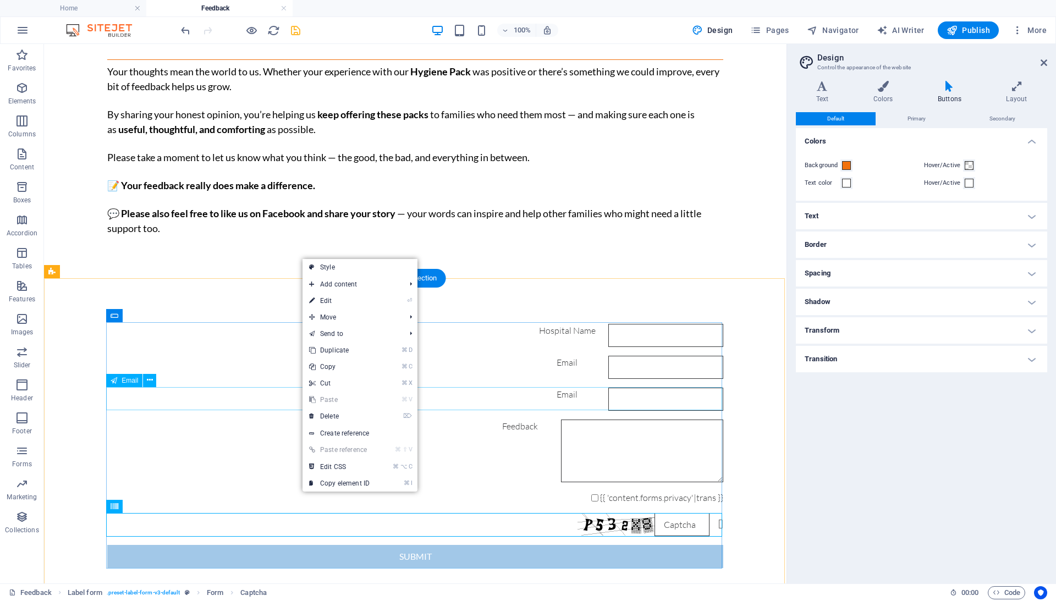
click at [216, 395] on div "Email" at bounding box center [415, 399] width 616 height 23
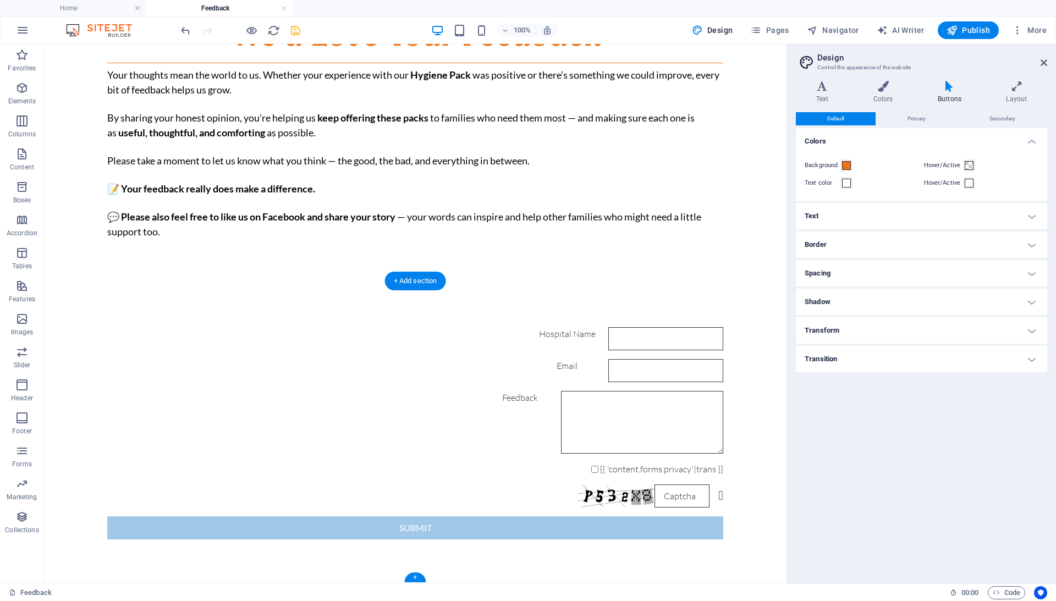
scroll to position [120, 0]
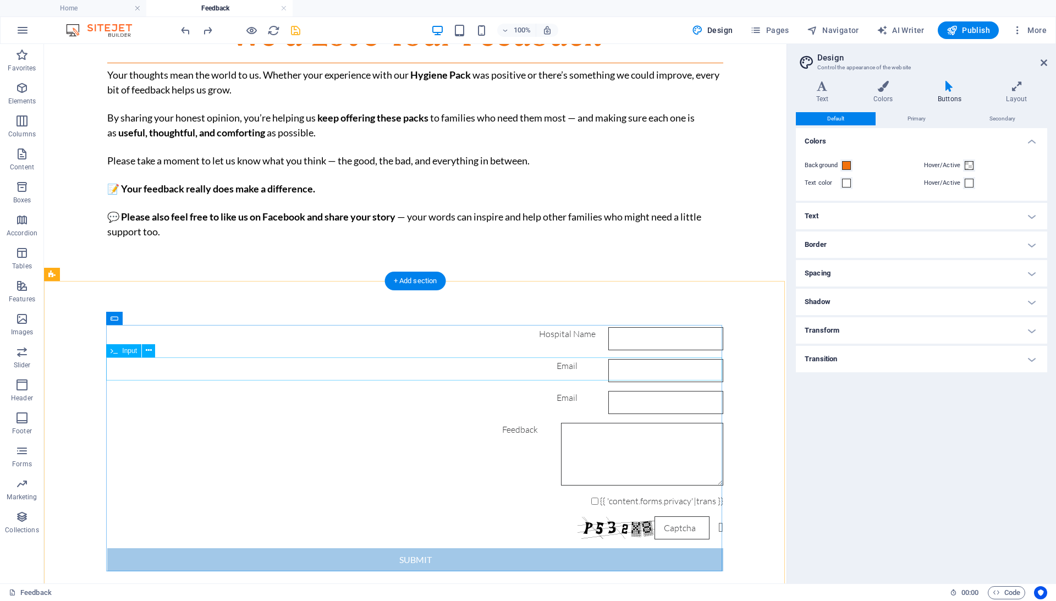
click at [145, 364] on div "Email" at bounding box center [415, 370] width 616 height 23
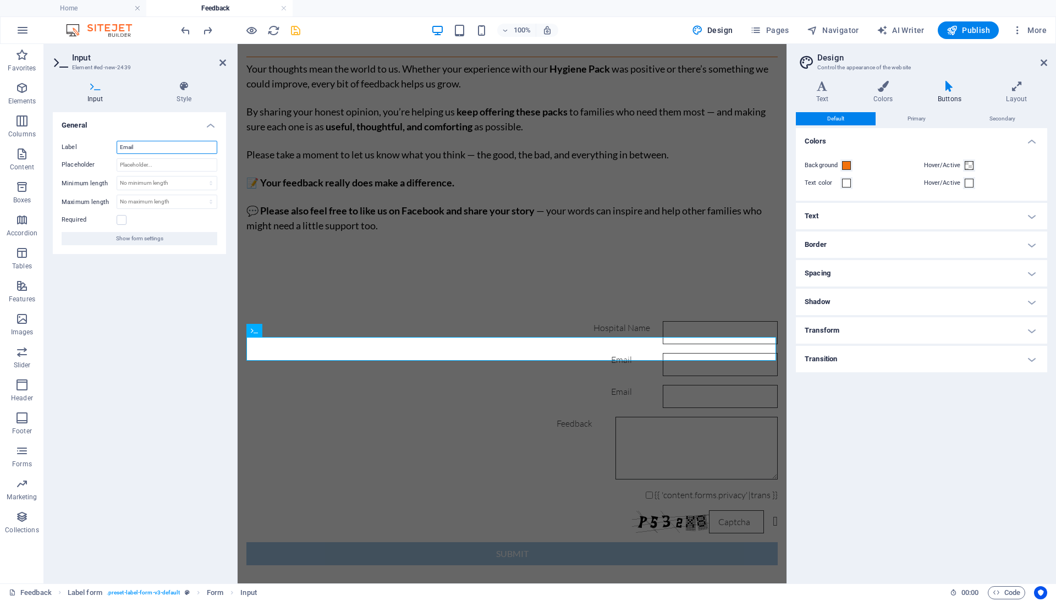
click at [126, 148] on input "Email" at bounding box center [167, 147] width 101 height 13
click at [284, 385] on div "Email" at bounding box center [511, 396] width 531 height 23
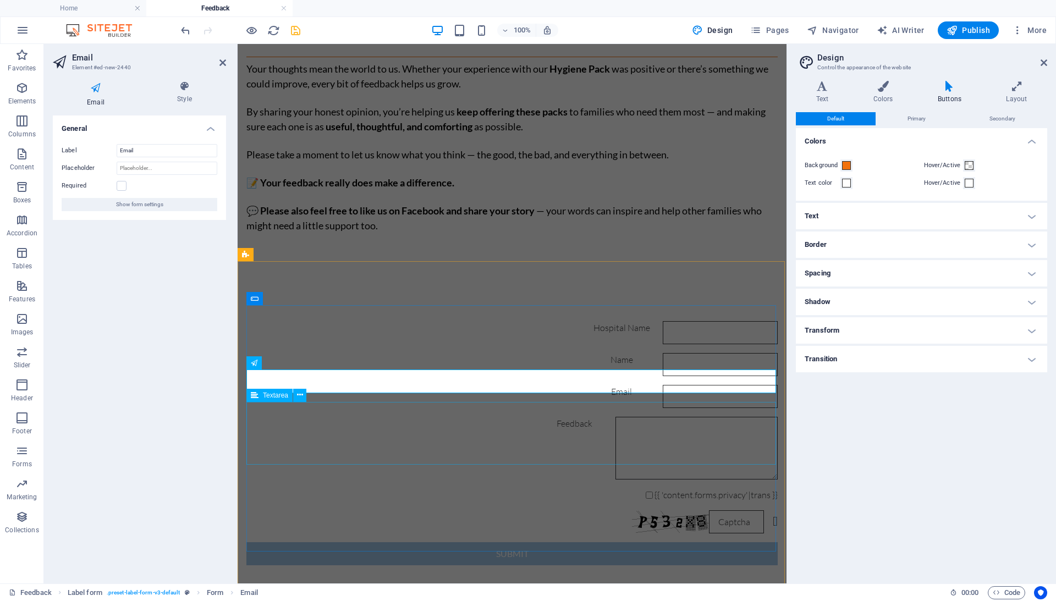
click at [295, 445] on div "Feedback" at bounding box center [511, 448] width 531 height 63
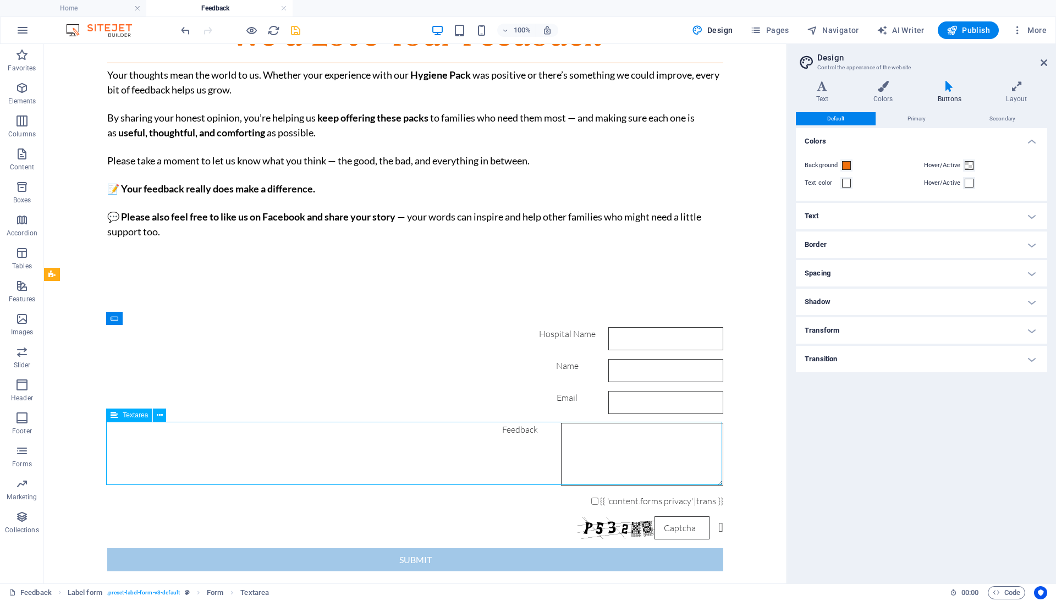
click at [319, 459] on div "Feedback" at bounding box center [415, 454] width 616 height 63
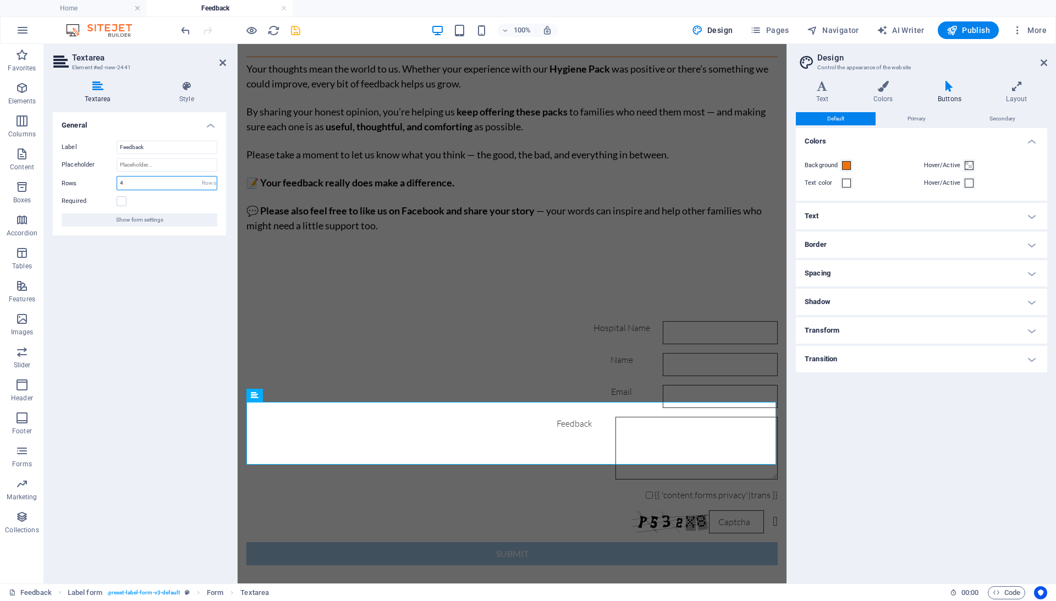
click at [168, 185] on input "4" at bounding box center [167, 183] width 100 height 13
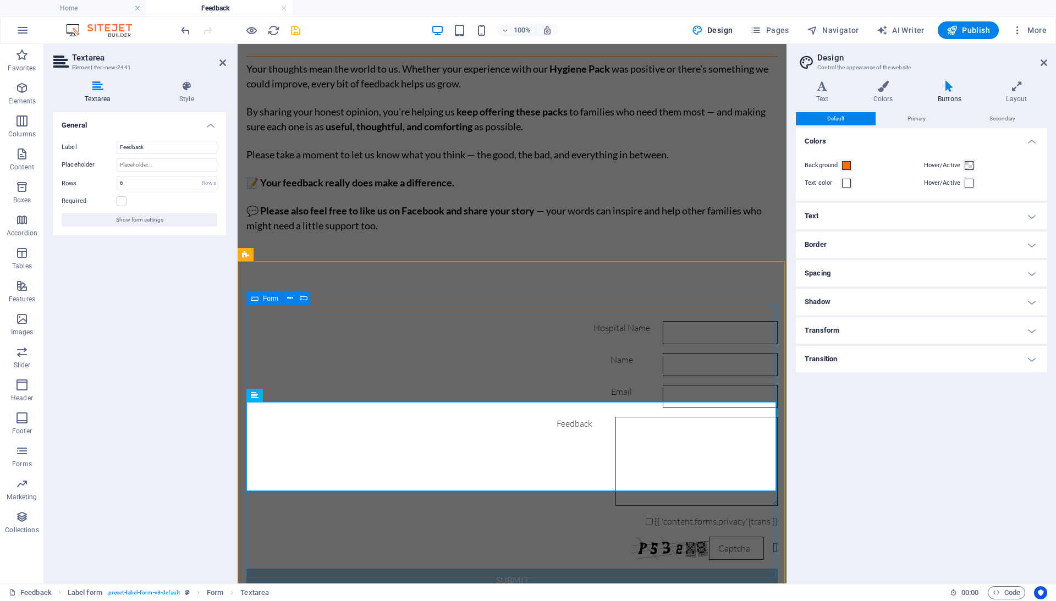
click at [335, 521] on div "Hospital Name Name Email Feedback {{ 'content.forms.privacy'|trans }} Nicht les…" at bounding box center [511, 456] width 531 height 279
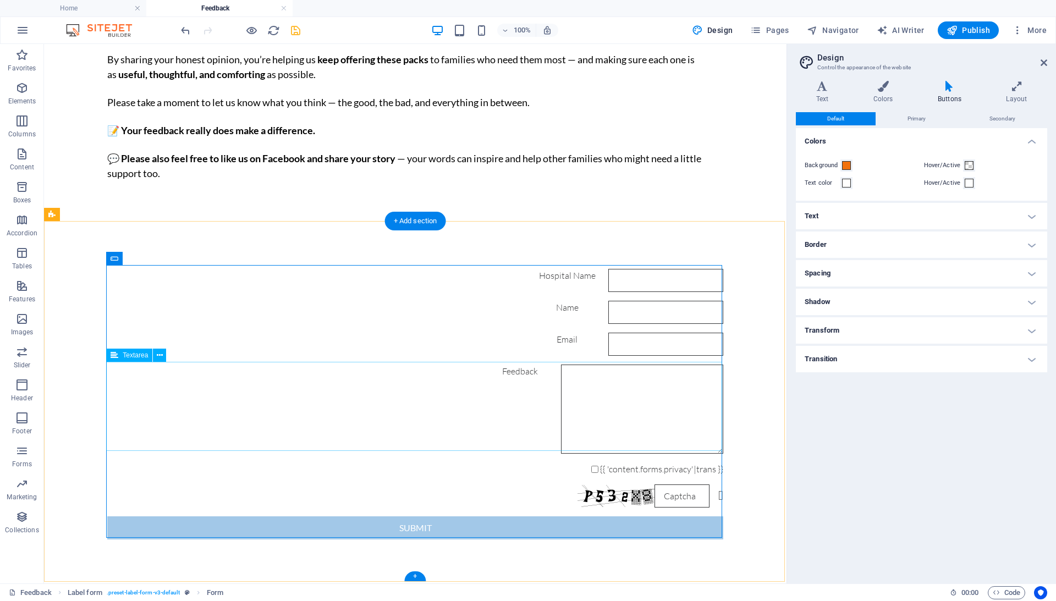
scroll to position [179, 0]
click at [286, 423] on div "Feedback" at bounding box center [415, 409] width 616 height 89
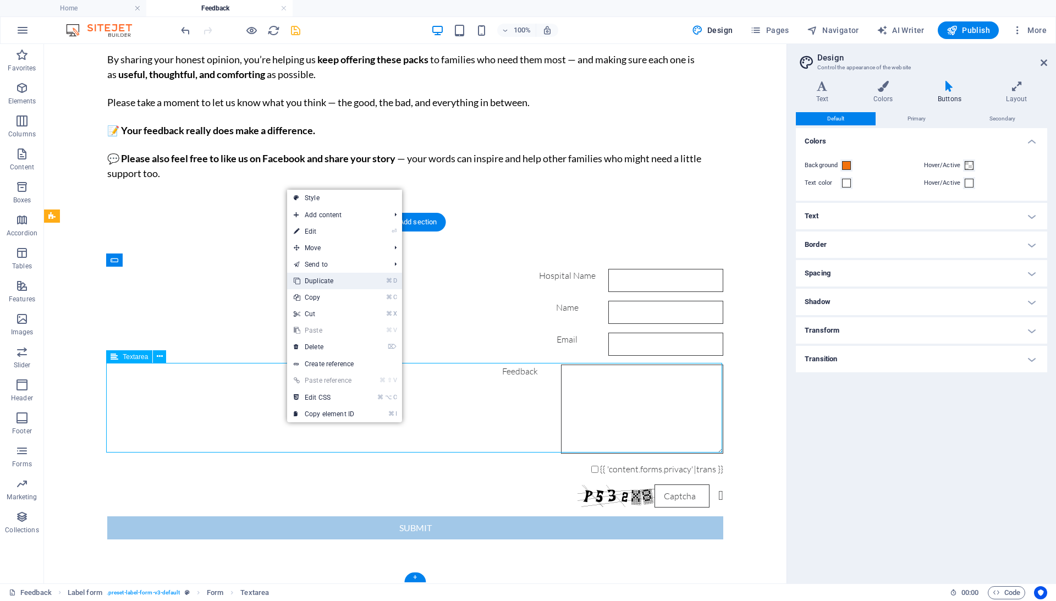
click at [342, 283] on link "⌘ D Duplicate" at bounding box center [324, 281] width 74 height 16
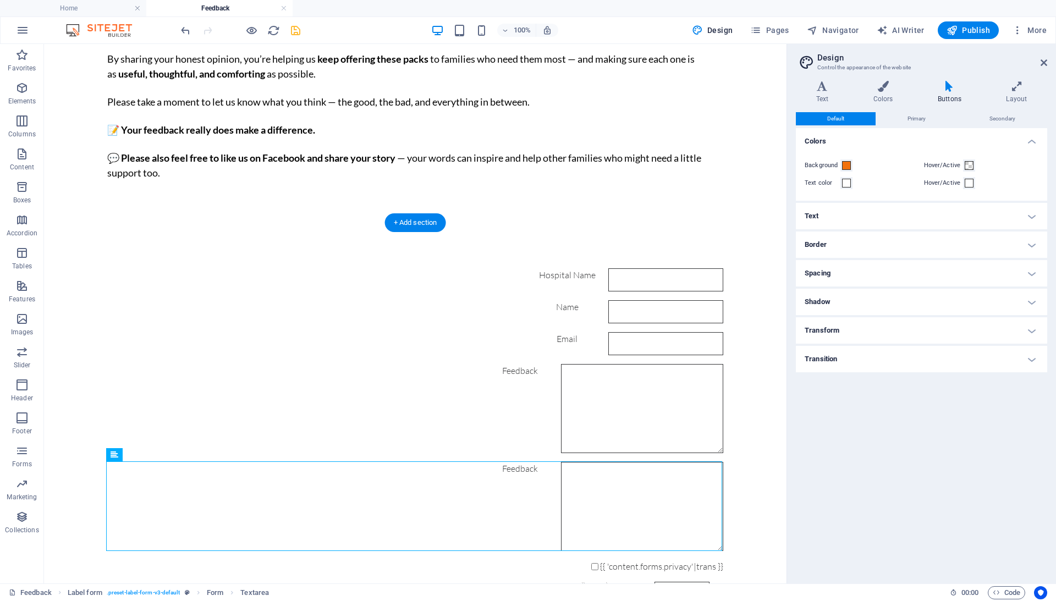
click at [148, 466] on div "Feedback" at bounding box center [415, 506] width 616 height 89
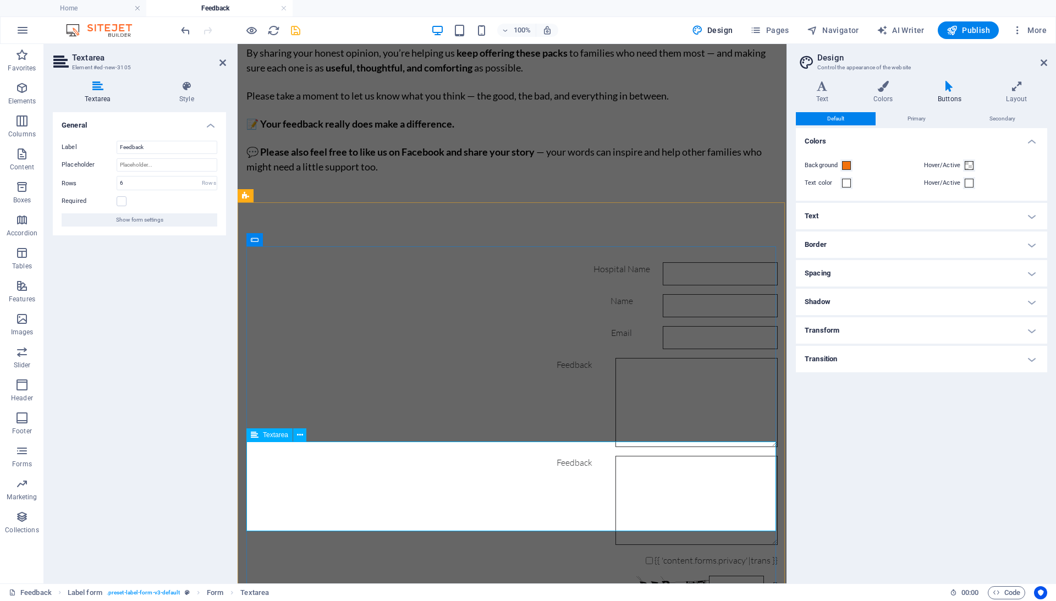
click at [289, 456] on div "Feedback" at bounding box center [511, 500] width 531 height 89
click at [164, 146] on input "Feedback" at bounding box center [167, 147] width 101 height 13
click at [615, 456] on textarea "Feedback" at bounding box center [696, 500] width 162 height 89
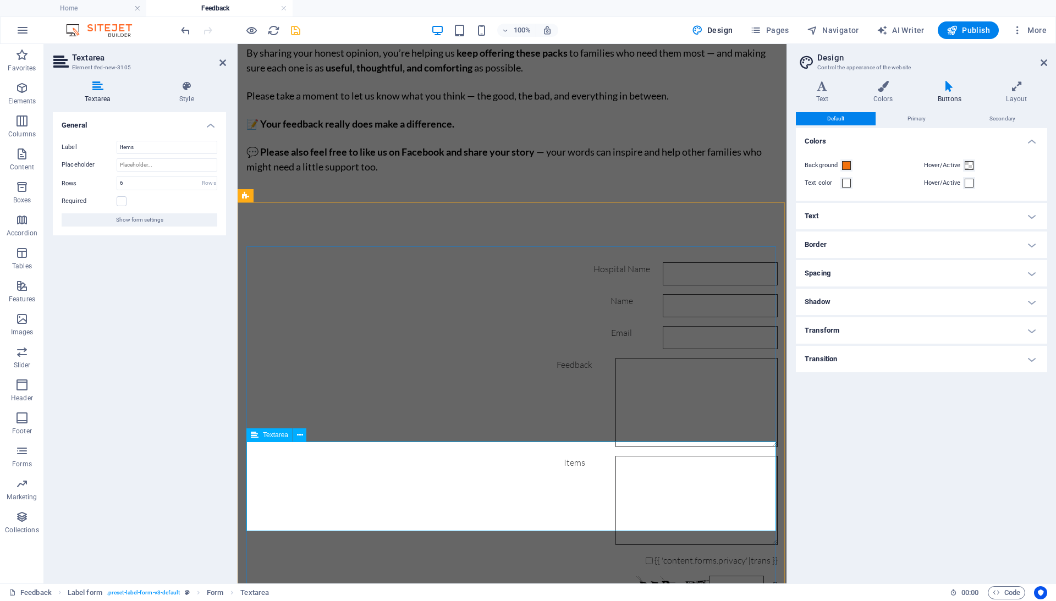
click at [615, 456] on textarea "Feedback" at bounding box center [696, 500] width 162 height 89
click at [438, 384] on div "Feedback" at bounding box center [511, 402] width 531 height 89
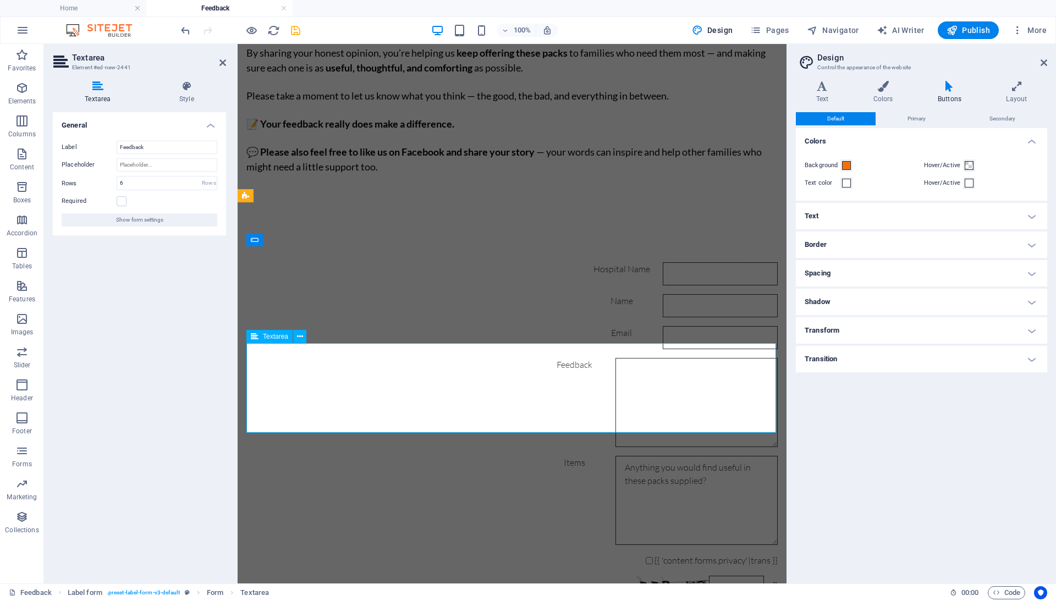
click at [615, 371] on textarea "Feedback" at bounding box center [696, 402] width 162 height 89
click at [442, 326] on div "Email" at bounding box center [511, 337] width 531 height 23
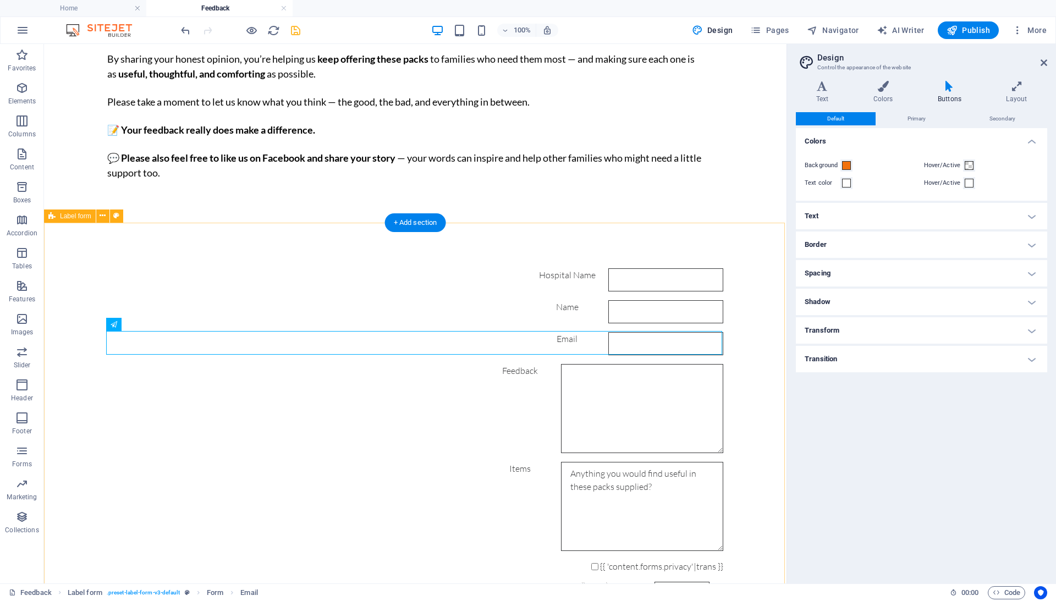
click at [354, 237] on div "Hospital Name Name Email Feedback Items Anything you would find useful in these…" at bounding box center [415, 452] width 742 height 456
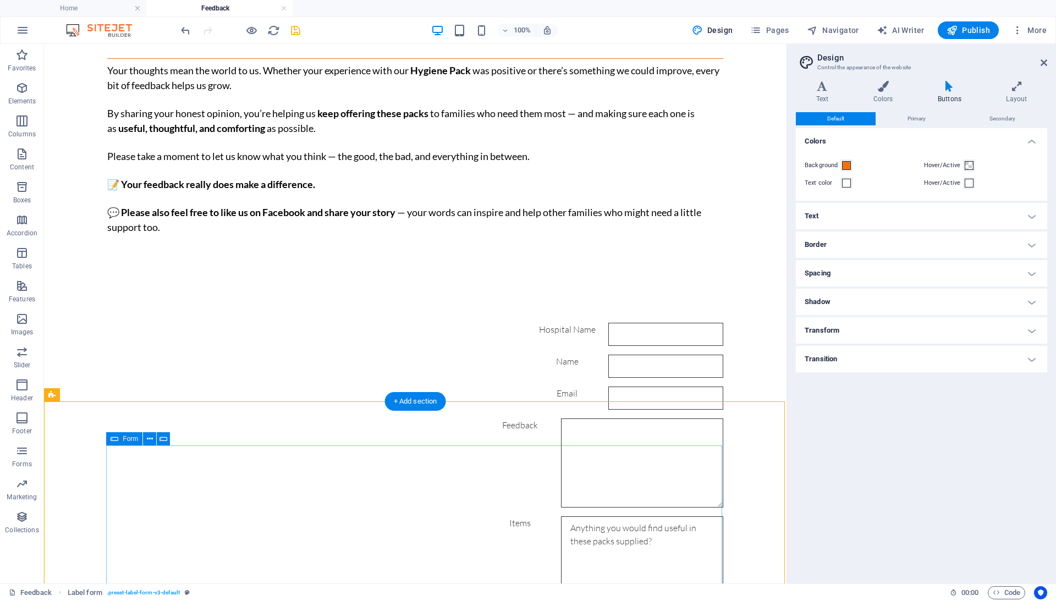
scroll to position [0, 0]
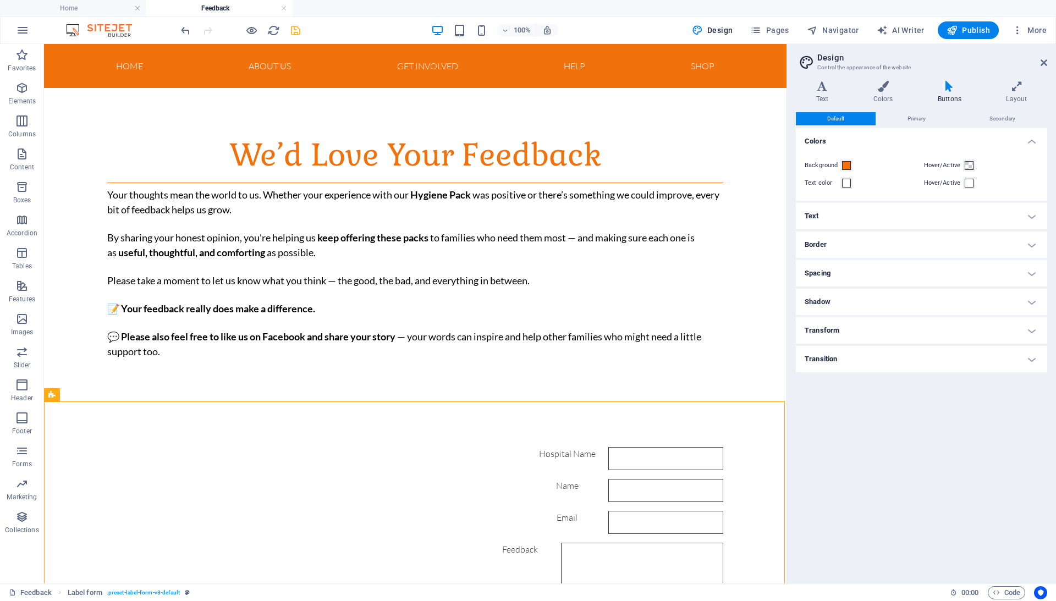
click at [295, 29] on icon "save" at bounding box center [295, 30] width 13 height 13
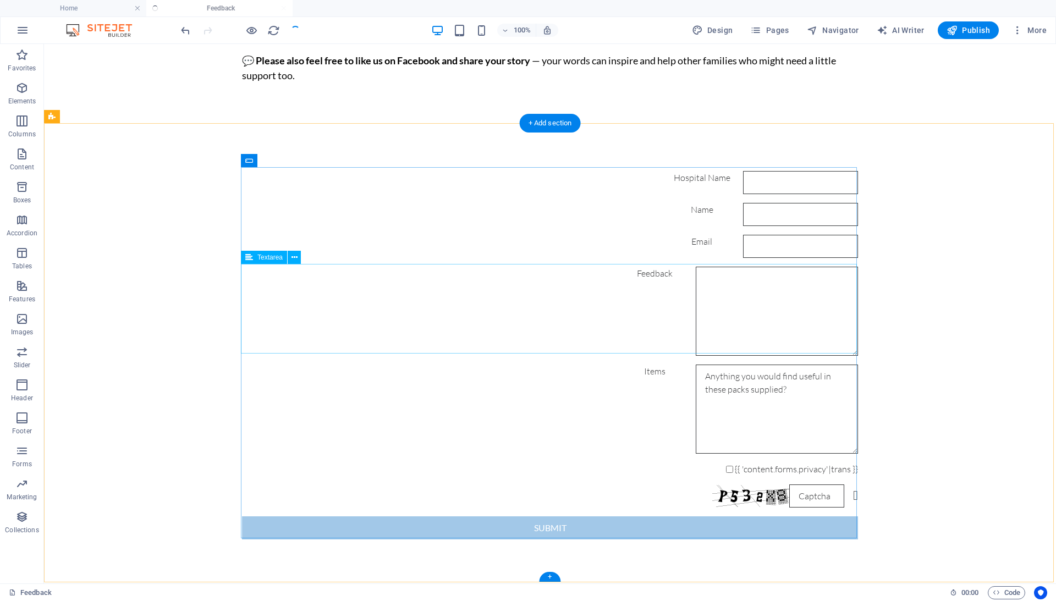
scroll to position [277, 0]
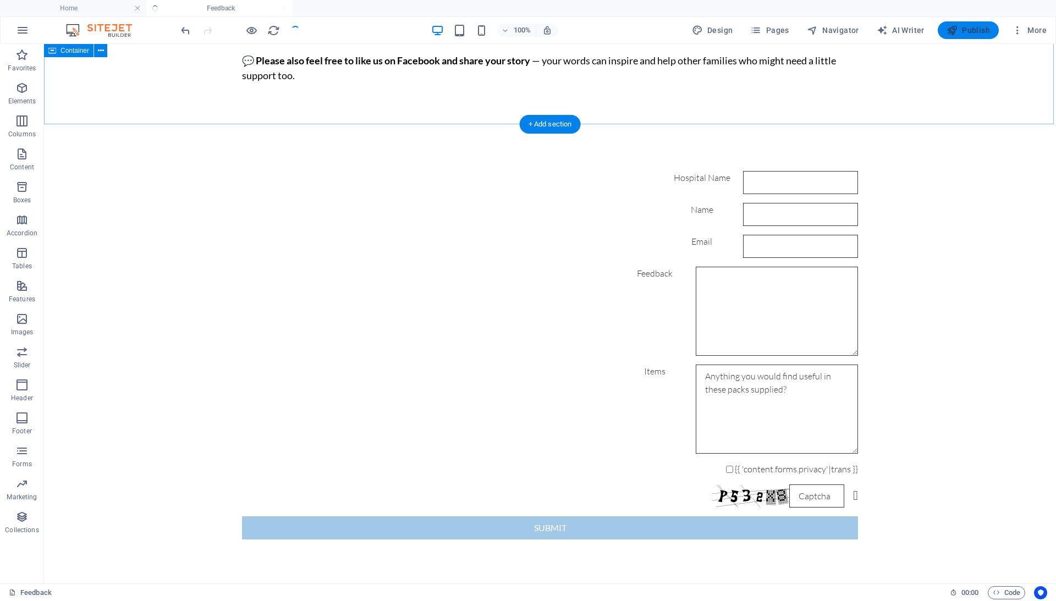
click at [956, 31] on icon "button" at bounding box center [952, 30] width 11 height 11
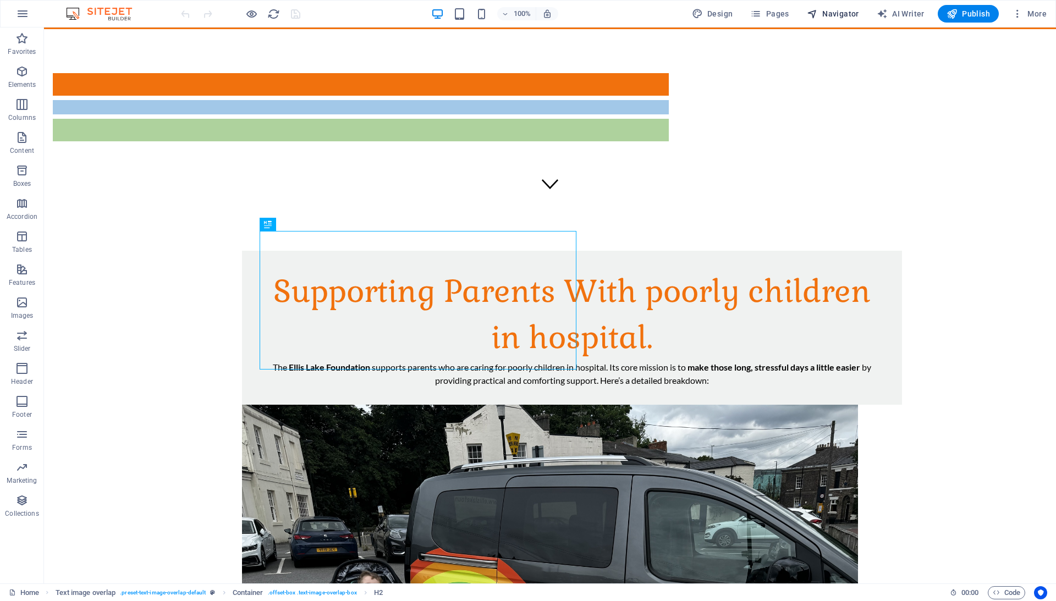
click at [822, 16] on span "Navigator" at bounding box center [833, 13] width 52 height 11
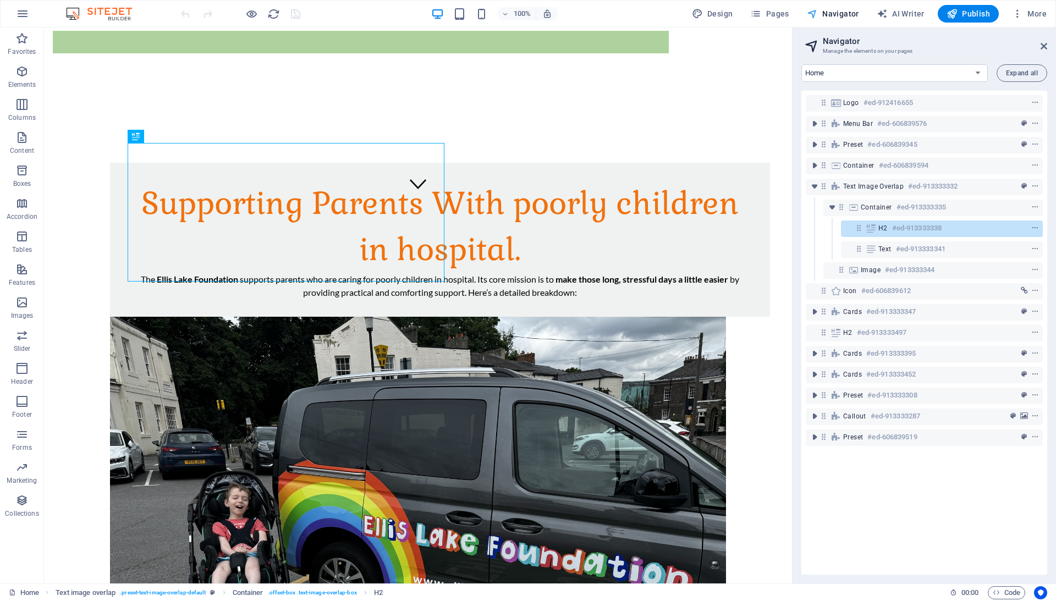
click at [841, 10] on span "Navigator" at bounding box center [833, 13] width 52 height 11
click at [770, 12] on span "Pages" at bounding box center [769, 13] width 38 height 11
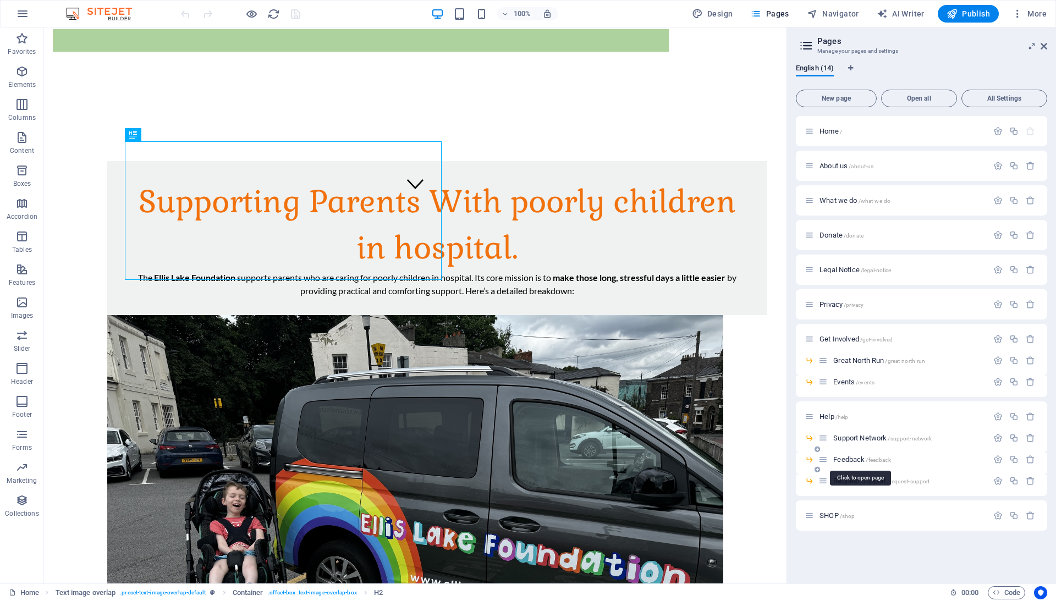
click at [858, 459] on span "Feedback /feedback" at bounding box center [861, 459] width 57 height 8
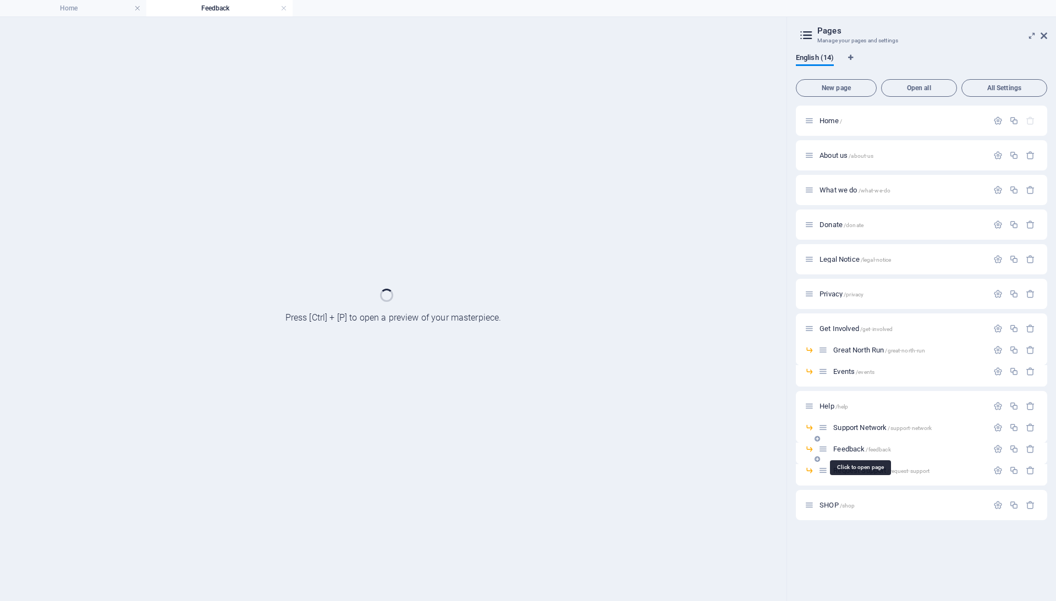
click at [858, 459] on div "Feedback /feedback" at bounding box center [921, 453] width 251 height 21
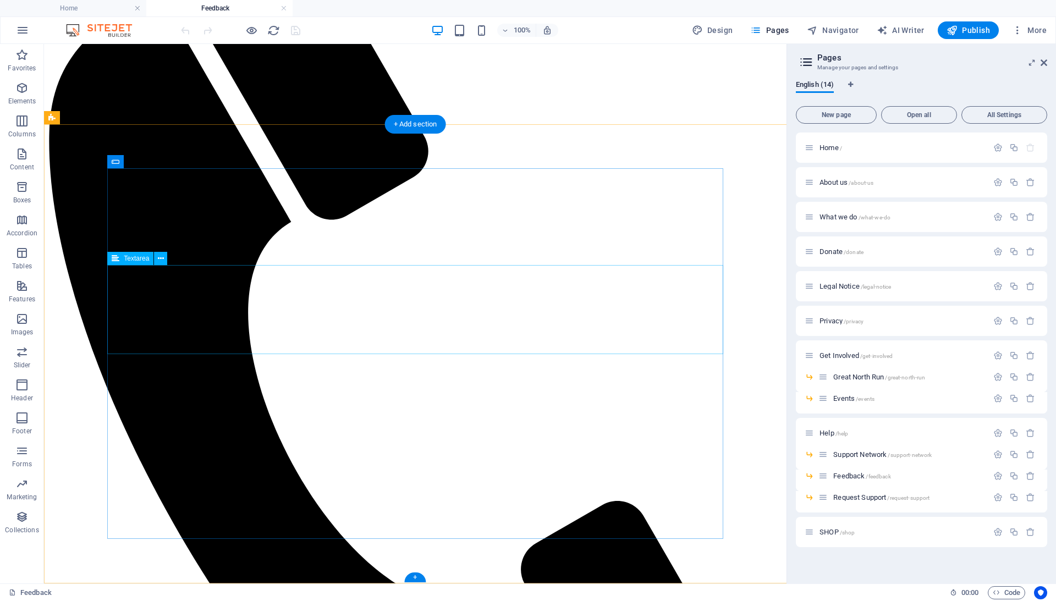
scroll to position [277, 0]
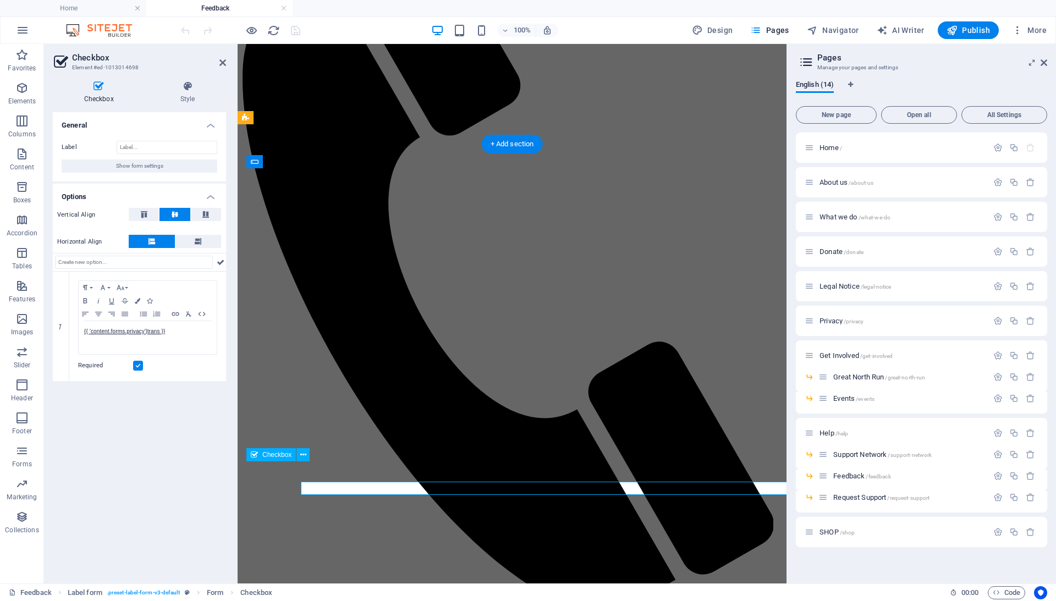
scroll to position [257, 0]
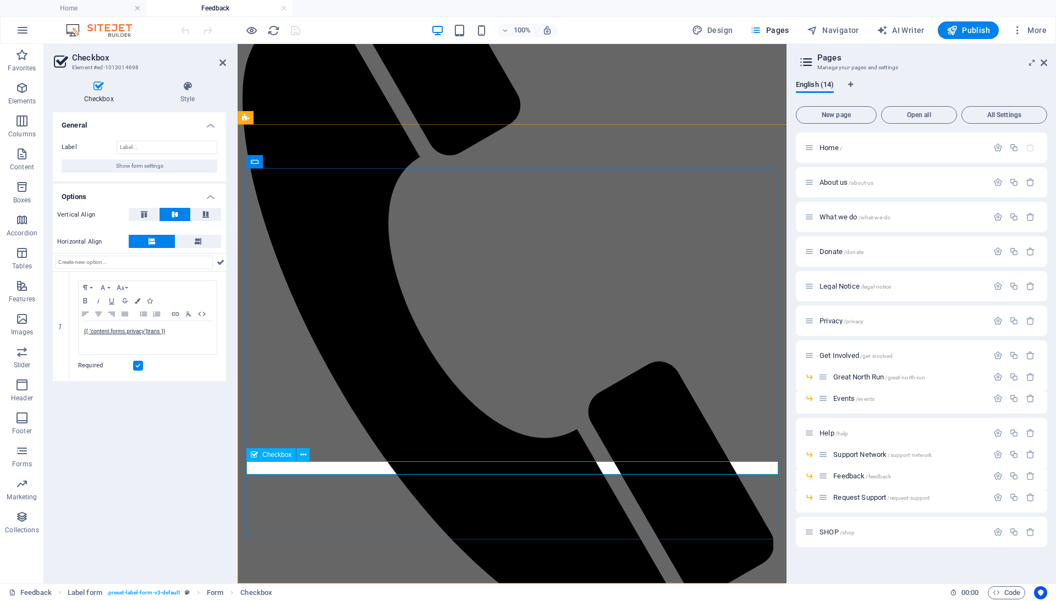
type input "T"
click at [223, 64] on icon at bounding box center [222, 62] width 7 height 9
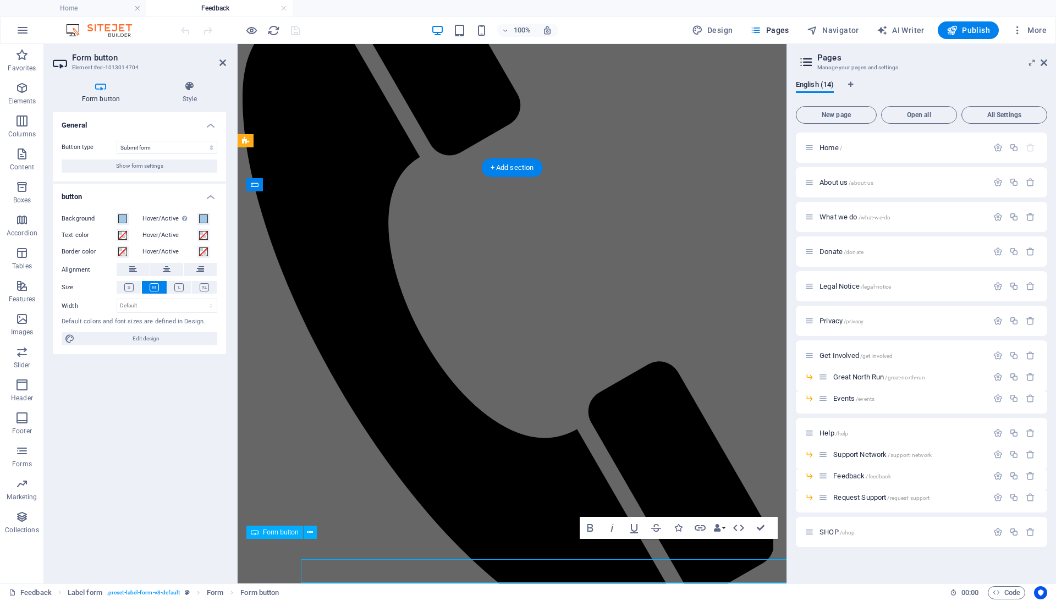
scroll to position [234, 0]
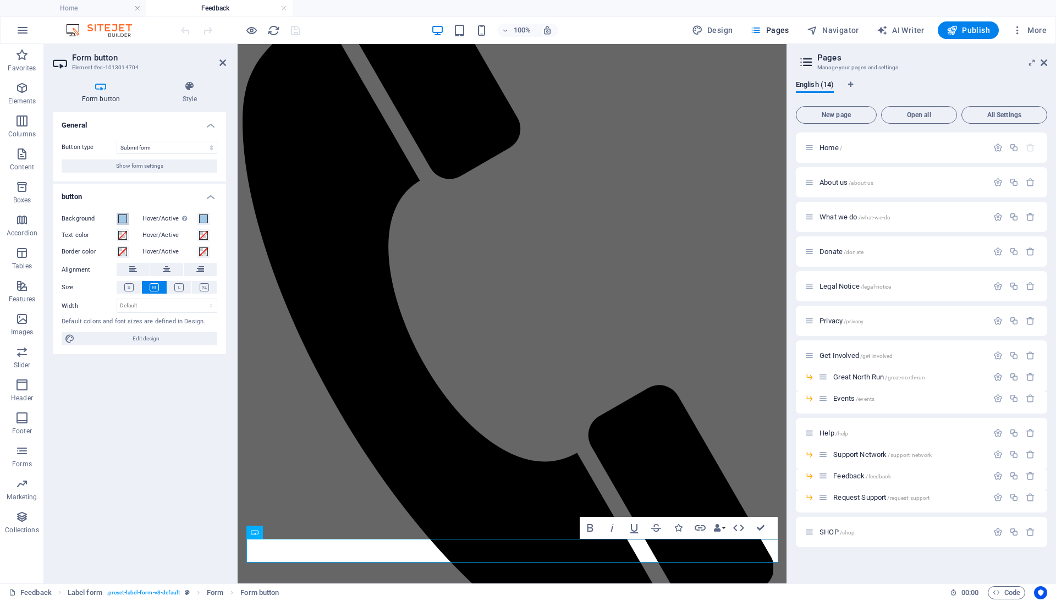
click at [119, 216] on span at bounding box center [122, 218] width 9 height 9
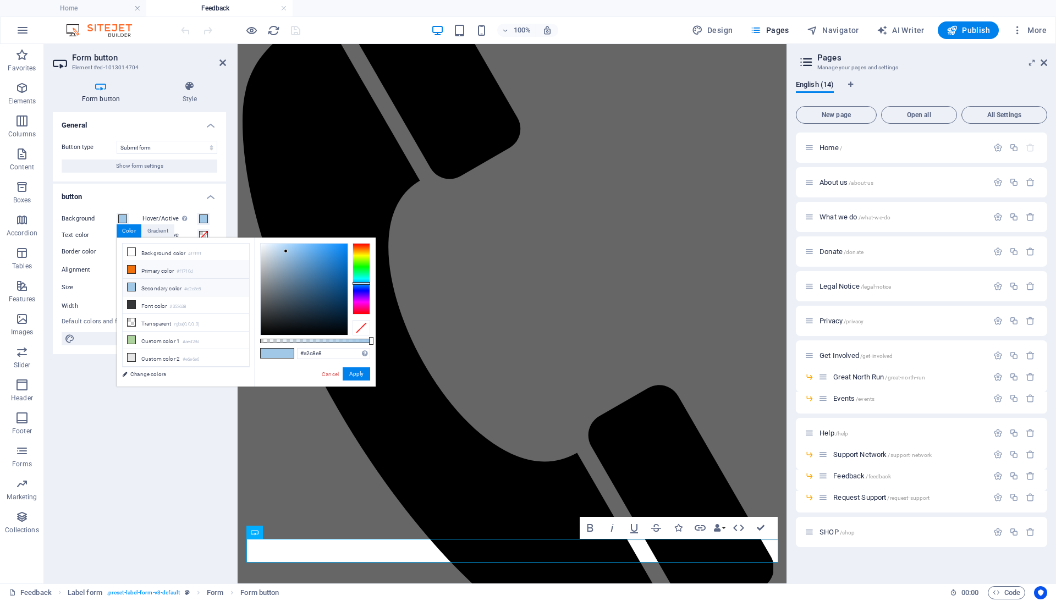
click at [134, 274] on span at bounding box center [131, 269] width 9 height 9
type input "#f1710d"
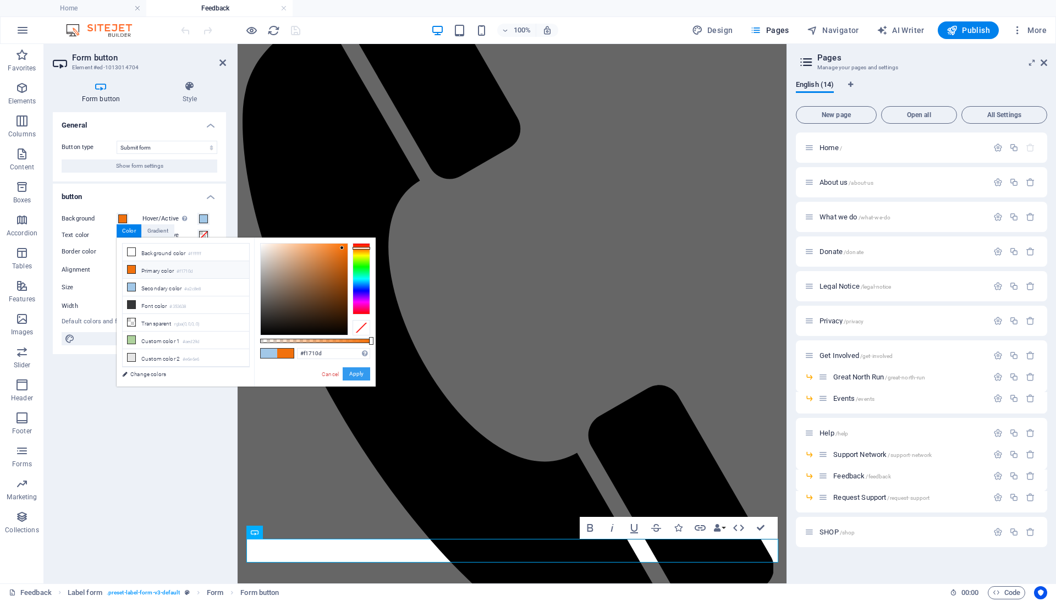
click at [364, 379] on button "Apply" at bounding box center [356, 373] width 27 height 13
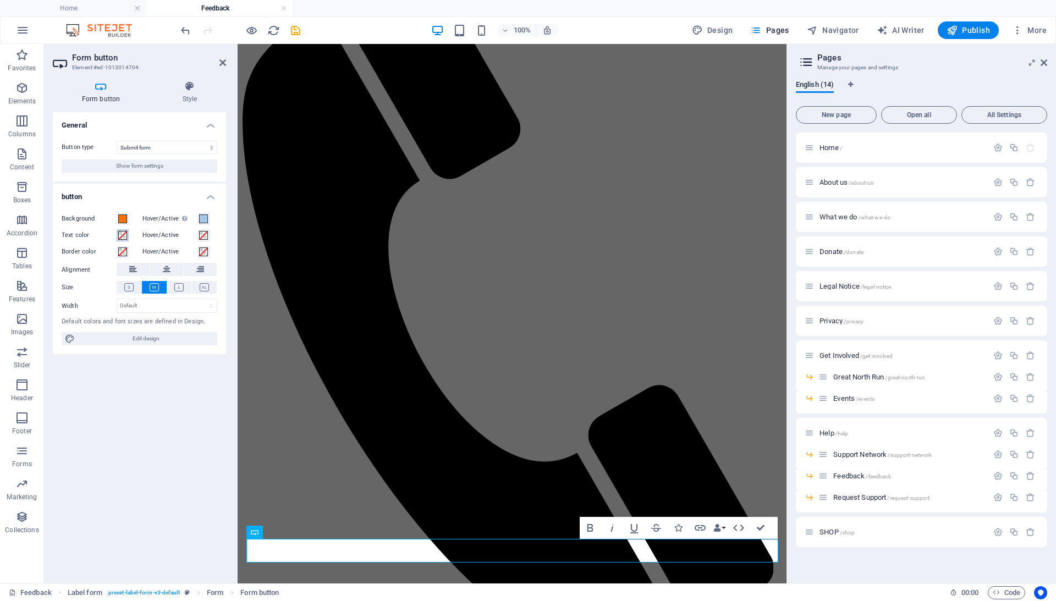
click at [120, 234] on span at bounding box center [122, 235] width 9 height 9
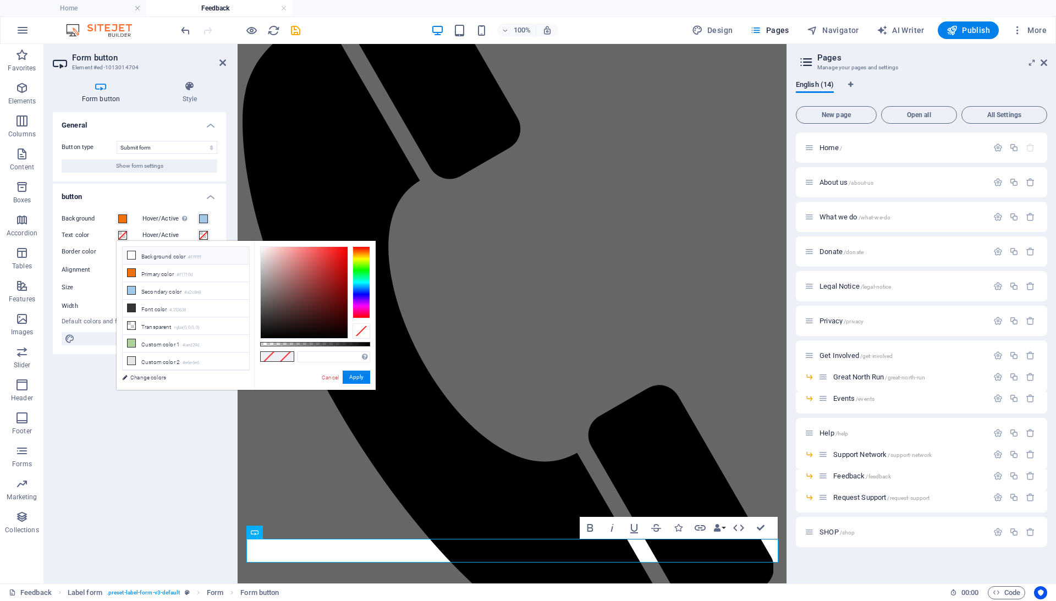
click at [139, 255] on li "Background color #ffffff" at bounding box center [186, 256] width 126 height 18
type input "#ffffff"
click at [359, 377] on button "Apply" at bounding box center [356, 377] width 27 height 13
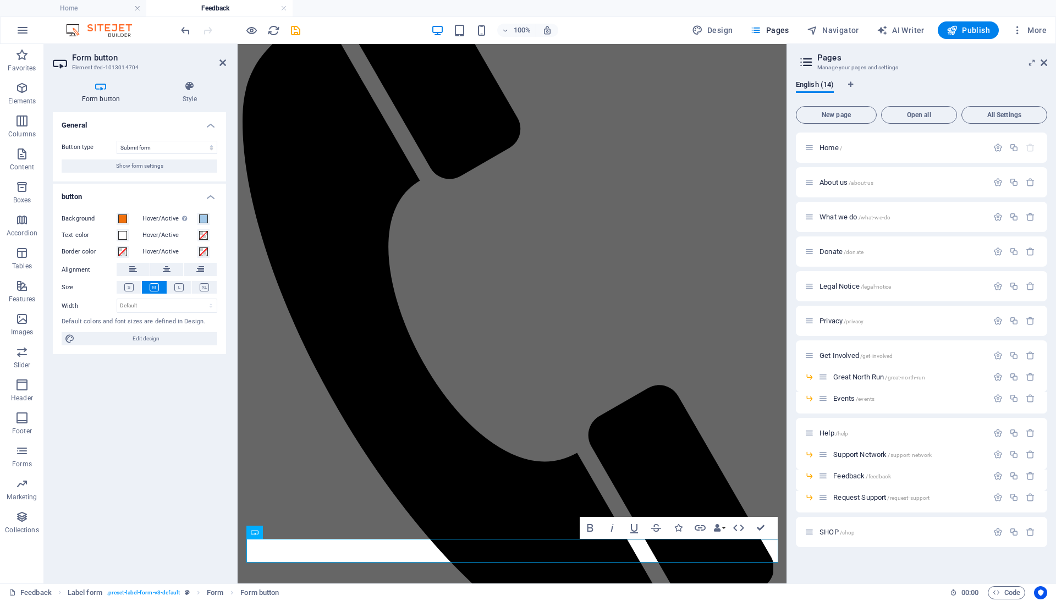
click at [210, 438] on div "General Button type Submit form Reset form No action Show form settings button …" at bounding box center [139, 343] width 173 height 463
click at [210, 421] on div "General Button type Submit form Reset form No action Show form settings button …" at bounding box center [139, 343] width 173 height 463
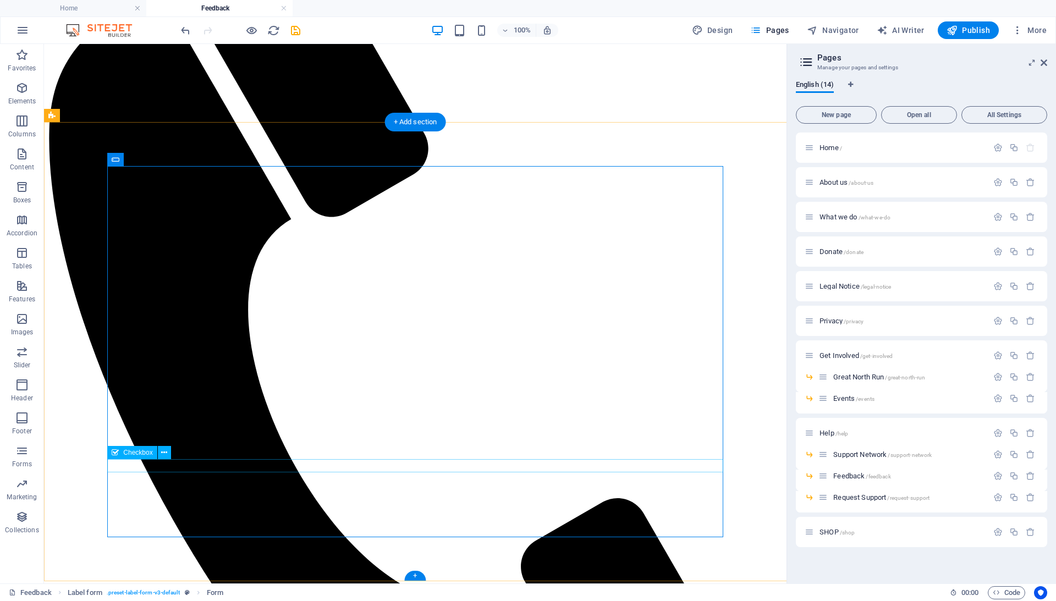
scroll to position [277, 0]
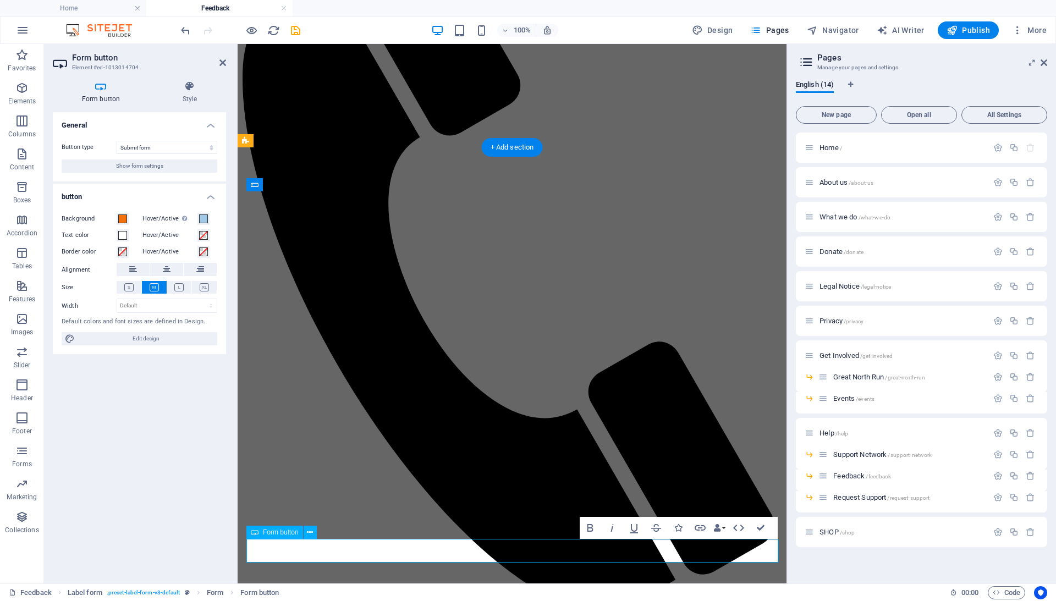
scroll to position [234, 0]
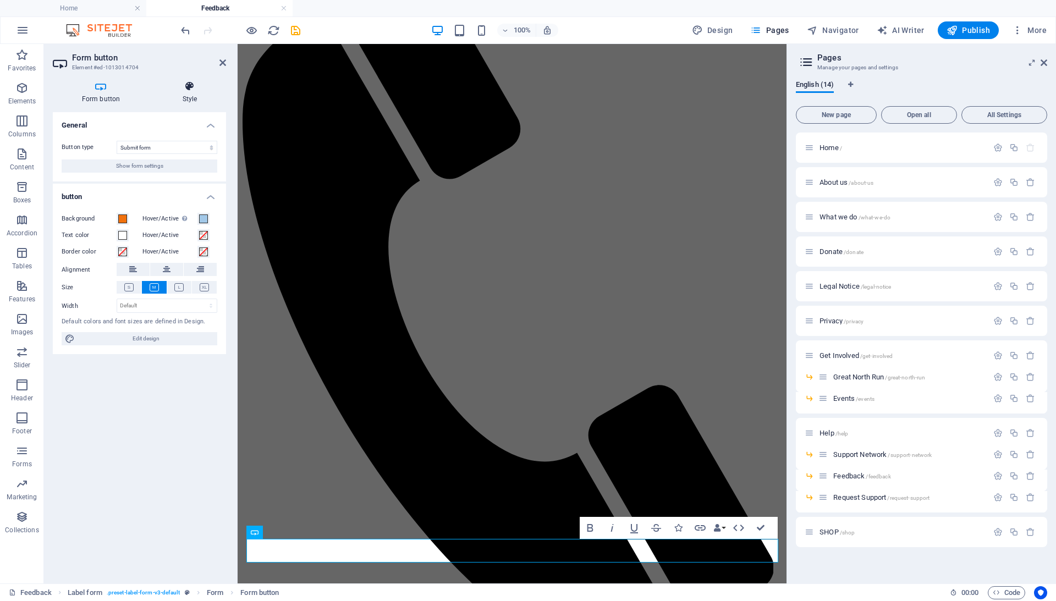
click at [183, 90] on icon at bounding box center [189, 86] width 73 height 11
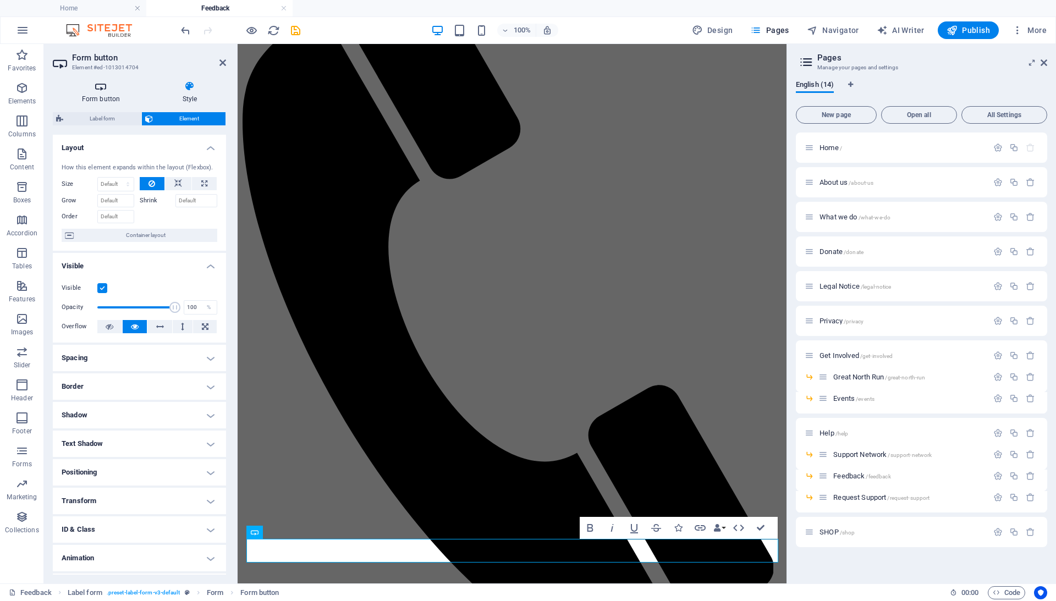
click at [86, 88] on icon at bounding box center [101, 86] width 96 height 11
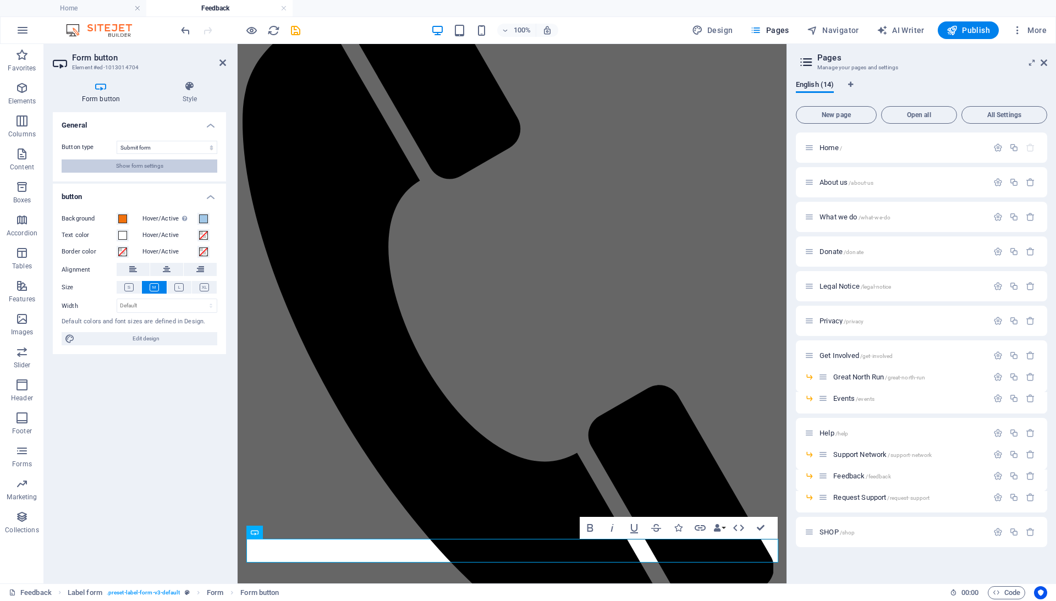
click at [137, 166] on span "Show form settings" at bounding box center [139, 165] width 47 height 13
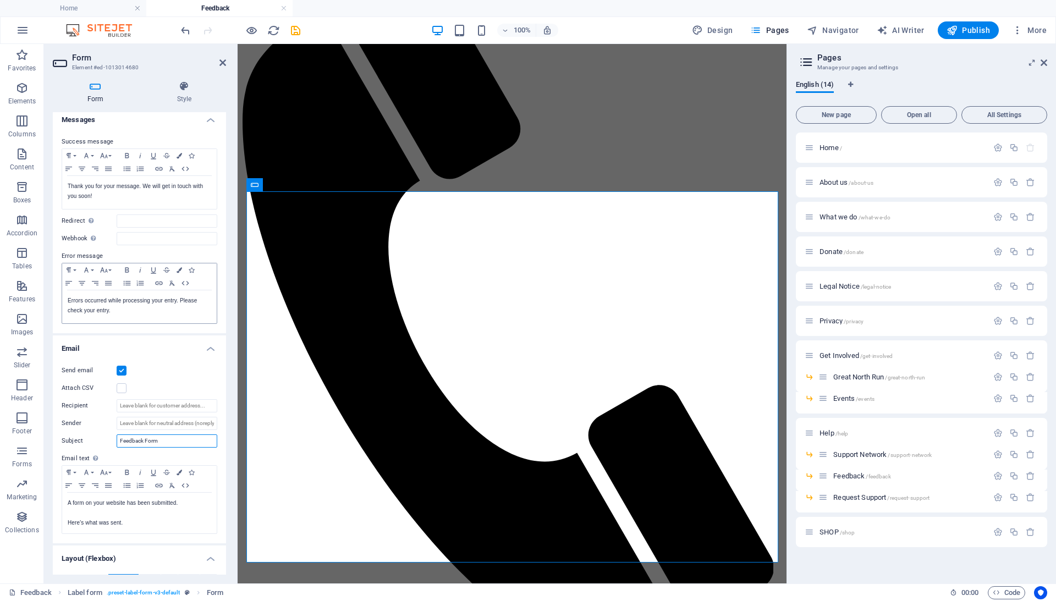
scroll to position [51, 0]
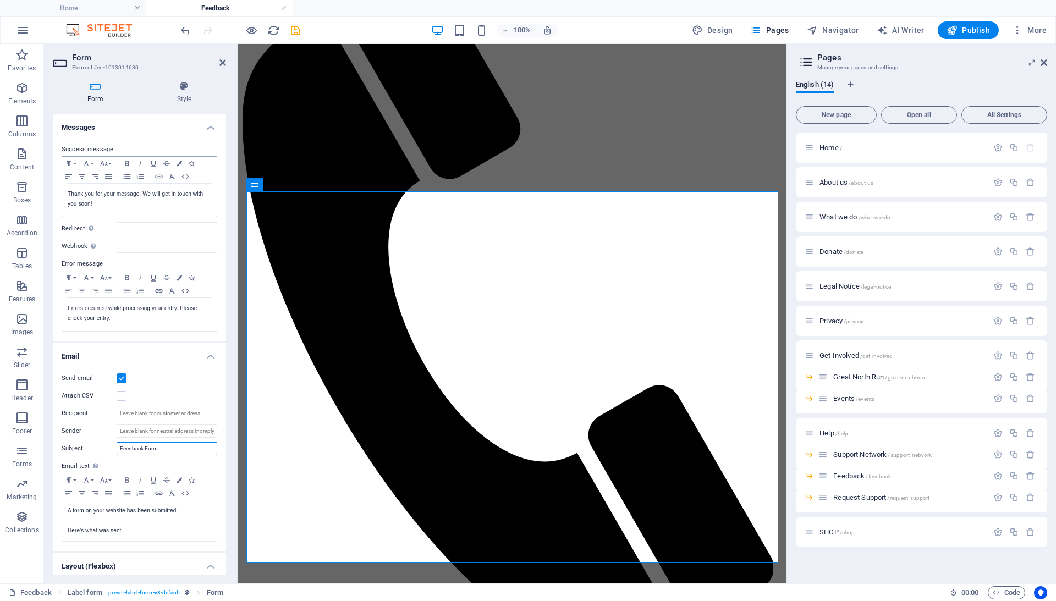
type input "Feedback Form"
drag, startPoint x: 157, startPoint y: 192, endPoint x: 172, endPoint y: 208, distance: 21.4
click at [172, 208] on div "Thank you for your message. We will get in touch with you soon!" at bounding box center [139, 200] width 155 height 33
click at [141, 190] on p "Thank you for your message." at bounding box center [140, 194] width 144 height 10
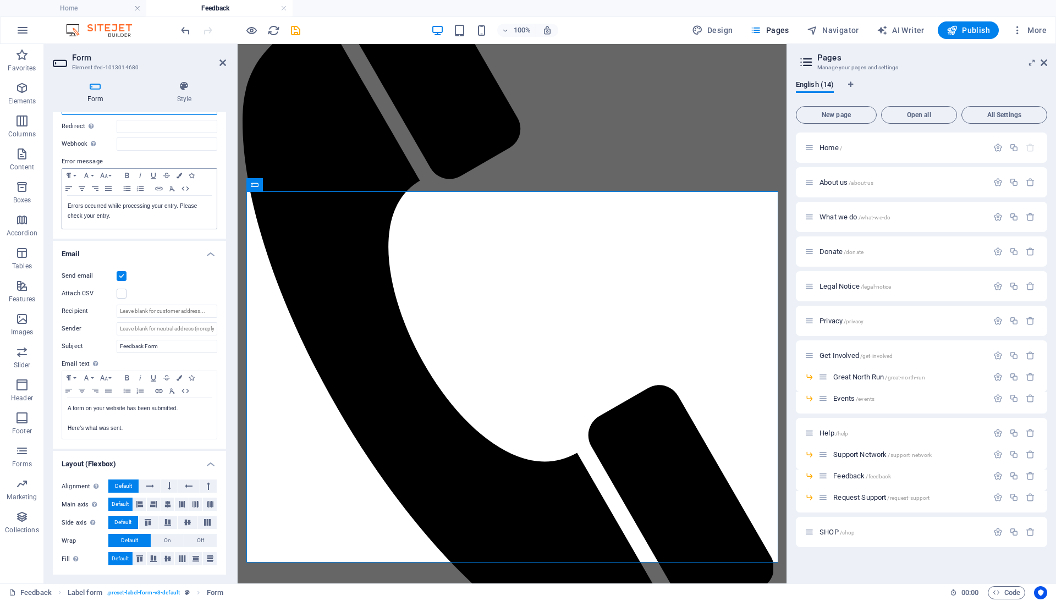
scroll to position [152, 0]
click at [174, 328] on input "Sender" at bounding box center [167, 329] width 101 height 13
type input "[EMAIL_ADDRESS][DOMAIN_NAME]"
click at [151, 315] on input "Recipient" at bounding box center [167, 312] width 101 height 13
drag, startPoint x: 133, startPoint y: 310, endPoint x: 214, endPoint y: 300, distance: 82.0
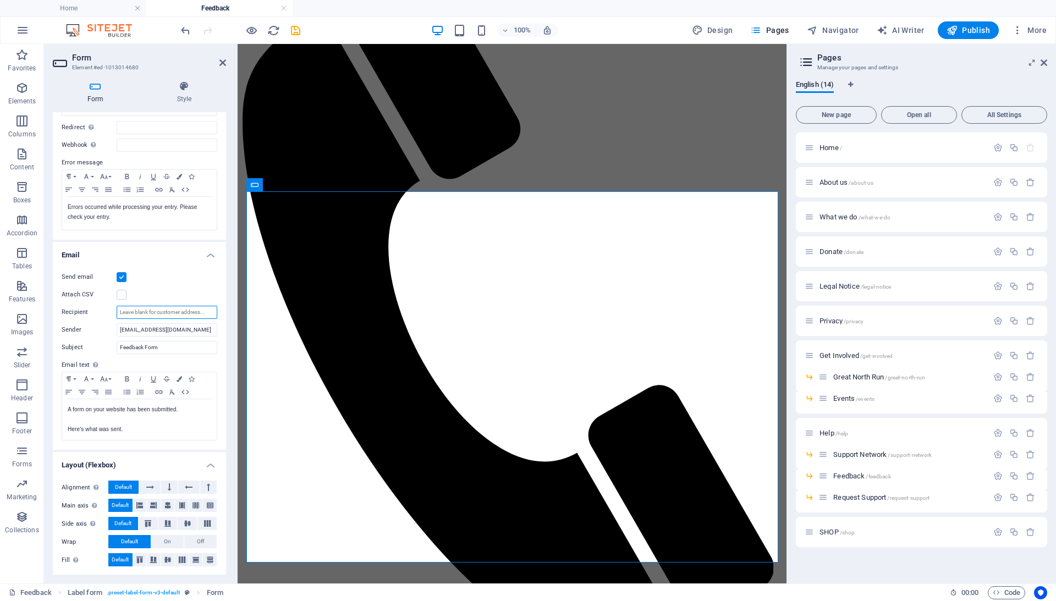
click at [214, 300] on div "Send email Attach CSV Recipient Sender [EMAIL_ADDRESS][DOMAIN_NAME] Subject Fee…" at bounding box center [139, 356] width 173 height 188
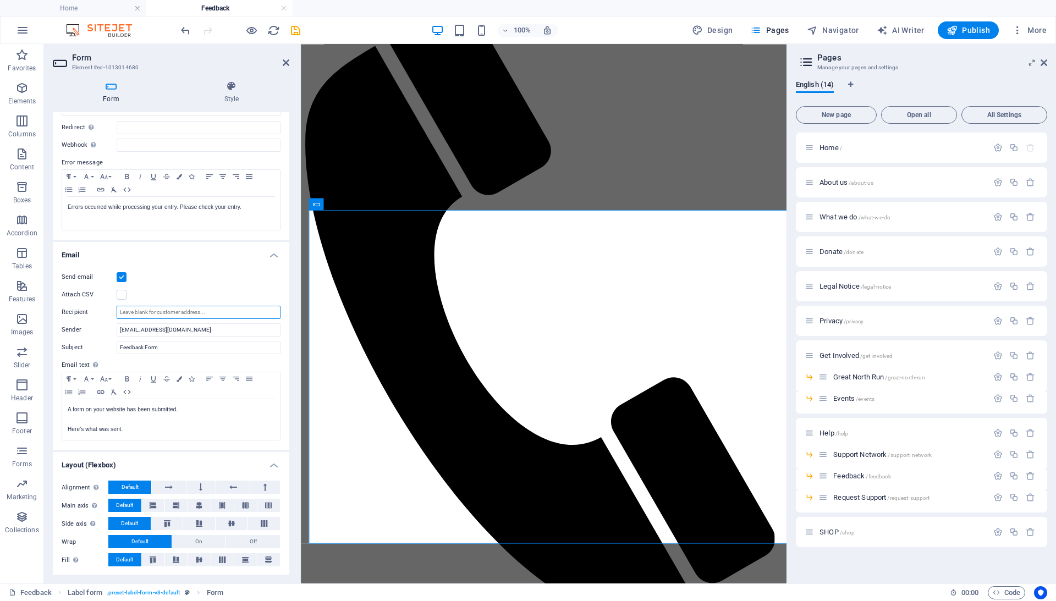
scroll to position [162, 0]
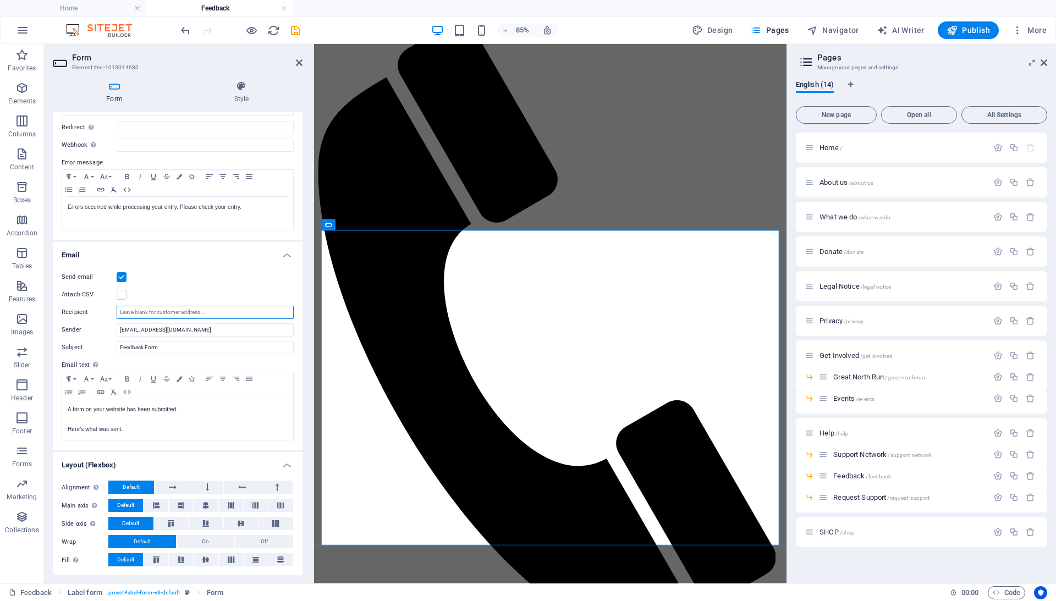
drag, startPoint x: 236, startPoint y: 316, endPoint x: 315, endPoint y: 309, distance: 79.5
click at [315, 309] on div "Form Element #ed-1013014680 Form Style General Title Define a name for the form…" at bounding box center [415, 314] width 742 height 540
drag, startPoint x: 240, startPoint y: 333, endPoint x: 14, endPoint y: 309, distance: 227.9
click at [14, 309] on section "Favorites Elements Columns Content Boxes Accordion Tables Features Images Slide…" at bounding box center [393, 314] width 786 height 540
click at [162, 308] on input "Recipient" at bounding box center [205, 312] width 177 height 13
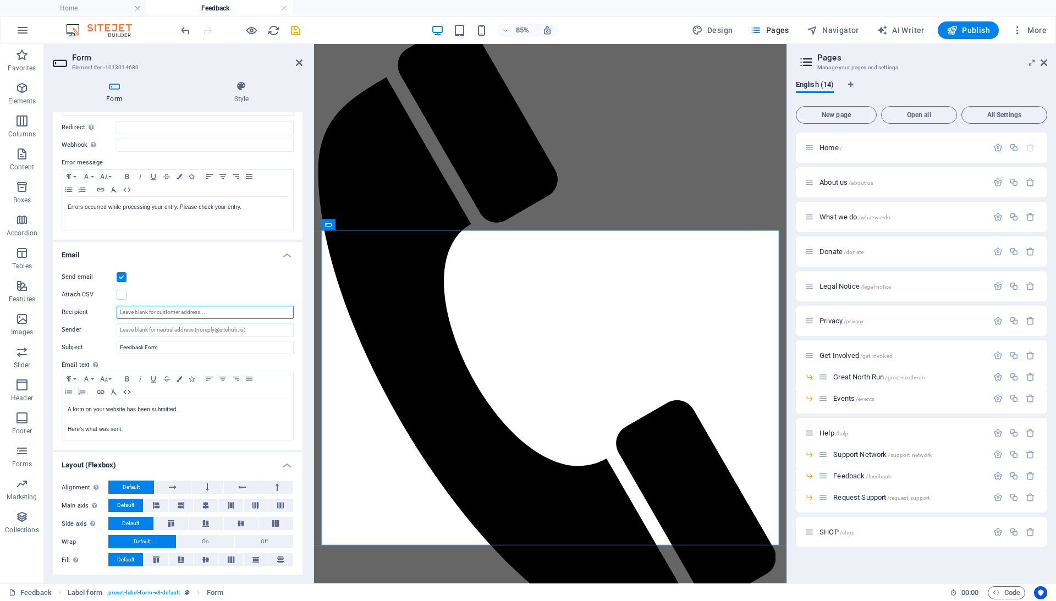
paste input "[EMAIL_ADDRESS][DOMAIN_NAME]"
type input "[EMAIL_ADDRESS][DOMAIN_NAME]"
click at [162, 326] on input "Sender" at bounding box center [205, 329] width 177 height 13
paste input "[EMAIL_ADDRESS][DOMAIN_NAME]"
type input "[EMAIL_ADDRESS][DOMAIN_NAME]"
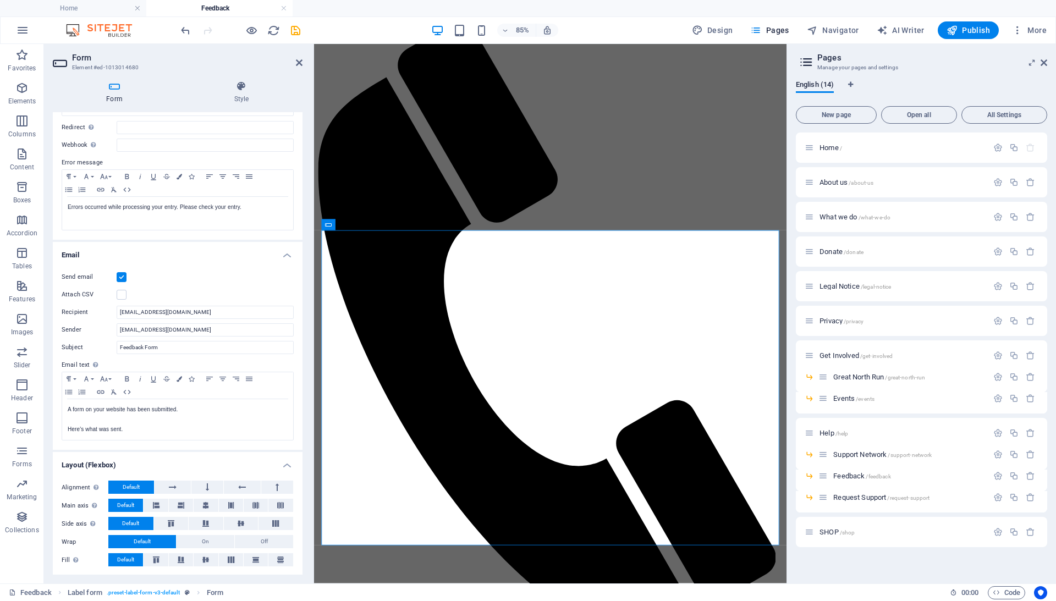
click at [267, 275] on div "Send email" at bounding box center [178, 277] width 232 height 13
click at [295, 31] on icon "save" at bounding box center [295, 30] width 13 height 13
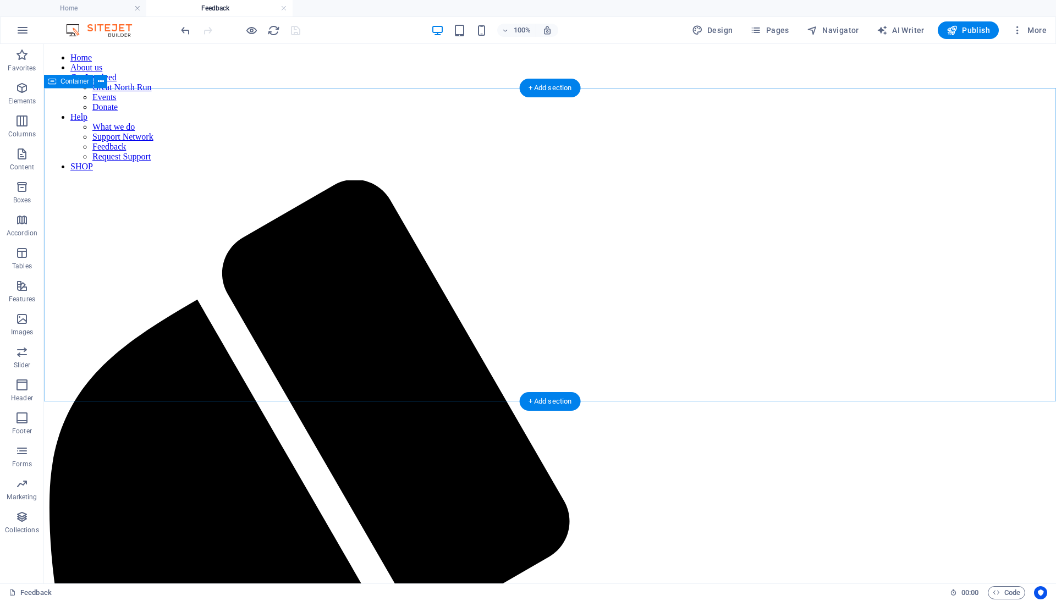
scroll to position [0, 0]
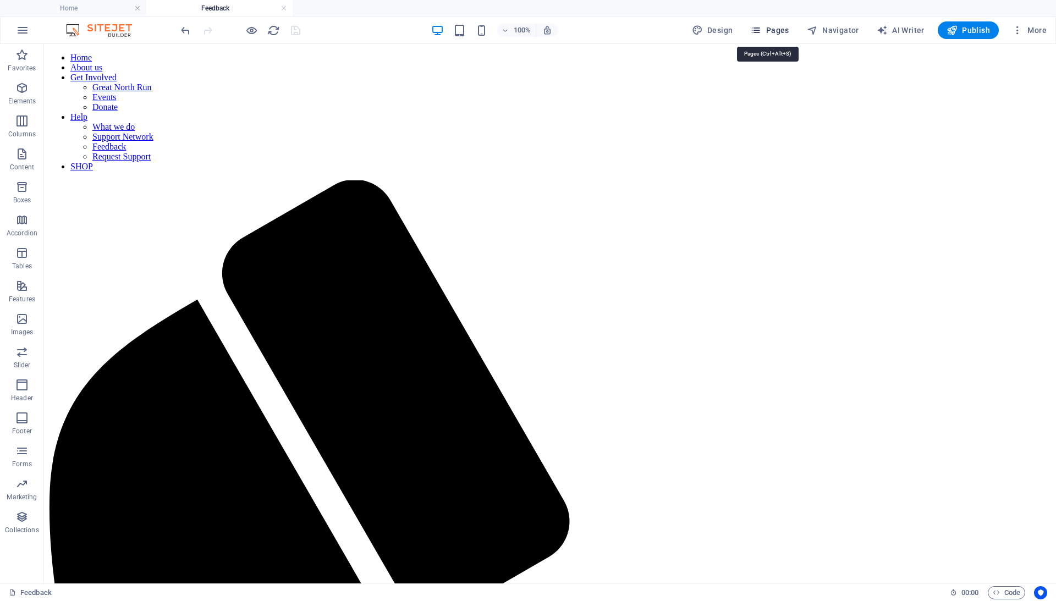
click at [761, 25] on icon "button" at bounding box center [755, 30] width 11 height 11
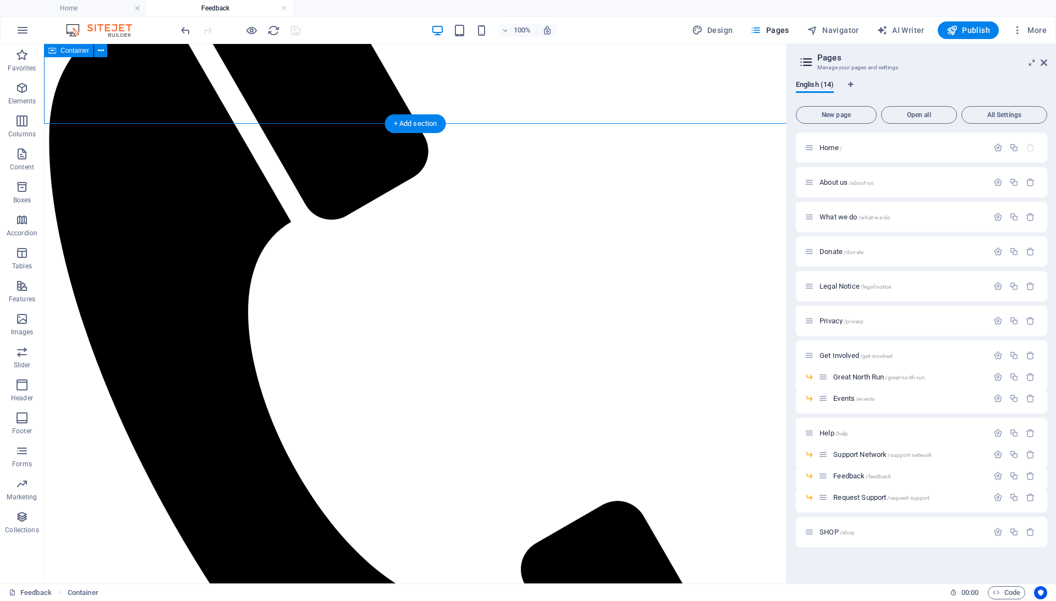
scroll to position [277, 0]
click at [823, 152] on div "Home /" at bounding box center [896, 147] width 183 height 13
click at [815, 148] on div "Home /" at bounding box center [896, 147] width 183 height 13
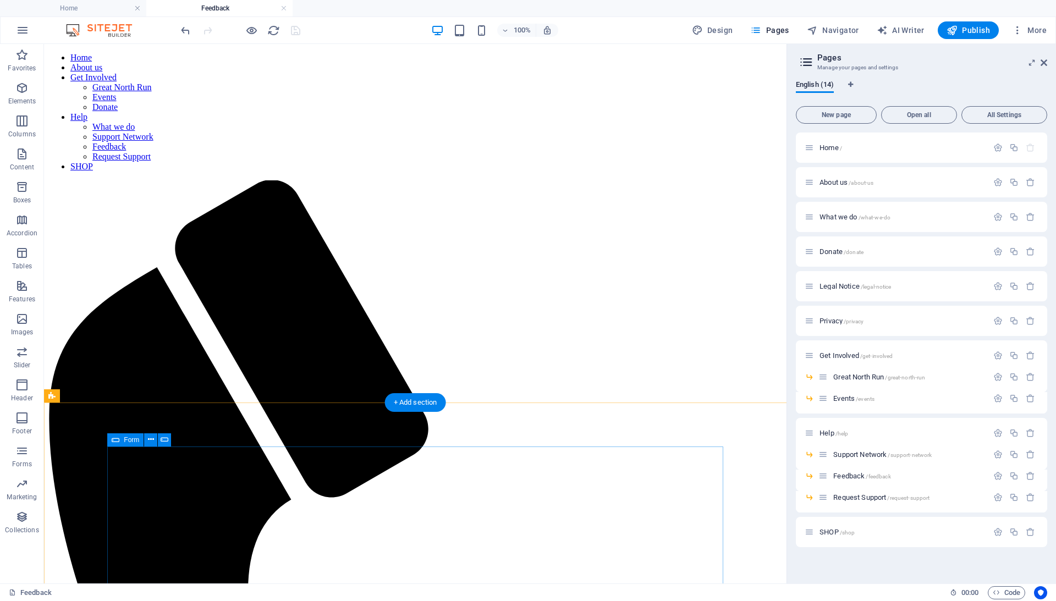
scroll to position [0, 0]
click at [805, 143] on icon at bounding box center [809, 147] width 9 height 9
click at [806, 148] on icon at bounding box center [809, 147] width 9 height 9
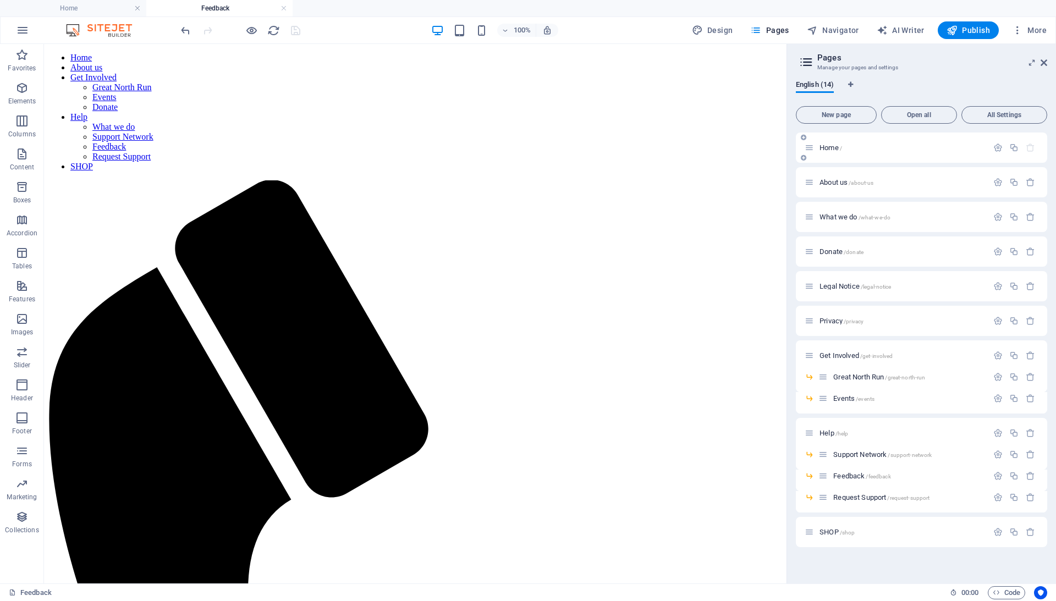
click at [806, 148] on icon at bounding box center [809, 147] width 9 height 9
click at [983, 151] on p "Home /" at bounding box center [901, 147] width 165 height 7
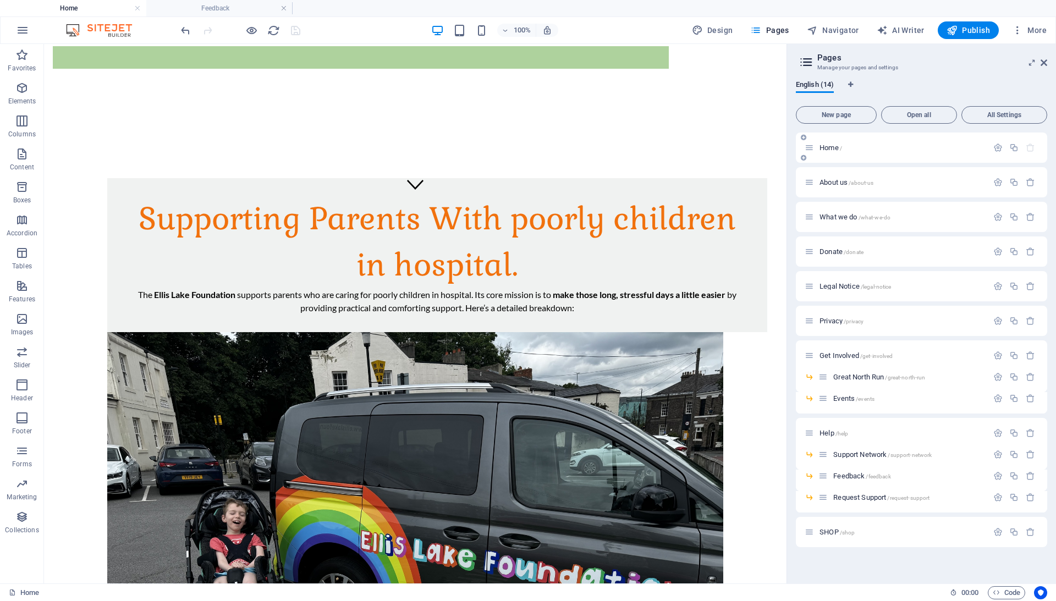
click at [983, 151] on p "Home /" at bounding box center [901, 147] width 165 height 7
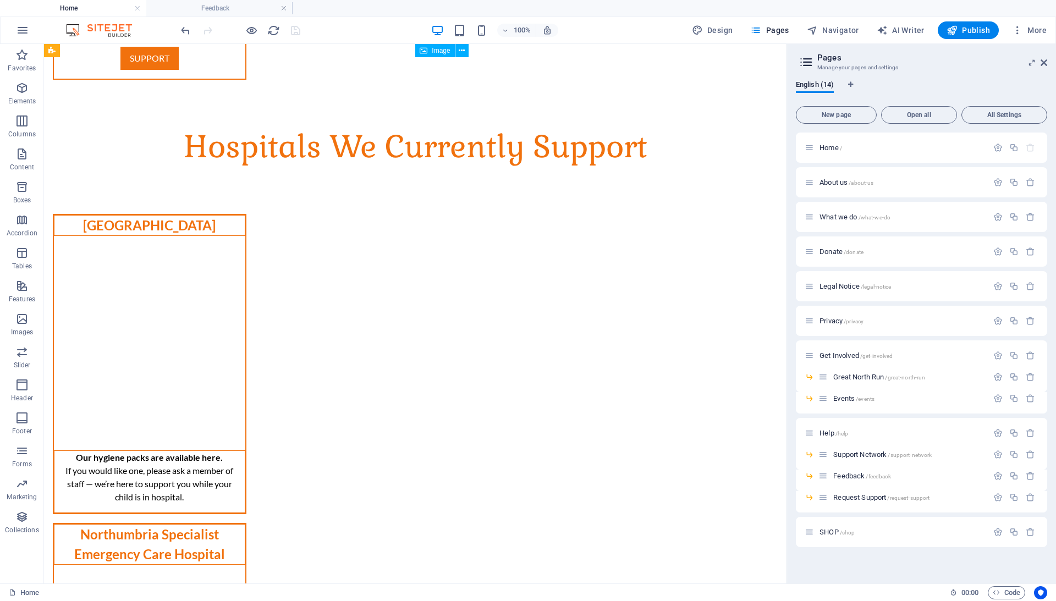
scroll to position [2068, 0]
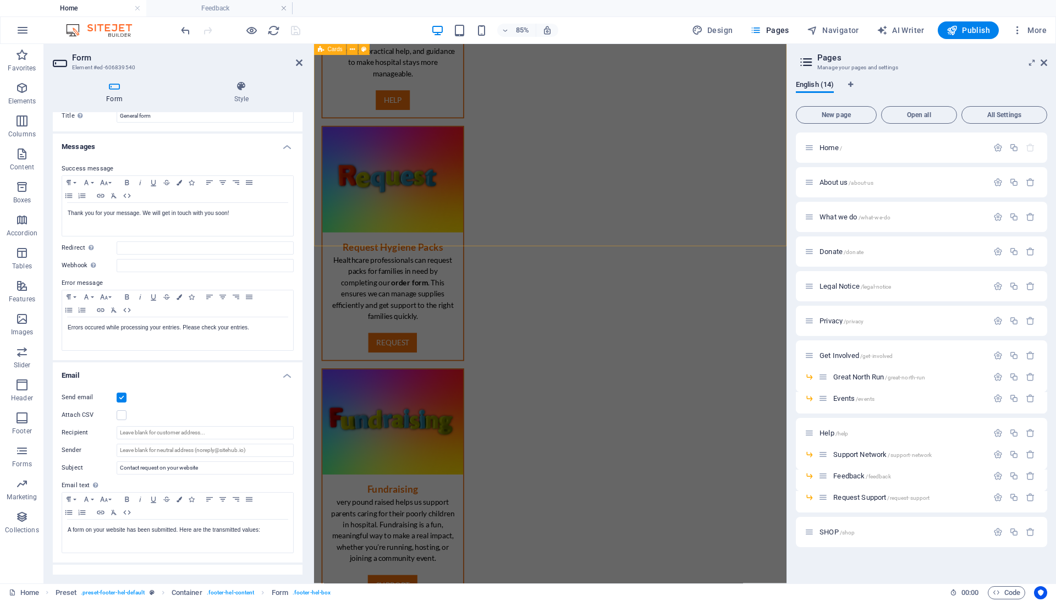
scroll to position [1230, 0]
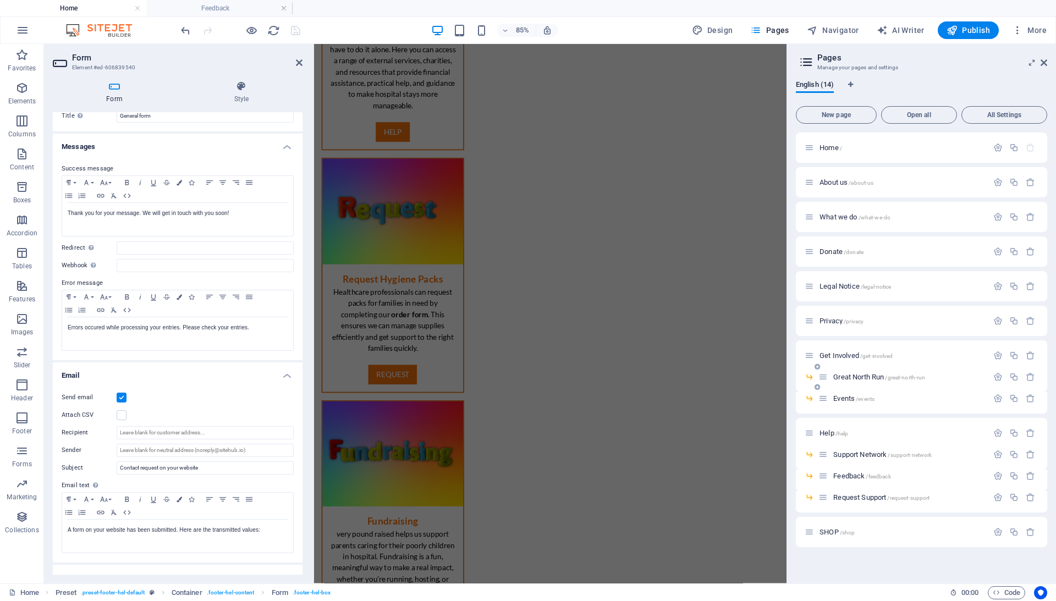
click at [899, 375] on span "/great-north-run" at bounding box center [905, 378] width 40 height 6
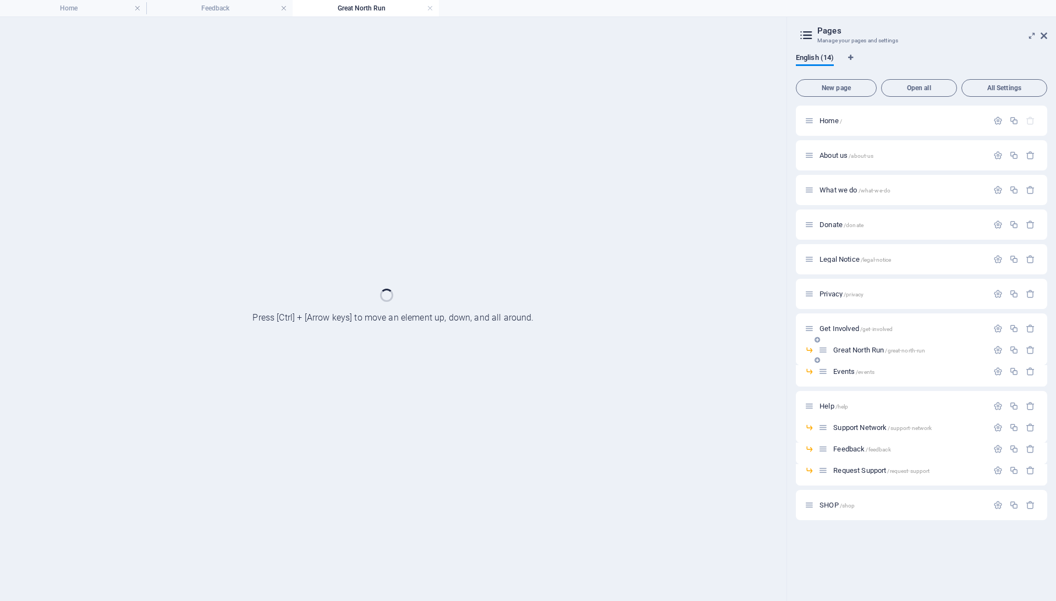
click at [899, 375] on div "Events /events" at bounding box center [902, 371] width 169 height 13
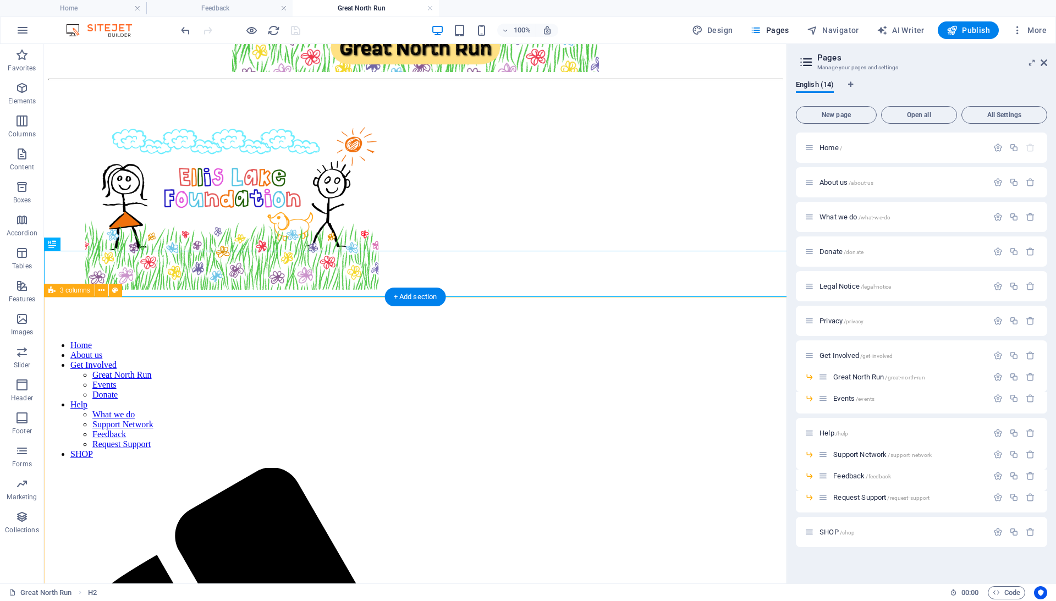
scroll to position [181, 0]
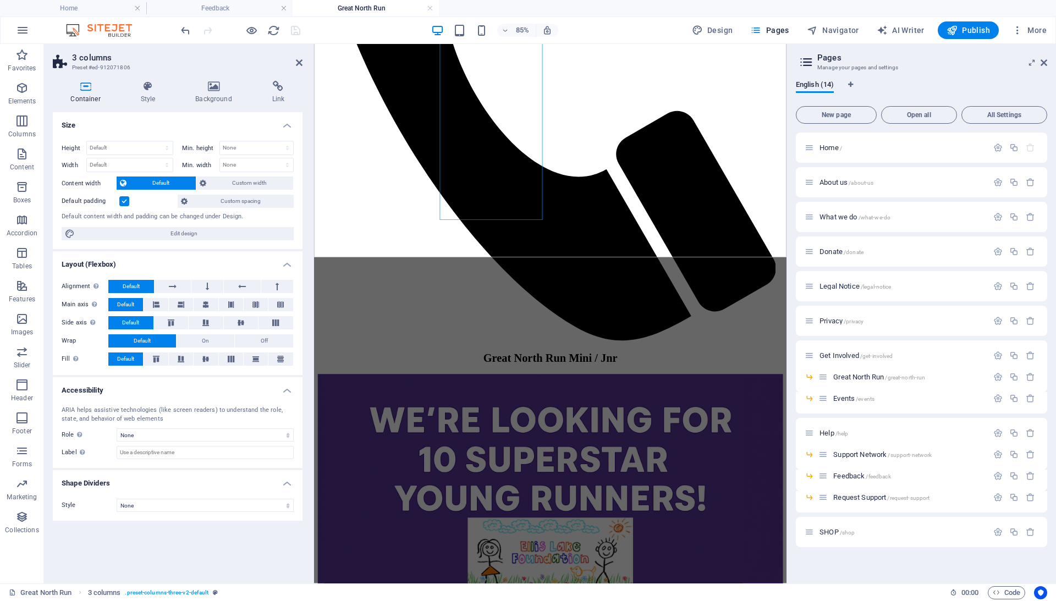
scroll to position [872, 0]
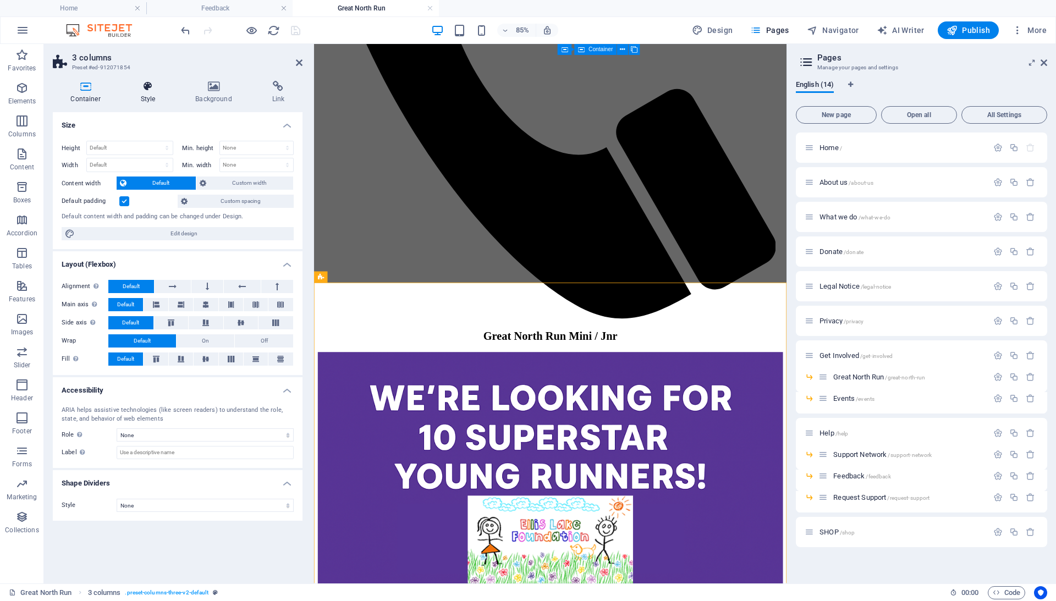
click at [152, 96] on h4 "Style" at bounding box center [150, 92] width 55 height 23
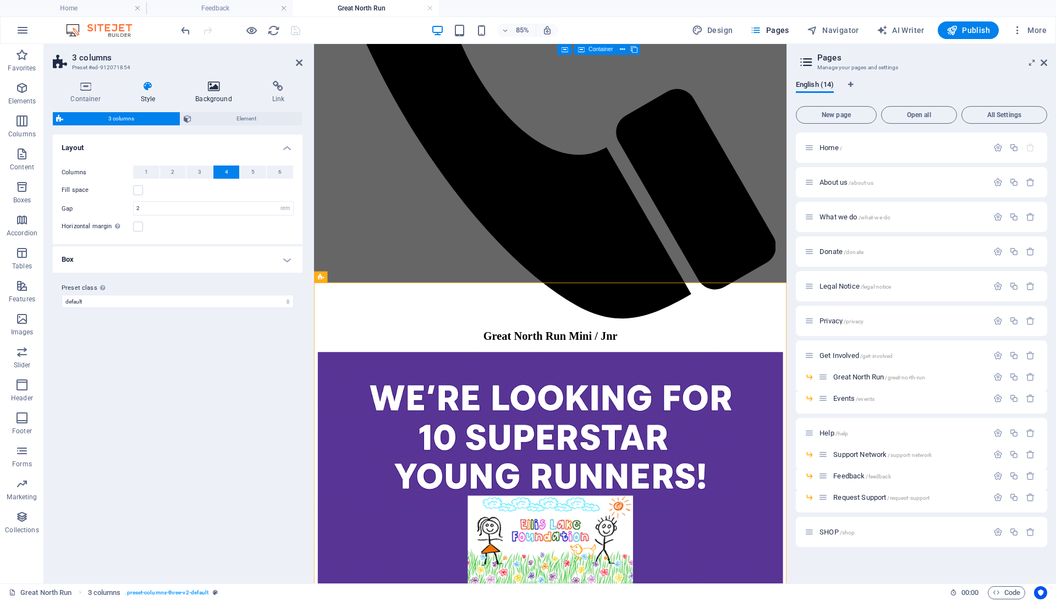
click at [212, 92] on h4 "Background" at bounding box center [216, 92] width 76 height 23
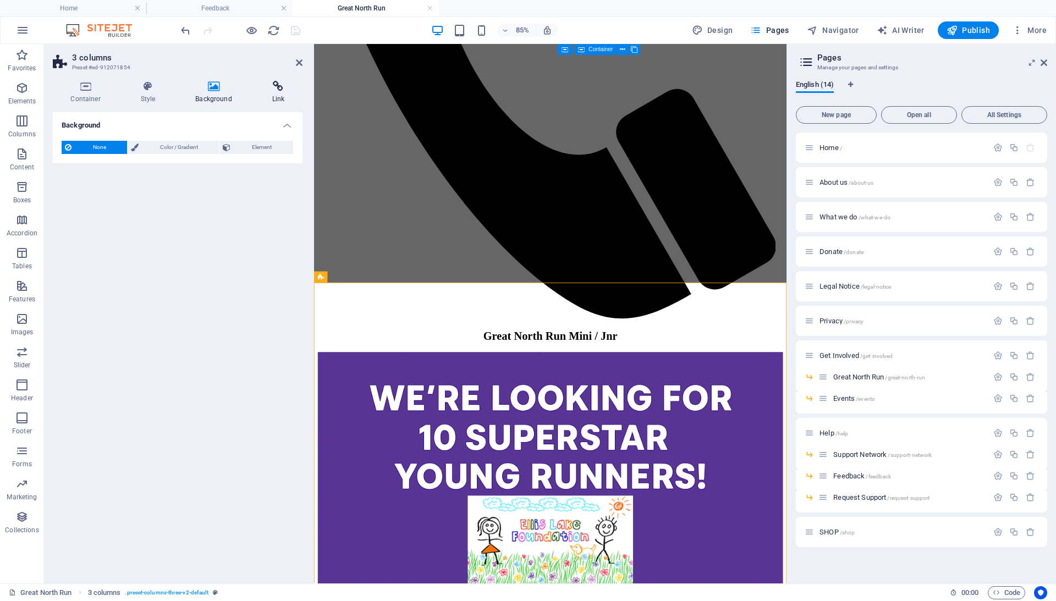
click at [284, 89] on icon at bounding box center [278, 86] width 48 height 11
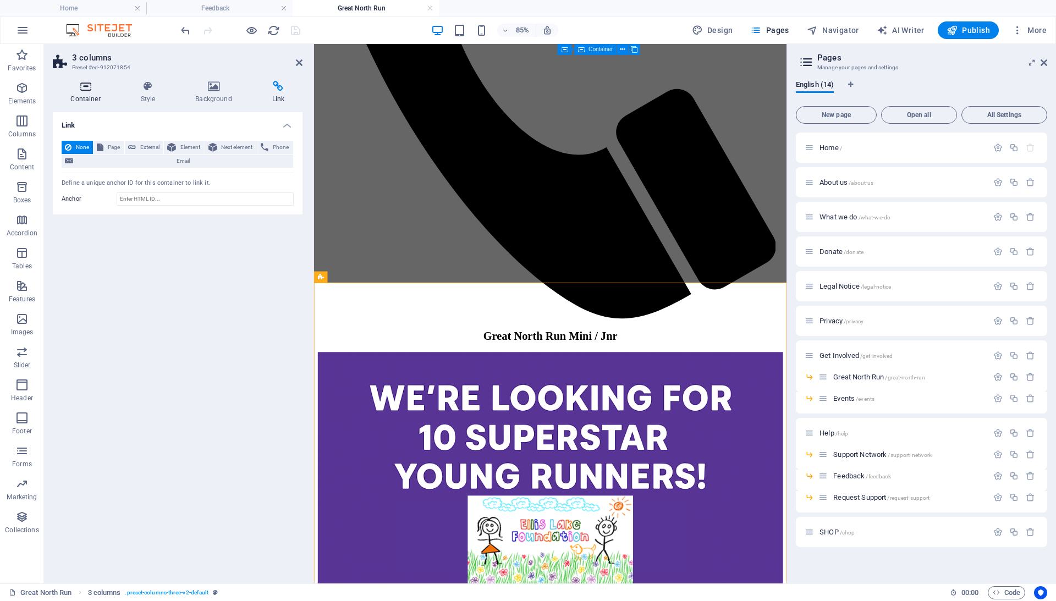
click at [68, 95] on h4 "Container" at bounding box center [88, 92] width 70 height 23
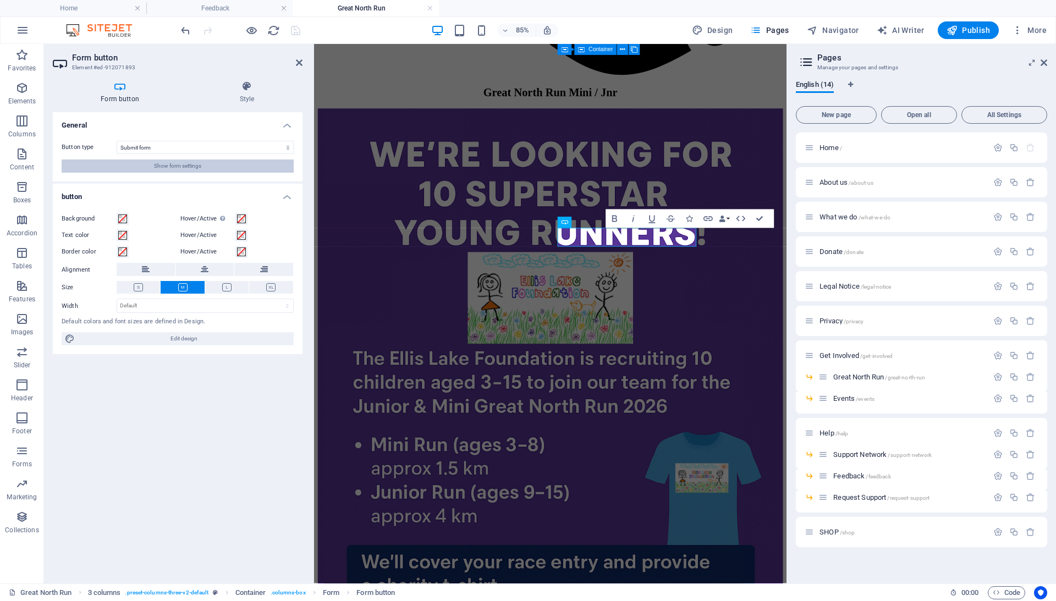
click at [207, 169] on button "Show form settings" at bounding box center [178, 165] width 232 height 13
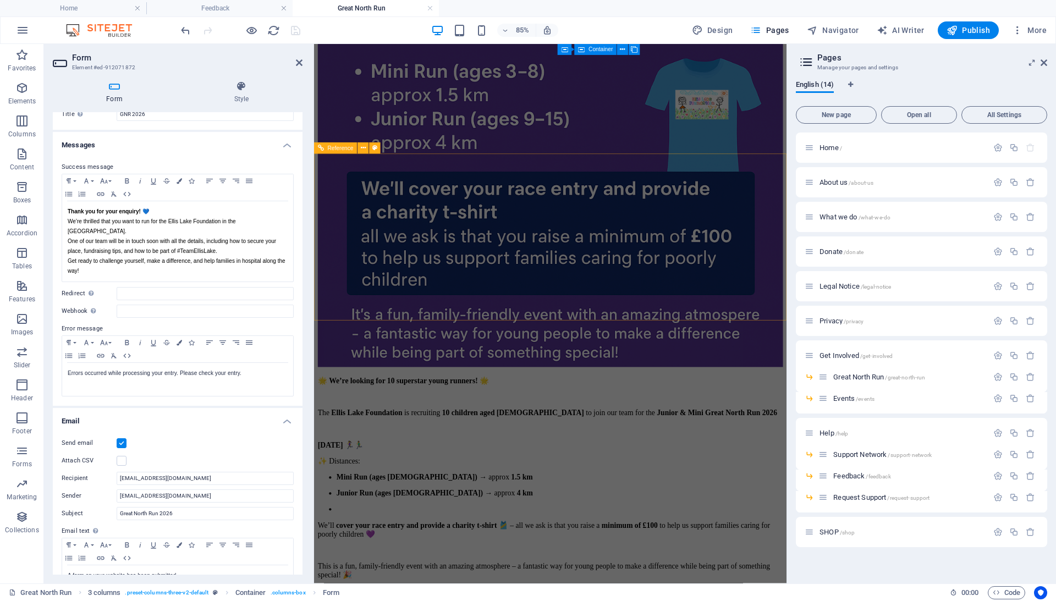
scroll to position [1596, 0]
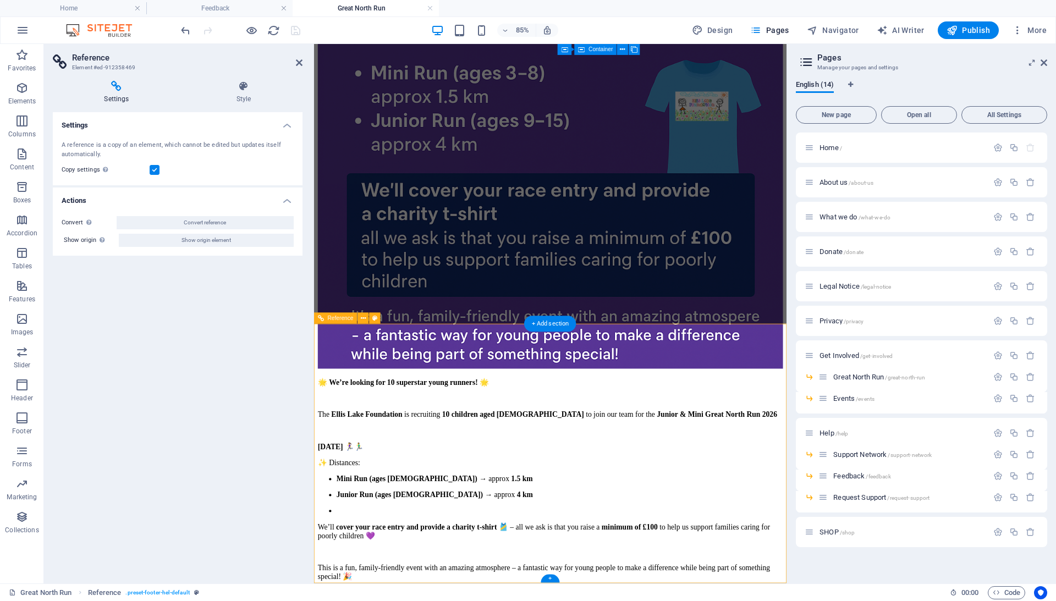
click at [299, 60] on icon at bounding box center [299, 62] width 7 height 9
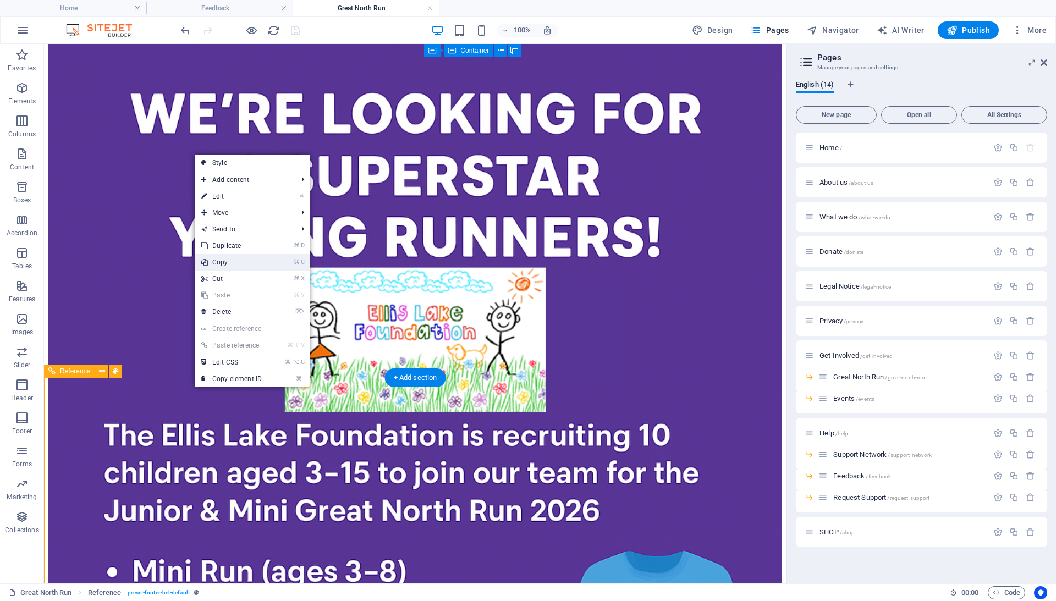
click at [265, 261] on link "⌘ C Copy" at bounding box center [232, 262] width 74 height 16
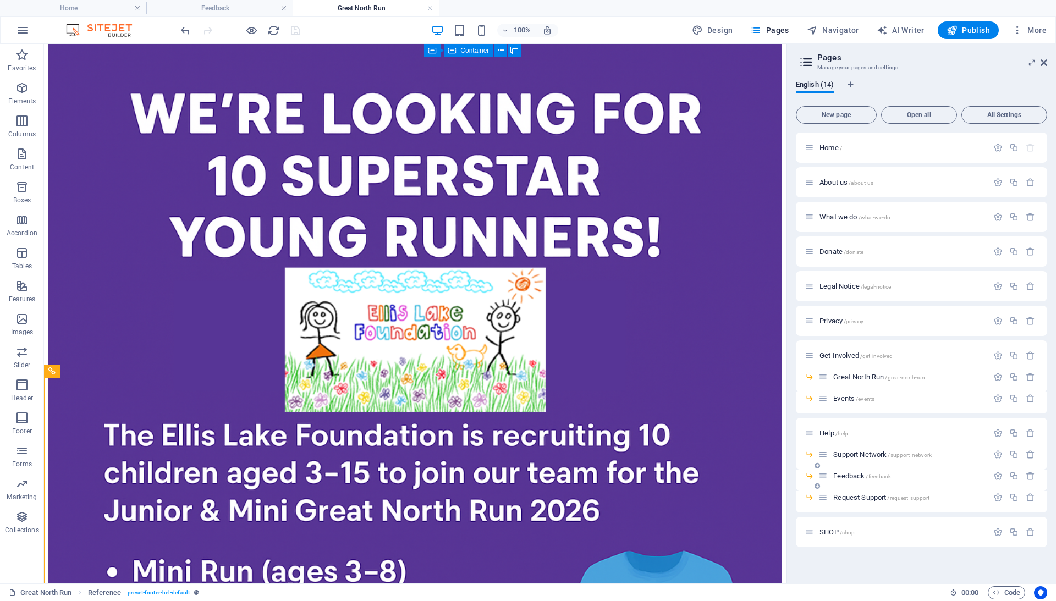
click at [839, 478] on span "Feedback /feedback" at bounding box center [861, 476] width 57 height 8
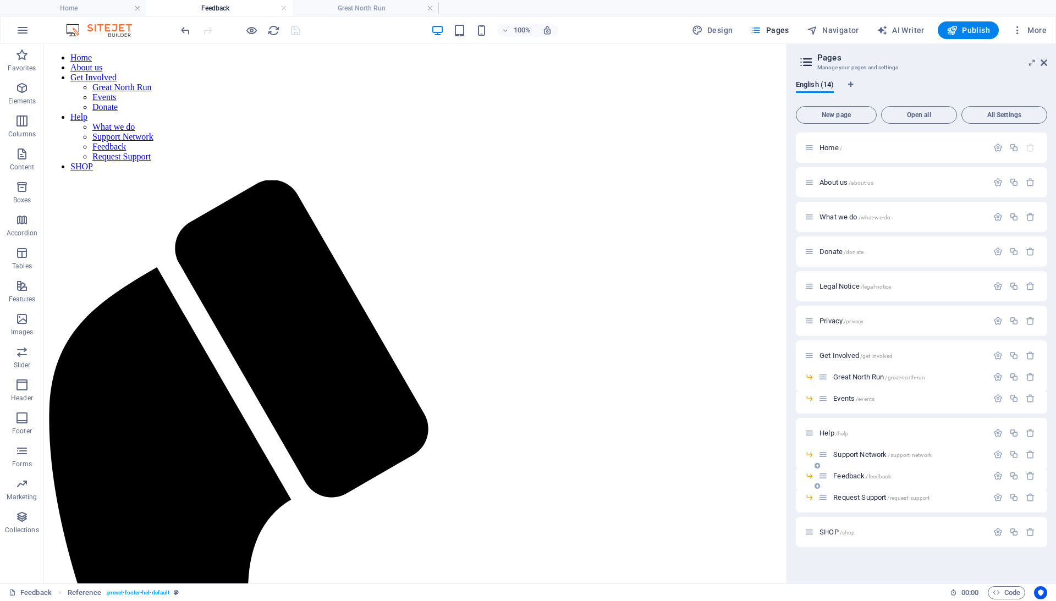
click at [839, 478] on span "Feedback /feedback" at bounding box center [861, 476] width 57 height 8
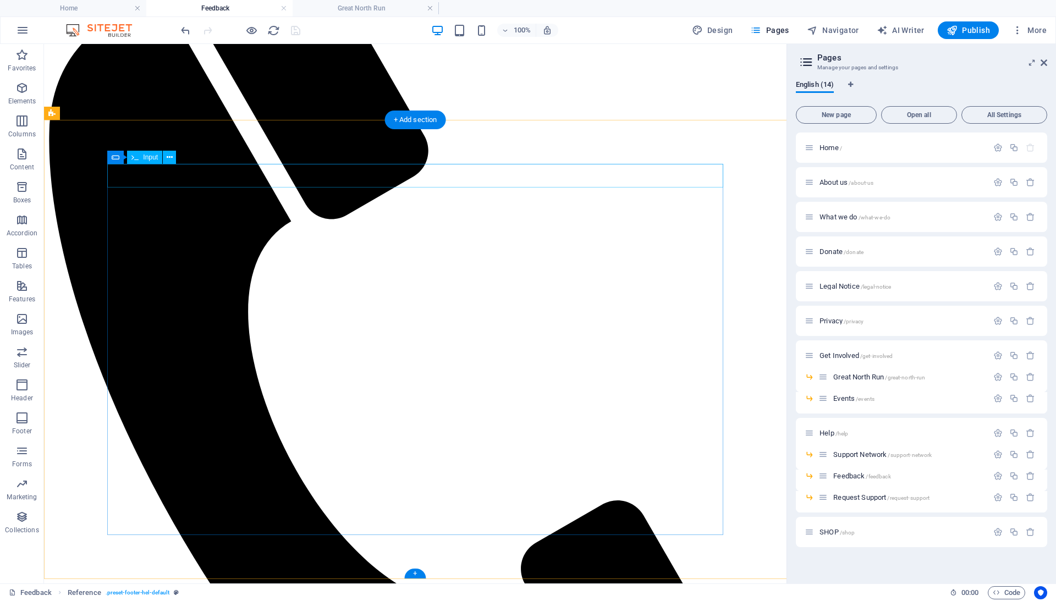
scroll to position [277, 0]
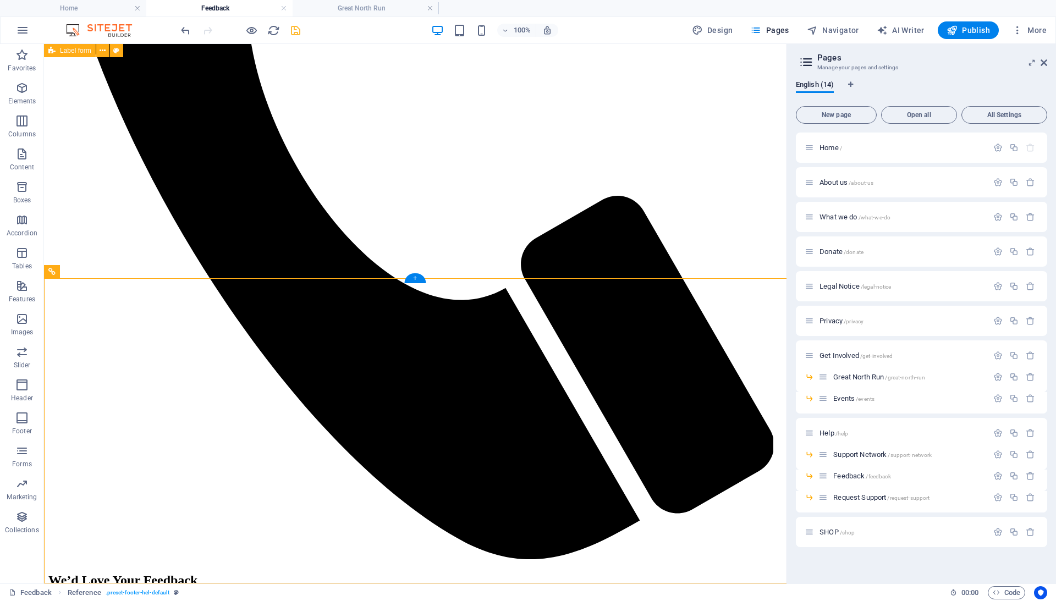
scroll to position [582, 0]
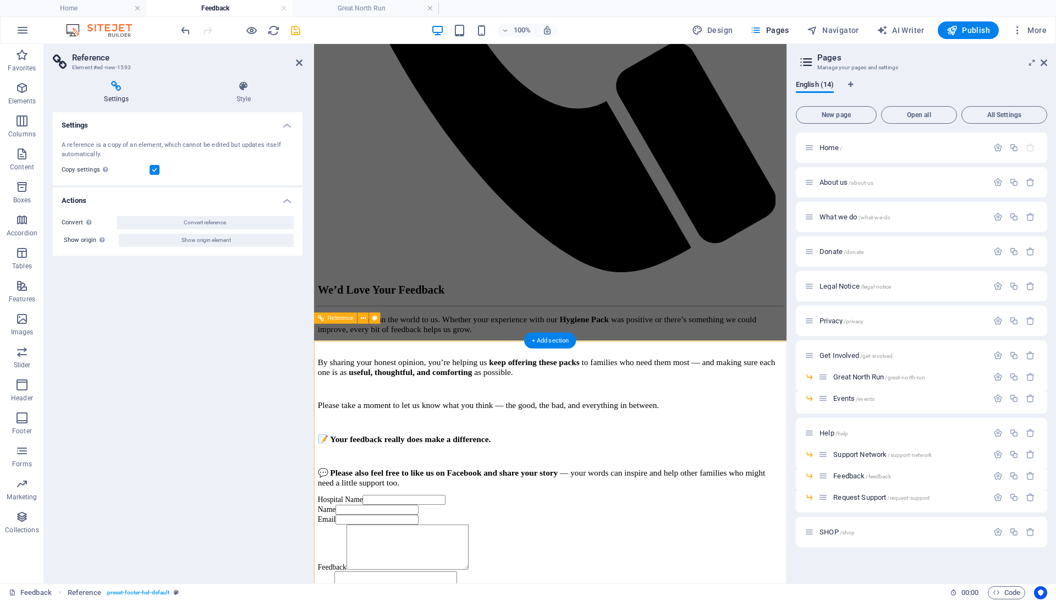
scroll to position [467, 0]
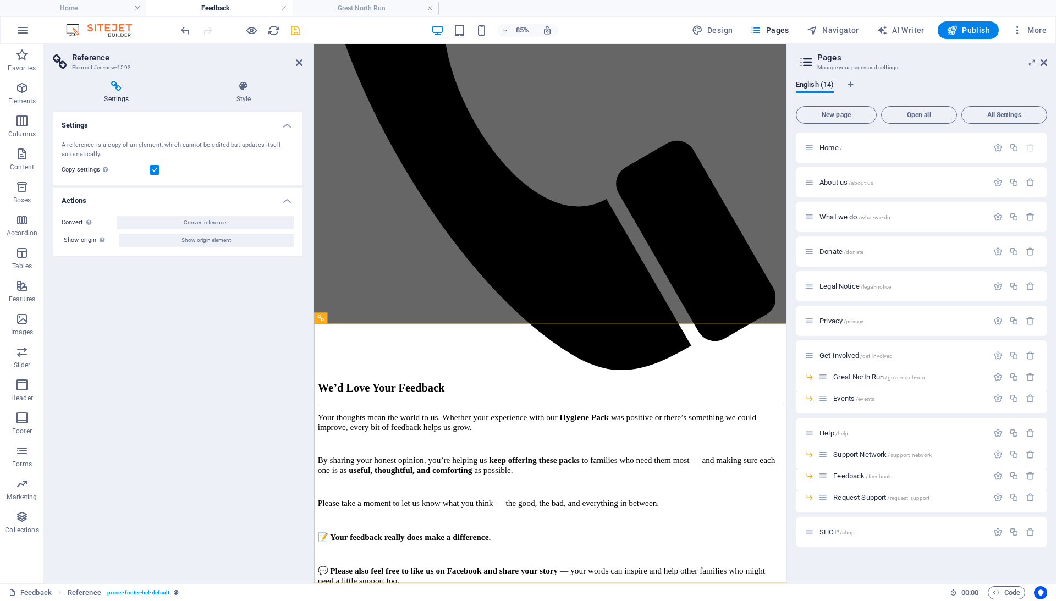
click at [300, 25] on icon "save" at bounding box center [295, 30] width 13 height 13
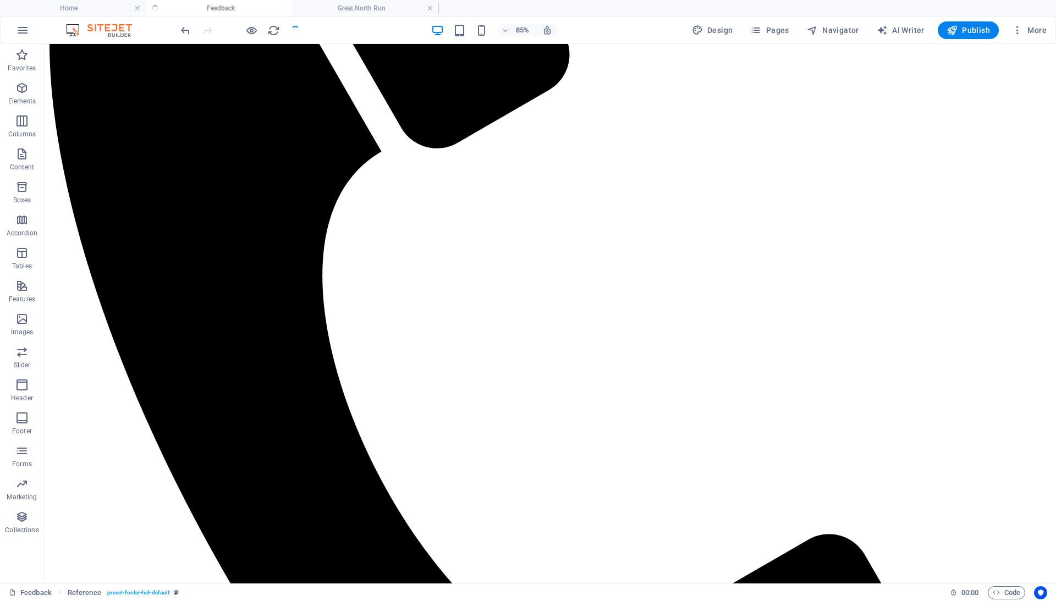
checkbox input "false"
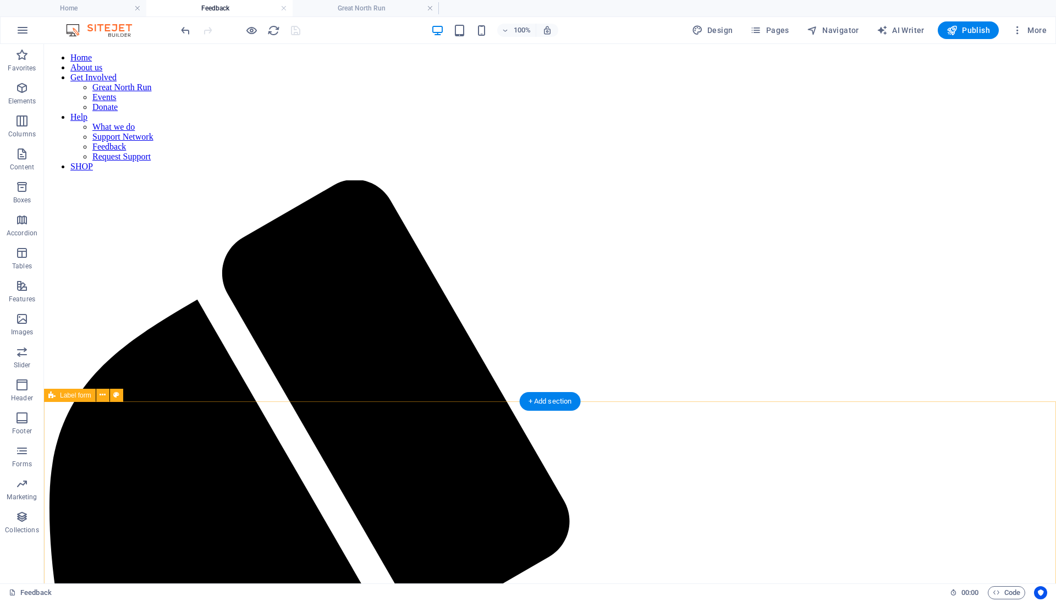
scroll to position [0, 0]
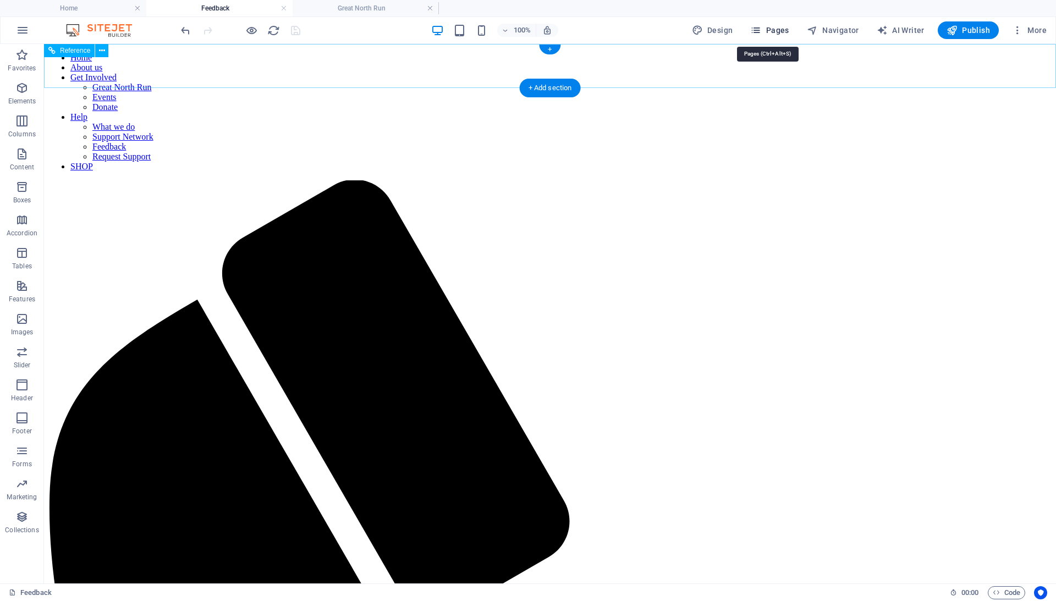
click at [780, 32] on span "Pages" at bounding box center [769, 30] width 38 height 11
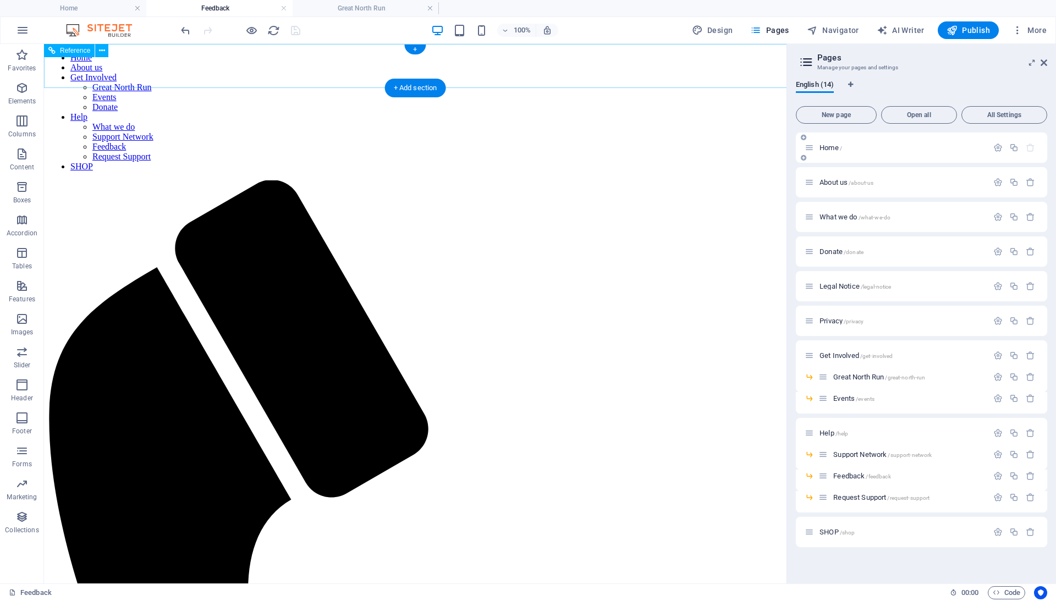
click at [844, 144] on p "Home /" at bounding box center [901, 147] width 165 height 7
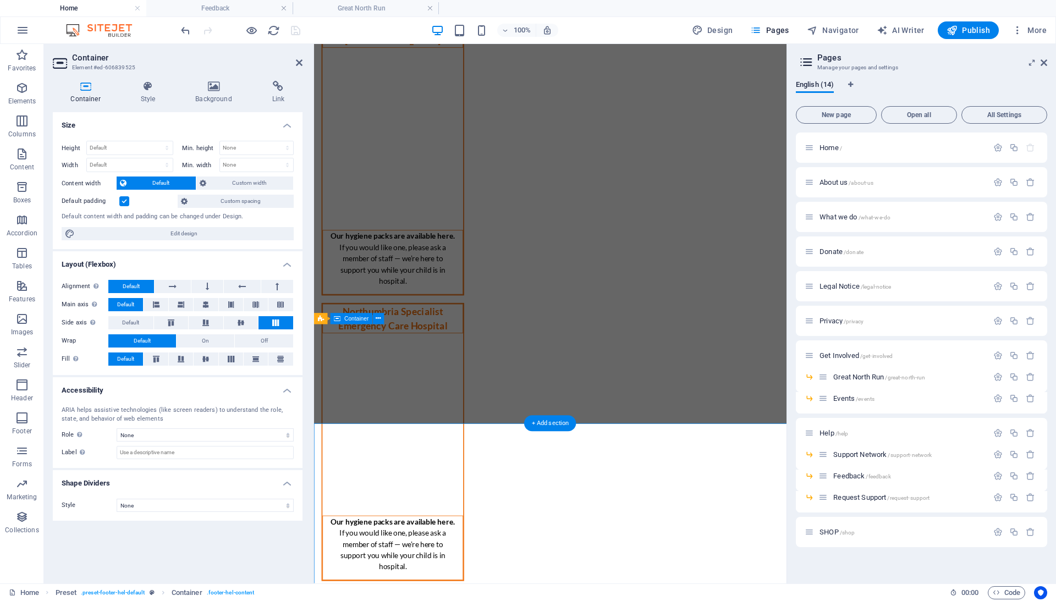
scroll to position [1855, 0]
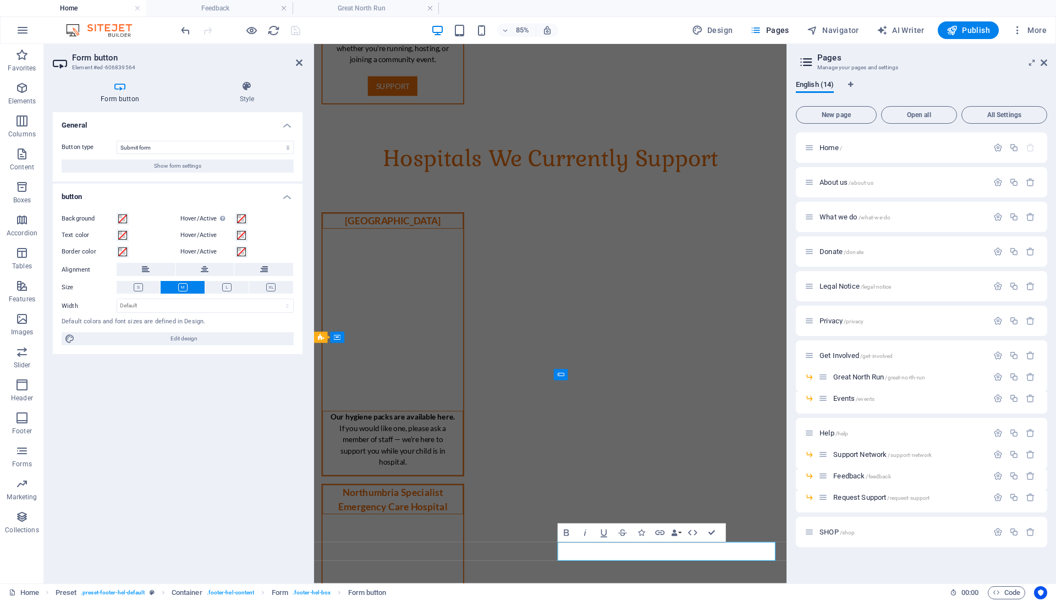
scroll to position [1833, 0]
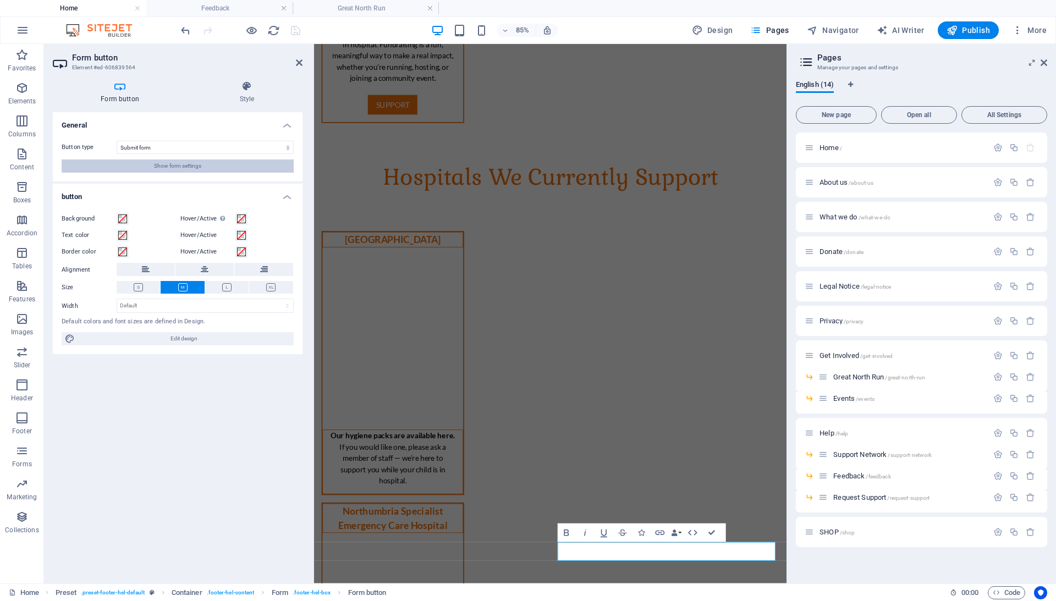
click at [201, 162] on span "Show form settings" at bounding box center [177, 165] width 47 height 13
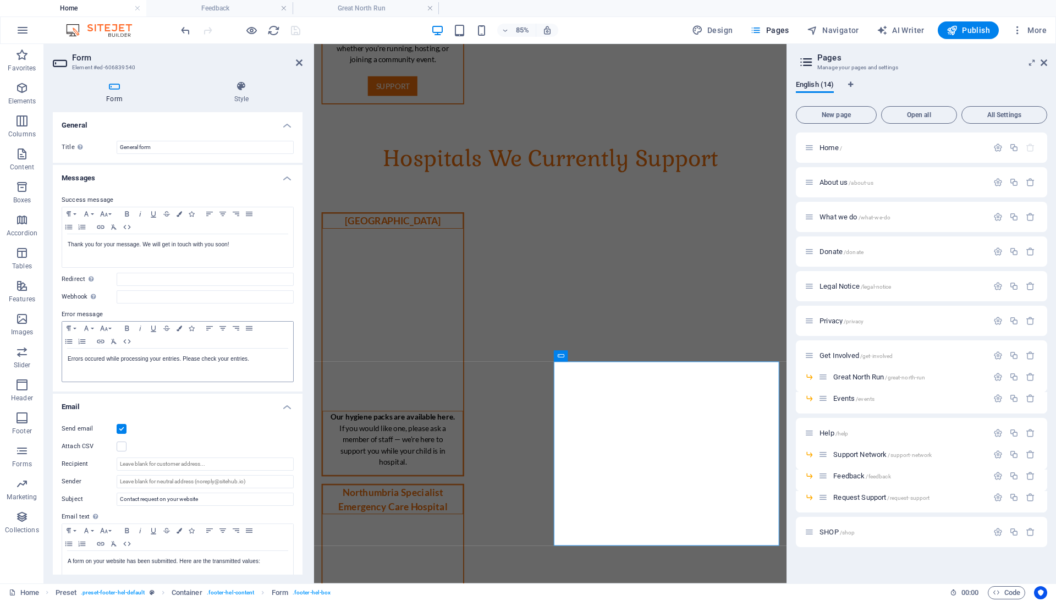
scroll to position [49, 0]
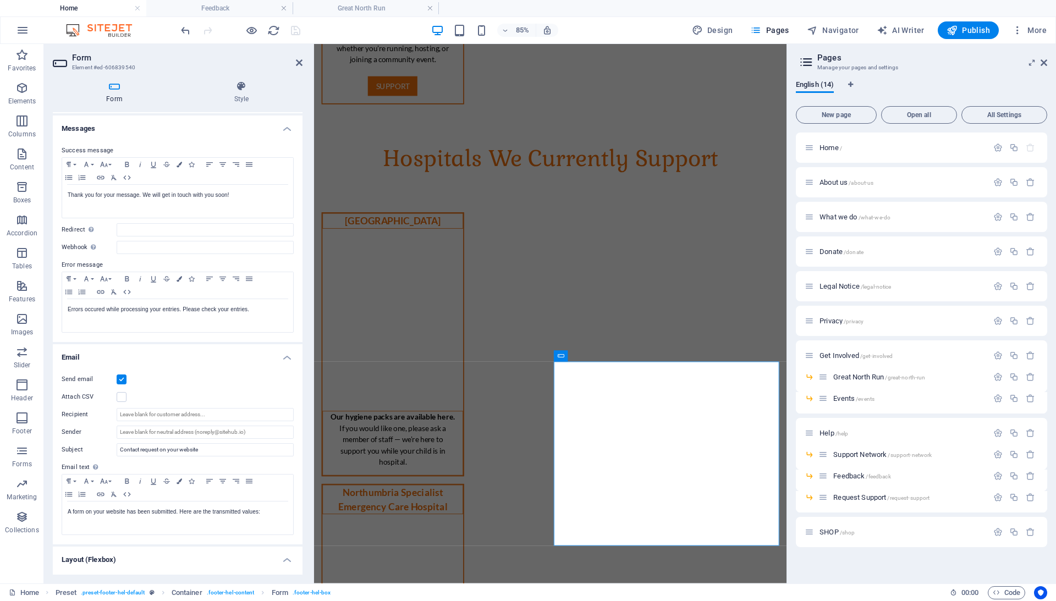
click at [177, 407] on div "Send email Attach CSV Recipient Sender Subject Contact request on your website …" at bounding box center [178, 454] width 250 height 180
click at [176, 414] on input "Recipient" at bounding box center [205, 414] width 177 height 13
paste input "[EMAIL_ADDRESS][DOMAIN_NAME]"
type input "[EMAIL_ADDRESS][DOMAIN_NAME]"
paste input "[EMAIL_ADDRESS][DOMAIN_NAME]"
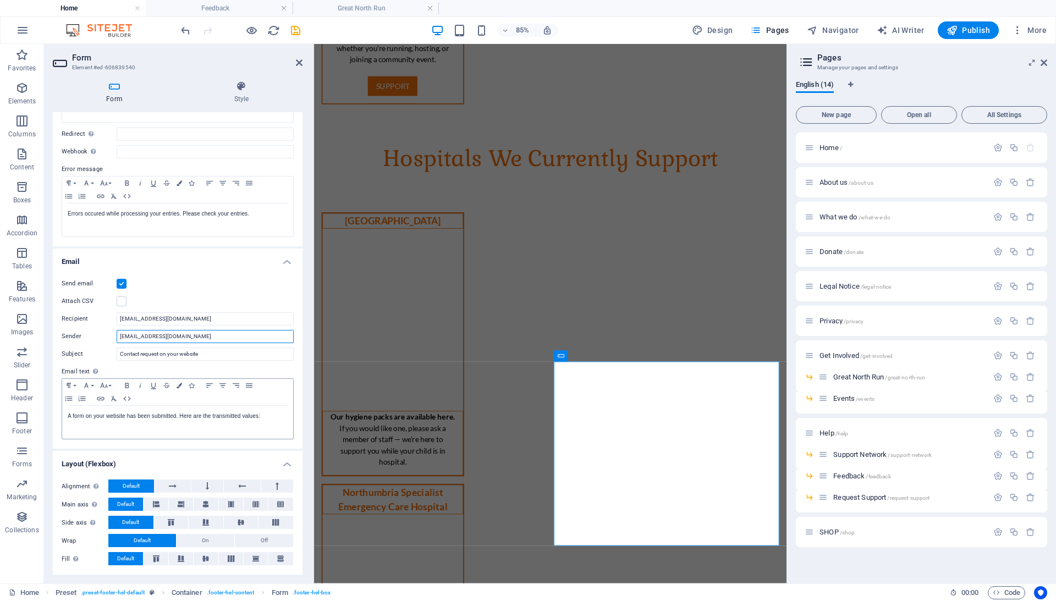
scroll to position [145, 0]
type input "[EMAIL_ADDRESS][DOMAIN_NAME]"
click at [291, 29] on icon "save" at bounding box center [295, 30] width 13 height 13
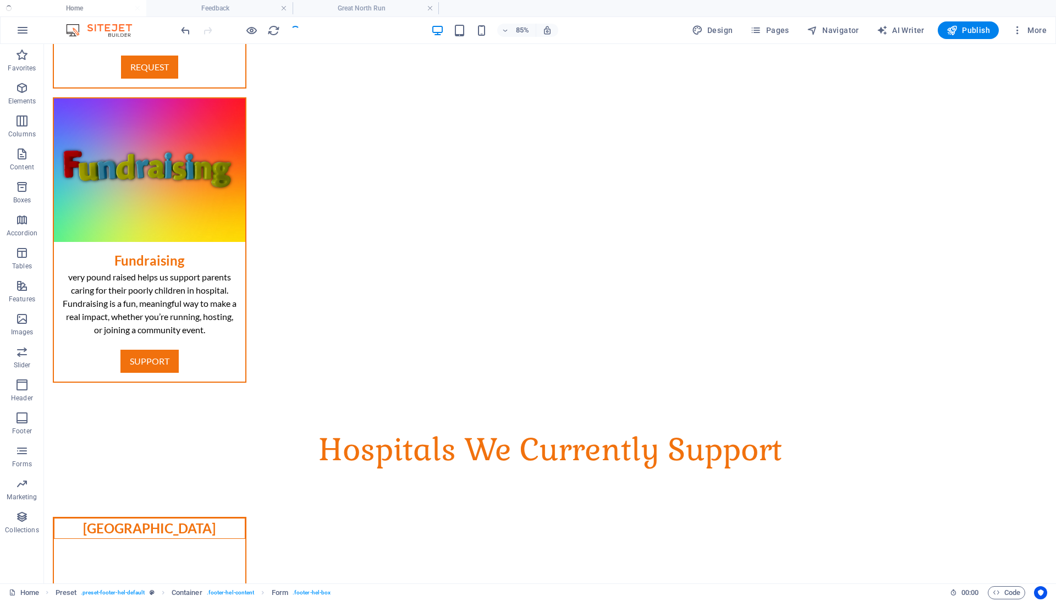
checkbox input "false"
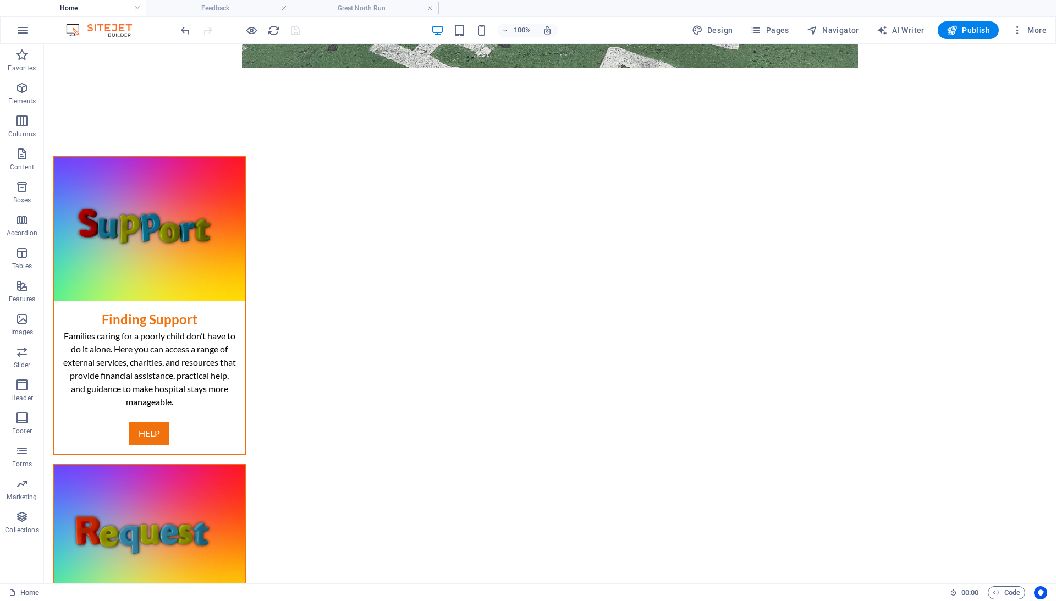
scroll to position [994, 0]
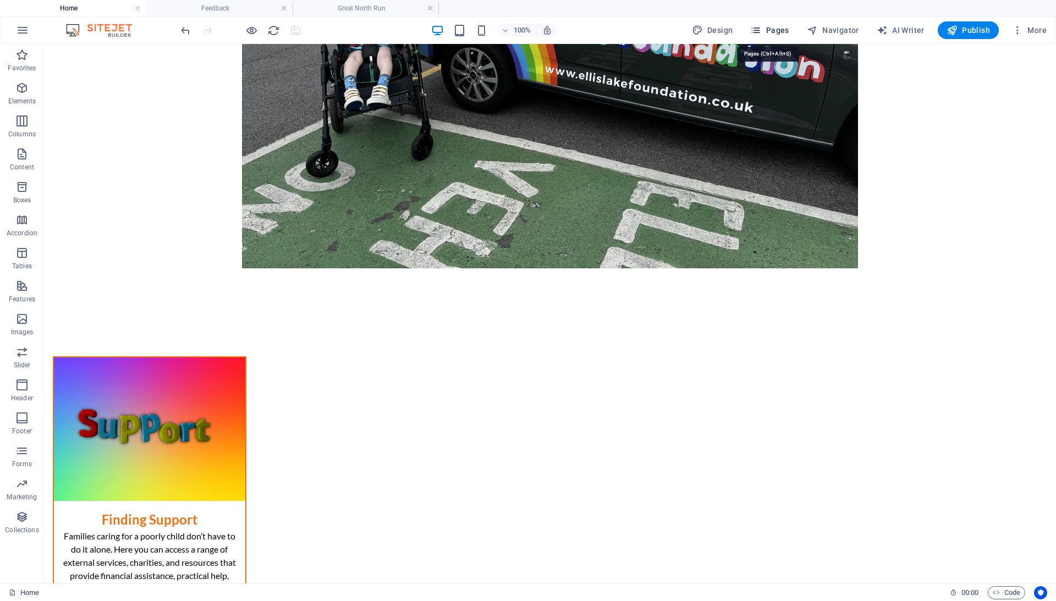
click at [786, 30] on span "Pages" at bounding box center [769, 30] width 38 height 11
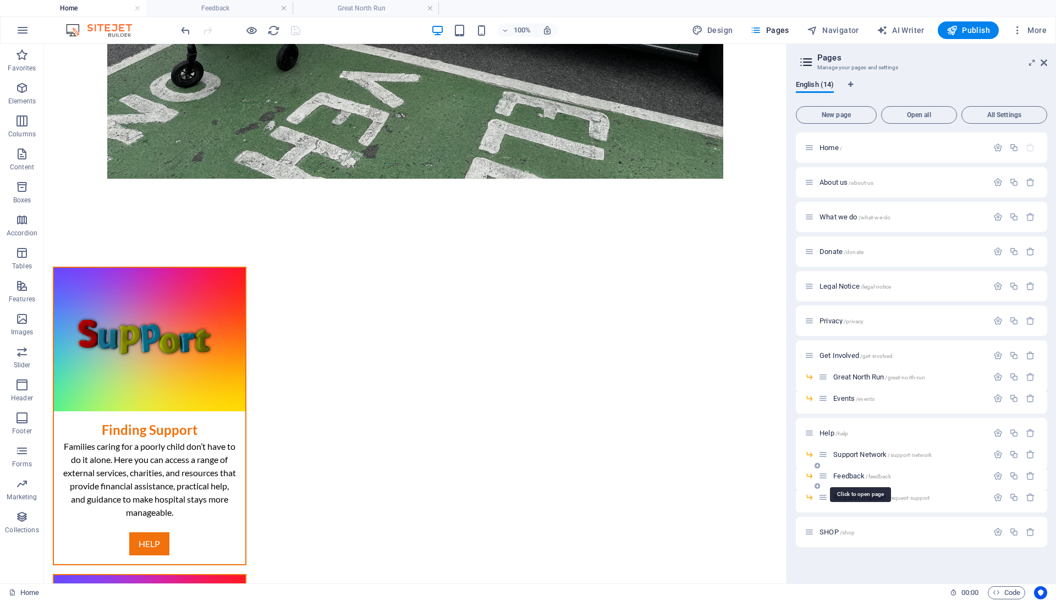
click at [857, 475] on span "Feedback /feedback" at bounding box center [861, 476] width 57 height 8
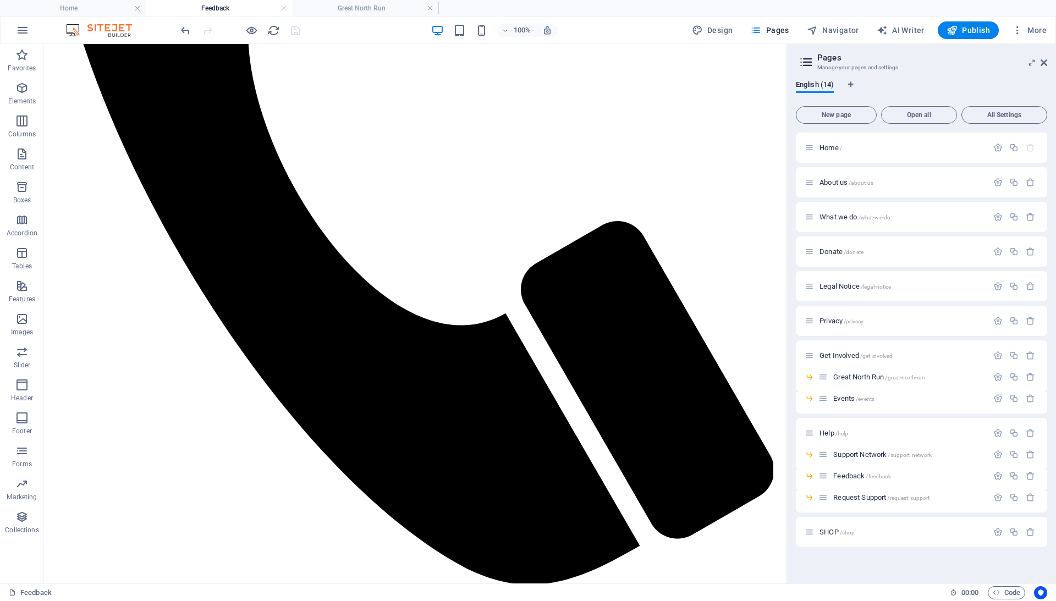
scroll to position [568, 0]
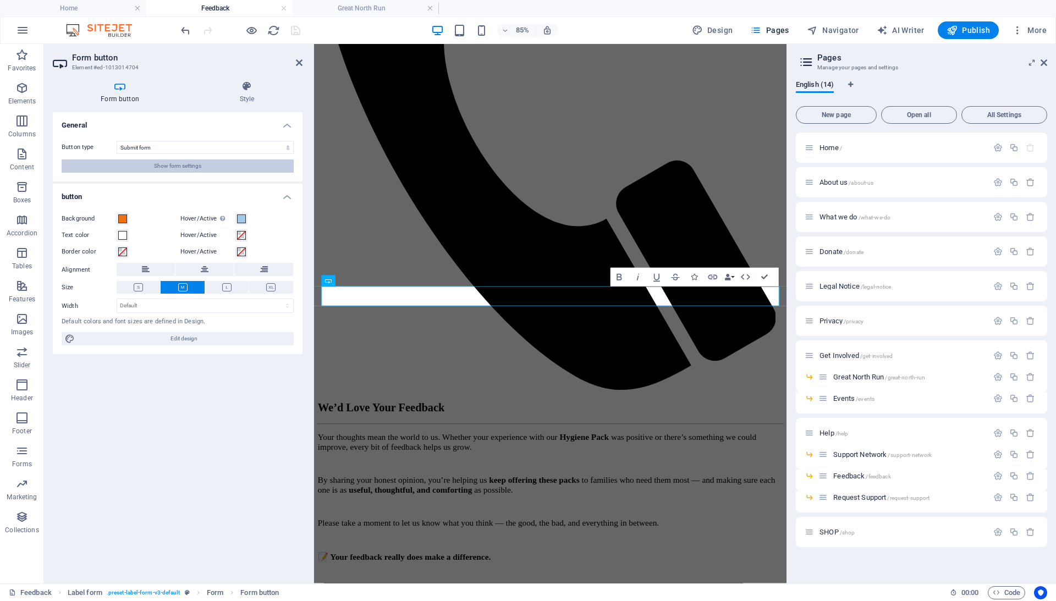
click at [219, 170] on button "Show form settings" at bounding box center [178, 165] width 232 height 13
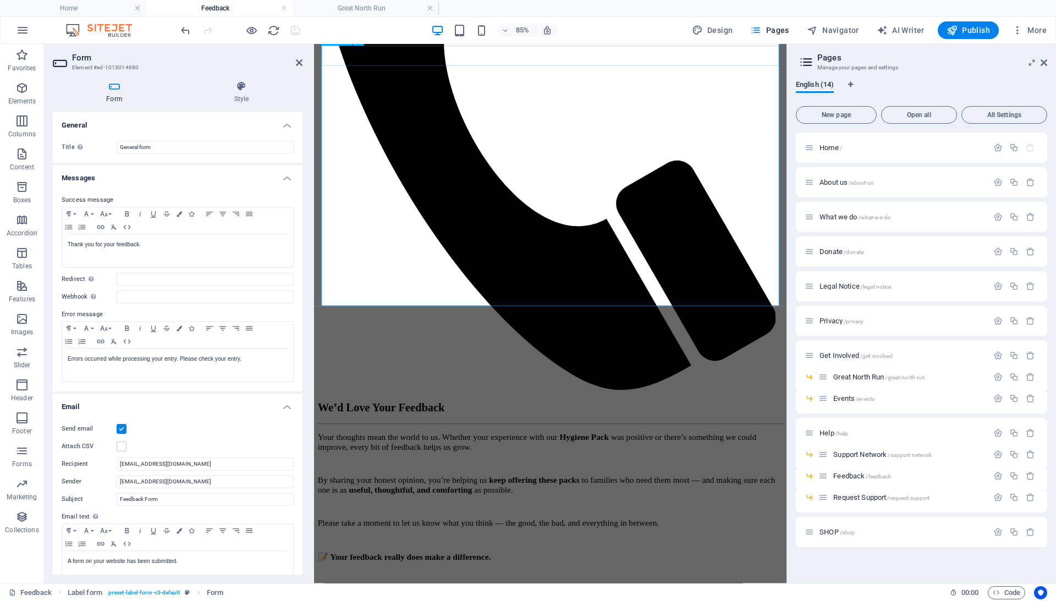
scroll to position [0, 0]
click at [298, 31] on div at bounding box center [240, 30] width 123 height 18
click at [955, 25] on icon "button" at bounding box center [952, 30] width 11 height 11
